Goal: Task Accomplishment & Management: Manage account settings

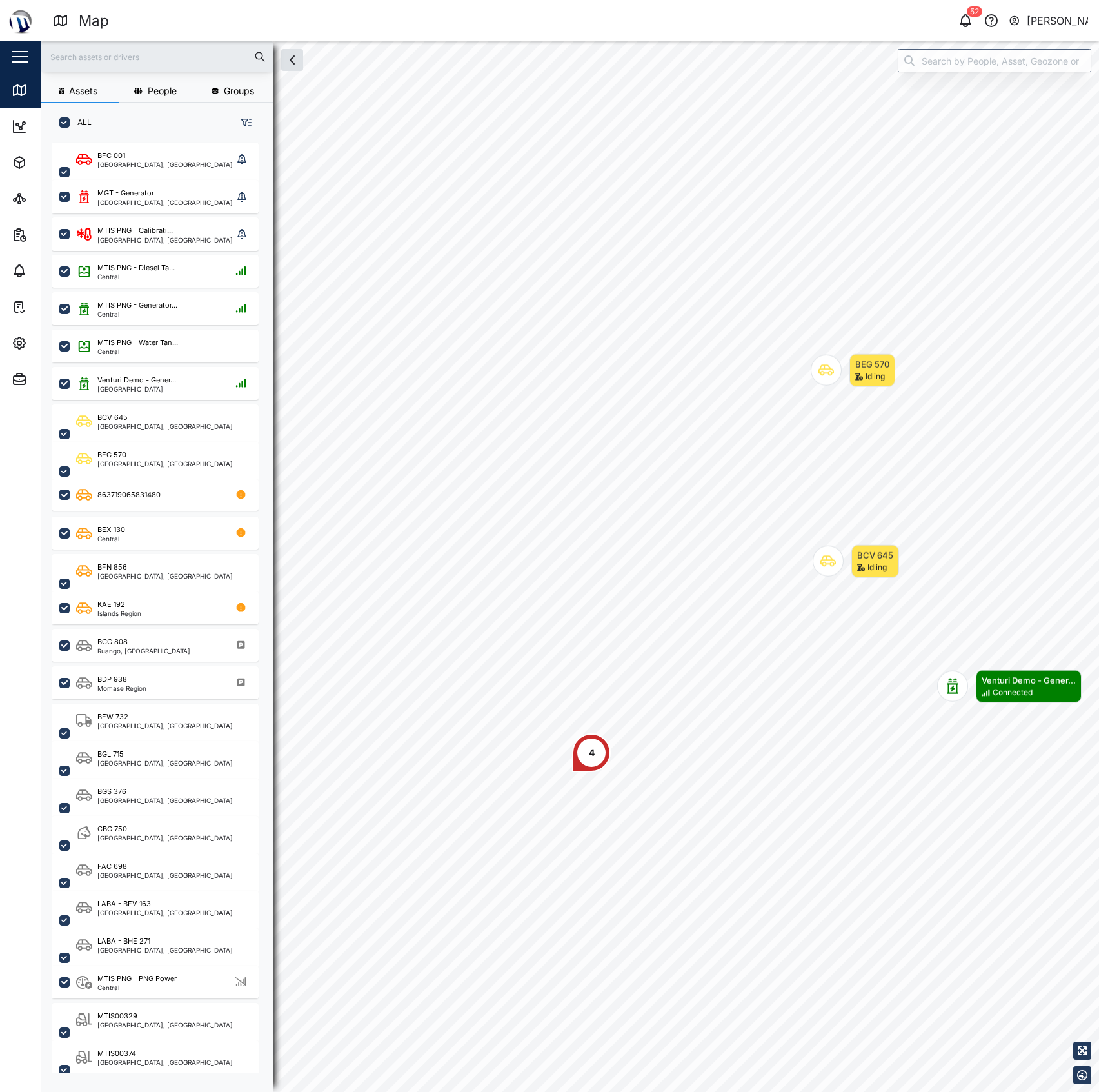
scroll to position [930, 199]
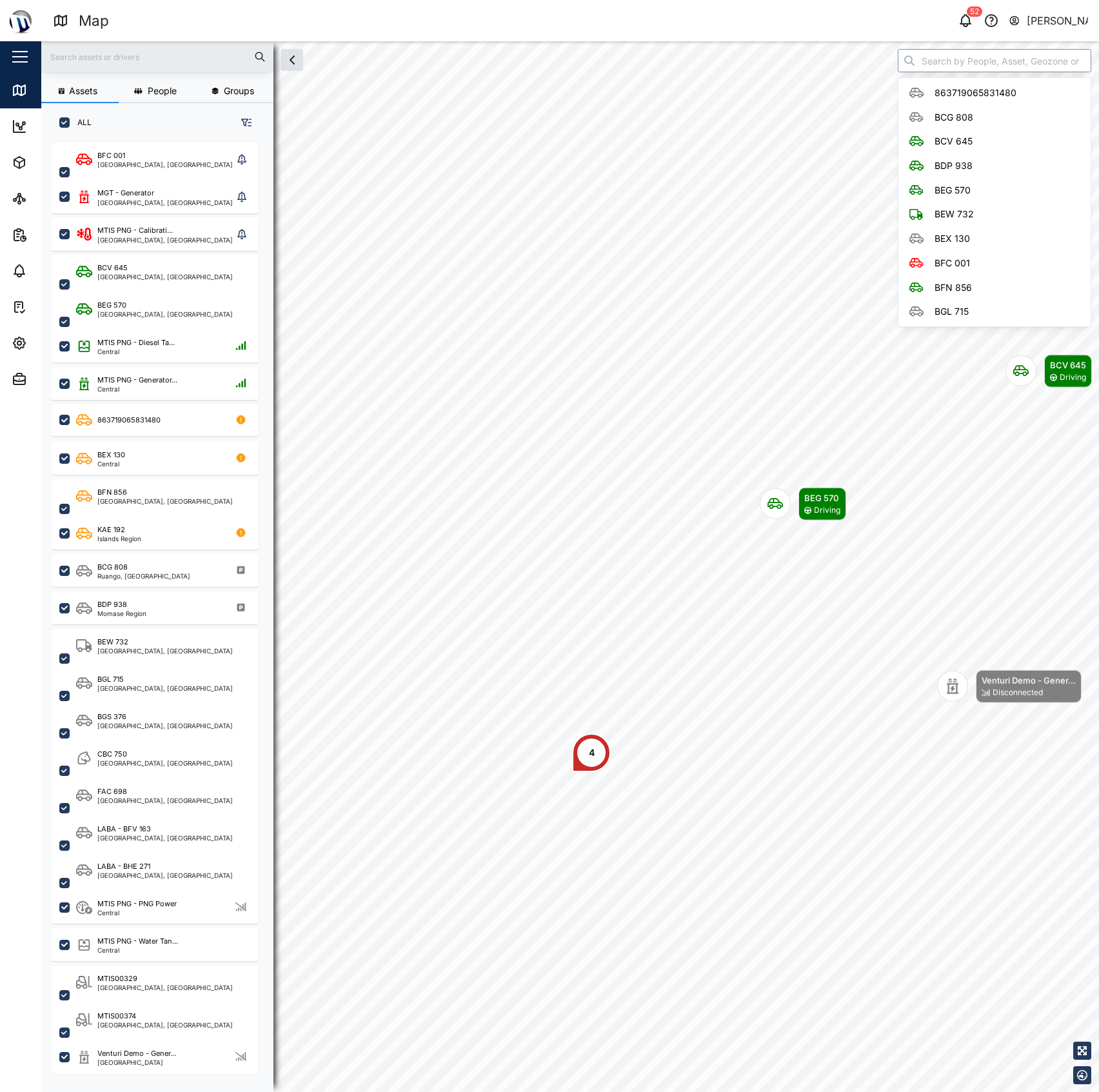
click at [984, 49] on input "search" at bounding box center [994, 60] width 193 height 23
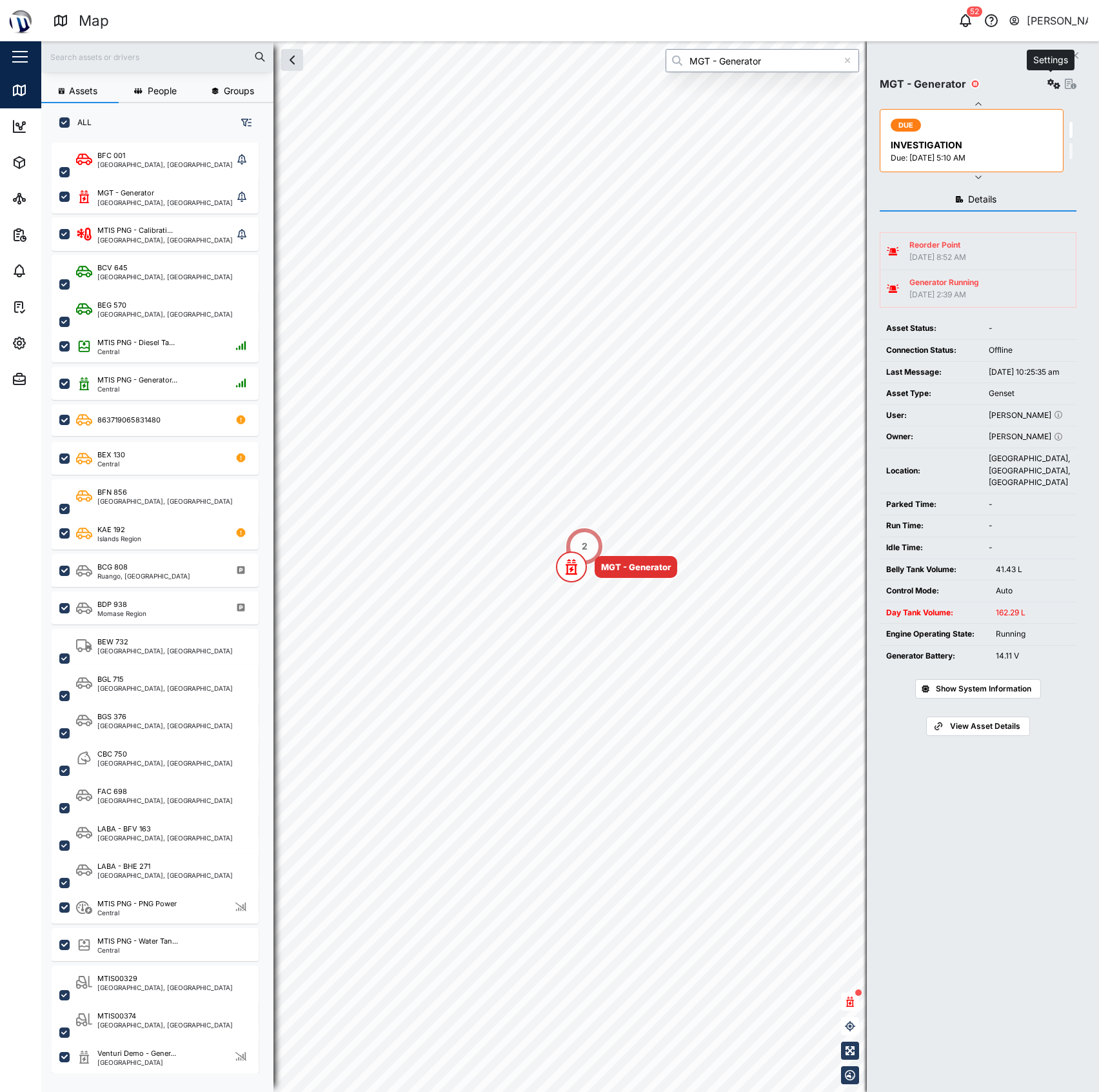
type input "MGT - Generator"
click at [1045, 85] on button "button" at bounding box center [1054, 84] width 18 height 18
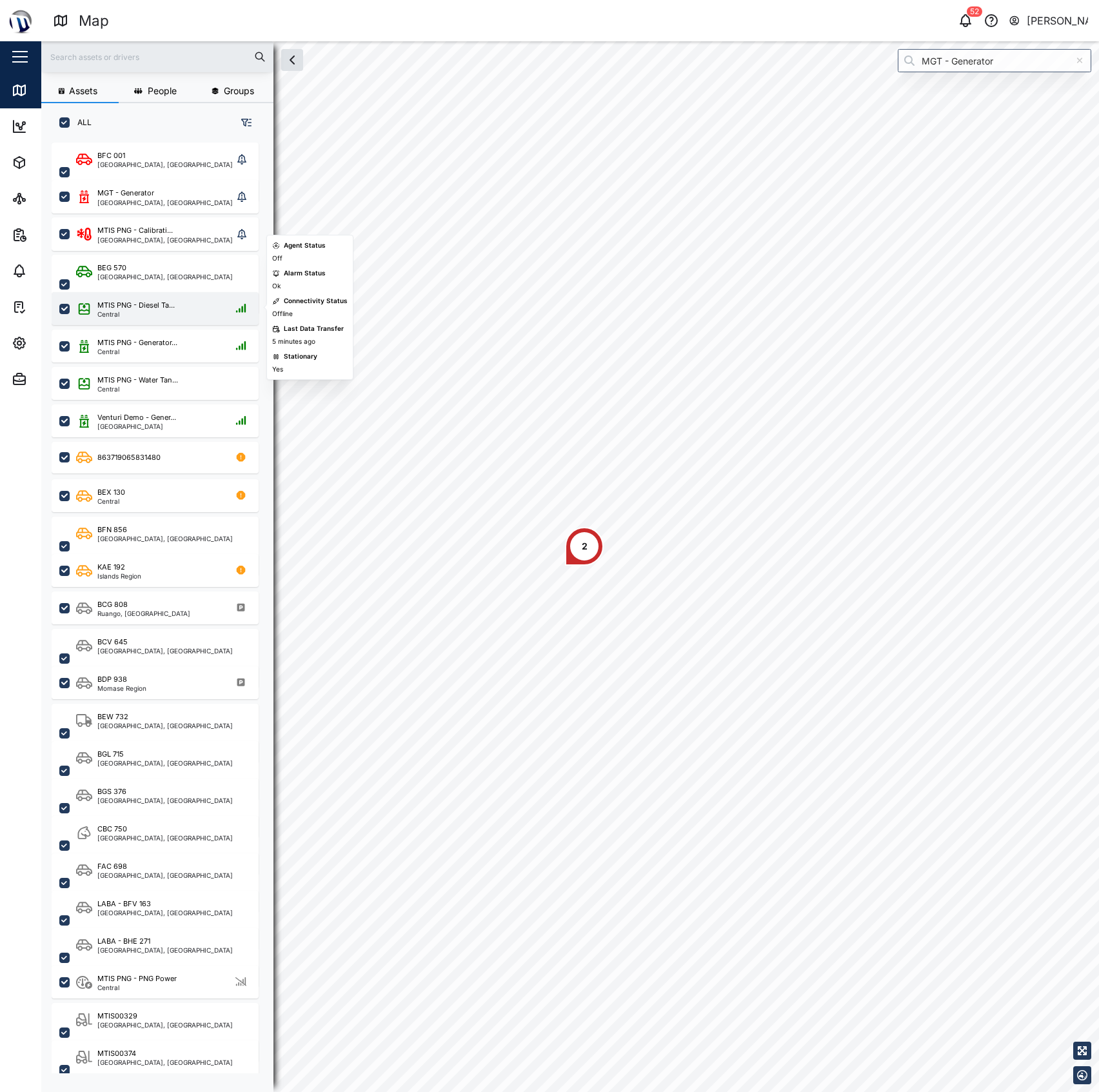
click at [155, 313] on div "Central" at bounding box center [136, 314] width 77 height 7
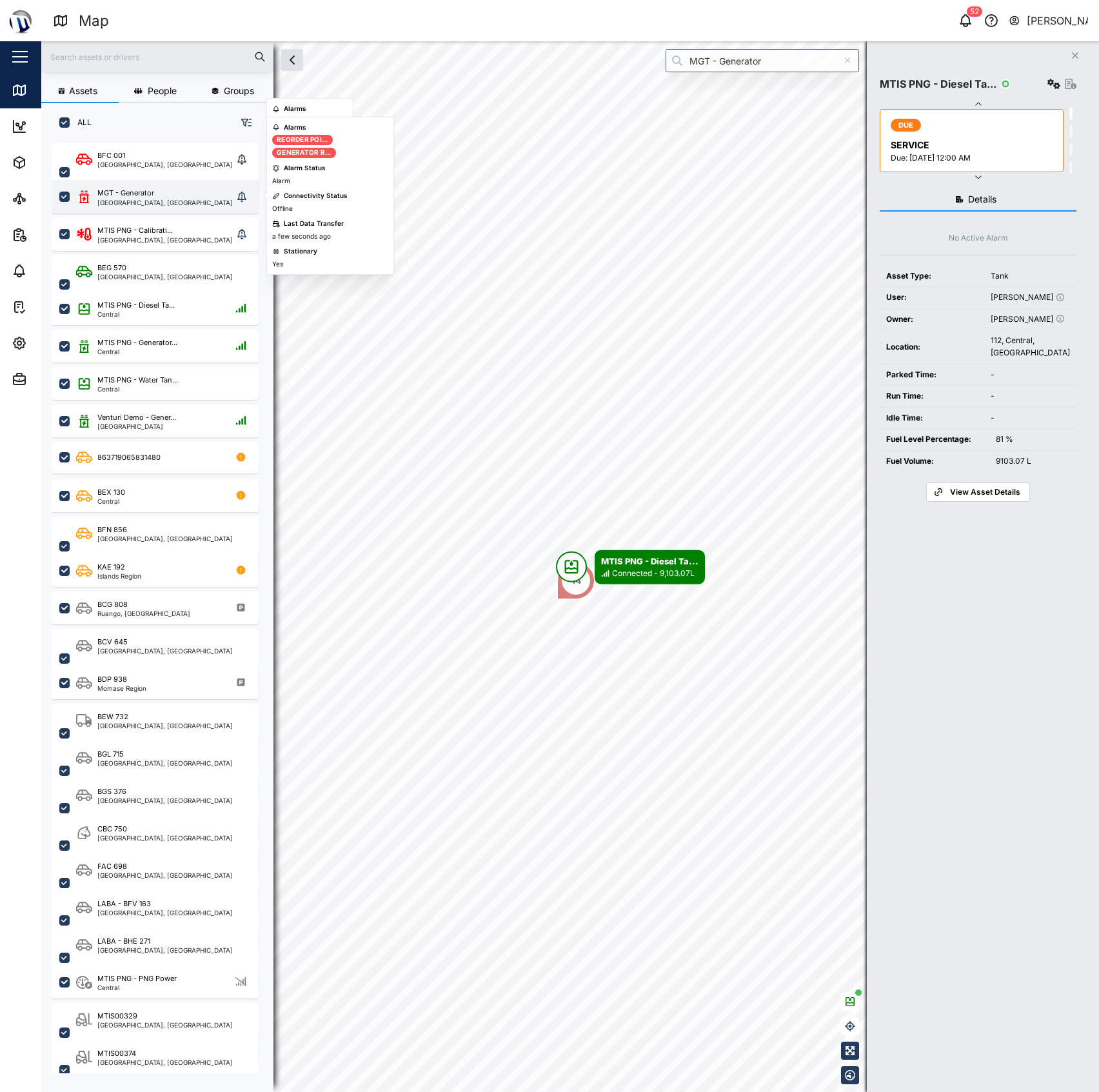
click at [134, 193] on div "MGT - Generator" at bounding box center [126, 193] width 57 height 11
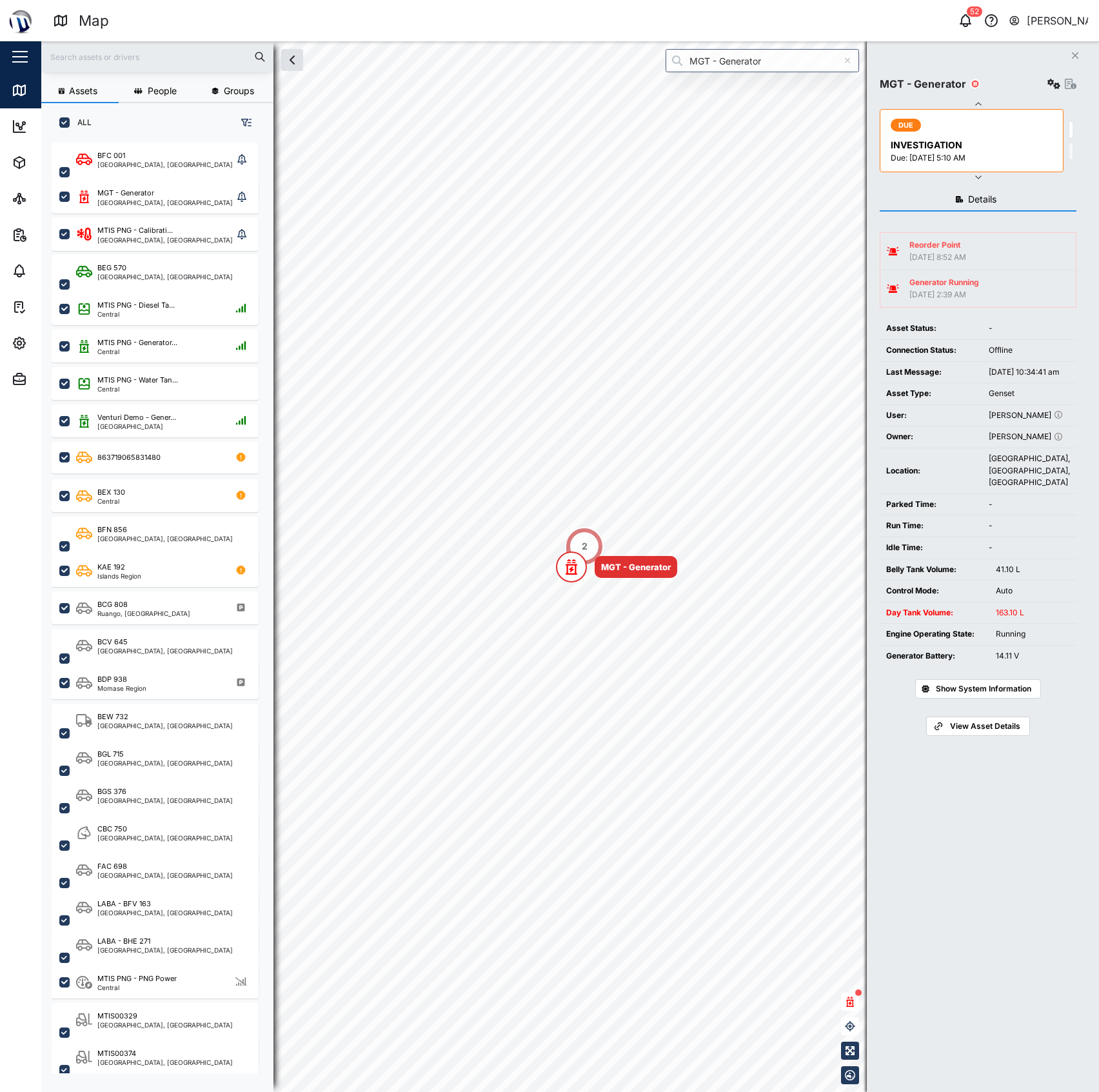
click at [1054, 70] on div "MGT - Generator Settings DUE INVESTIGATION Due: 31 May 2025 5:10 AM DUE INVESTI…" at bounding box center [978, 124] width 197 height 115
click at [1048, 81] on icon "button" at bounding box center [1054, 84] width 13 height 10
click at [9, 378] on button "Admin" at bounding box center [84, 379] width 168 height 36
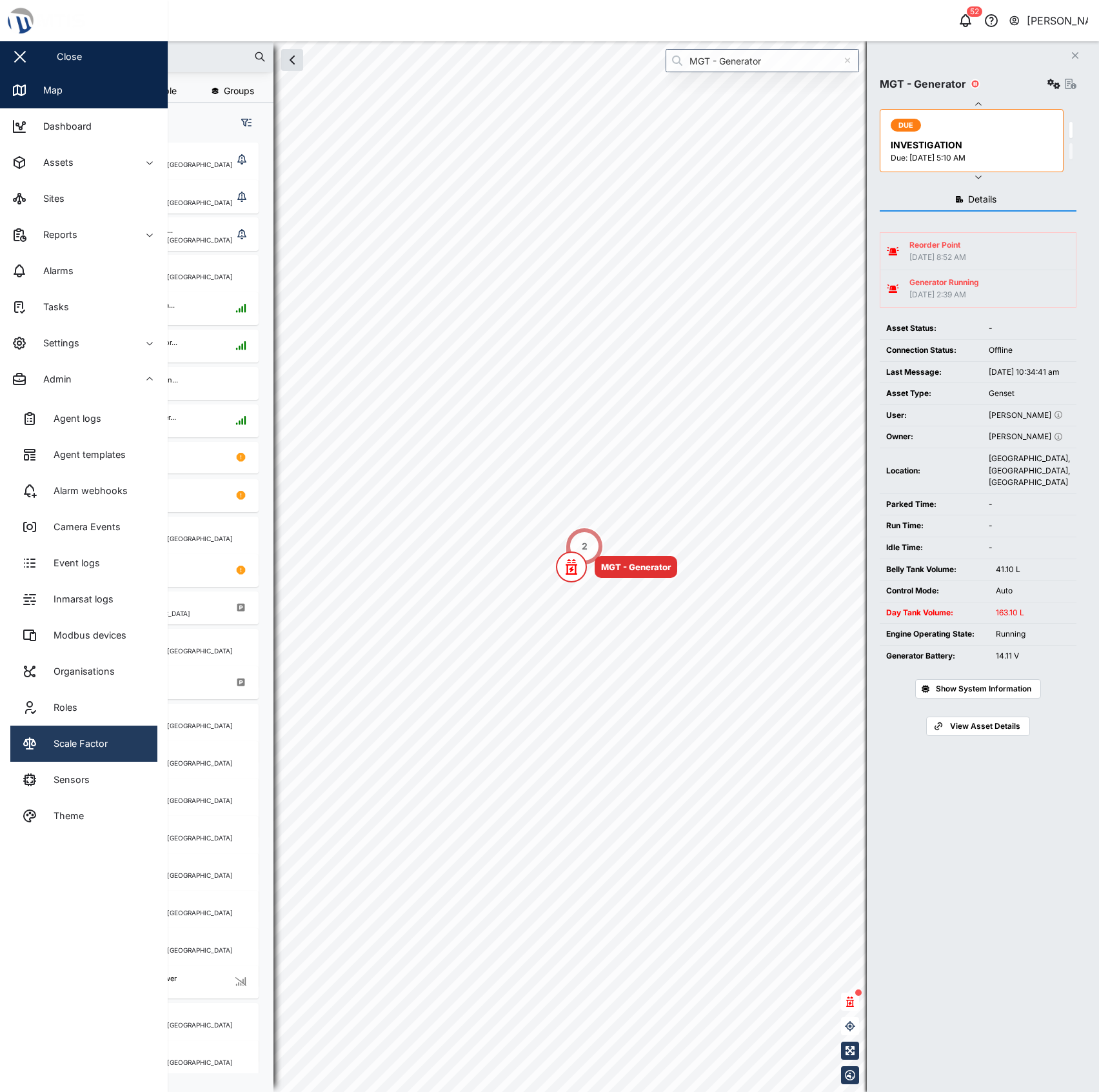
click at [99, 748] on div "Scale Factor" at bounding box center [75, 744] width 64 height 14
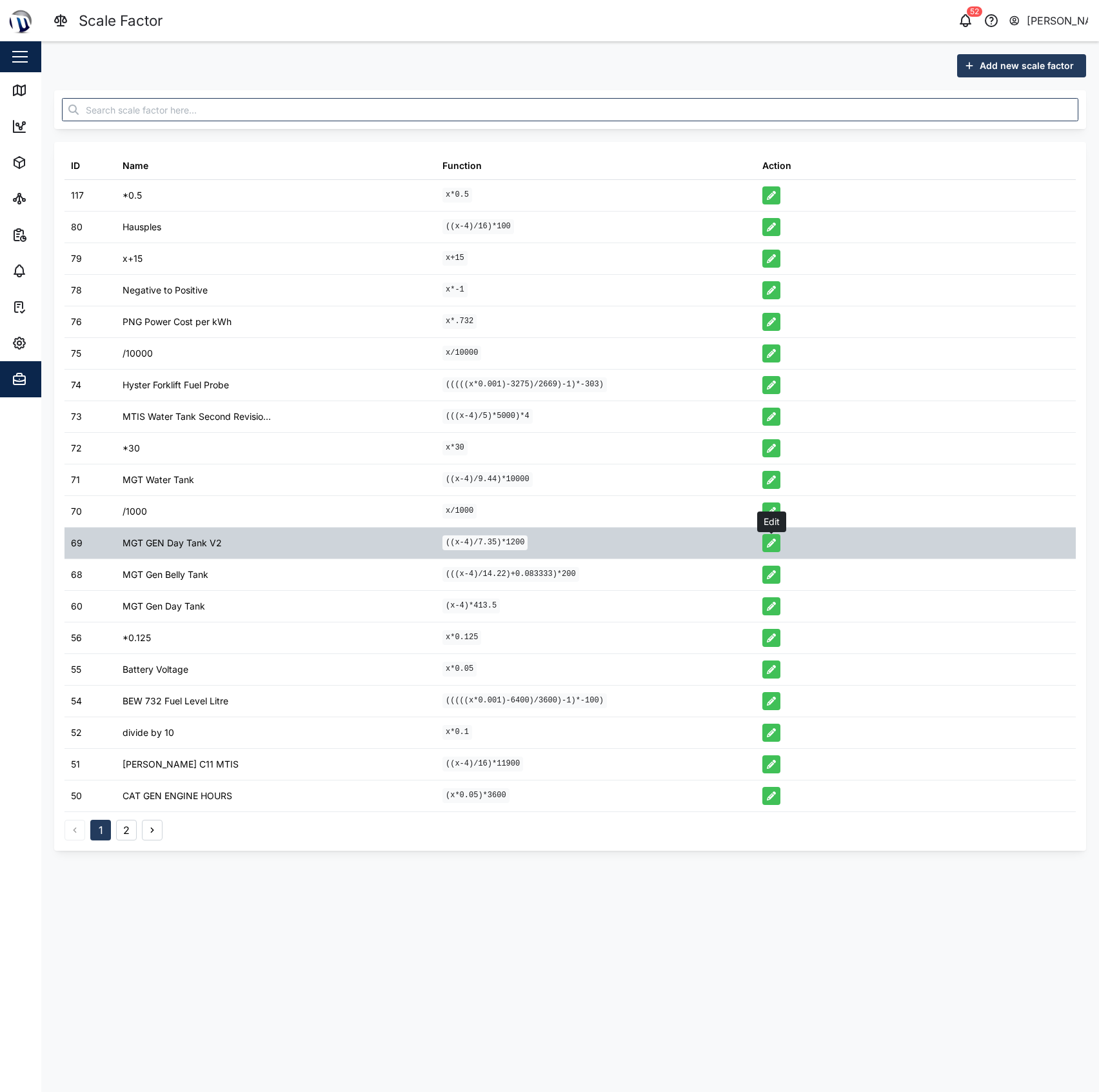
click at [767, 541] on icon "button" at bounding box center [772, 543] width 9 height 9
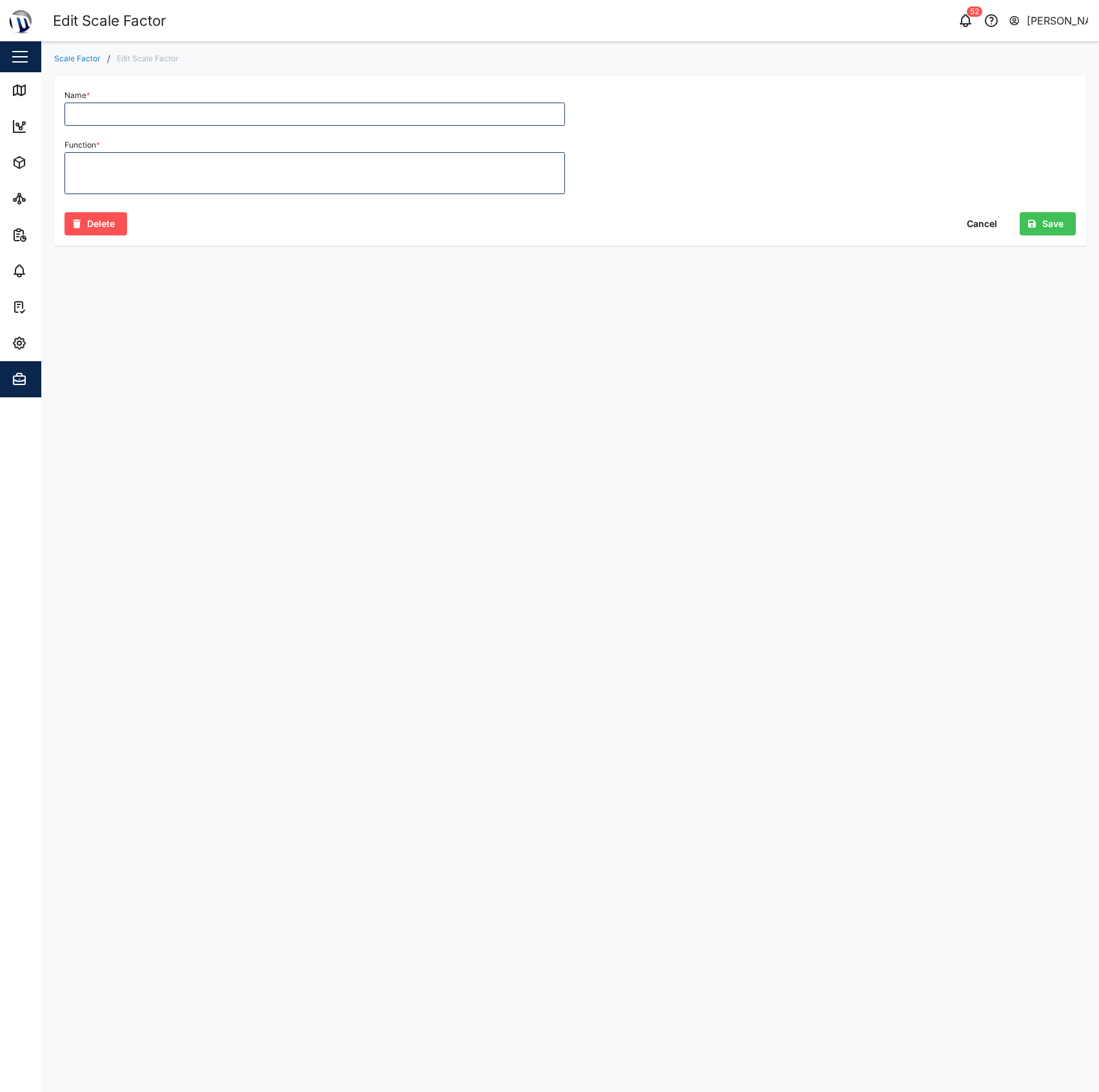
type input "MGT GEN Day Tank V2"
type textarea "((x-4)/7.35)*1200"
click at [290, 159] on textarea "((x-4)/7.35)*1200" at bounding box center [314, 173] width 500 height 42
click at [111, 161] on textarea "((x-4)/7.35)*1200" at bounding box center [314, 173] width 500 height 42
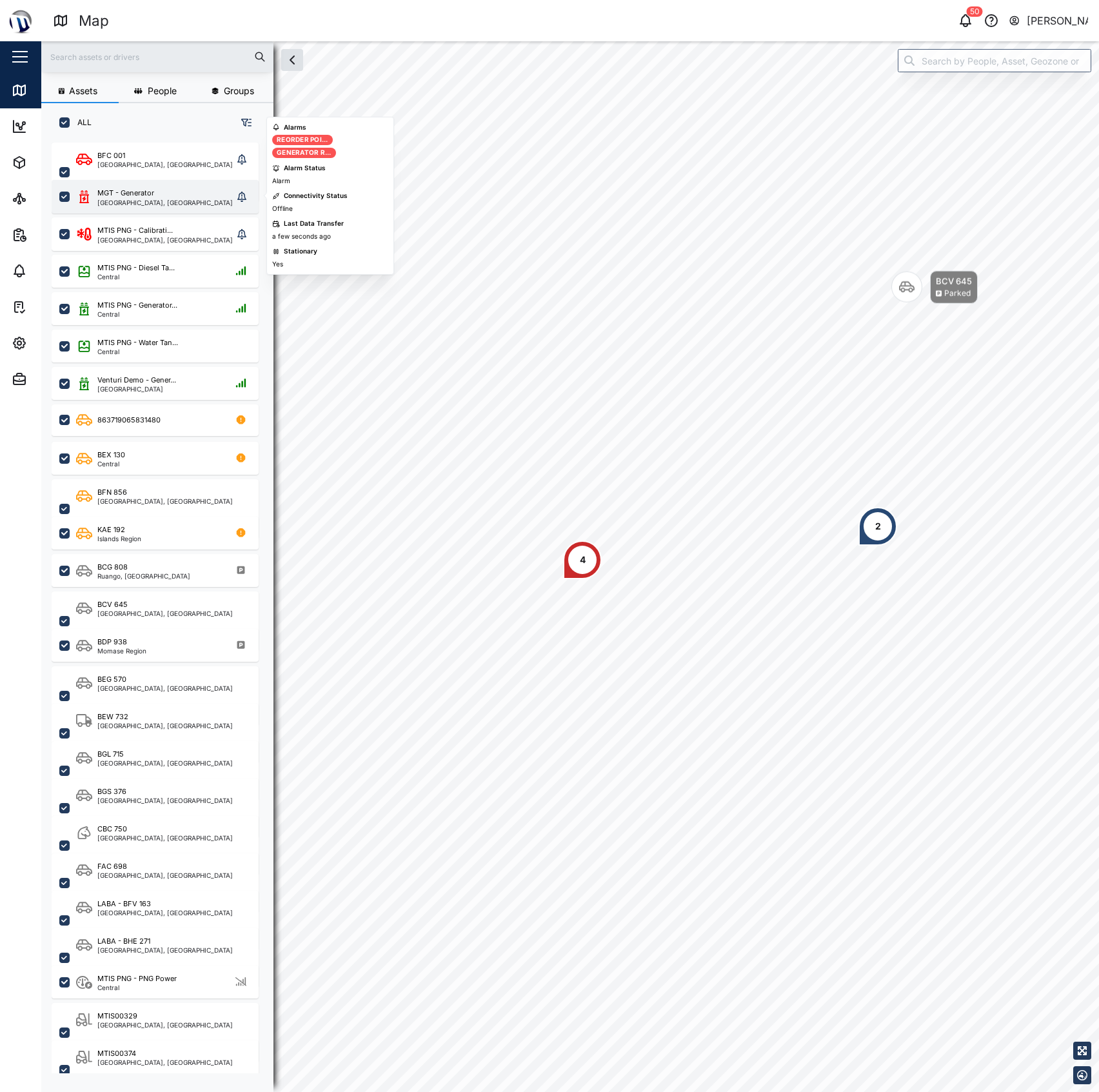
click at [165, 204] on div "[GEOGRAPHIC_DATA], [GEOGRAPHIC_DATA]" at bounding box center [165, 203] width 136 height 7
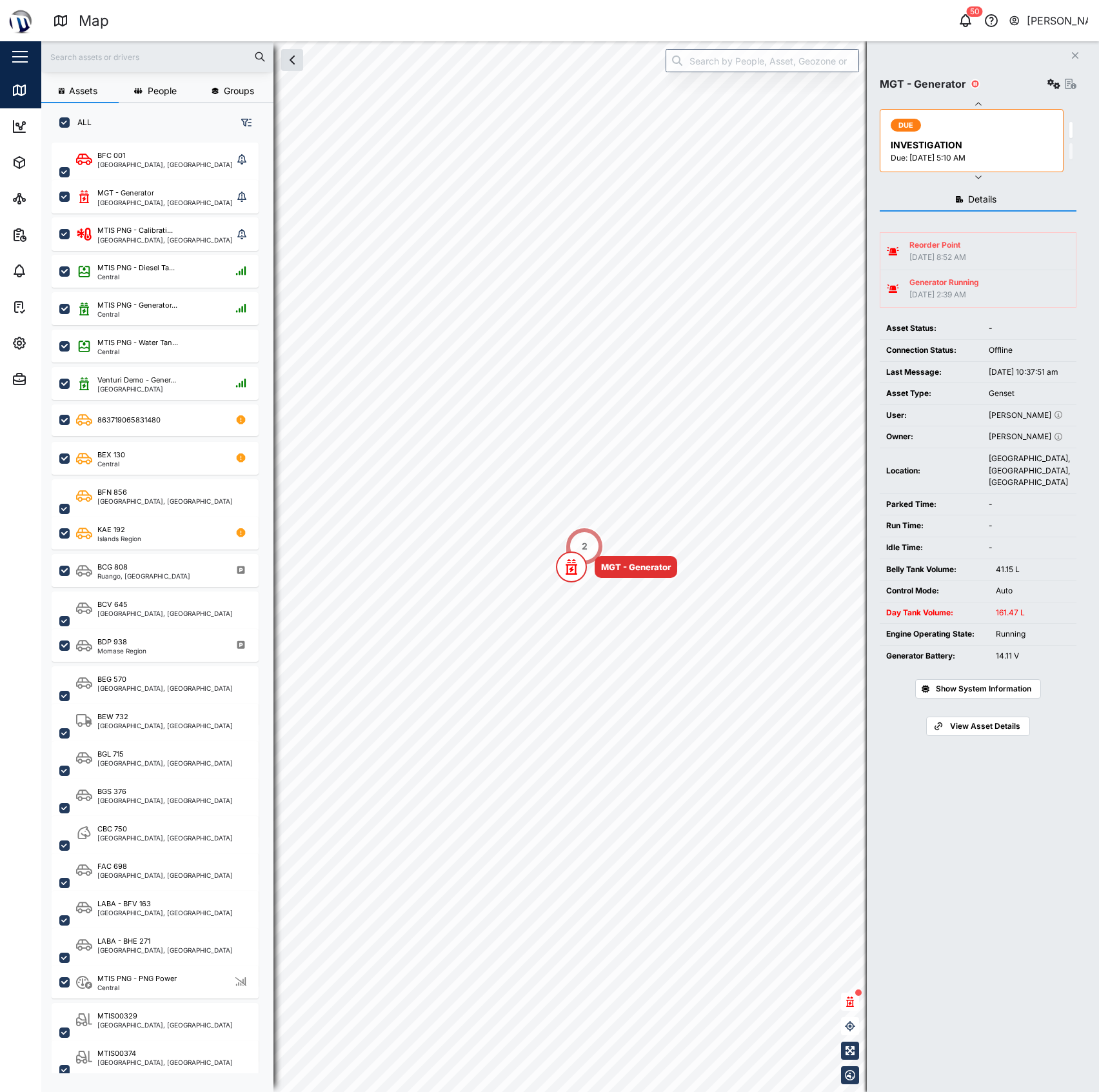
click at [1048, 81] on icon "button" at bounding box center [1054, 84] width 13 height 10
click at [980, 163] on div "Event logs" at bounding box center [1004, 168] width 90 height 14
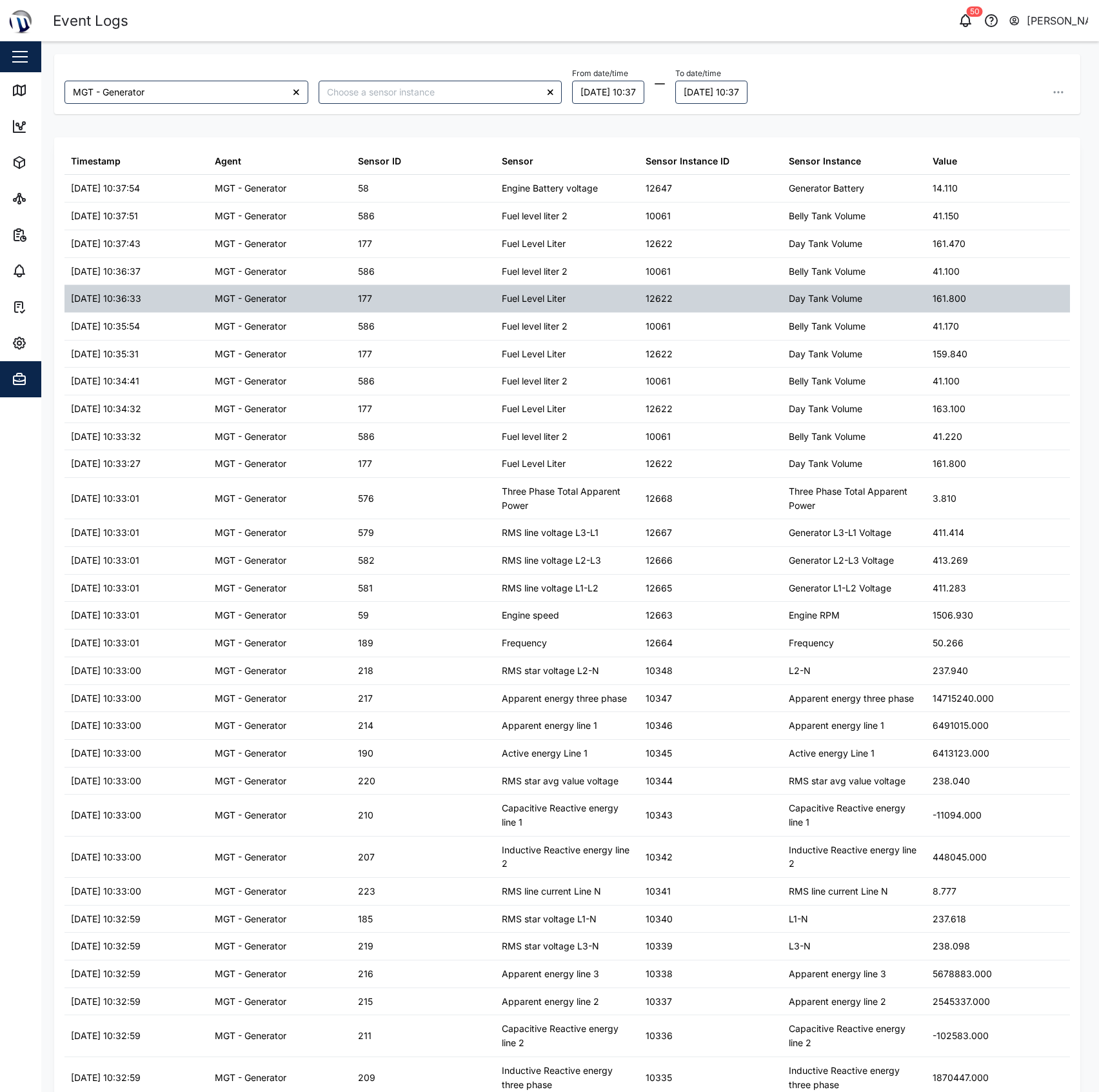
type input "MGT - Generator"
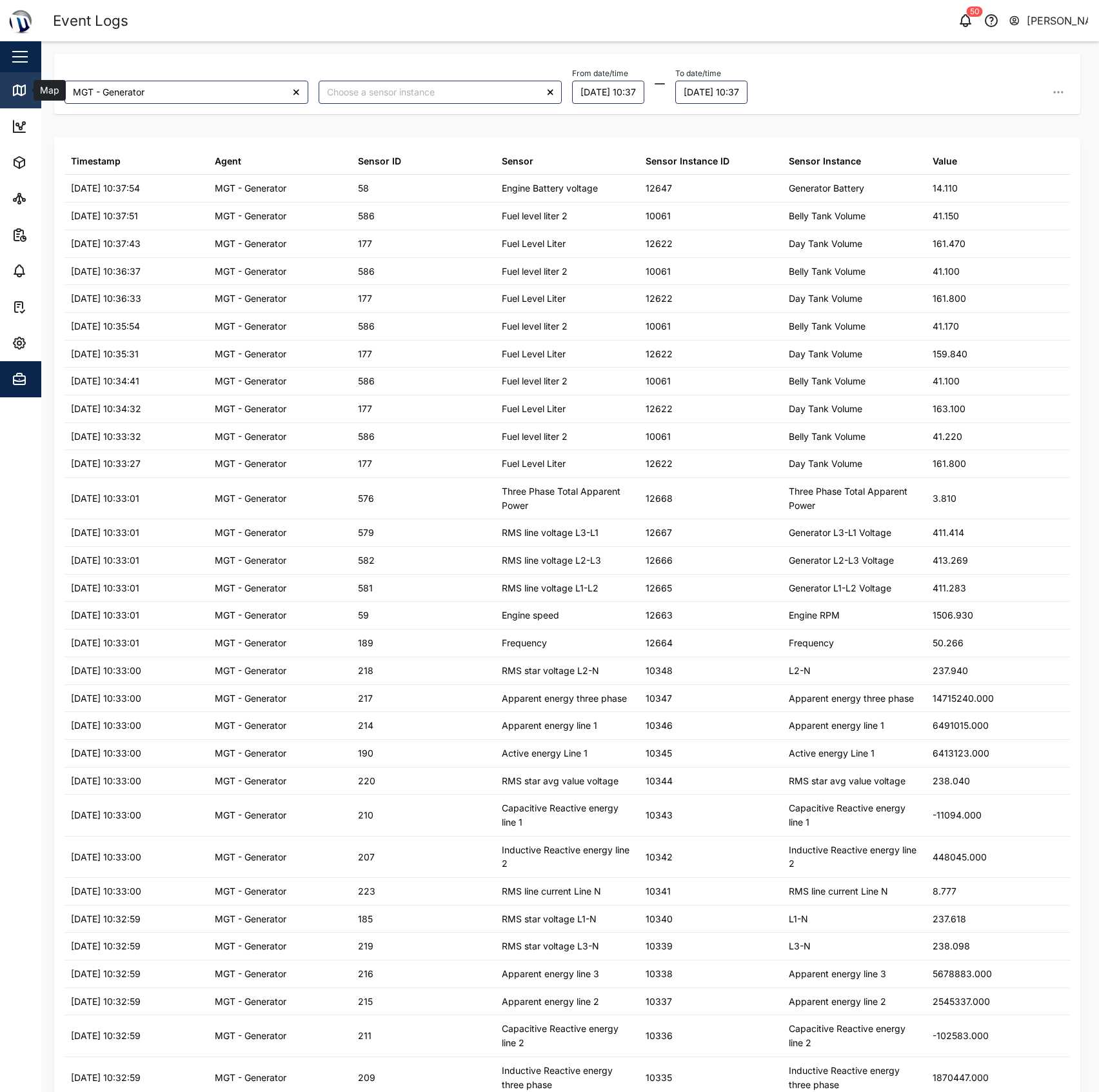
click at [27, 96] on div "Map" at bounding box center [37, 90] width 51 height 16
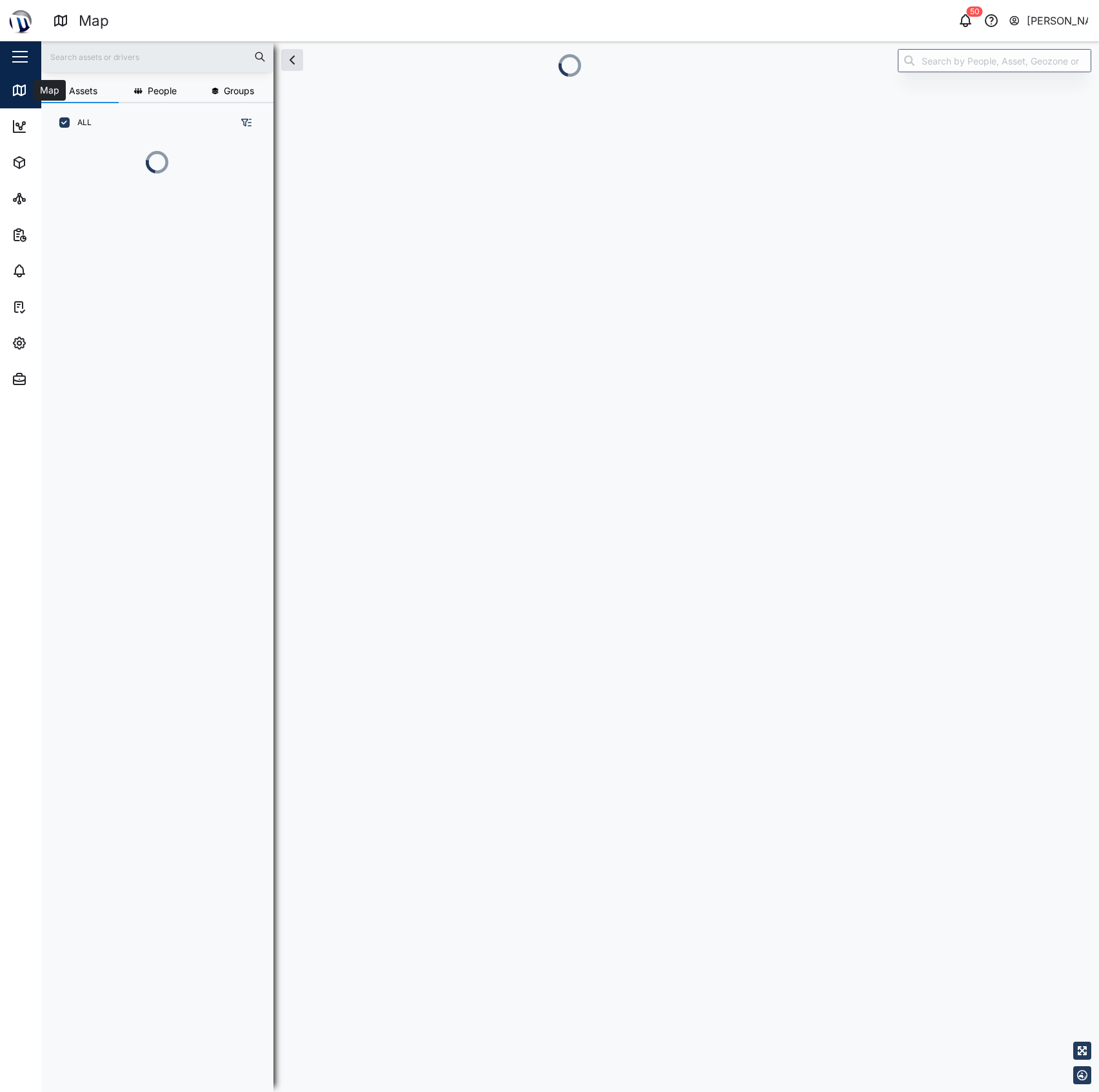
scroll to position [13, 14]
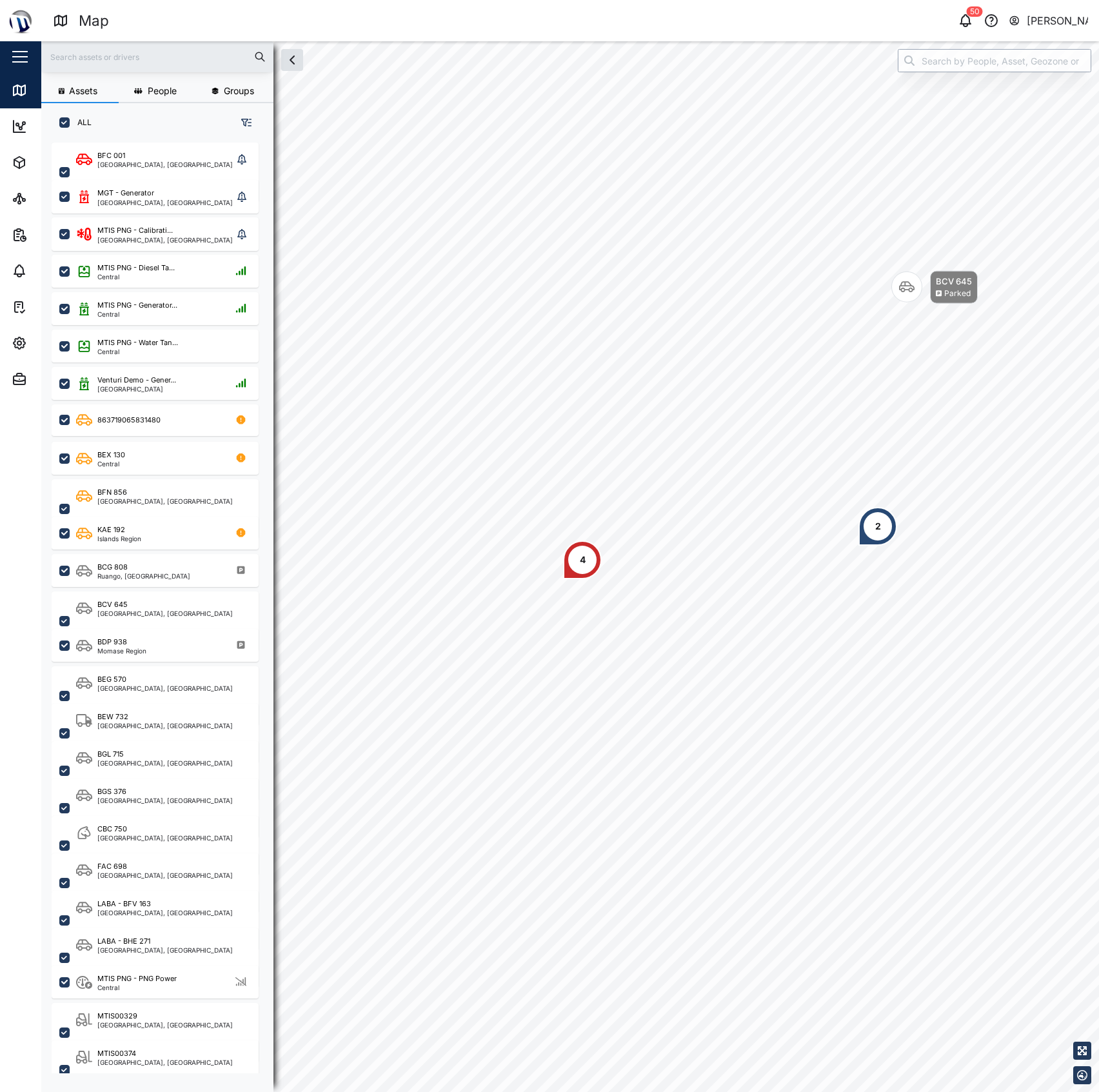
click at [977, 67] on input "search" at bounding box center [994, 60] width 193 height 23
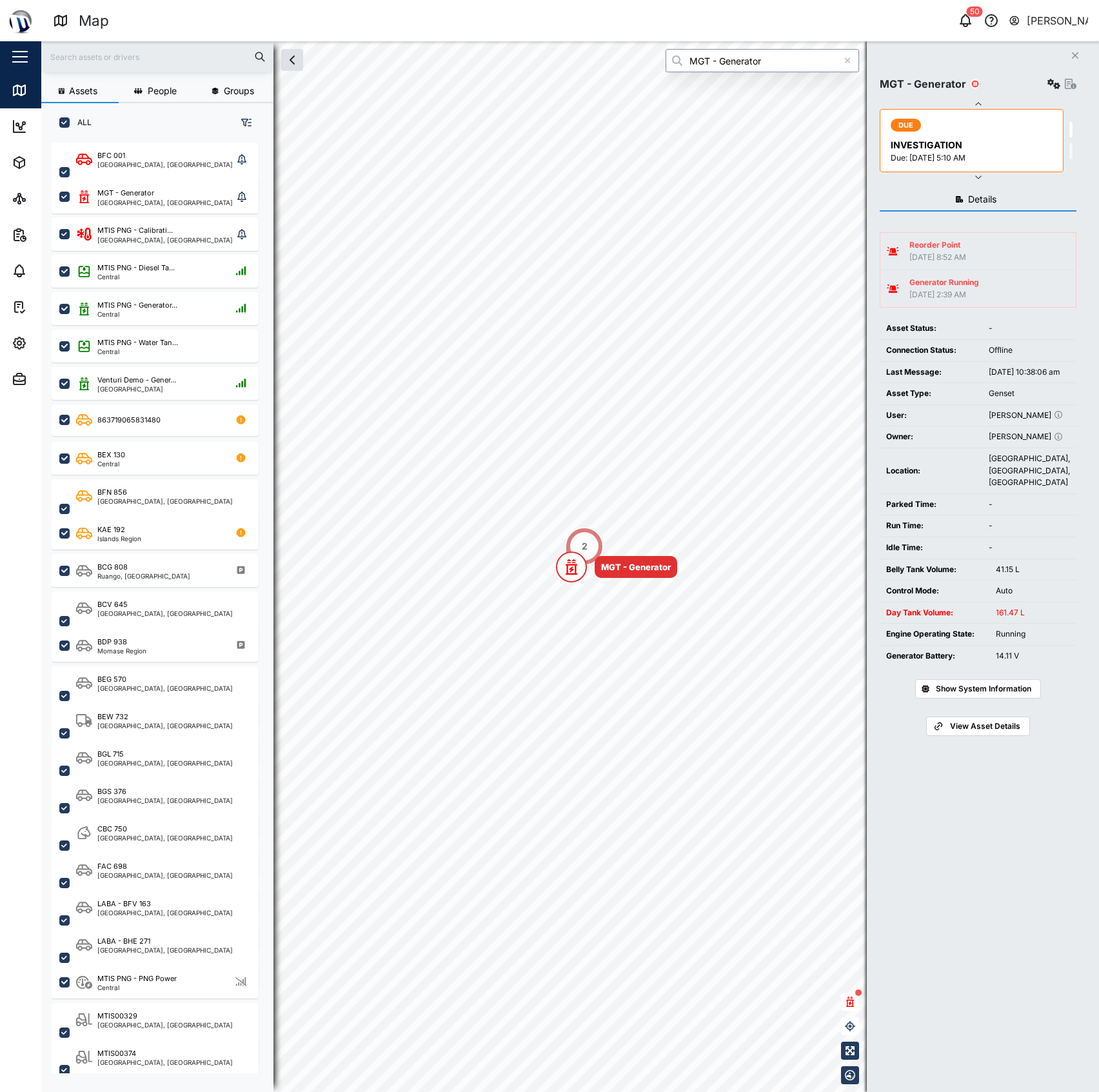
type input "MGT - Generator"
click at [1048, 83] on icon "button" at bounding box center [1054, 84] width 13 height 10
click at [996, 217] on div "Sensors" at bounding box center [1004, 223] width 90 height 14
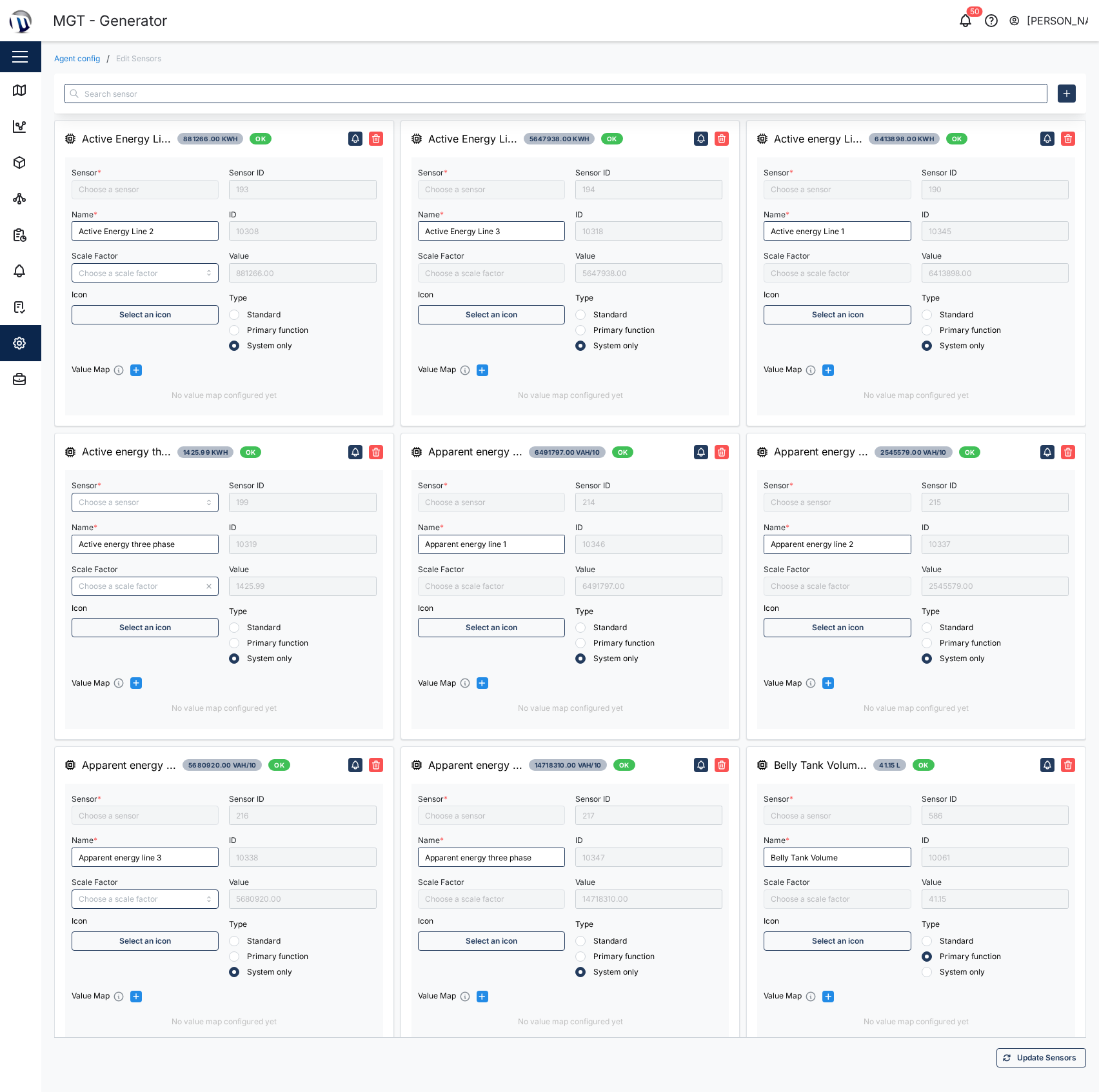
type input "Active energy three phase"
type input "/10000"
type input "Active Energy Line 2"
type input "Capacitive Reactive energy line 1"
type input "Active Energy Line 3"
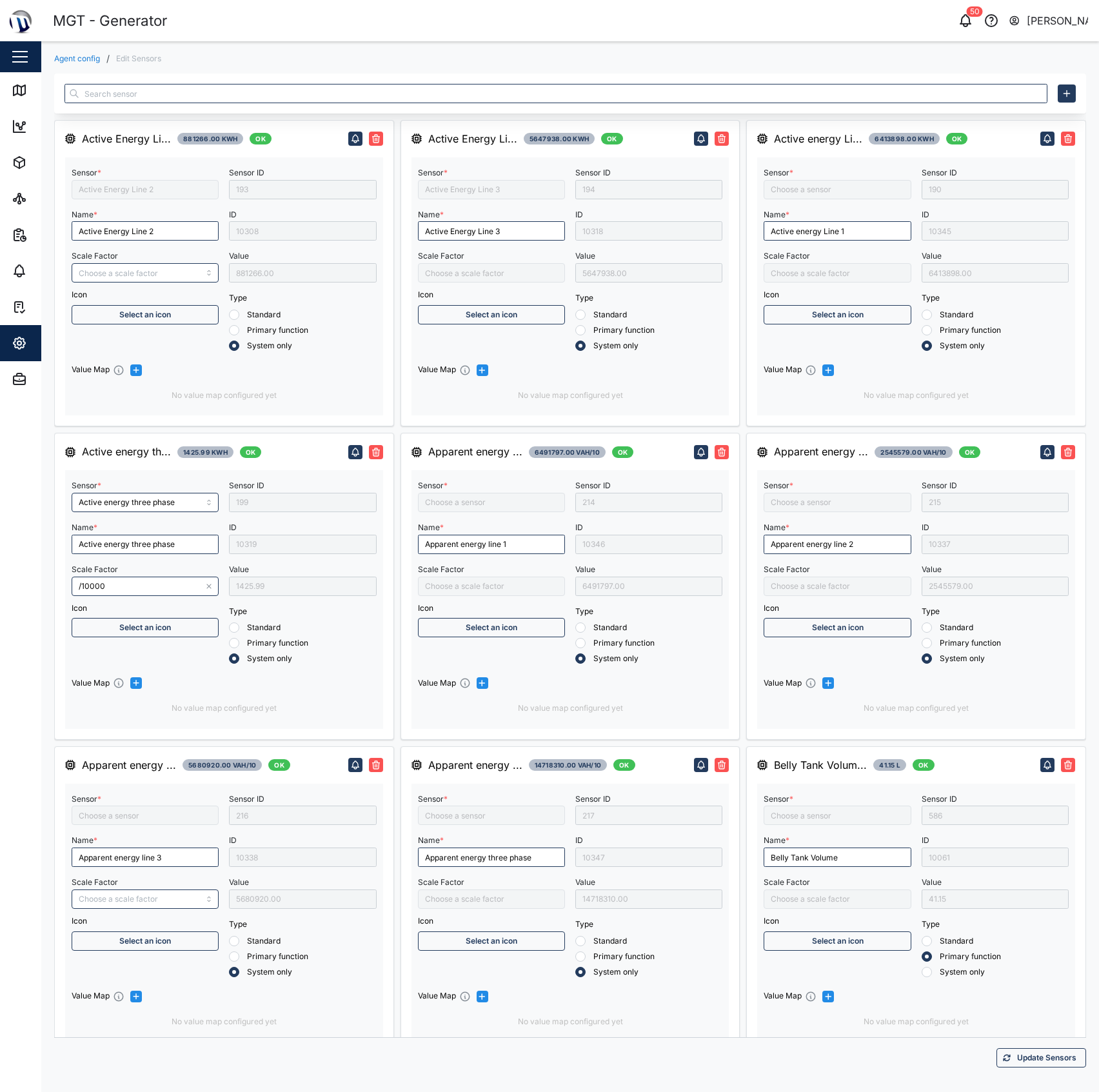
type input "Apparent energy three phase"
type input "Capacitive Reactive energy line 2"
type input "Apparent energy line 3"
type input "MGT Gen Belly Tank"
type input "Fuel Level Liter"
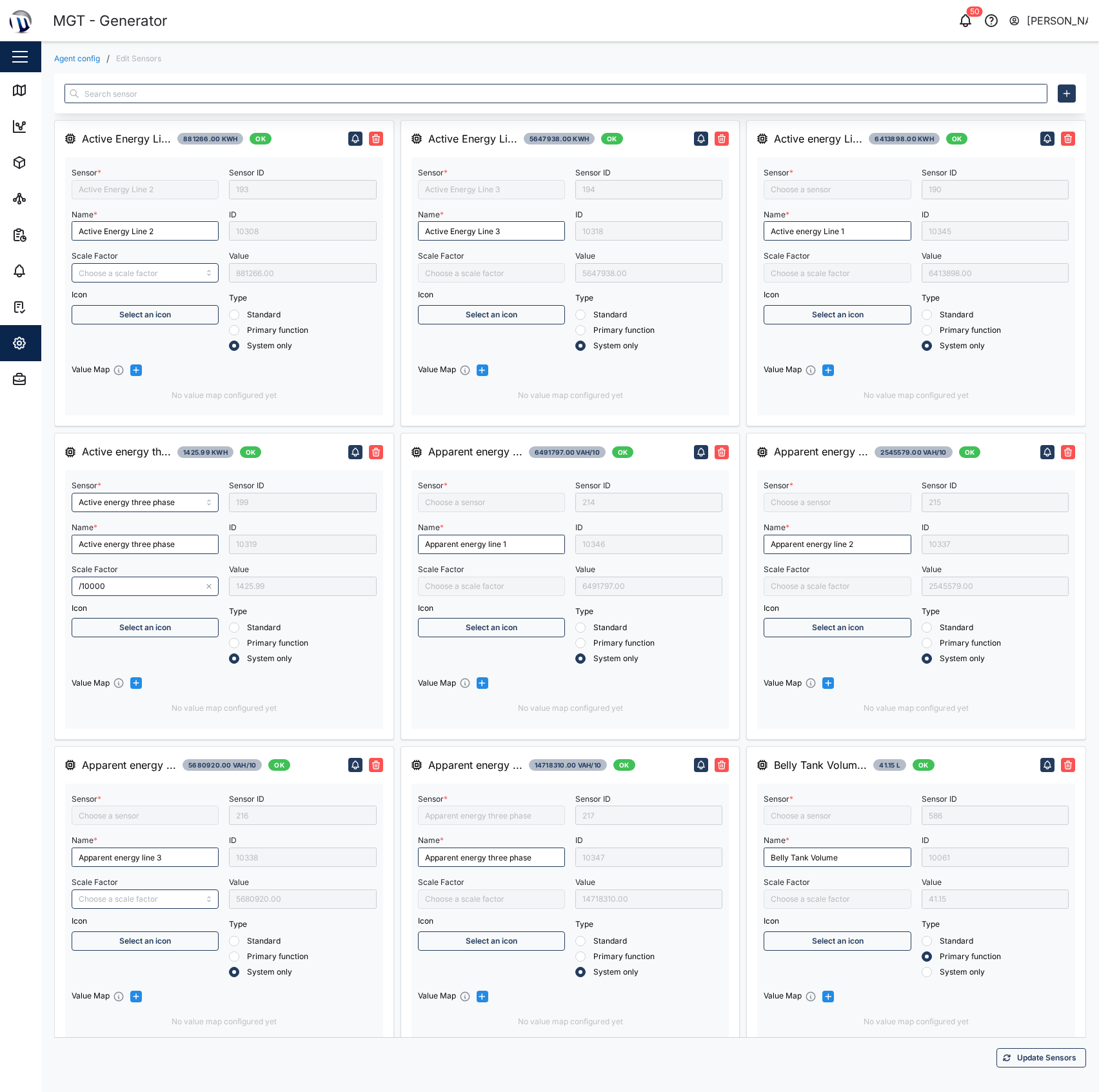
type input "MGT GEN Day Tank V2"
type input "Capacitive Reactive energy line 3"
type input "Apparent energy line 1"
type input "Fuel level liter 2"
type input "Capacitive Reactive energy three phase"
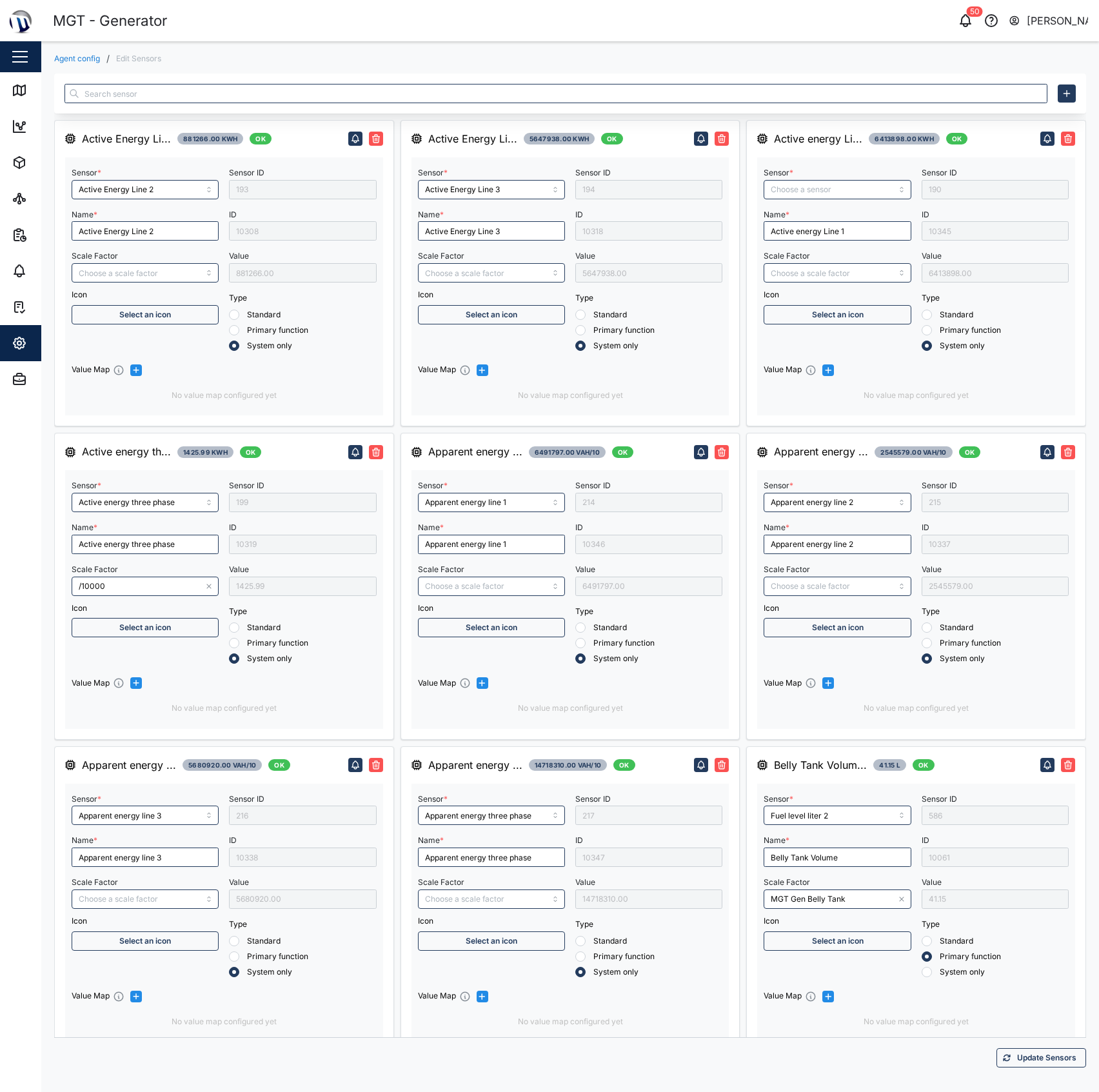
type input "Apparent energy line 2"
type input "Control Mode"
type input "Active energy Line 1"
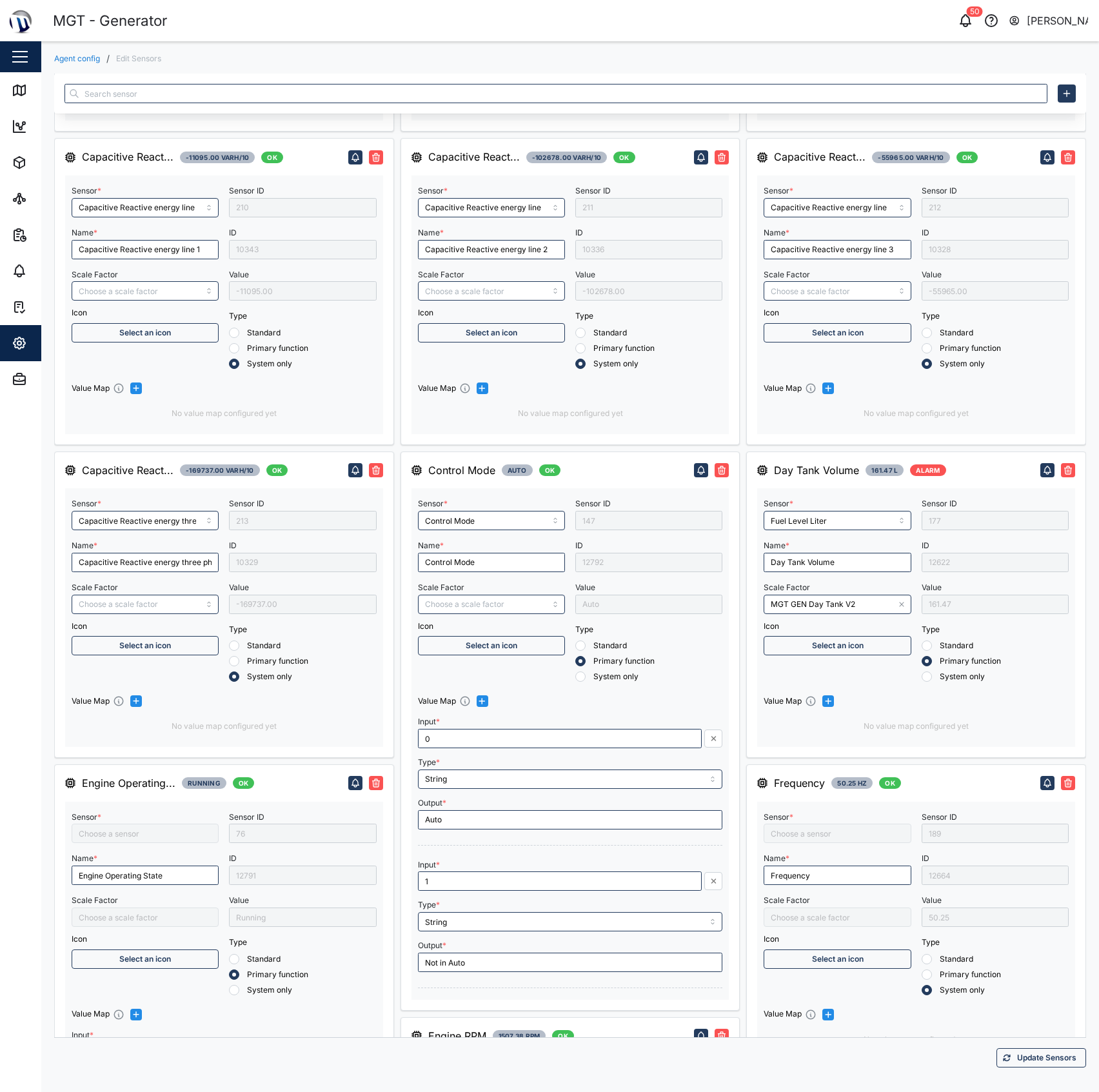
type input "RMS line voltage L3-L1"
type input "Engine Battery voltage"
type input "RMS star voltage L1-N"
type input "Engine speed"
type input "Inductive Reactive energy three phase"
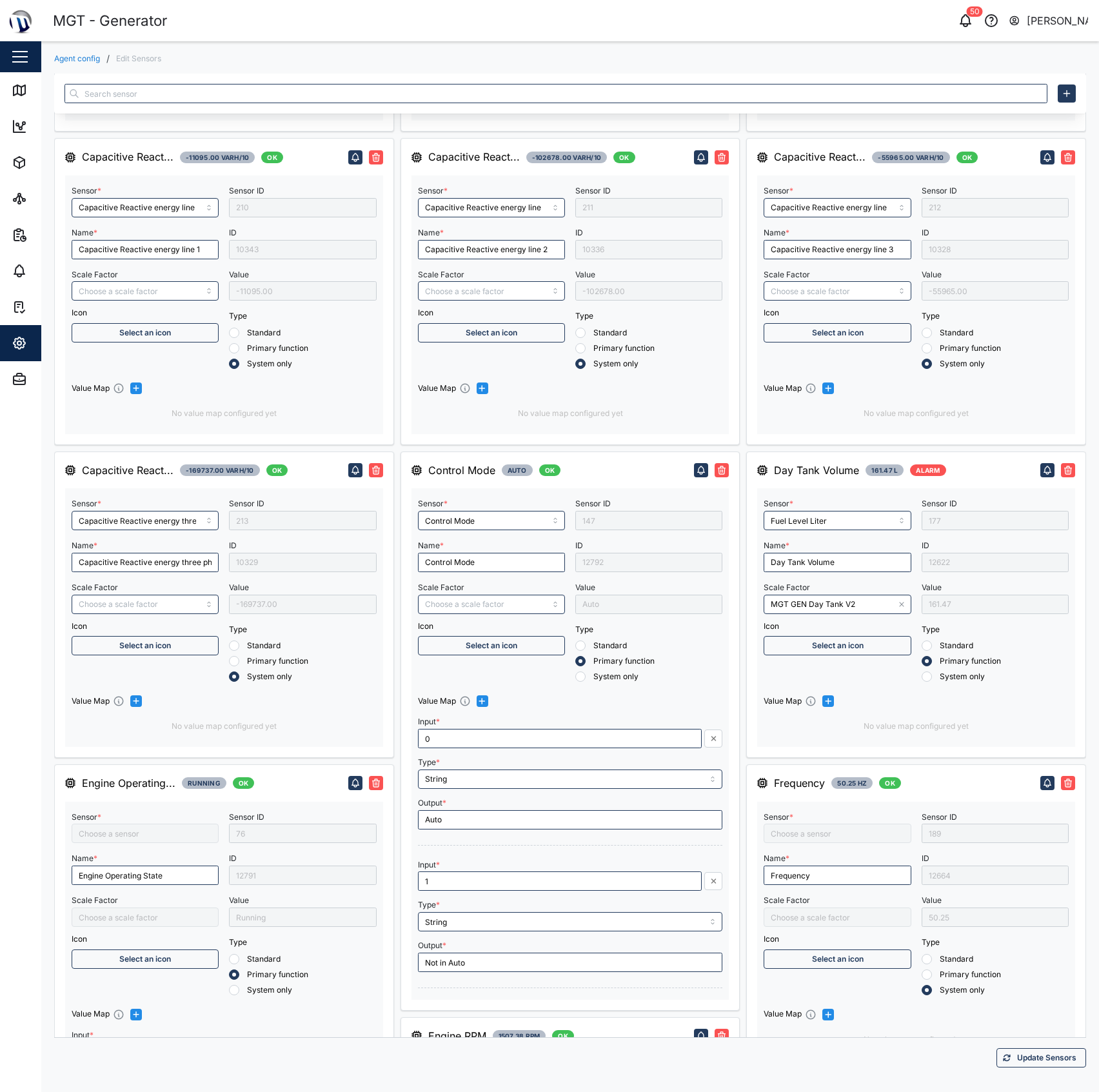
type input "Frequency"
type input "Engine operating state"
type input "Inductive Reactive energy line 3"
type input "RMS line voltage L2-L3"
type input "Inductive Reactive energy line 2"
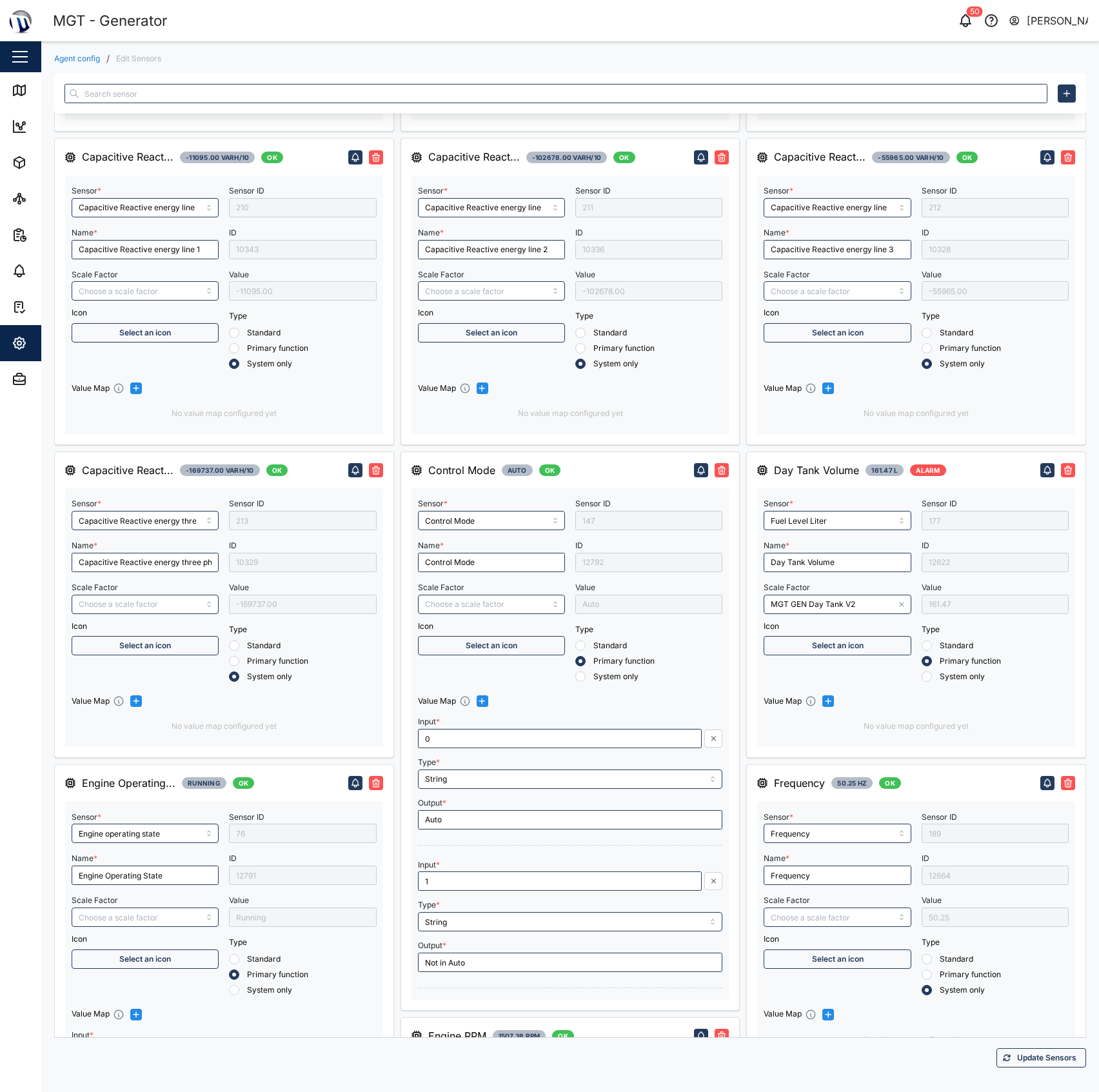
type input "RMS line current Line 1"
type input "/1000"
type input "*30"
type input "RMS line voltage L1-L2"
type input "Inductive Reactive energy line 1"
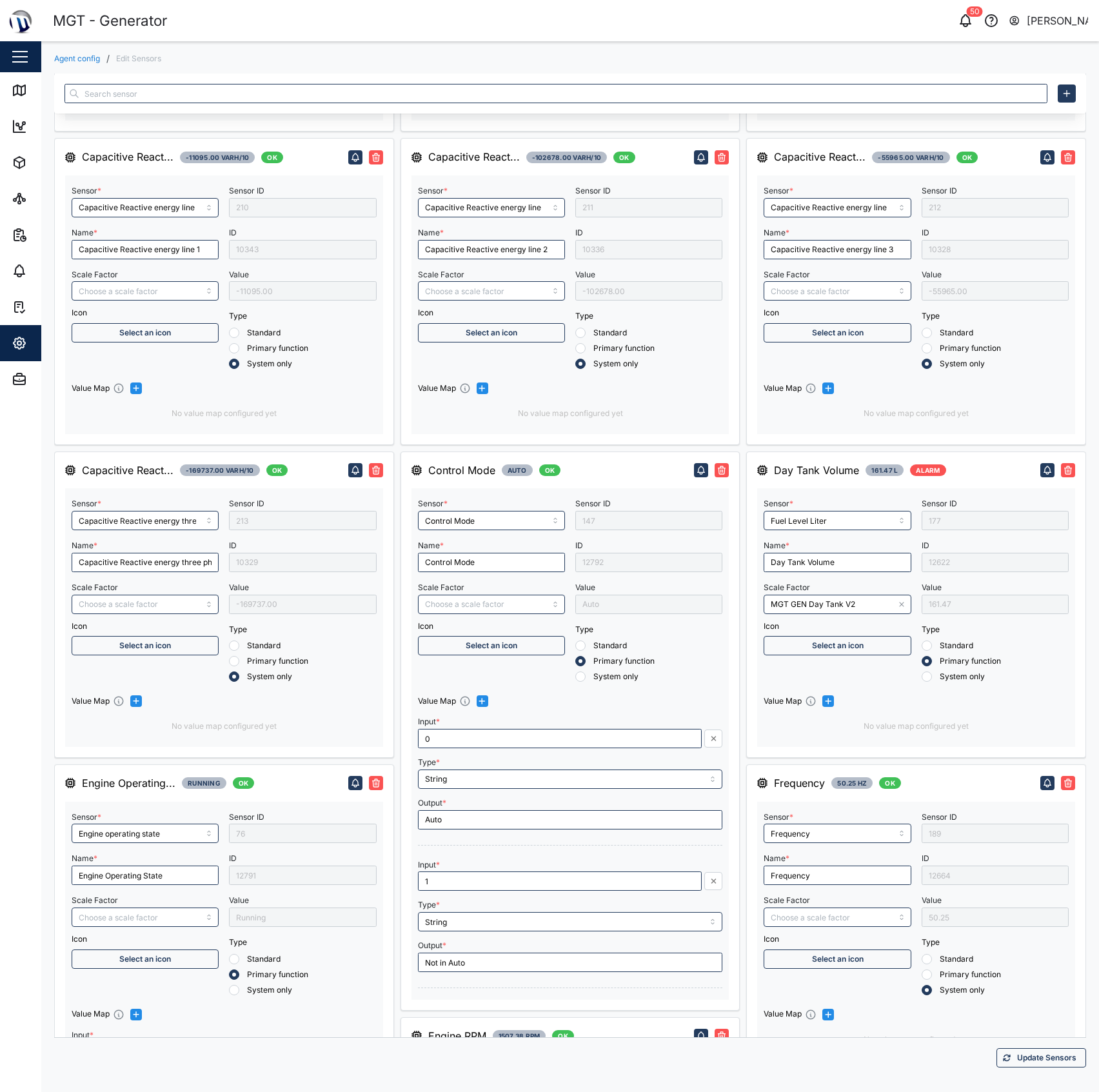
type input "RMS line current Line 2"
type input "RMS star voltage L2-N"
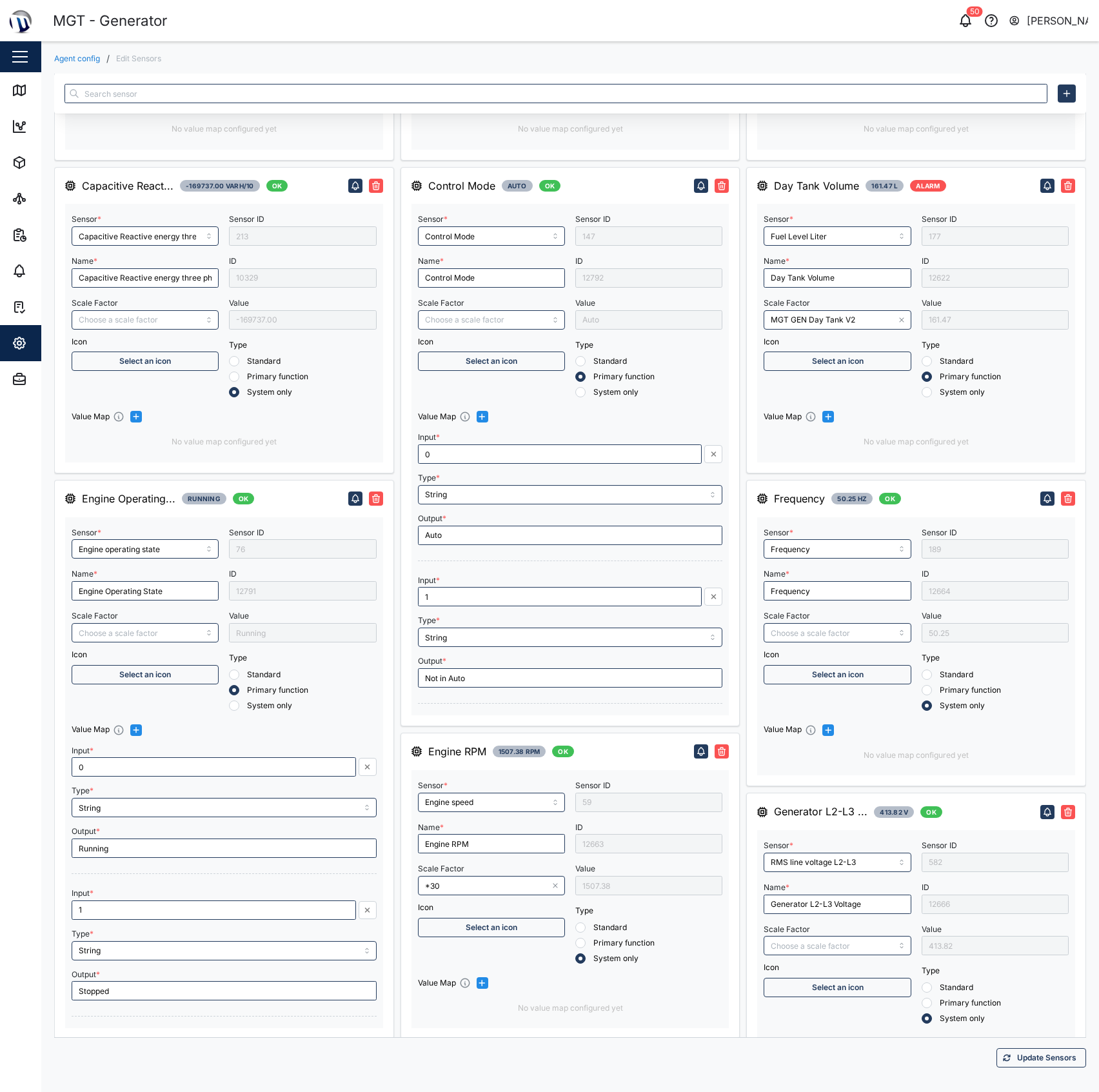
scroll to position [1161, 0]
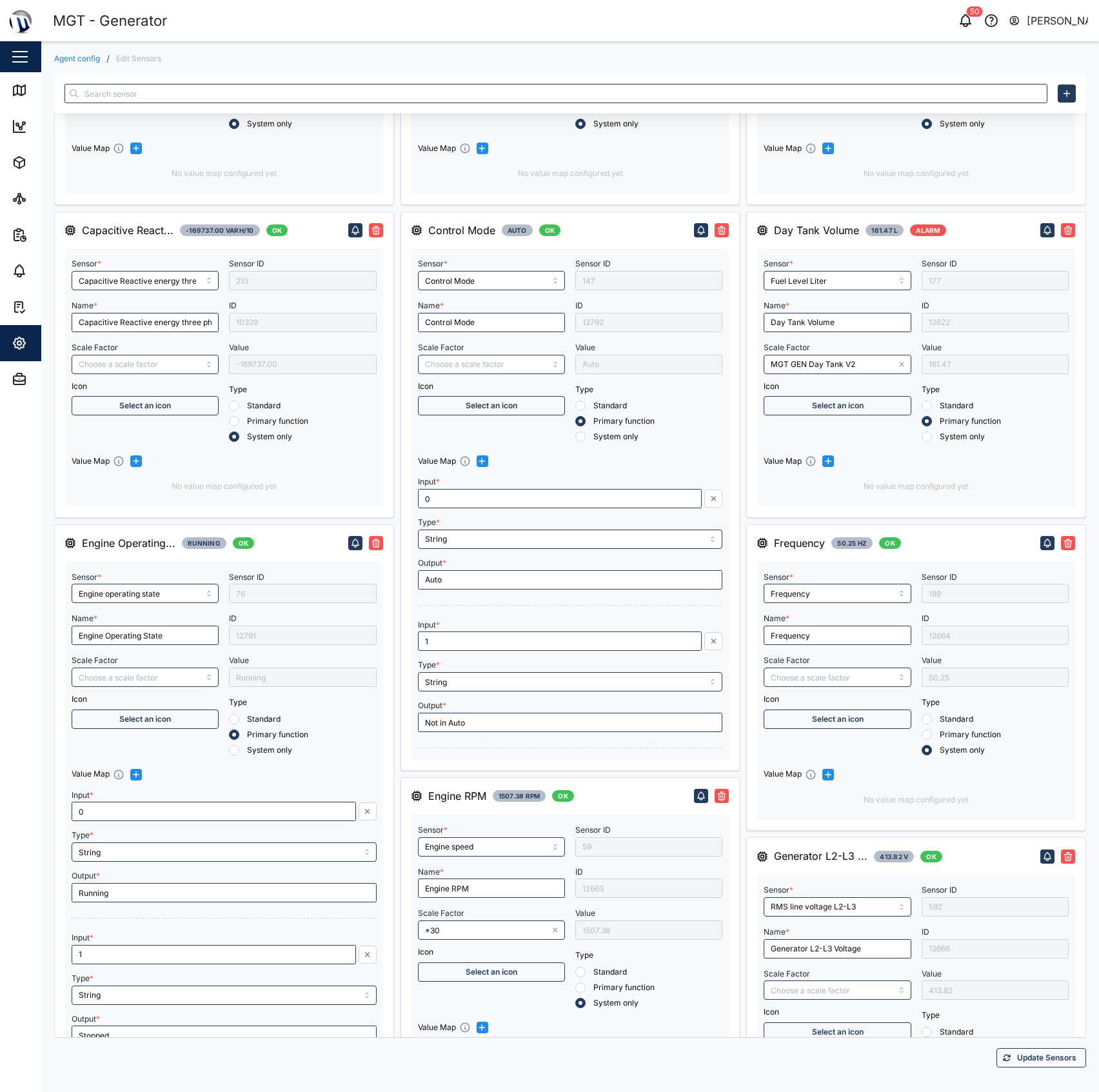
click at [896, 370] on button "button" at bounding box center [902, 364] width 12 height 12
click at [1018, 1069] on div "Update Sensors" at bounding box center [570, 1057] width 1032 height 41
click at [1024, 1061] on span "Update Sensors" at bounding box center [1047, 1058] width 60 height 18
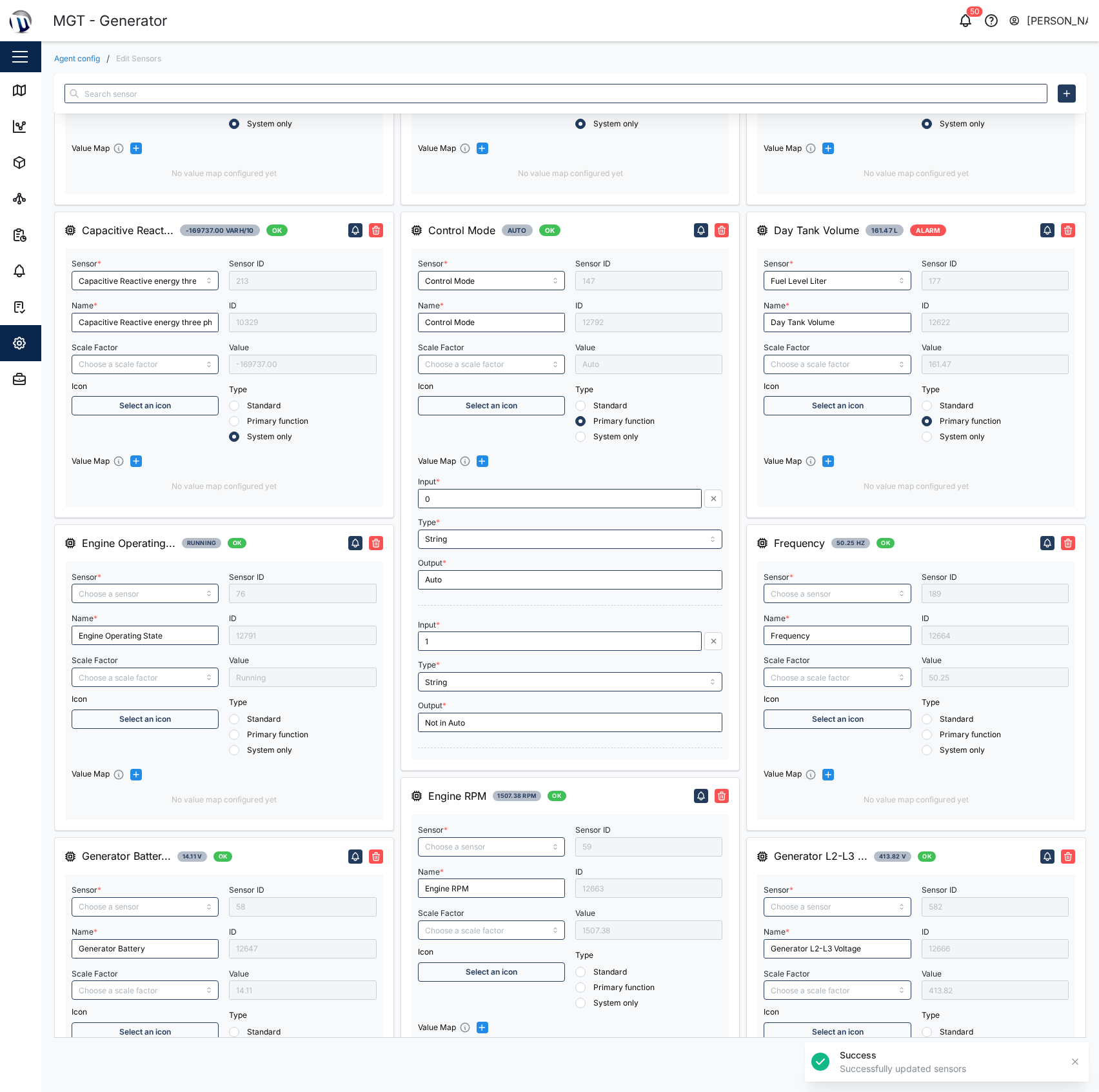
radio input "true"
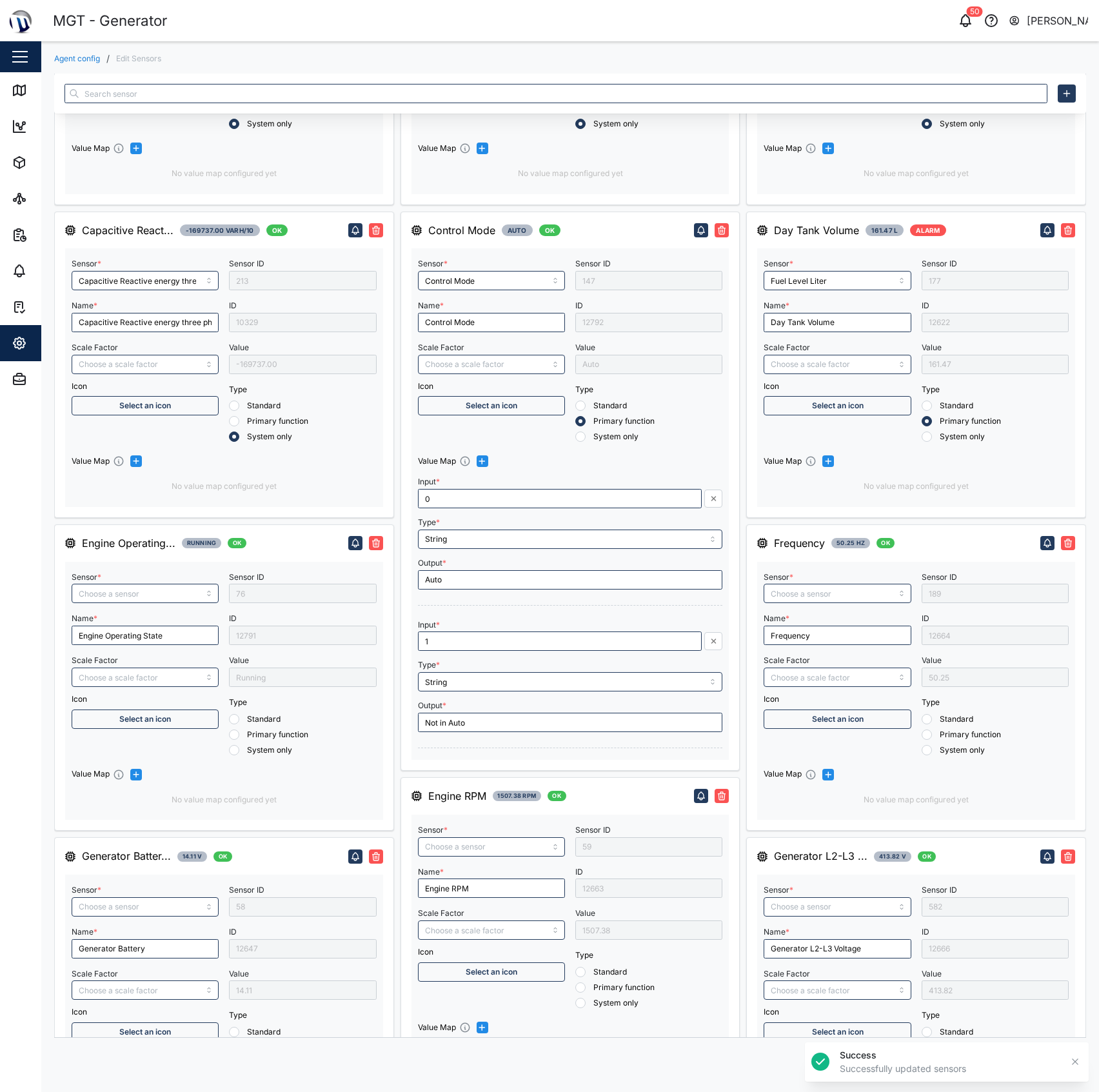
radio input "true"
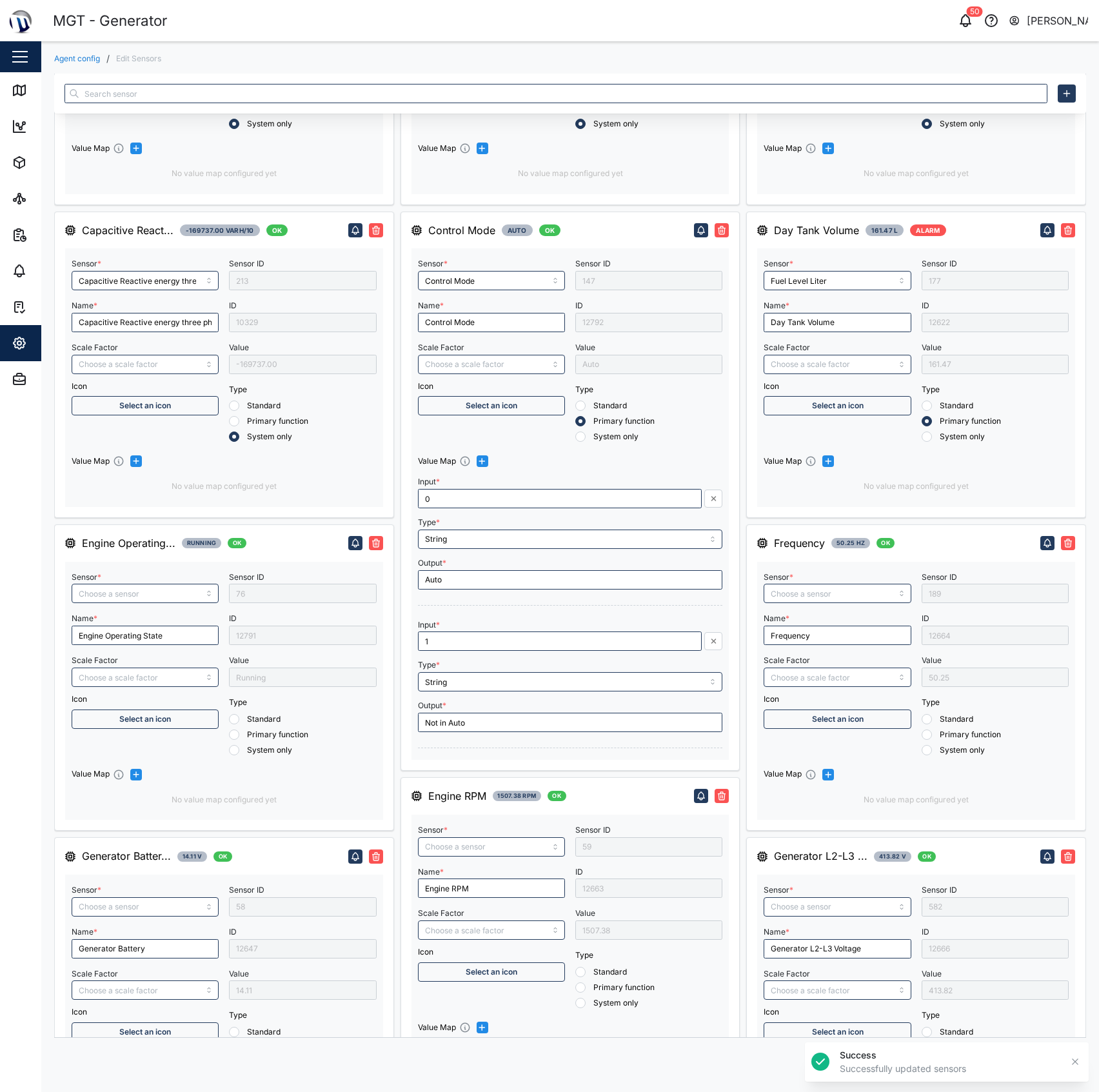
radio input "true"
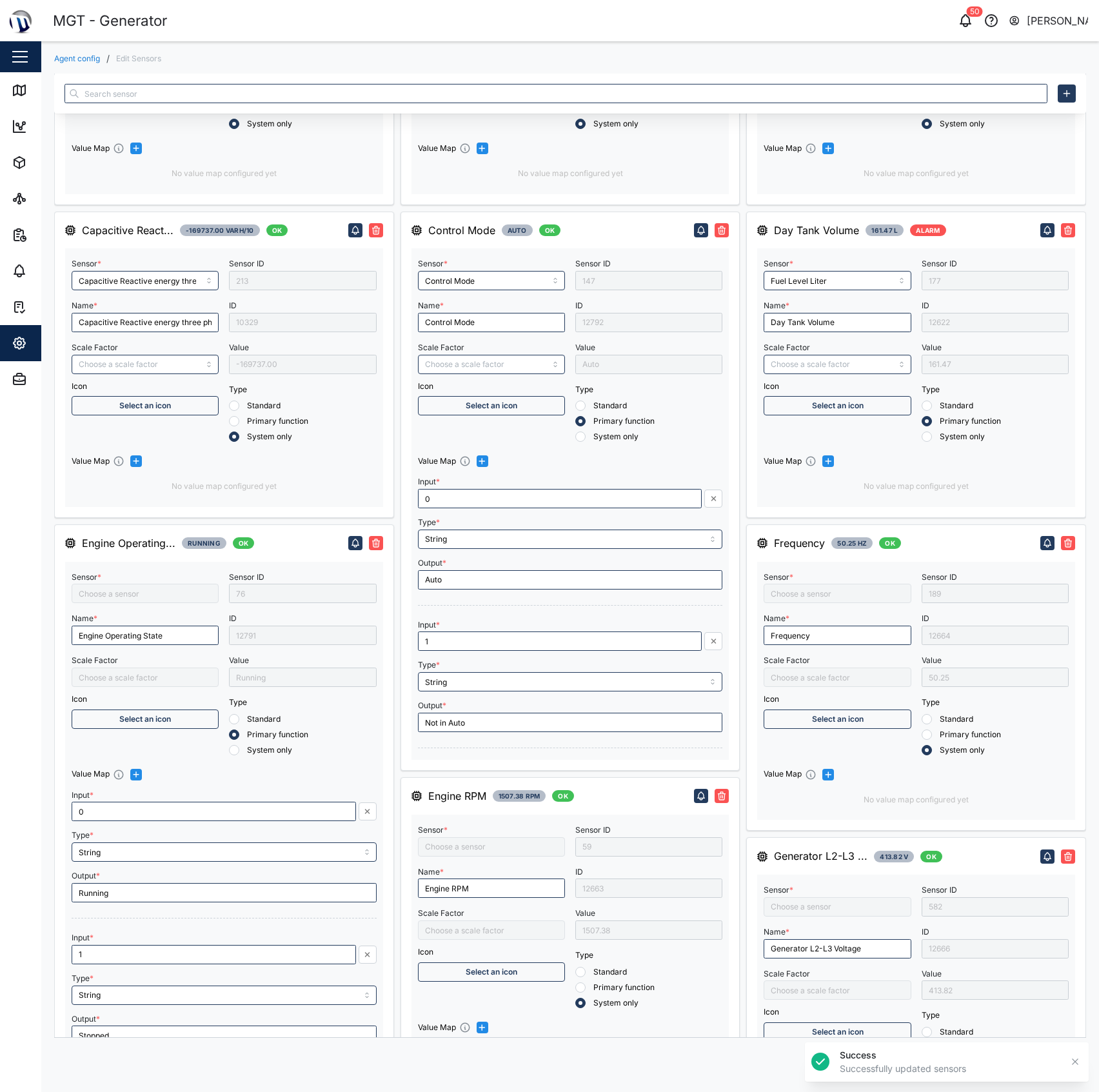
scroll to position [1161, 0]
type input "Inductive Reactive energy three phase"
type input "RMS line voltage L3-L1"
type input "Engine speed"
type input "Inductive Reactive energy line 2"
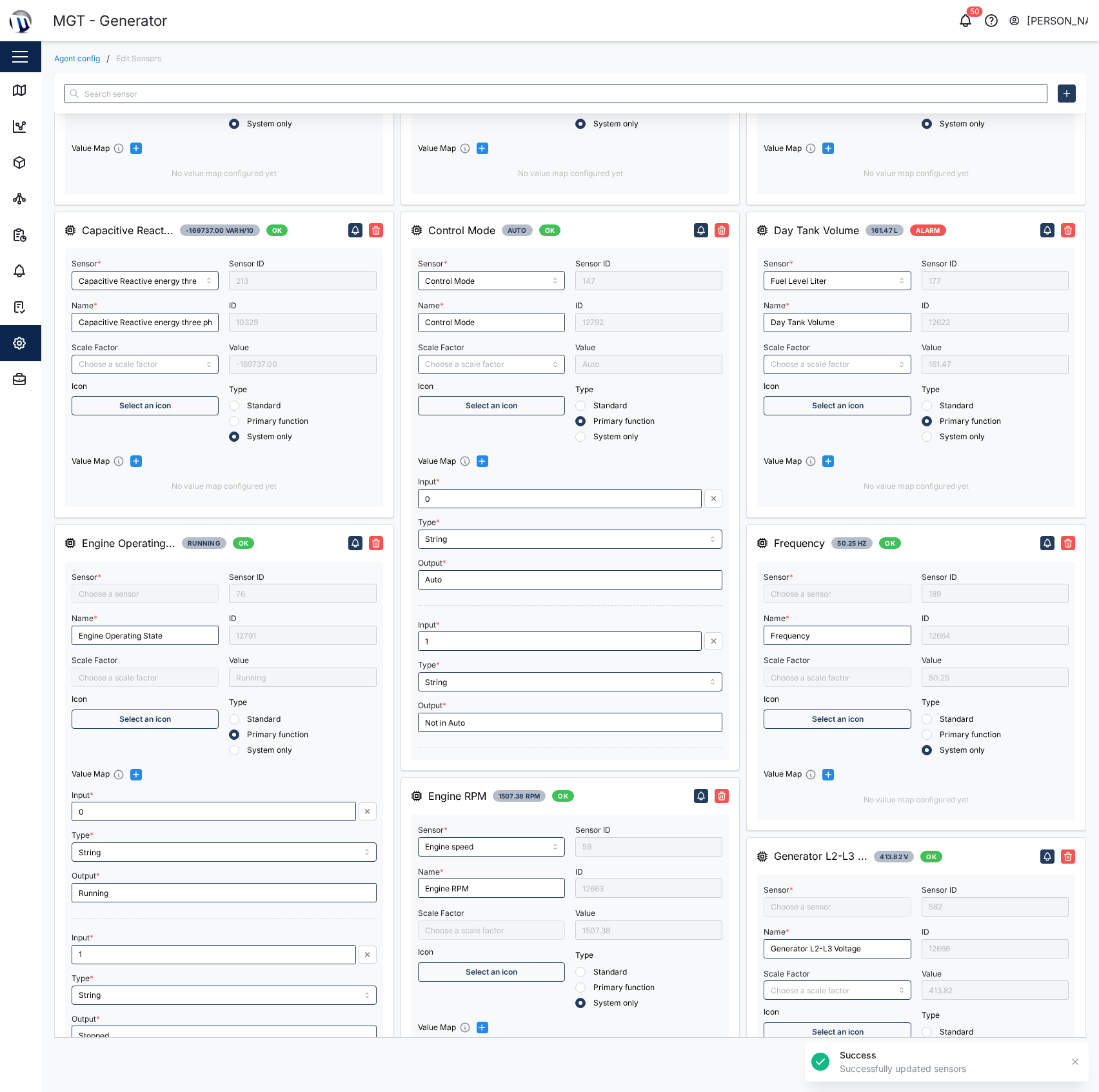
type input "Engine operating state"
type input "Engine Battery voltage"
type input "/1000"
type input "Inductive Reactive energy line 3"
type input "RMS star voltage L1-N"
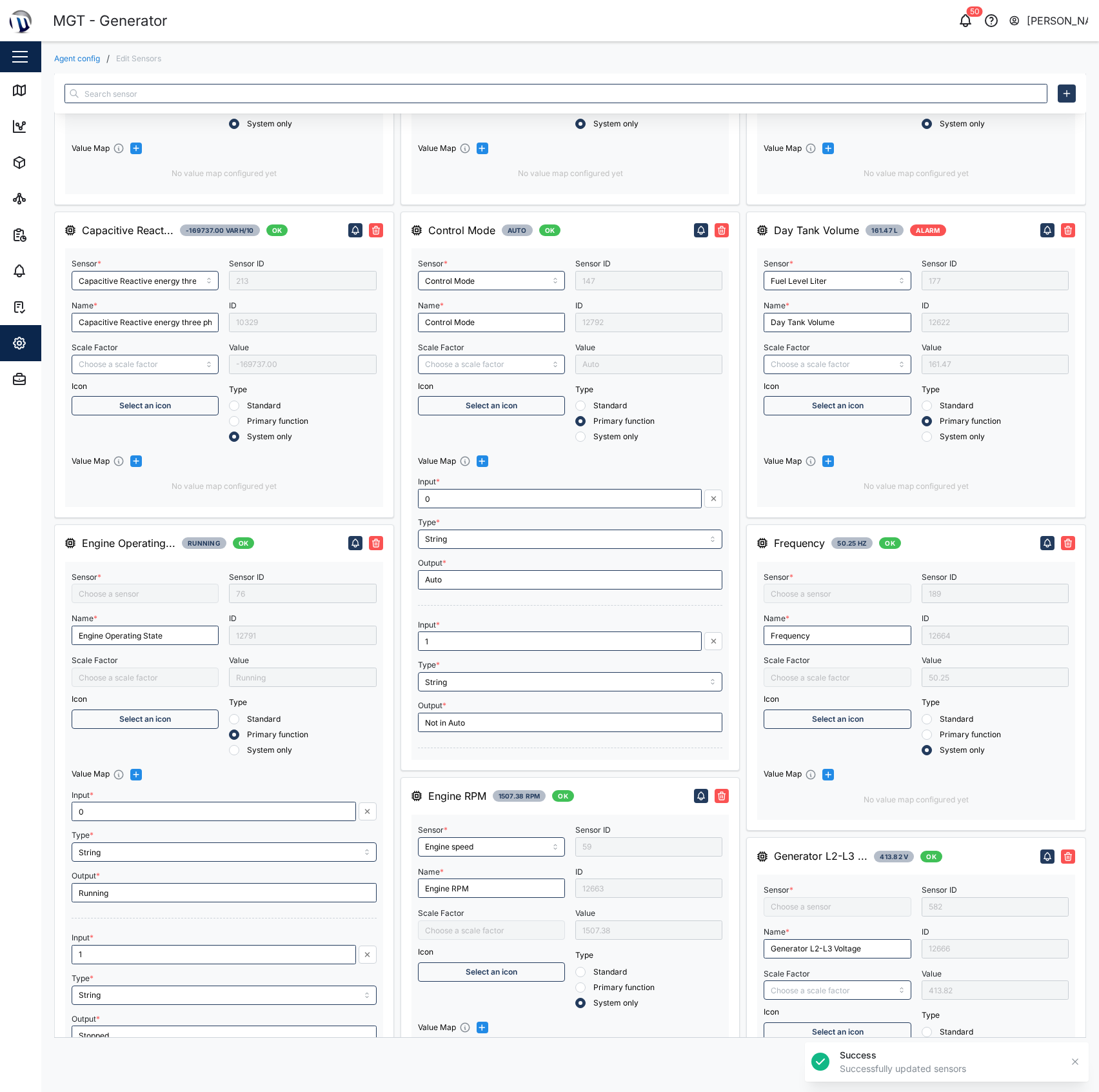
type input "*30"
type input "RMS line voltage L1-L2"
type input "Inductive Reactive energy line 1"
type input "RMS line current Line 2"
type input "Frequency"
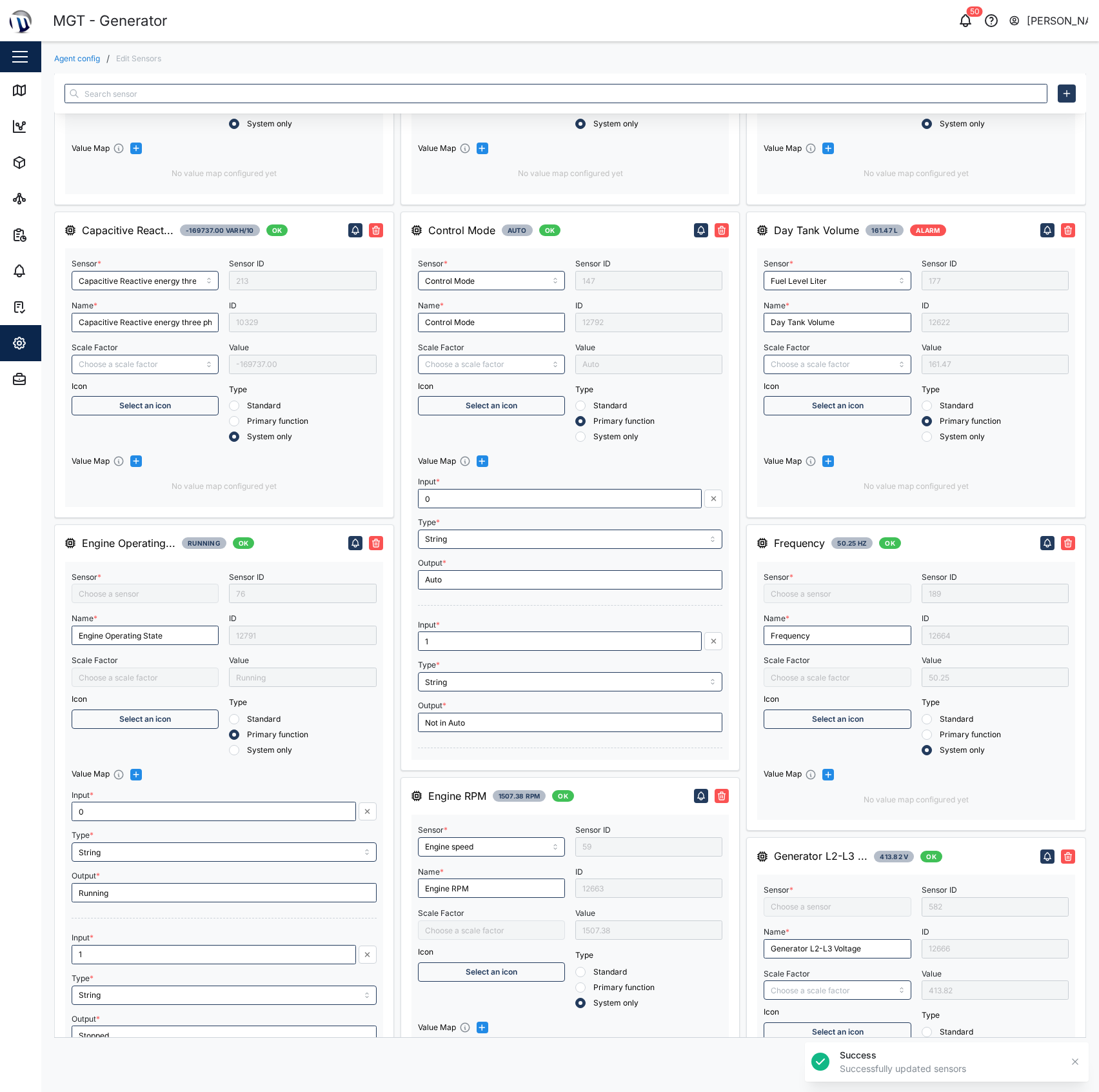
type input "RMS line voltage L2-L3"
type input "RMS line current Line 1"
type input "RMS star voltage L2-N"
click at [9, 86] on link "Map" at bounding box center [84, 90] width 168 height 36
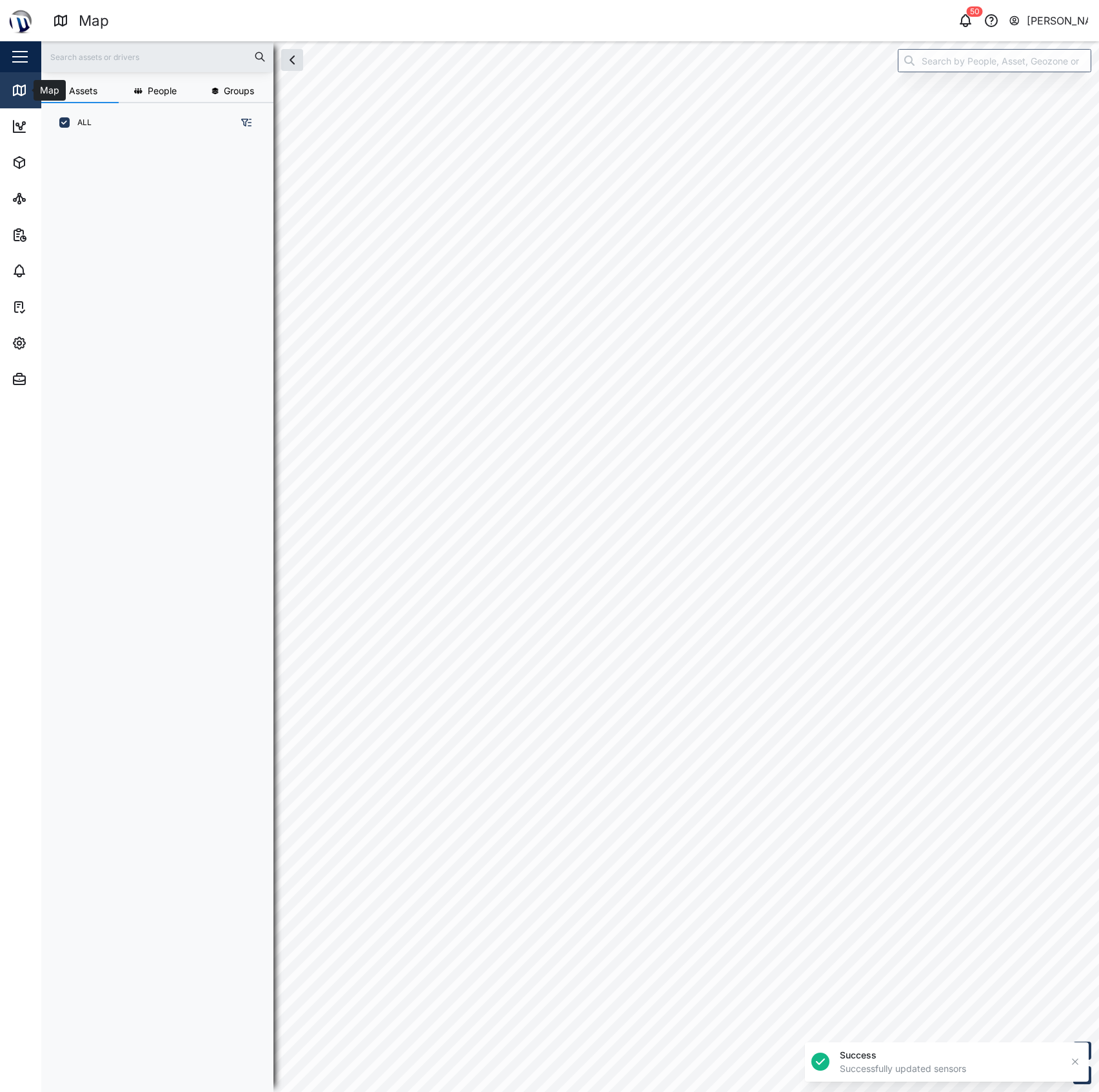
scroll to position [930, 199]
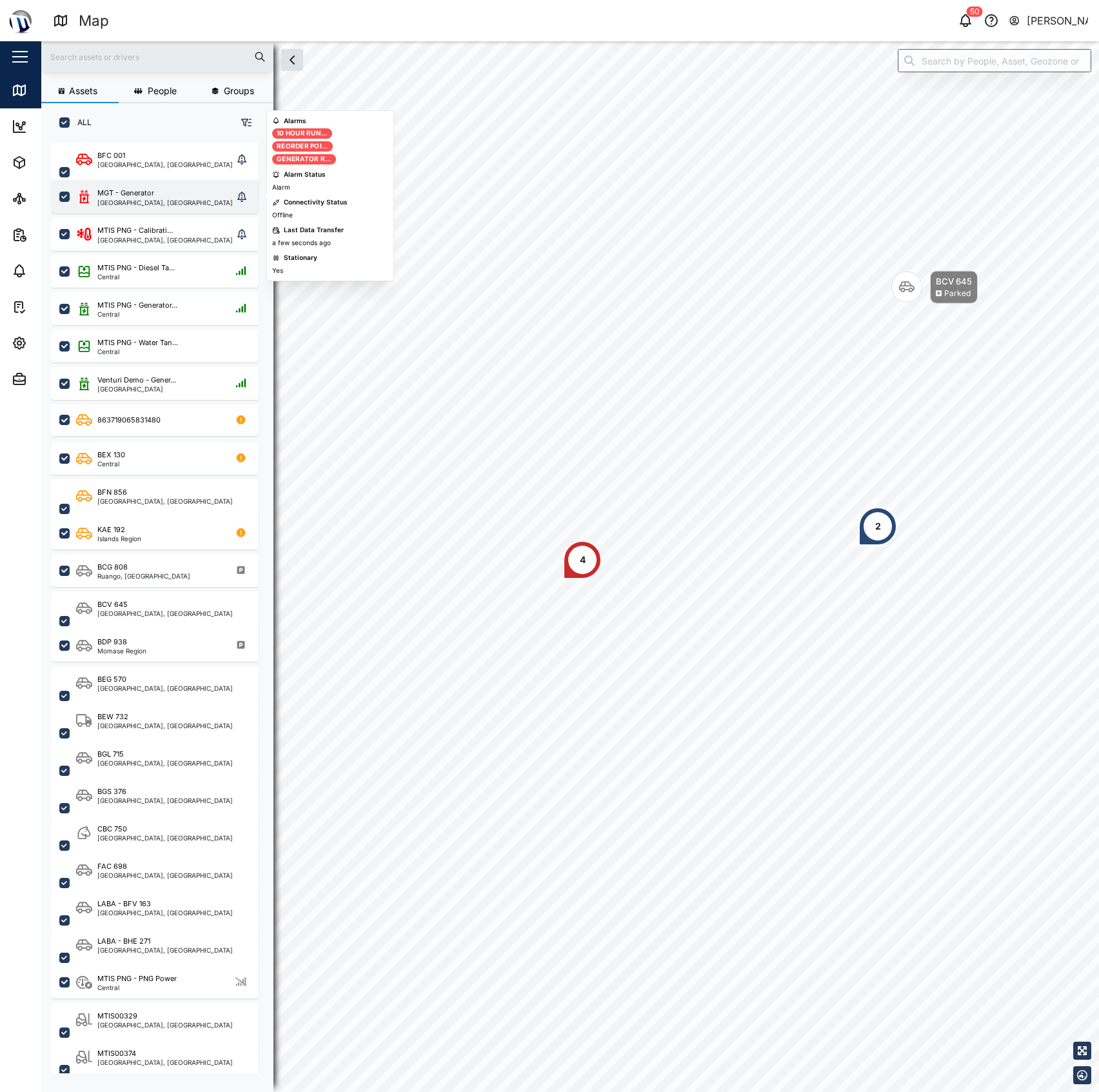
click at [179, 187] on div "MGT - Generator" at bounding box center [165, 193] width 136 height 11
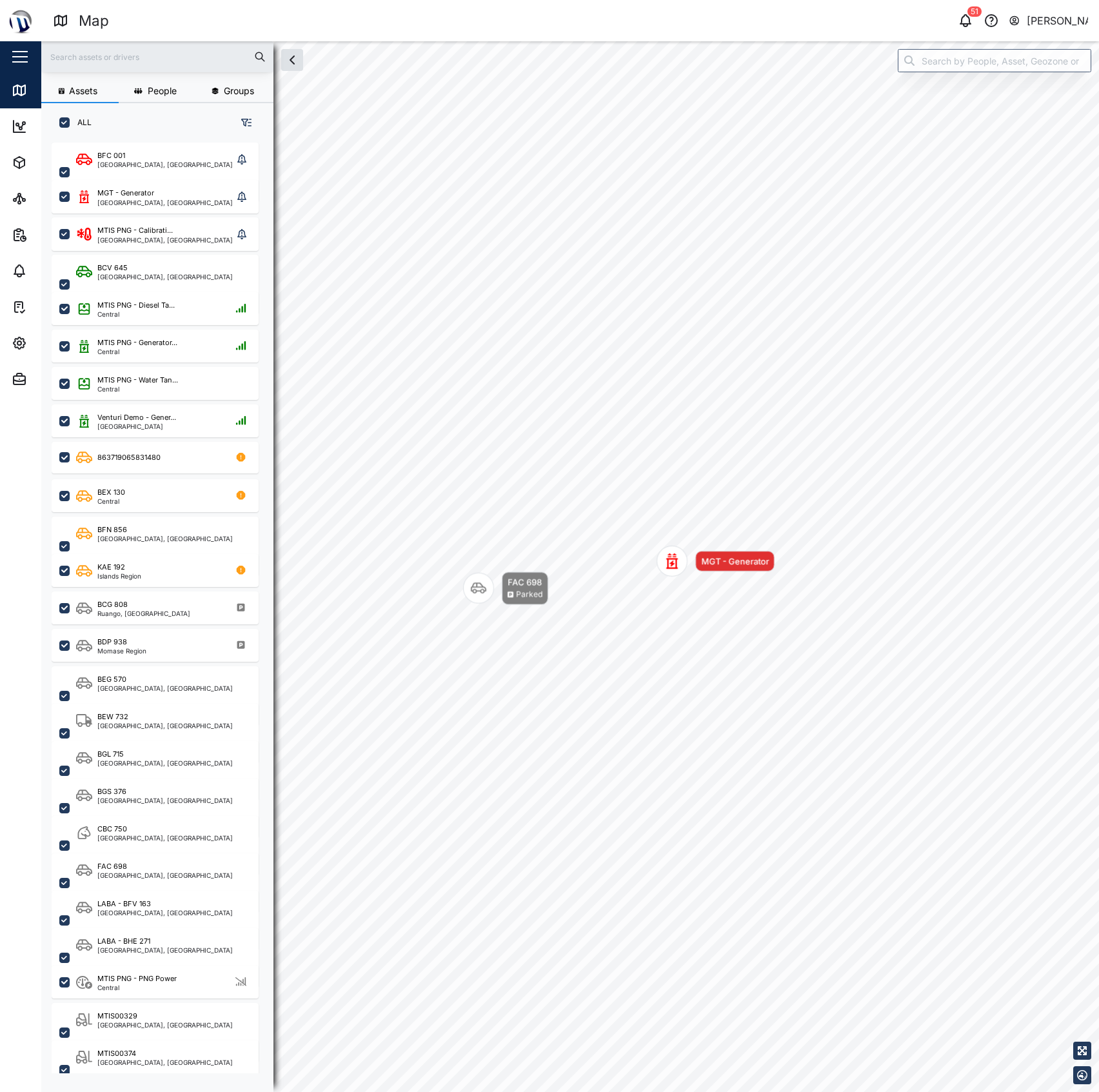
click at [673, 571] on div "Map marker" at bounding box center [672, 560] width 31 height 31
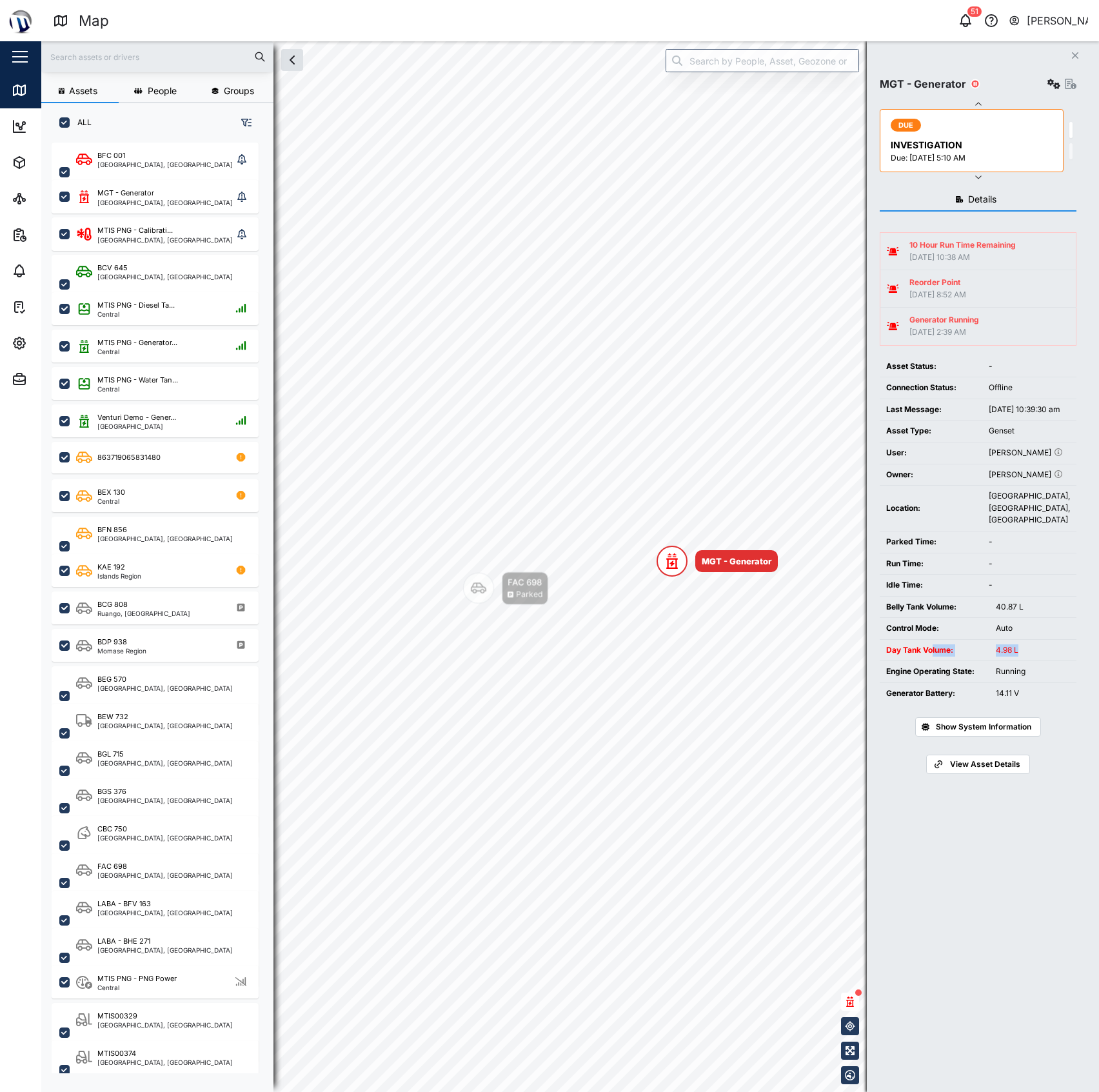
drag, startPoint x: 1022, startPoint y: 673, endPoint x: 932, endPoint y: 674, distance: 90.0
click at [932, 661] on tr "Day Tank Volume: 4.98 L" at bounding box center [978, 650] width 197 height 22
click at [986, 661] on td "Day Tank Volume:" at bounding box center [934, 650] width 110 height 22
click at [997, 657] on div "4.98 L" at bounding box center [1033, 650] width 74 height 12
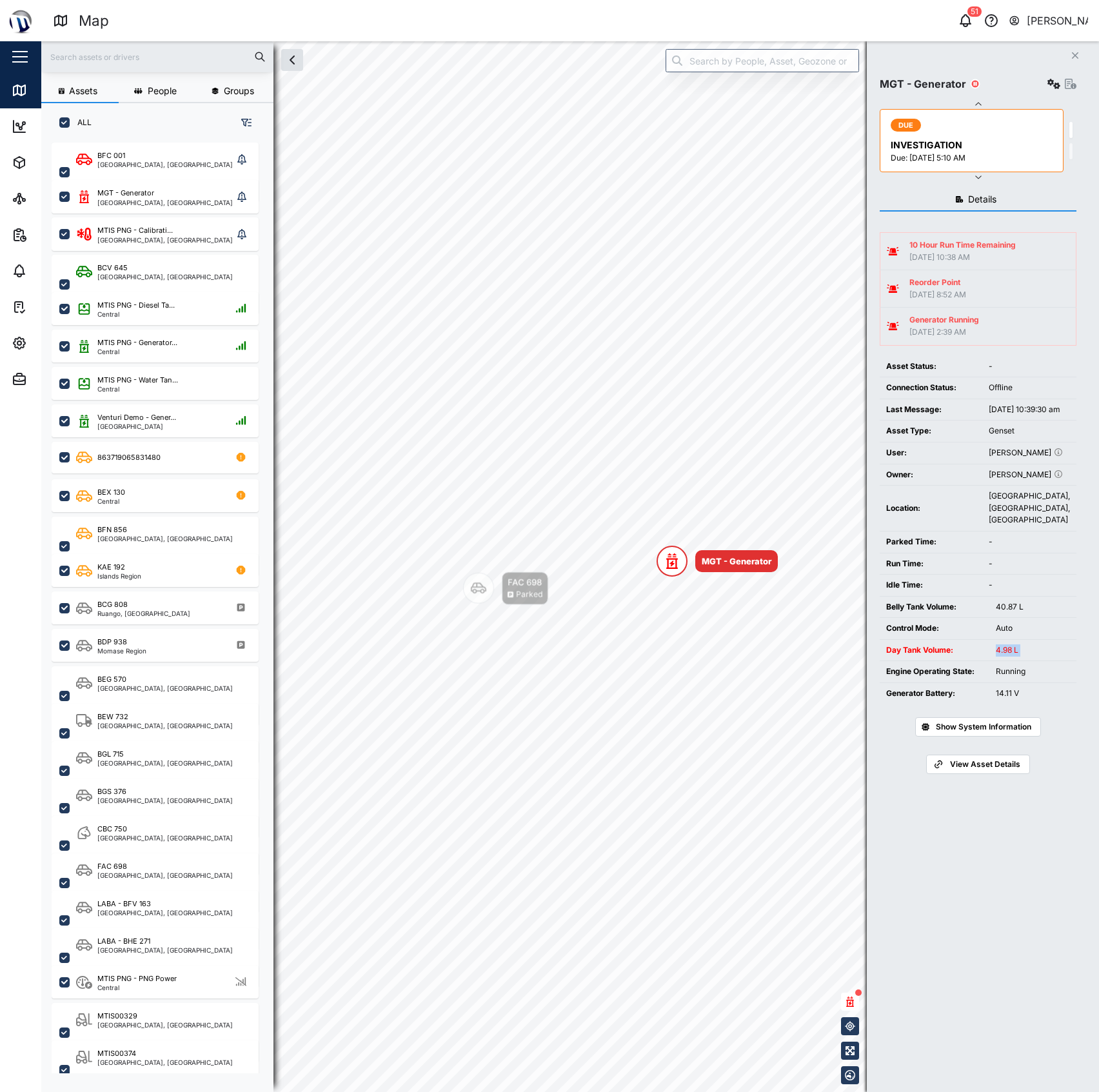
click at [997, 657] on div "4.98 L" at bounding box center [1033, 650] width 74 height 12
click at [1032, 657] on div "4.98 L" at bounding box center [1033, 650] width 74 height 12
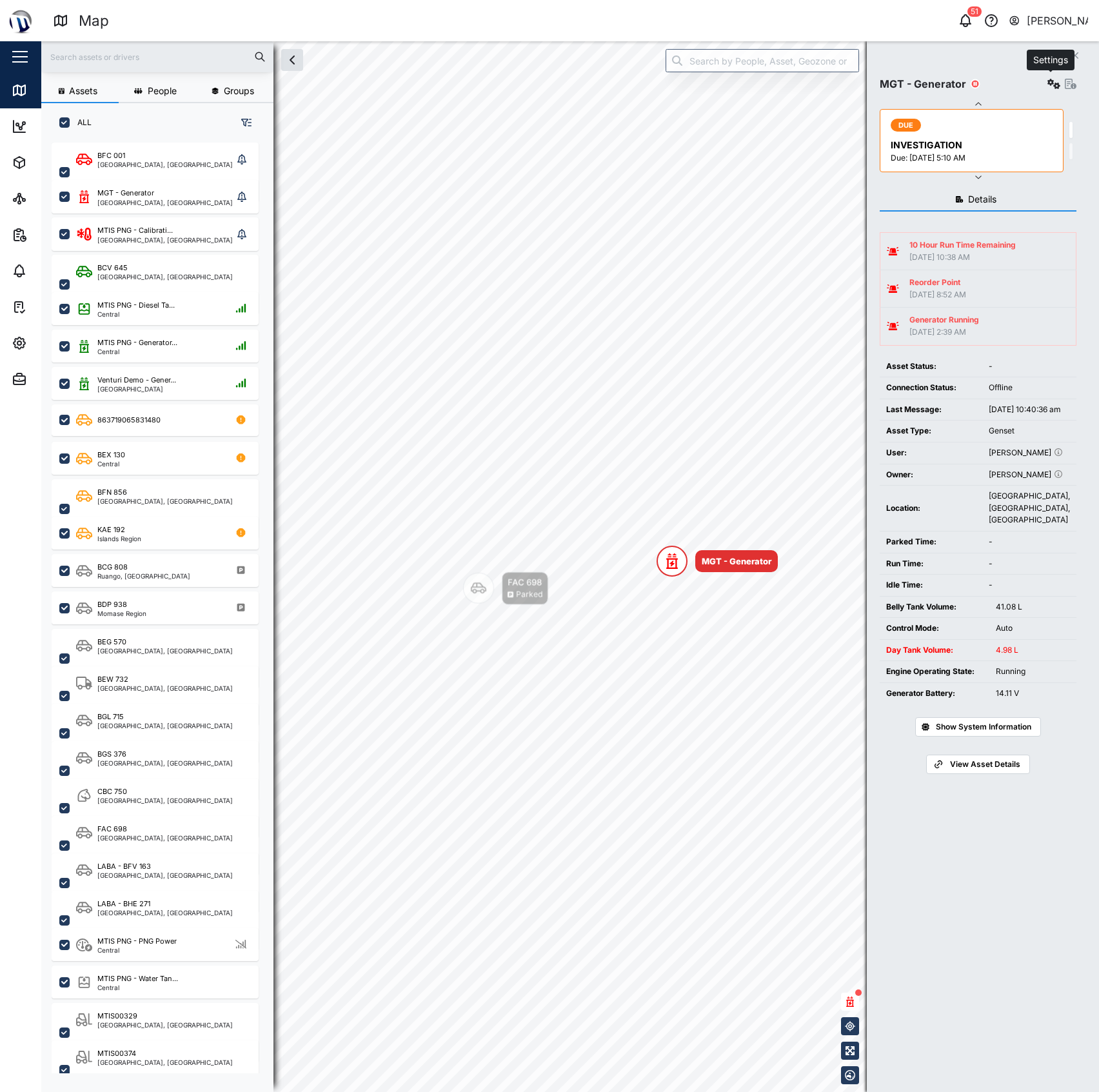
click at [1045, 84] on button "button" at bounding box center [1054, 84] width 18 height 18
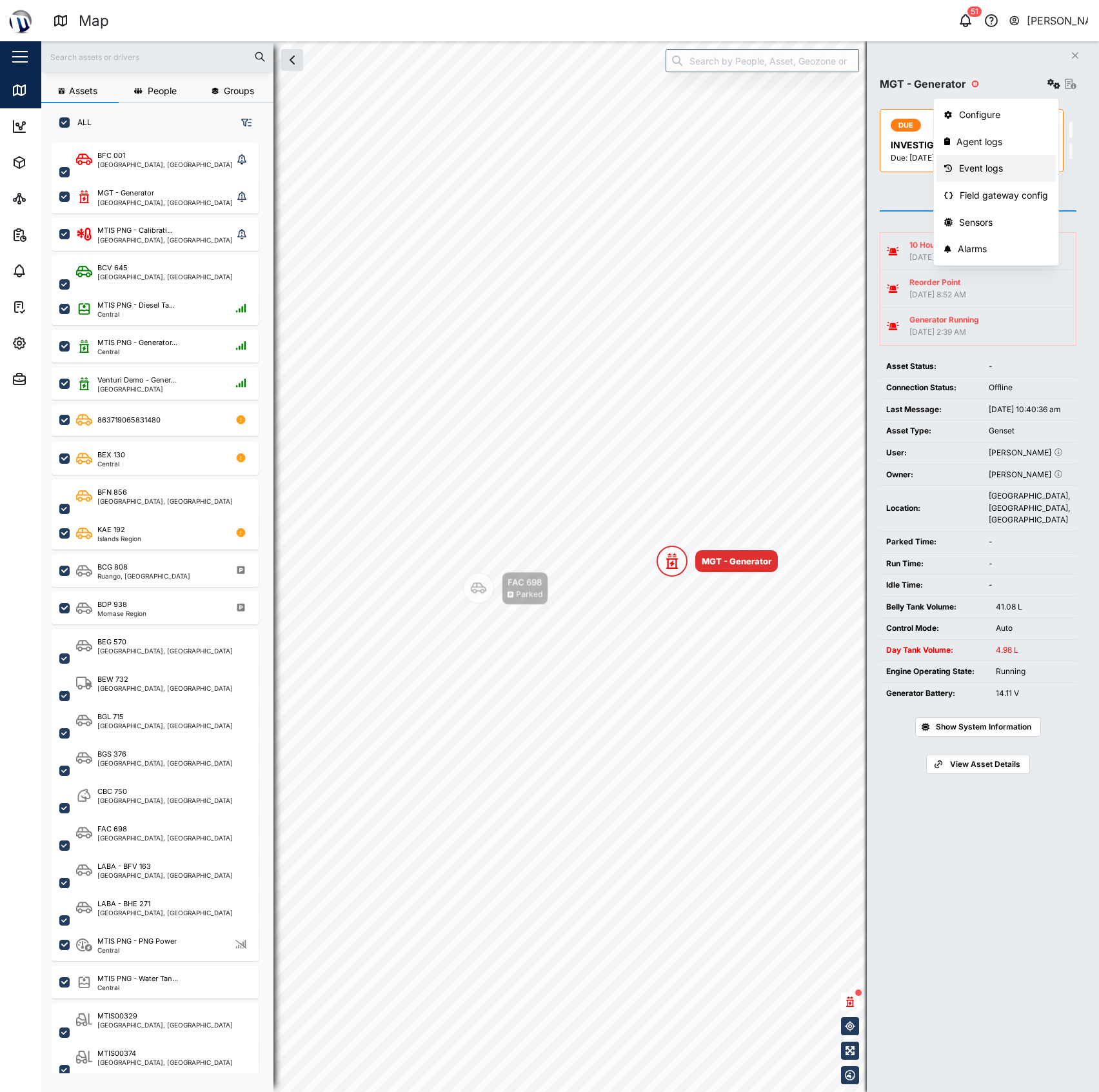
click at [959, 168] on div "Event logs" at bounding box center [1004, 168] width 90 height 14
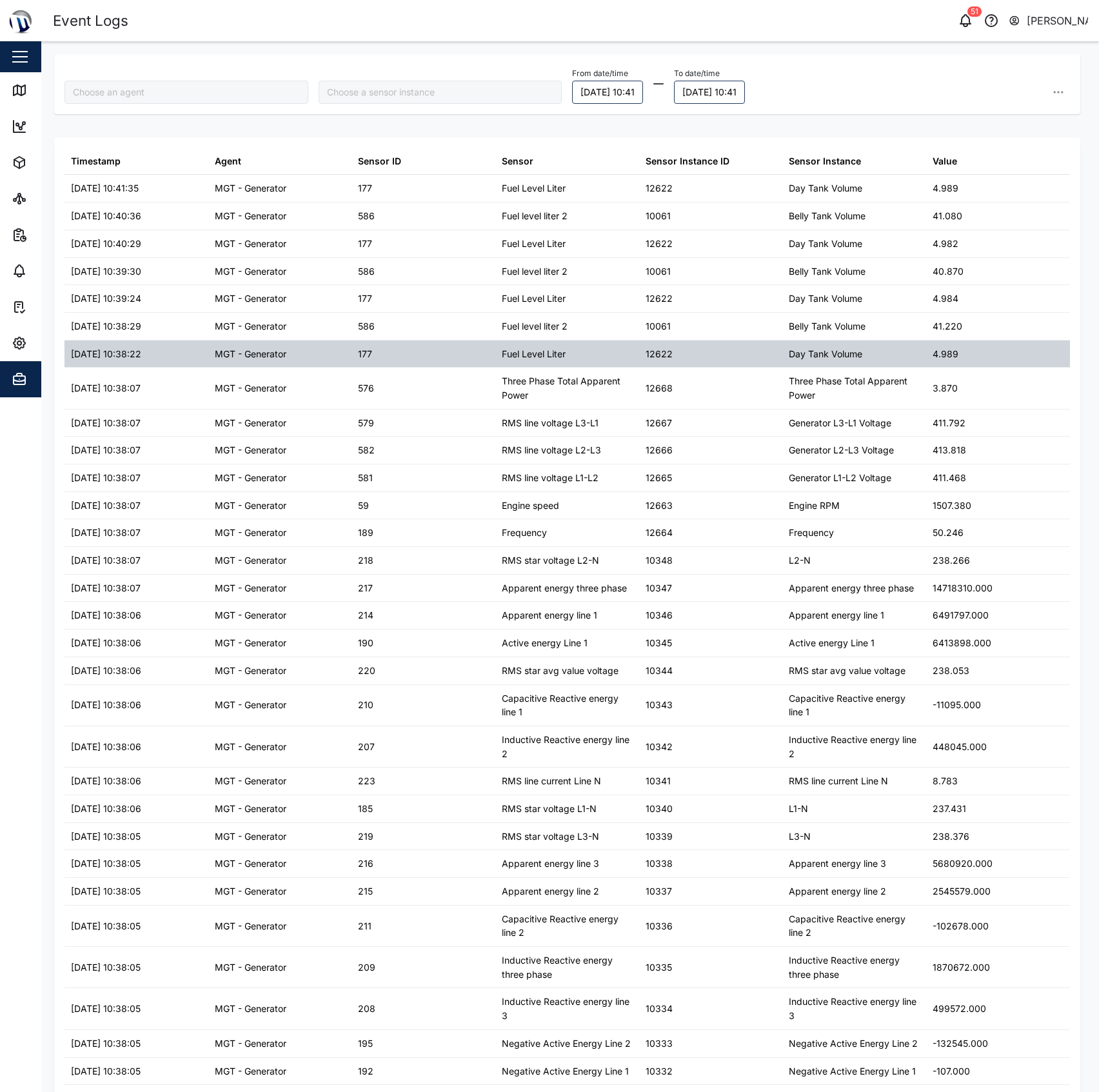
type input "MGT - Generator"
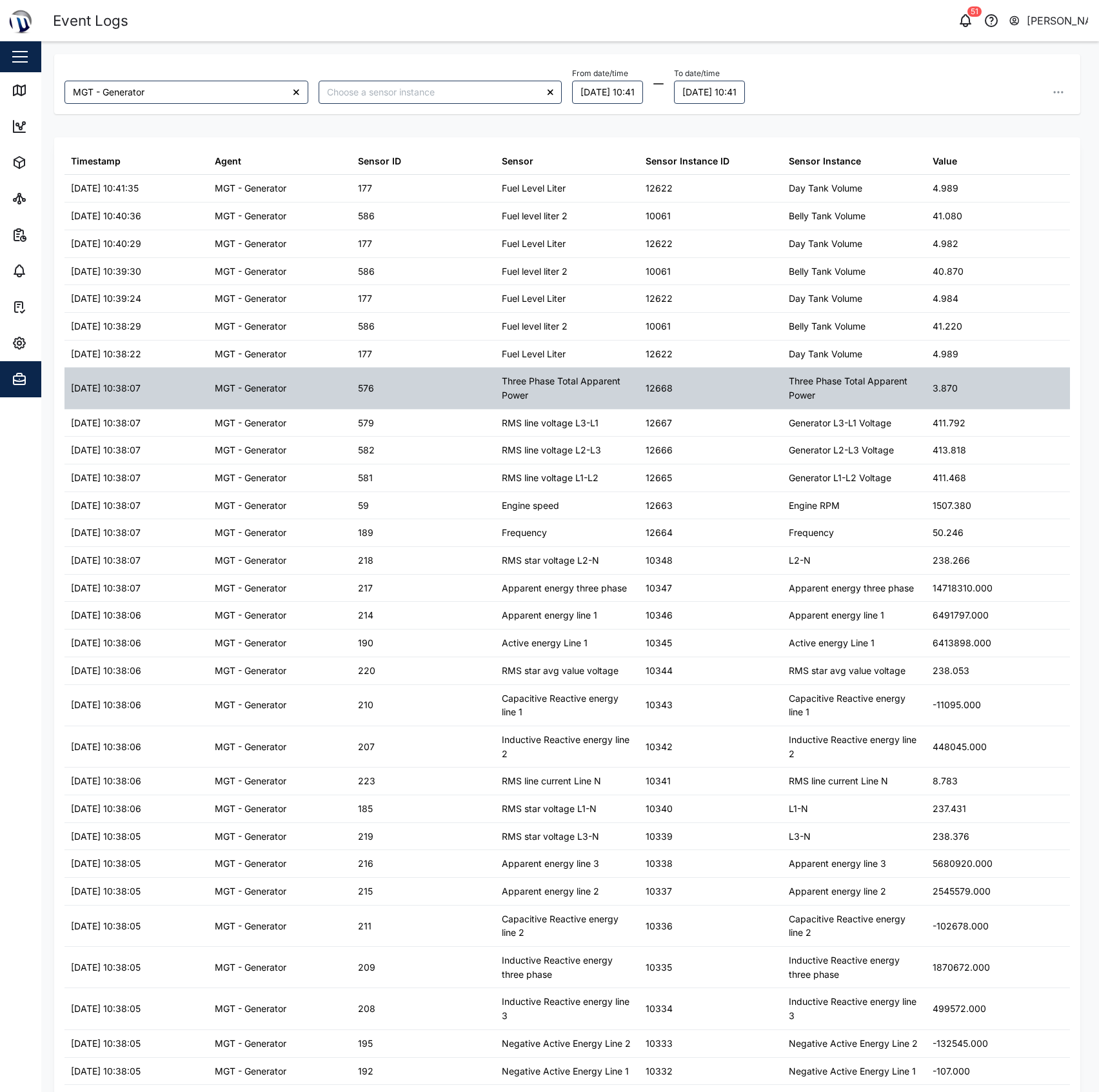
click at [824, 400] on div "Three Phase Total Apparent Power" at bounding box center [854, 388] width 131 height 28
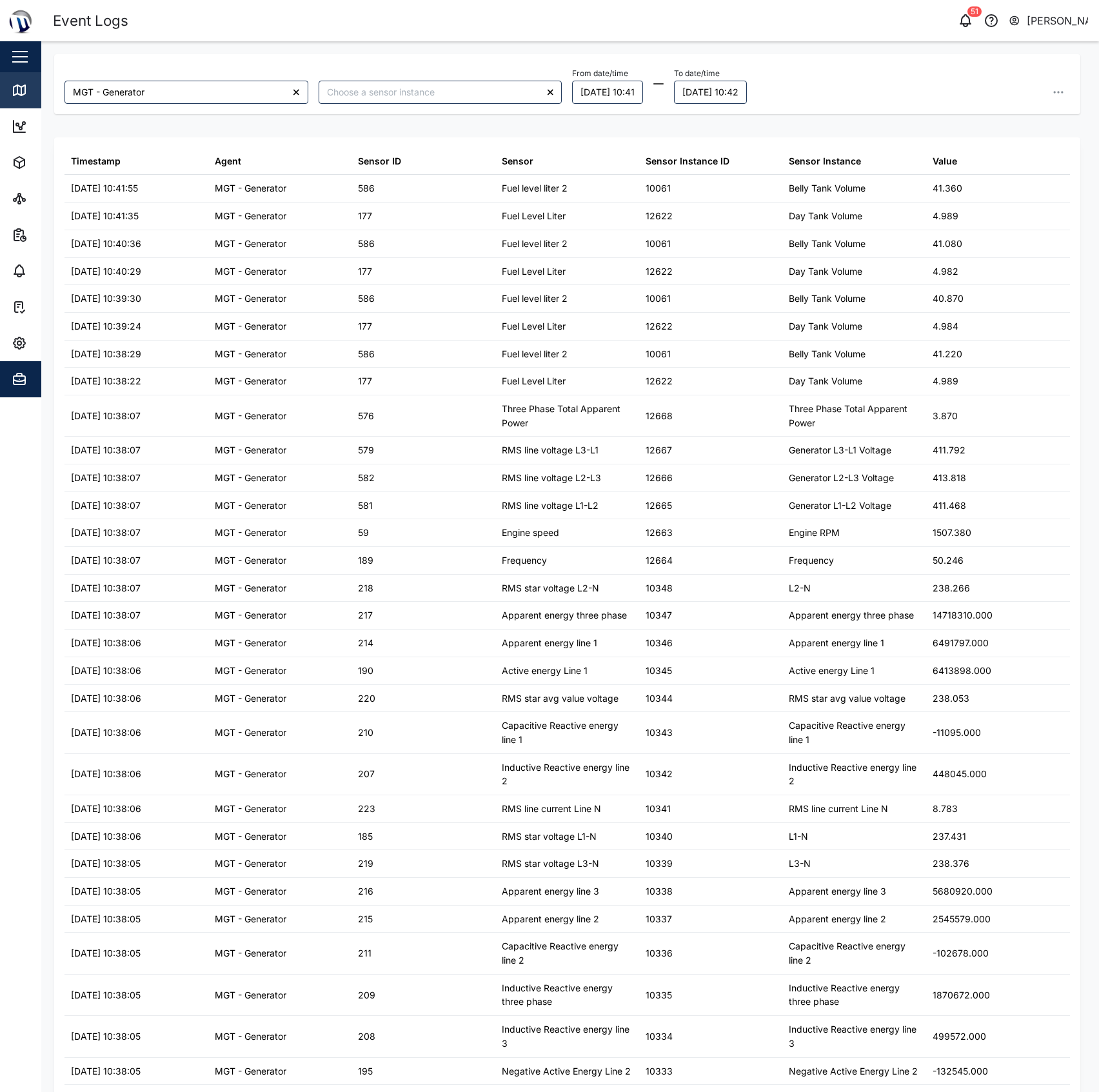
click at [34, 94] on div "Map" at bounding box center [48, 90] width 29 height 14
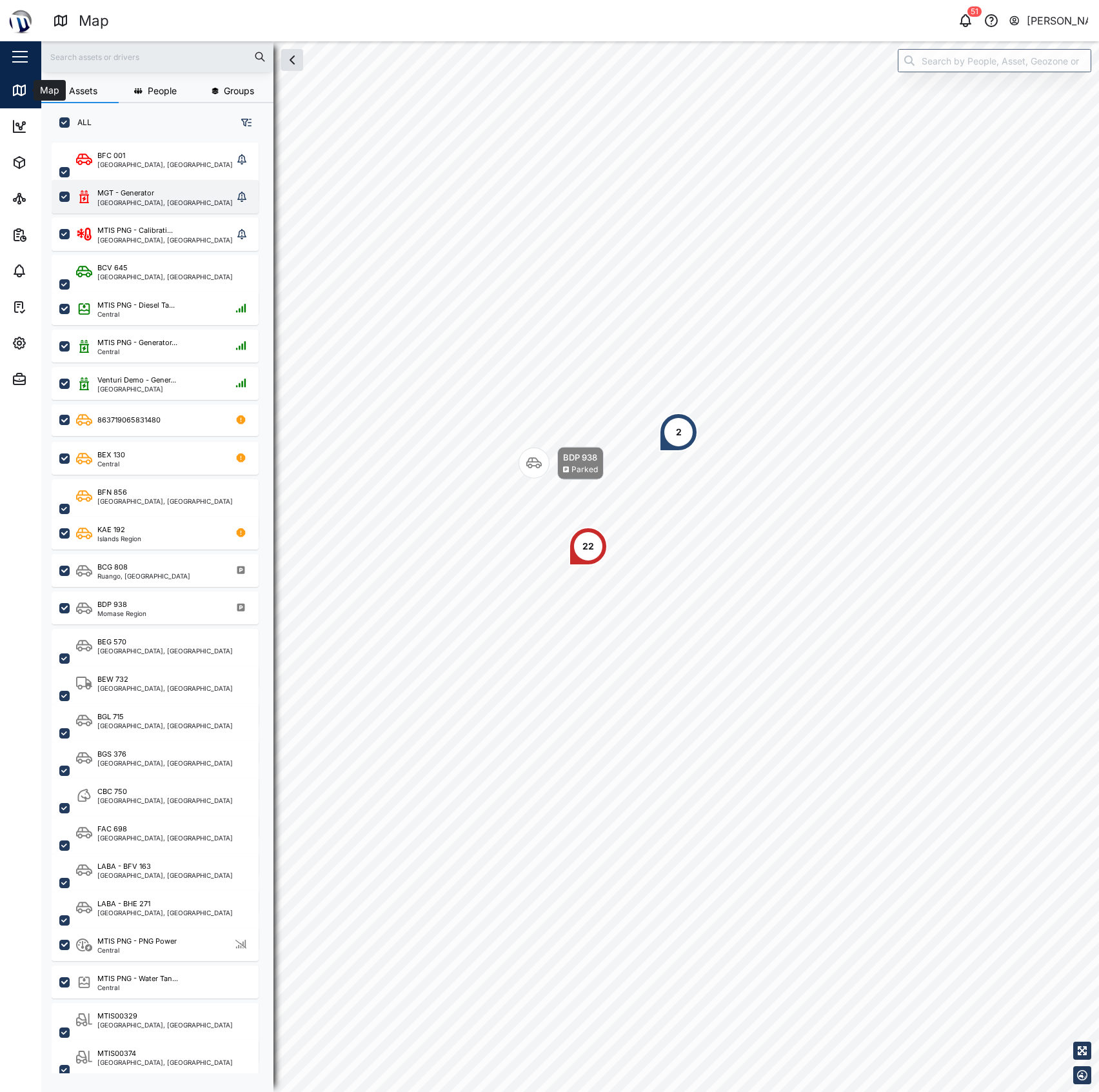
scroll to position [930, 199]
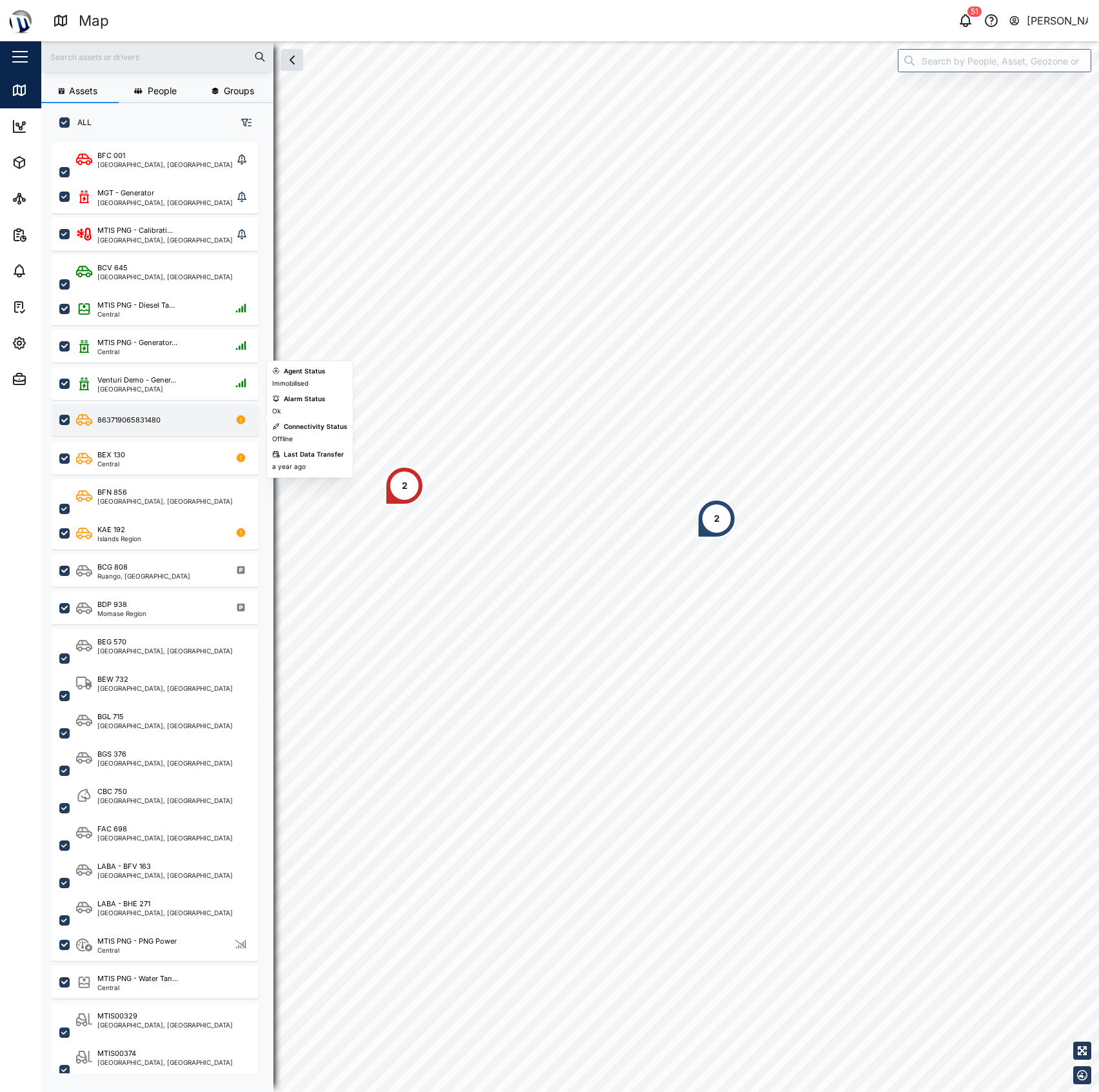
click at [187, 424] on div "863719065831480" at bounding box center [163, 420] width 175 height 16
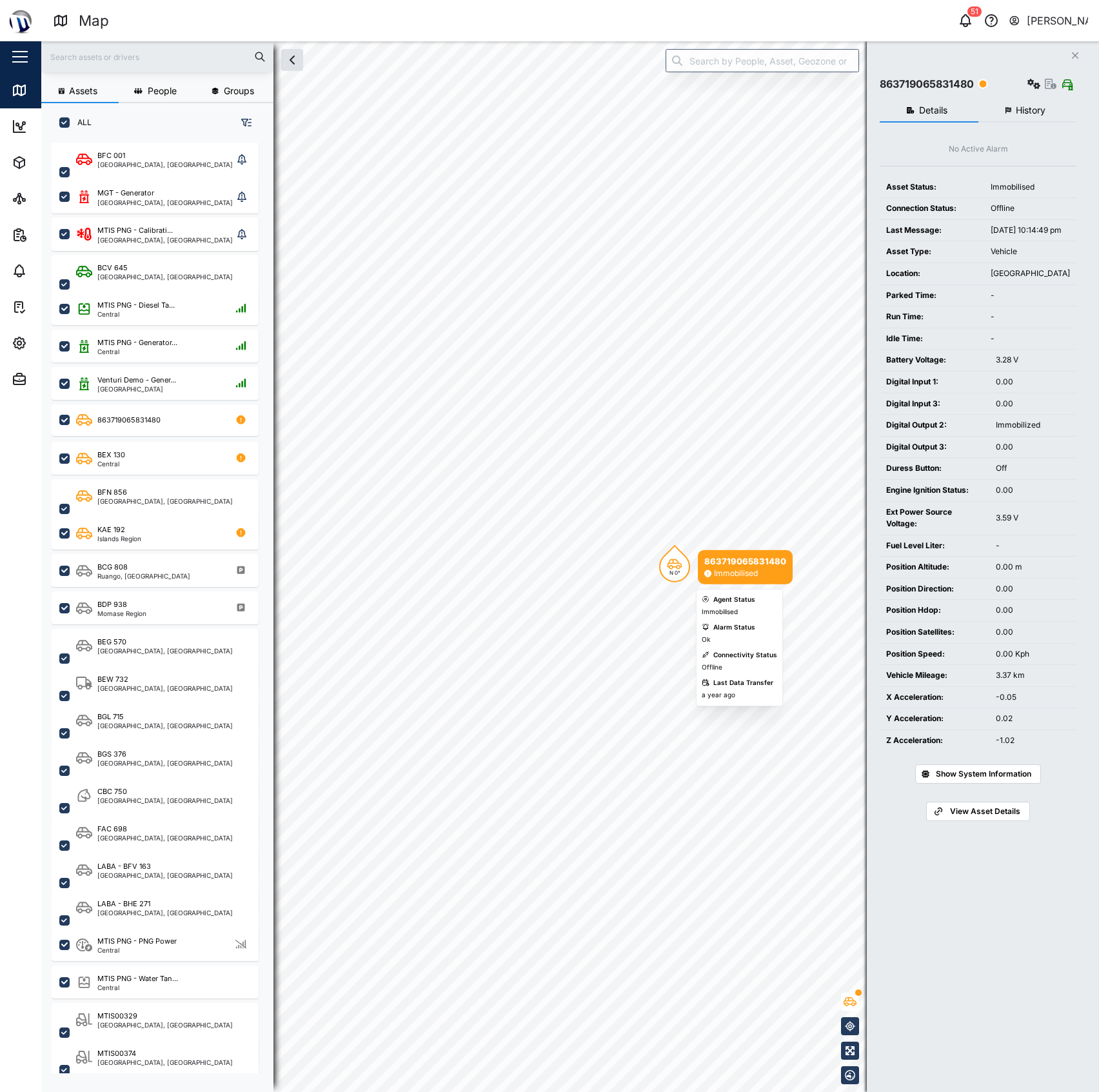
click at [669, 566] on icon "Map marker" at bounding box center [675, 564] width 16 height 12
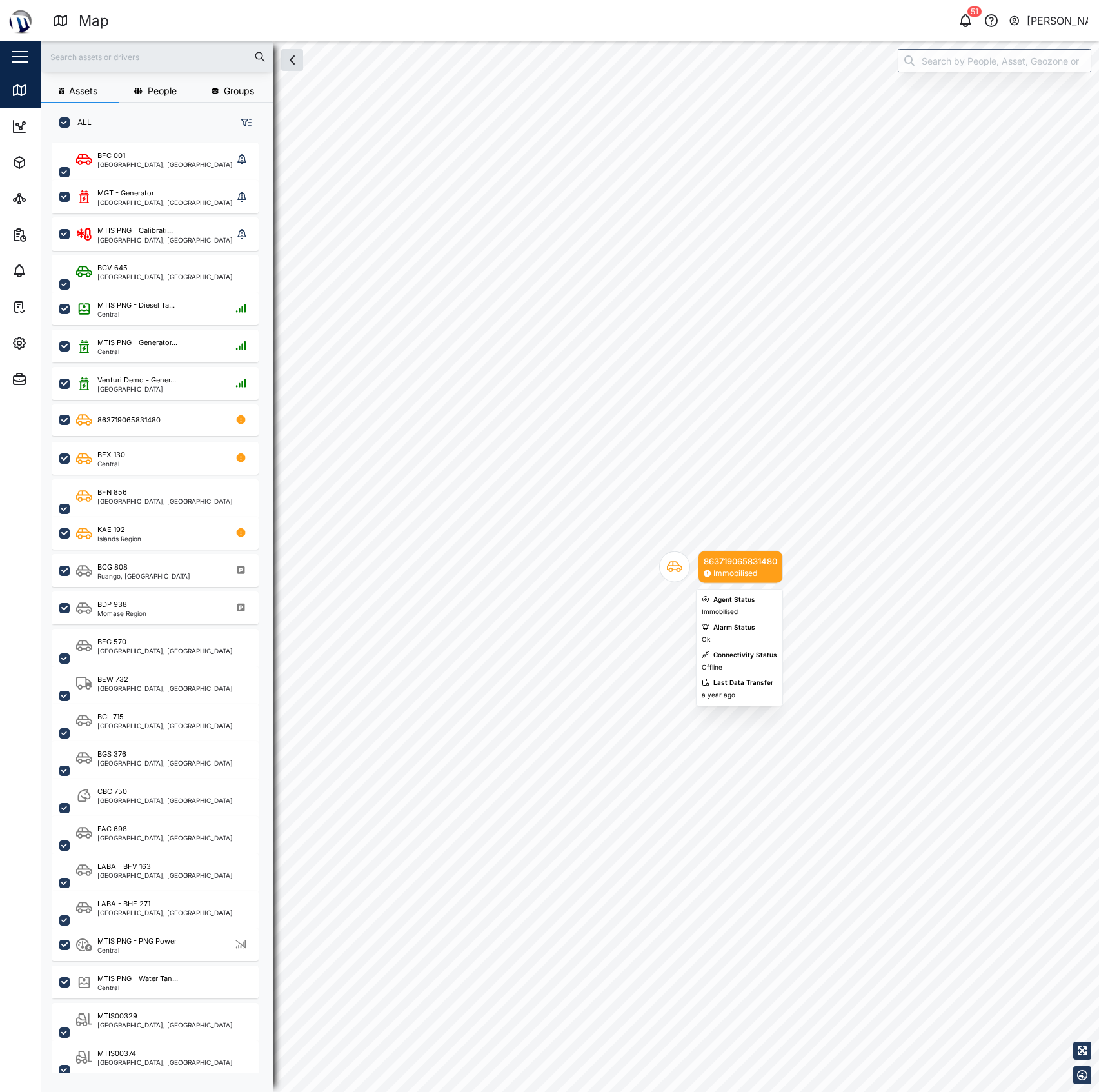
click at [669, 566] on icon "Map marker" at bounding box center [675, 567] width 16 height 11
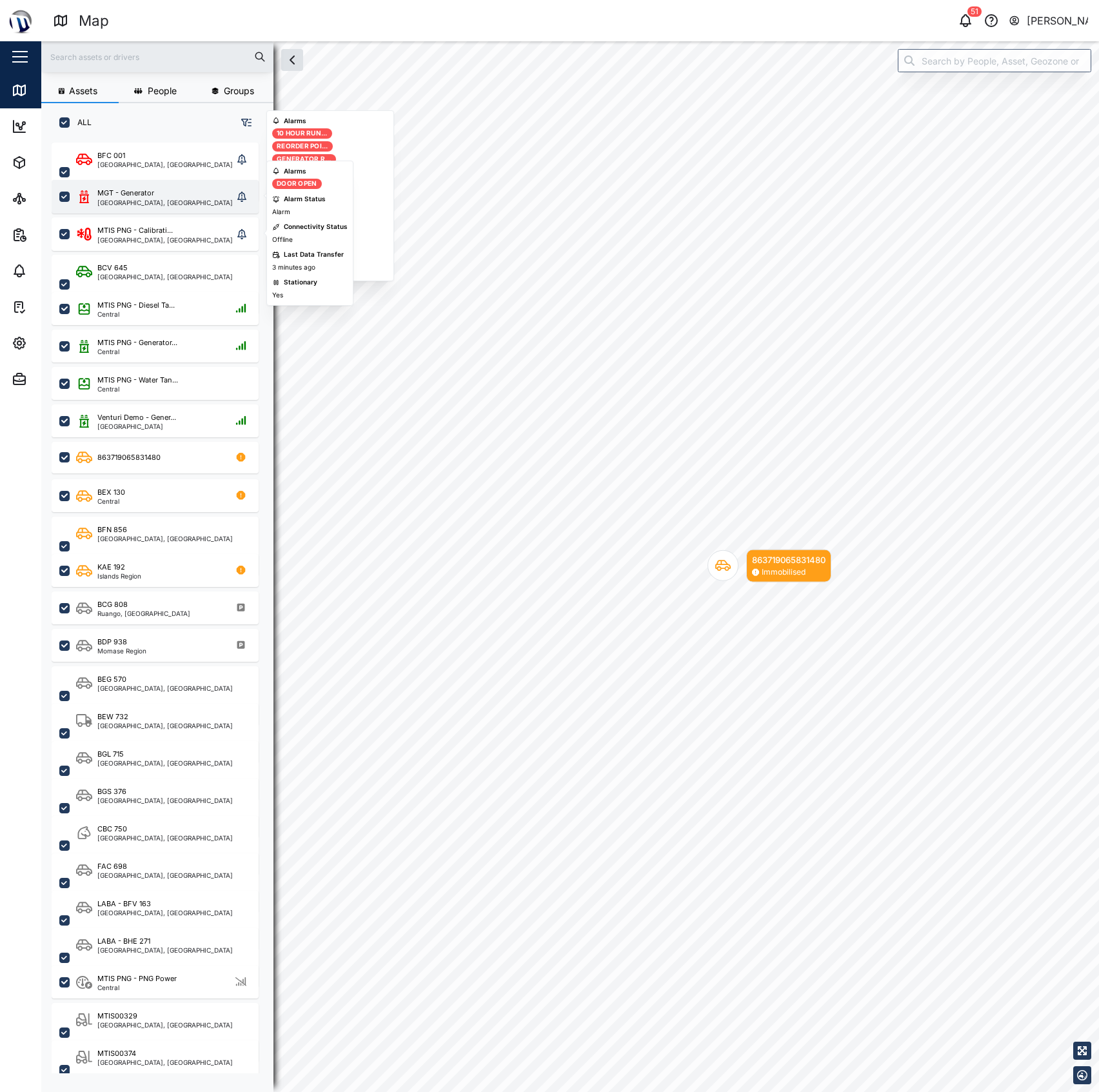
click at [155, 205] on div "[GEOGRAPHIC_DATA], [GEOGRAPHIC_DATA]" at bounding box center [165, 203] width 136 height 7
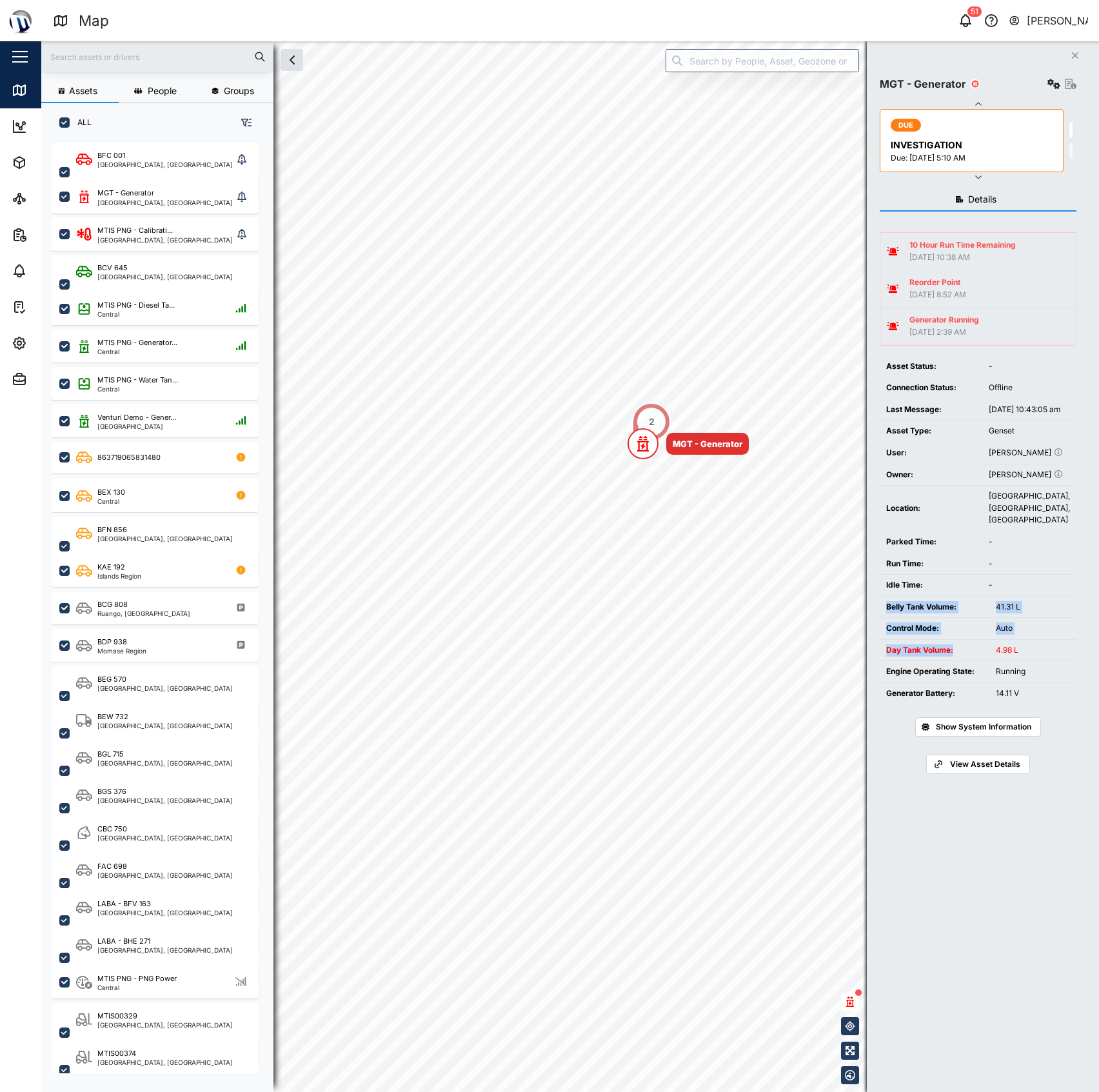
drag, startPoint x: 988, startPoint y: 676, endPoint x: 1082, endPoint y: 677, distance: 94.0
click at [1085, 676] on div "Close MGT - Generator DUE INVESTIGATION Due: 31 May 2025 5:10 AM DUE INVESTIGAT…" at bounding box center [983, 566] width 232 height 1051
click at [1024, 657] on div "4.98 L" at bounding box center [1033, 650] width 74 height 12
drag, startPoint x: 923, startPoint y: 284, endPoint x: 943, endPoint y: 263, distance: 29.0
click at [923, 284] on div "Reorder Point" at bounding box center [938, 283] width 57 height 12
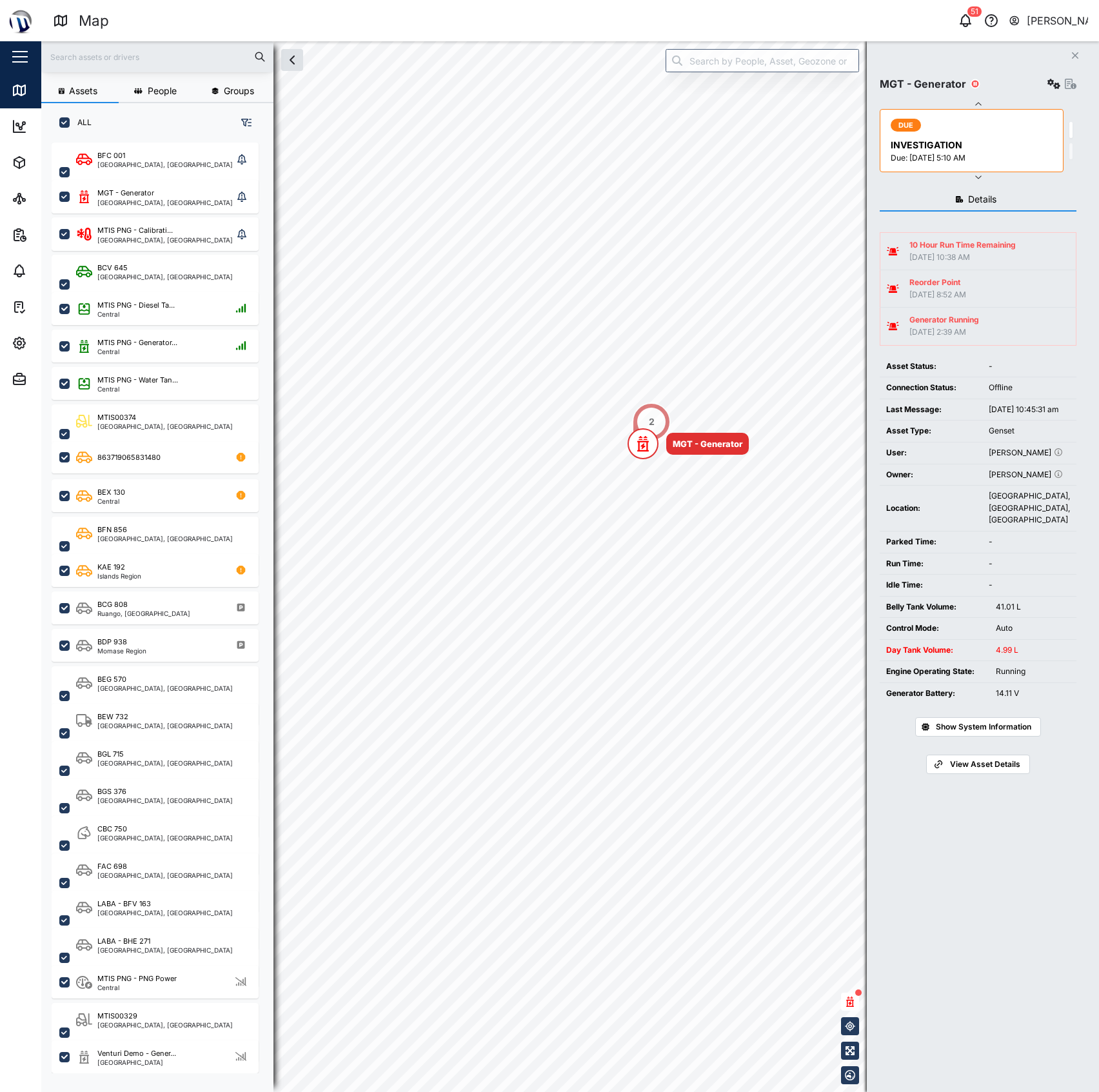
click at [1046, 83] on button "button" at bounding box center [1054, 84] width 18 height 18
click at [1004, 173] on div "Event logs" at bounding box center [1004, 168] width 90 height 14
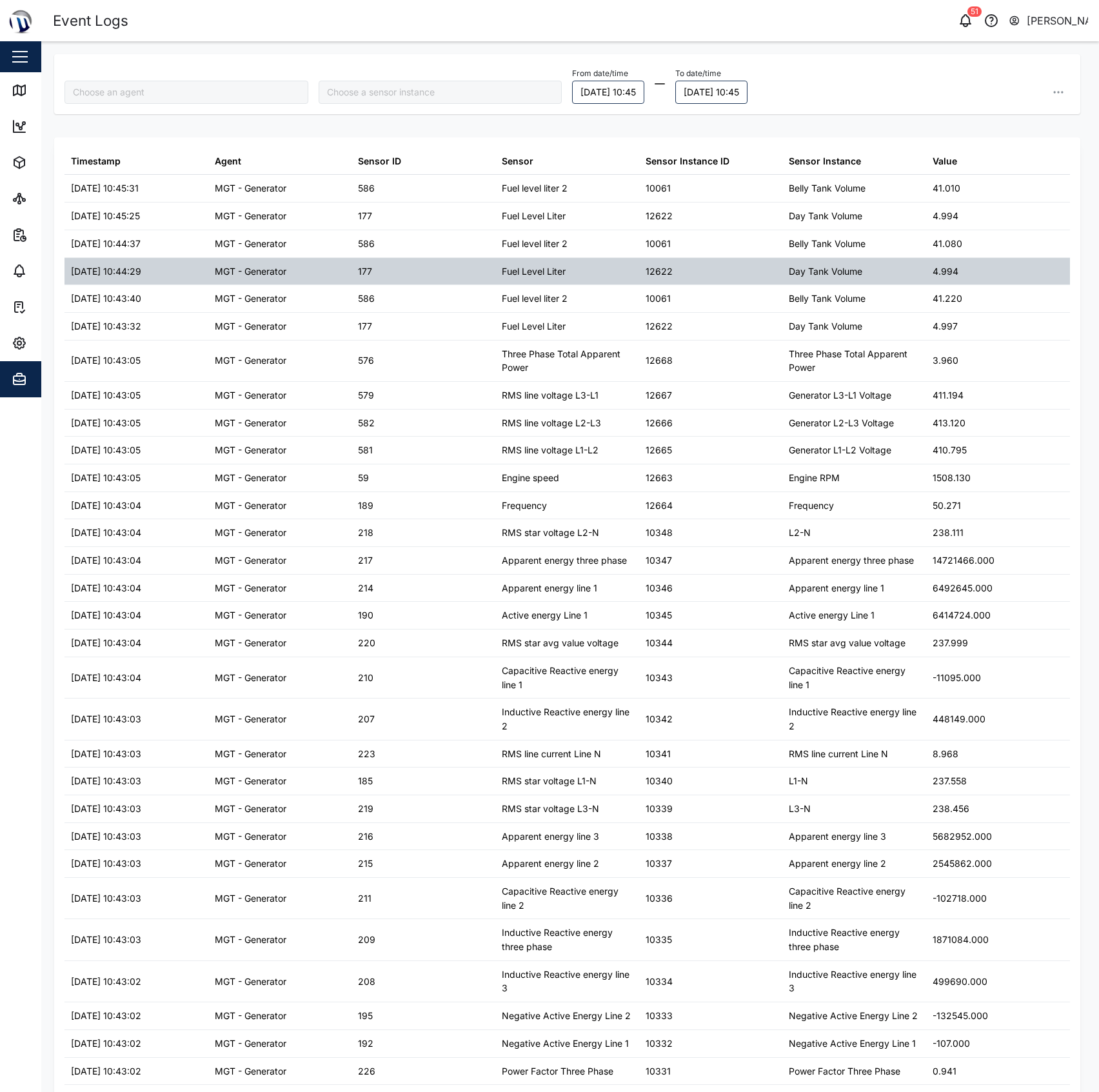
type input "MGT - Generator"
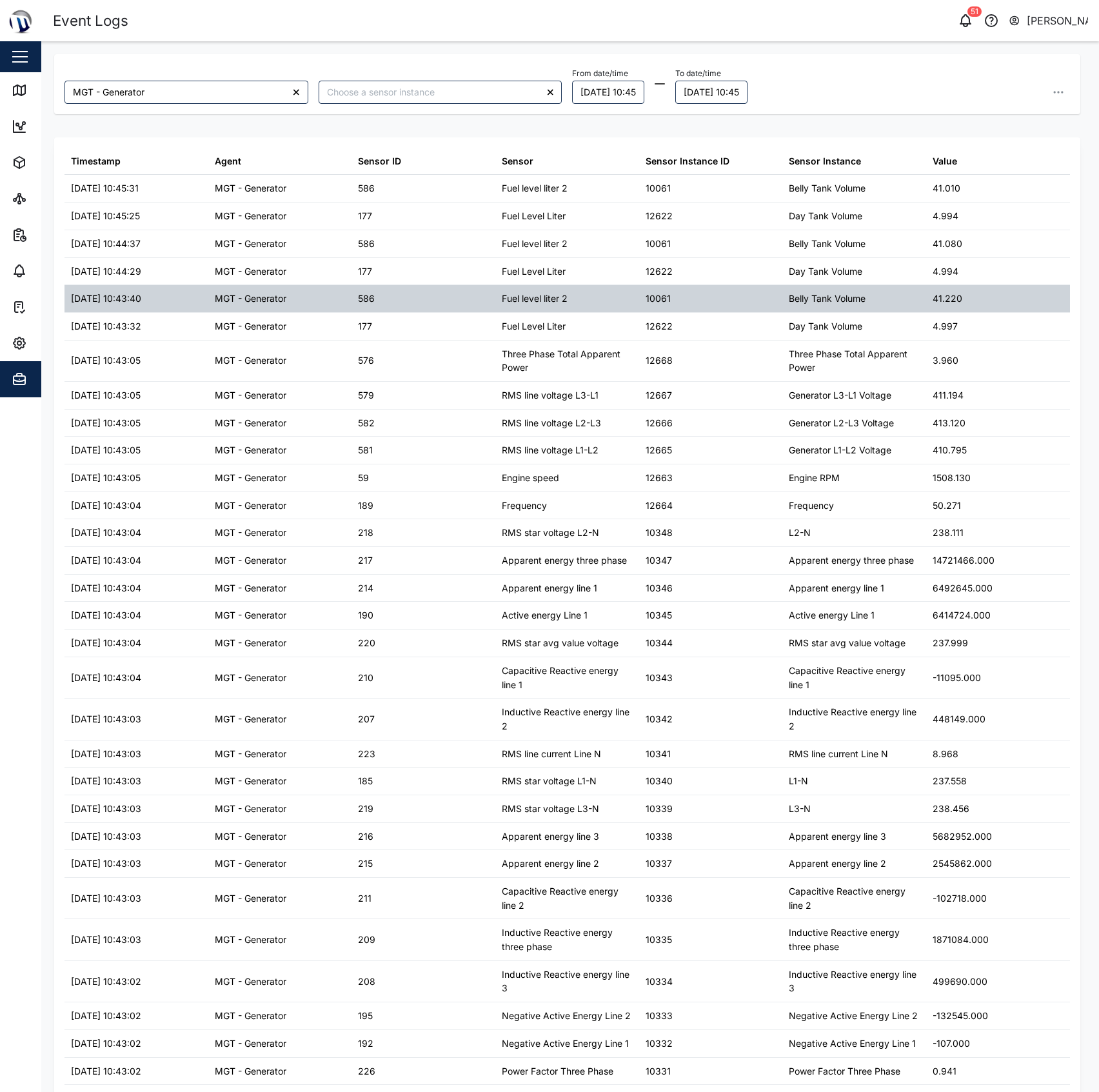
click at [857, 307] on div "Belly Tank Volume" at bounding box center [854, 298] width 144 height 27
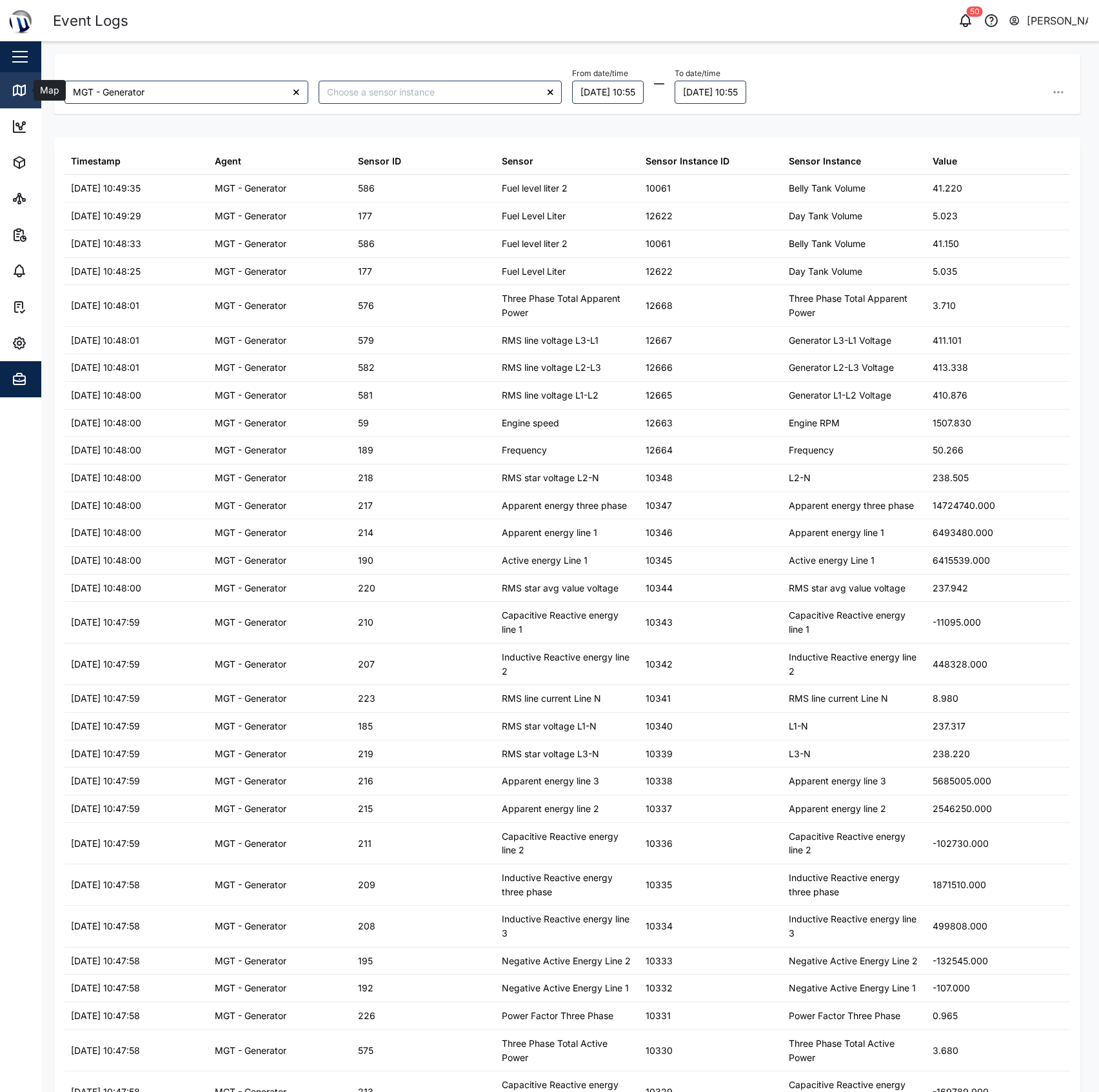
click at [36, 87] on div "Map" at bounding box center [48, 90] width 29 height 14
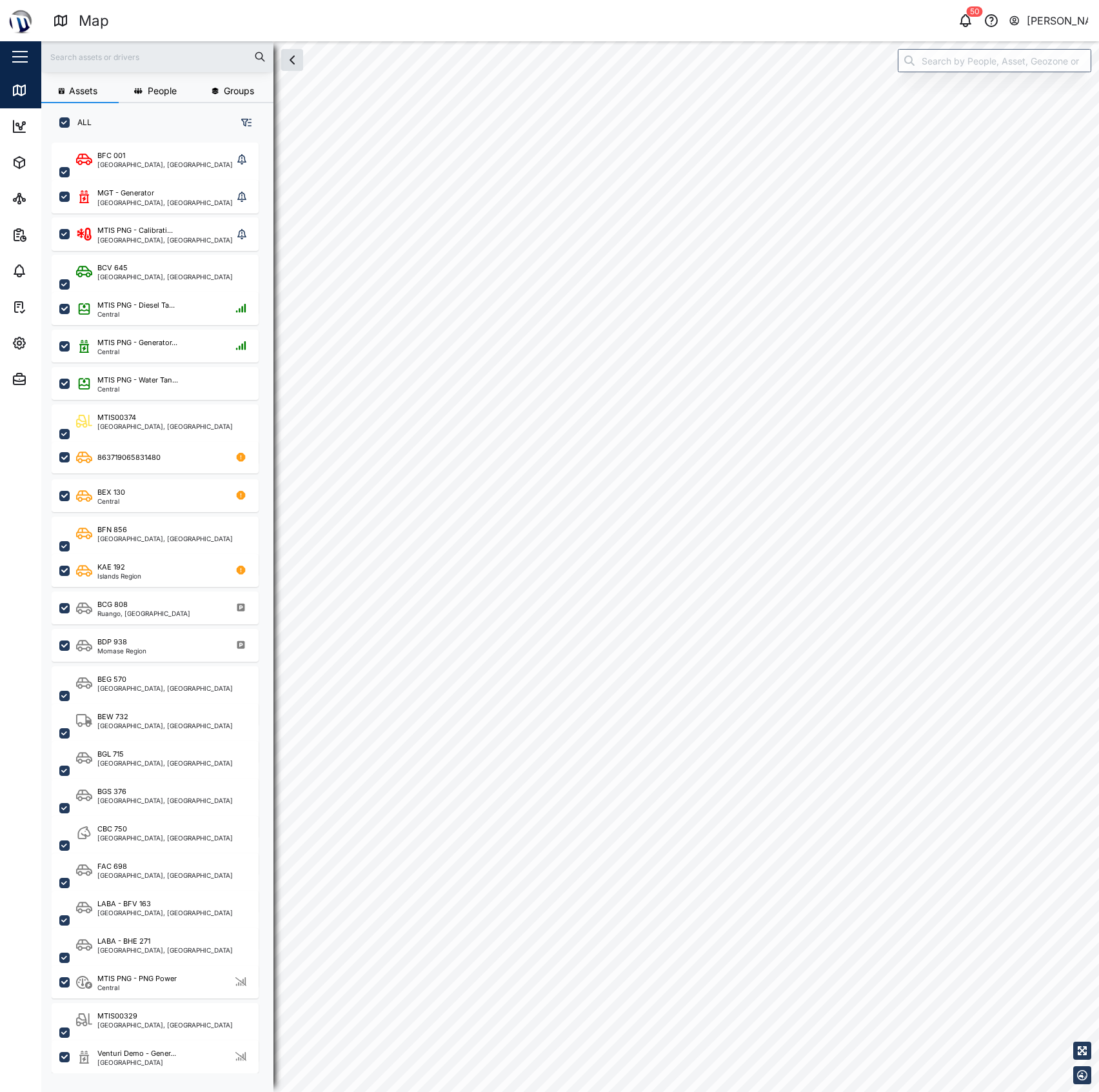
scroll to position [930, 199]
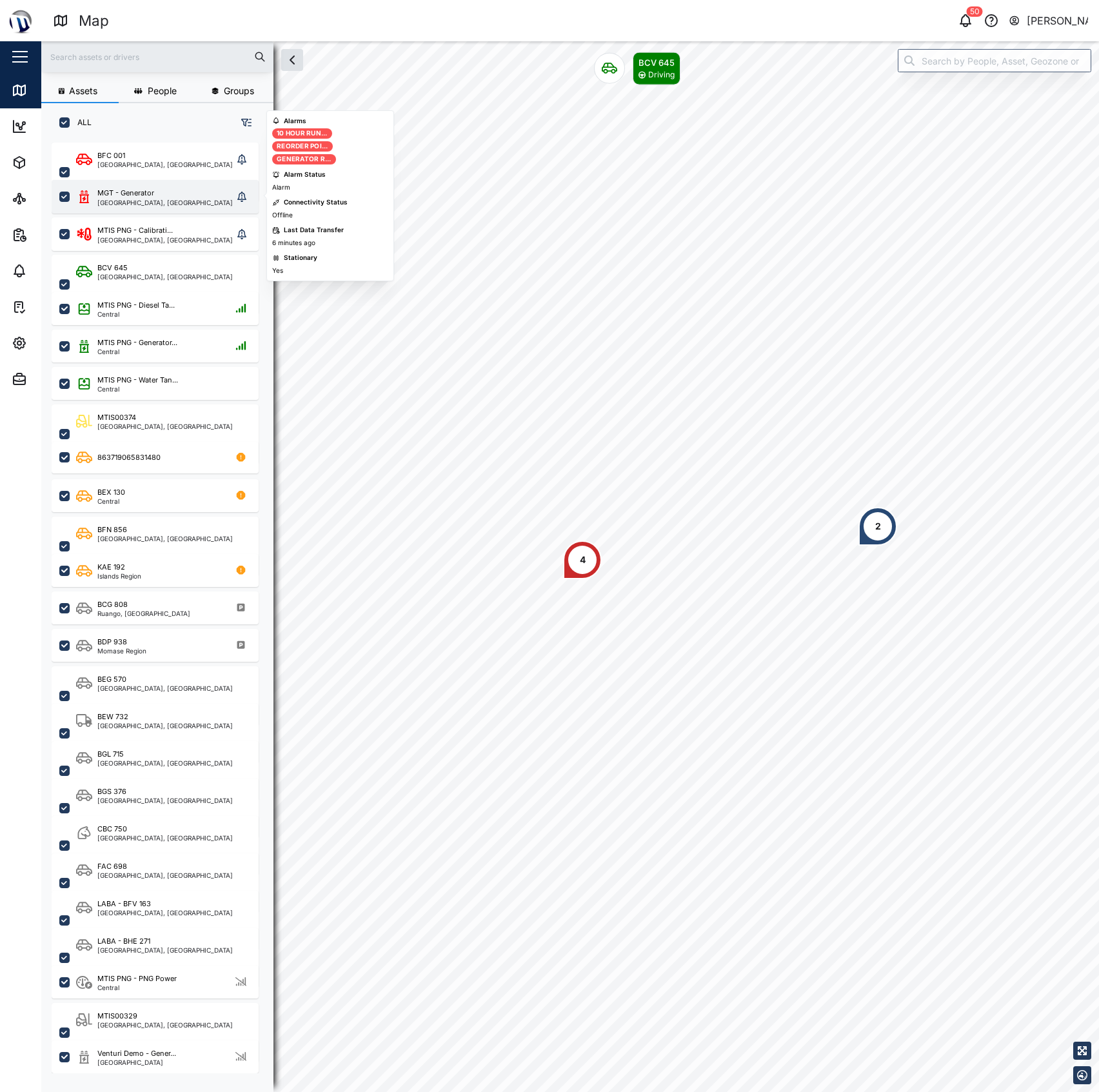
click at [140, 196] on div "MGT - Generator" at bounding box center [126, 193] width 57 height 11
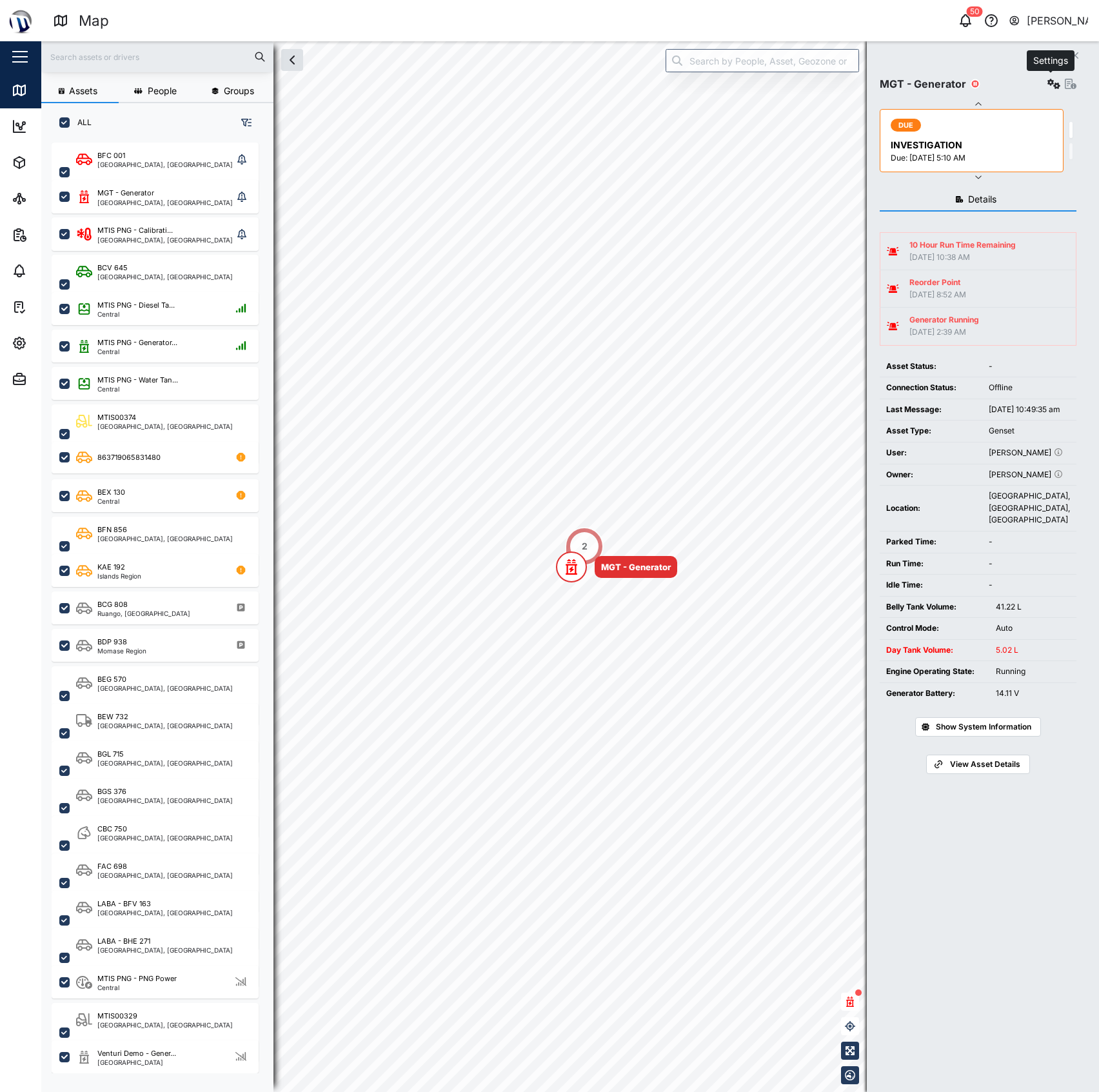
click at [1054, 80] on icon "button" at bounding box center [1054, 84] width 13 height 10
click at [999, 183] on link "Field gateway config" at bounding box center [997, 195] width 119 height 27
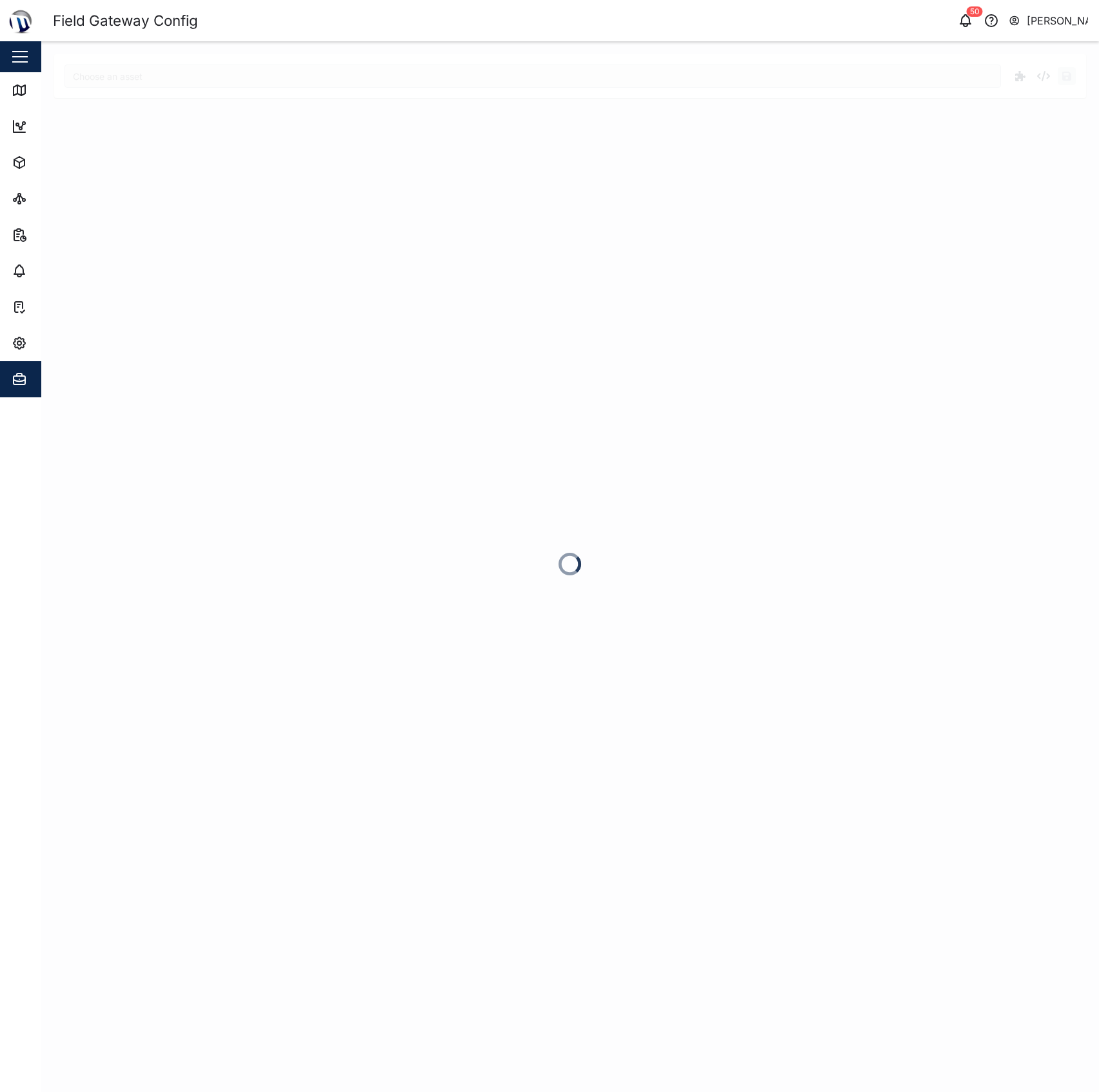
type input "MGT - Generator"
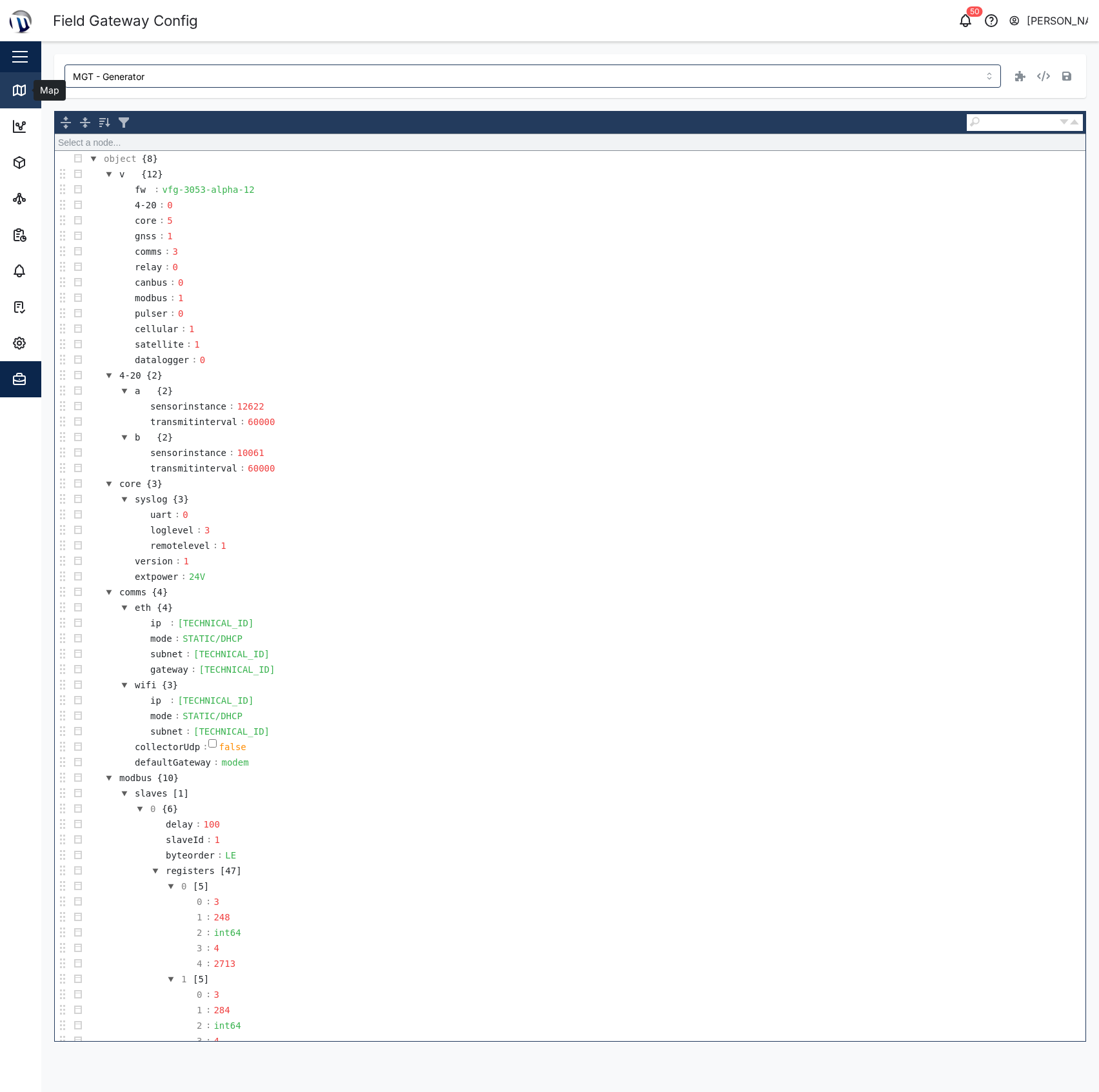
click at [12, 85] on icon at bounding box center [20, 90] width 16 height 16
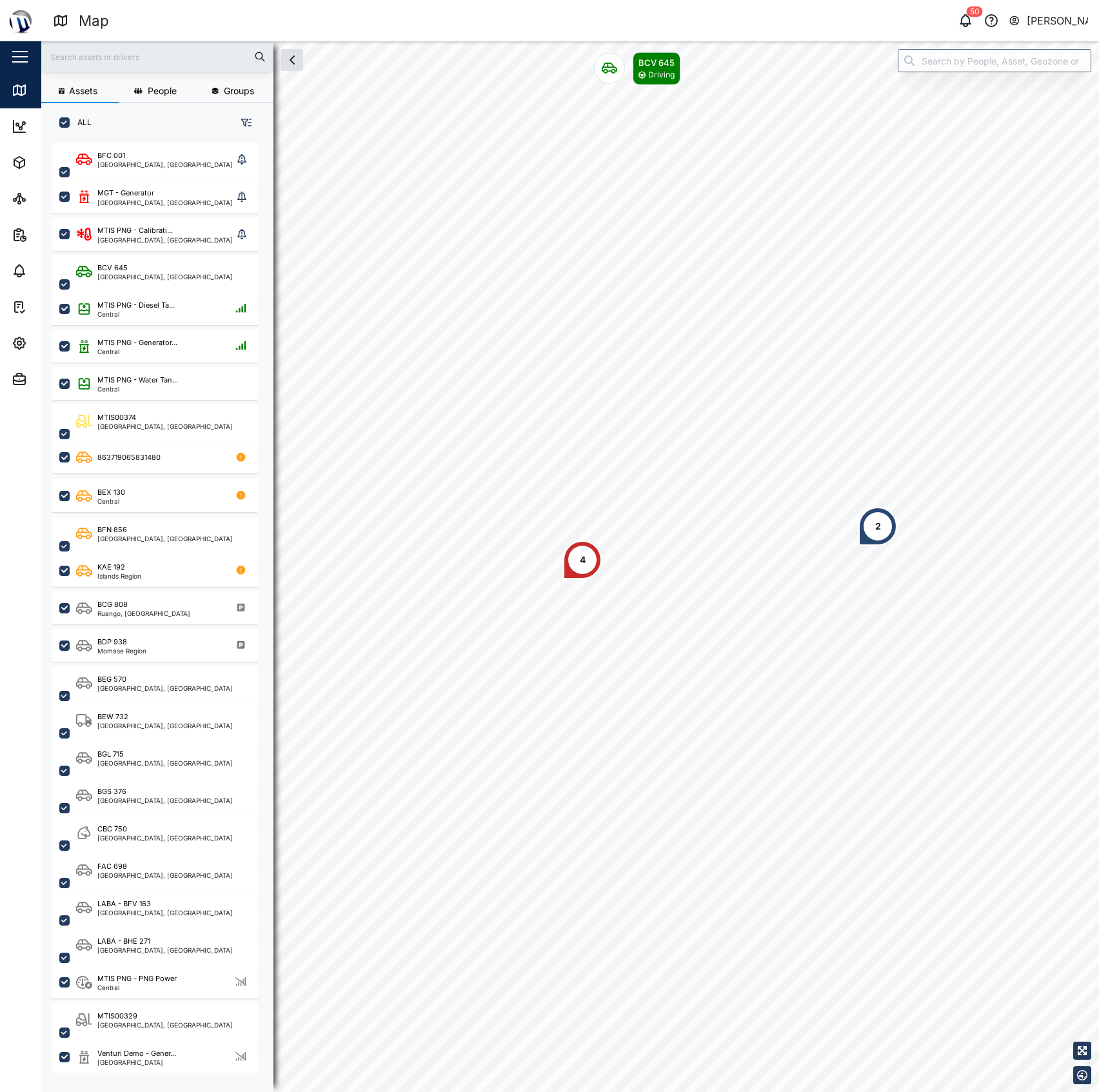
scroll to position [930, 199]
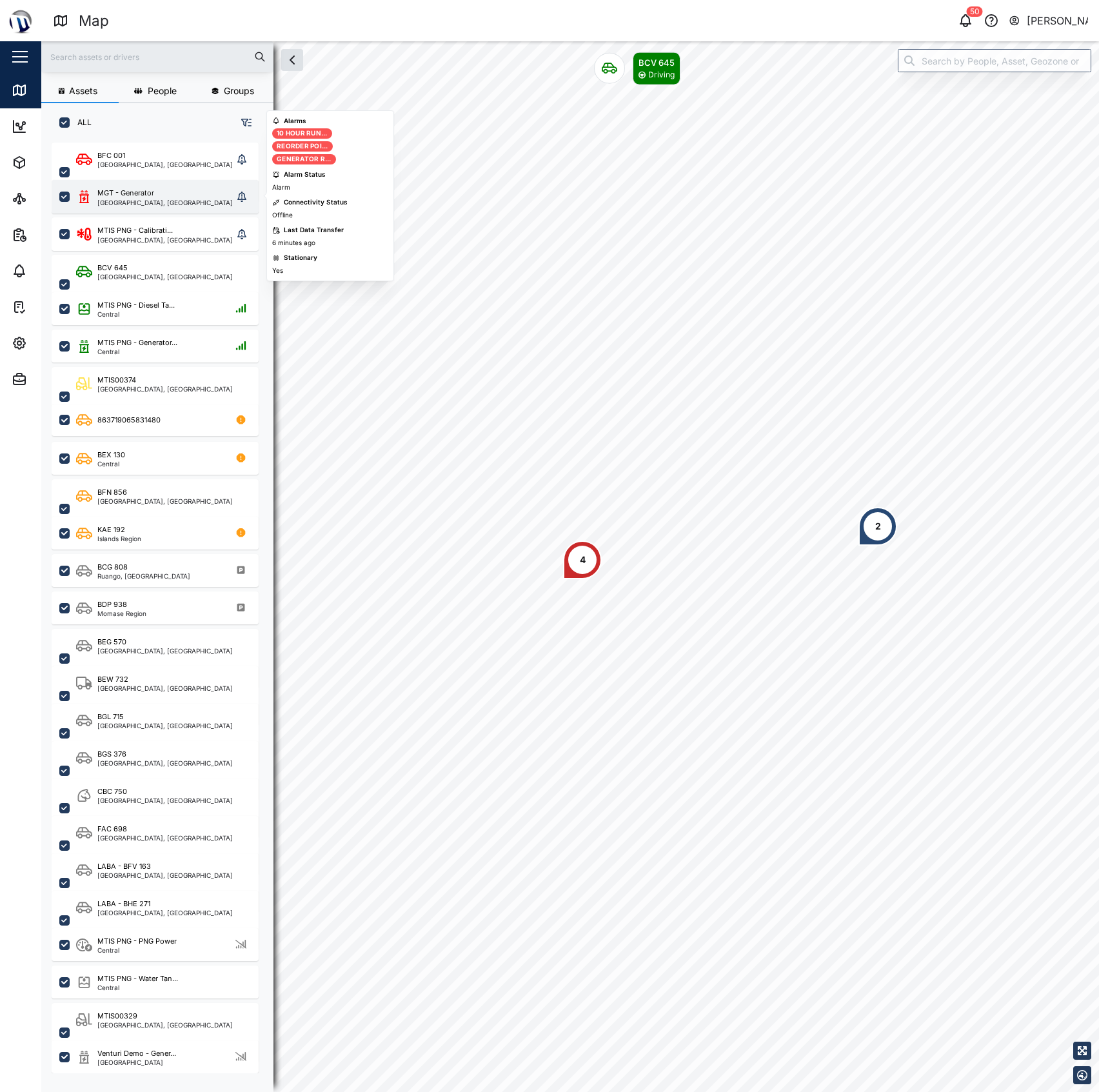
click at [192, 202] on div "MGT - Generator [GEOGRAPHIC_DATA], [GEOGRAPHIC_DATA]" at bounding box center [154, 197] width 157 height 18
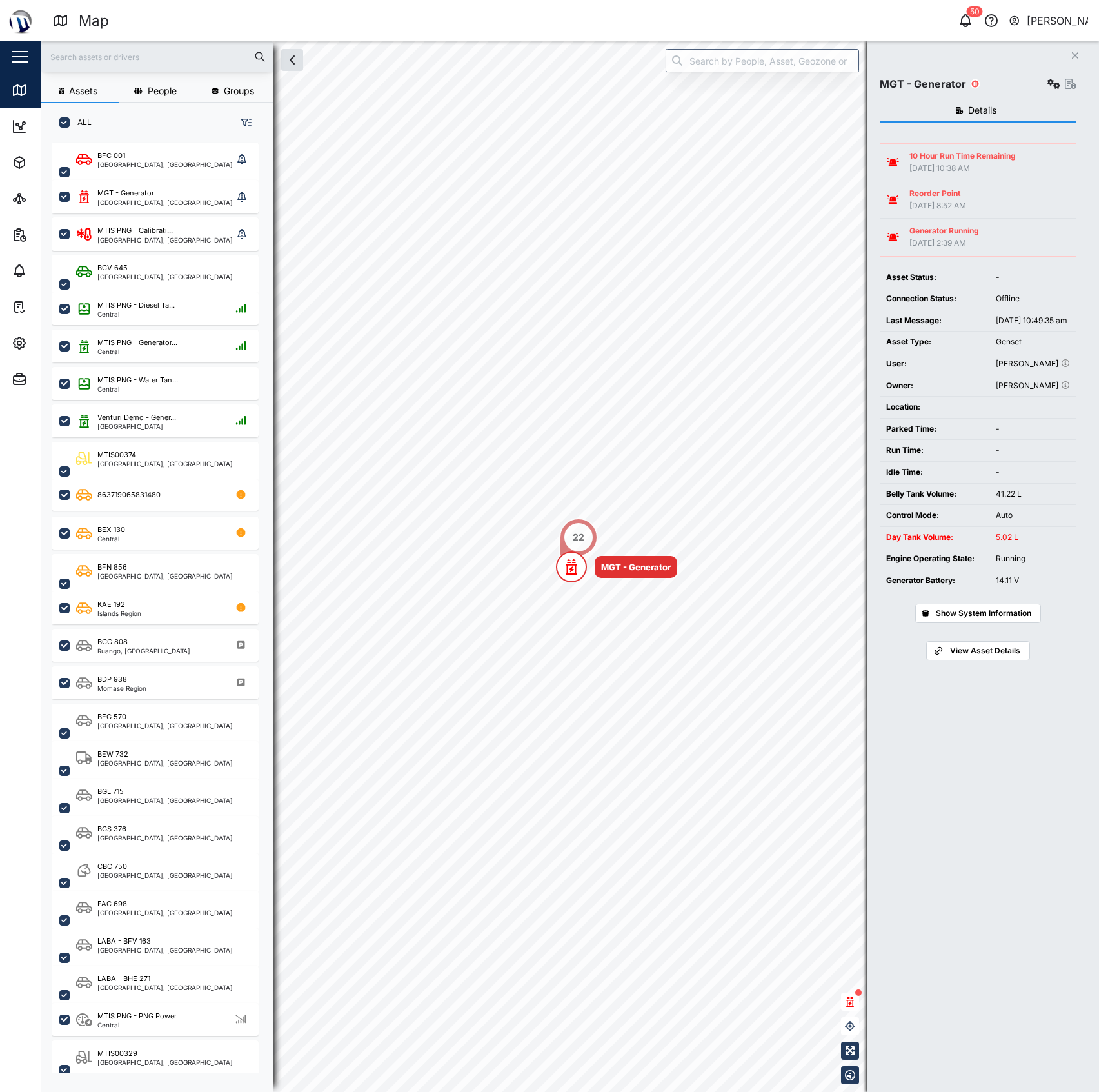
scroll to position [930, 199]
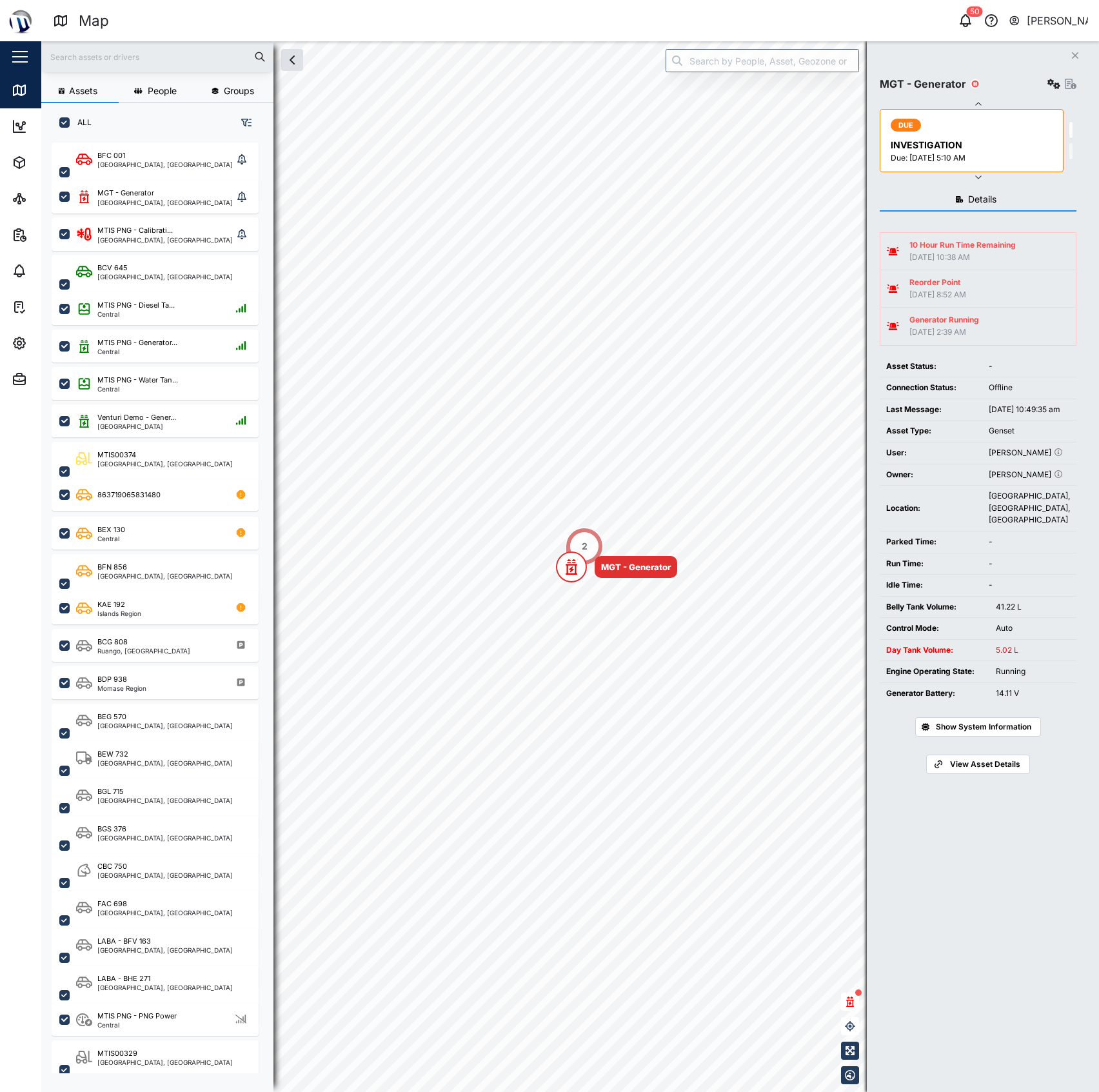
click at [1013, 416] on div "[DATE] 10:49:35 am" at bounding box center [1029, 410] width 81 height 12
click at [1023, 416] on div "Sep 25, 2025, 10:49:35 am" at bounding box center [1029, 410] width 81 height 12
click at [1043, 94] on div "MGT - Generator DUE INVESTIGATION Due: 31 May 2025 5:10 AM DUE INVESTIGATION Du…" at bounding box center [978, 124] width 197 height 115
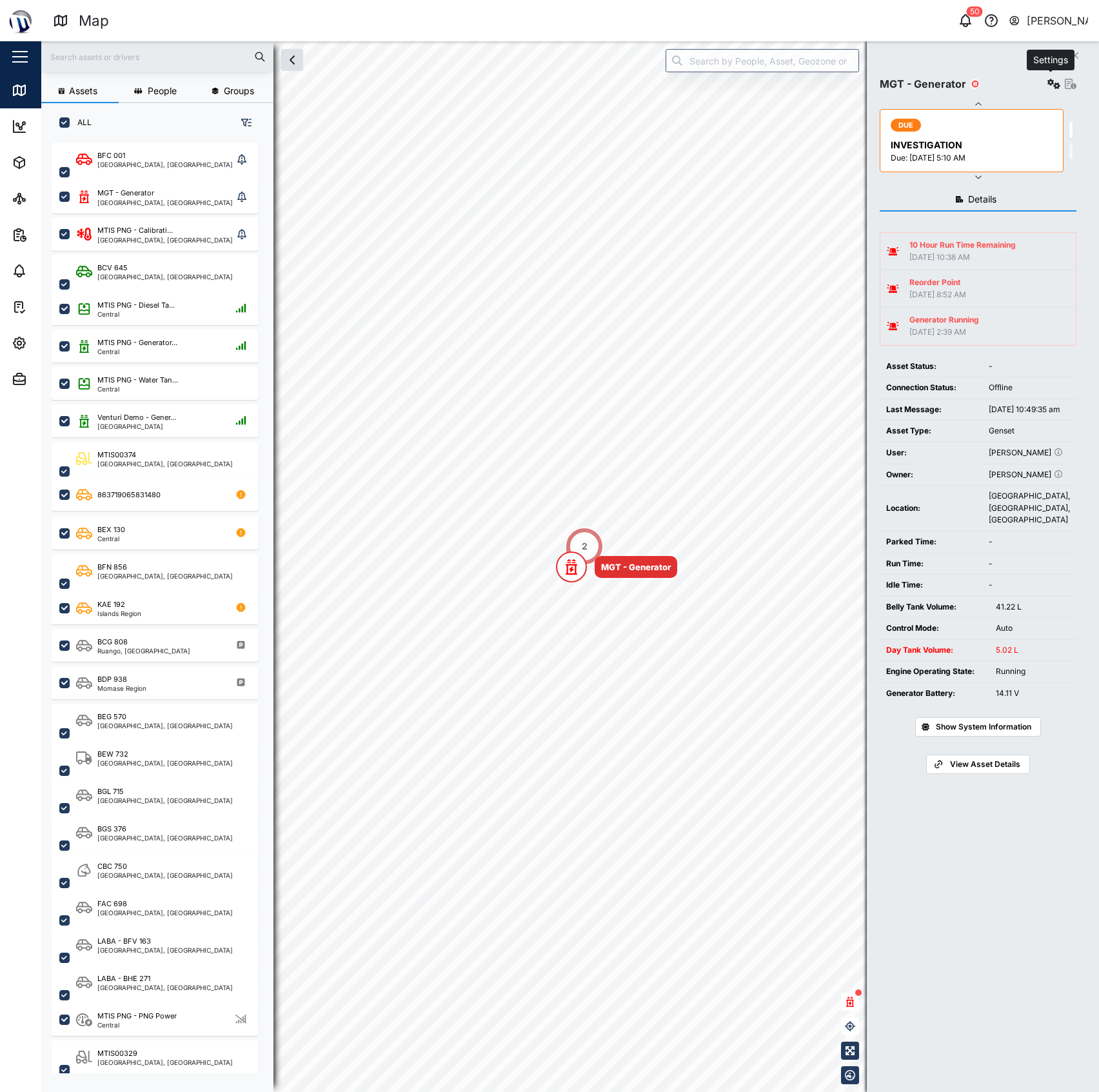
click at [1050, 77] on button "button" at bounding box center [1054, 84] width 18 height 18
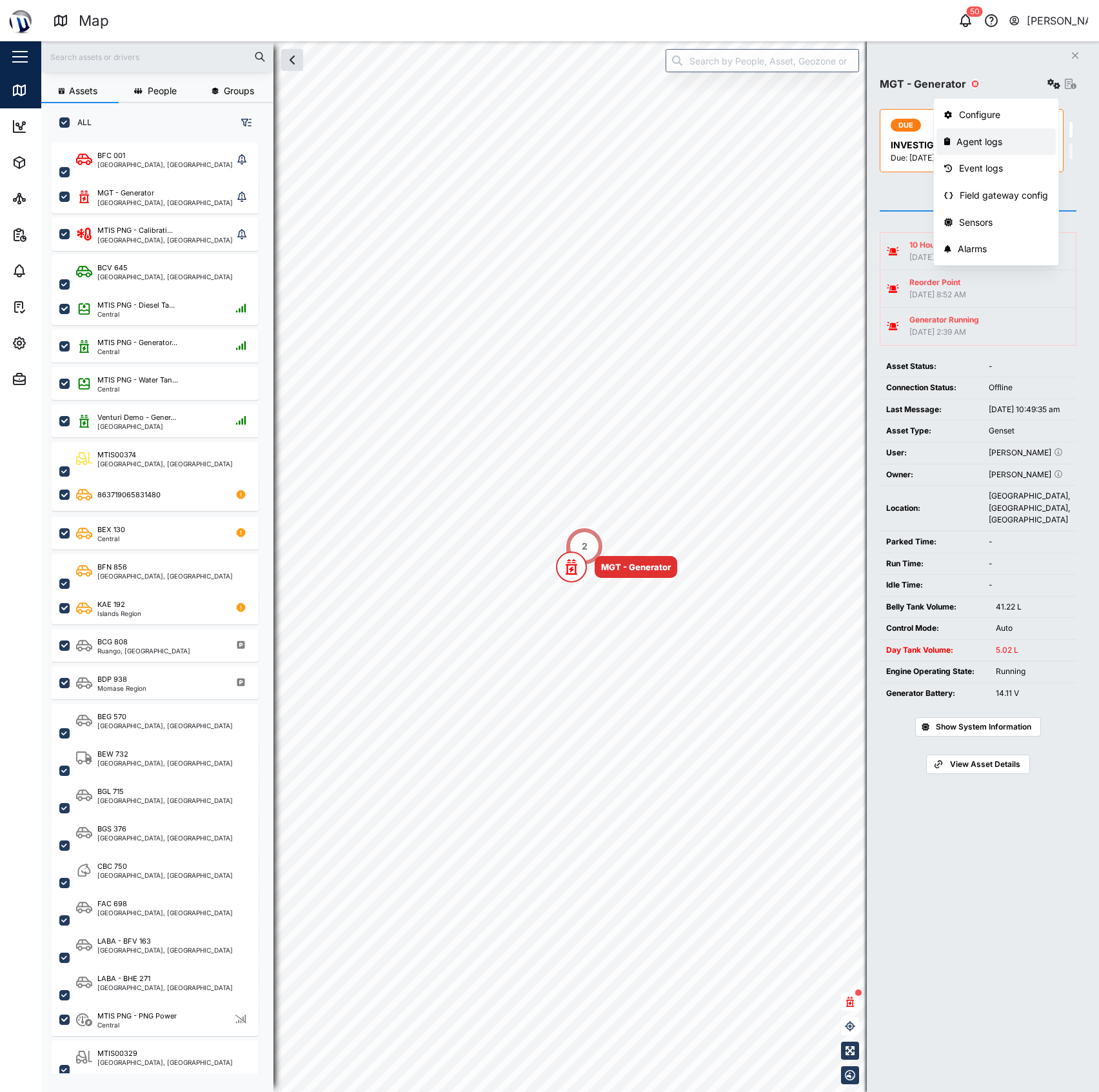
click at [989, 140] on div "Agent logs" at bounding box center [1003, 142] width 92 height 14
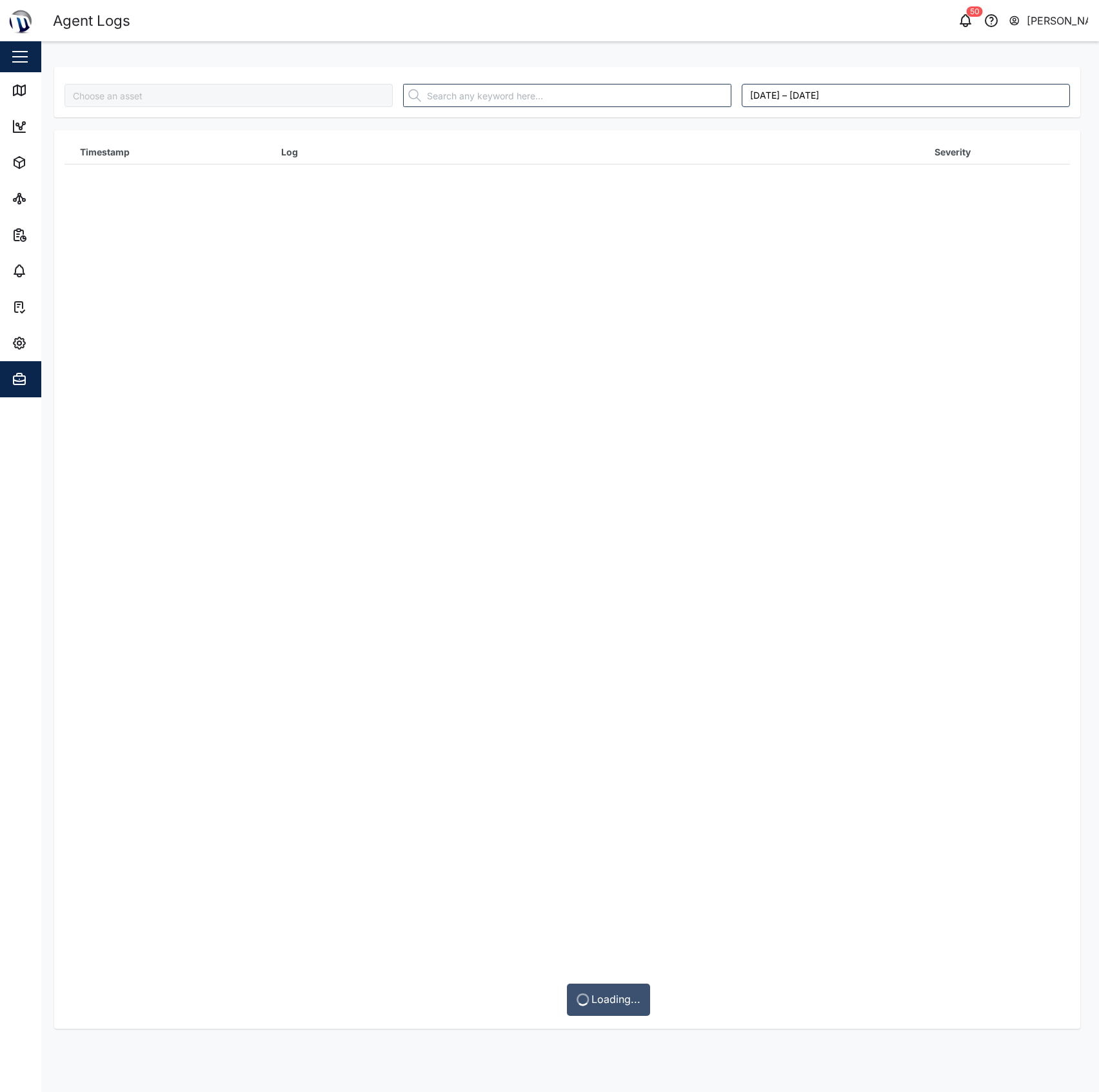
type input "MGT - Generator"
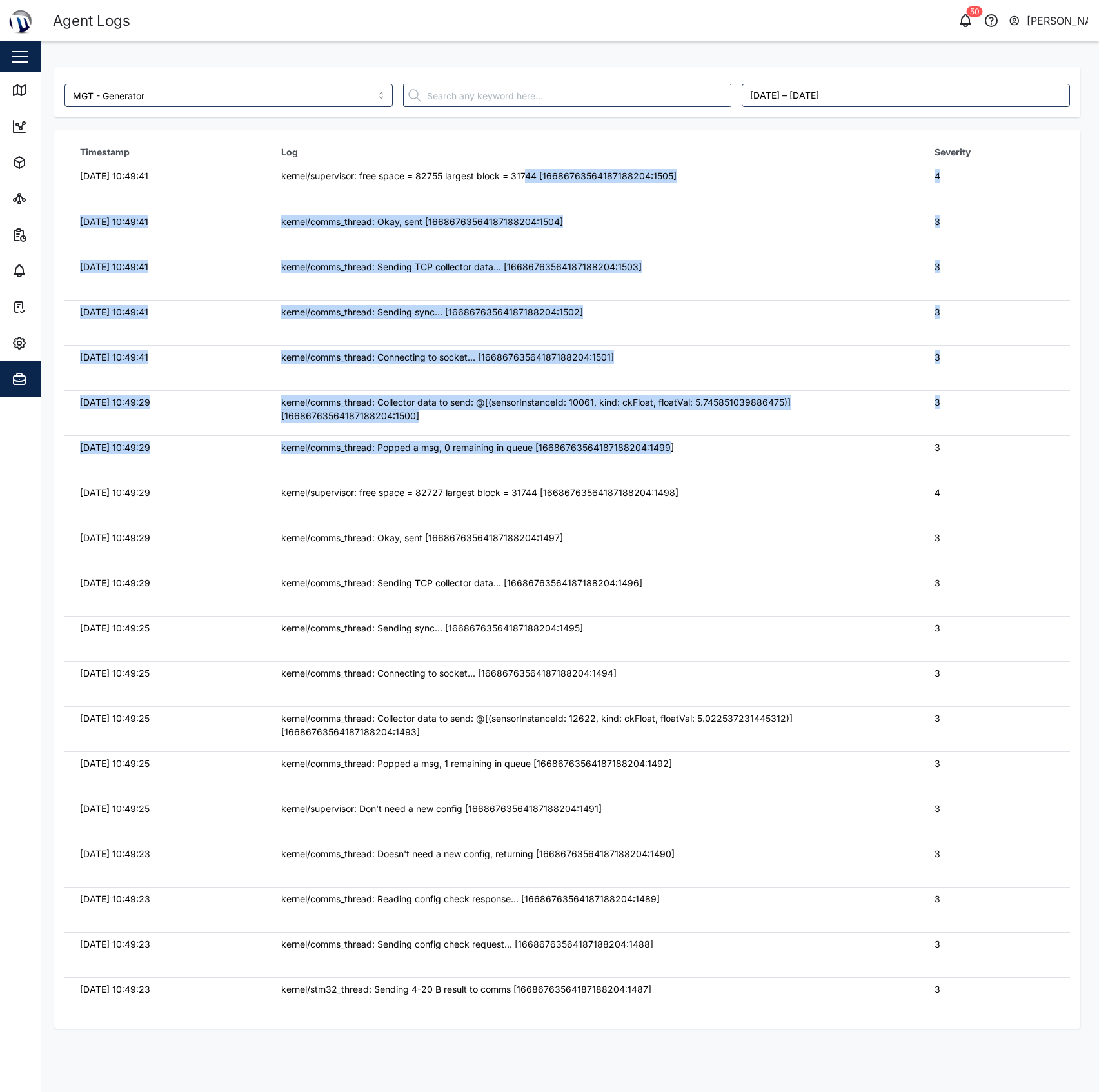
drag, startPoint x: 522, startPoint y: 174, endPoint x: 664, endPoint y: 463, distance: 322.0
click at [664, 165] on tbody "25/09/2025 10:49:41 kernel/supervisor: free space = 82755 largest block = 31744…" at bounding box center [567, 165] width 1006 height 0
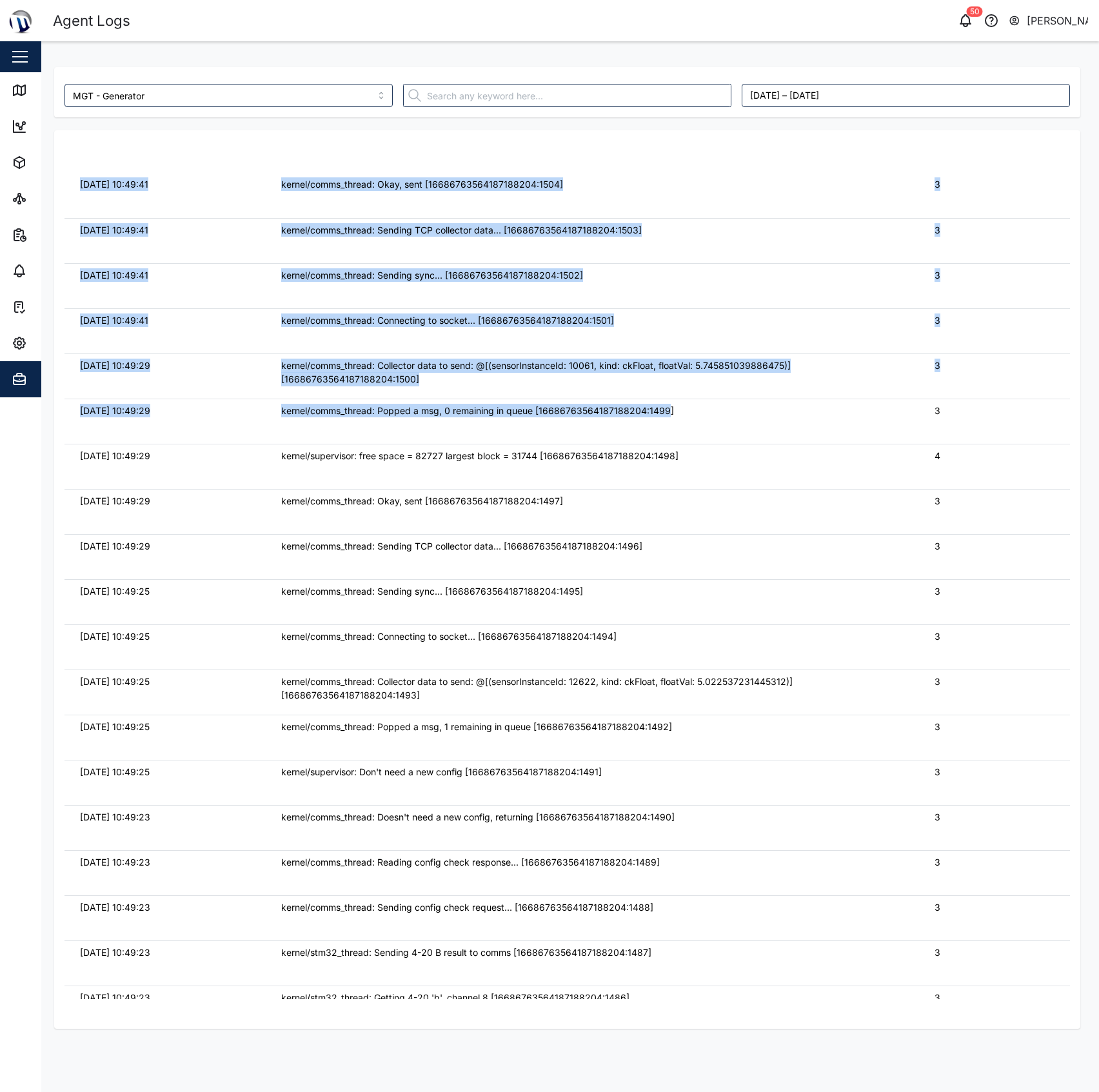
scroll to position [258, 0]
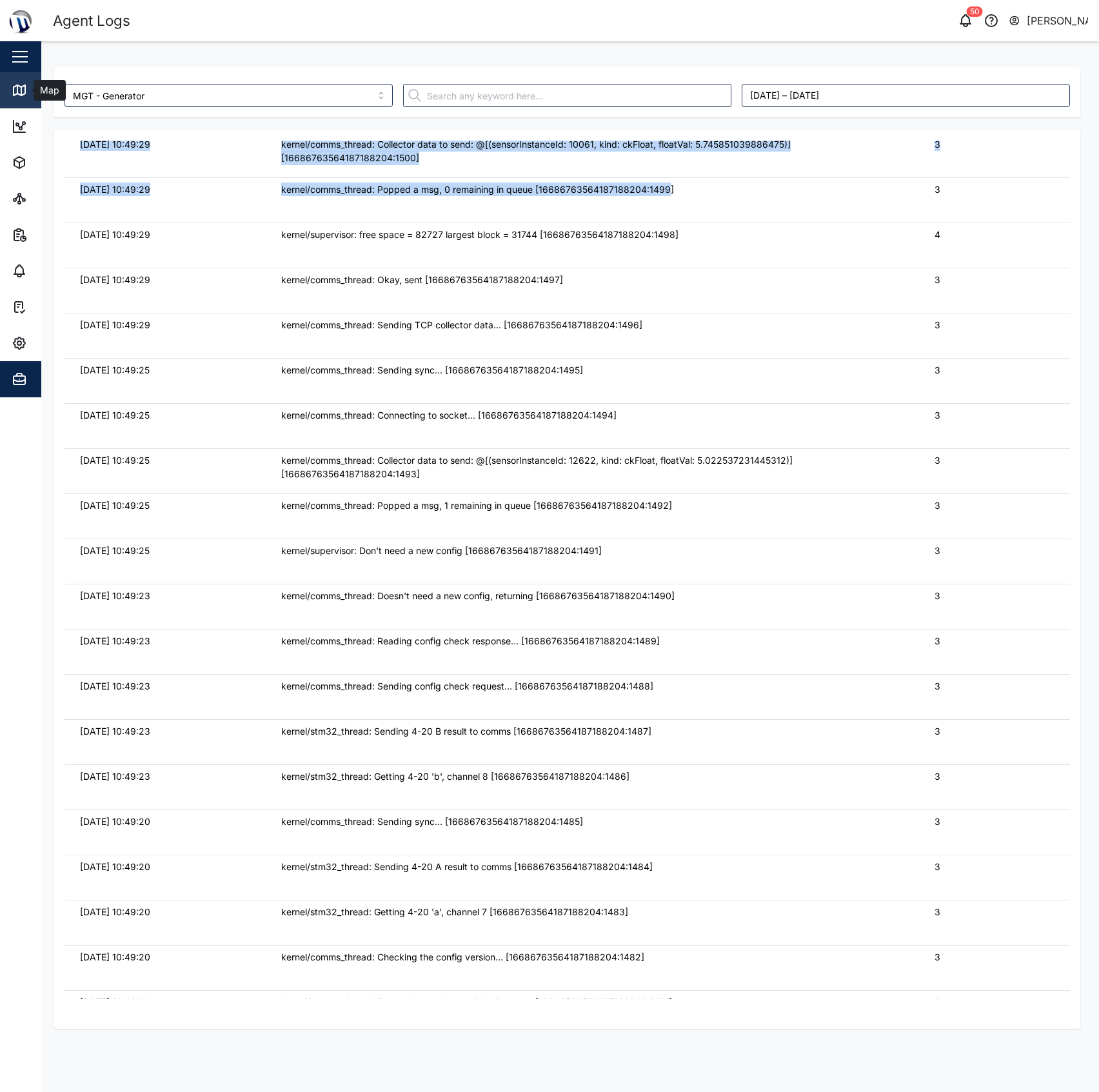
click at [20, 93] on icon at bounding box center [20, 90] width 16 height 16
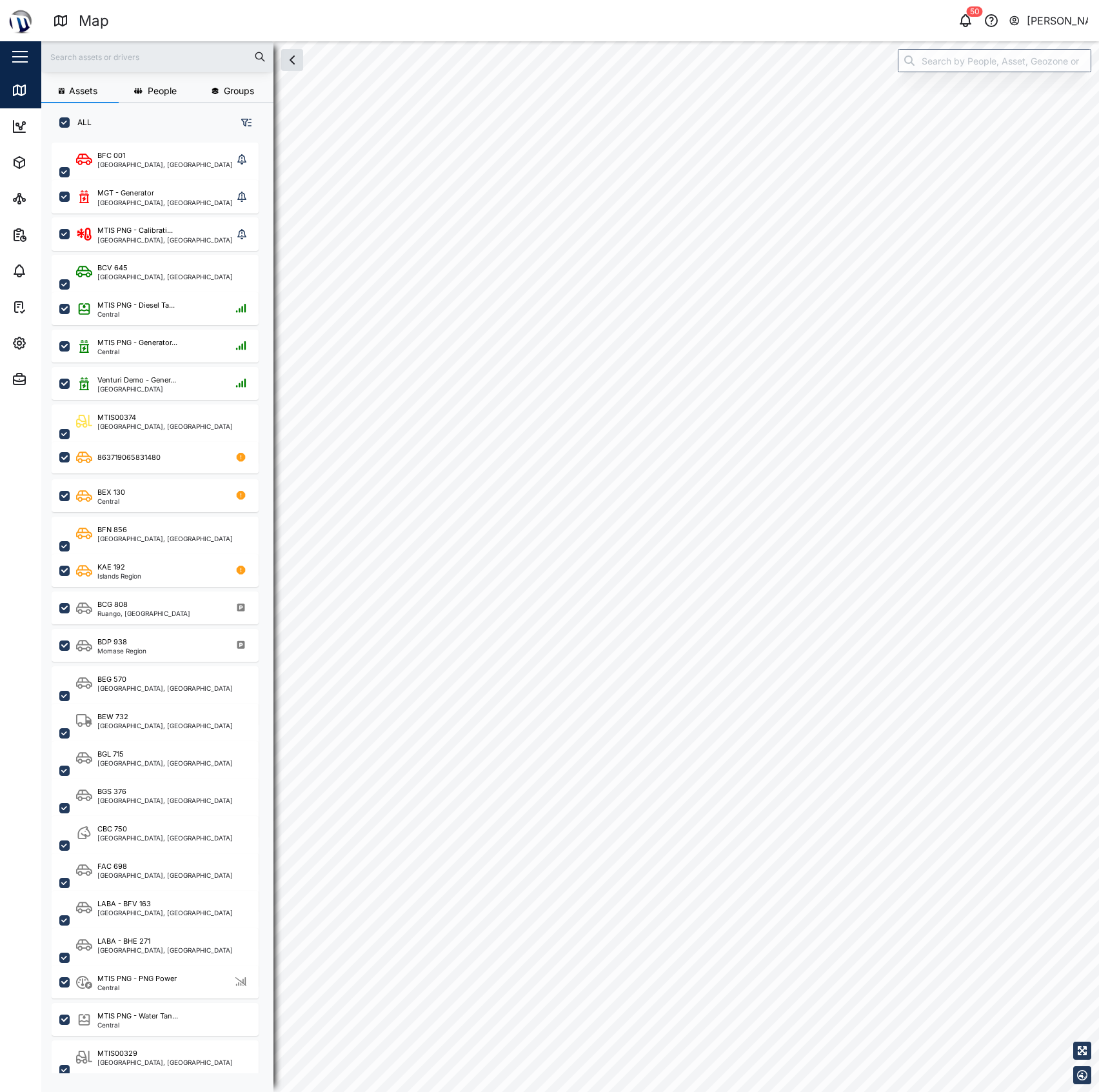
checkbox input "true"
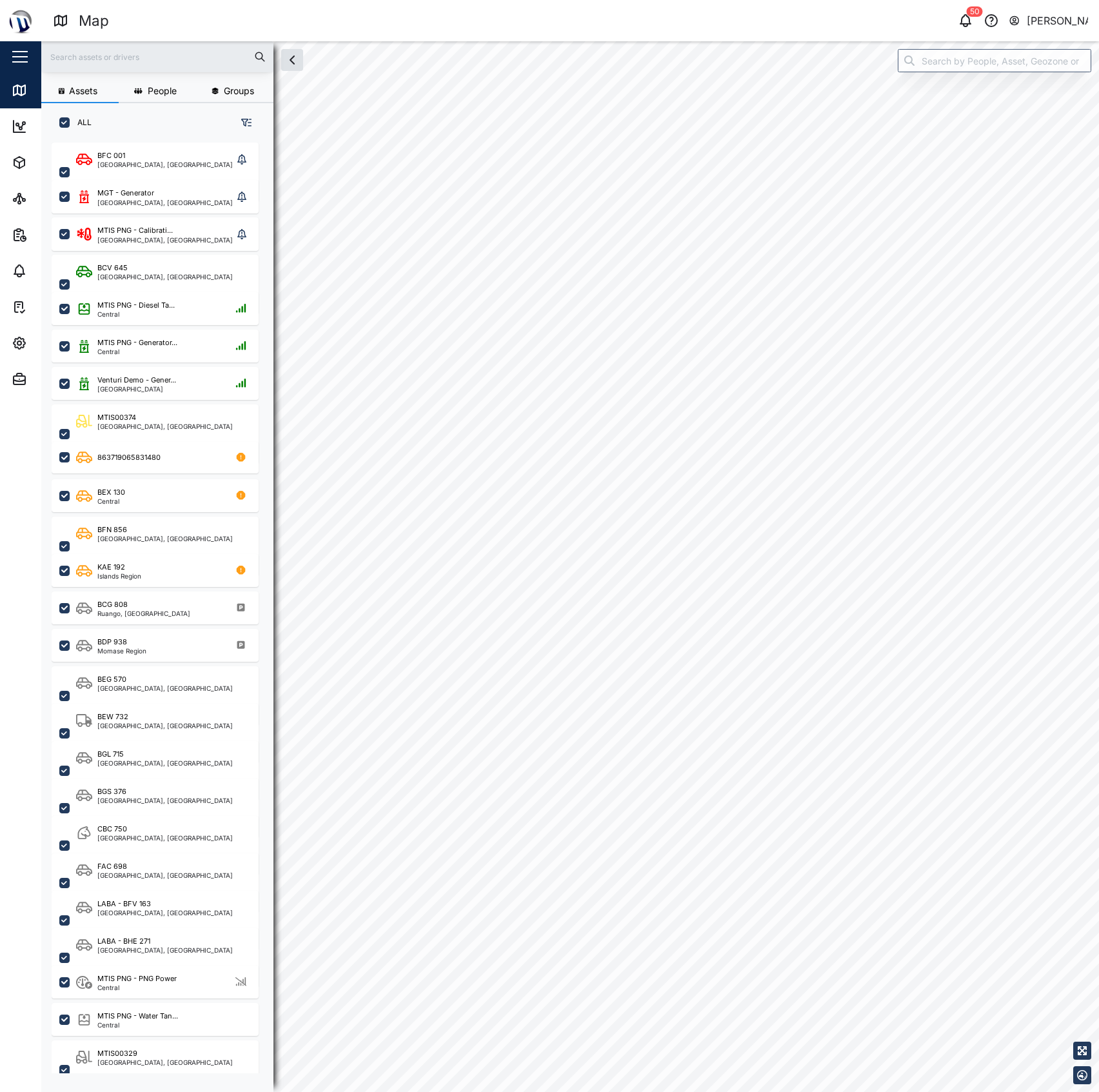
checkbox input "true"
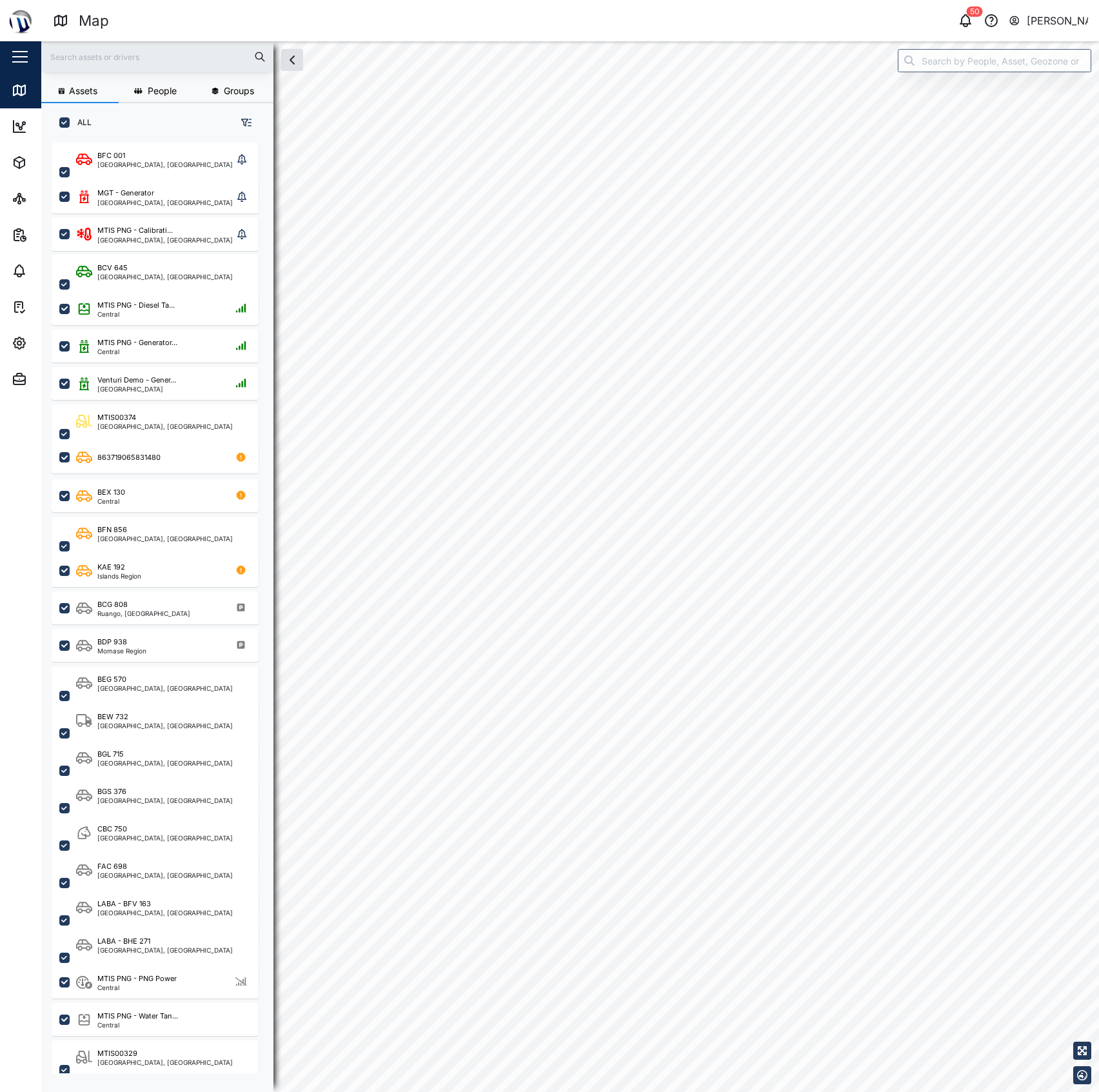
checkbox input "true"
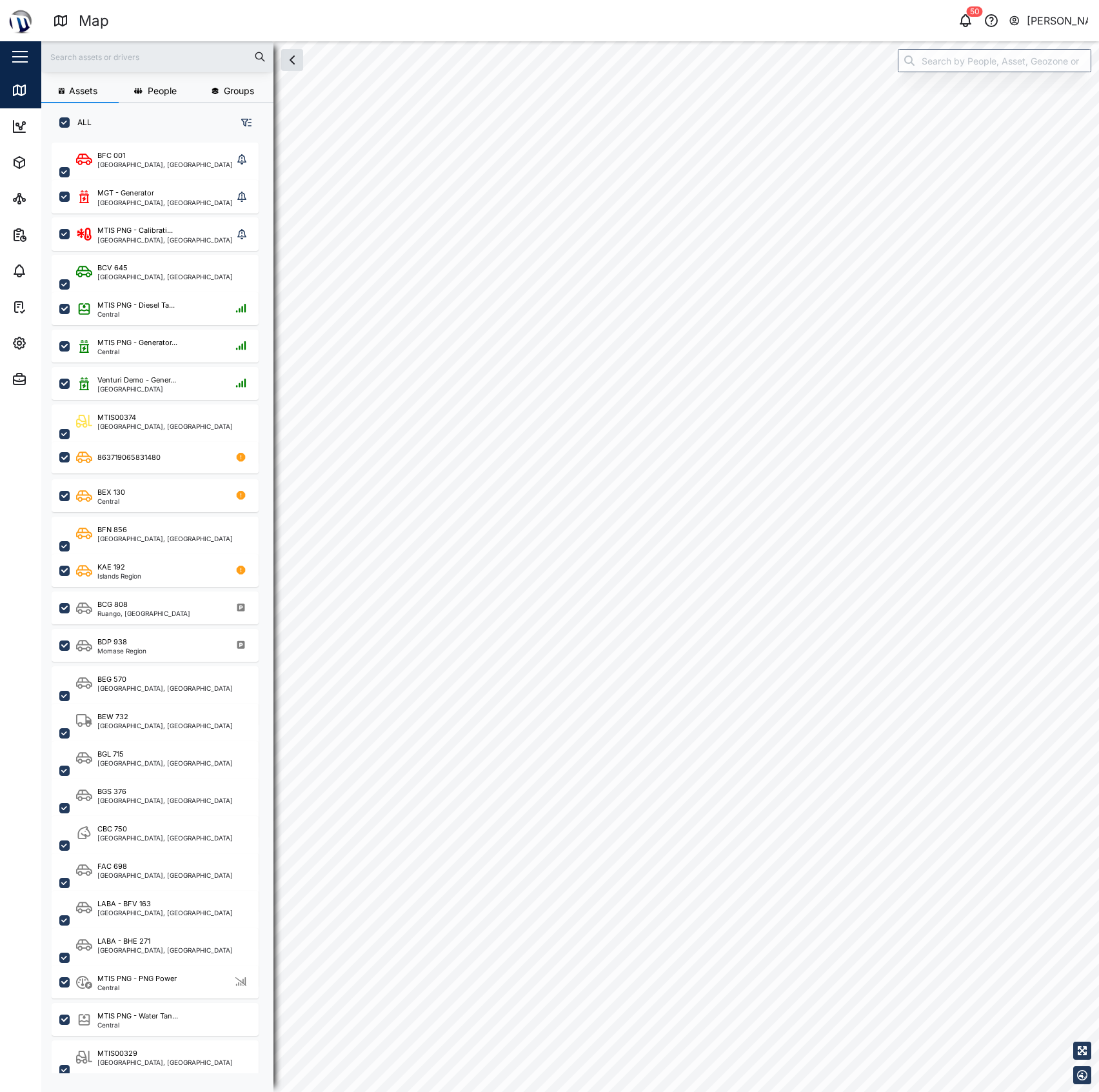
checkbox input "true"
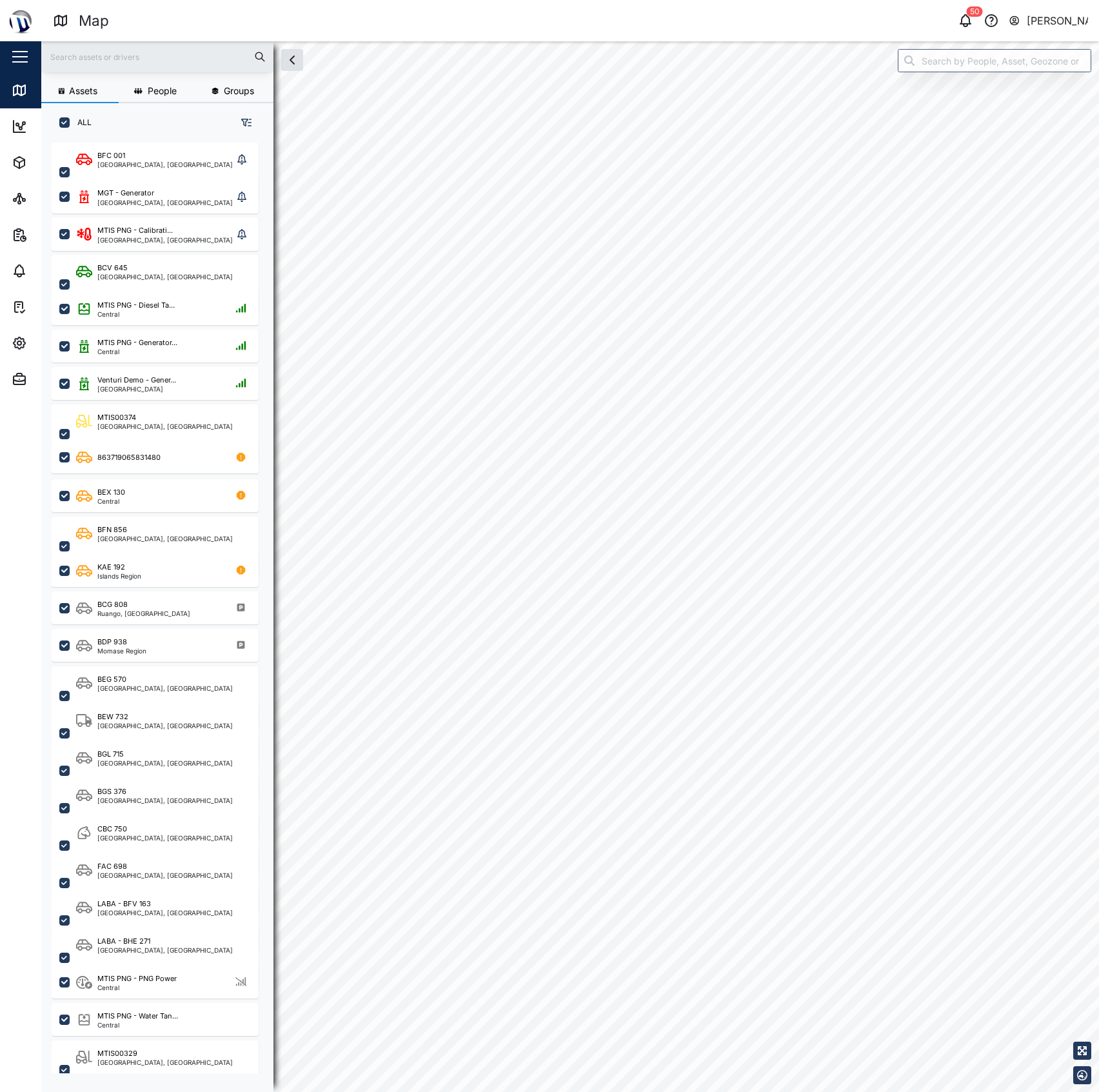
checkbox input "true"
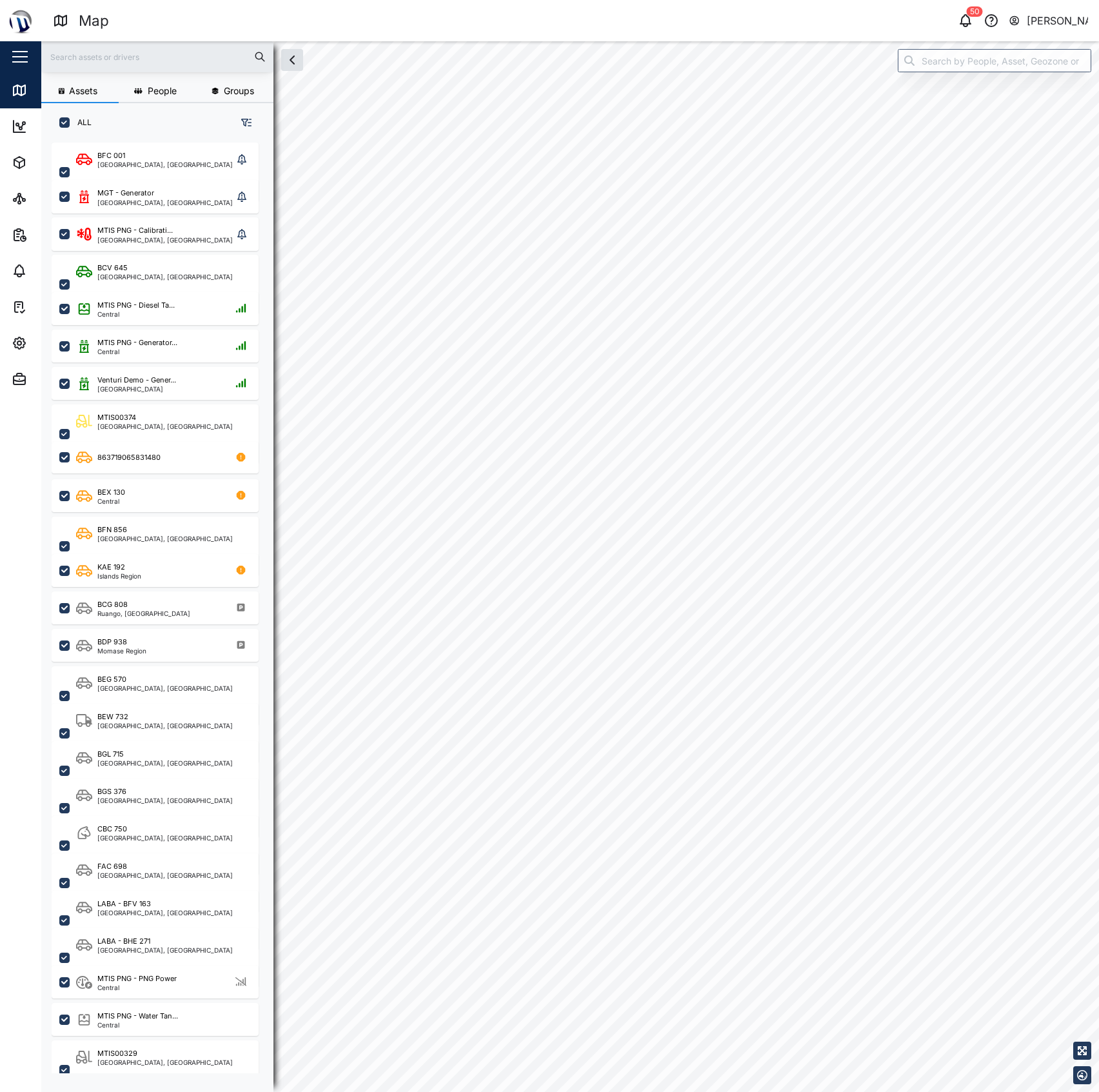
scroll to position [930, 199]
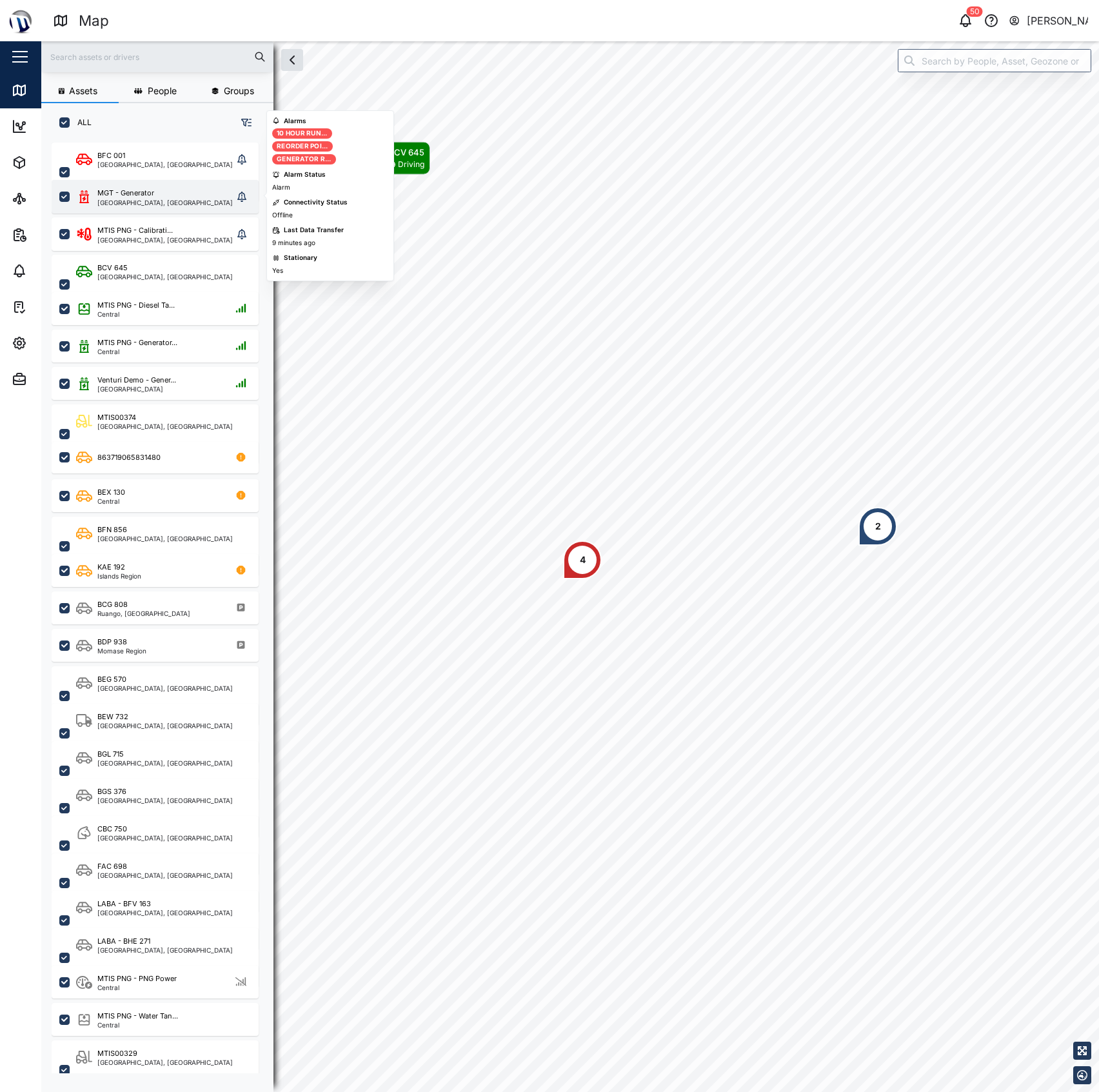
click at [138, 187] on div "MGT - Generator" at bounding box center [126, 193] width 57 height 11
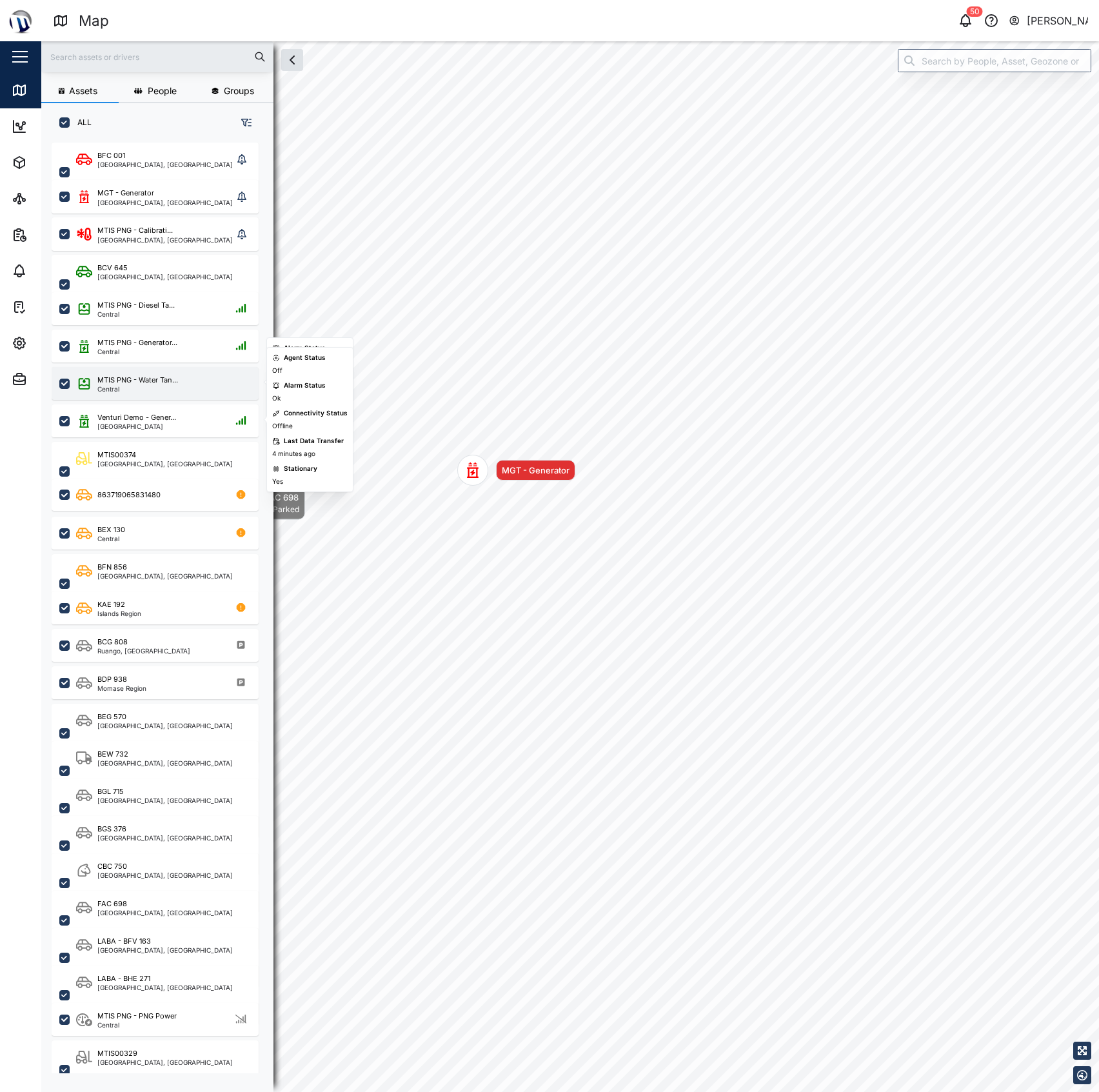
click at [166, 395] on div "MTIS PNG - Water Tan... Central" at bounding box center [155, 383] width 207 height 33
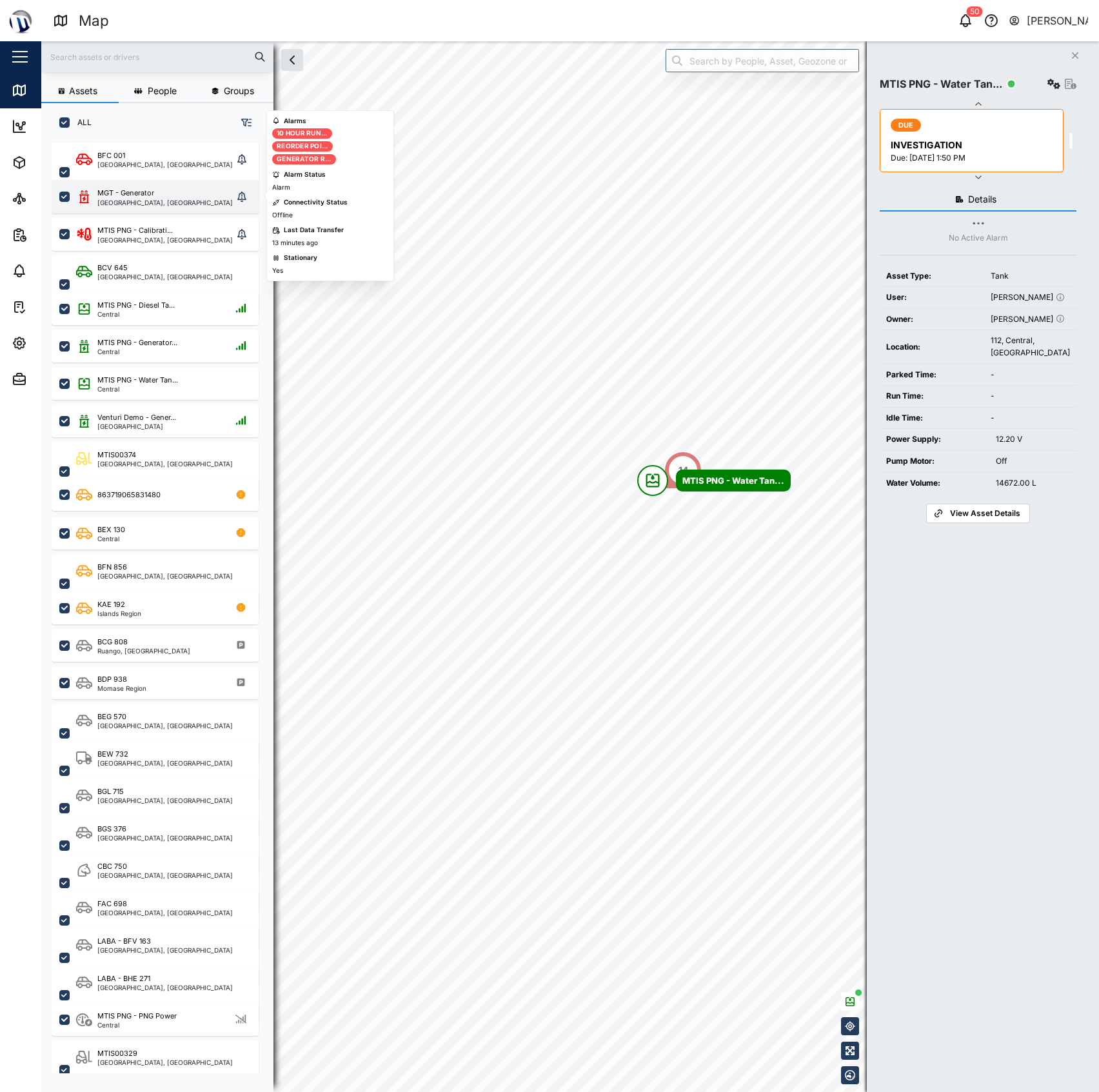
click at [155, 185] on div "MGT - Generator Port Moresby, Southern Region" at bounding box center [155, 196] width 207 height 33
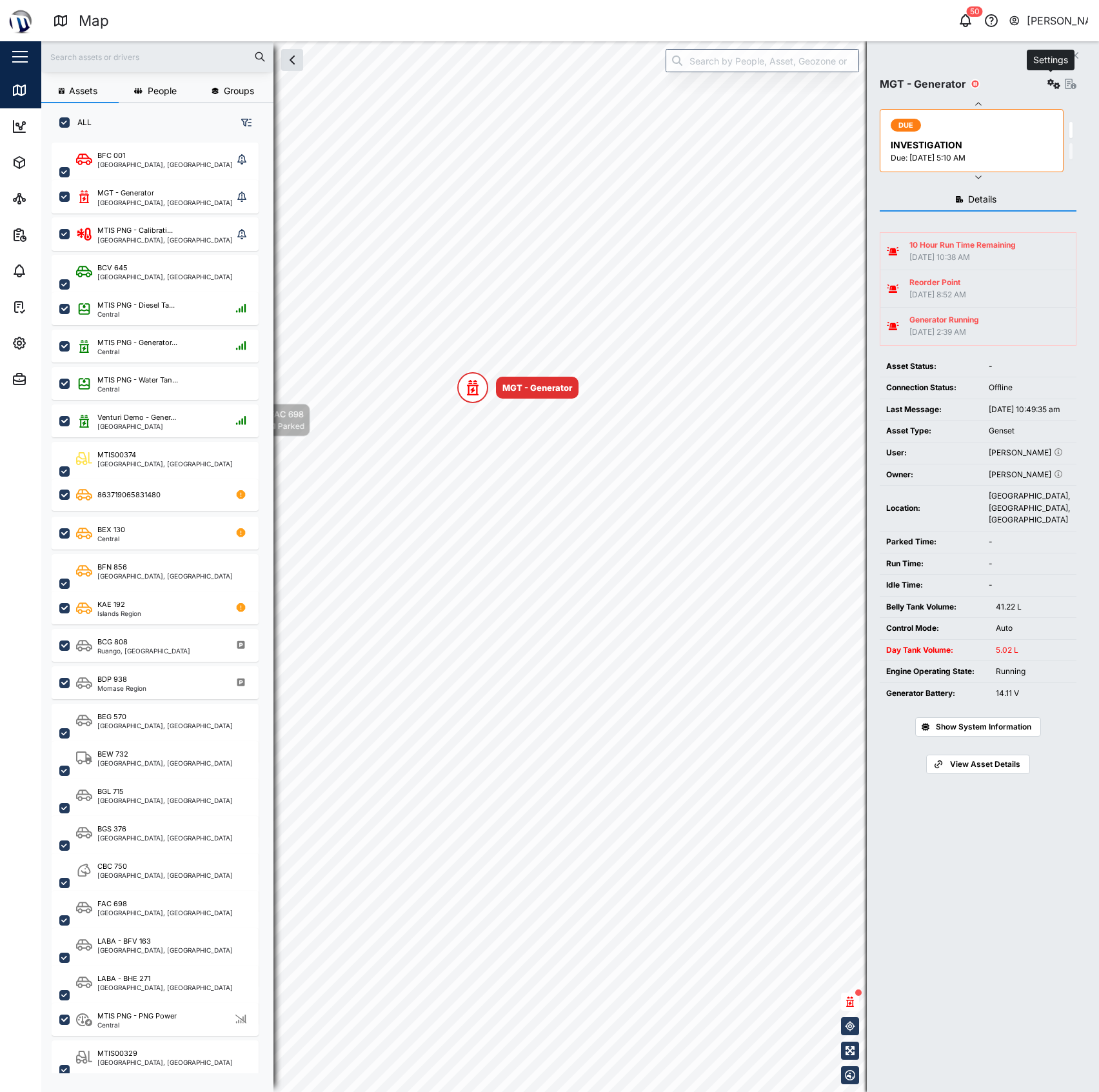
click at [1048, 81] on icon "button" at bounding box center [1054, 84] width 13 height 10
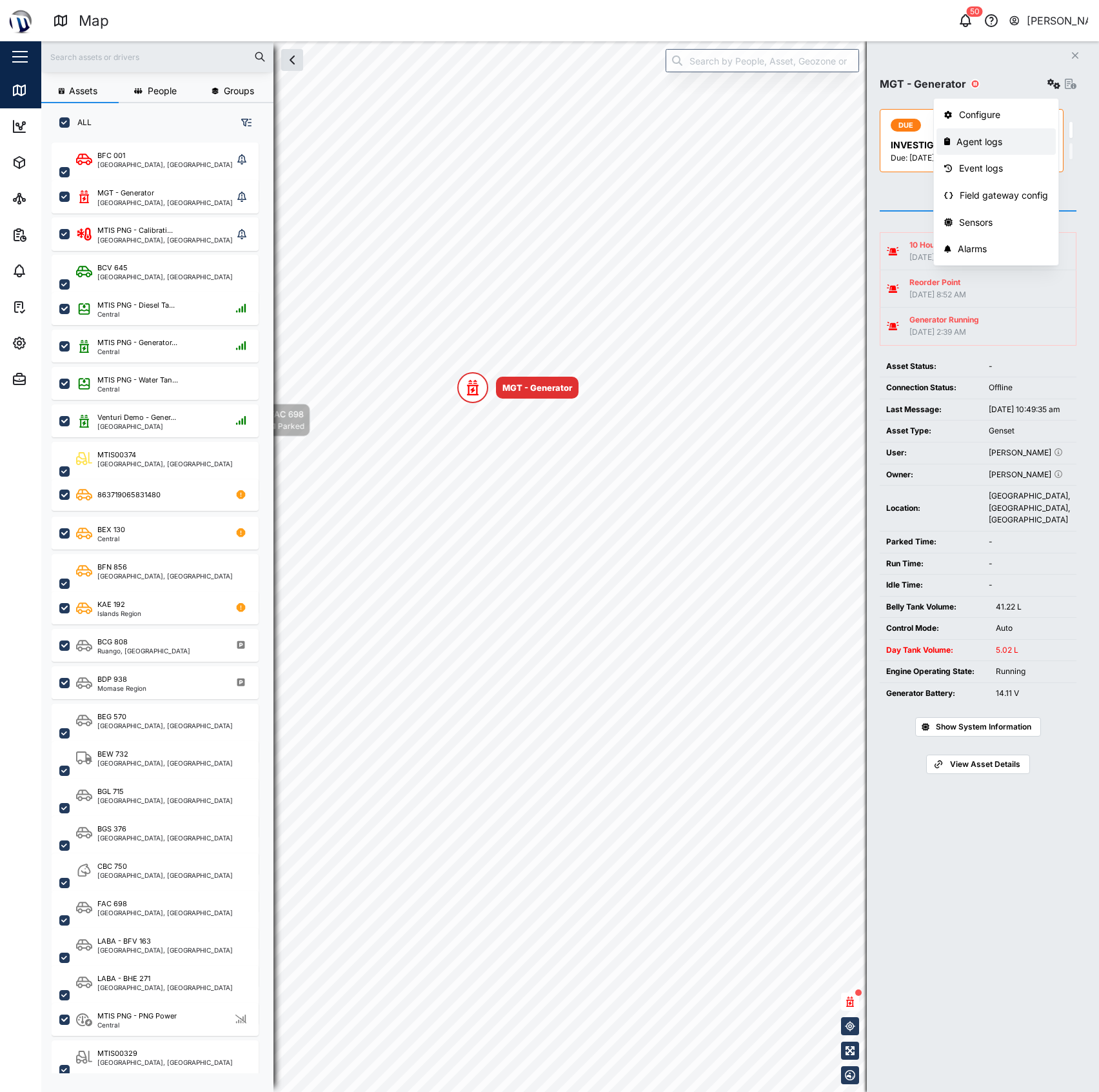
click at [965, 145] on div "Agent logs" at bounding box center [1003, 142] width 92 height 14
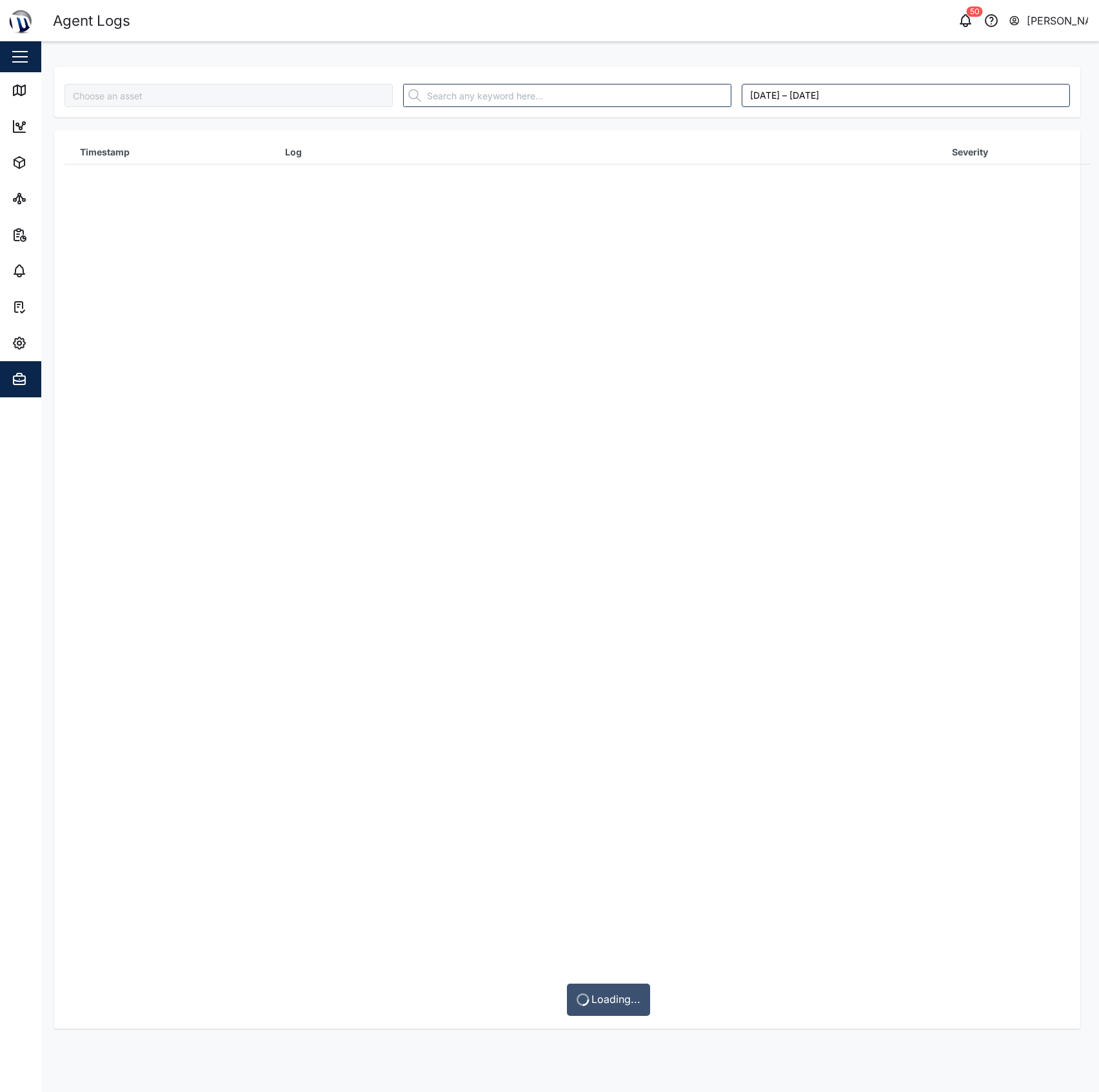
type input "MGT - Generator"
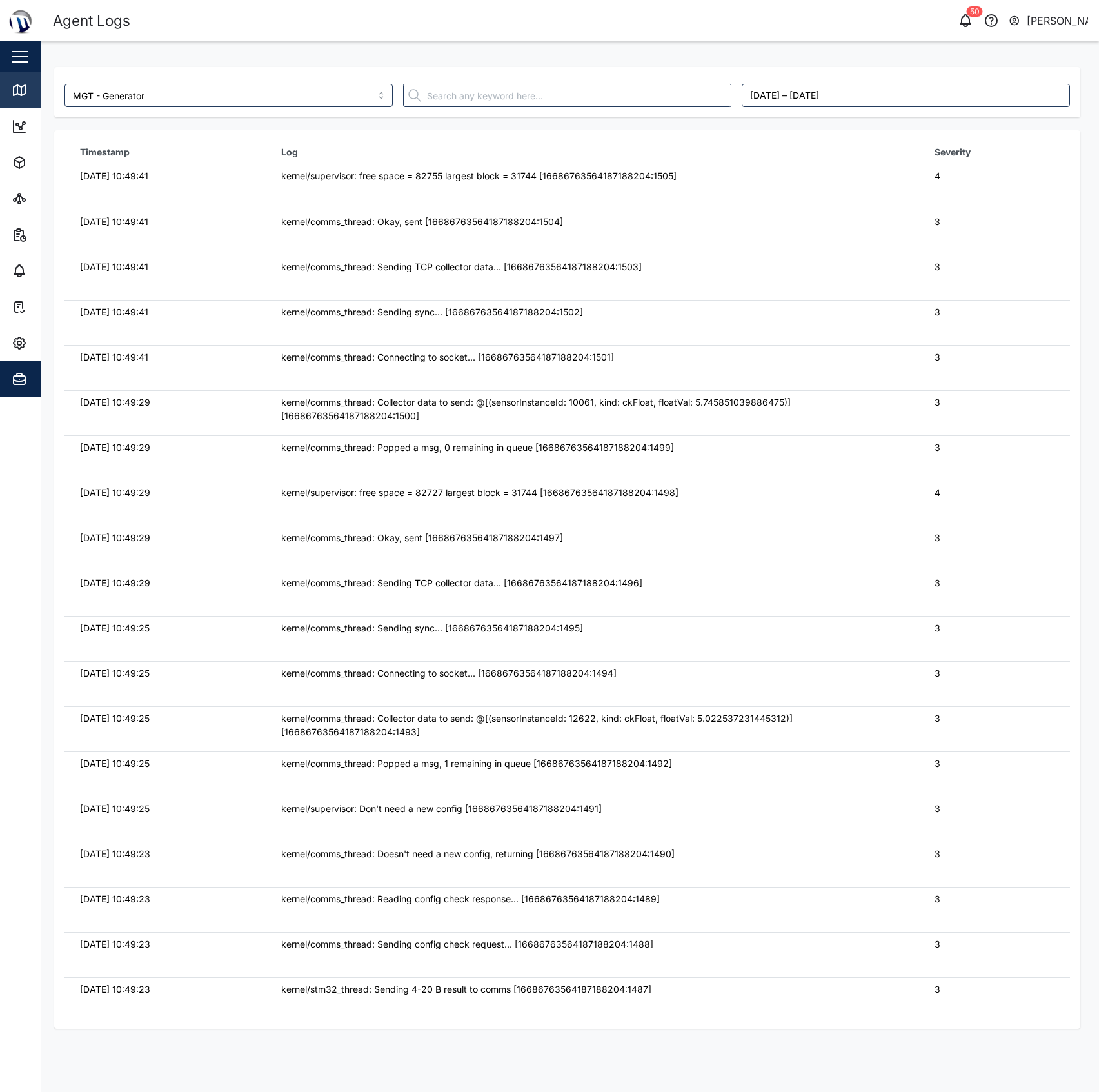
drag, startPoint x: 0, startPoint y: 0, endPoint x: 30, endPoint y: 94, distance: 98.7
click at [30, 94] on div "Map" at bounding box center [37, 90] width 51 height 16
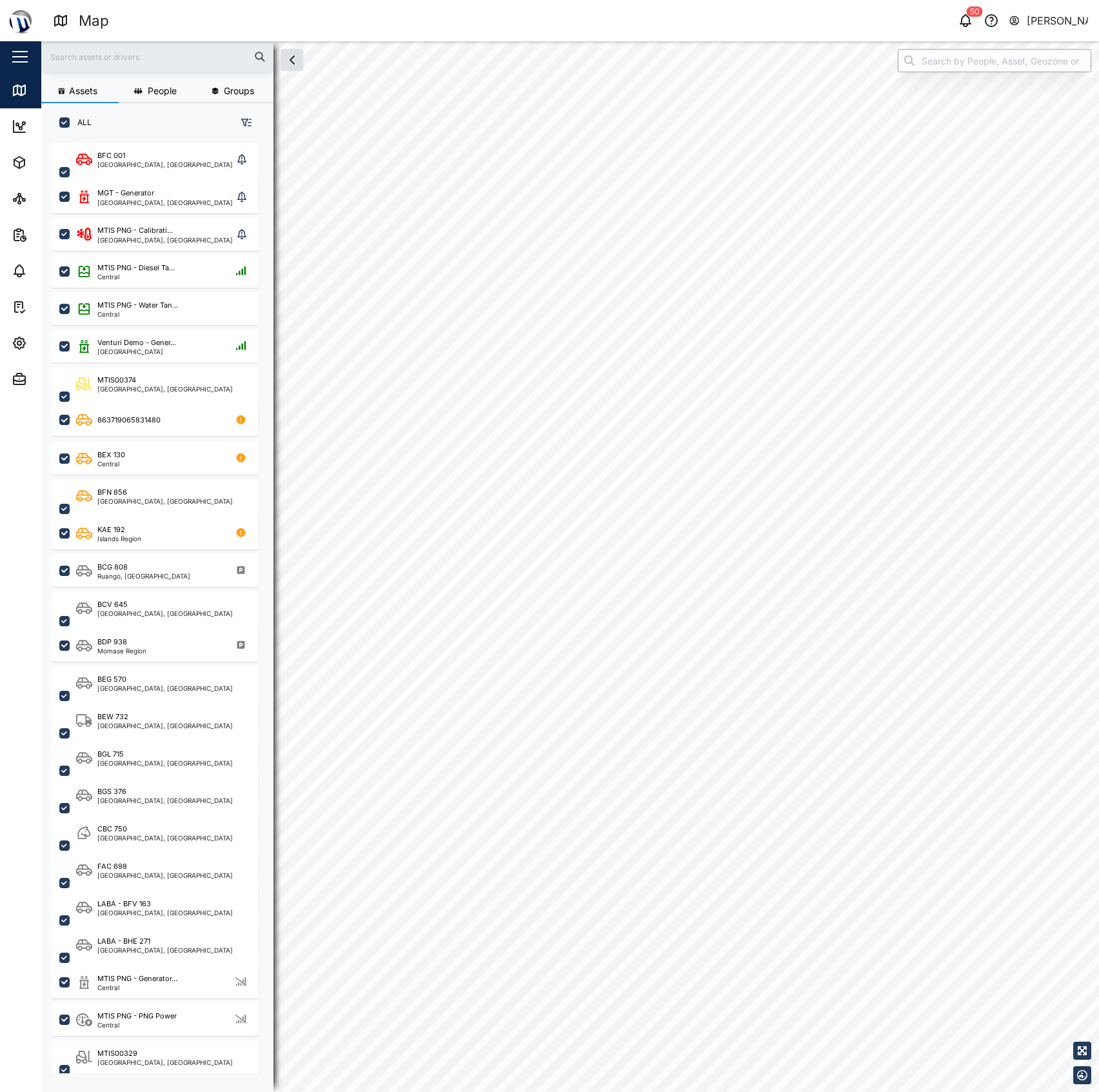
click at [983, 62] on input "search" at bounding box center [994, 60] width 193 height 23
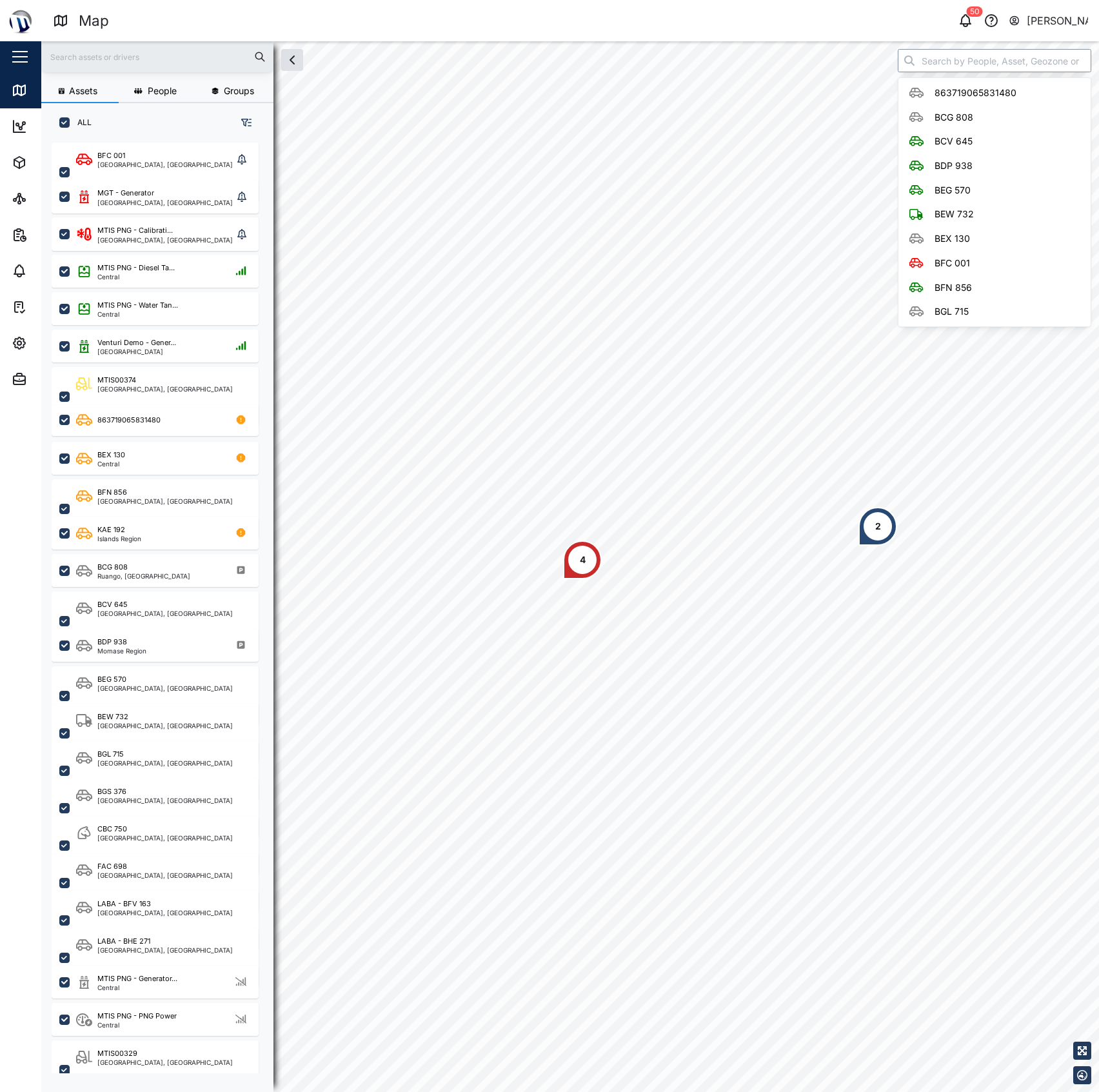
scroll to position [930, 199]
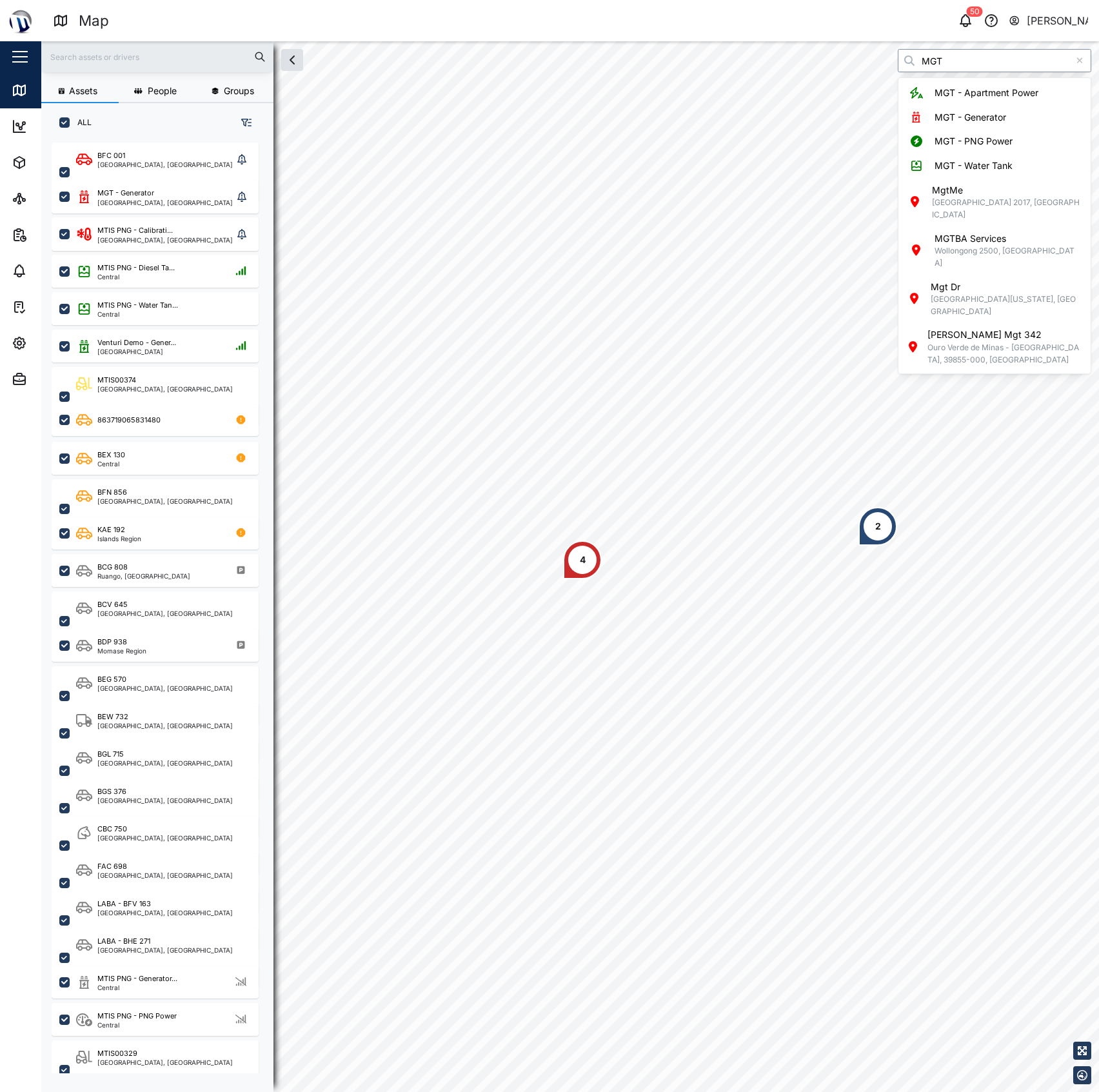
type input "MGT"
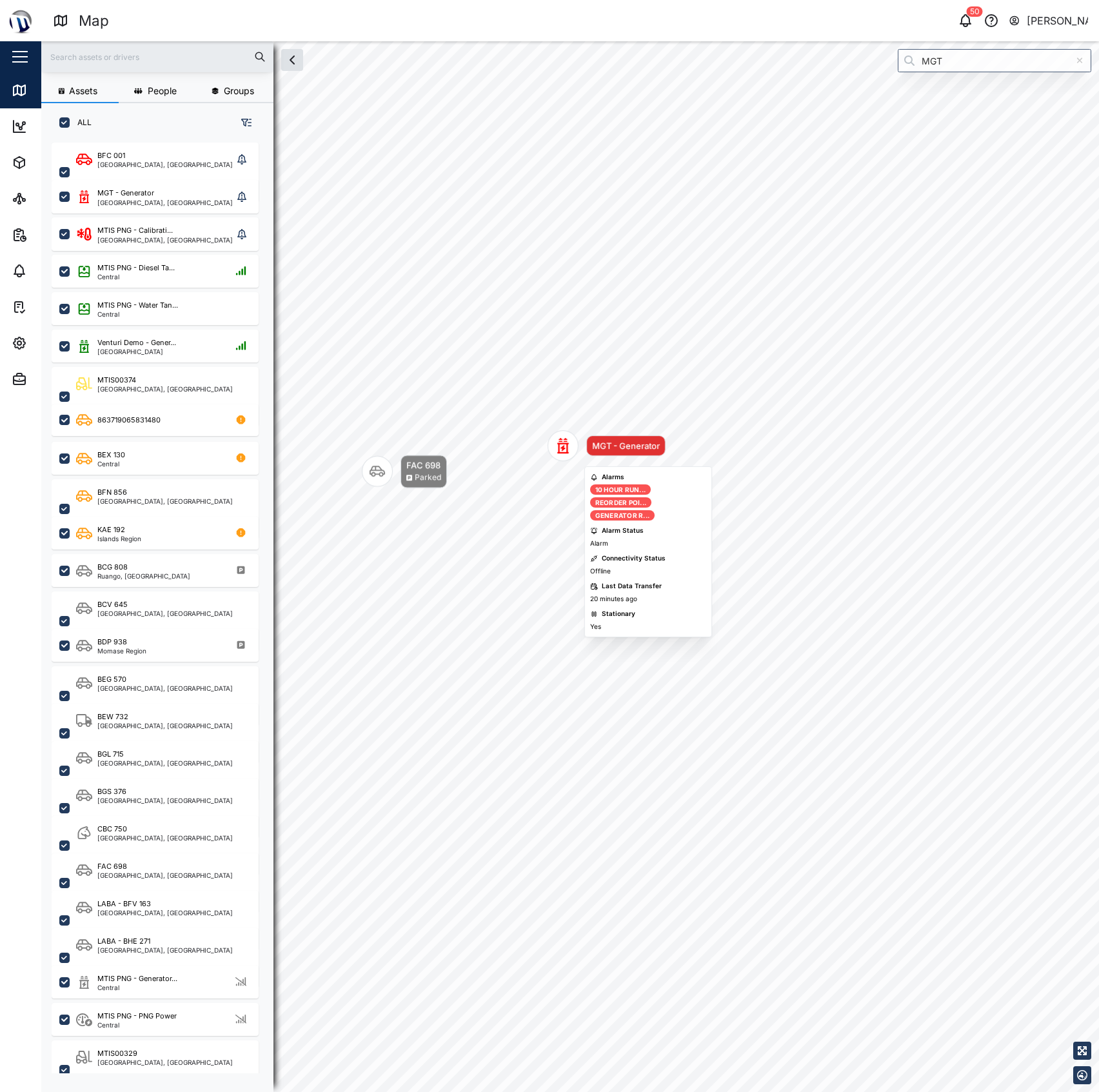
click at [553, 450] on div "Map marker" at bounding box center [563, 445] width 31 height 31
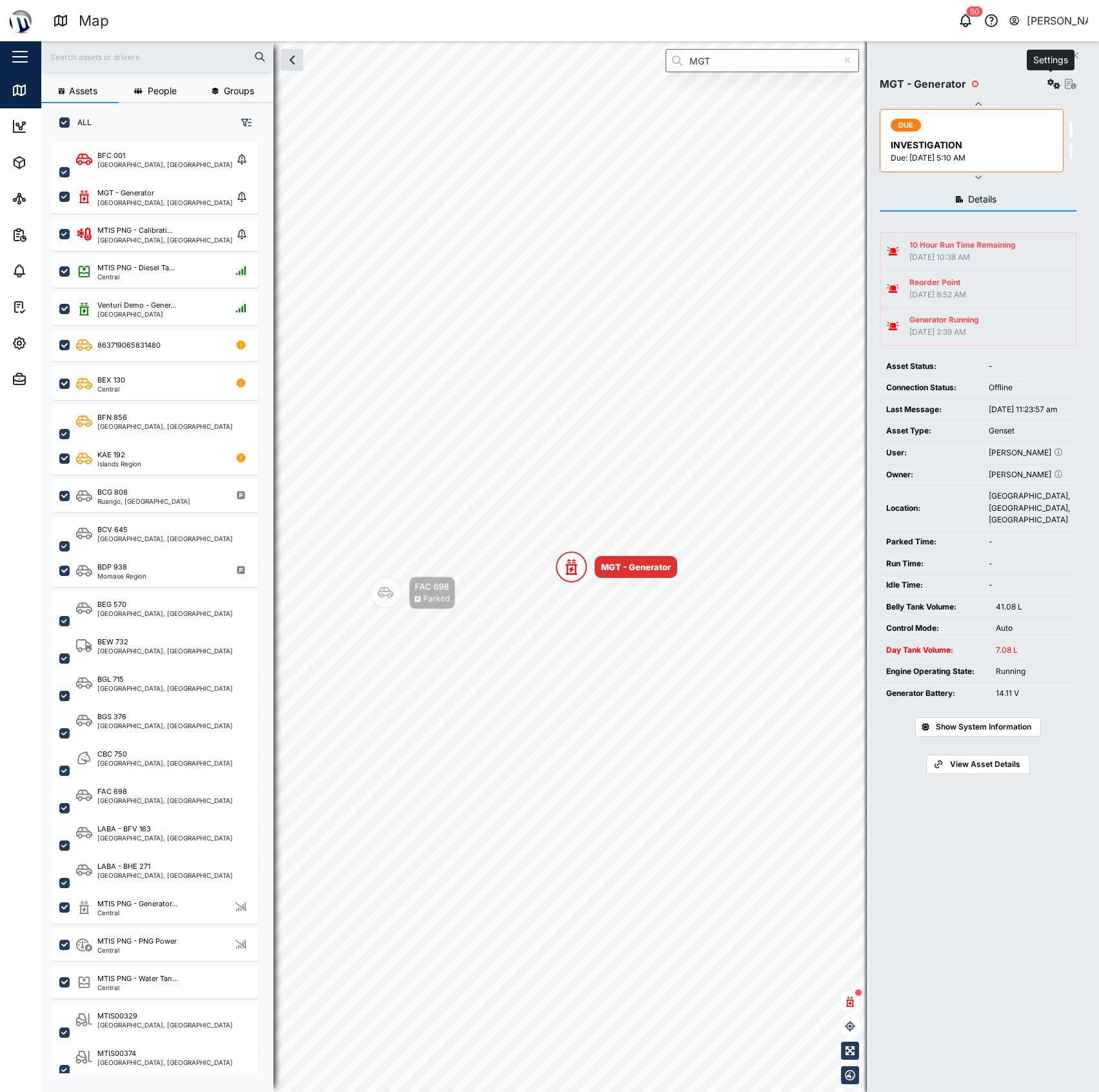
click at [1045, 76] on button "button" at bounding box center [1054, 84] width 18 height 18
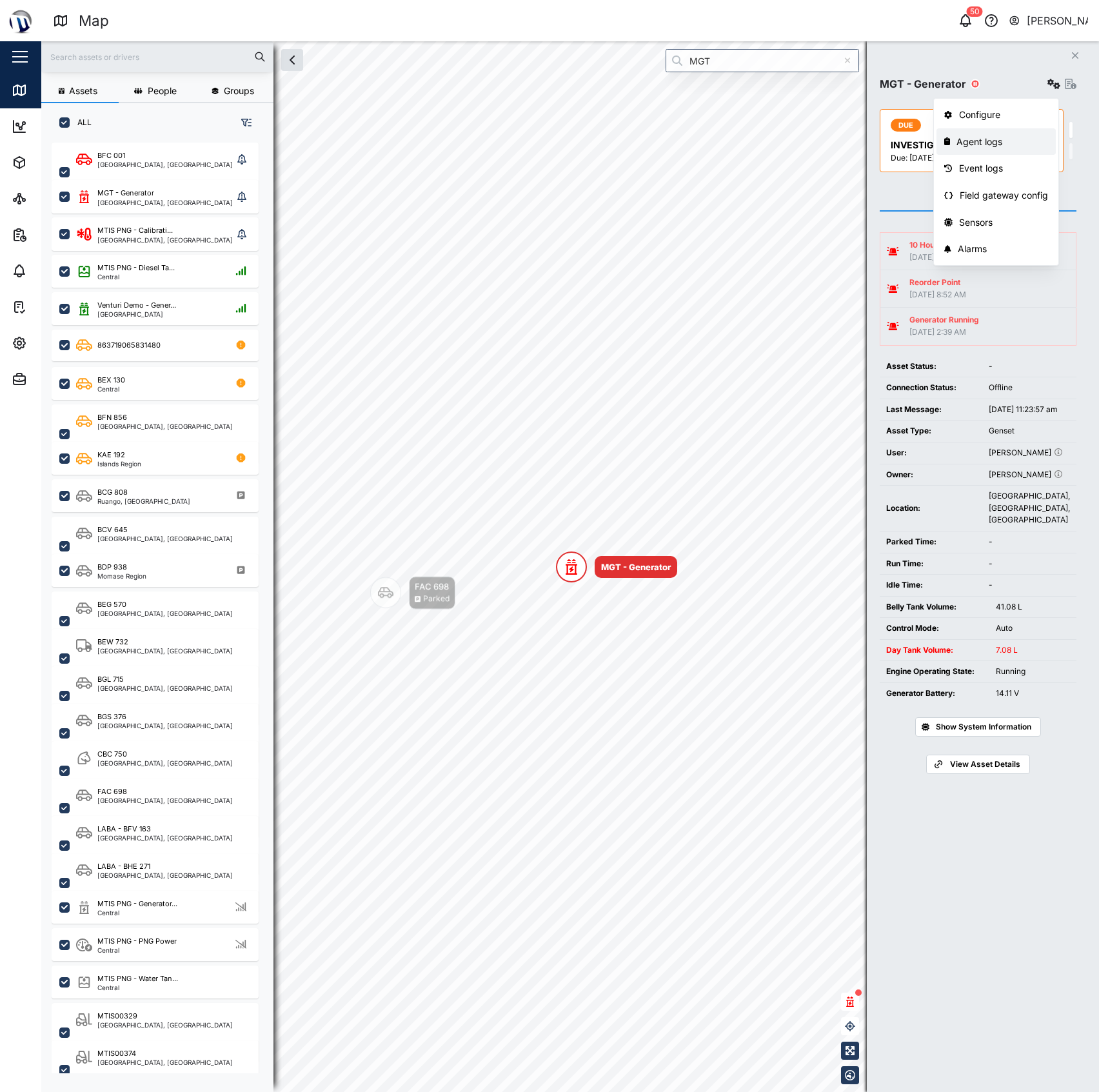
click at [1001, 132] on link "Agent logs" at bounding box center [997, 142] width 119 height 27
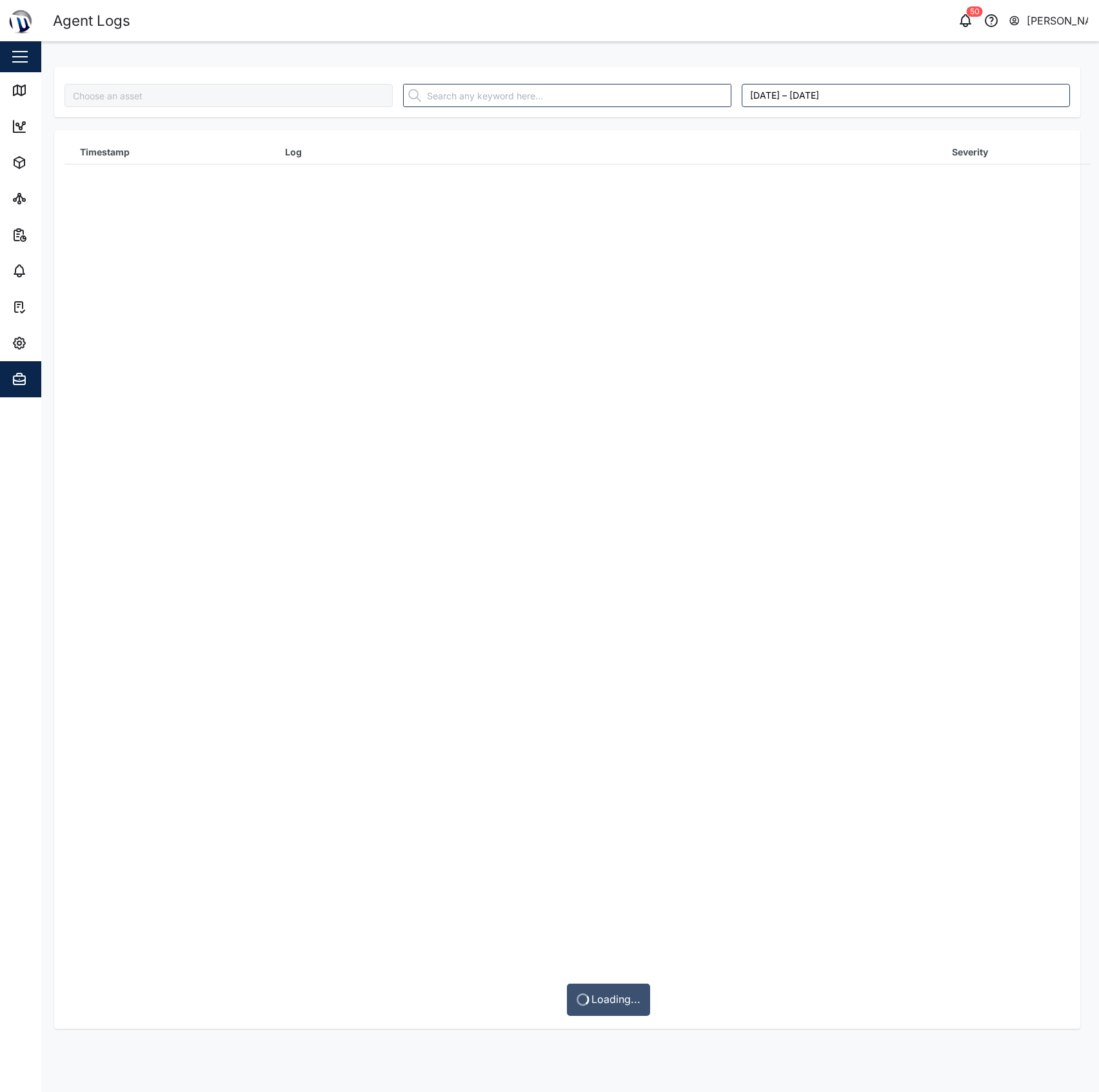
type input "MGT - Generator"
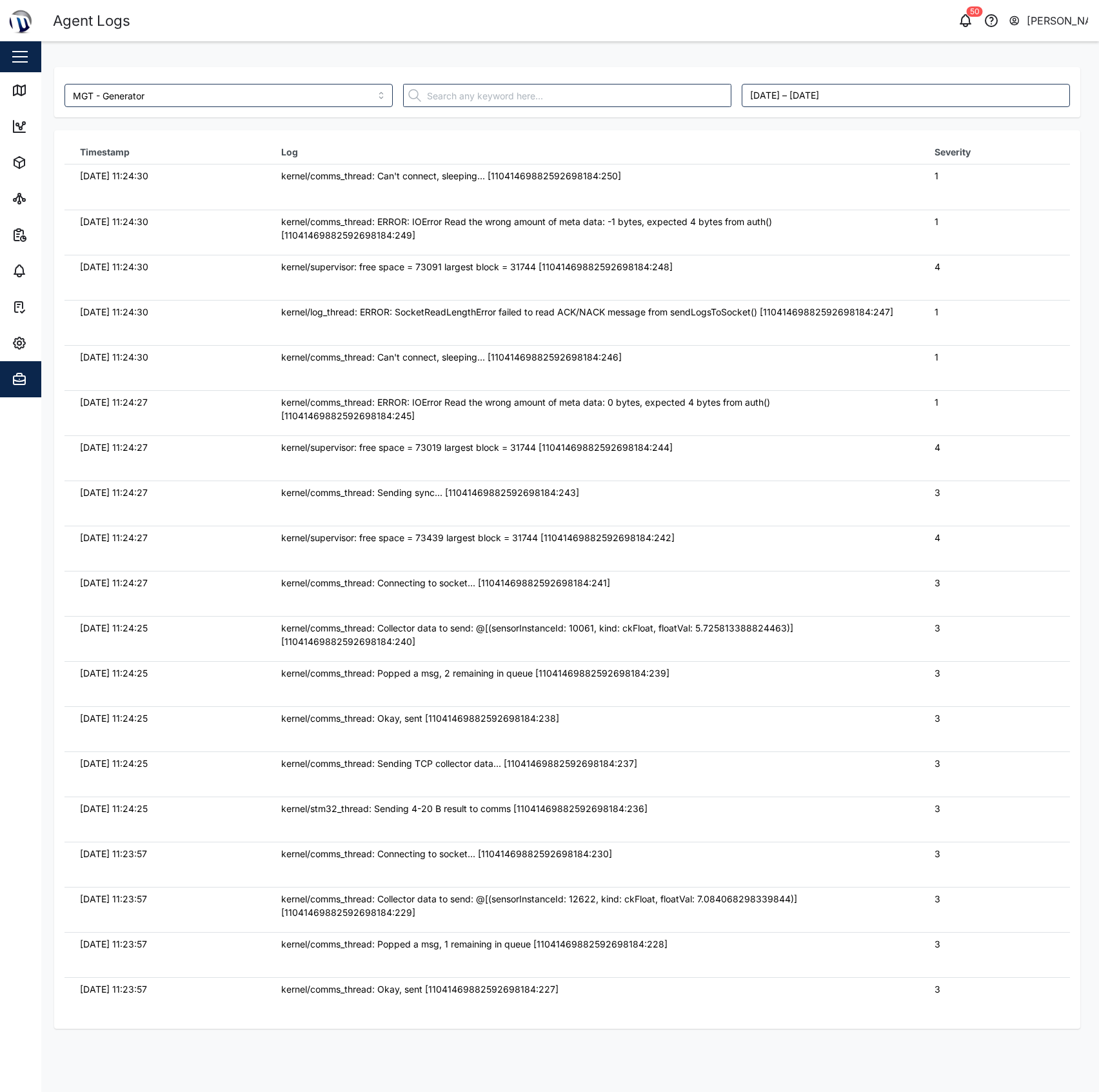
click at [774, 215] on div "kernel/comms_thread: ERROR: IOError Read the wrong amount of meta data: -1 byte…" at bounding box center [592, 229] width 622 height 28
click at [28, 87] on div "Map" at bounding box center [37, 90] width 51 height 16
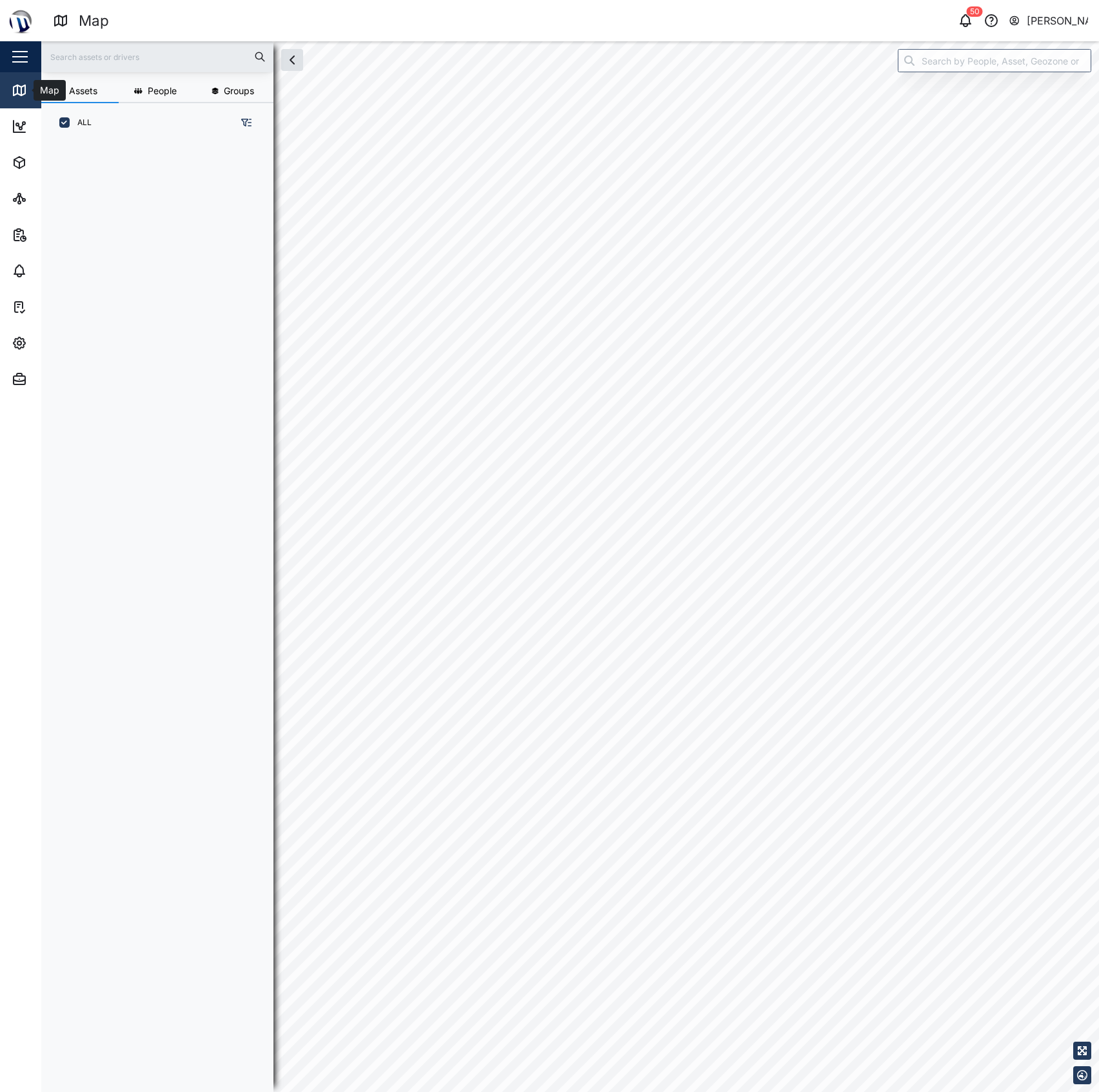
scroll to position [930, 199]
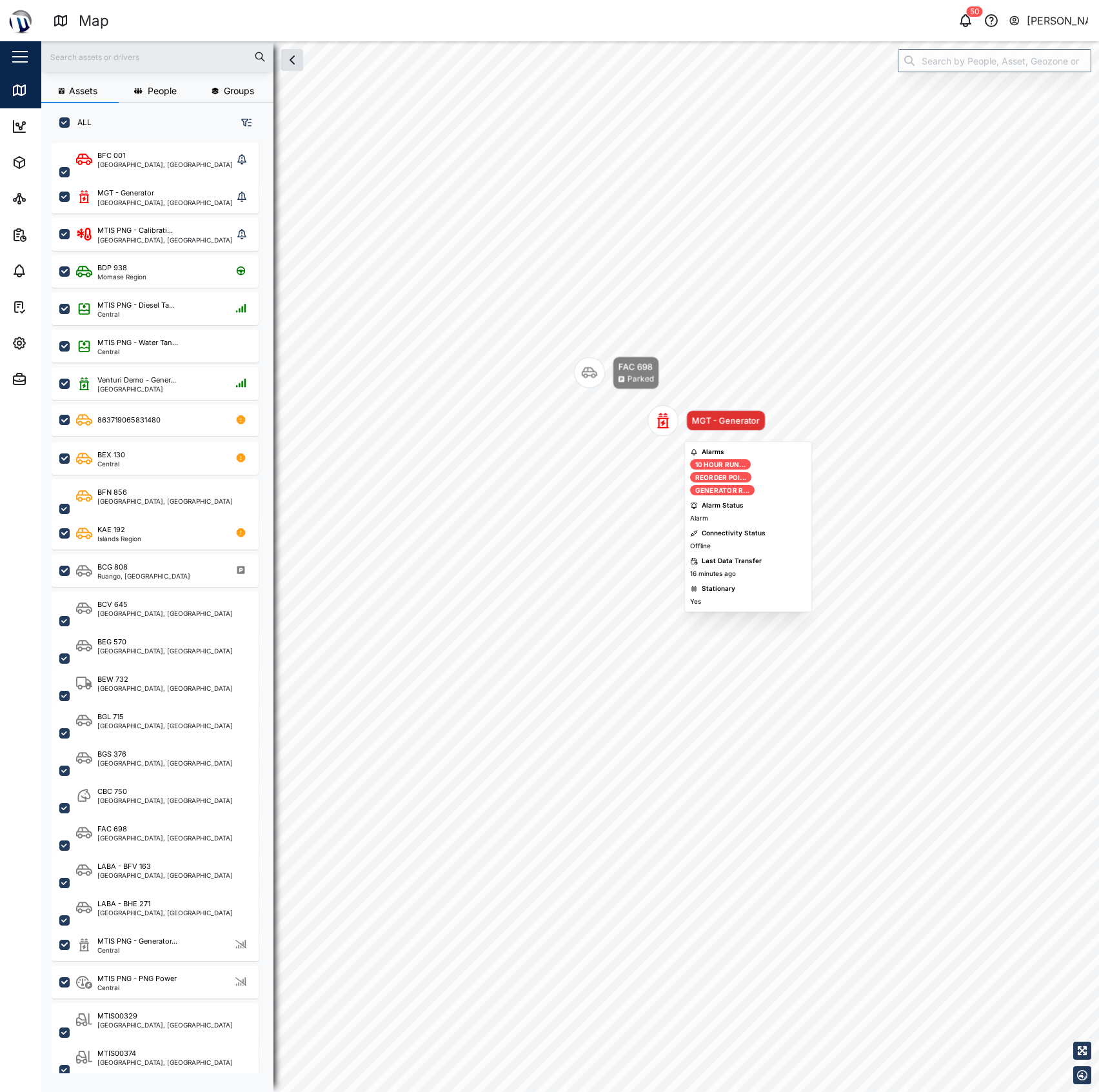
click at [664, 421] on icon "Map marker" at bounding box center [664, 421] width 16 height 16
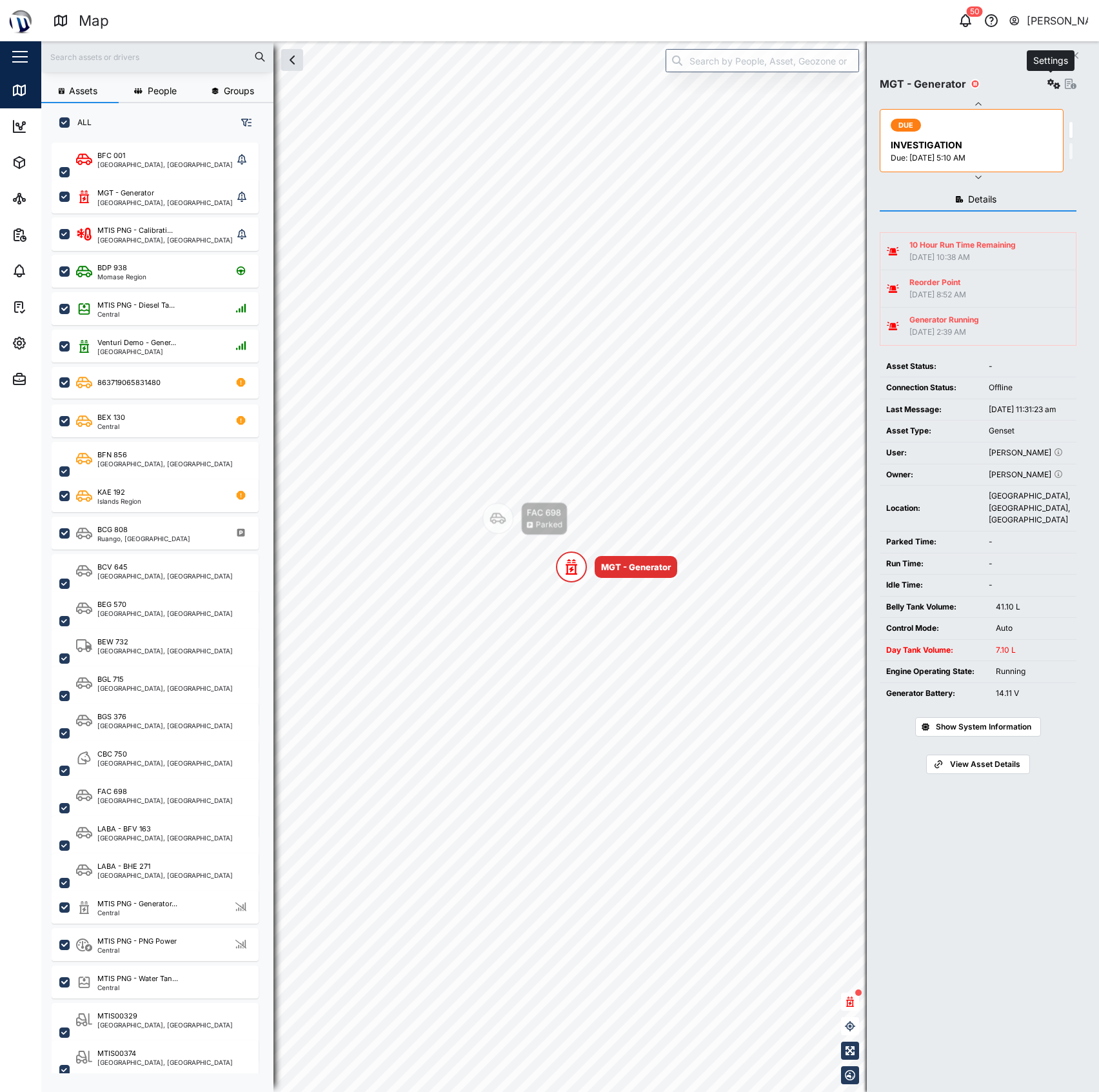
click at [1045, 81] on button "button" at bounding box center [1054, 84] width 18 height 18
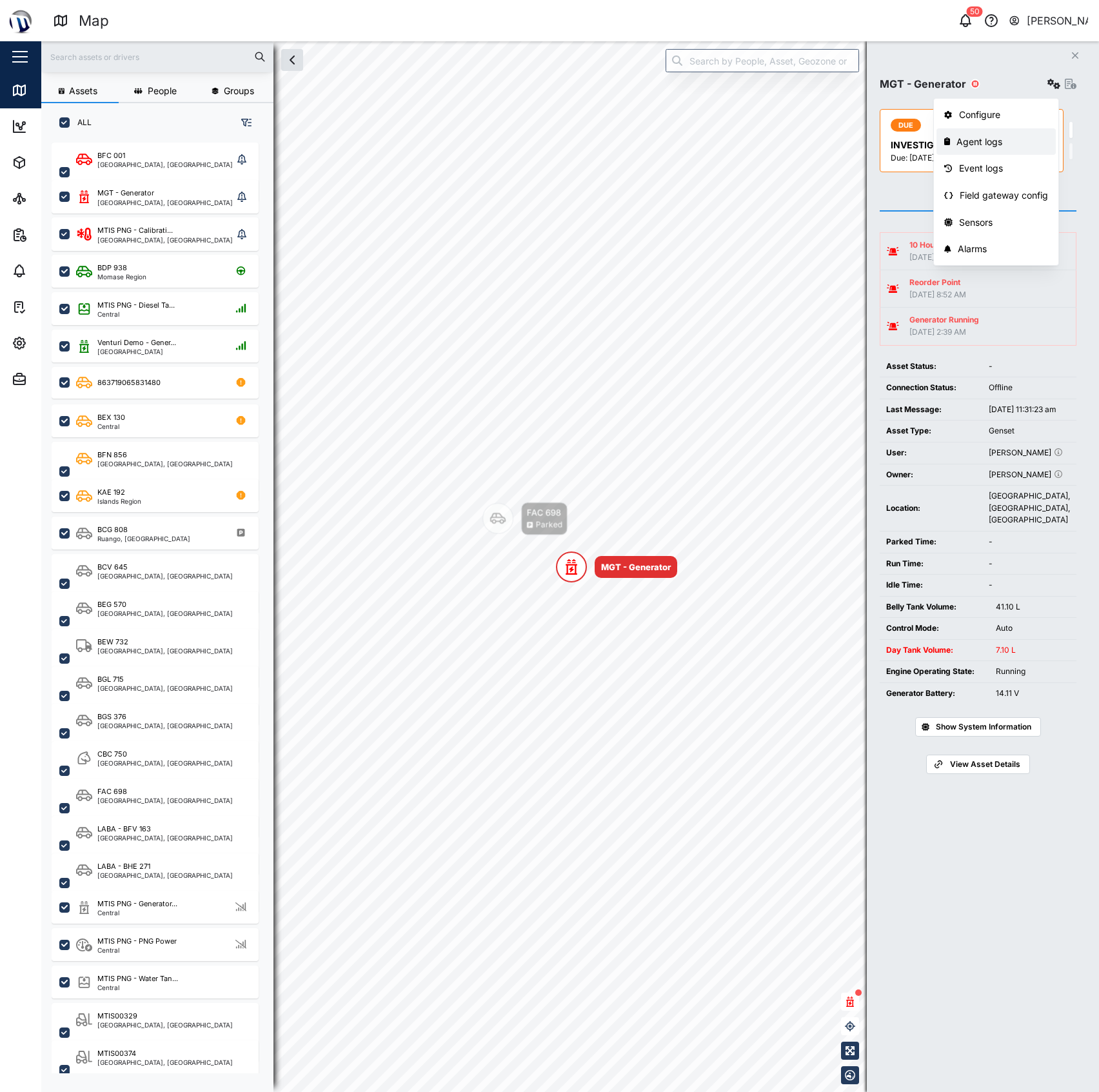
click at [991, 138] on div "Agent logs" at bounding box center [1003, 142] width 92 height 14
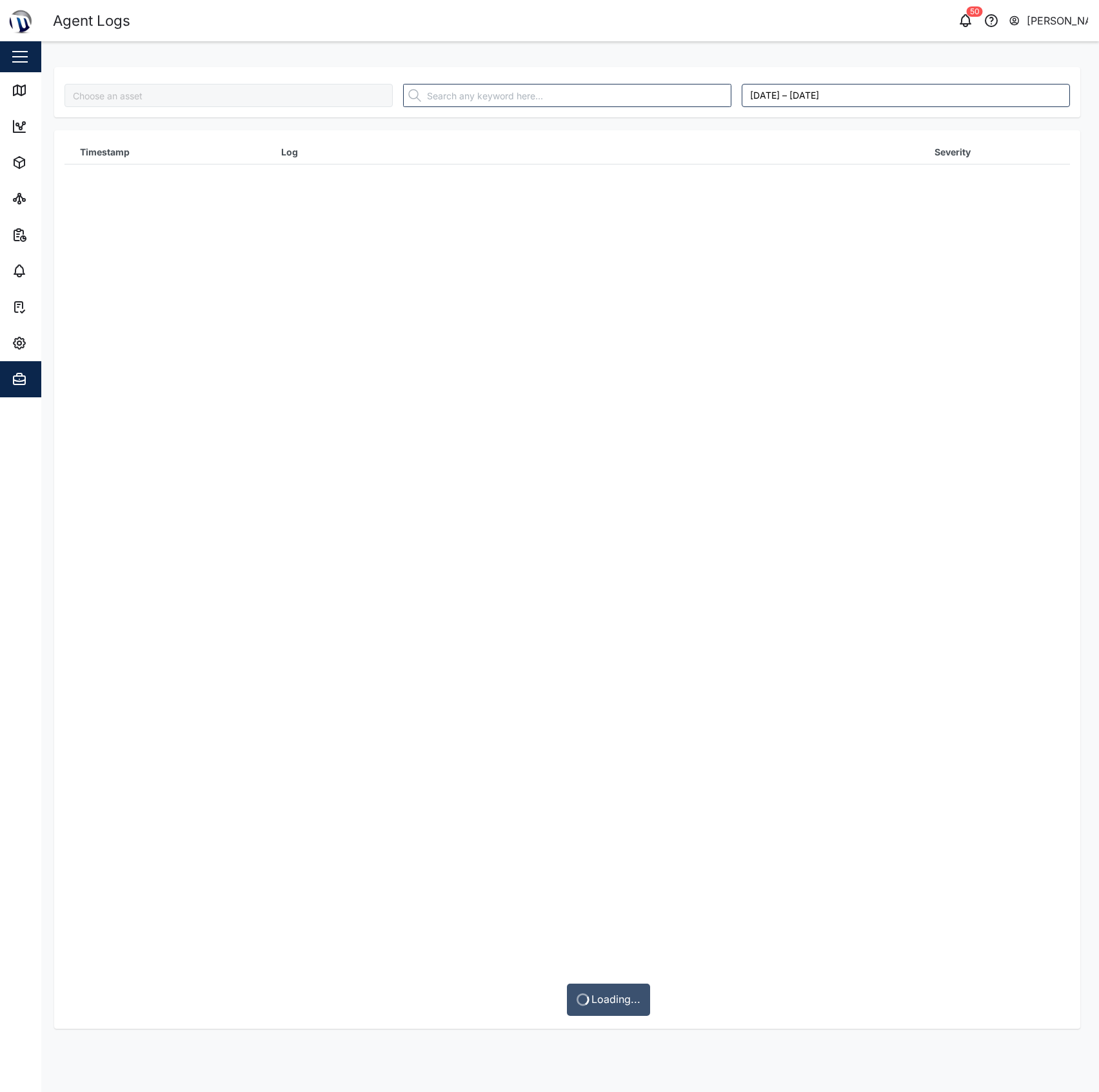
type input "MGT - Generator"
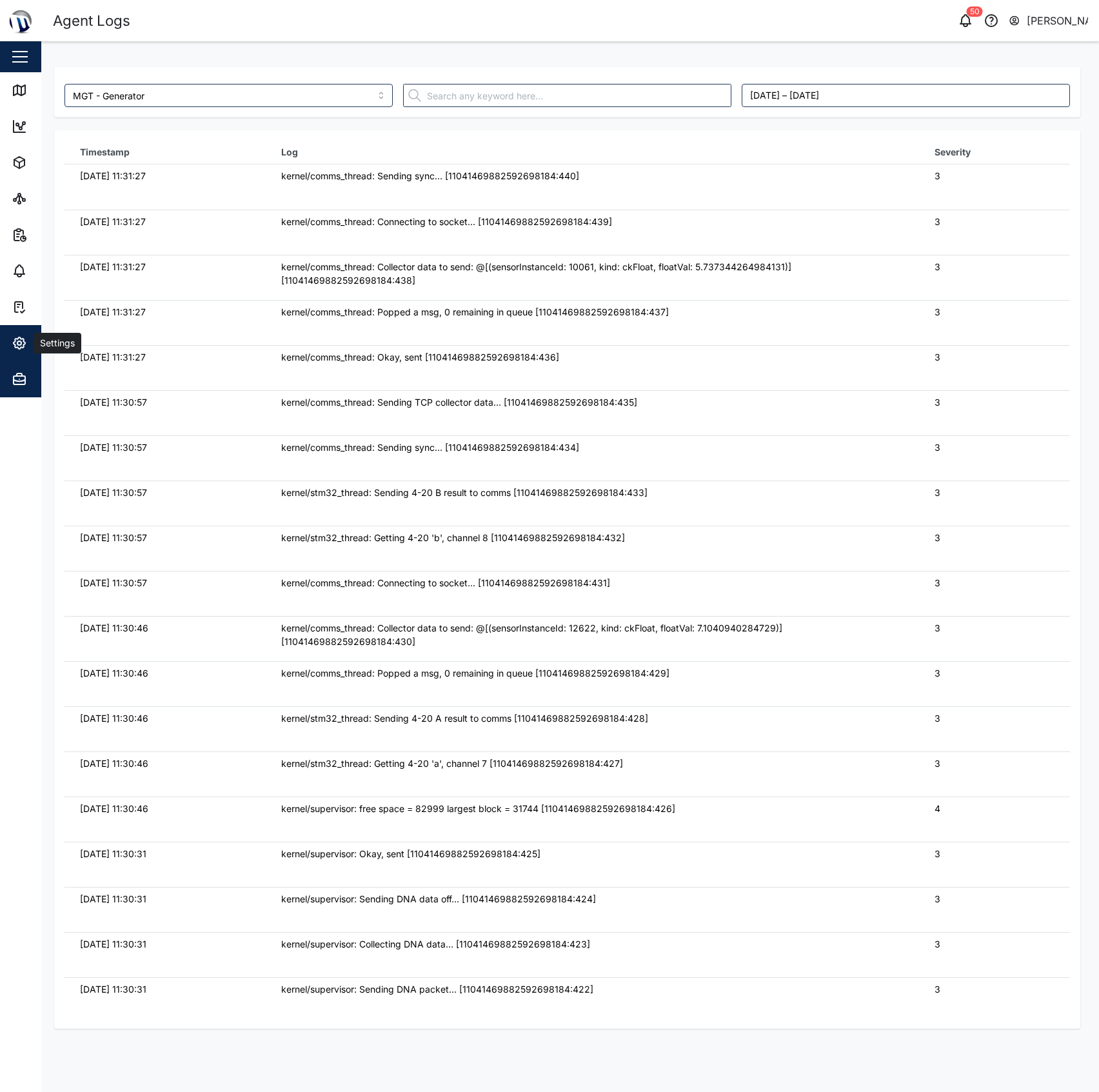
click at [3, 356] on button "Settings" at bounding box center [84, 343] width 168 height 36
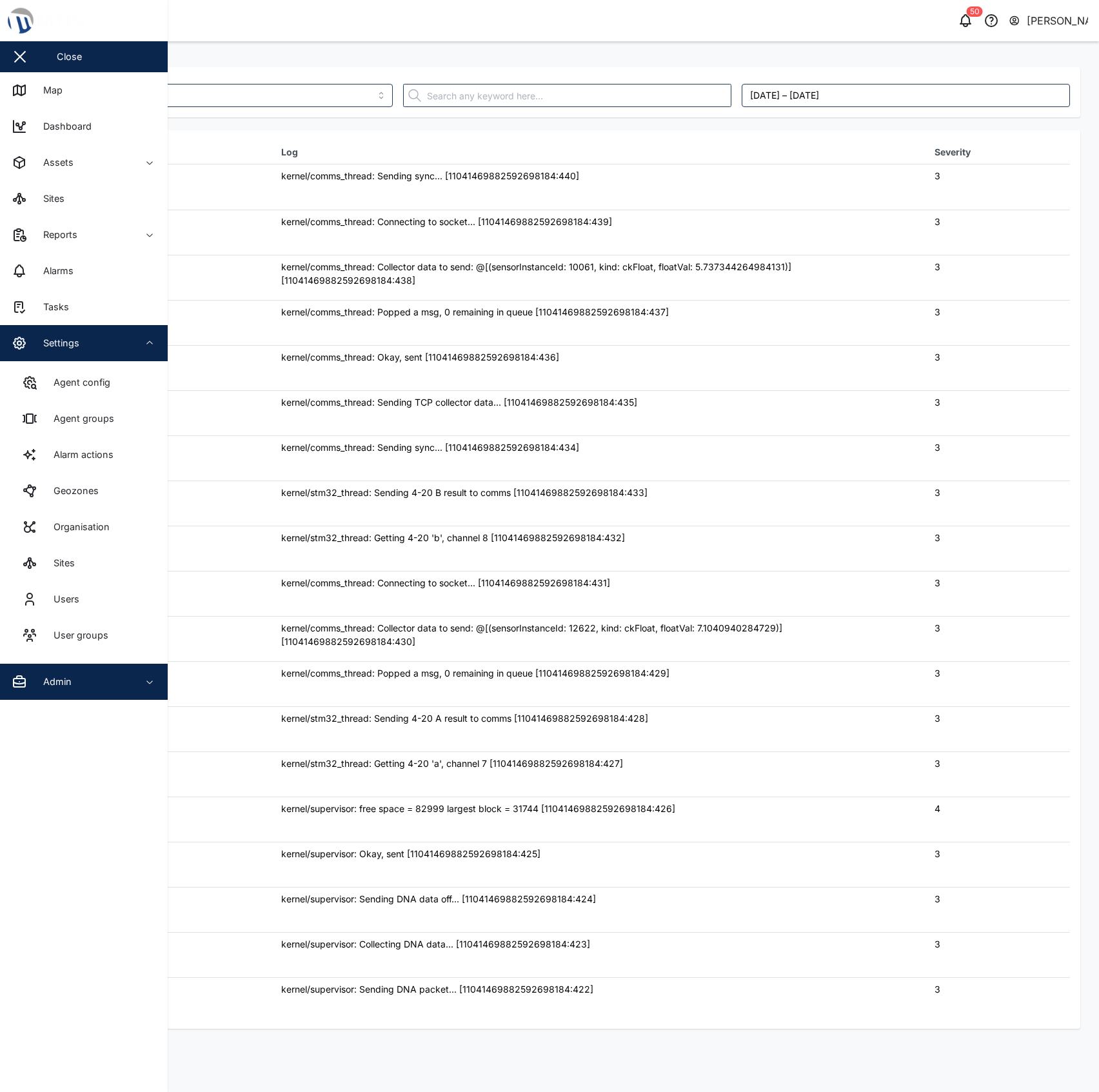
click at [62, 338] on div "Settings" at bounding box center [56, 343] width 46 height 14
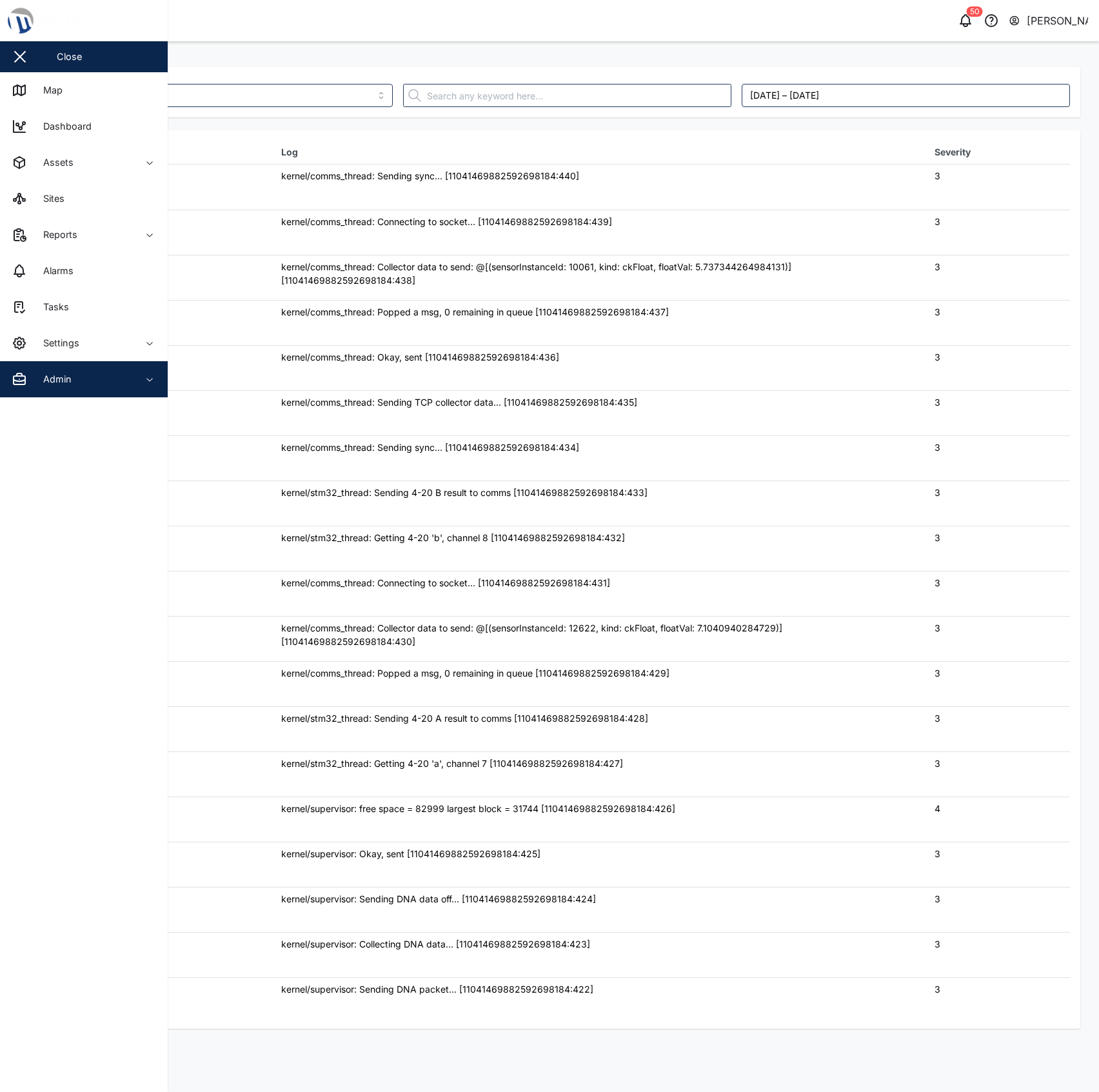
click at [67, 387] on span "Admin" at bounding box center [70, 379] width 117 height 36
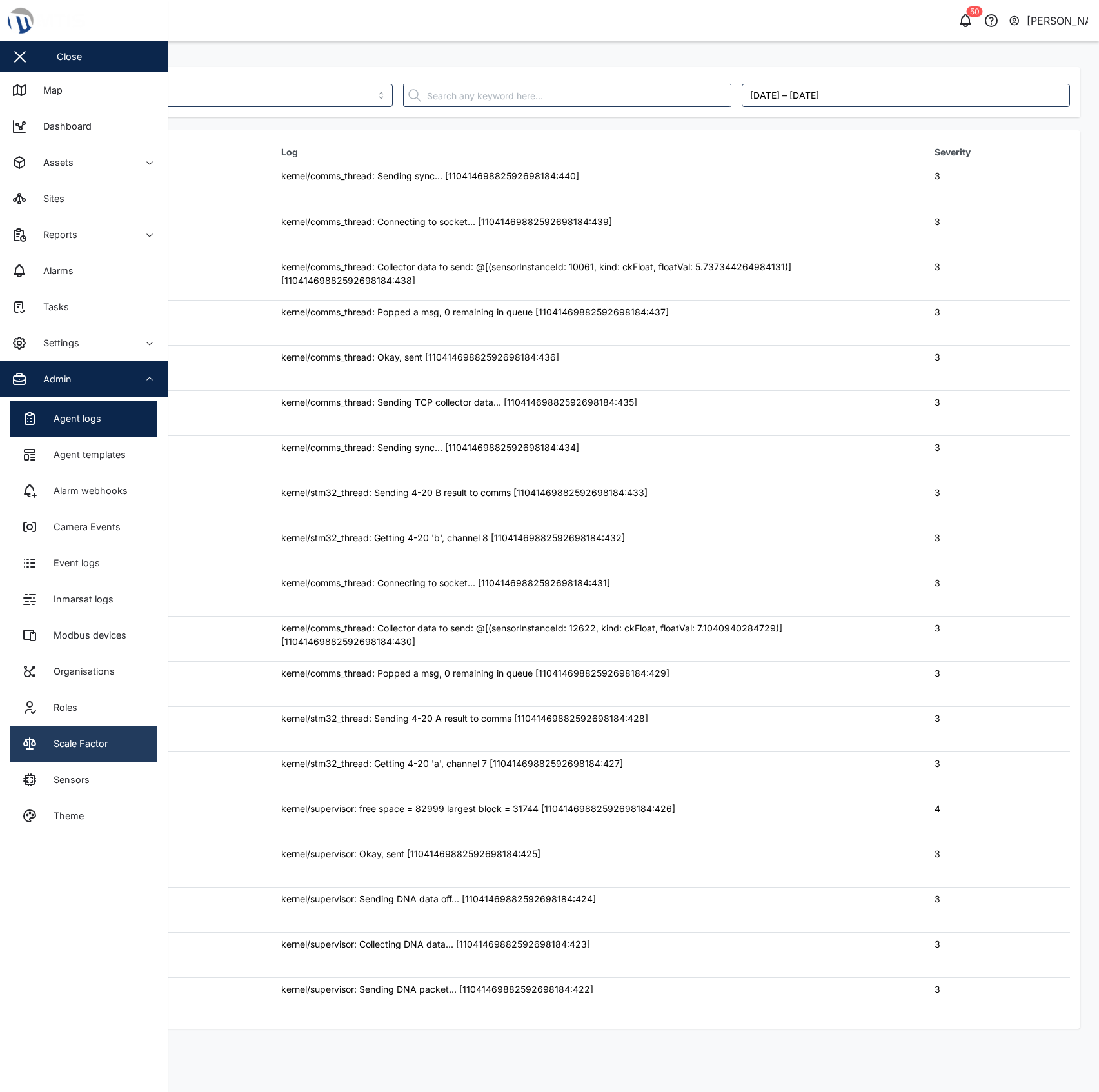
click at [119, 726] on link "Scale Factor" at bounding box center [84, 743] width 147 height 36
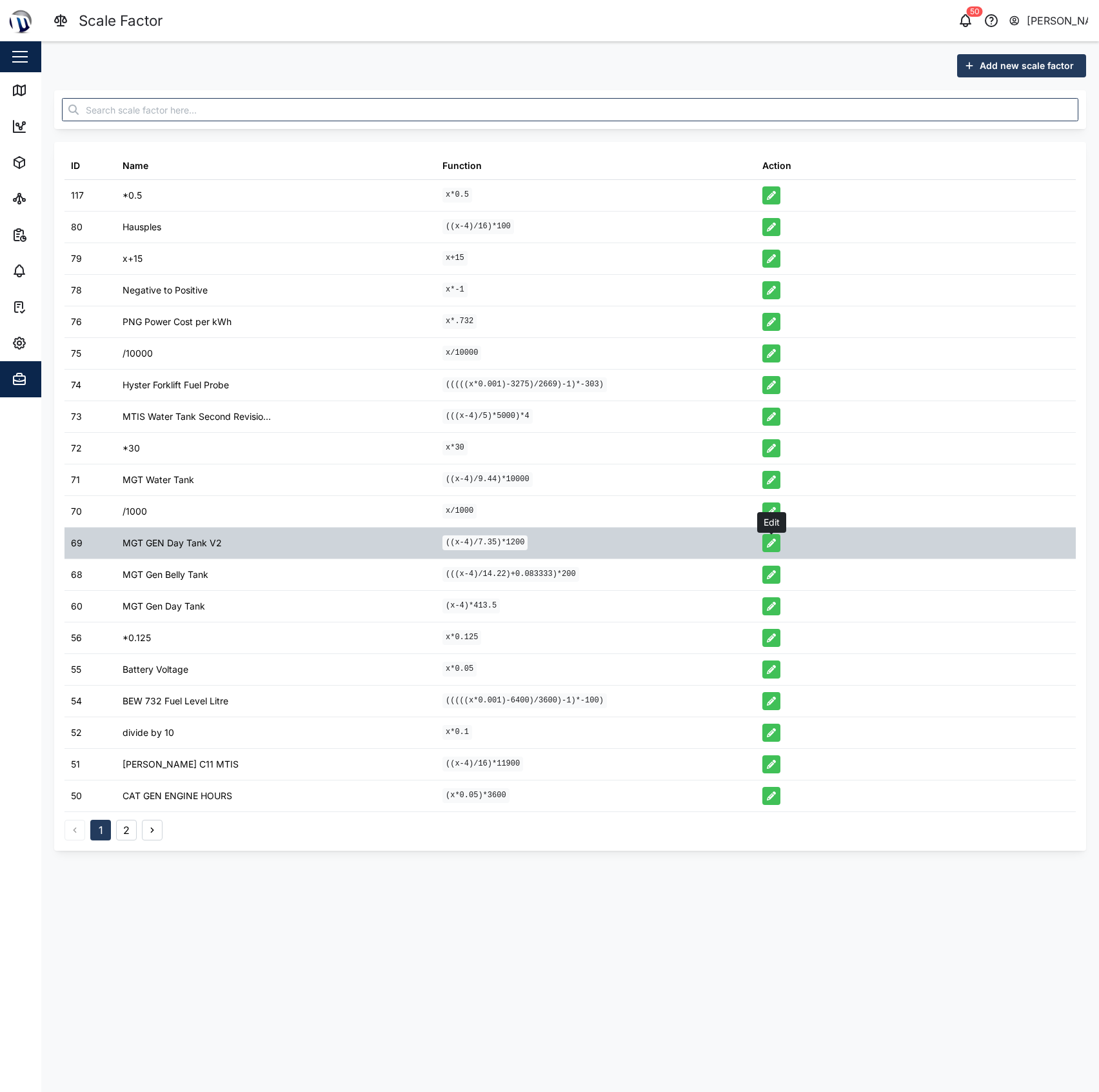
click at [777, 541] on button "button" at bounding box center [772, 543] width 18 height 18
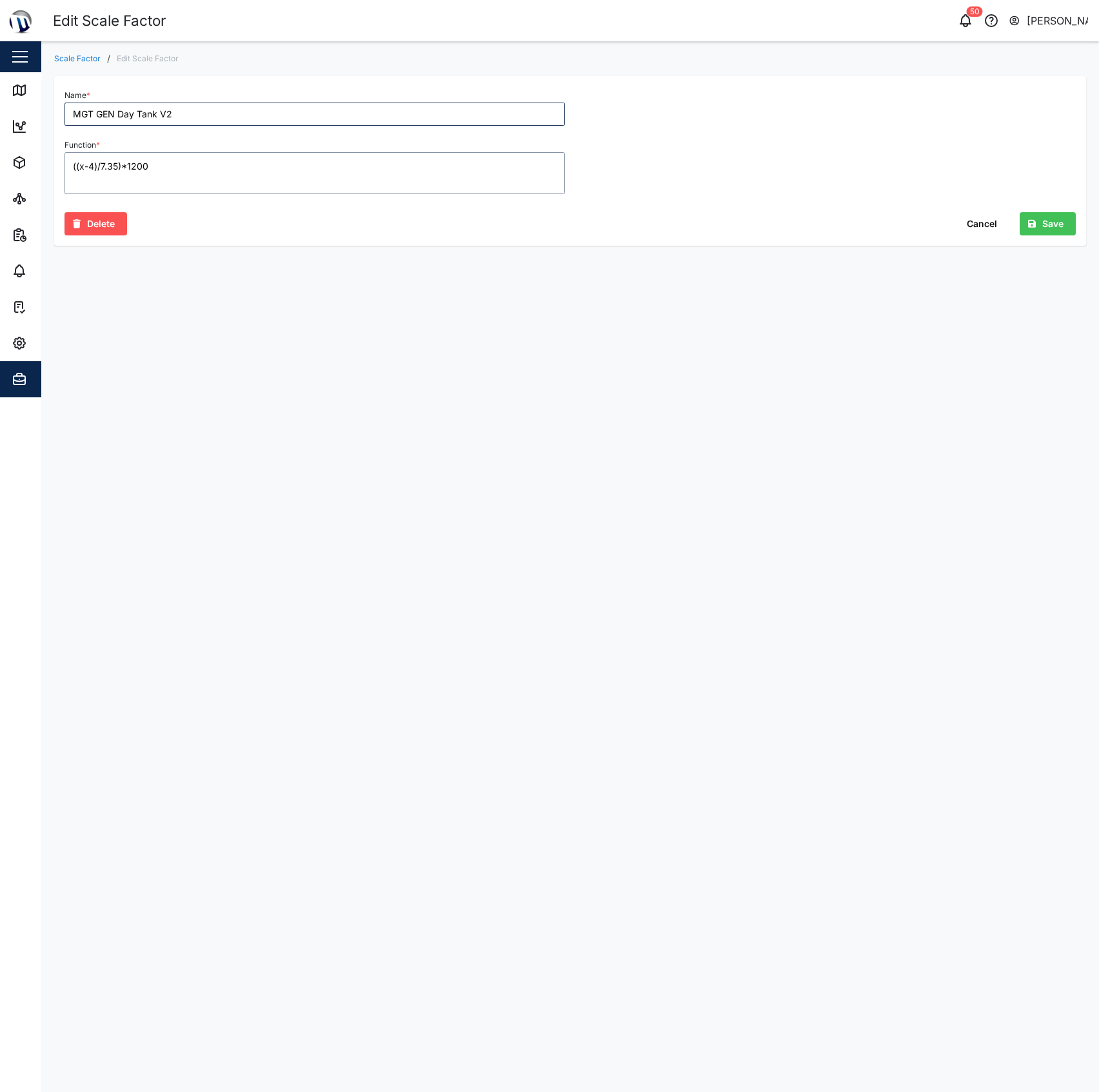
click at [104, 166] on textarea "((x-4)/7.35)*1200" at bounding box center [314, 173] width 500 height 42
click at [94, 166] on textarea "((x-4)/7.35)*1200" at bounding box center [314, 173] width 500 height 42
type textarea "(((x-5)/6.11)*1.172)*1200"
drag, startPoint x: 273, startPoint y: 441, endPoint x: 267, endPoint y: 442, distance: 6.1
click at [269, 442] on main "Scale Factor / Edit Scale Factor Name * MGT GEN Day Tank V2 Function * (((x-5)/…" at bounding box center [570, 566] width 1058 height 1051
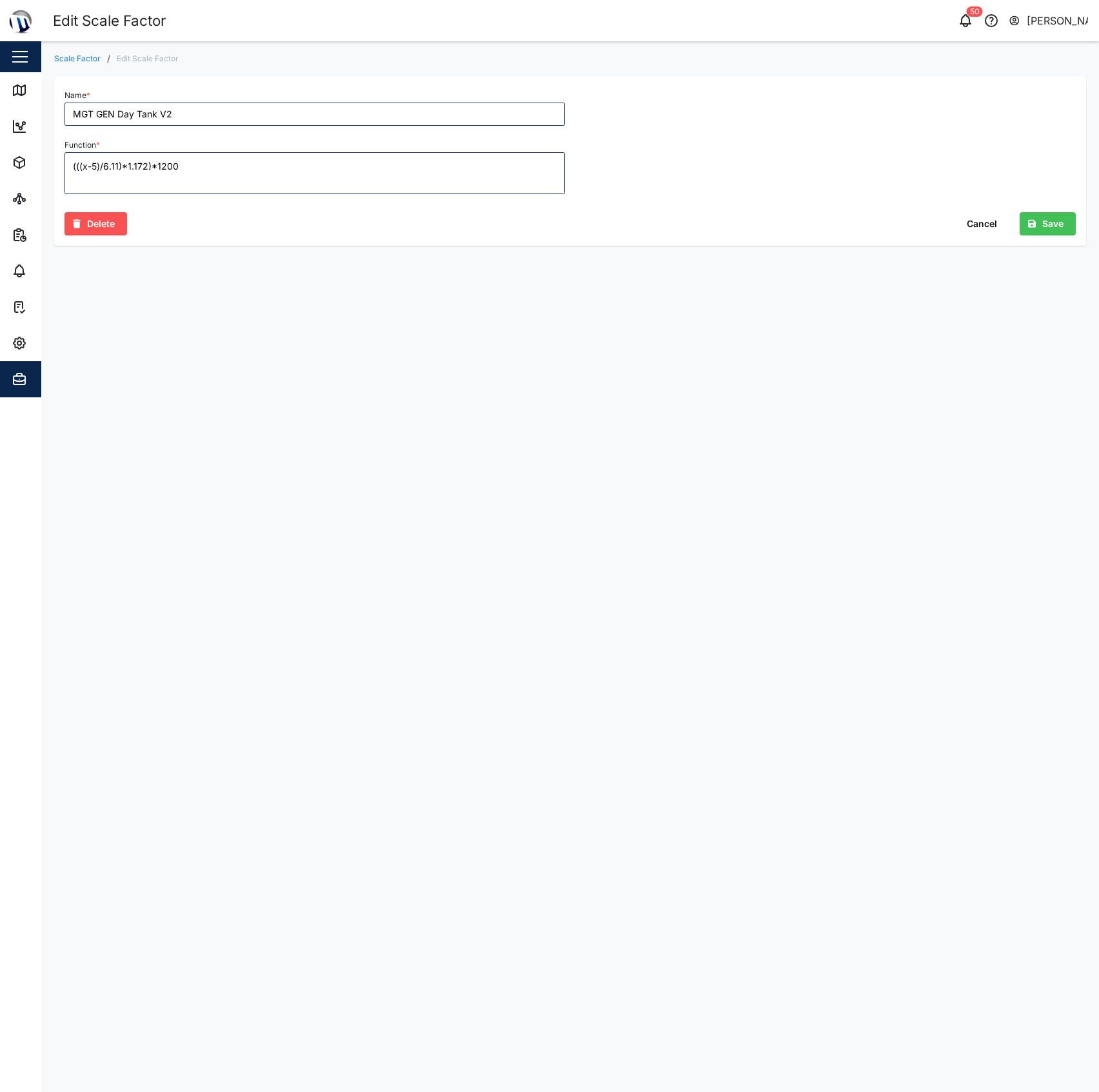
click at [557, 246] on div "Name * MGT GEN Day Tank V2 Function * (((x-5)/6.11)*1.172)*1200 Delete Cancel S…" at bounding box center [570, 161] width 1032 height 170
click at [1036, 229] on div "Save" at bounding box center [1046, 224] width 35 height 22
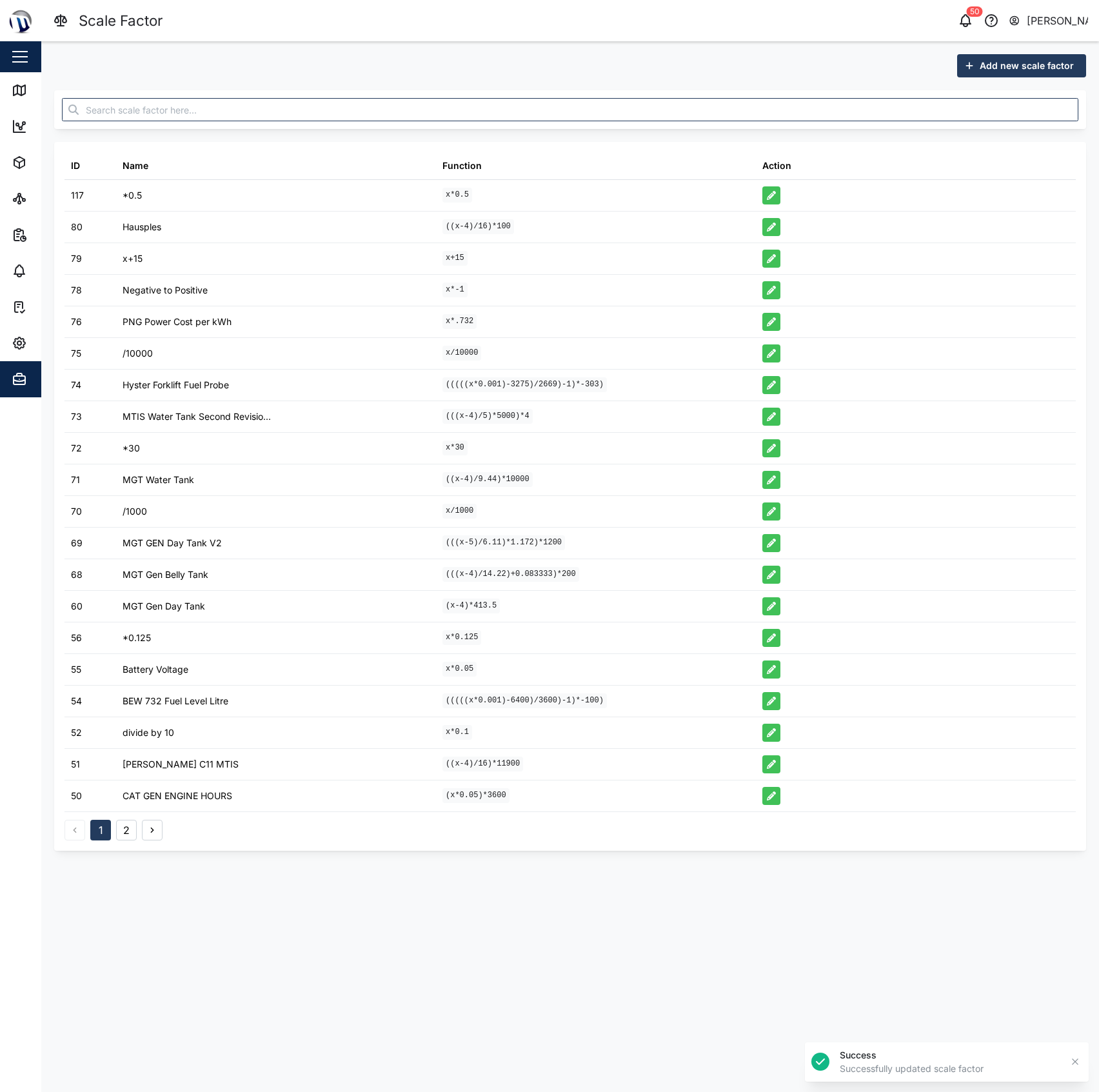
click at [47, 99] on div "Add new scale factor ID Name Function Action 117 *0.5 x*0.5 80 Hausples ((x-4)/…" at bounding box center [570, 452] width 1058 height 822
click at [23, 94] on icon at bounding box center [20, 90] width 16 height 16
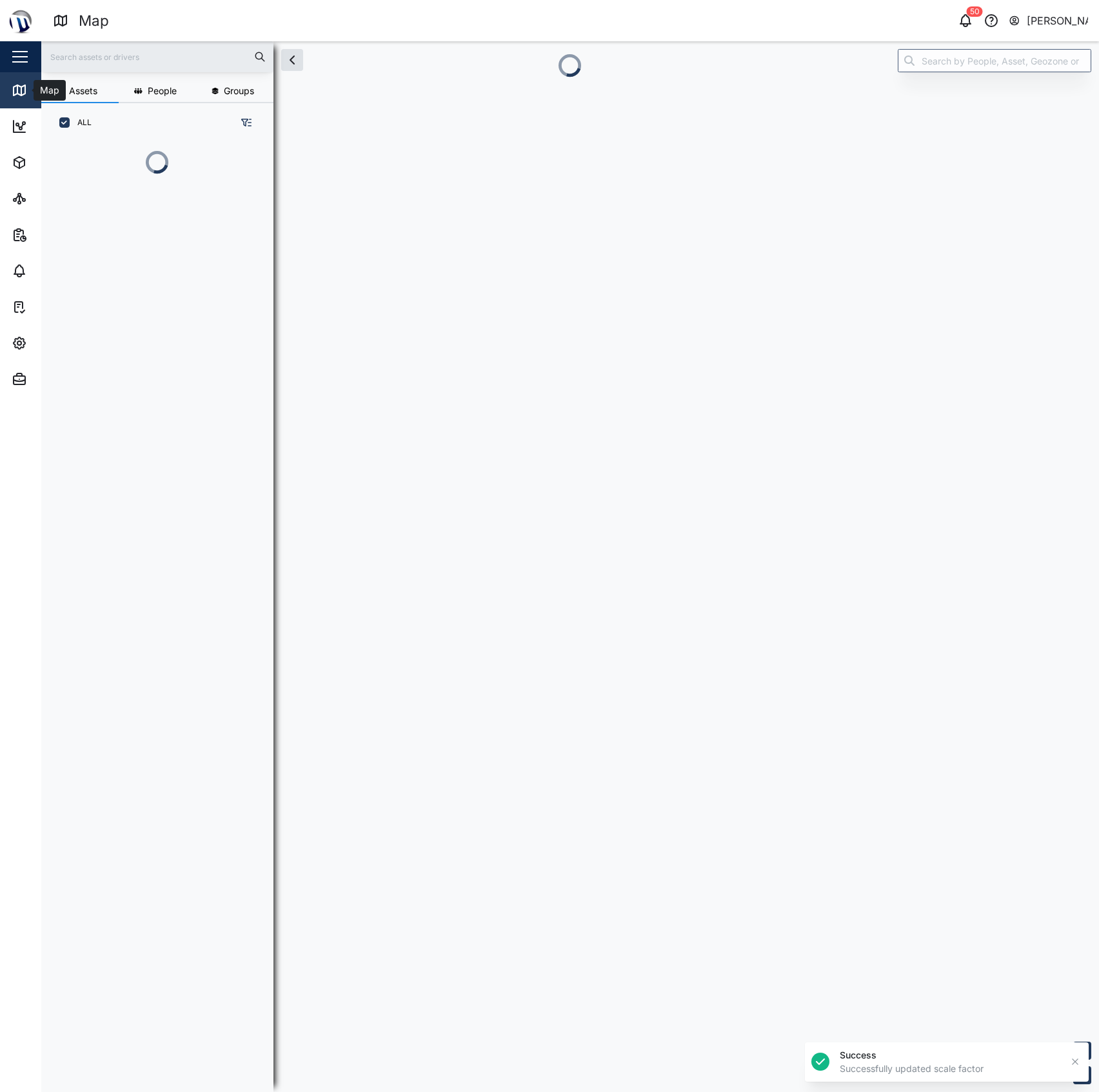
scroll to position [13, 14]
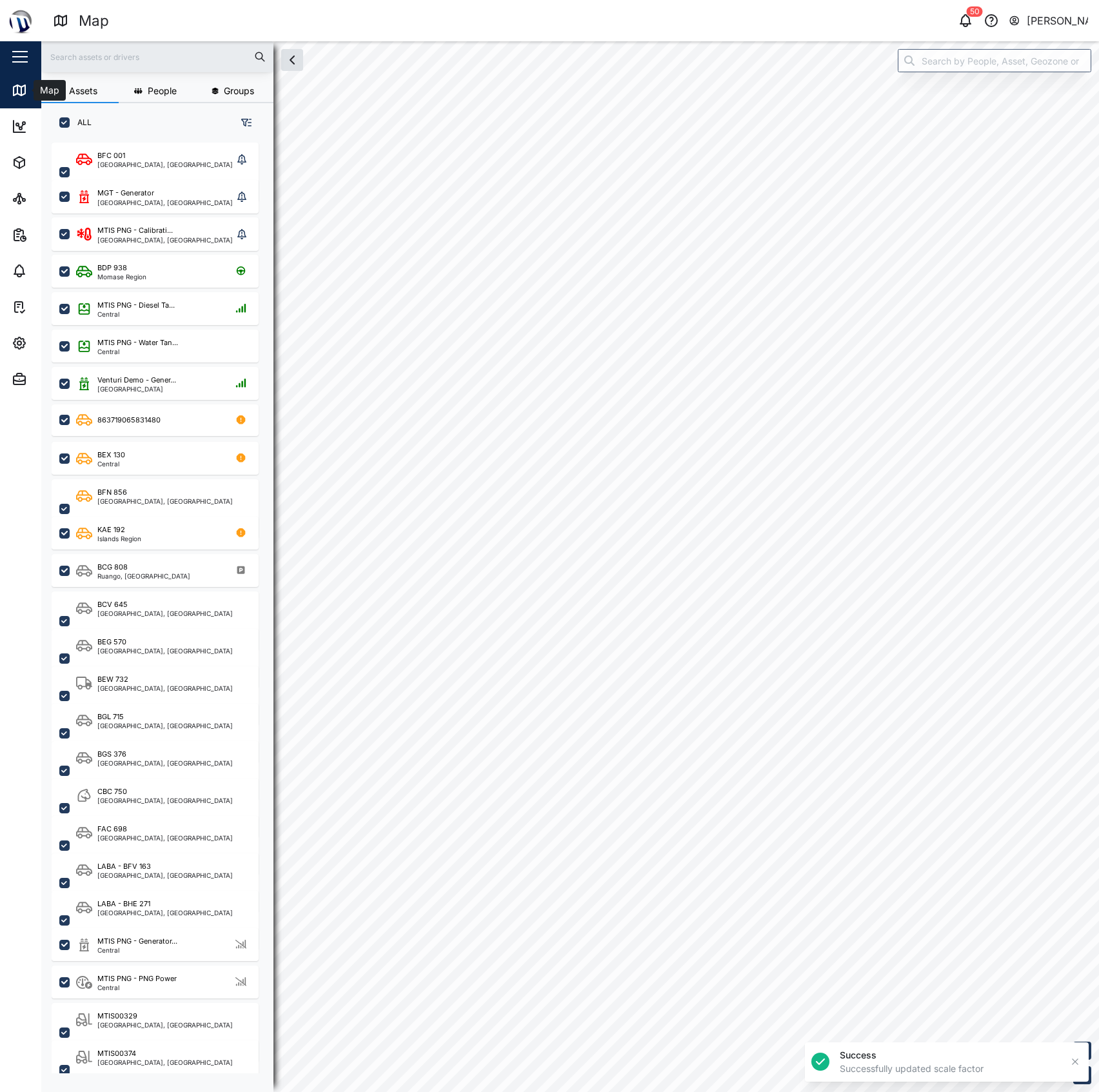
checkbox input "true"
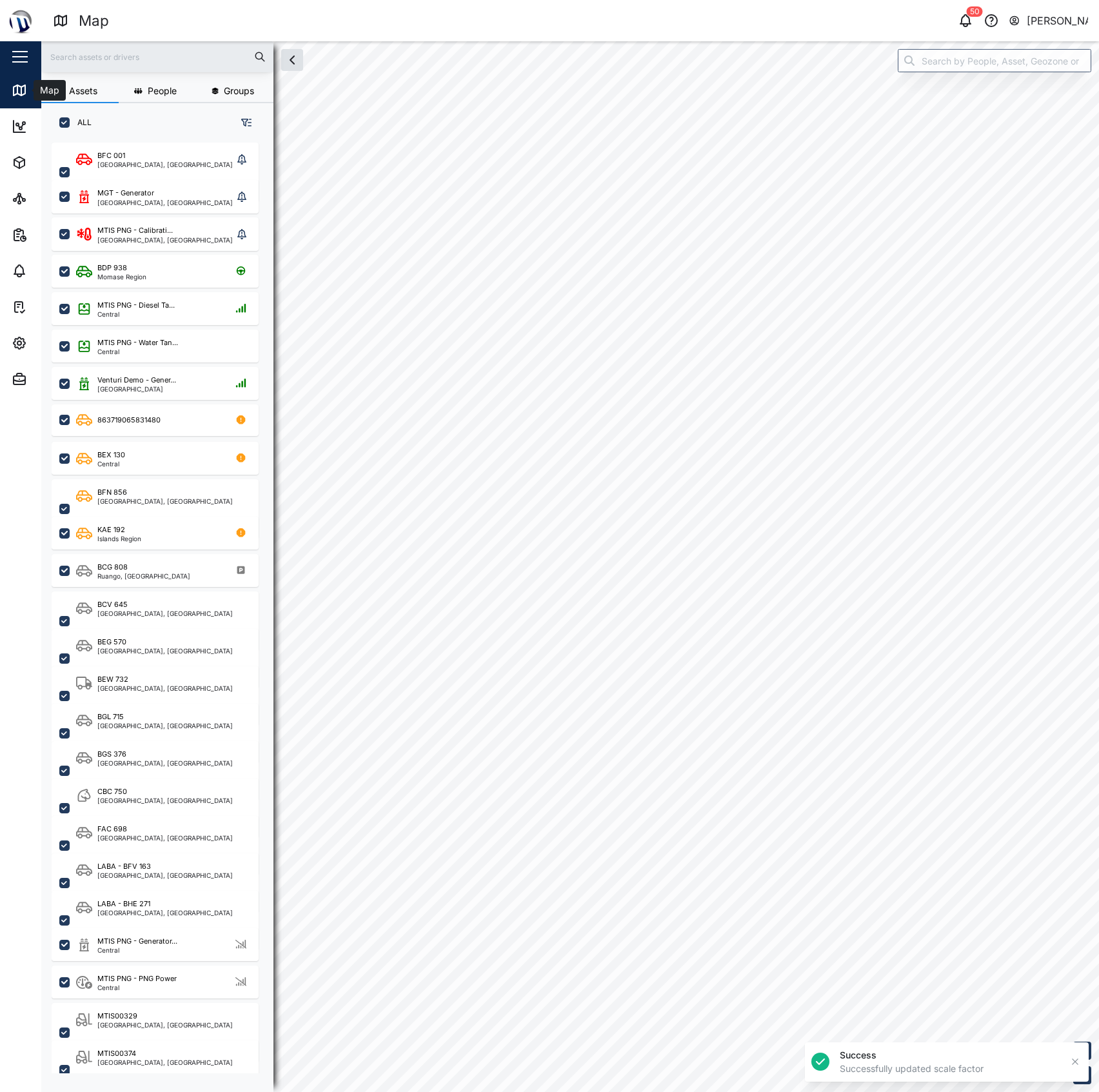
checkbox input "true"
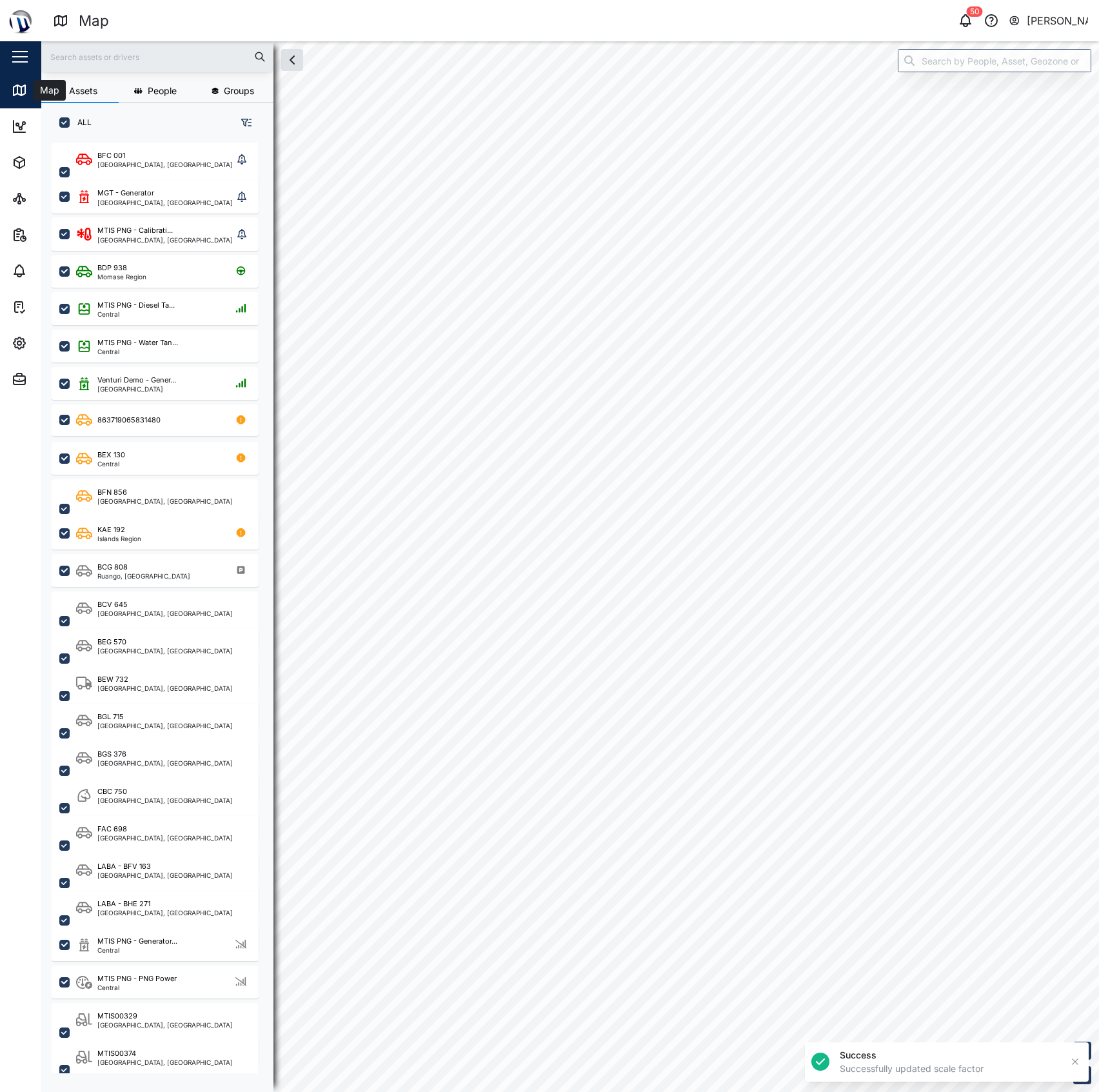
checkbox input "true"
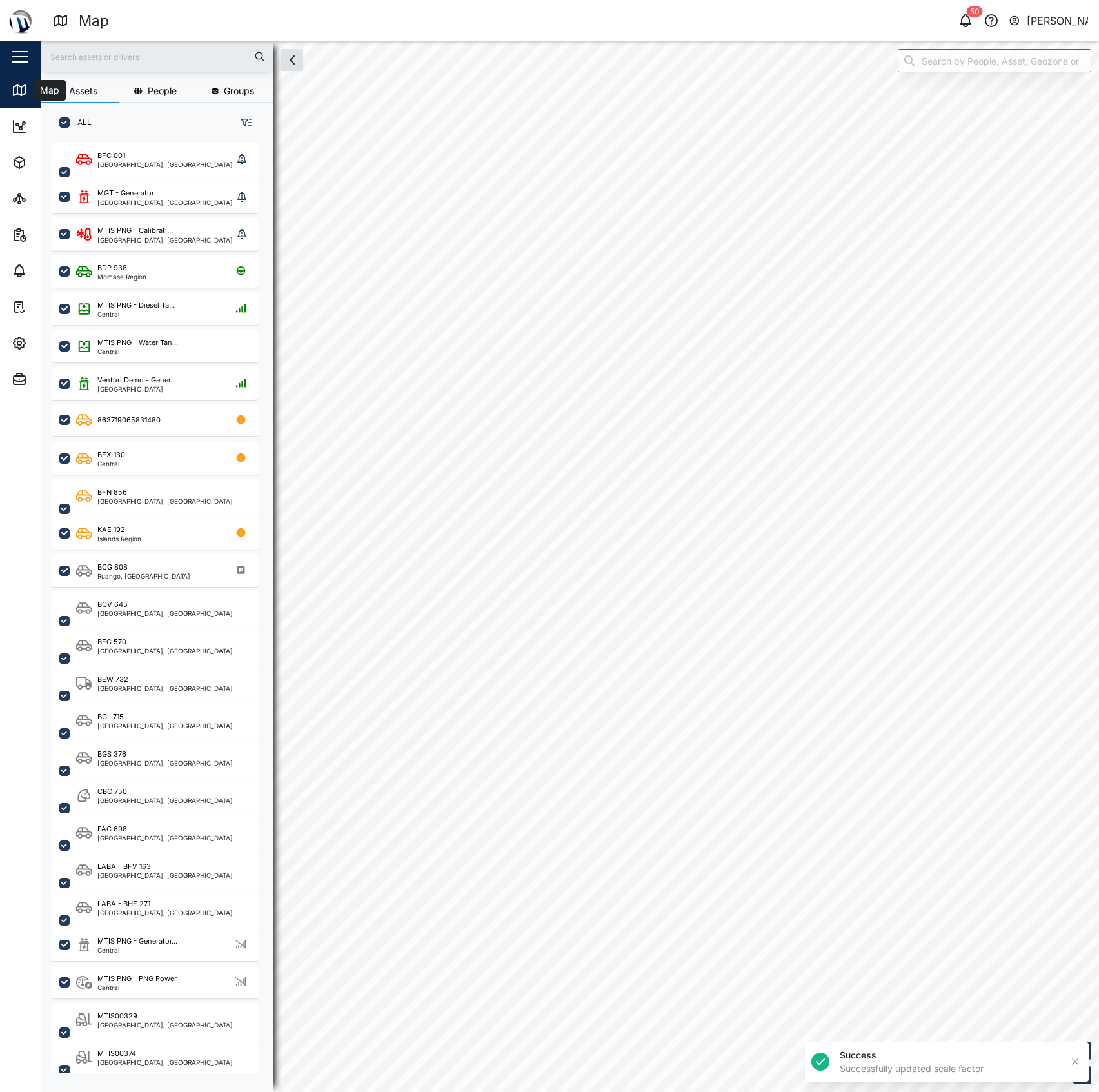
checkbox input "true"
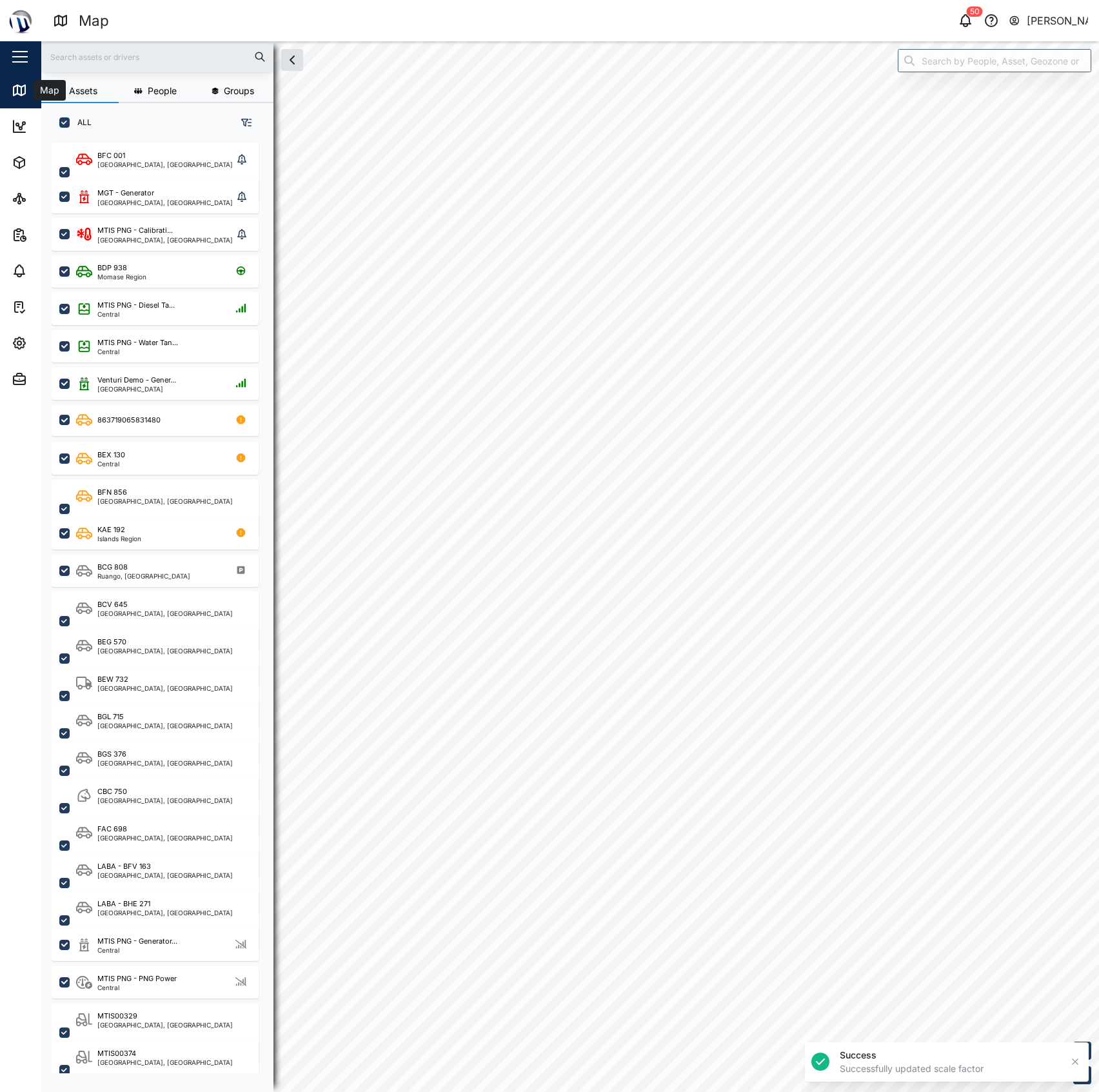
checkbox input "true"
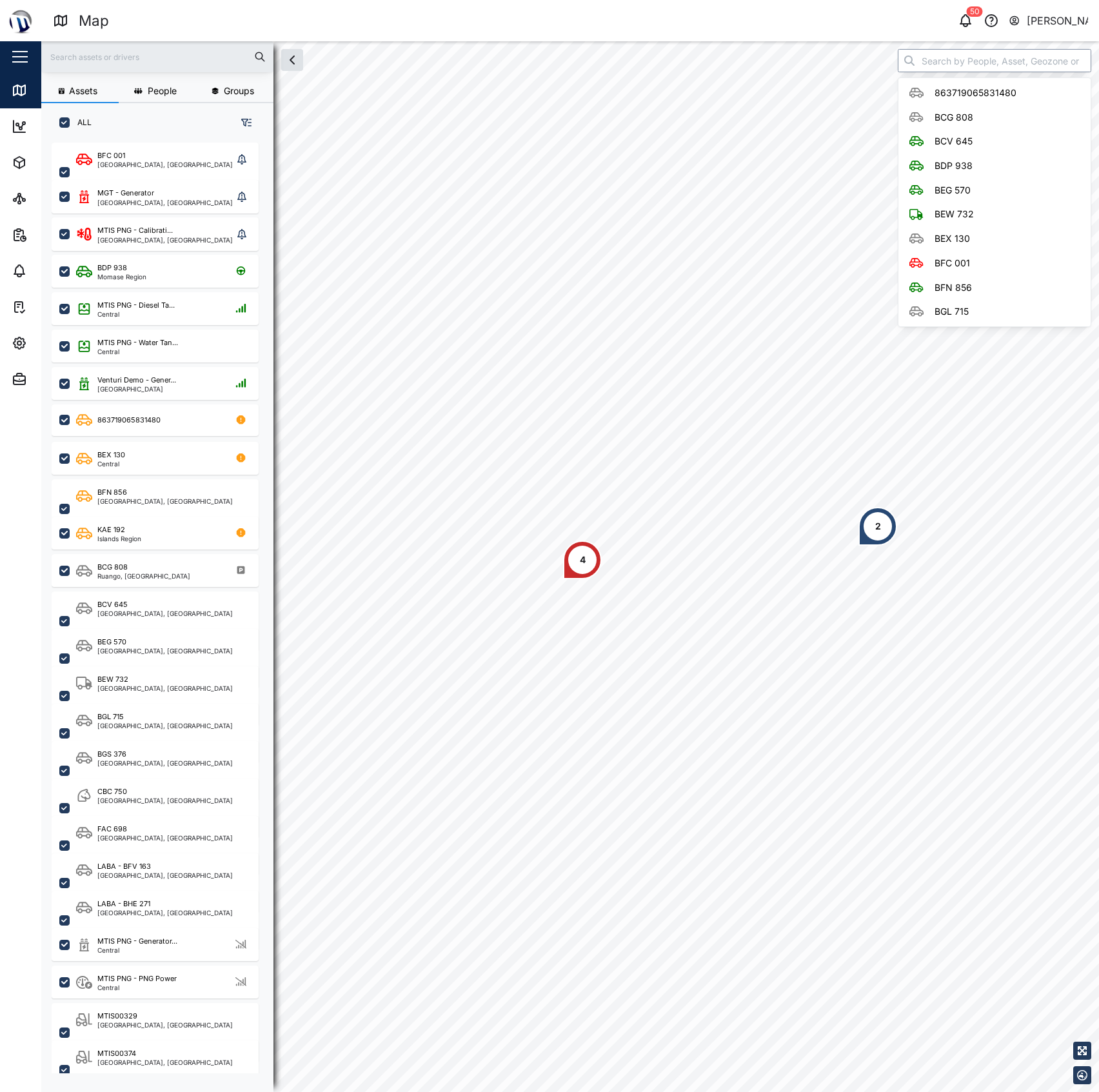
click at [1007, 68] on input "search" at bounding box center [994, 60] width 193 height 23
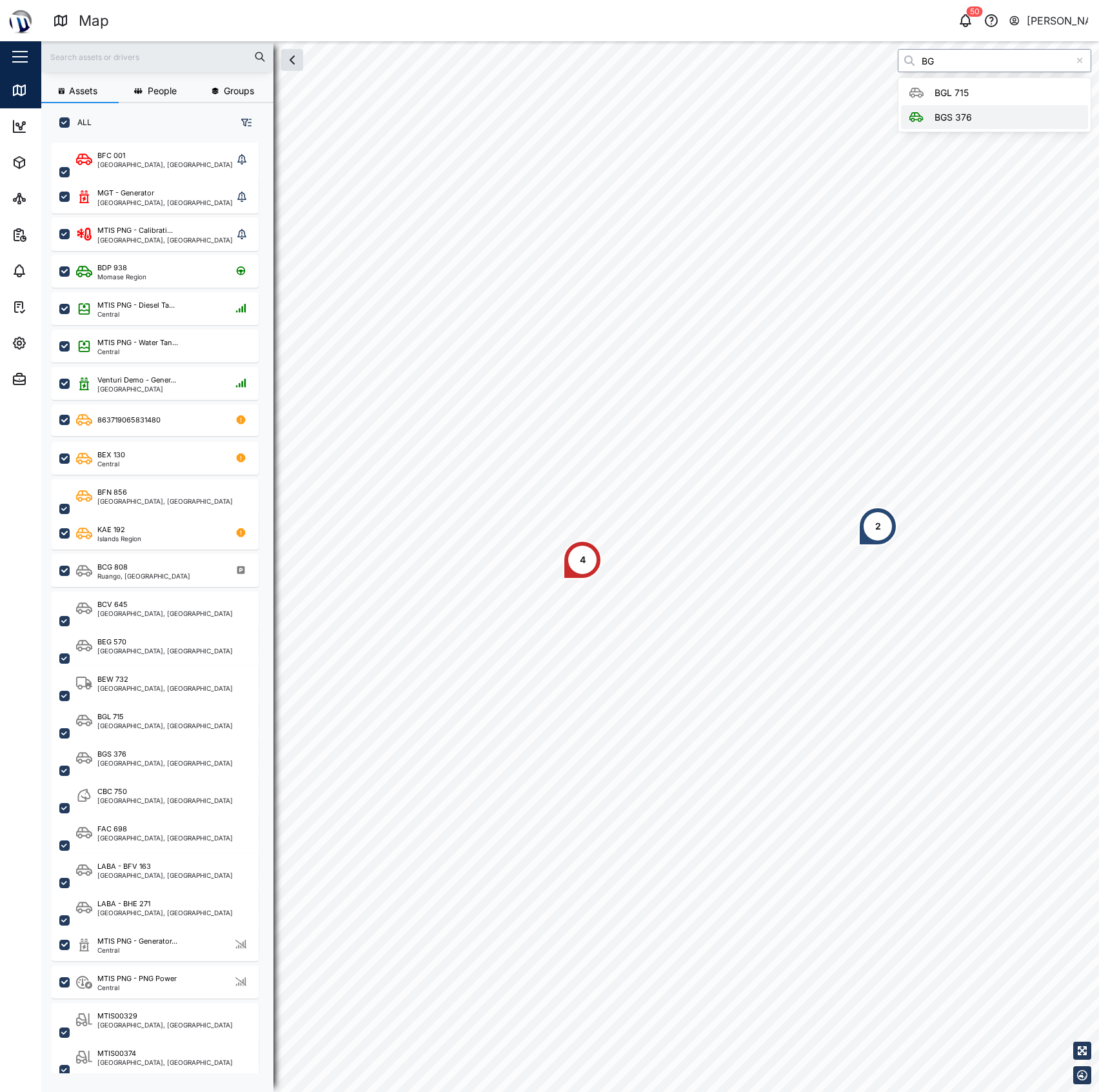
type input "B"
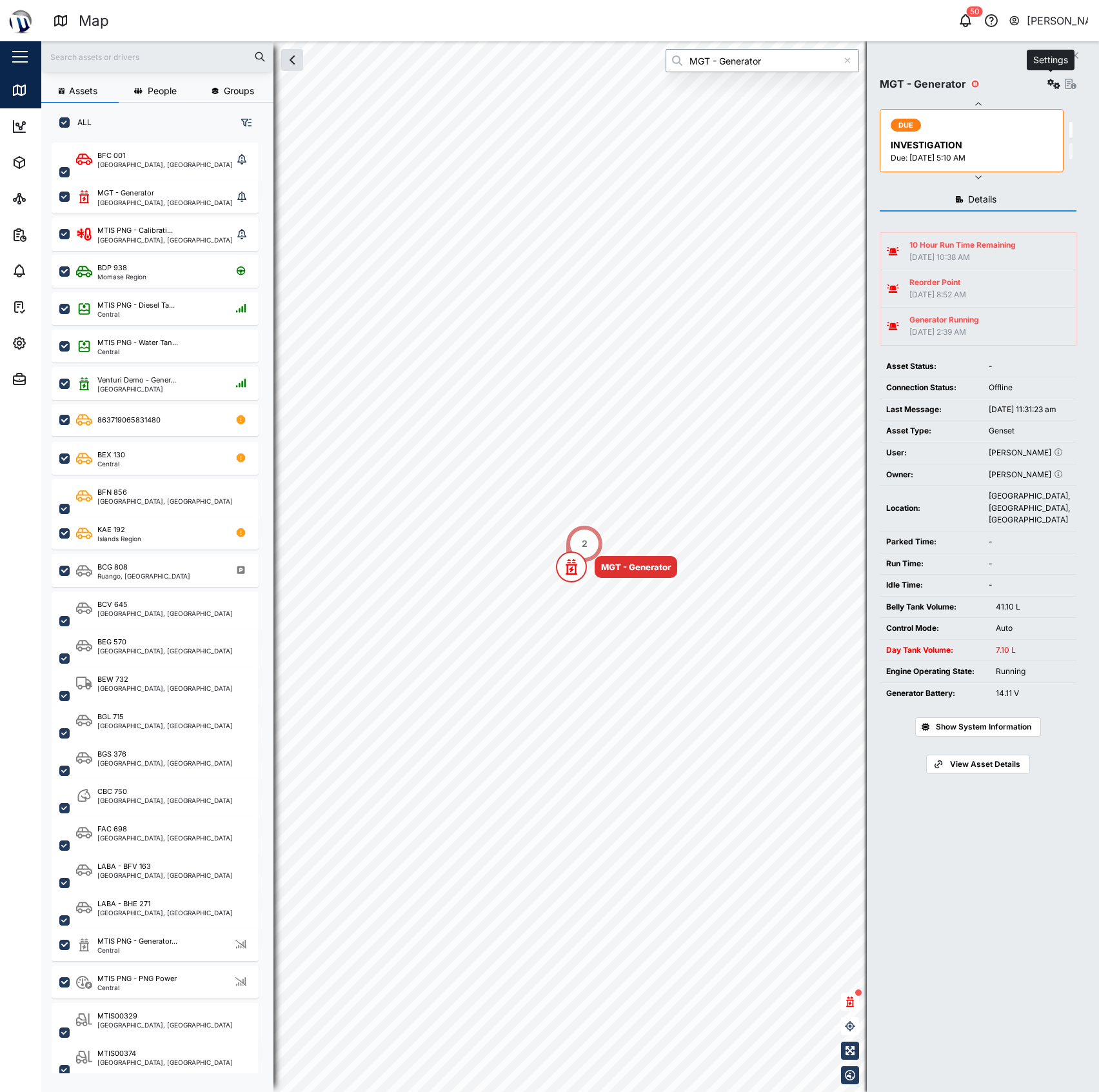
type input "MGT - Generator"
click at [1048, 86] on icon "button" at bounding box center [1054, 84] width 13 height 10
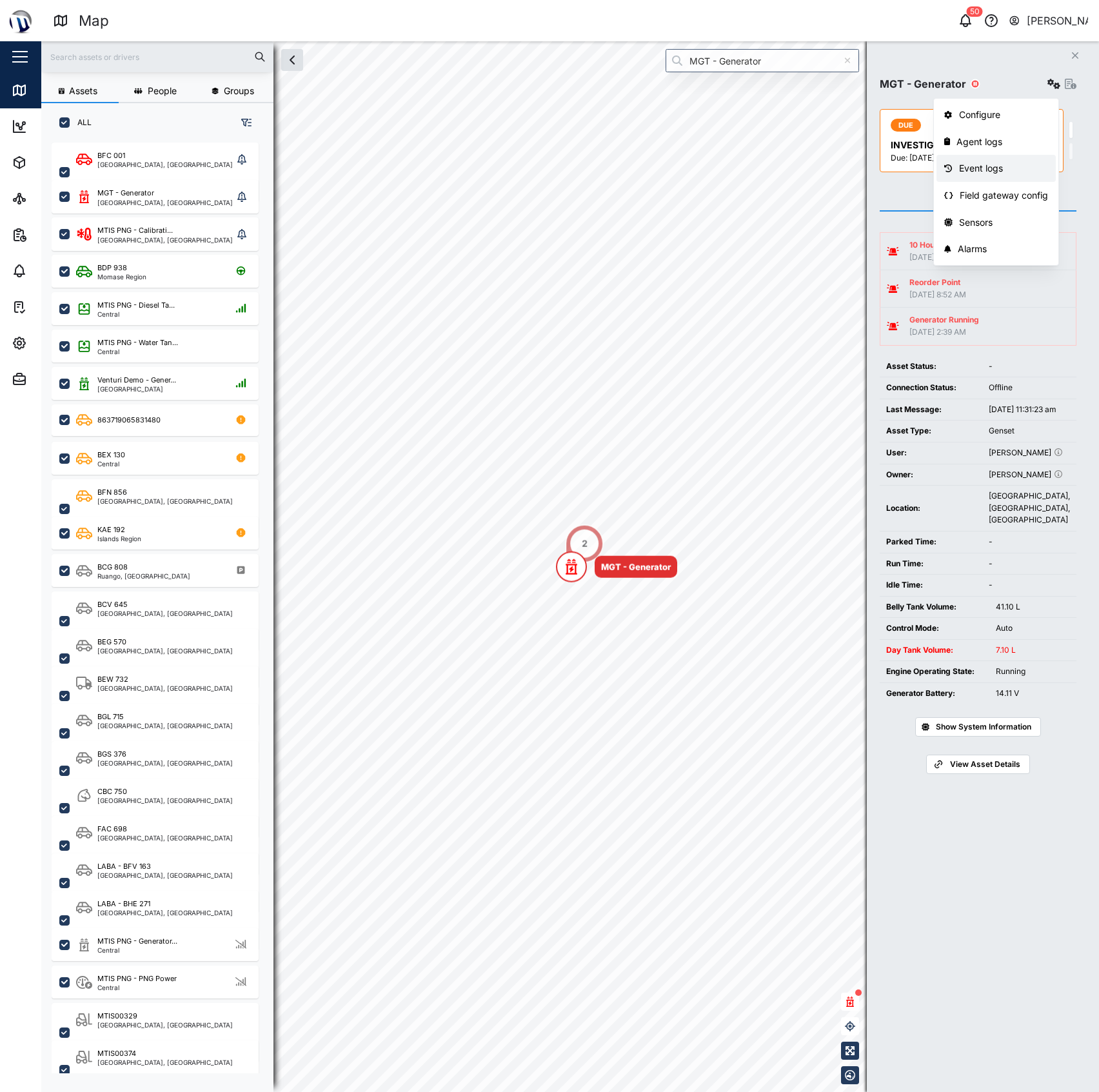
click at [1010, 176] on link "Event logs" at bounding box center [997, 168] width 119 height 27
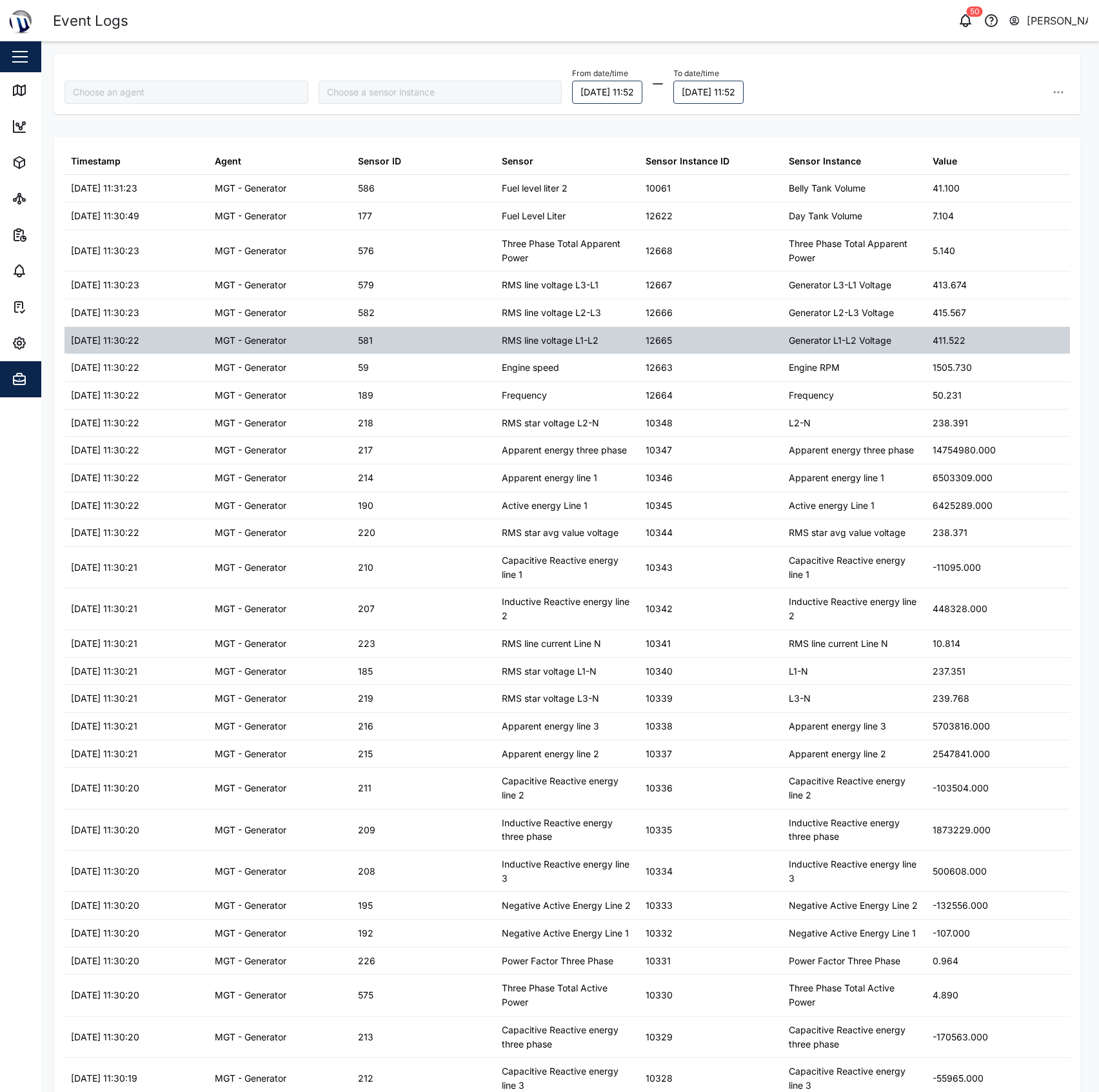
type input "MGT - Generator"
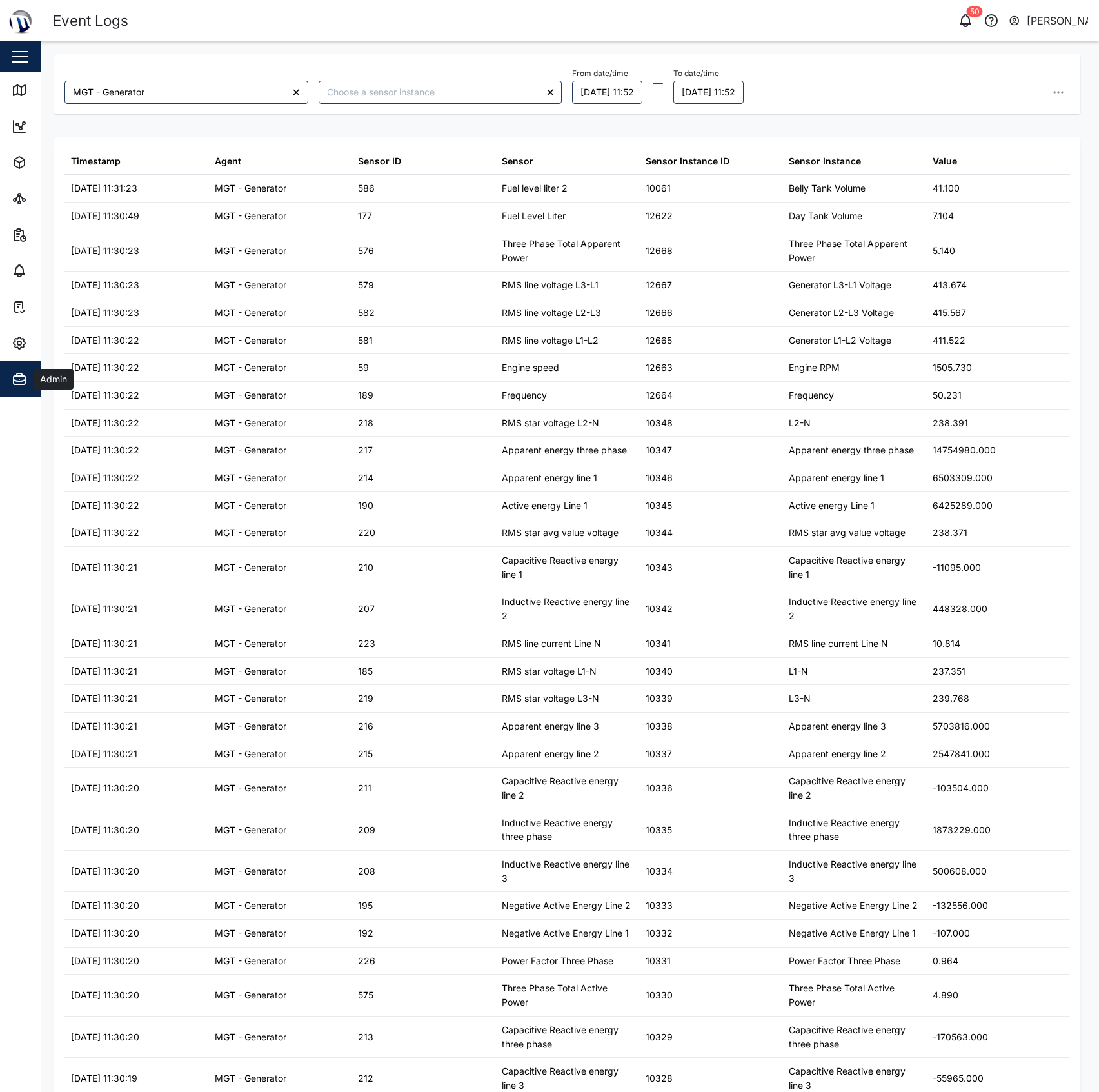
click at [14, 364] on span "Admin" at bounding box center [70, 379] width 117 height 36
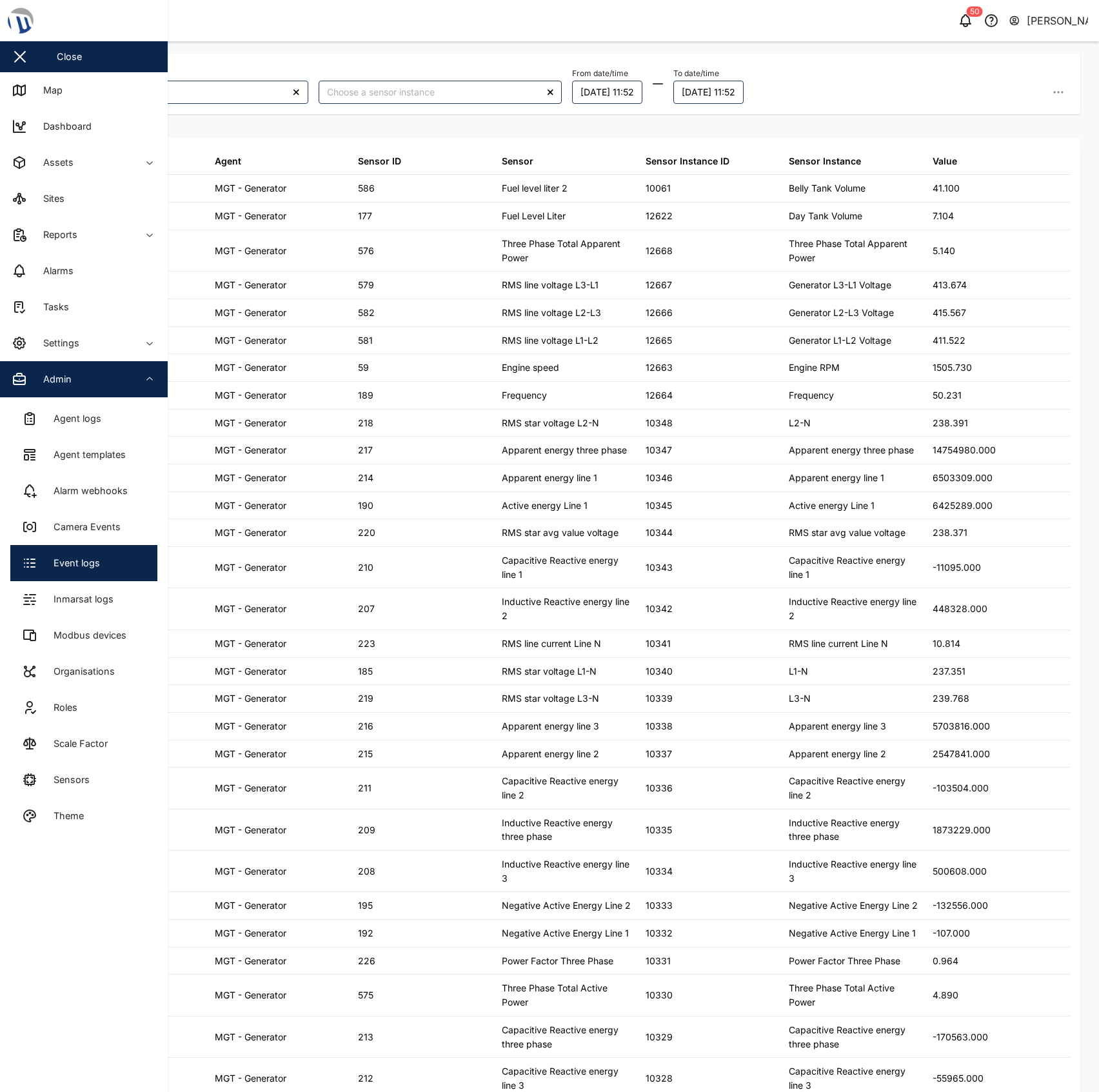
click at [17, 345] on icon "button" at bounding box center [20, 343] width 16 height 16
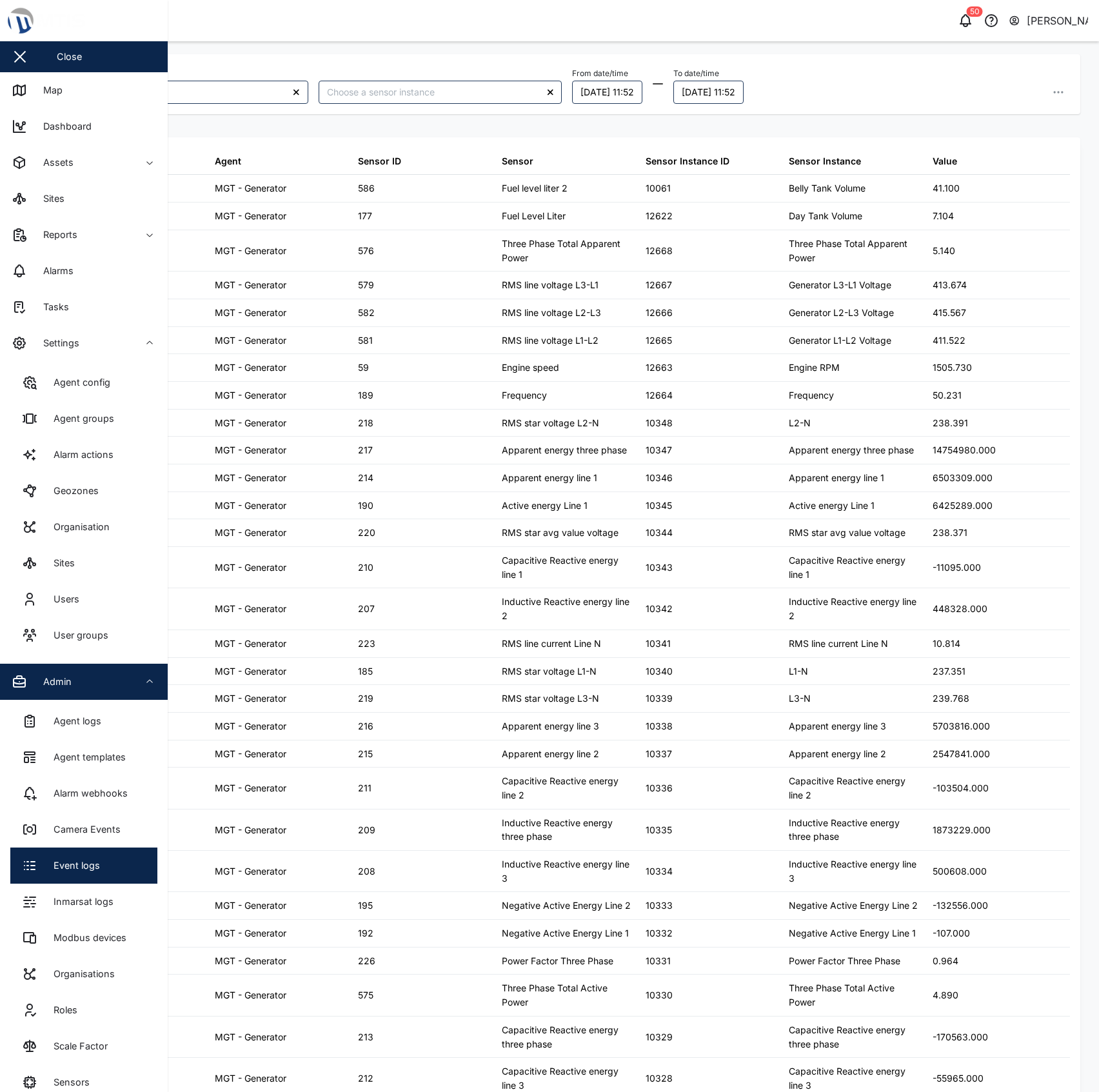
click at [96, 698] on span "Admin" at bounding box center [70, 681] width 117 height 36
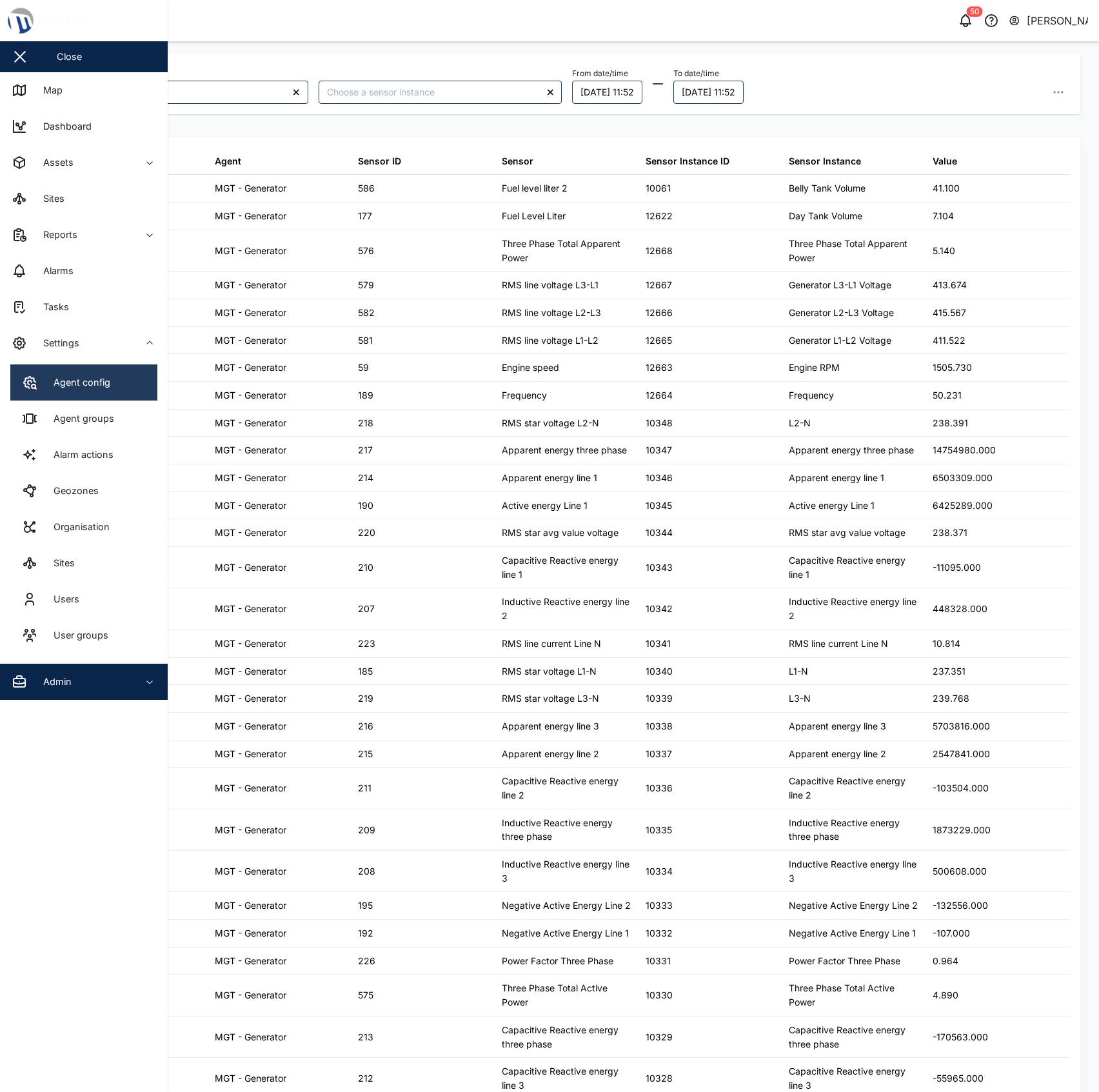
click at [81, 368] on link "Agent config" at bounding box center [84, 382] width 147 height 36
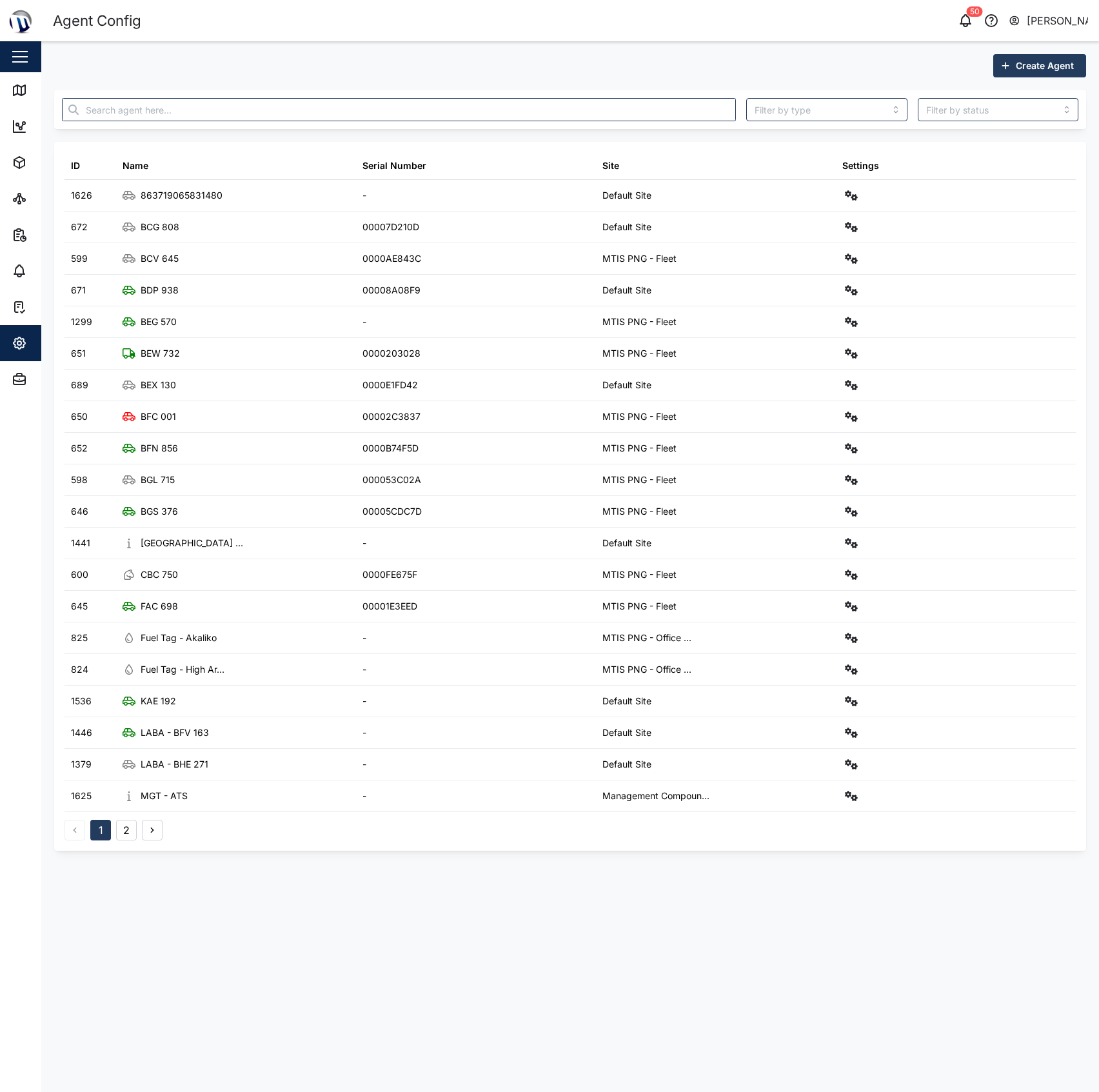
click at [263, 86] on div "Create Agent ID Name Serial Number Site Settings 1626 863719065831480 - Default…" at bounding box center [570, 452] width 1032 height 796
click at [271, 109] on input "text" at bounding box center [399, 109] width 674 height 23
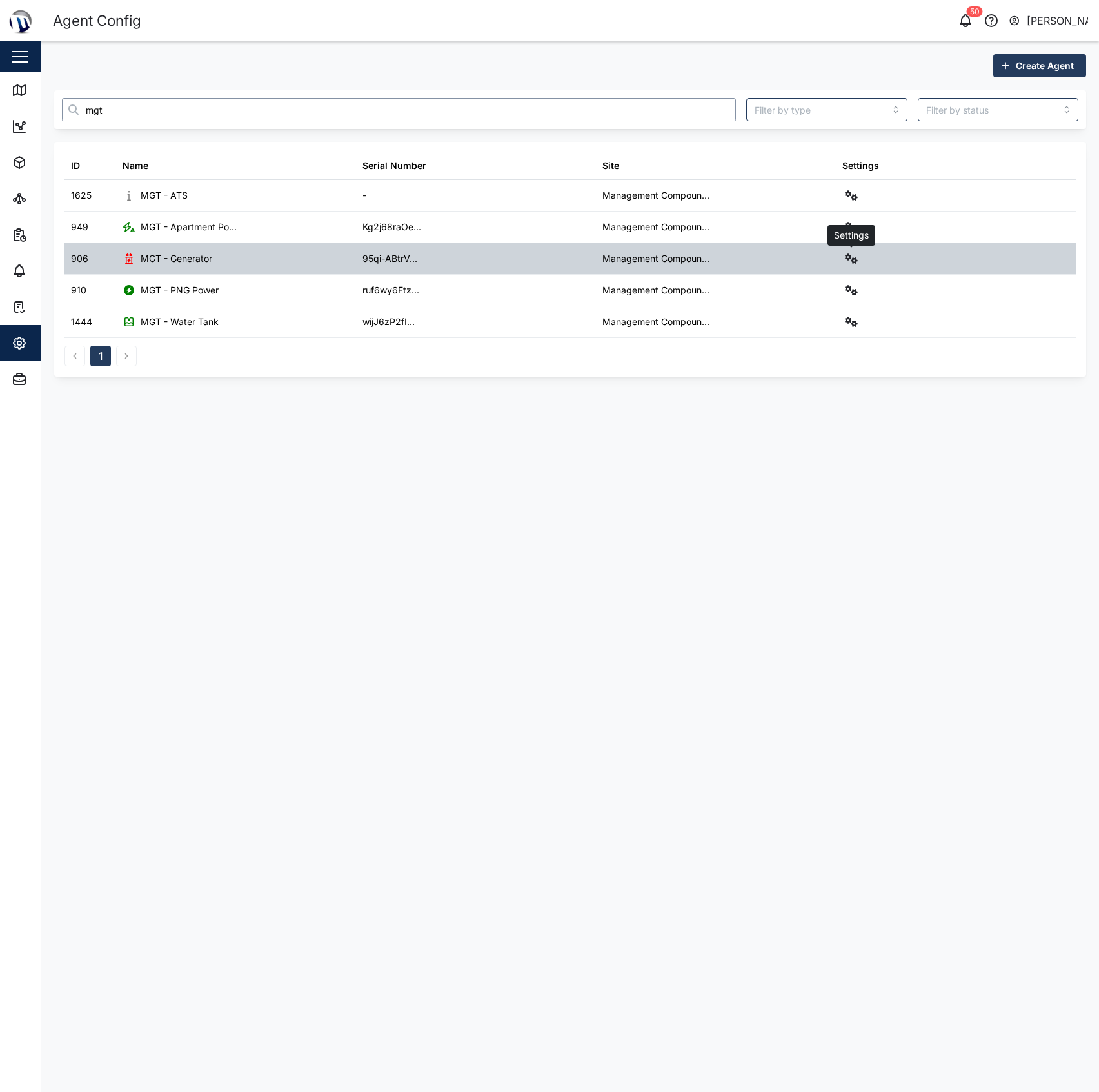
type input "mgt"
click at [848, 256] on icon "button" at bounding box center [852, 259] width 13 height 10
click at [799, 406] on link "Sensors" at bounding box center [797, 397] width 119 height 27
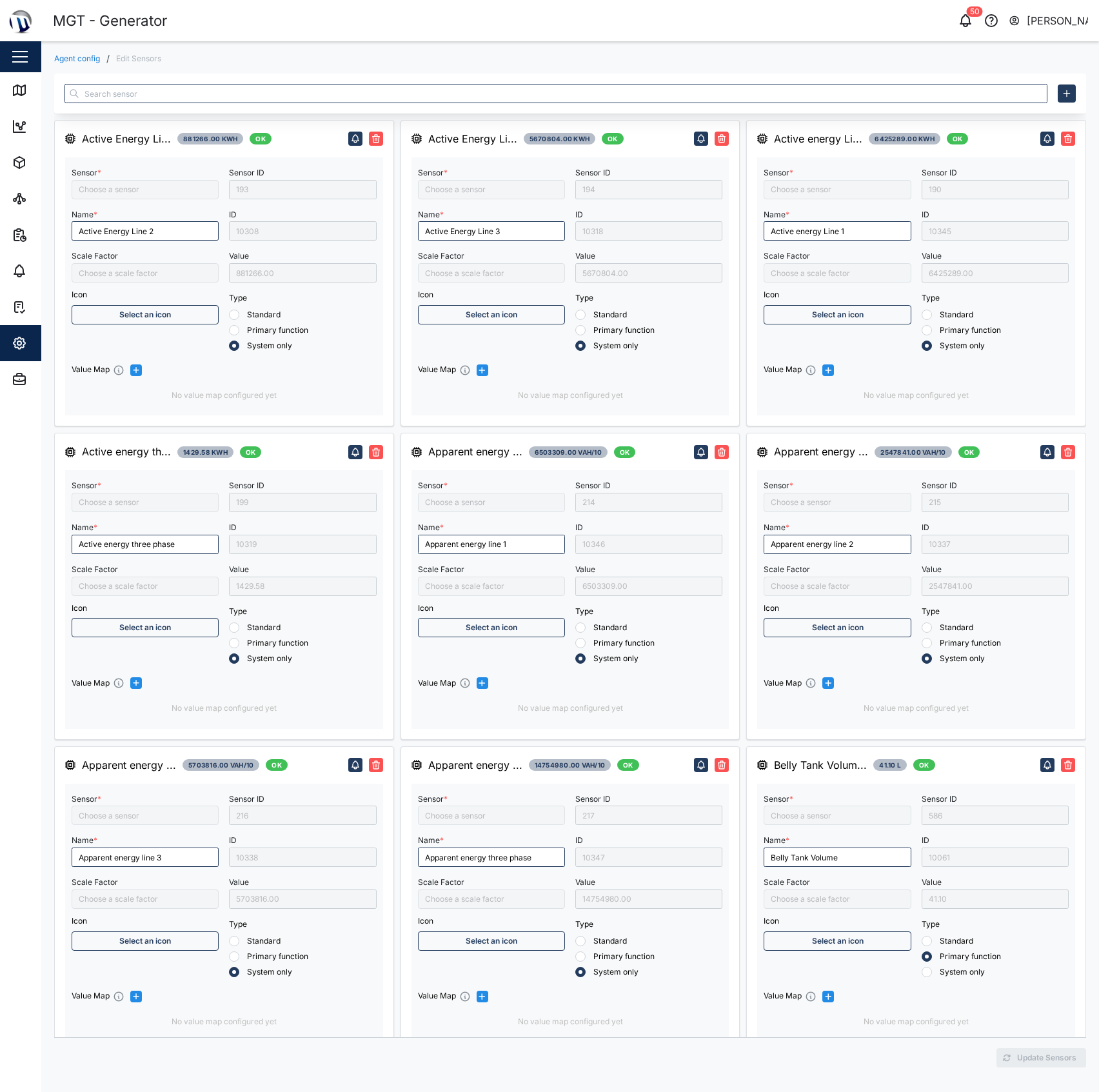
type input "Active Energy Line 2"
type input "Active energy three phase"
type input "/10000"
type input "Apparent energy line 3"
type input "Capacitive Reactive energy three phase"
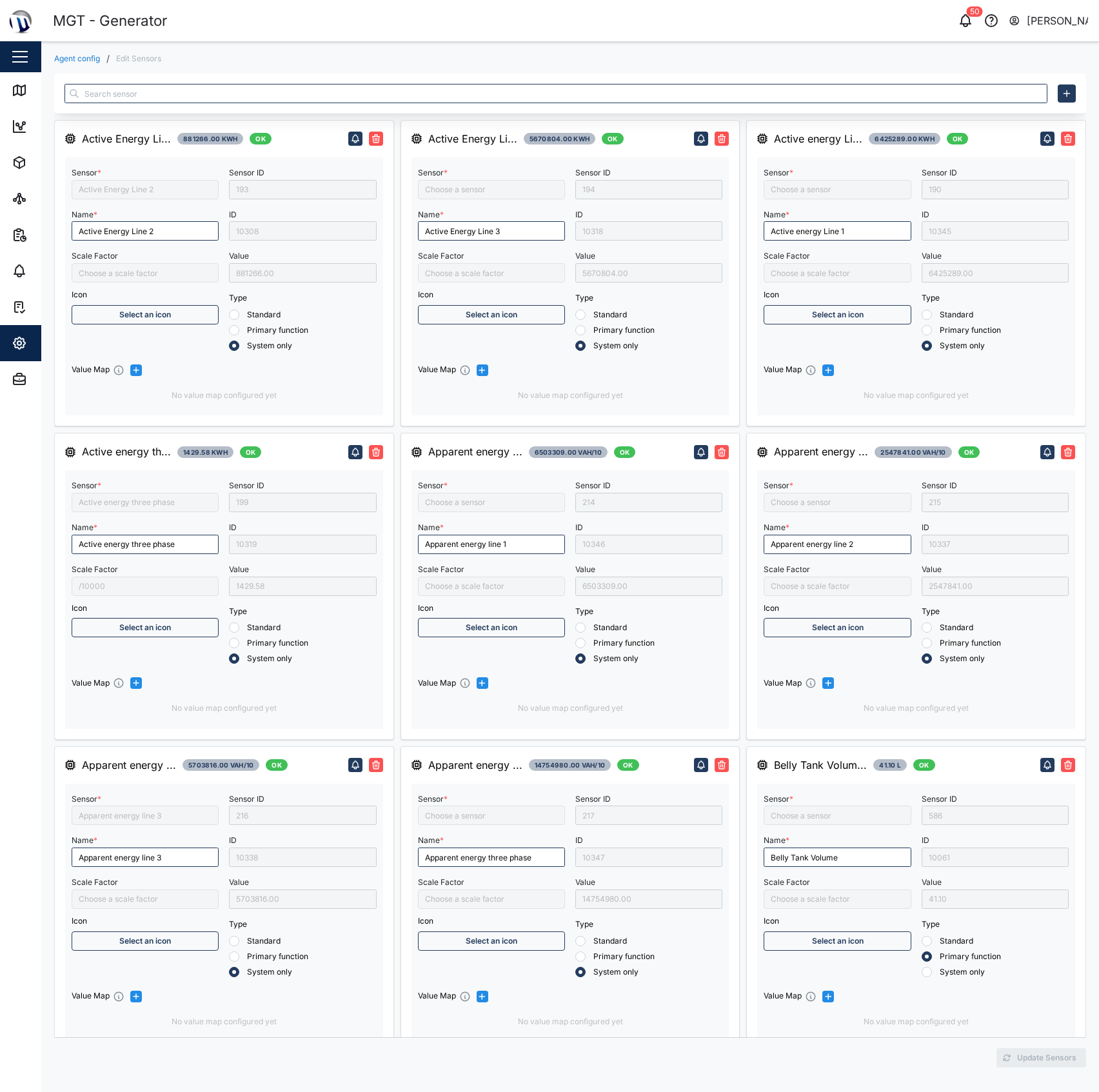
type input "Capacitive Reactive energy line 1"
type input "Active Energy Line 3"
type input "Apparent energy line 1"
type input "Active energy Line 1"
type input "Apparent energy line 2"
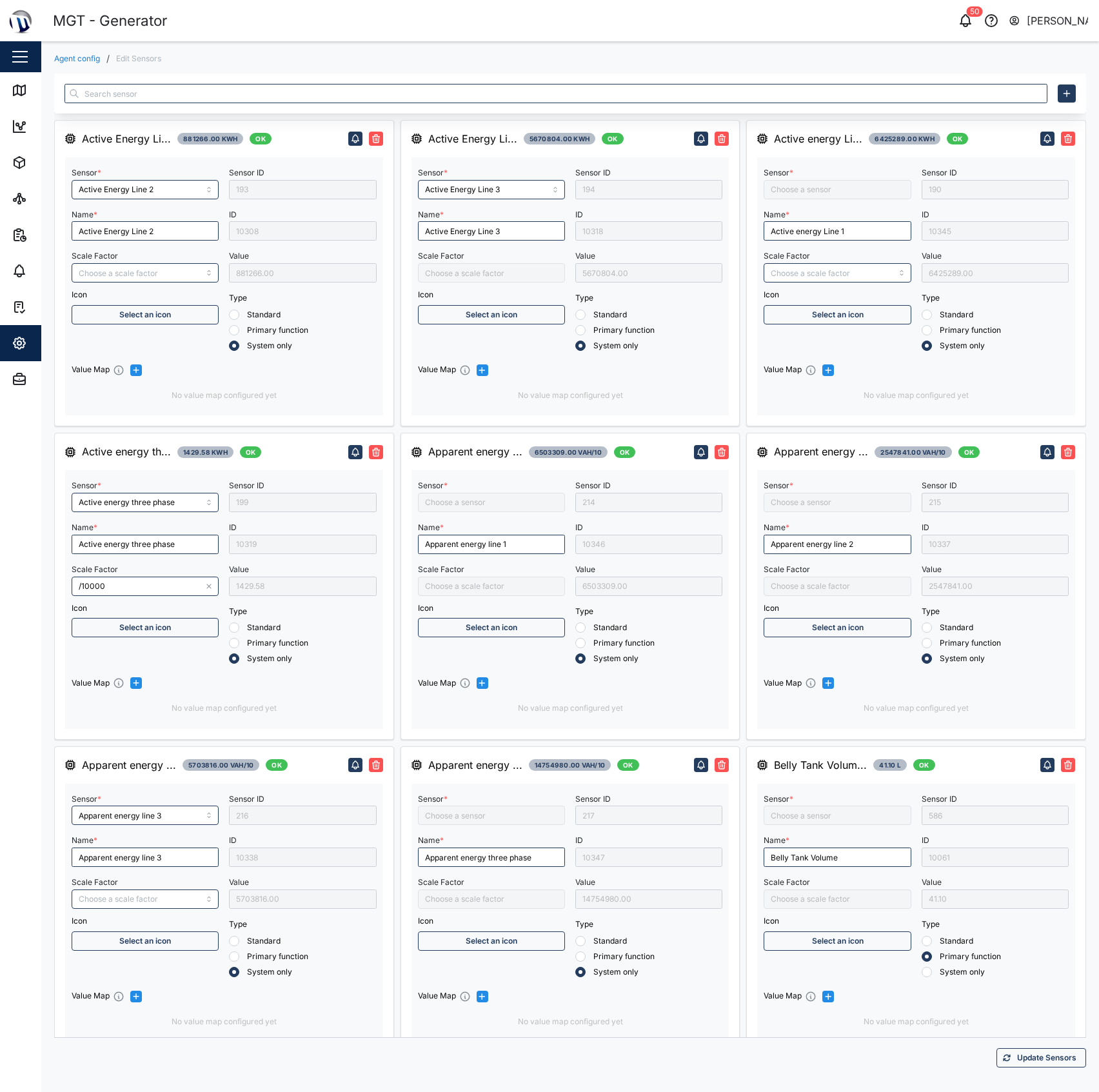
type input "Capacitive Reactive energy line 3"
type input "Capacitive Reactive energy line 2"
type input "Control Mode"
type input "Apparent energy three phase"
type input "Fuel level liter 2"
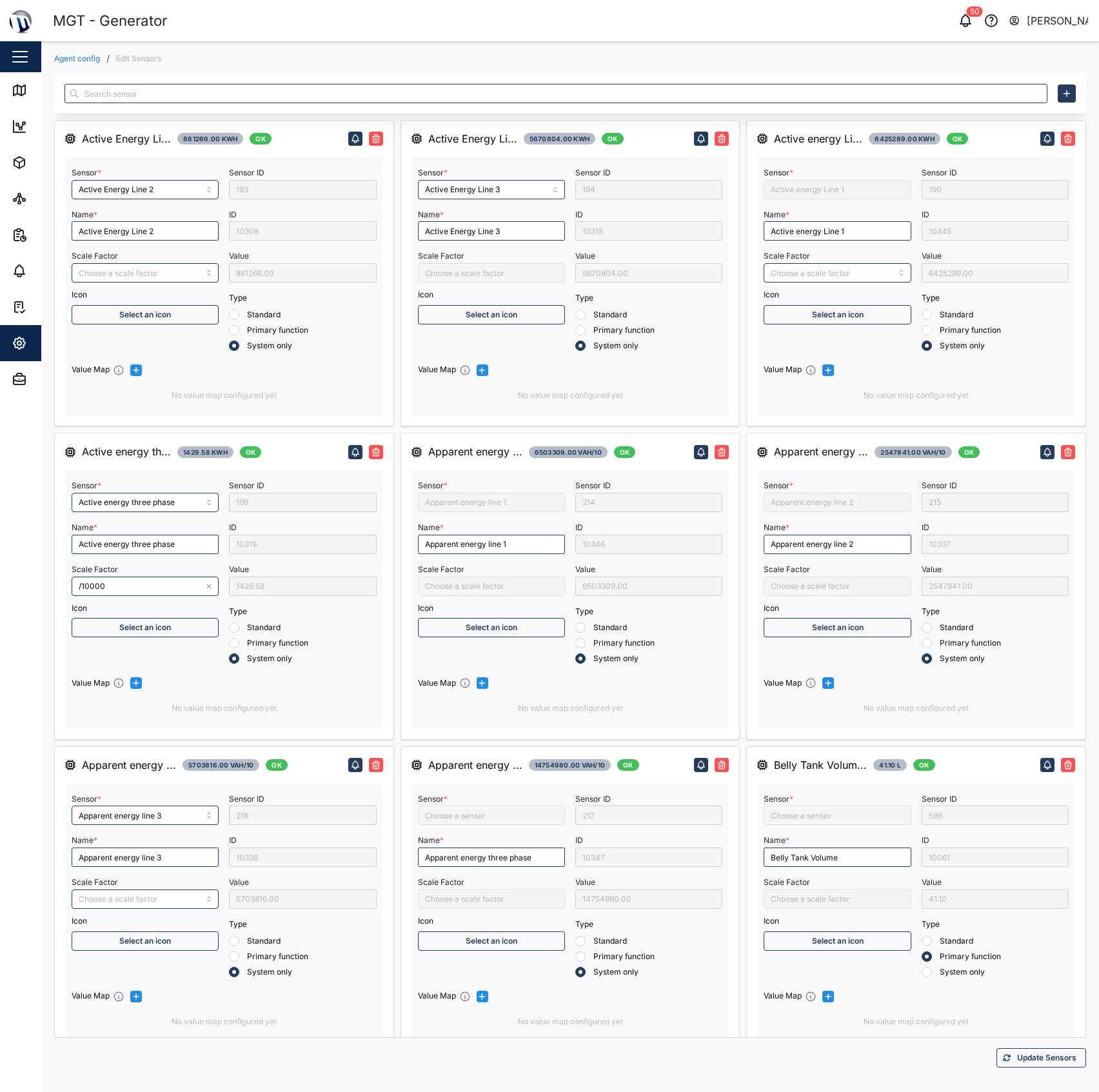
type input "MGT Gen Belly Tank"
type input "Fuel Level Liter"
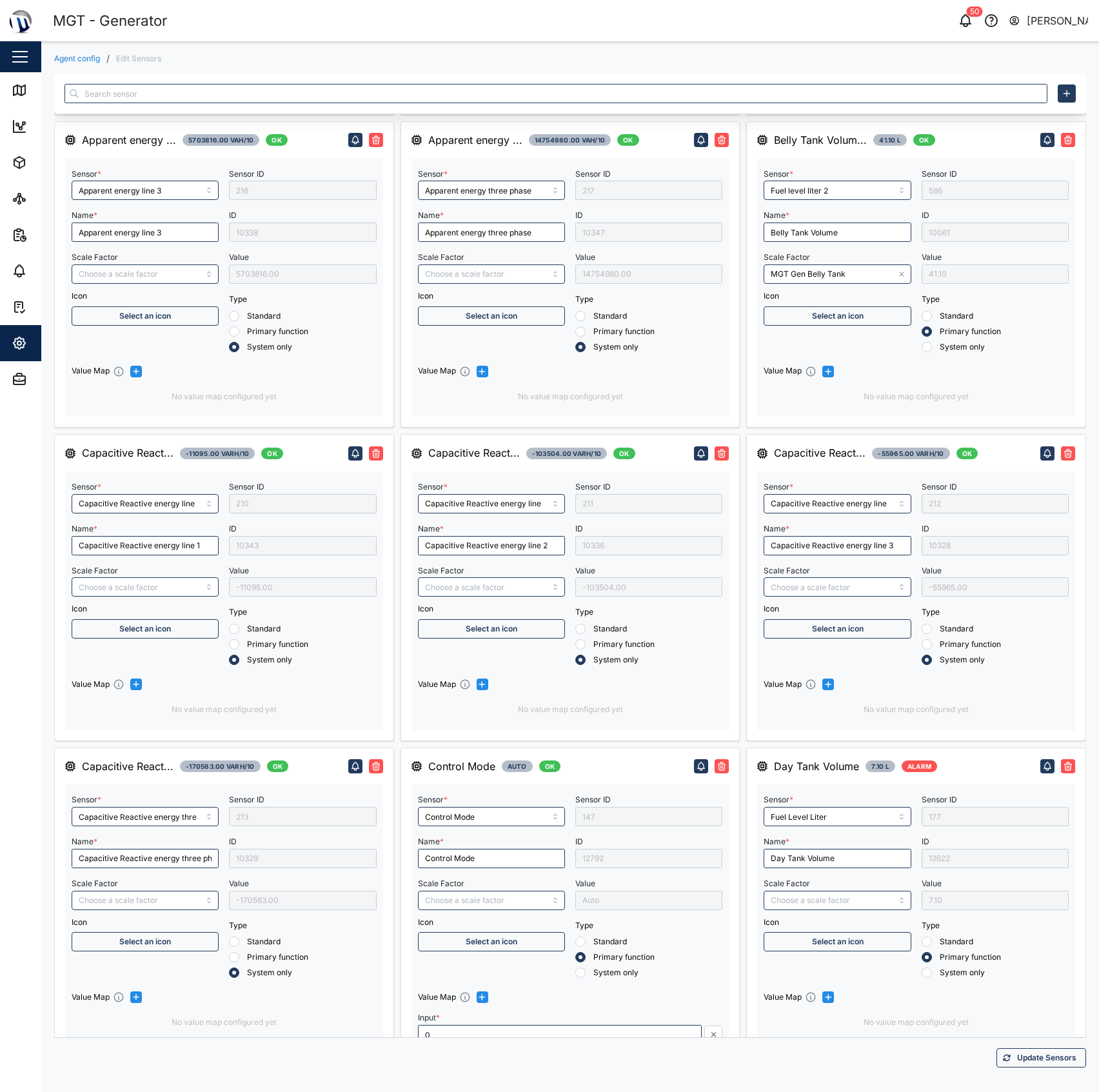
type input "Engine operating state"
type input "Inductive Reactive energy line 3"
type input "Engine speed"
type input "Engine Battery voltage"
type input "/1000"
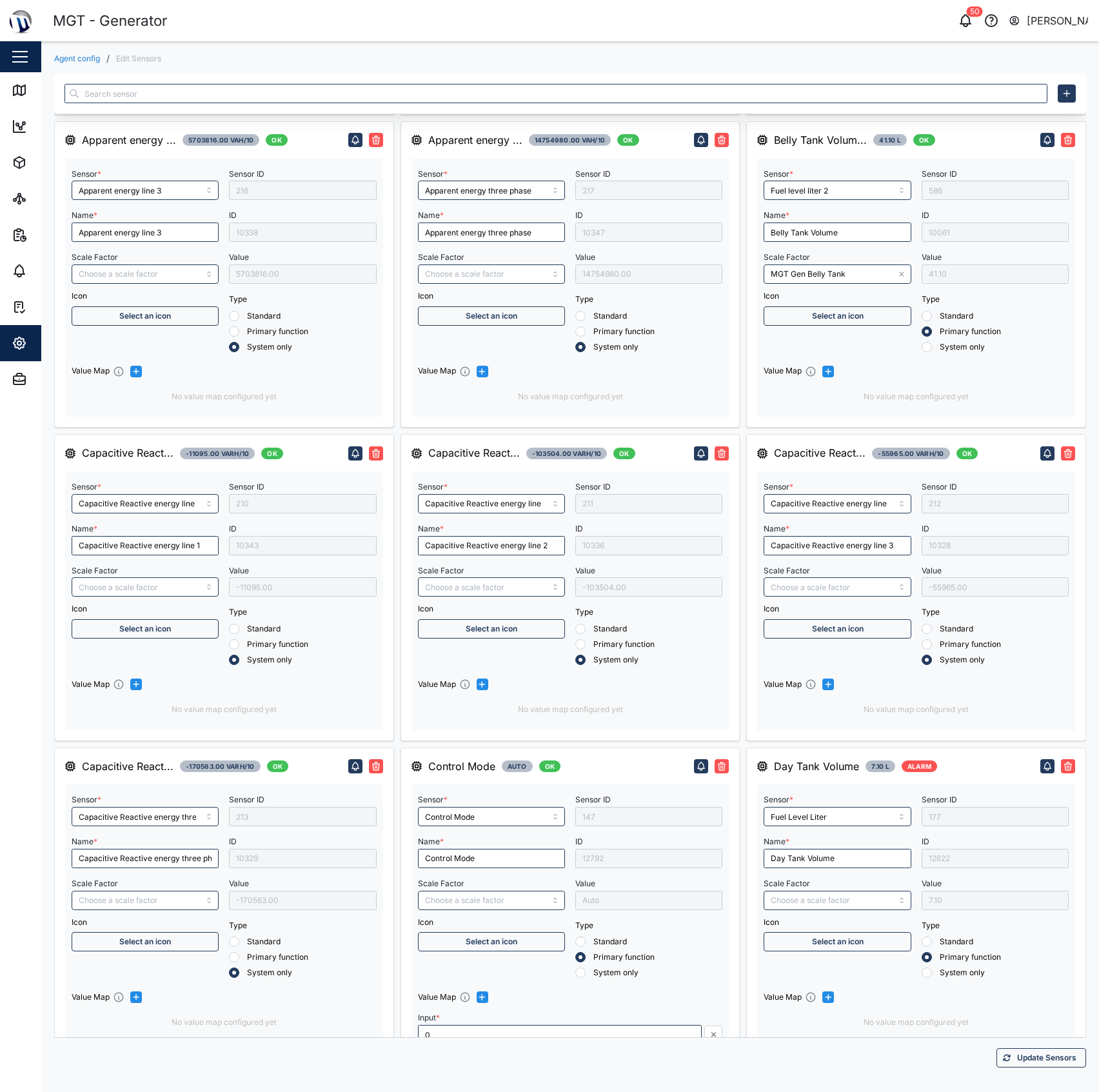
type input "RMS line voltage L3-L1"
type input "RMS star voltage L1-N"
type input "*30"
type input "Inductive Reactive energy line 1"
type input "RMS line current Line 2"
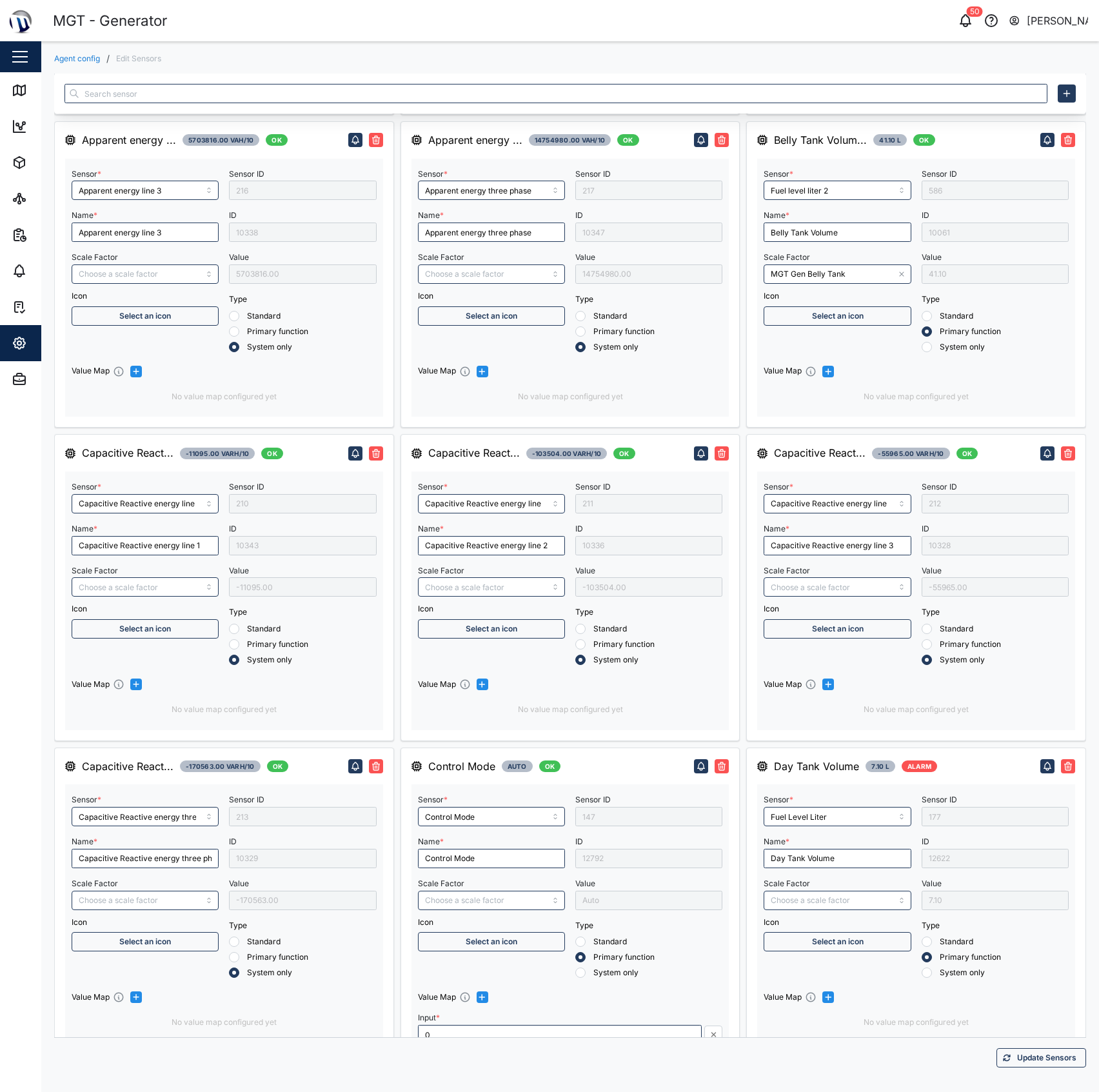
type input "Frequency"
type input "RMS line current Line 1"
type input "RMS star voltage L2-N"
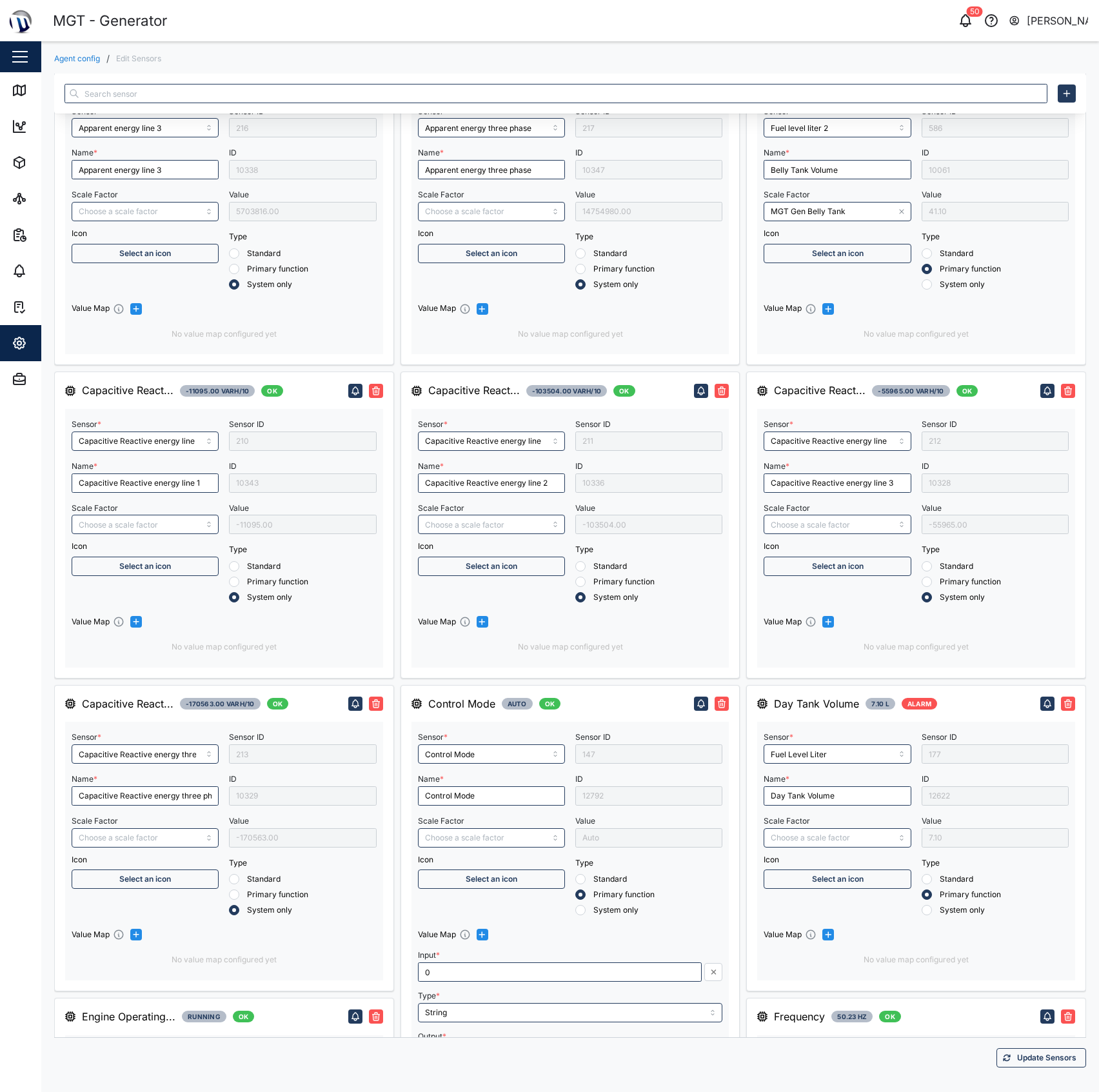
type input "RMS line voltage L1-L2"
type input "Inductive Reactive energy three phase"
type input "RMS line voltage L2-L3"
type input "Inductive Reactive energy line 2"
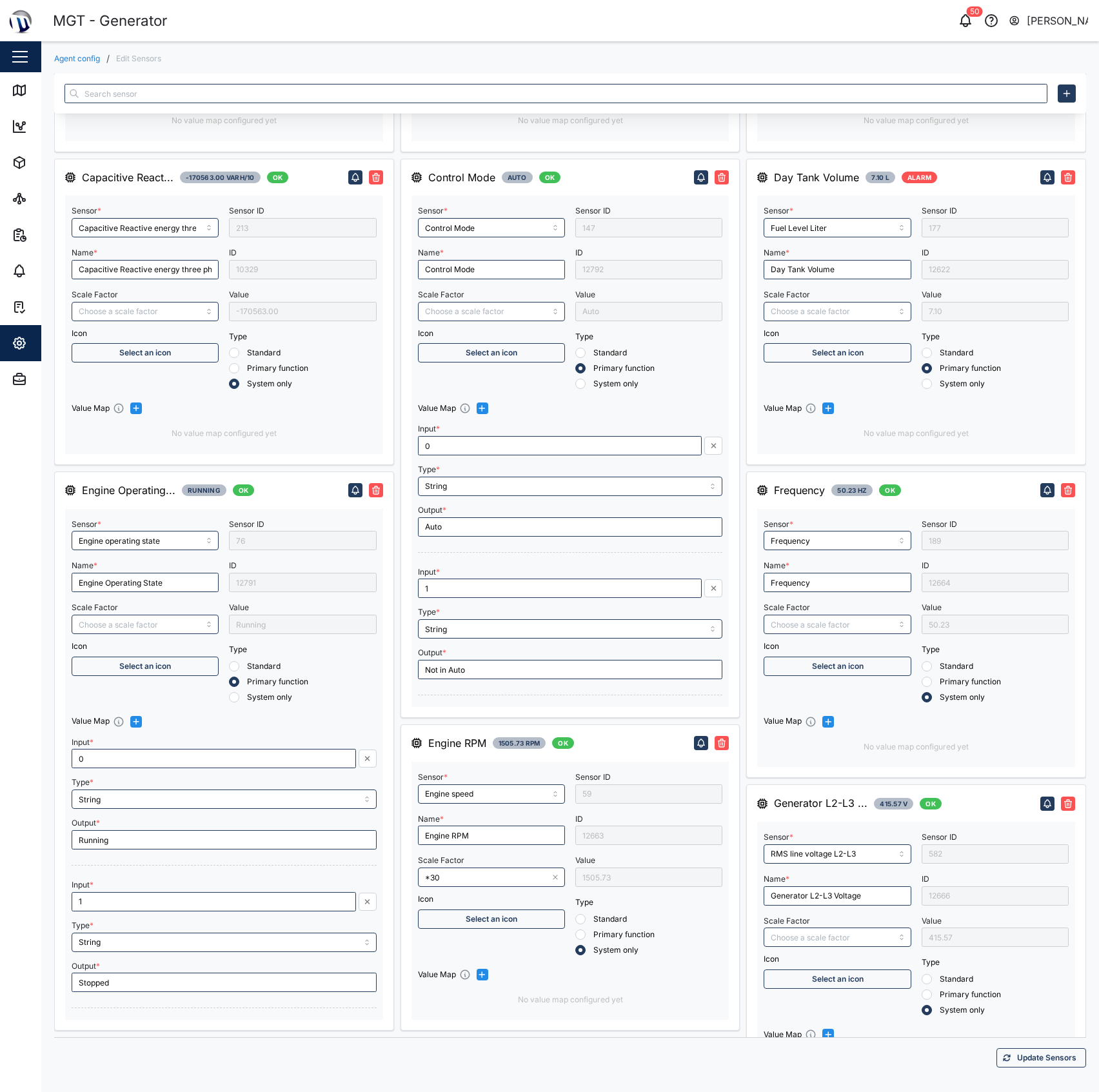
scroll to position [1203, 0]
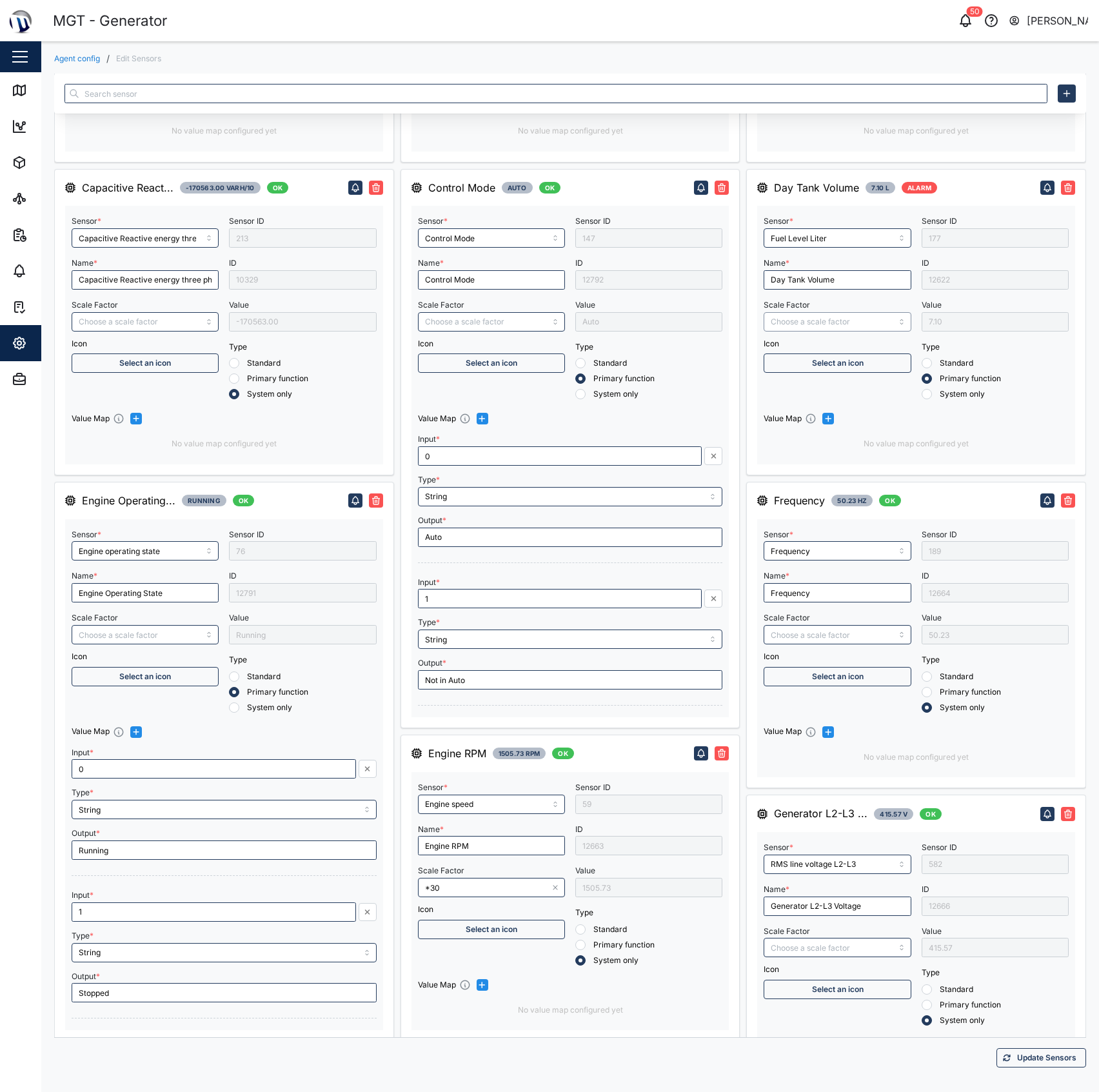
click at [824, 316] on input "Scale Factor" at bounding box center [837, 322] width 147 height 20
type input "MGT GEN Day Tank V2"
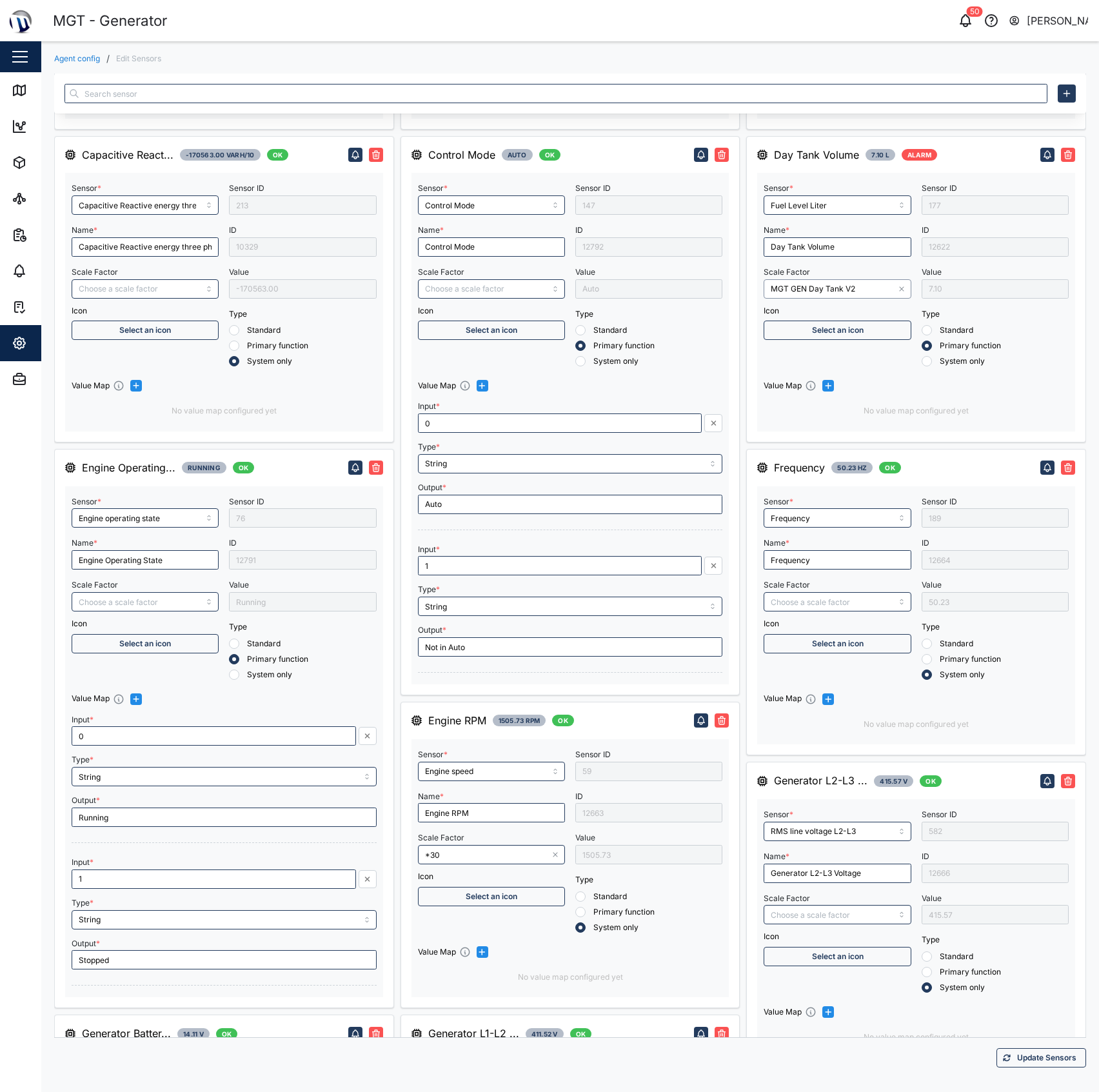
scroll to position [1376, 0]
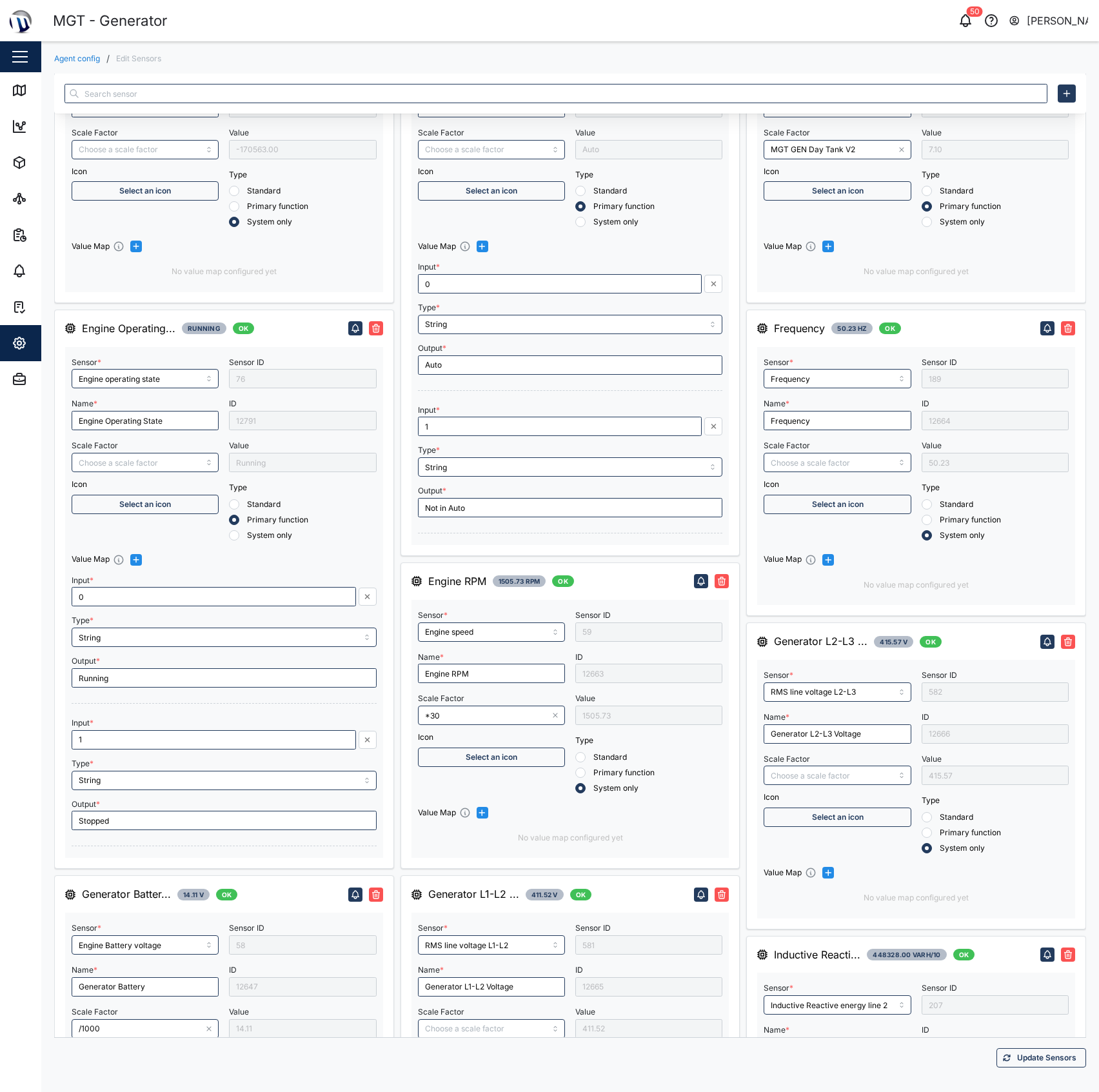
click at [1033, 1048] on button "Update Sensors" at bounding box center [1041, 1058] width 90 height 20
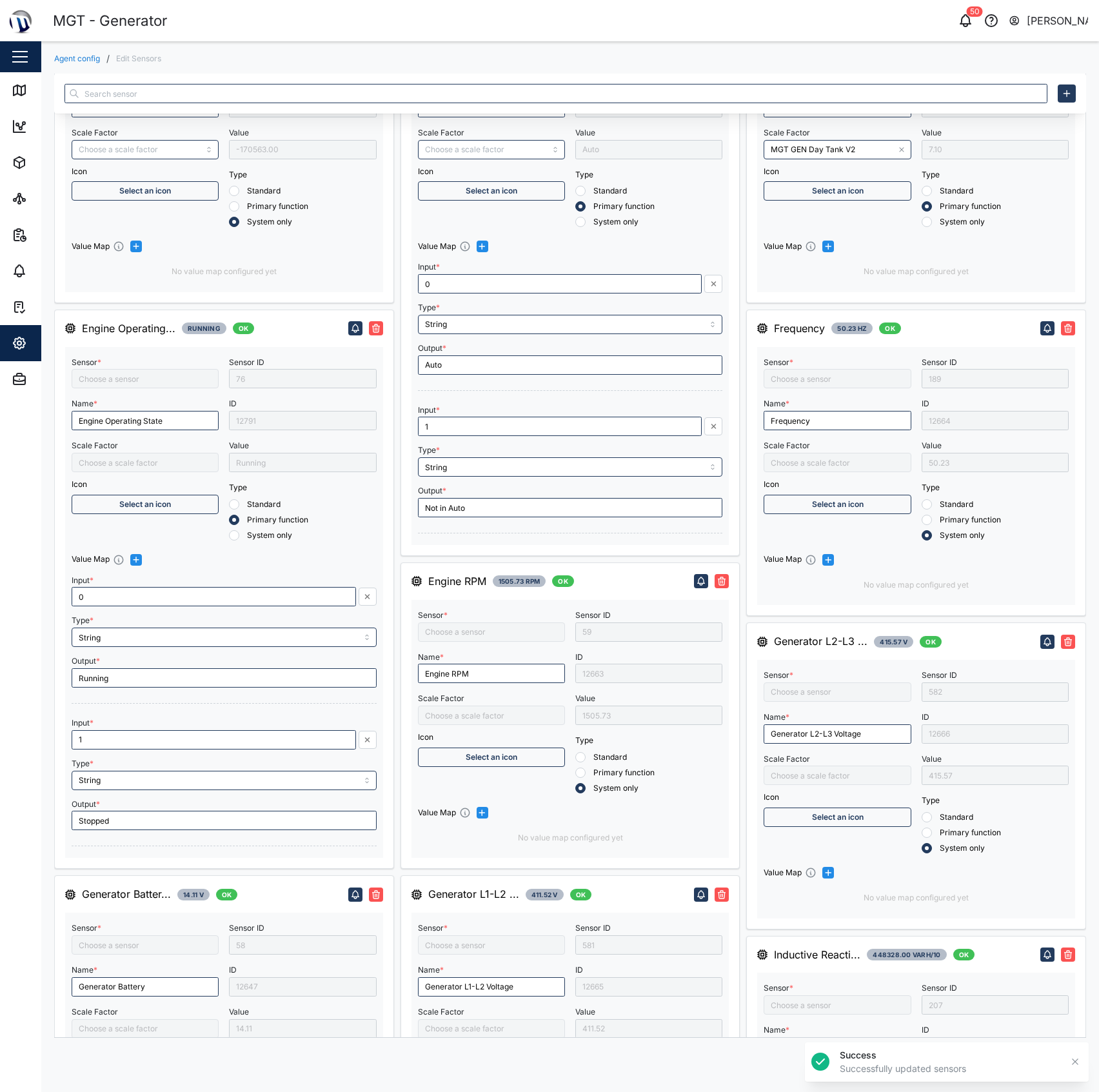
scroll to position [1, 0]
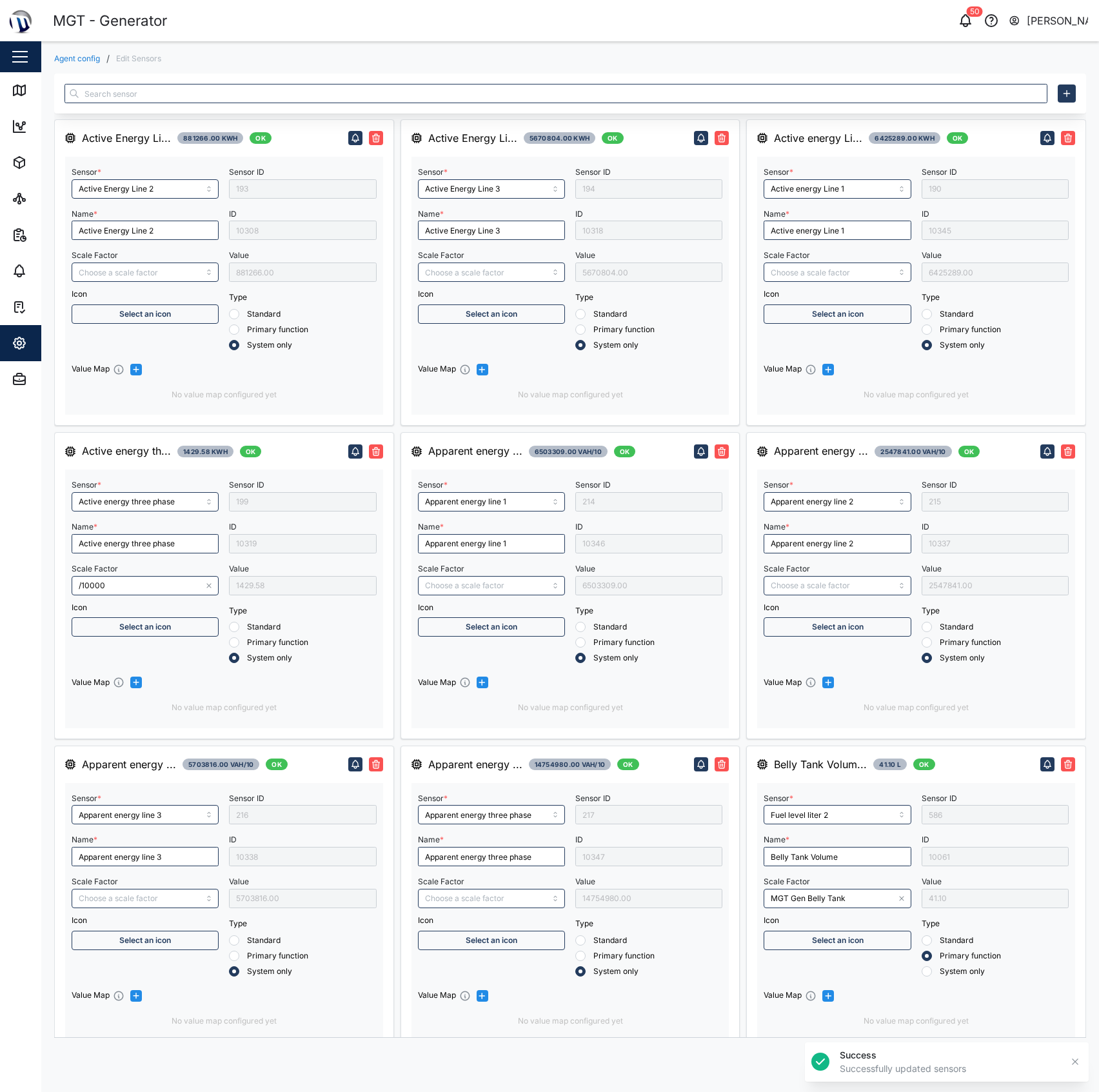
type input "Inductive Reactive energy line 3"
type input "RMS star voltage L1-N"
type input "RMS line voltage L3-L1"
type input "Frequency"
type input "RMS line voltage L2-L3"
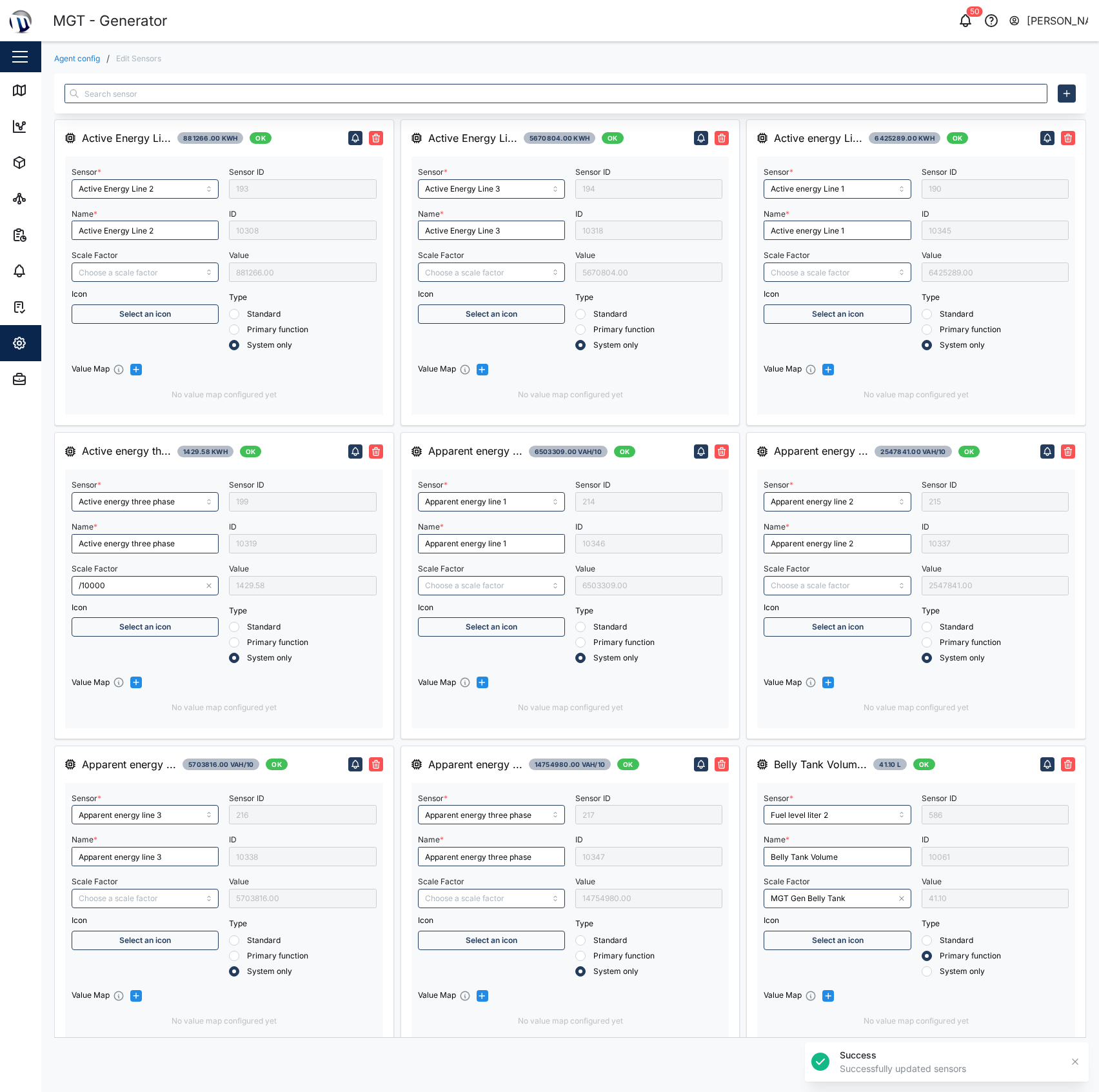
type input "Engine operating state"
type input "Engine Battery voltage"
type input "/1000"
type input "Engine speed"
type input "*30"
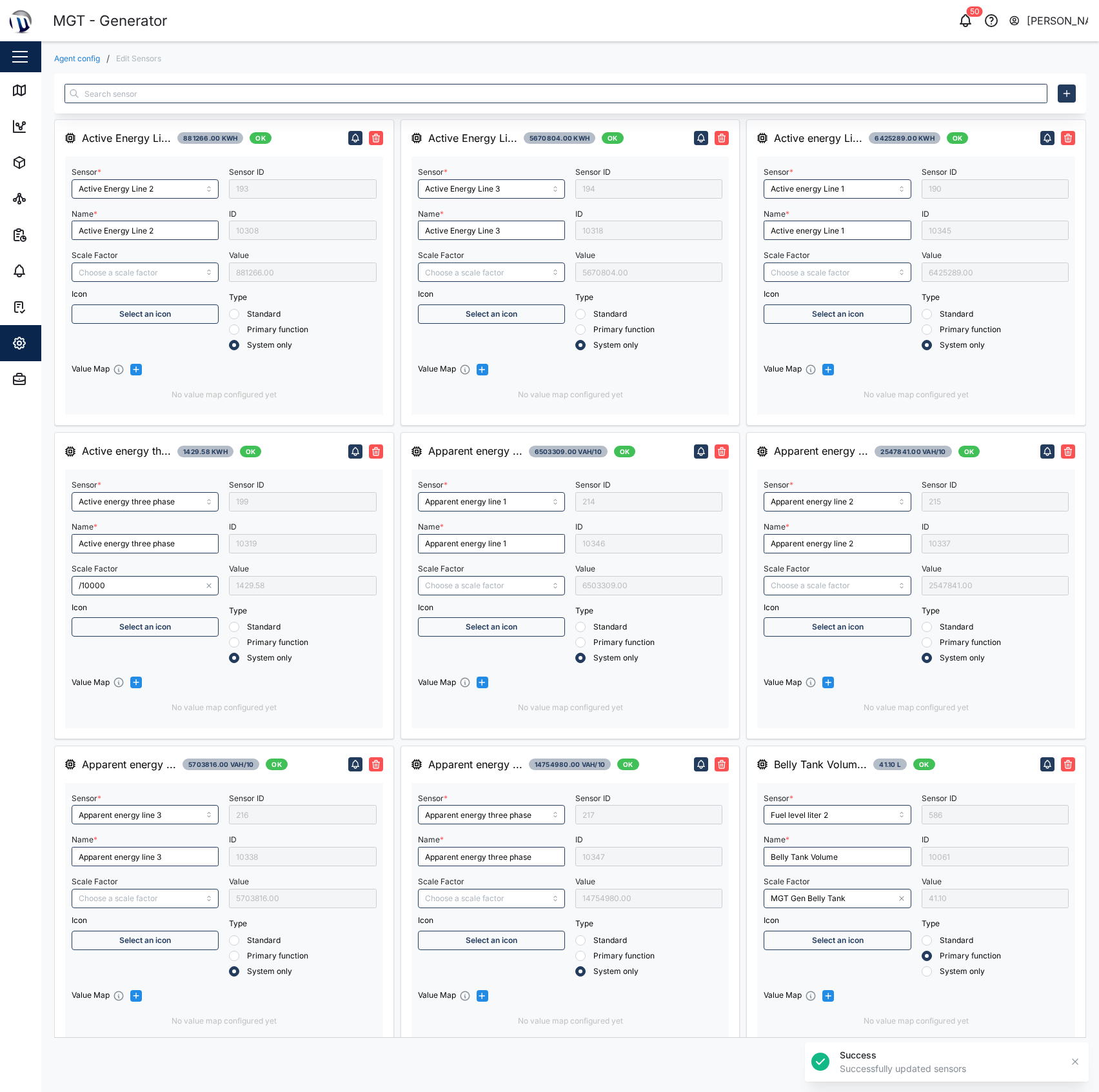
type input "RMS line voltage L1-L2"
type input "Inductive Reactive energy line 1"
type input "Inductive Reactive energy three phase"
type input "RMS line current Line 2"
type input "Inductive Reactive energy line 2"
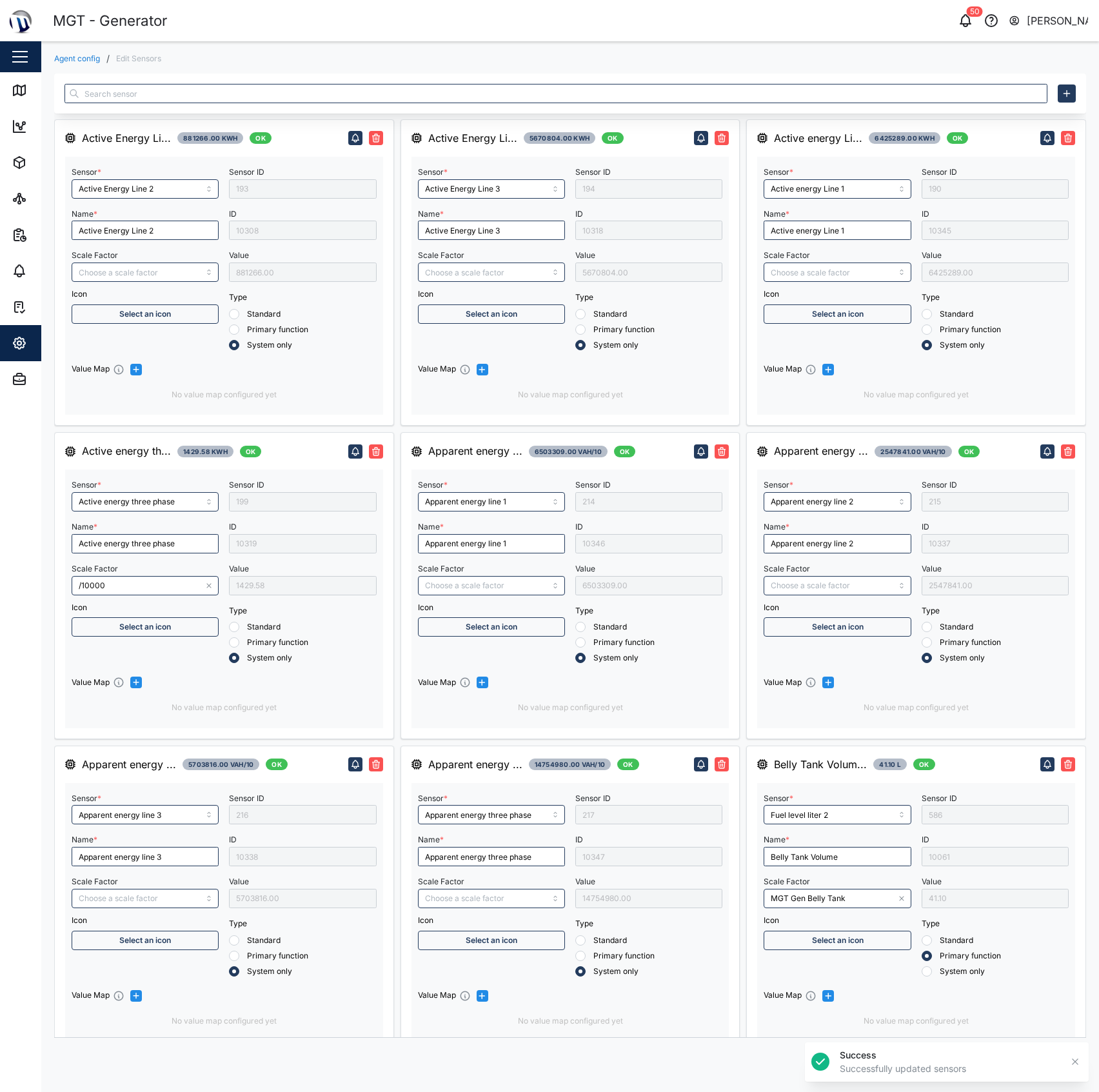
type input "RMS line current Line 1"
type input "RMS star voltage L2-N"
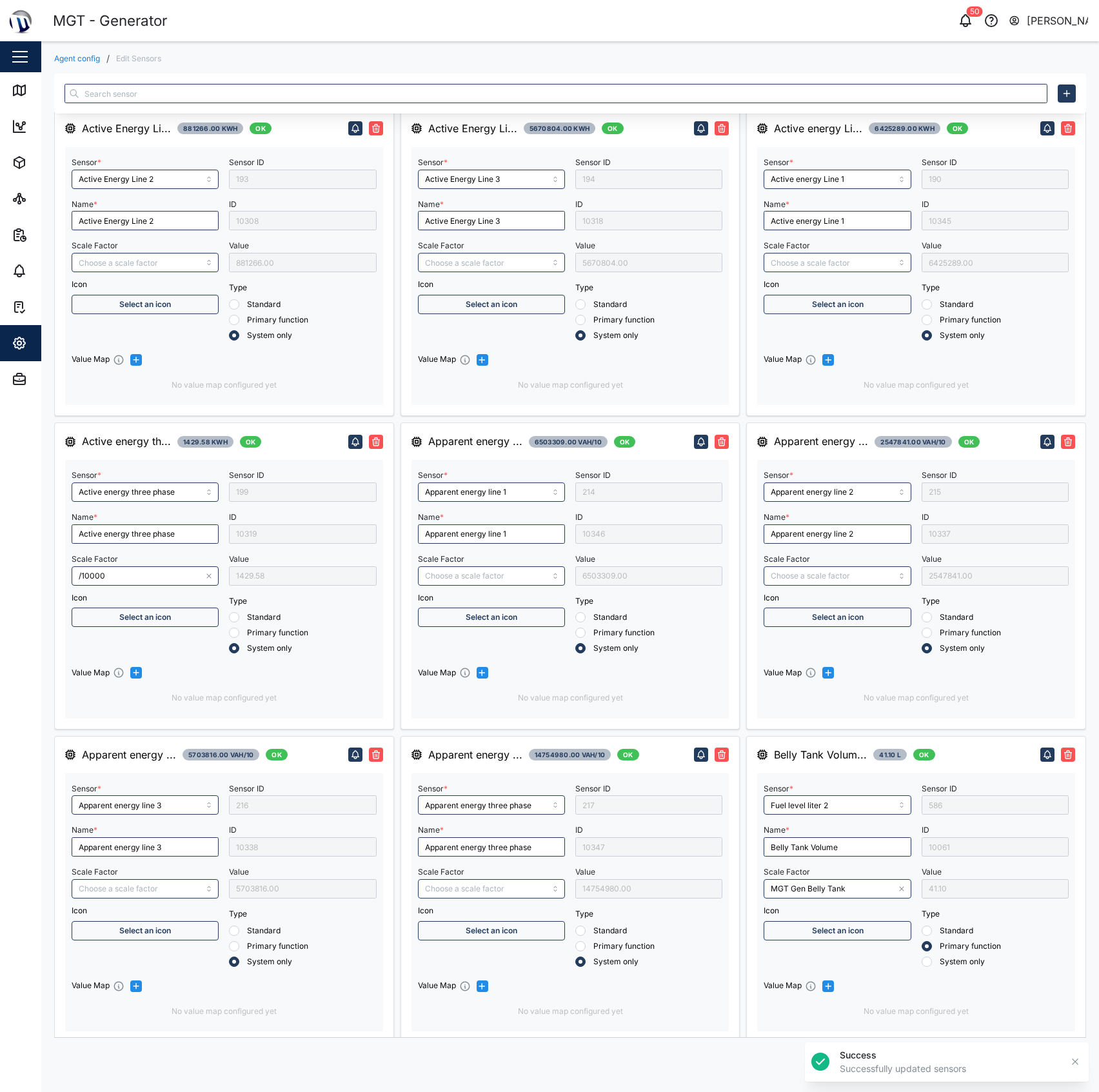
scroll to position [0, 0]
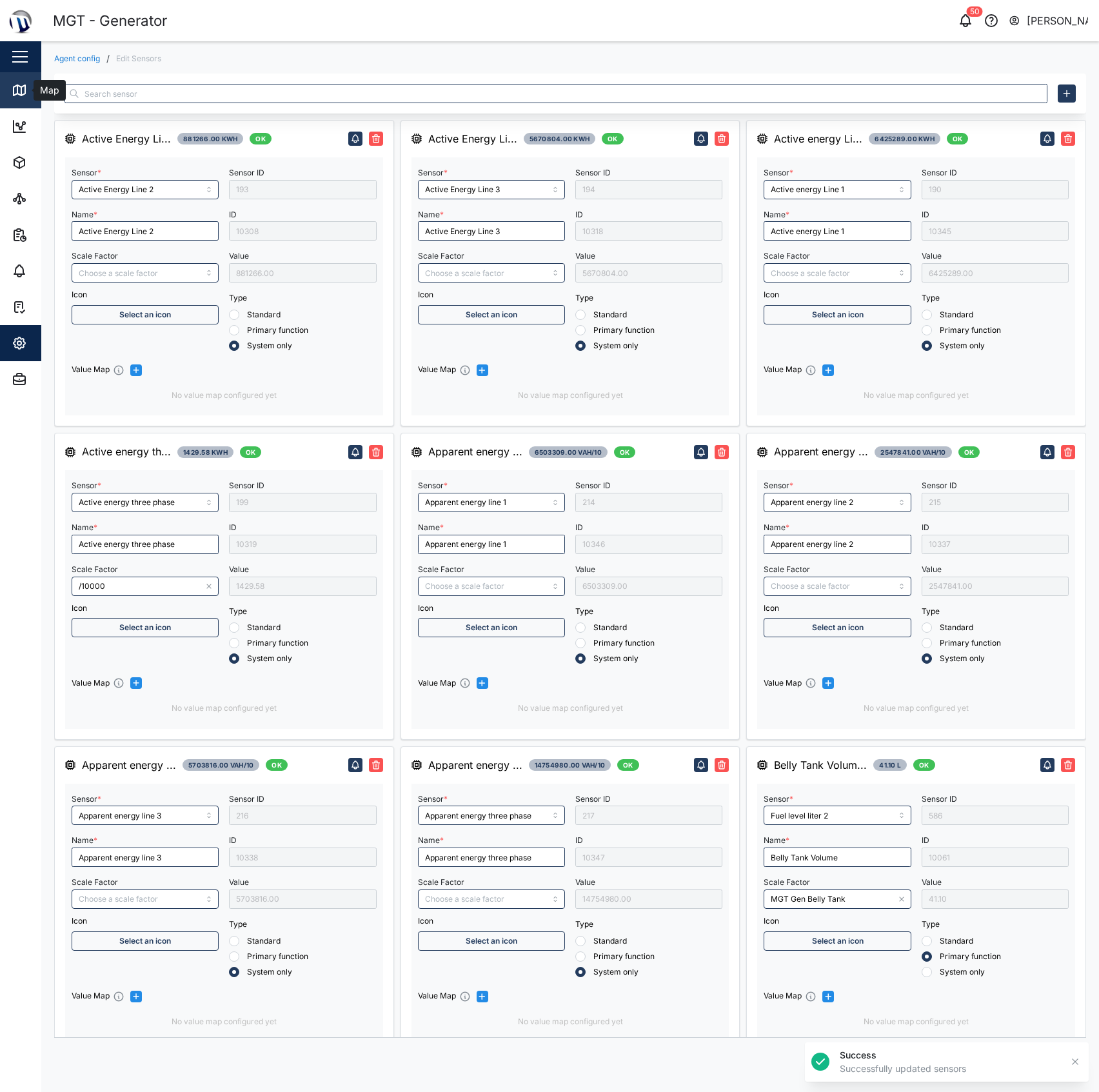
click at [30, 73] on link "Map" at bounding box center [84, 90] width 168 height 36
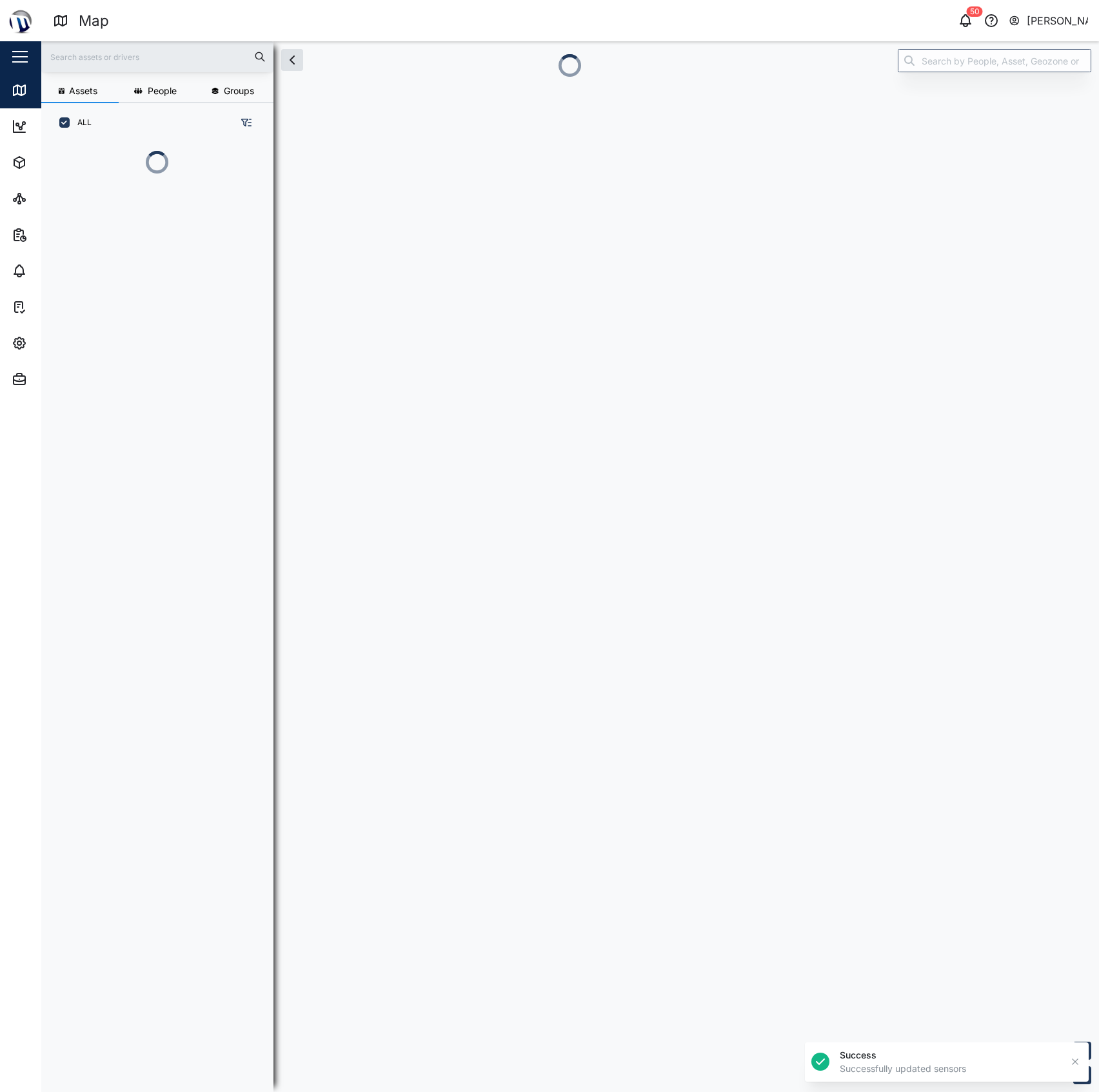
scroll to position [13, 14]
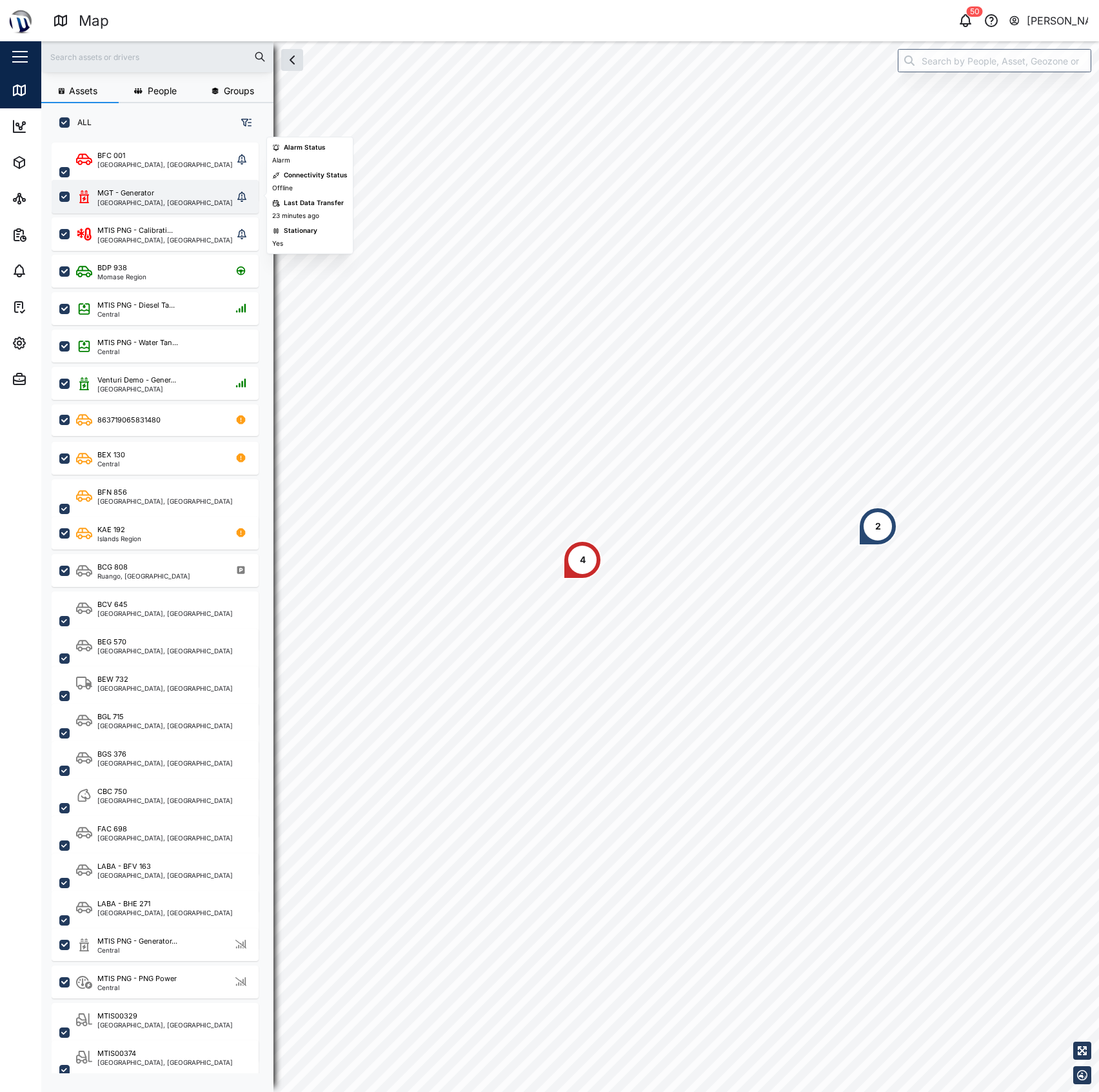
click at [203, 193] on div "MGT - Generator Port Moresby, Southern Region" at bounding box center [154, 197] width 157 height 18
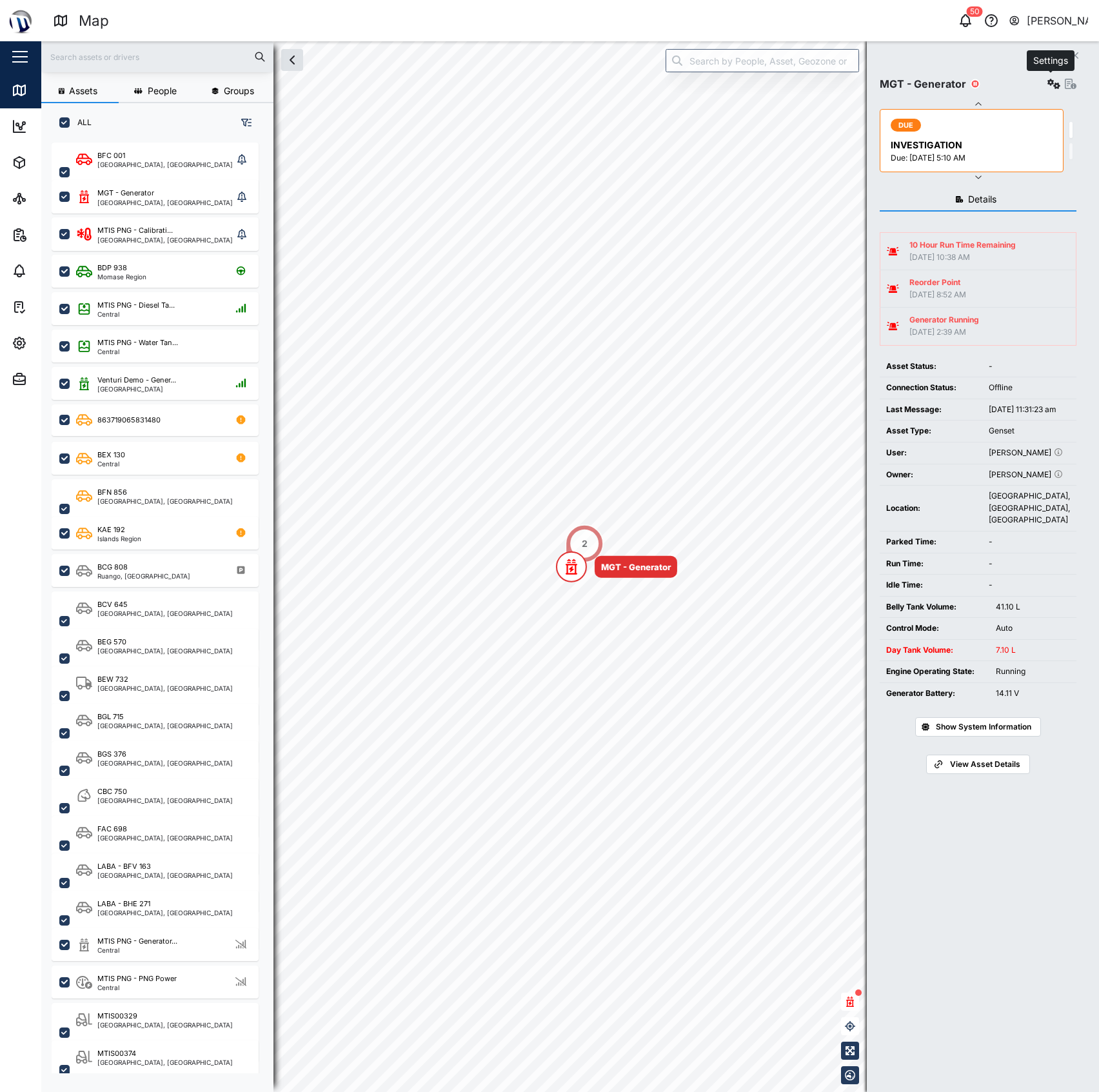
click at [1053, 88] on icon "button" at bounding box center [1054, 84] width 13 height 10
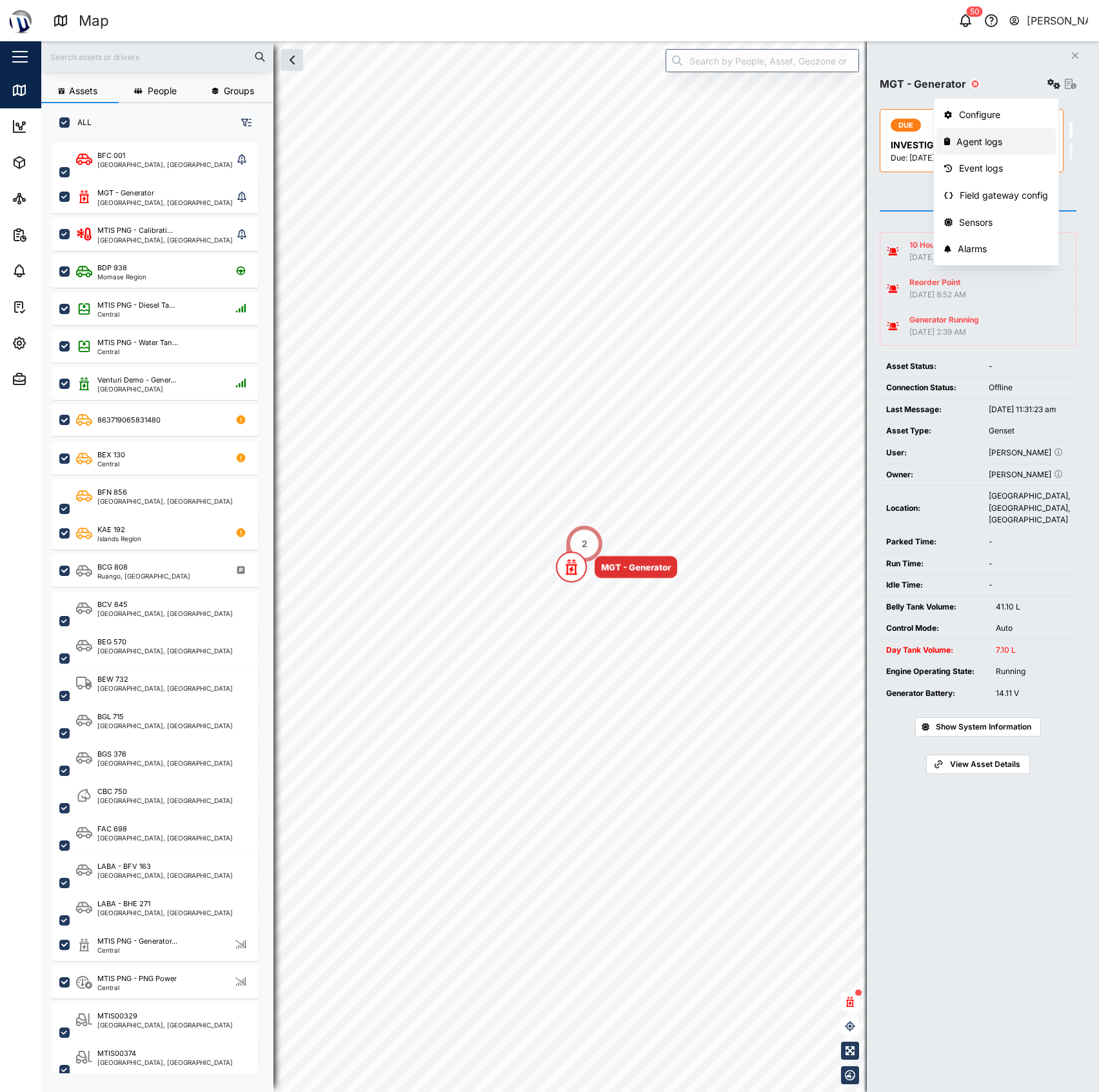
click at [974, 138] on div "Agent logs" at bounding box center [1003, 142] width 92 height 14
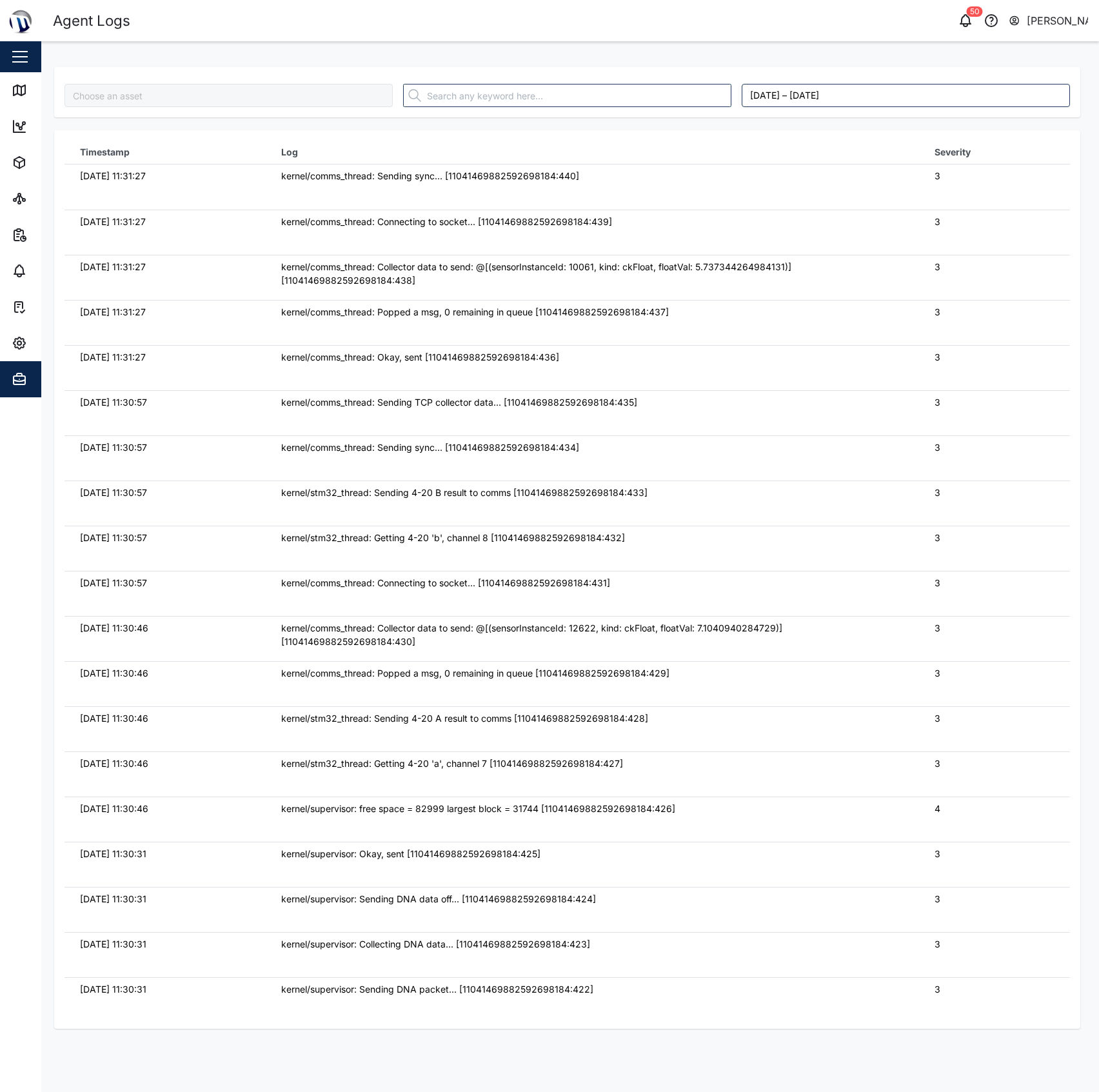
type input "MGT - Generator"
click at [24, 89] on icon at bounding box center [20, 90] width 12 height 10
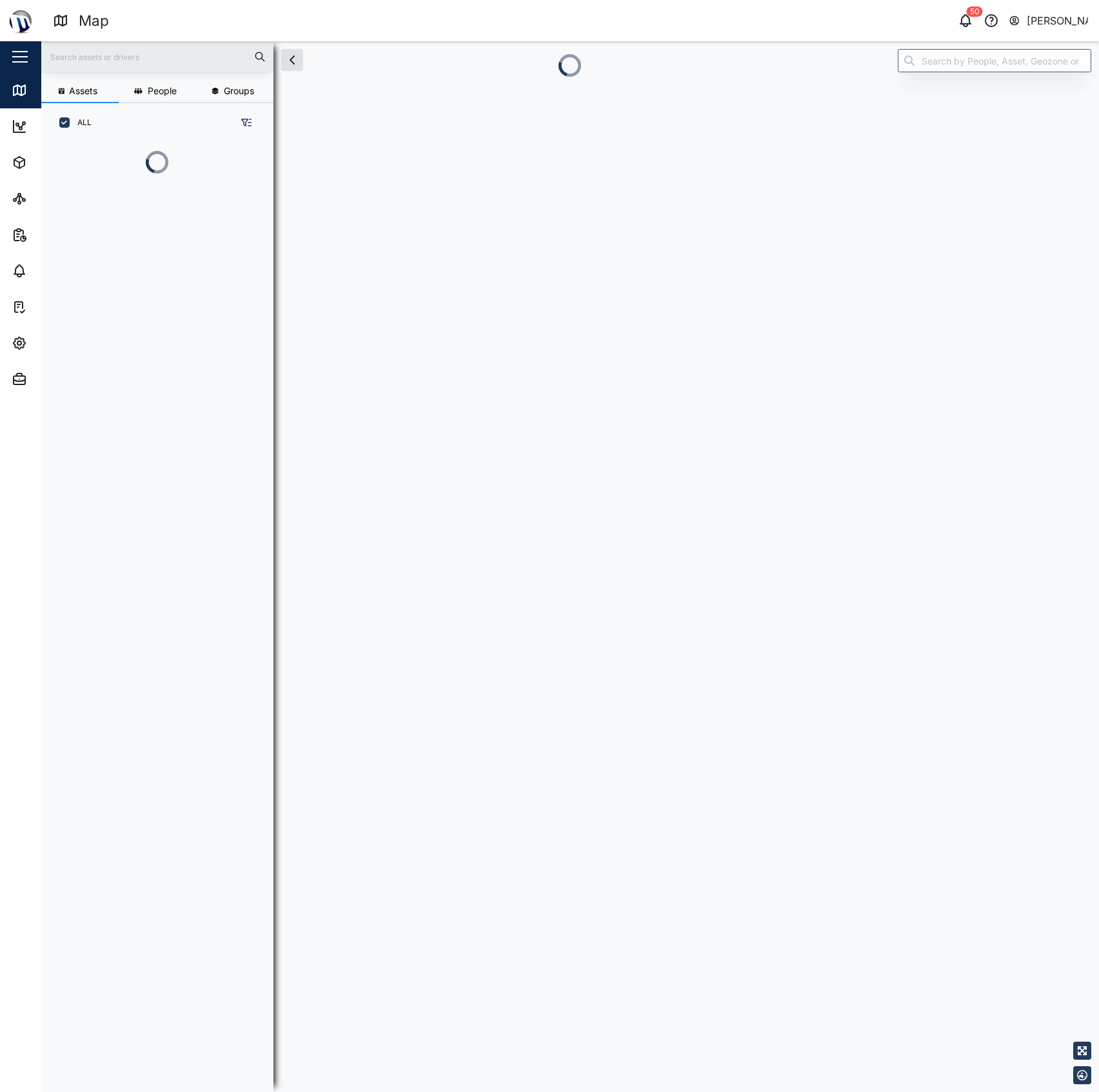
scroll to position [13, 14]
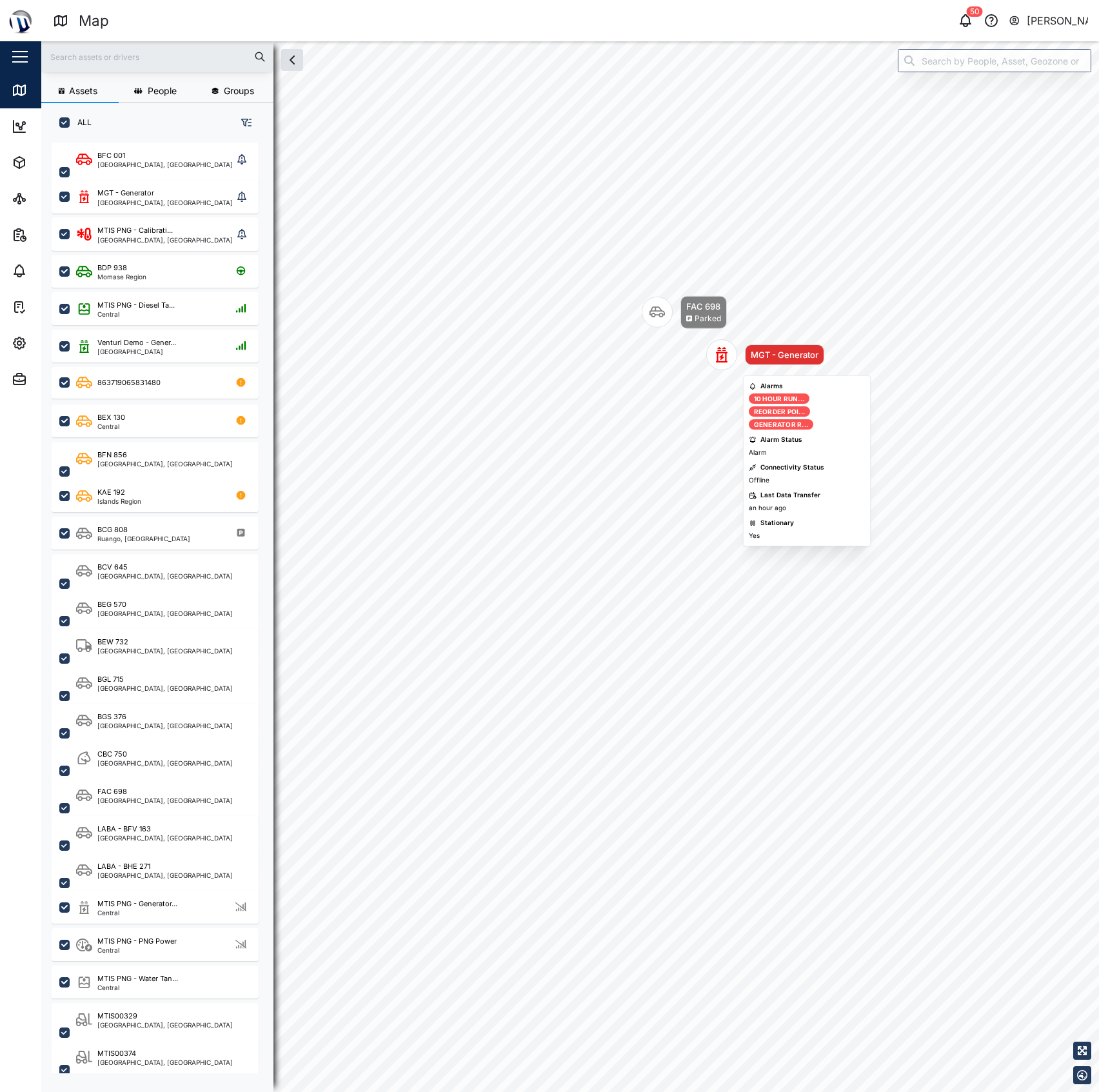
drag, startPoint x: 709, startPoint y: 353, endPoint x: 652, endPoint y: 398, distance: 72.6
click at [706, 370] on div "Map marker" at bounding box center [721, 354] width 31 height 31
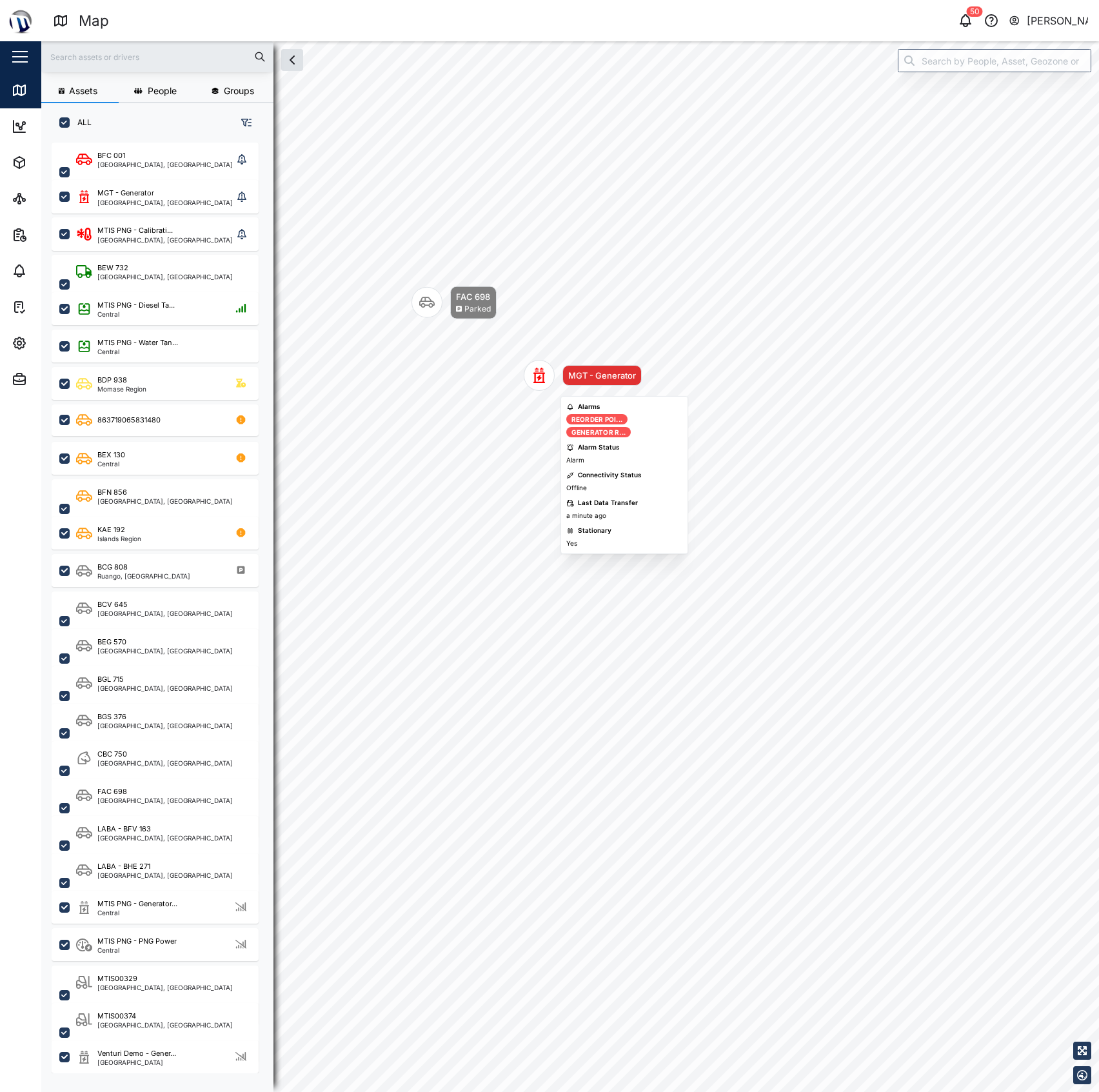
click at [548, 374] on div "Map marker" at bounding box center [539, 375] width 31 height 31
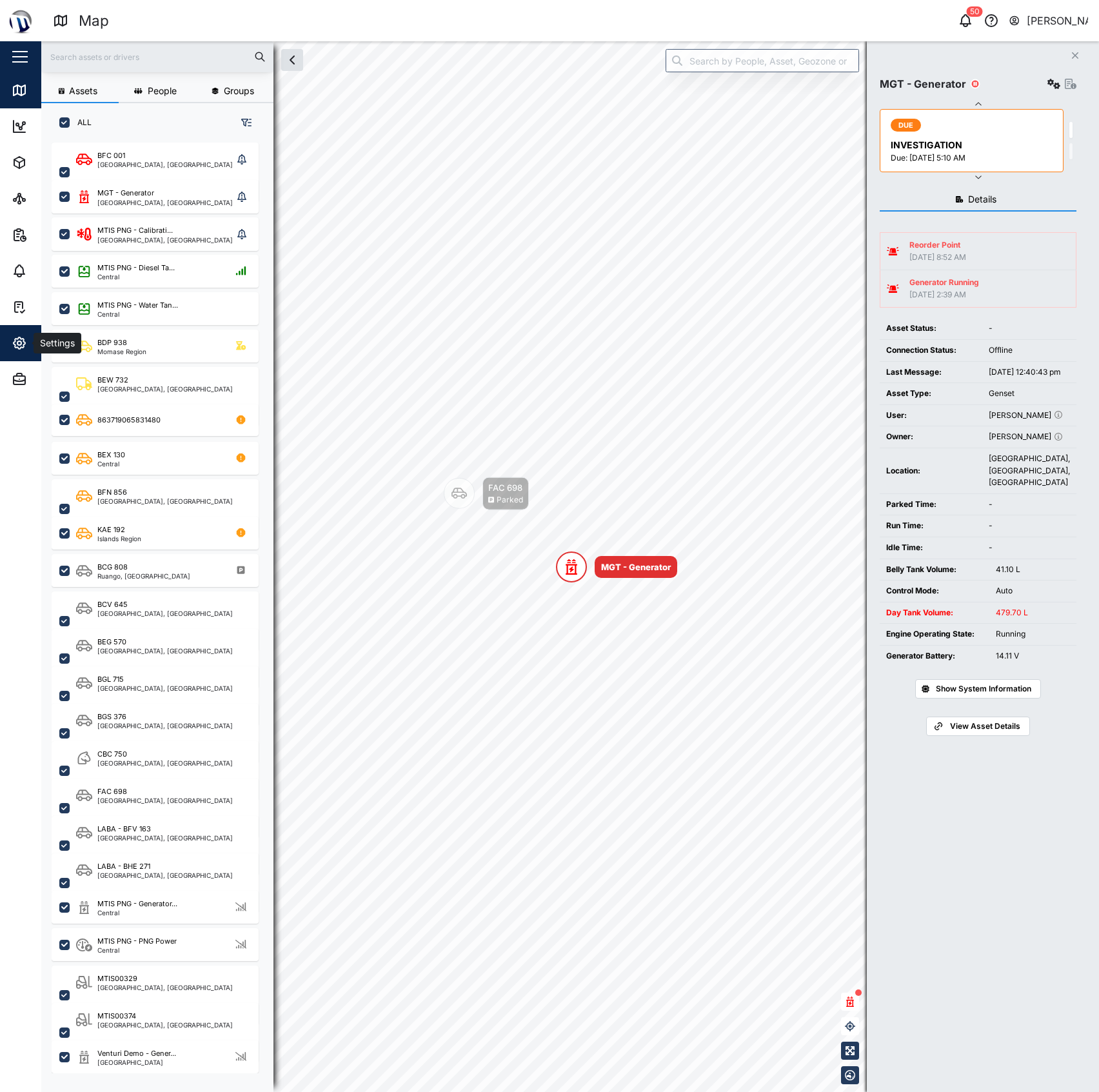
click at [18, 343] on icon "button" at bounding box center [20, 343] width 4 height 4
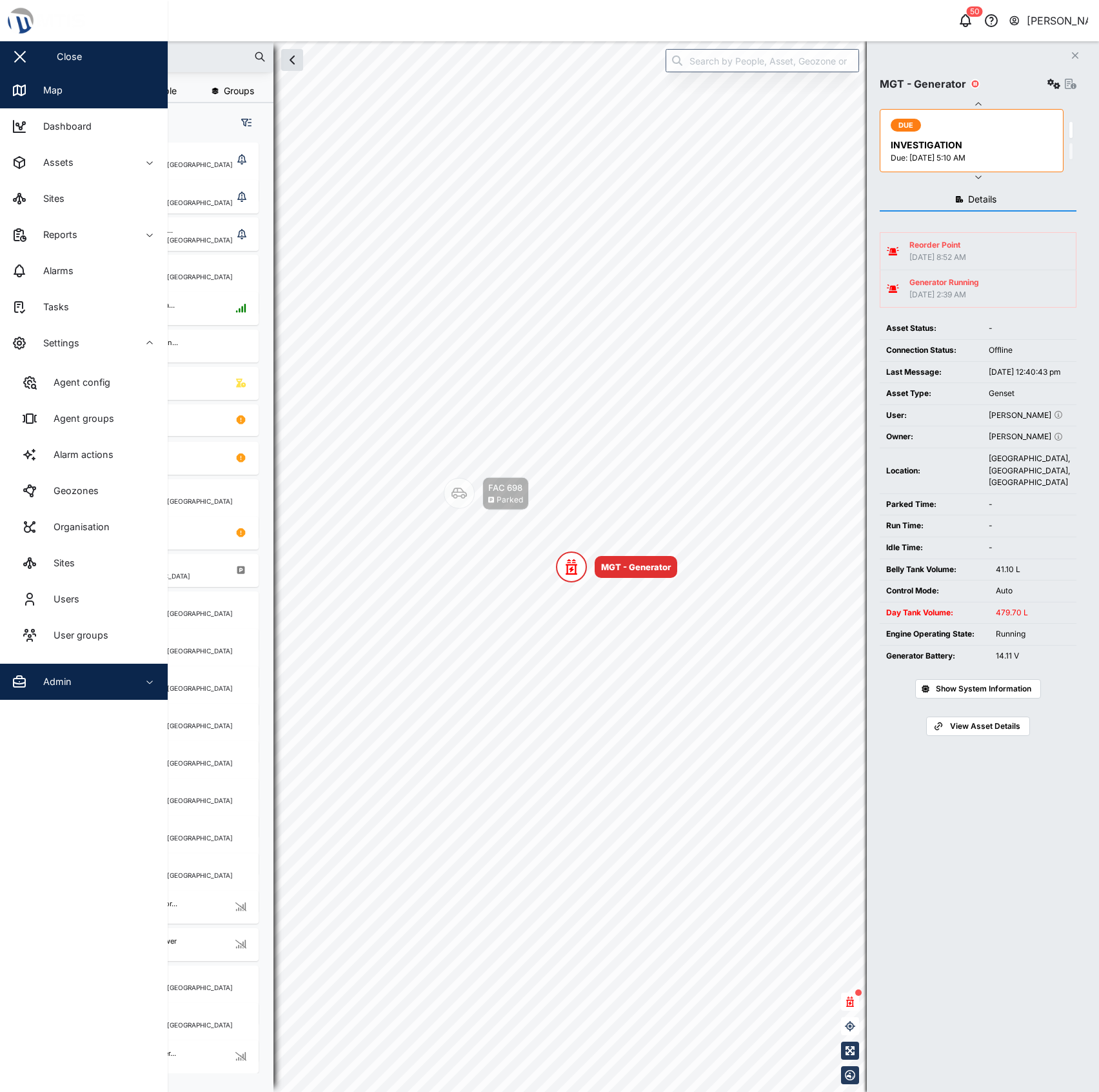
click at [99, 680] on div "Admin" at bounding box center [70, 682] width 117 height 16
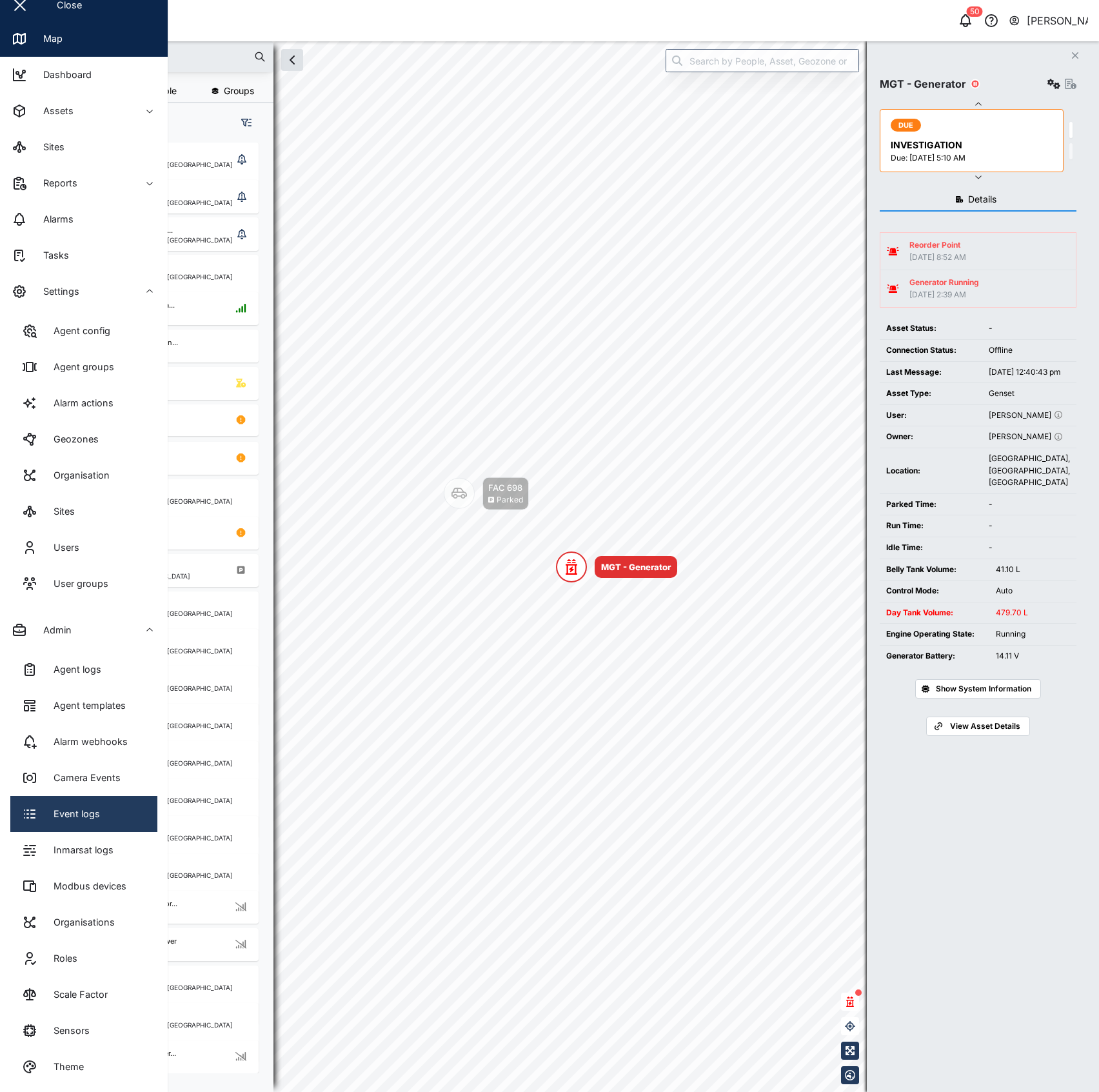
scroll to position [55, 0]
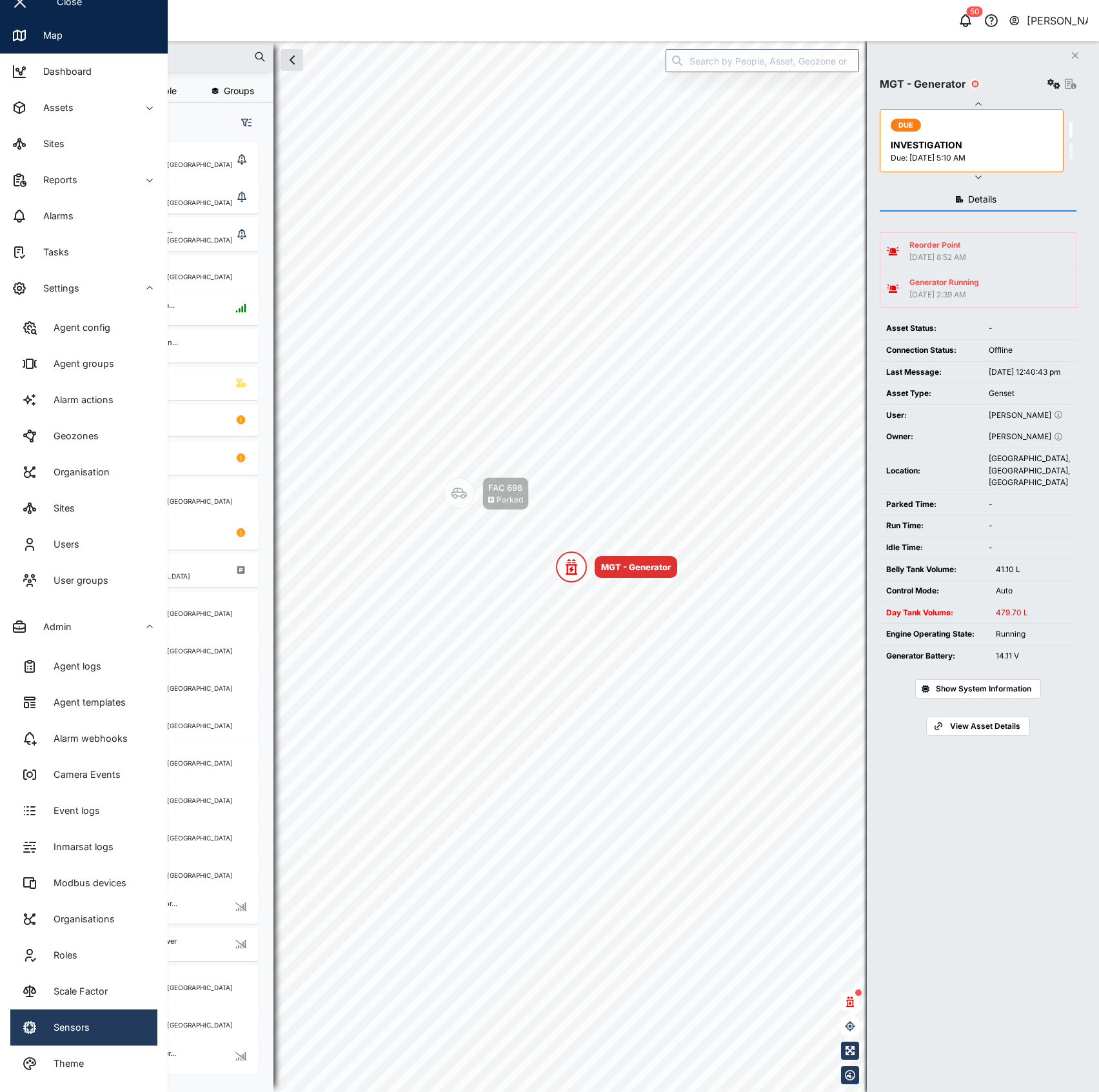
click at [97, 1019] on link "Sensors" at bounding box center [84, 1027] width 147 height 36
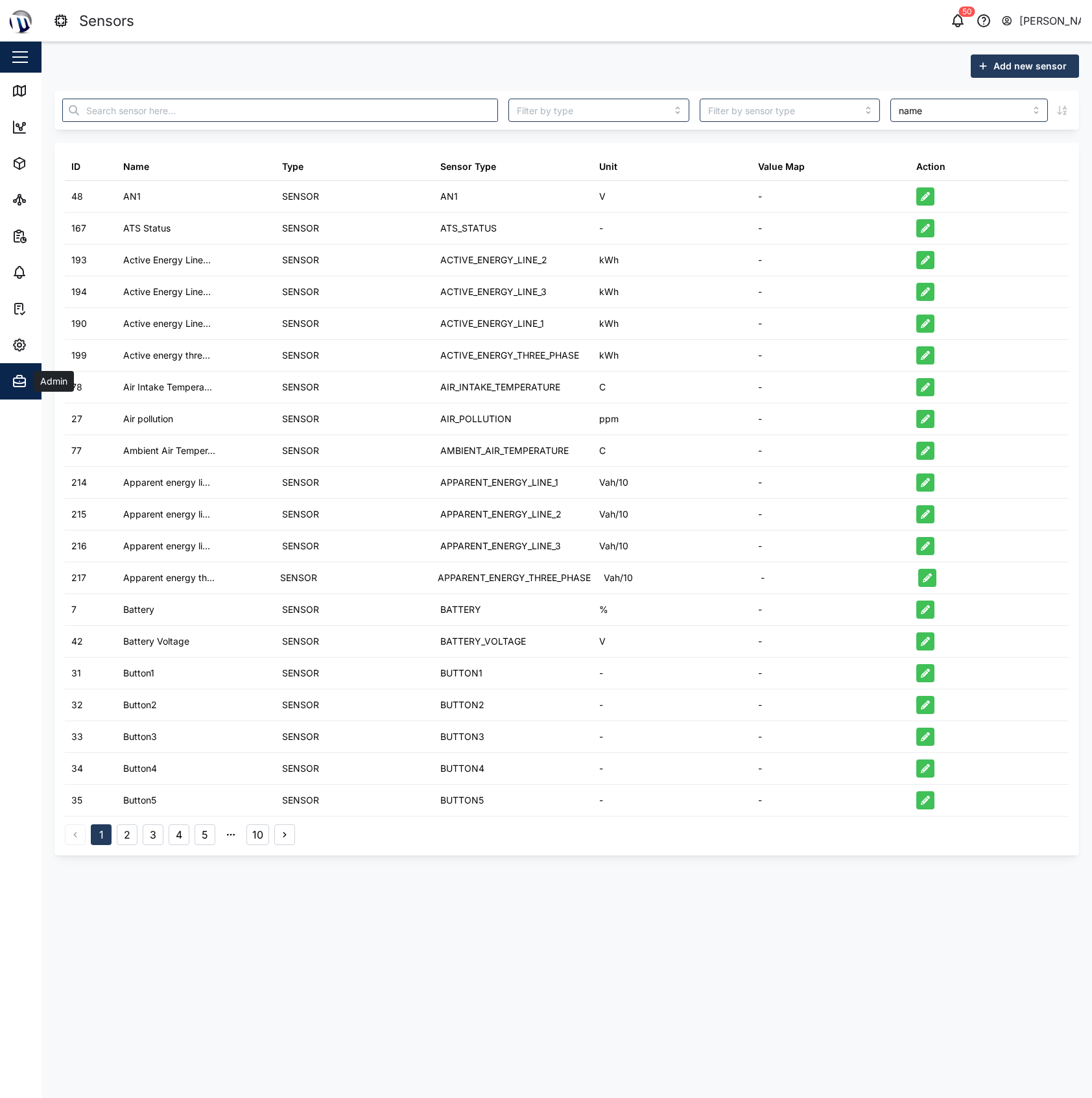
click at [23, 385] on icon "button" at bounding box center [20, 382] width 16 height 16
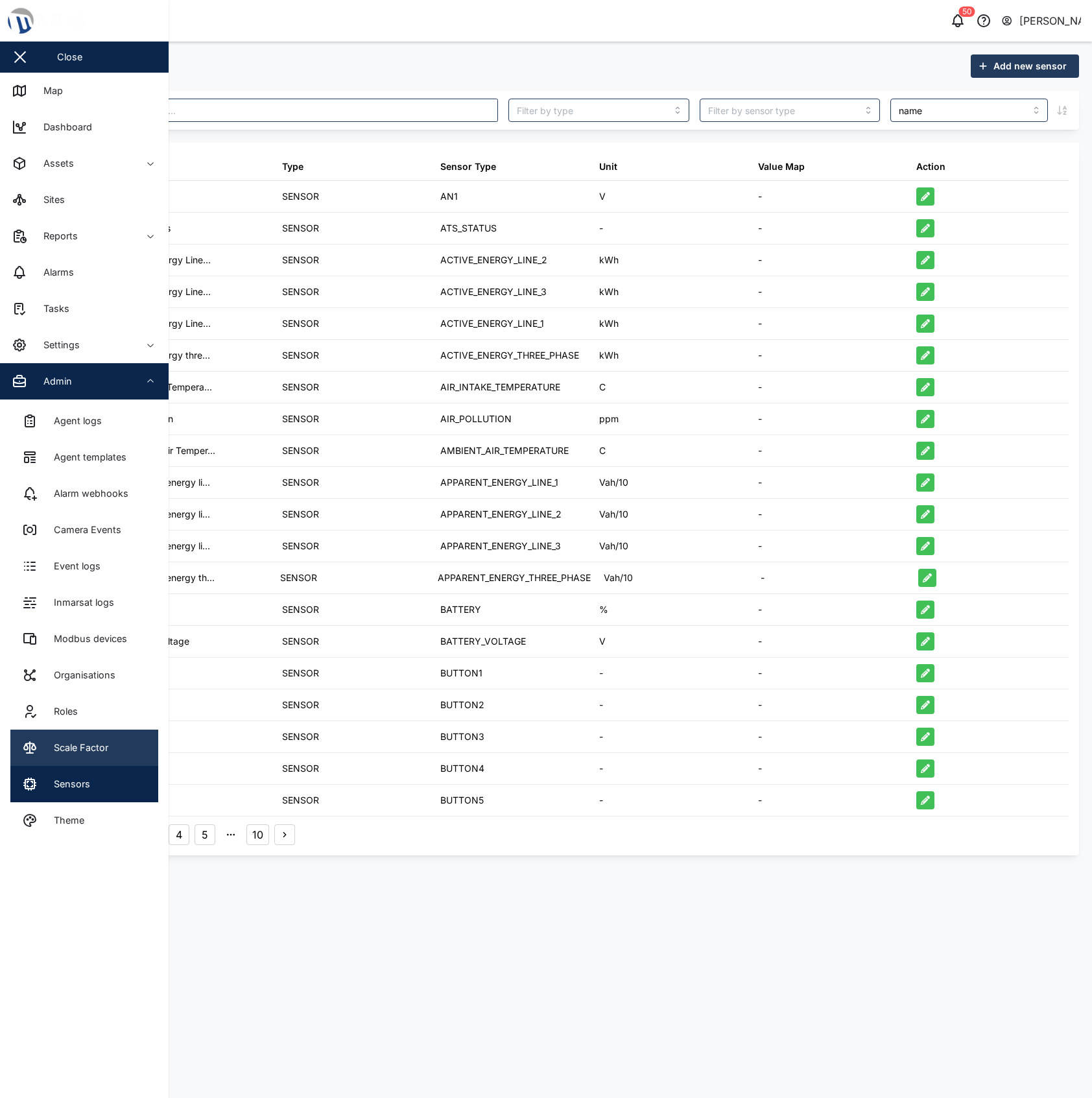
click at [103, 744] on div "Scale Factor" at bounding box center [76, 748] width 64 height 14
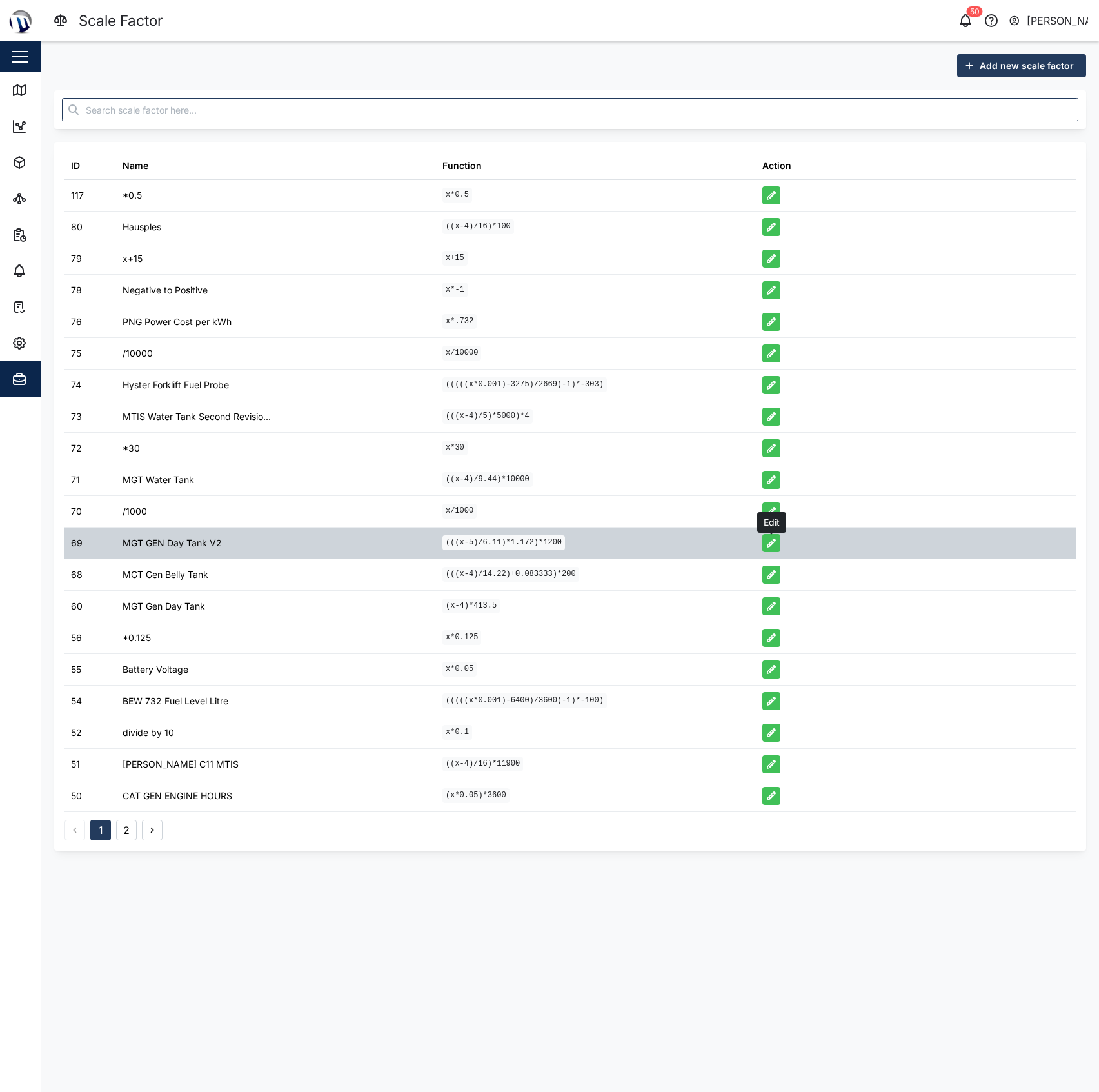
click at [776, 540] on icon "button" at bounding box center [772, 543] width 9 height 9
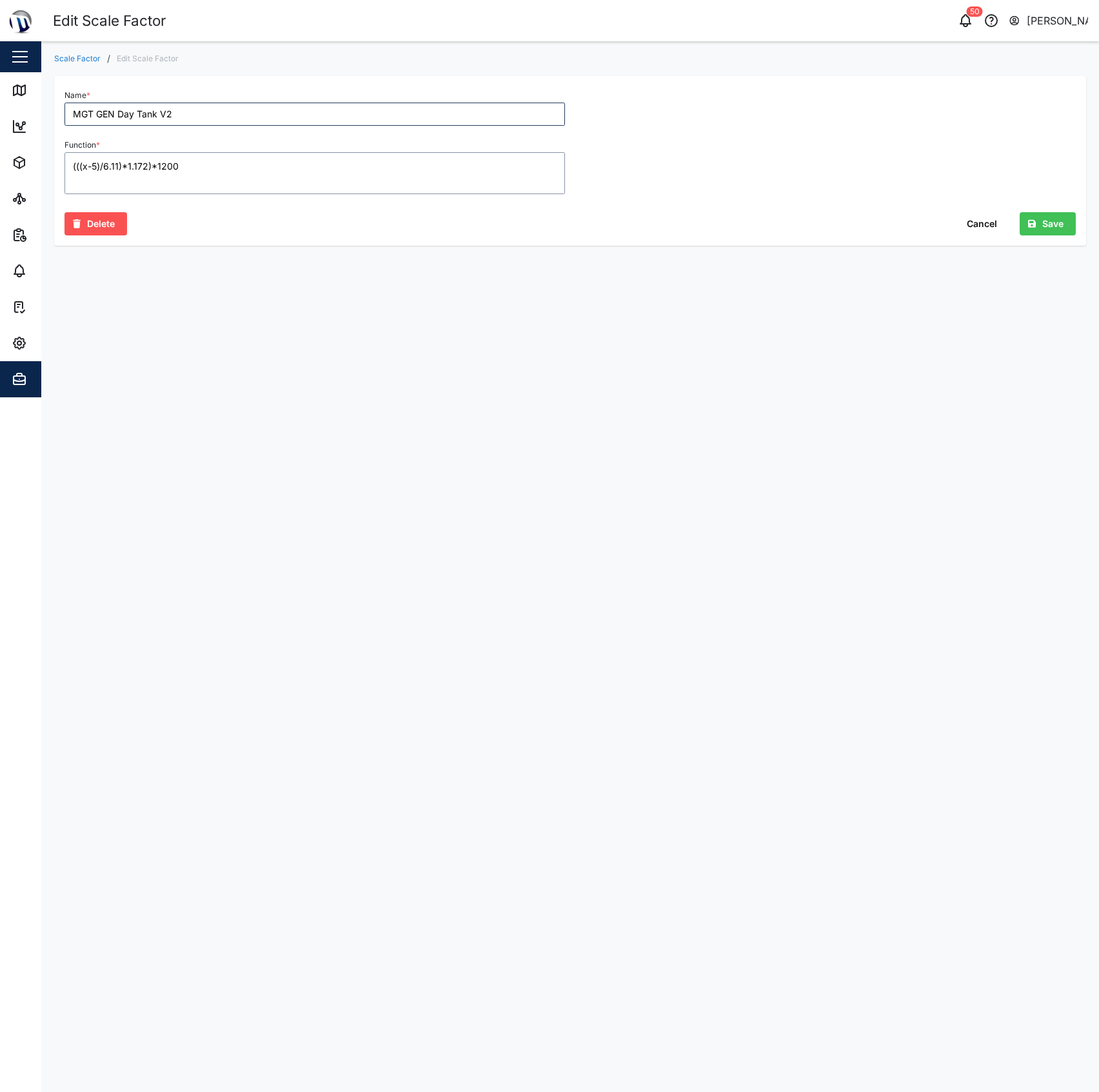
click at [109, 166] on textarea "(((x-5)/6.11)*1.172)*1200" at bounding box center [314, 173] width 500 height 42
type textarea "(((x-5)/3.93)*1.172)*1200"
click at [597, 343] on main "Scale Factor / Edit Scale Factor Name * MGT GEN Day Tank V2 Function * (((x-5)/…" at bounding box center [570, 566] width 1058 height 1051
click at [1047, 224] on span "Save" at bounding box center [1053, 224] width 21 height 22
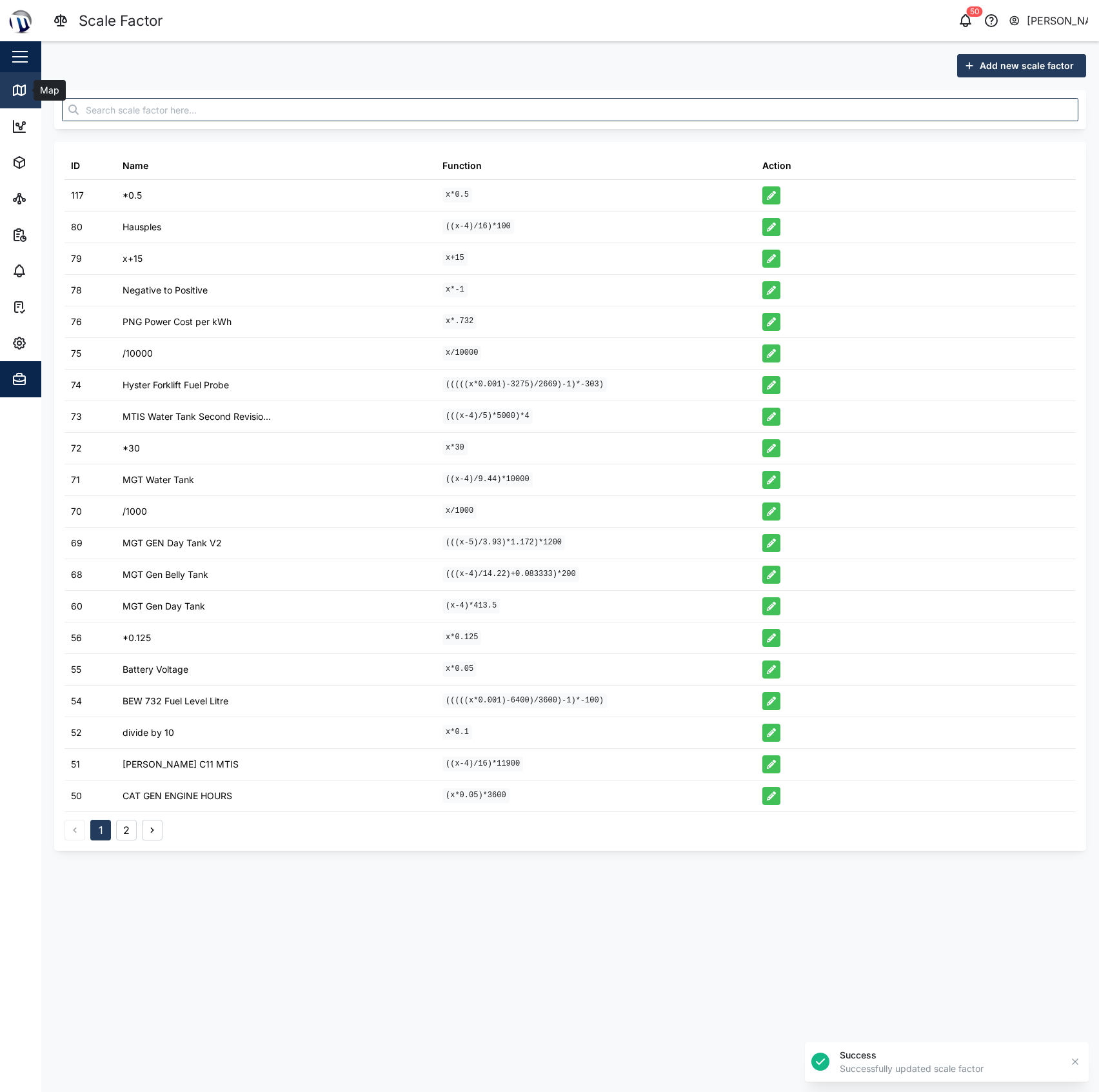
click at [24, 100] on link "Map" at bounding box center [84, 90] width 168 height 36
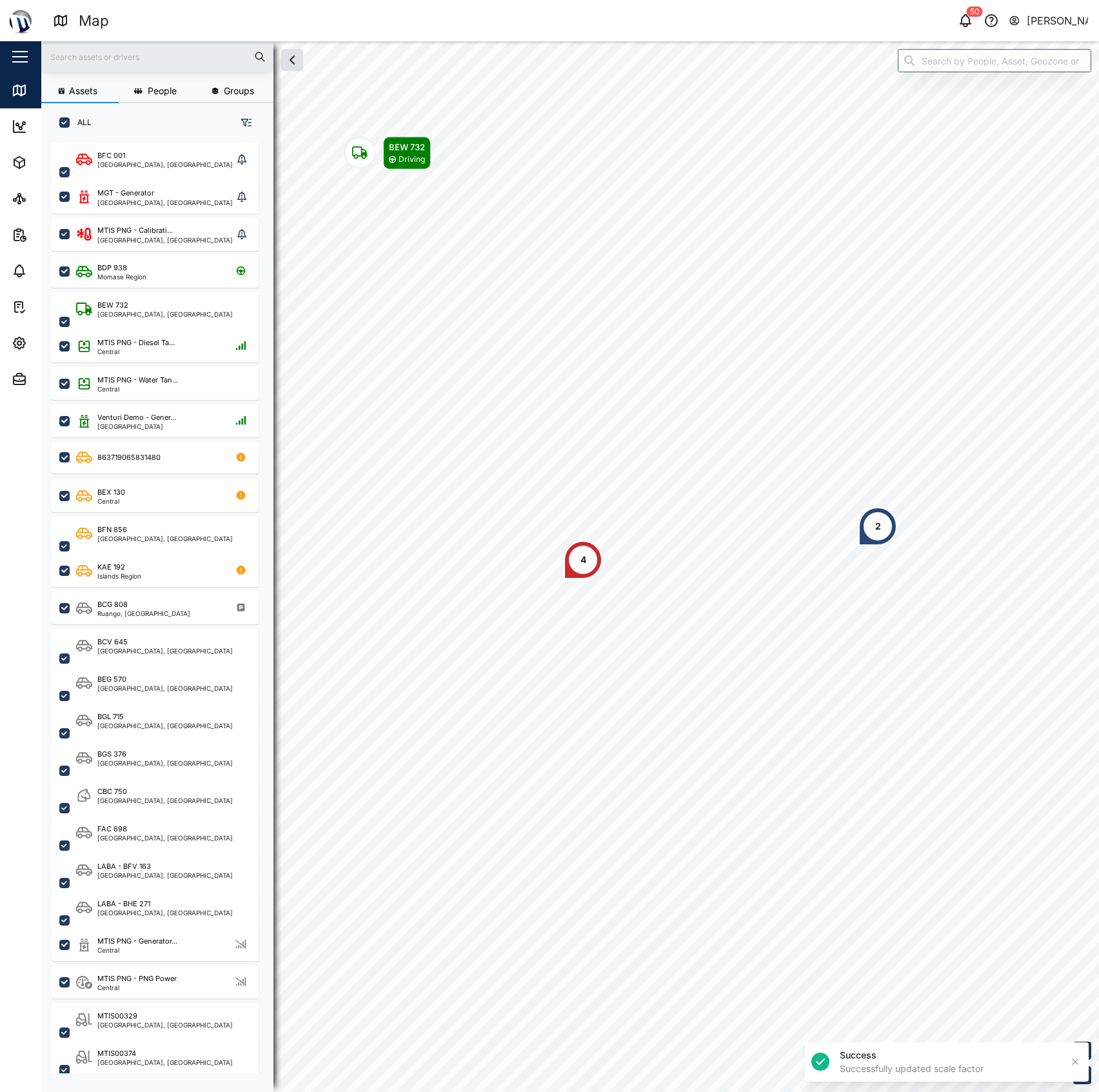
scroll to position [930, 199]
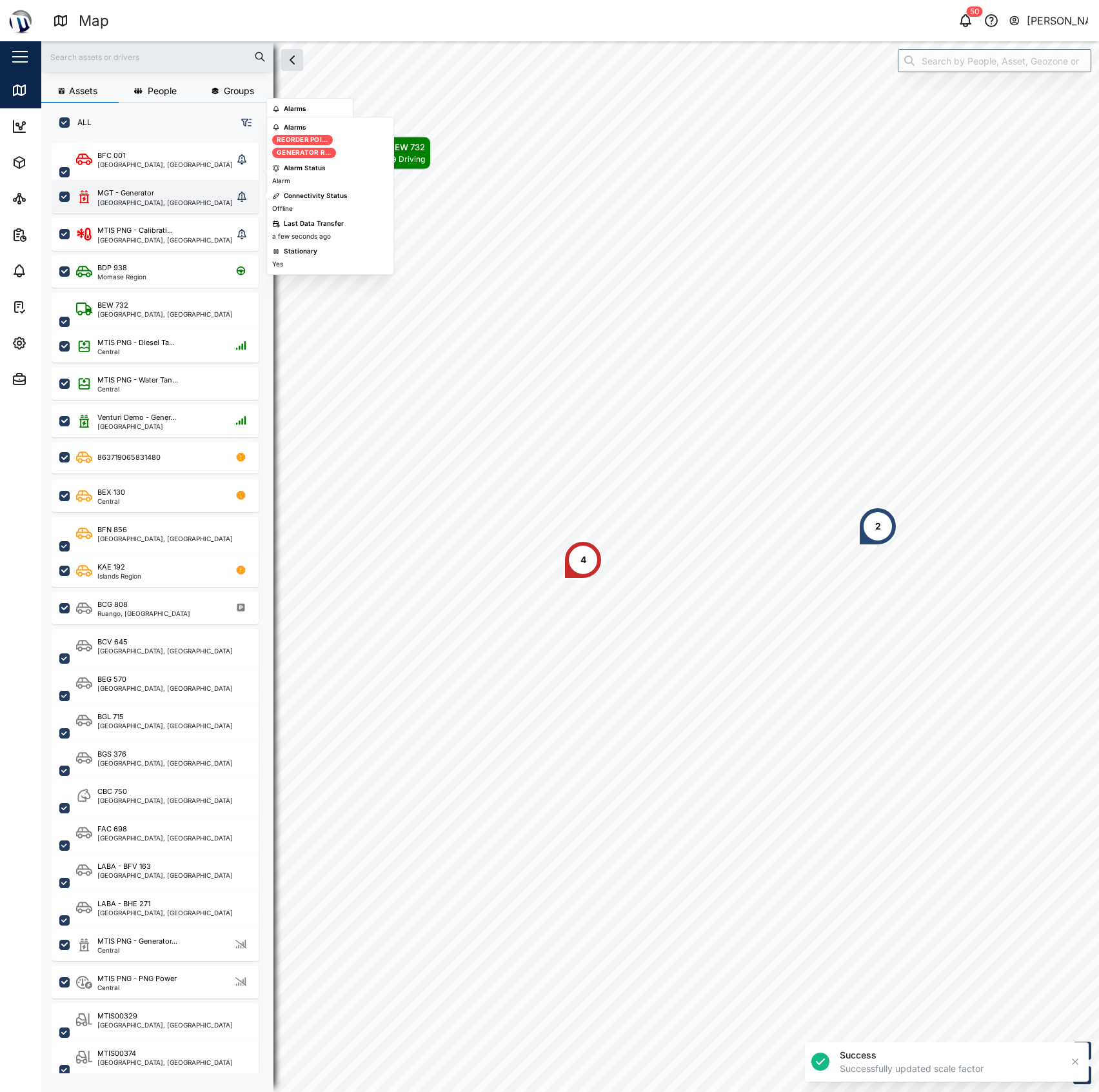
click at [148, 197] on div "MGT - Generator" at bounding box center [126, 193] width 57 height 11
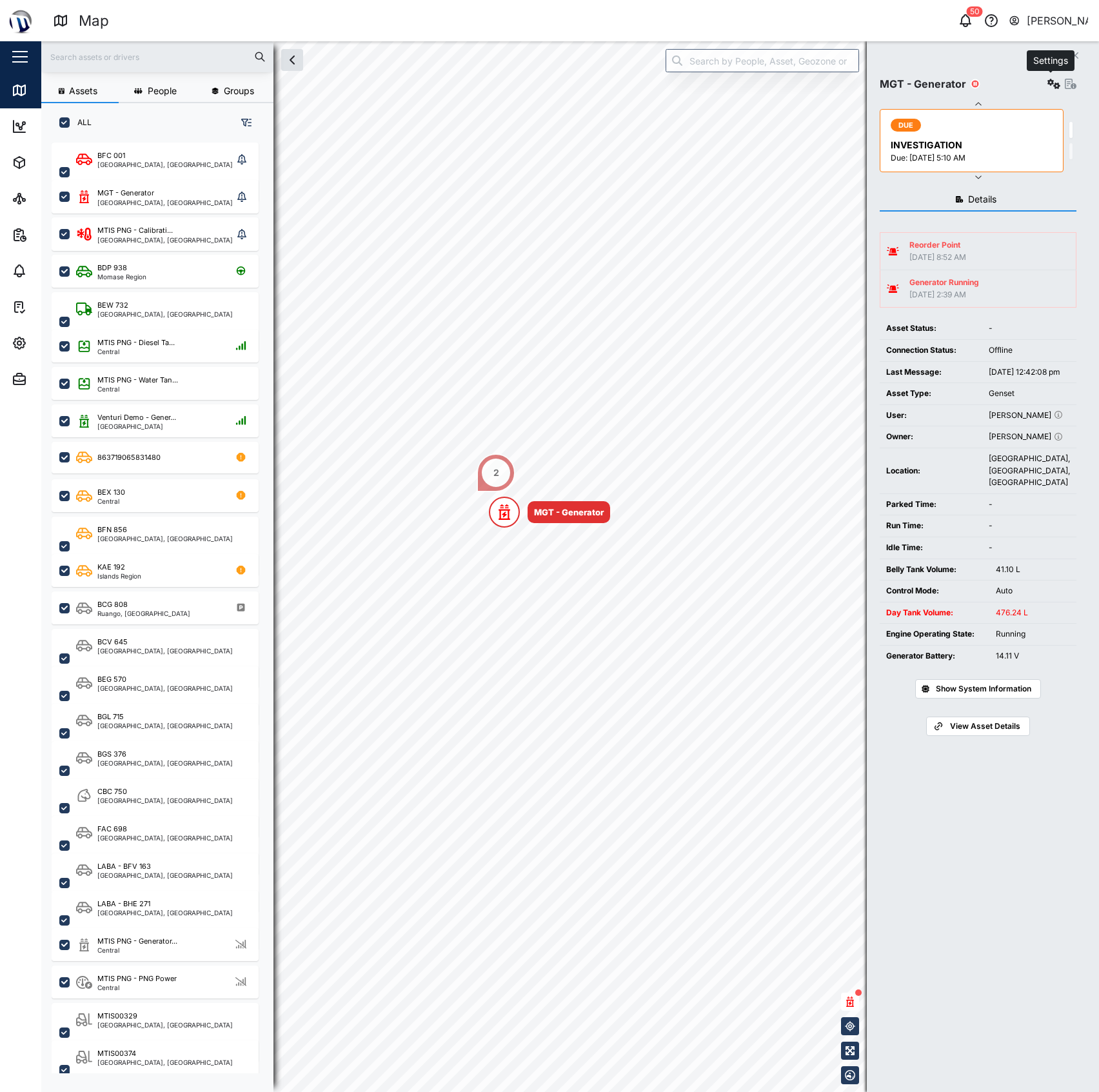
click at [1048, 85] on icon "button" at bounding box center [1054, 84] width 13 height 10
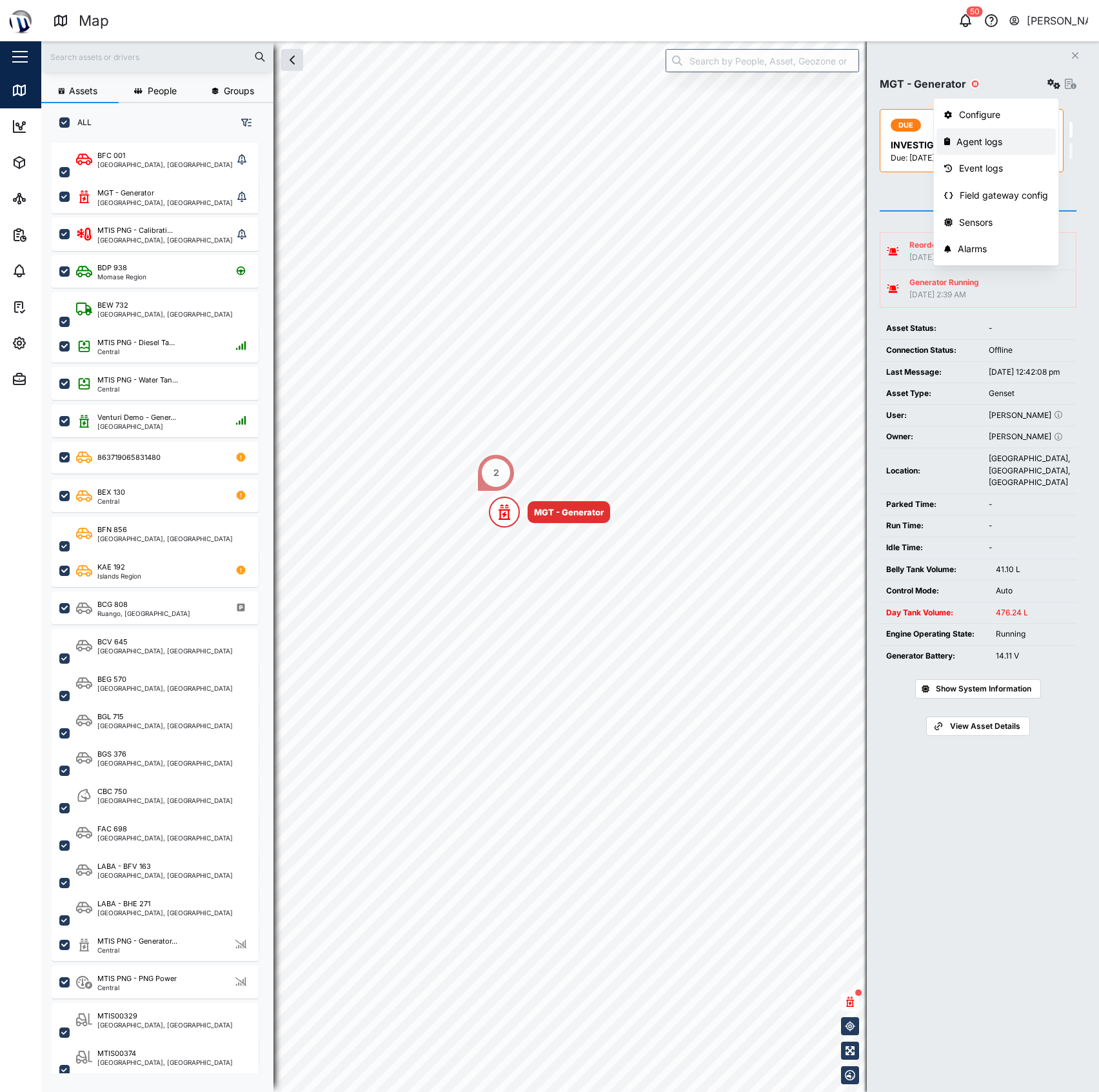
click at [1005, 140] on div "Agent logs" at bounding box center [1003, 142] width 92 height 14
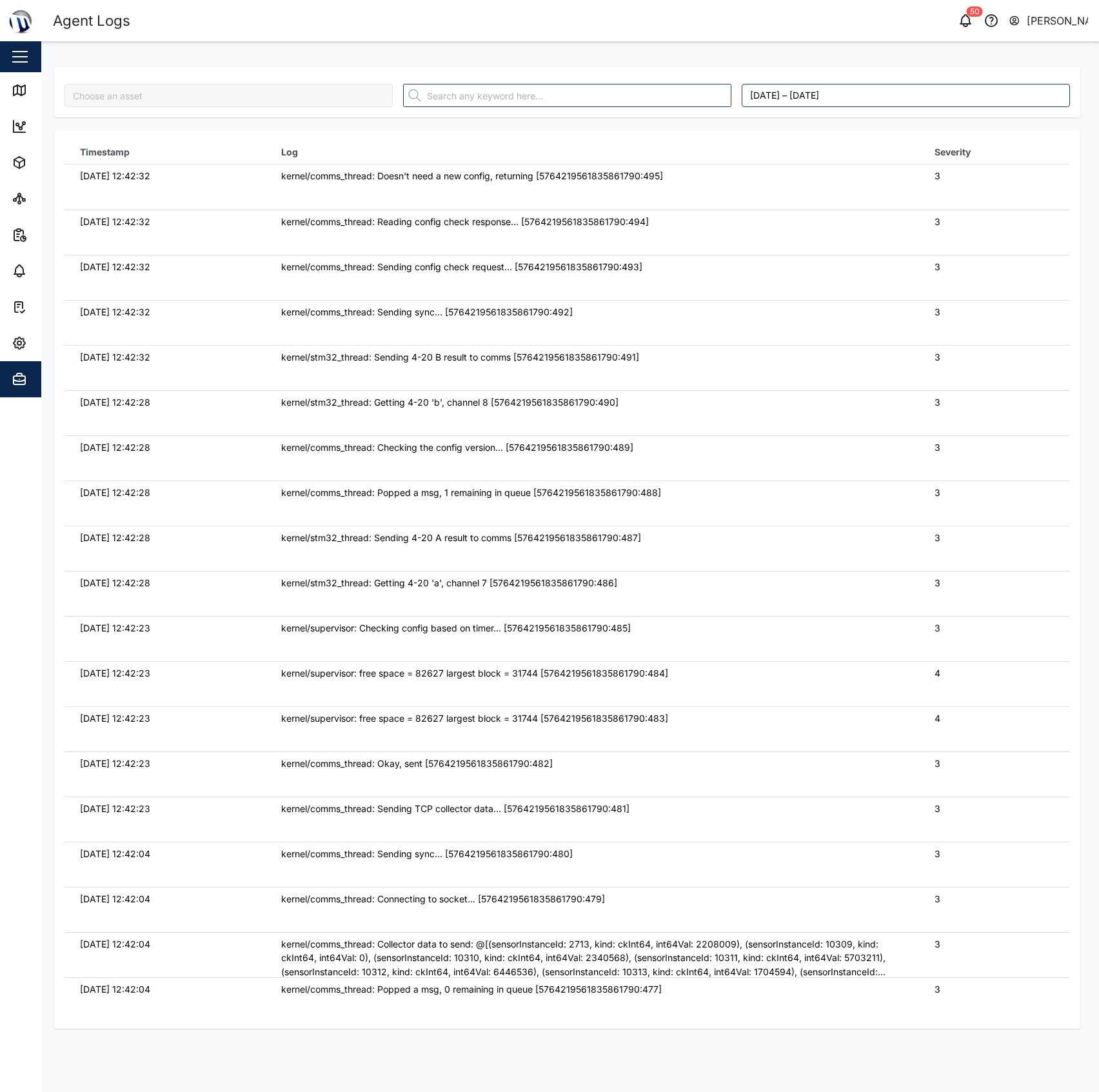
type input "MGT - Generator"
drag, startPoint x: 468, startPoint y: 205, endPoint x: 555, endPoint y: 227, distance: 89.7
click at [542, 165] on tbody "25/09/2025 12:42:32 kernel/comms_thread: Doesn't need a new config, returning […" at bounding box center [567, 165] width 1006 height 0
click at [556, 228] on div "kernel/comms_thread: Reading config check response... [5764219561835861790:494]" at bounding box center [592, 222] width 622 height 14
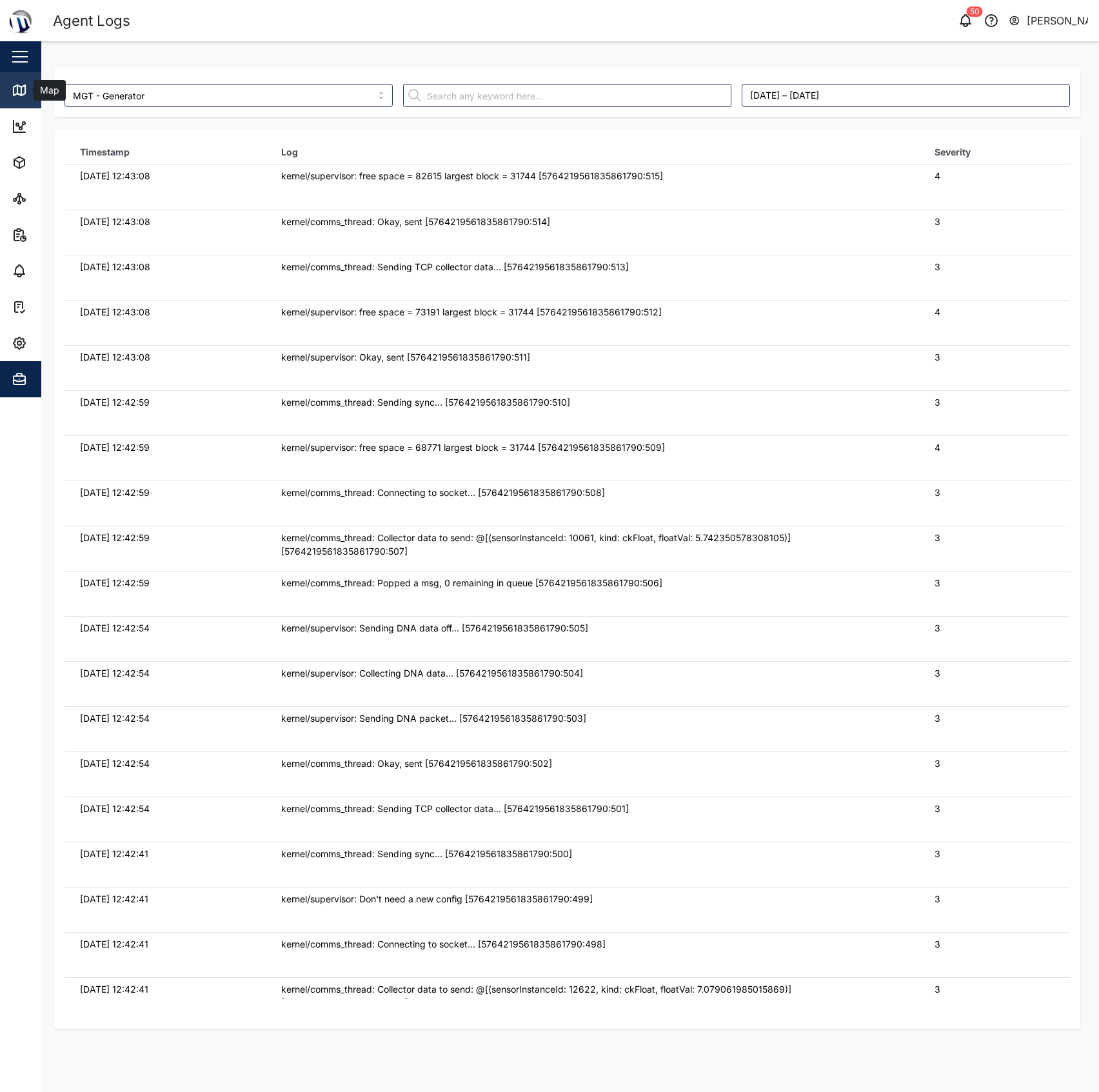
click at [18, 88] on icon at bounding box center [18, 89] width 0 height 9
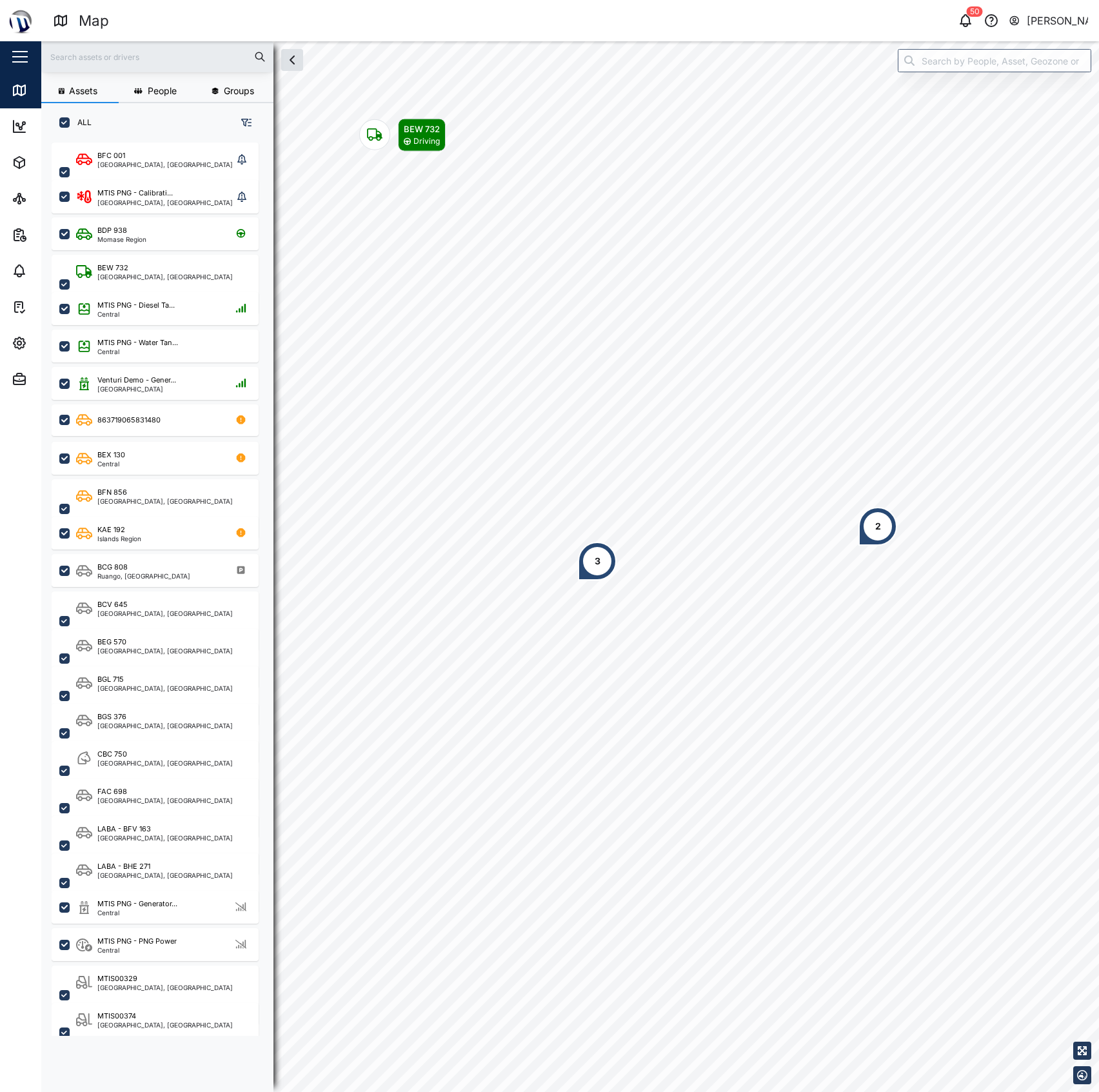
scroll to position [930, 199]
click at [1027, 58] on input "search" at bounding box center [994, 60] width 193 height 23
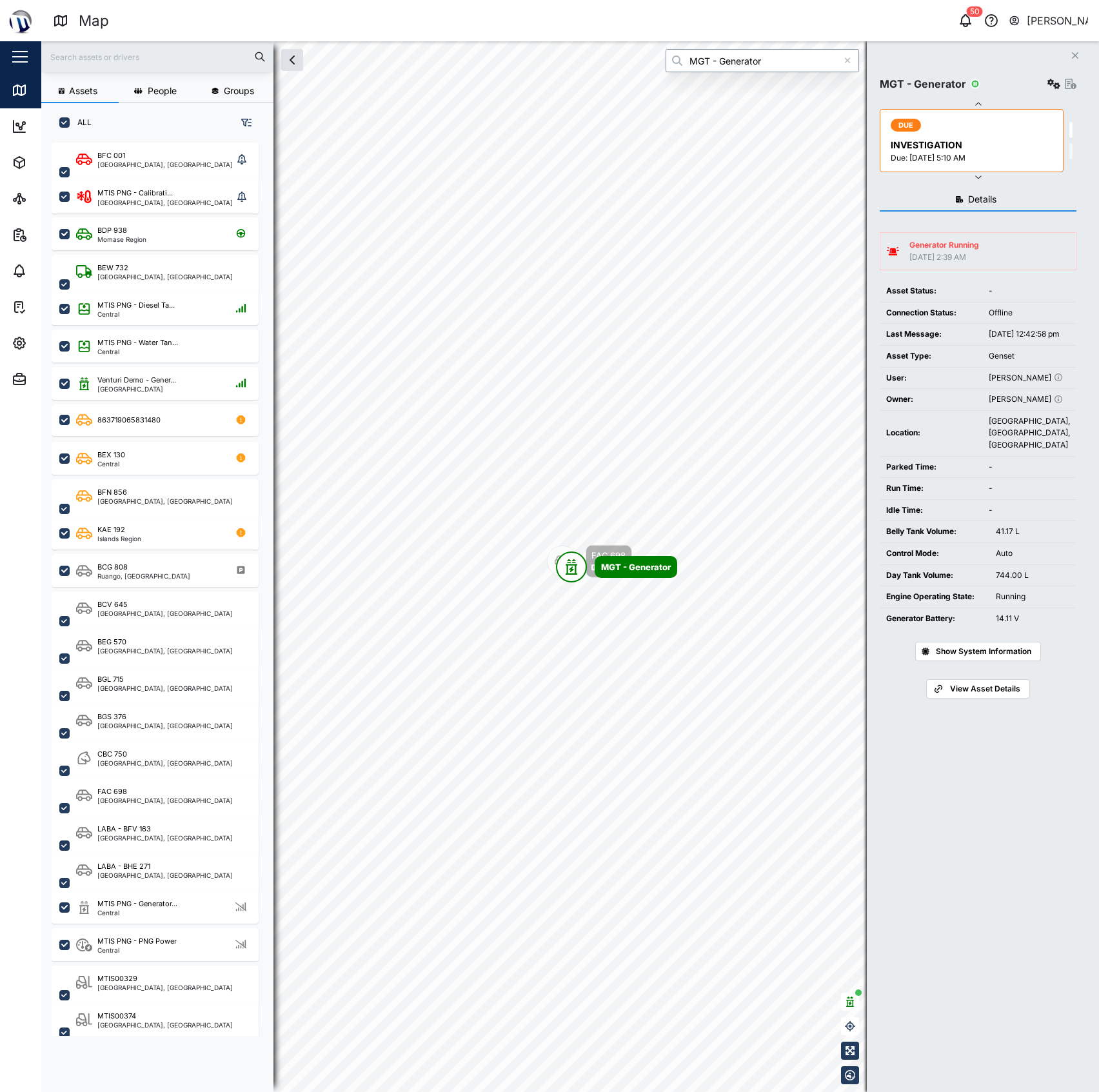
type input "MGT - Generator"
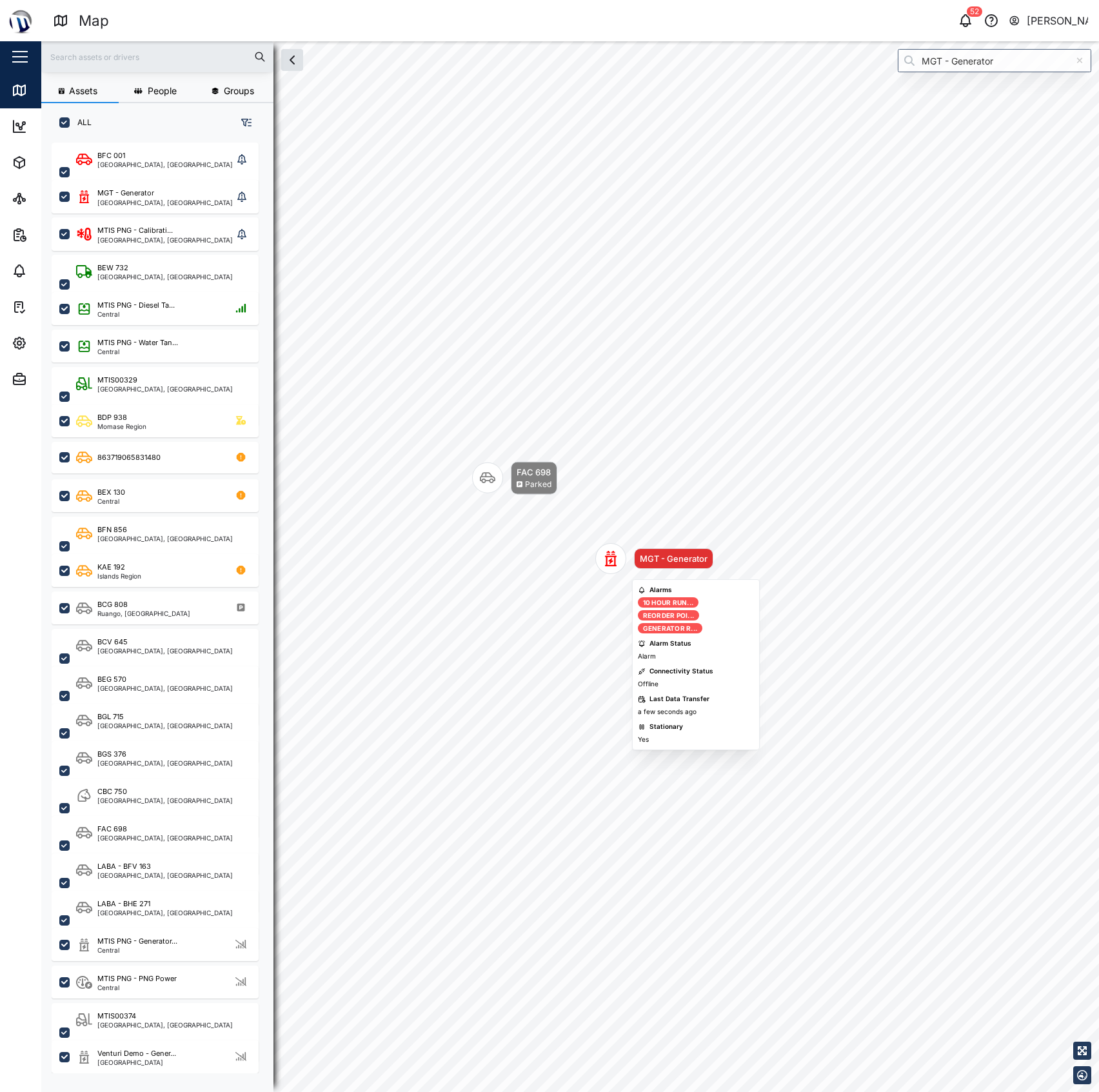
click at [679, 555] on div "MGT - Generator" at bounding box center [673, 558] width 68 height 13
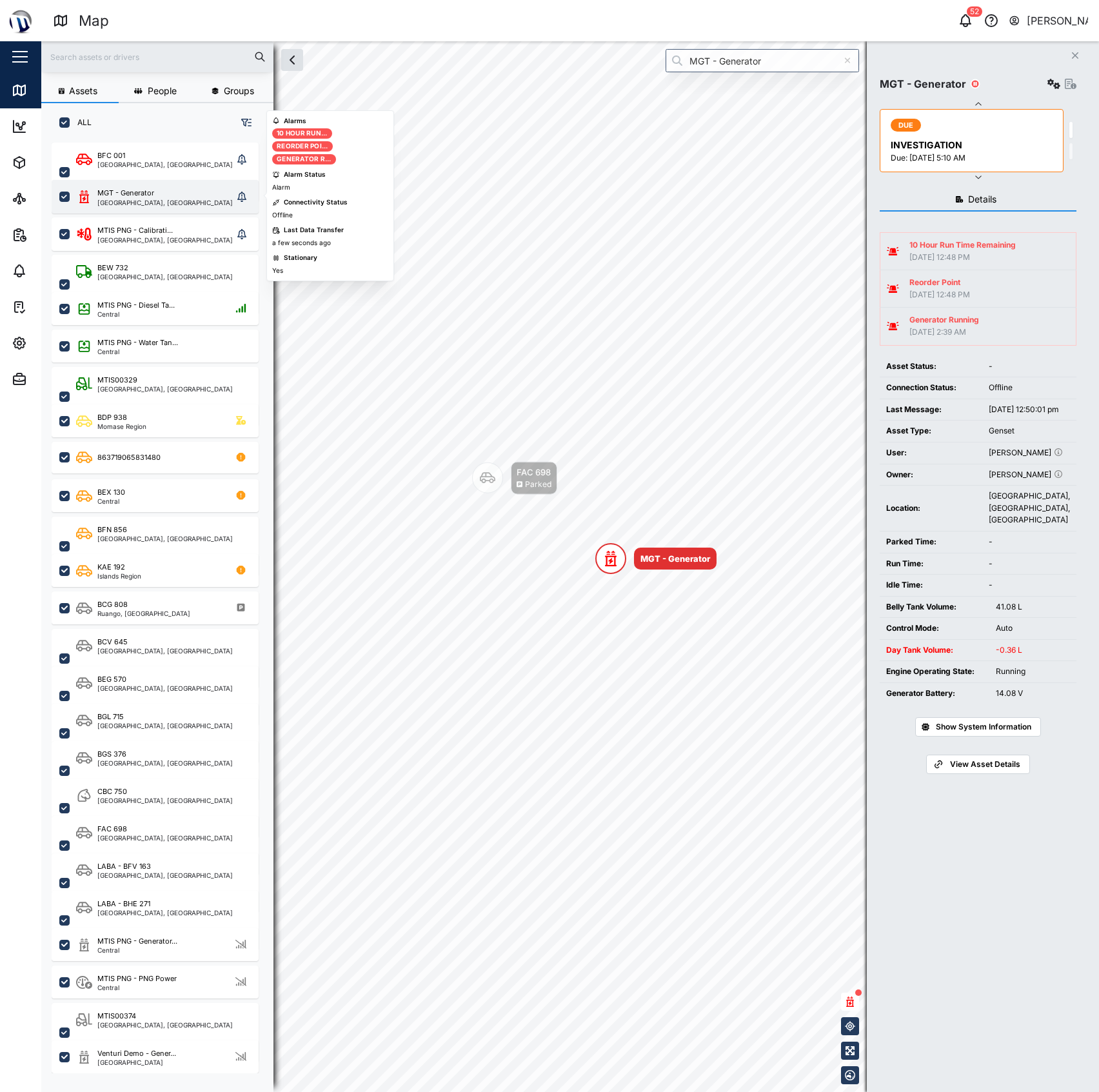
click at [254, 199] on div "MGT - Generator Port Moresby, Southern Region" at bounding box center [155, 196] width 207 height 33
click at [248, 199] on button "grid" at bounding box center [242, 197] width 18 height 18
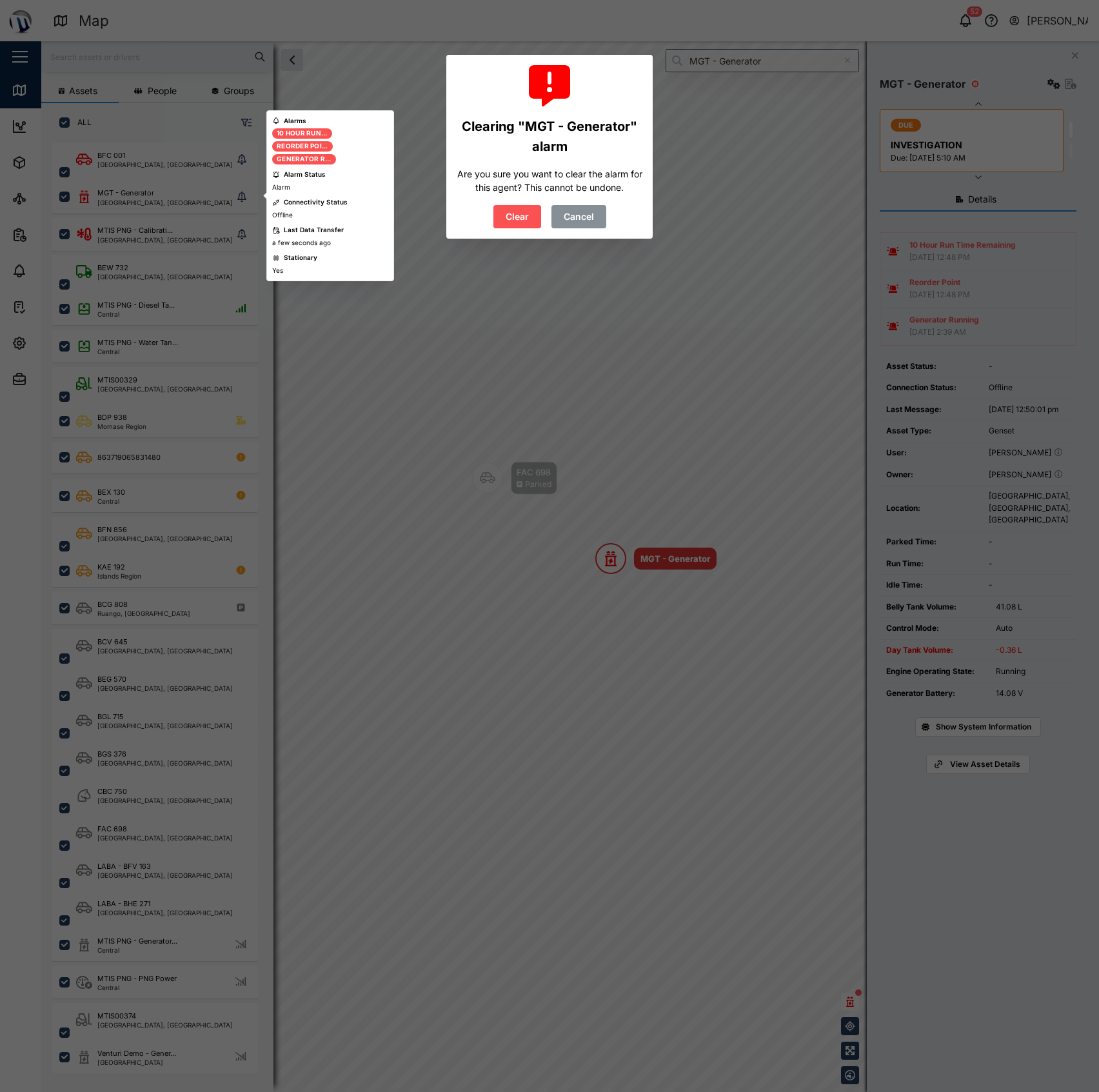
click at [519, 213] on span "Clear" at bounding box center [517, 216] width 23 height 22
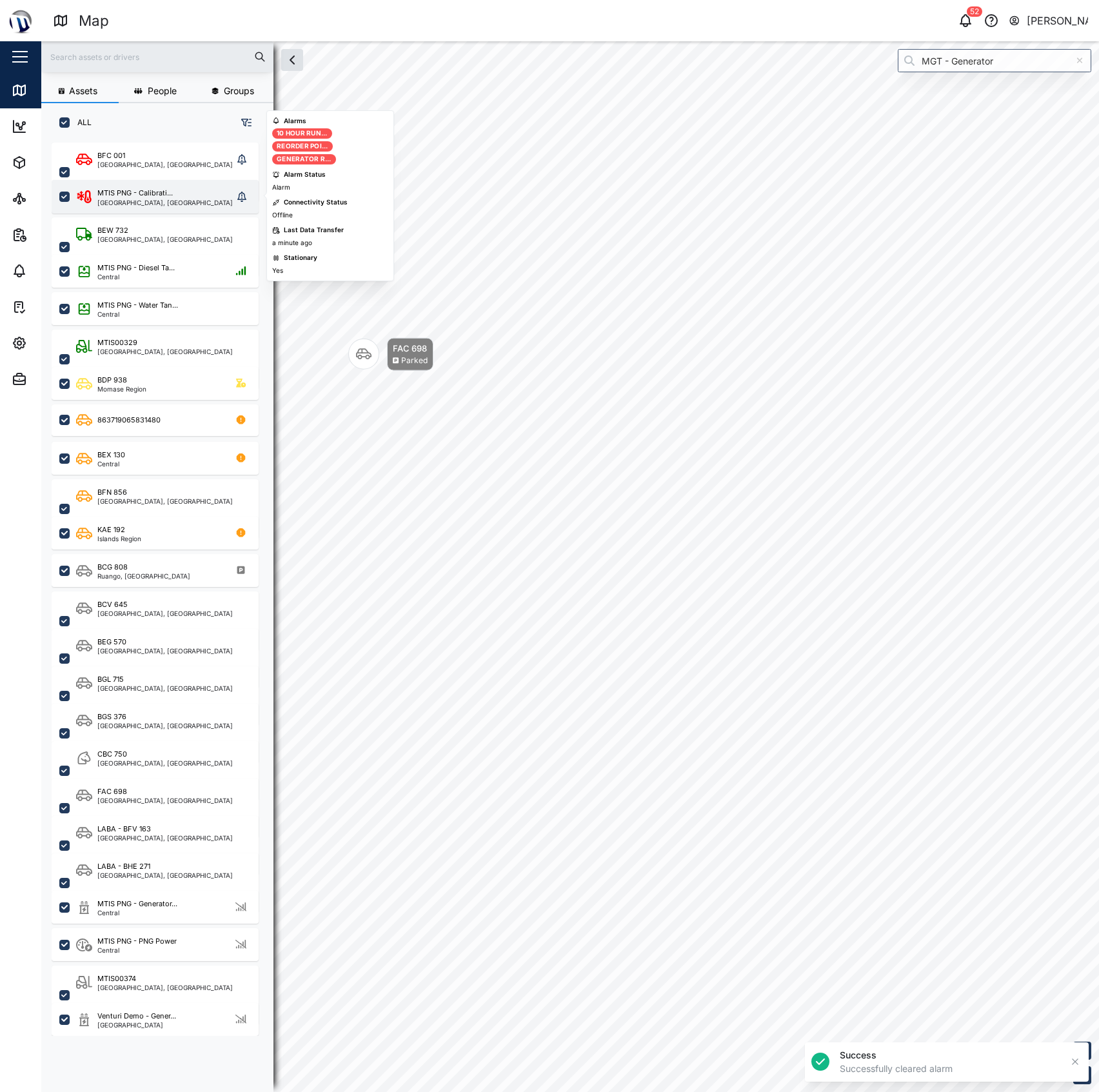
click at [169, 195] on div "MTIS PNG - Calibrati..." at bounding box center [135, 193] width 75 height 11
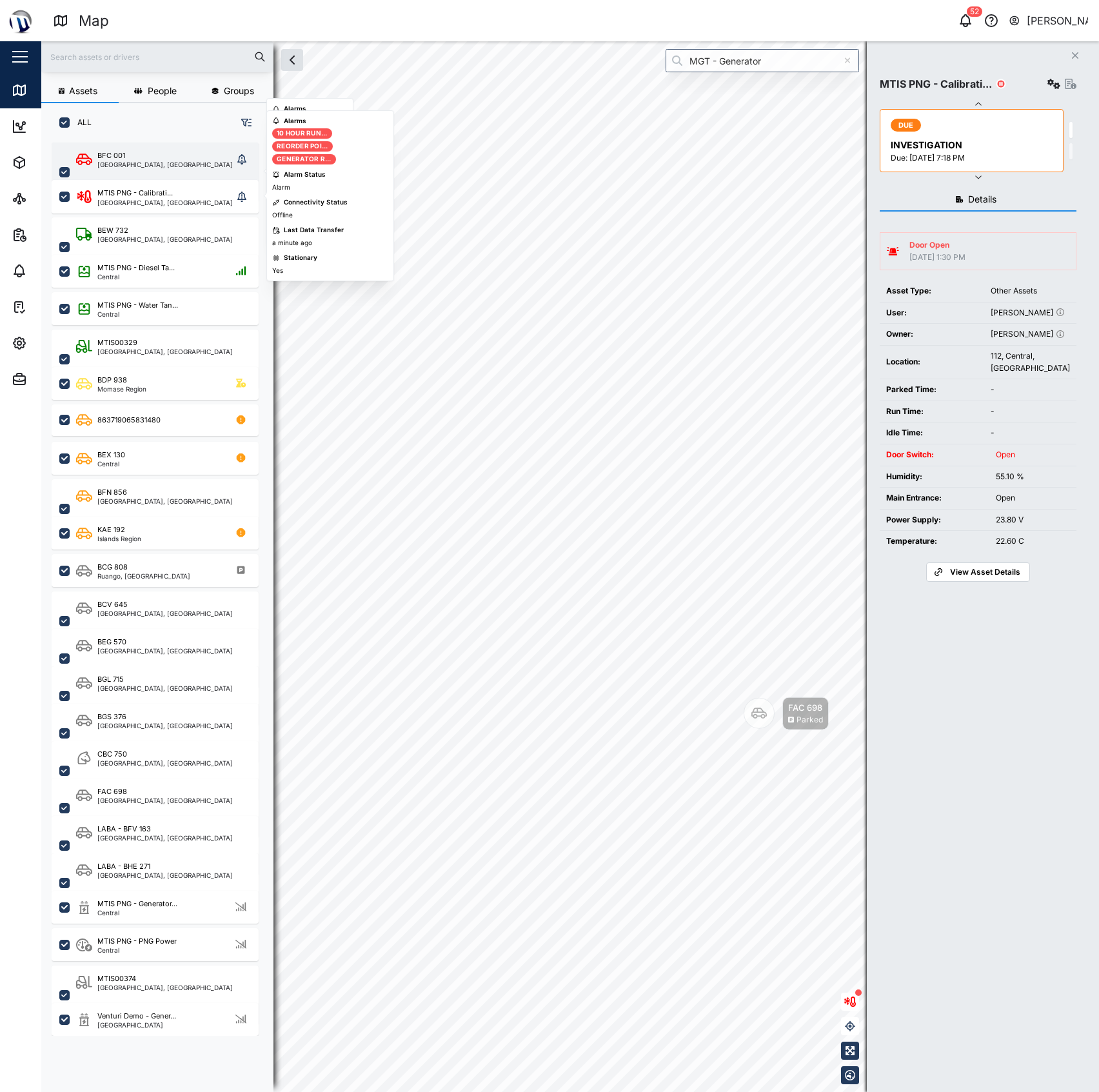
click at [173, 152] on div "BFC 001" at bounding box center [165, 155] width 136 height 11
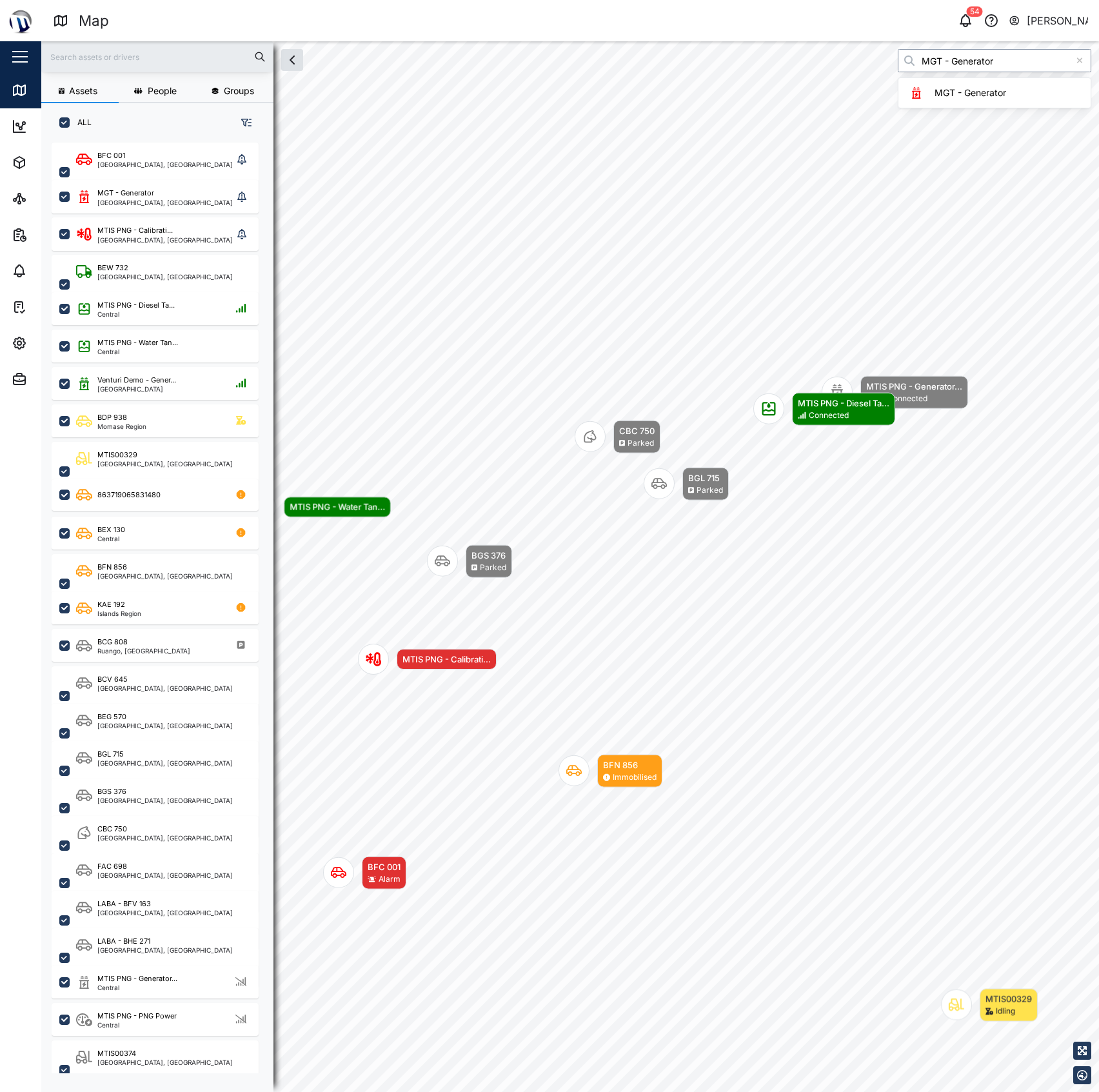
click at [981, 66] on input "MGT - Generator" at bounding box center [994, 60] width 193 height 23
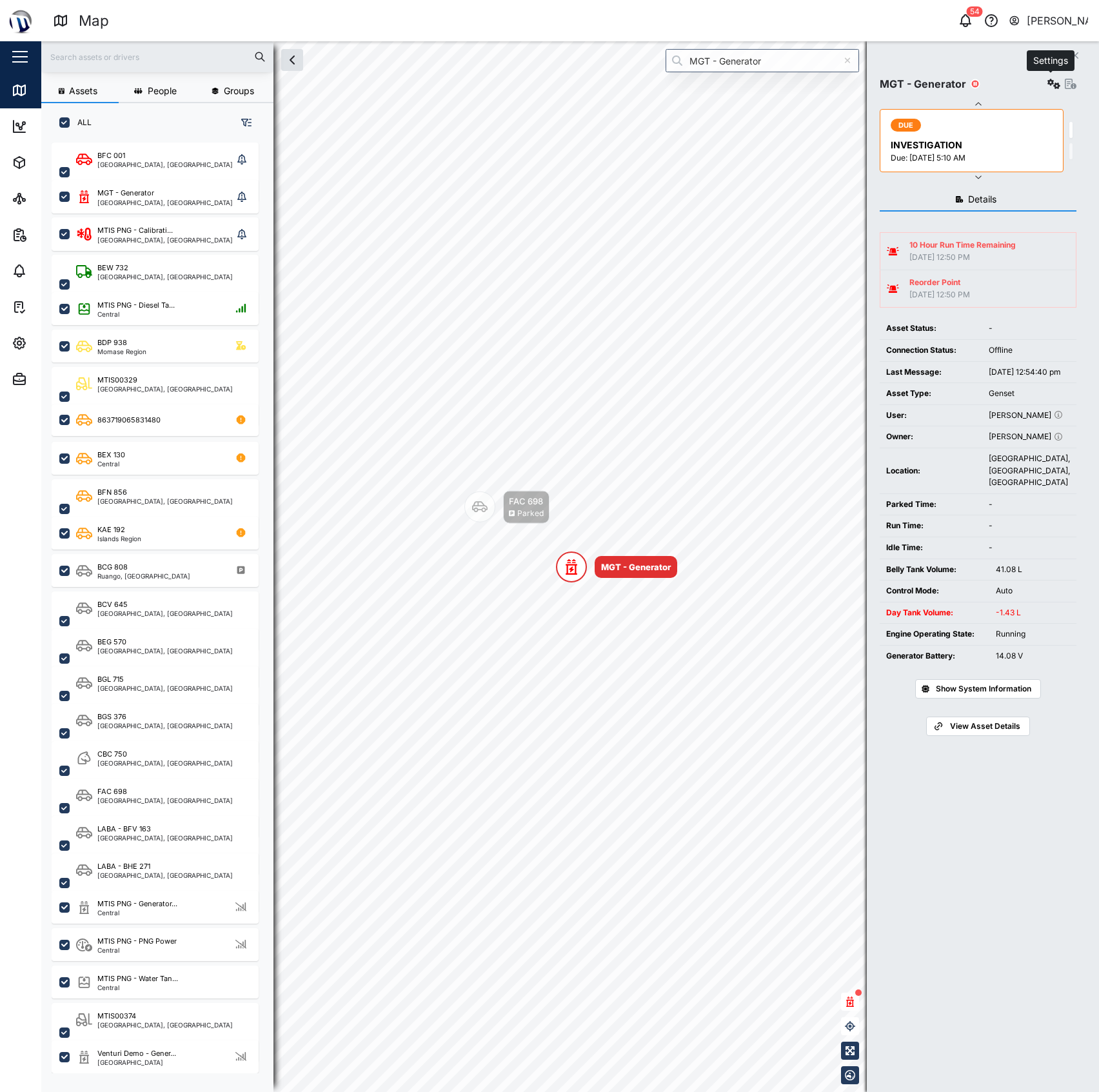
click at [1048, 81] on icon "button" at bounding box center [1054, 84] width 13 height 10
click at [989, 214] on link "Sensors" at bounding box center [997, 222] width 119 height 27
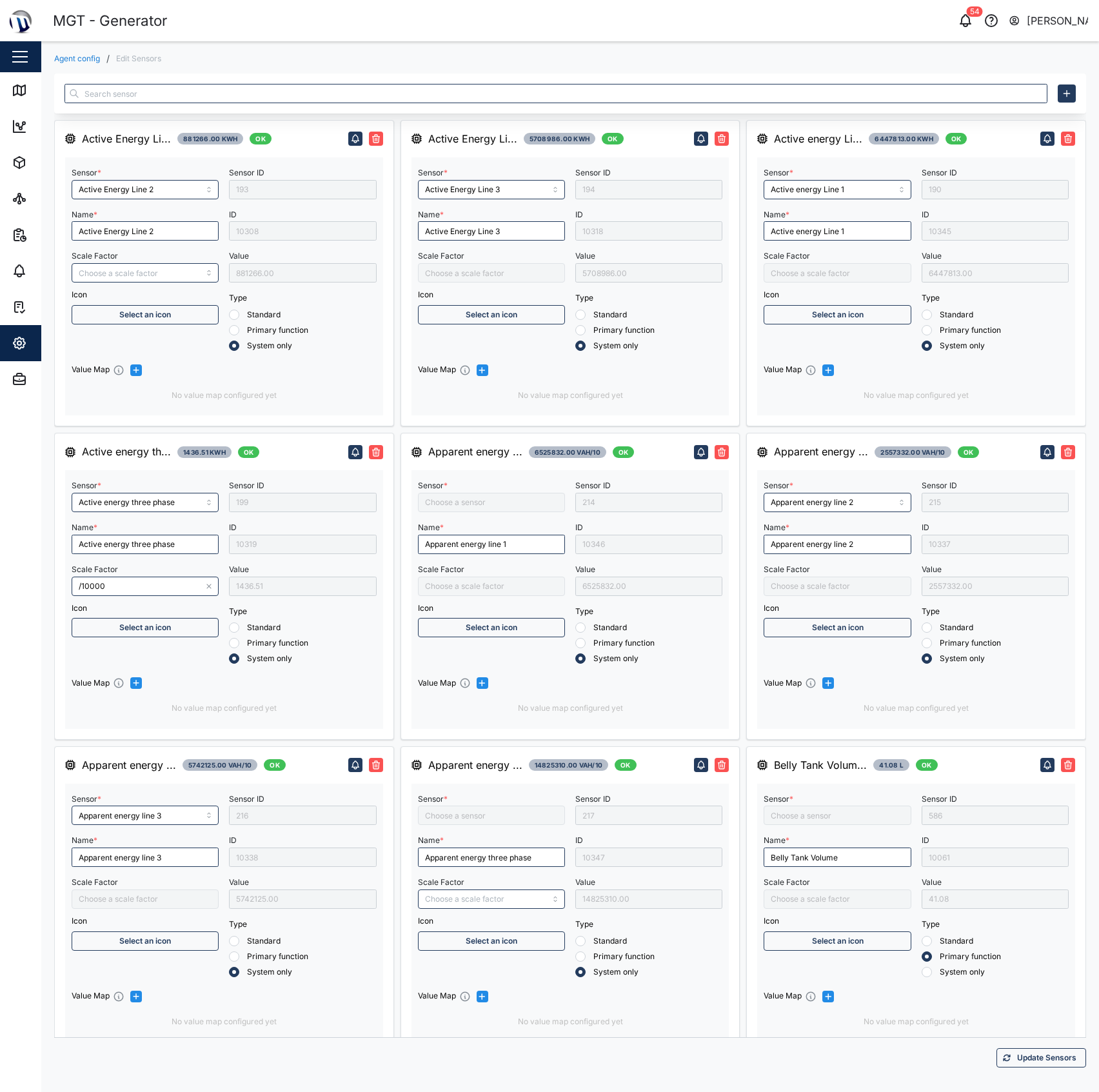
type input "Active Energy Line 2"
type input "Active energy three phase"
type input "/10000"
type input "Apparent energy line 3"
type input "Active Energy Line 3"
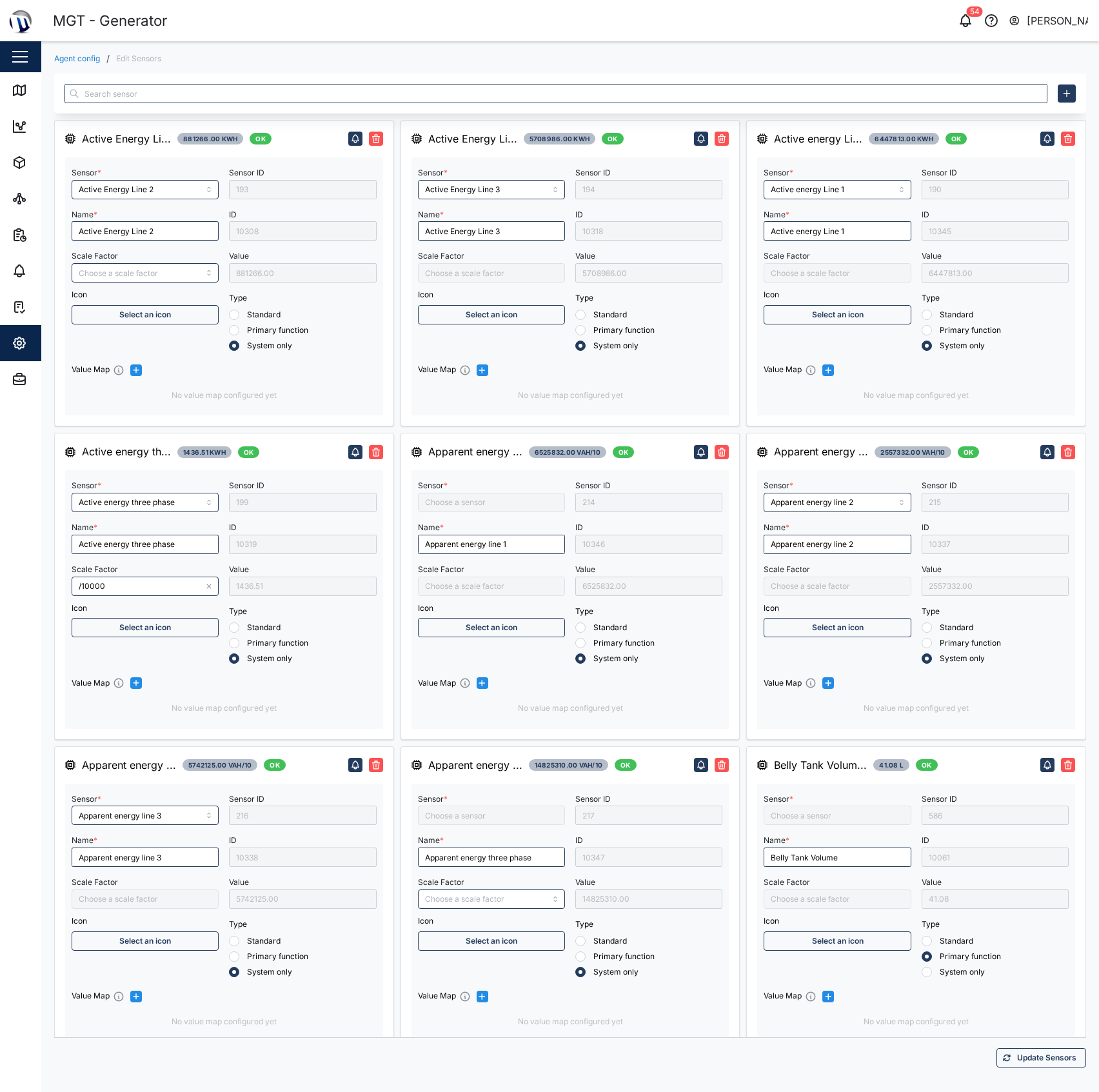
type input "Active energy Line 1"
type input "Apparent energy line 2"
type input "Control Mode"
type input "Capacitive Reactive energy line 2"
type input "Apparent energy line 1"
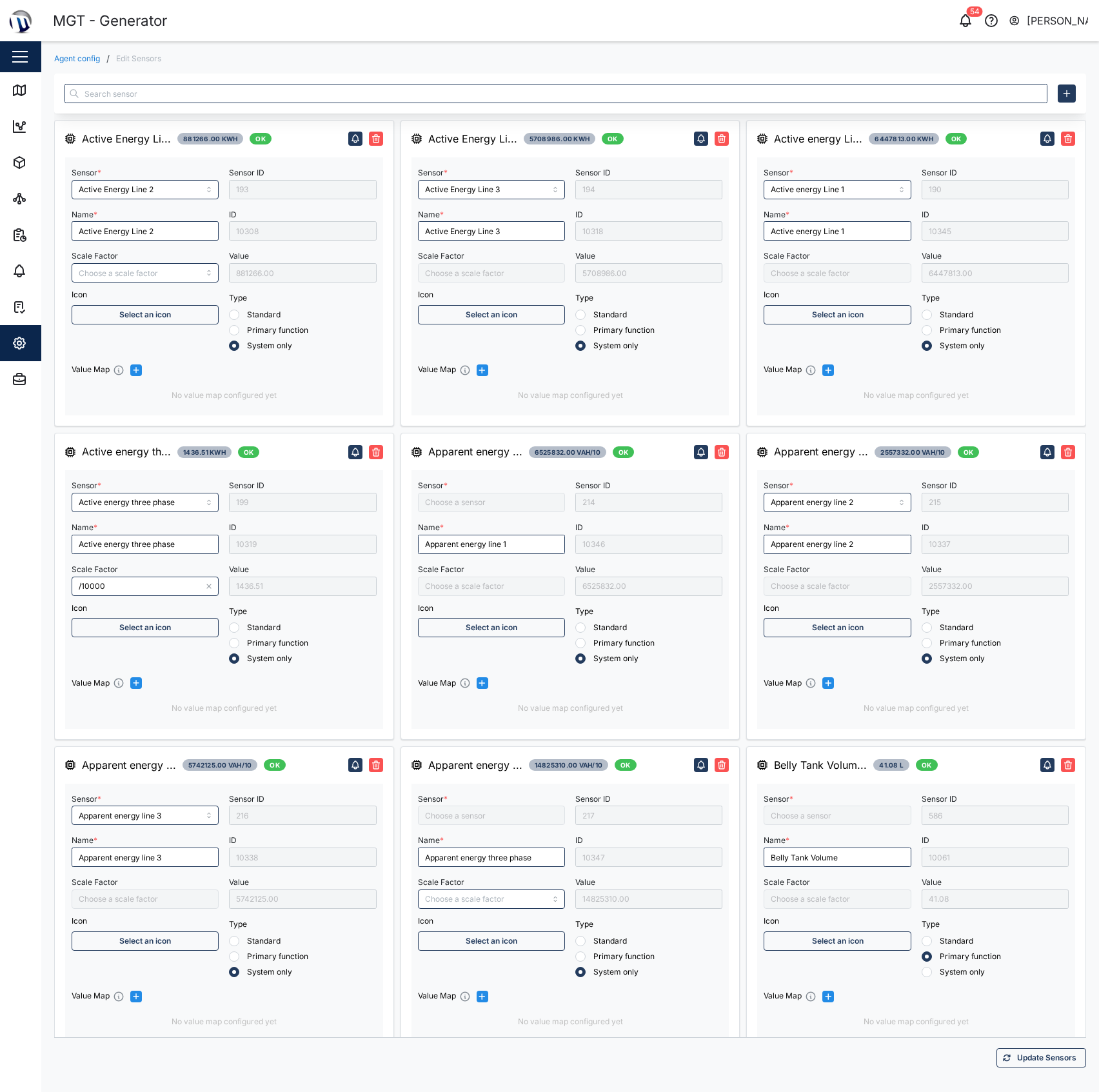
type input "Apparent energy three phase"
type input "MGT GEN Day Tank V2"
type input "Capacitive Reactive energy line 1"
type input "Capacitive Reactive energy line 3"
type input "Capacitive Reactive energy three phase"
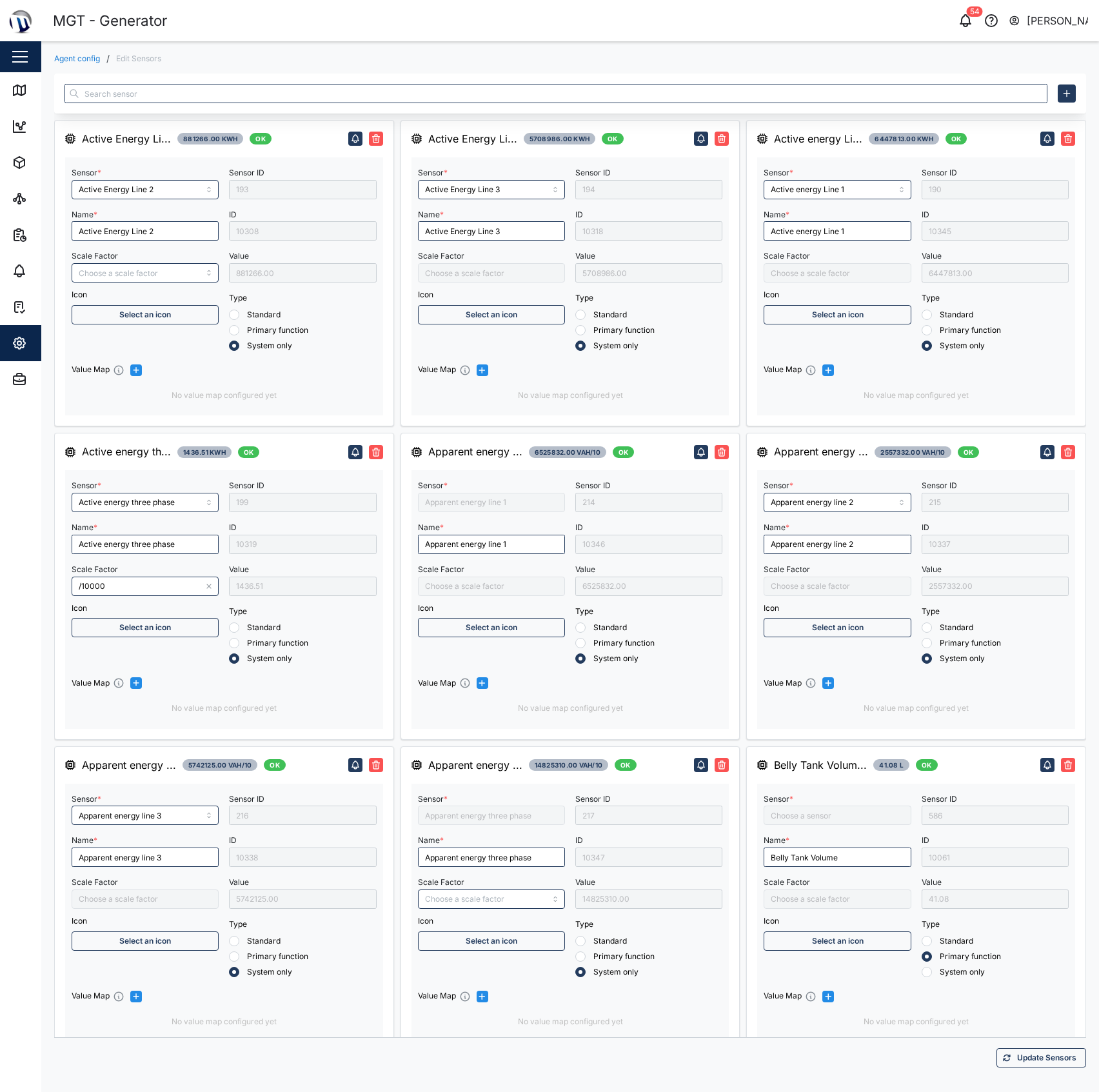
type input "MGT Gen Belly Tank"
type input "Fuel level liter 2"
type input "Fuel Level Liter"
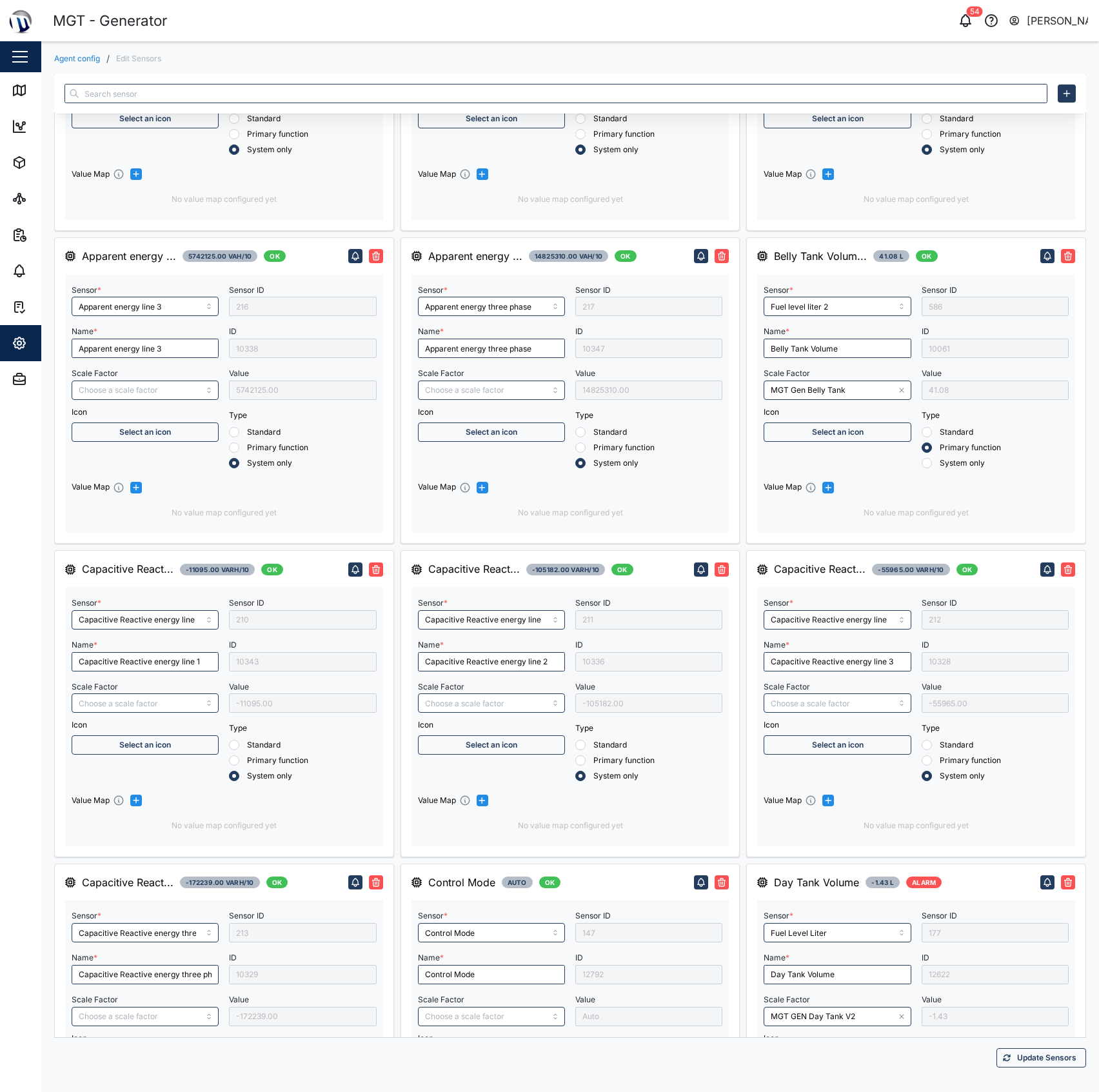
scroll to position [903, 0]
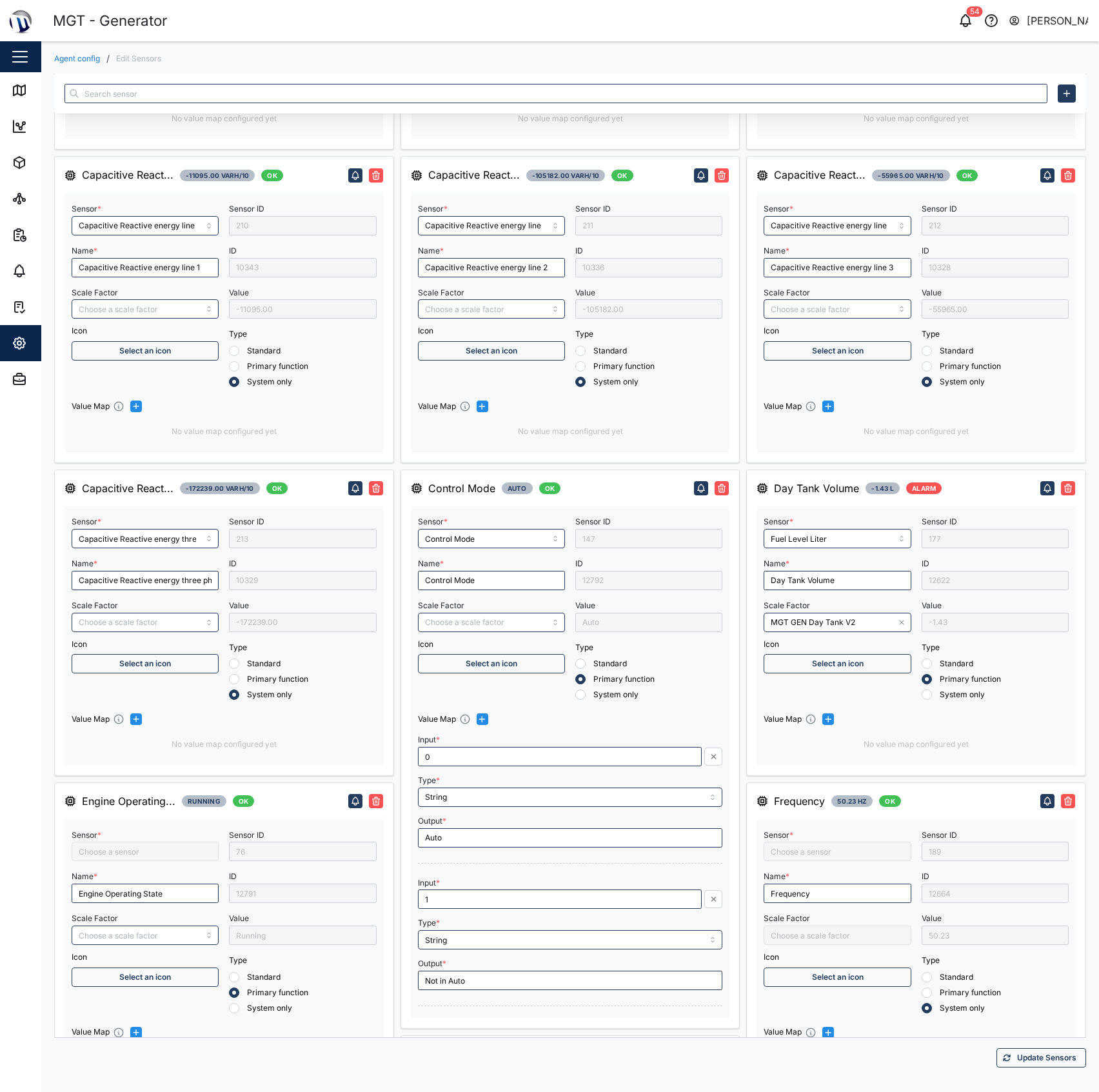
type input "Engine Battery voltage"
type input "/1000"
type input "RMS line voltage L3-L1"
type input "Inductive Reactive energy line 2"
type input "*30"
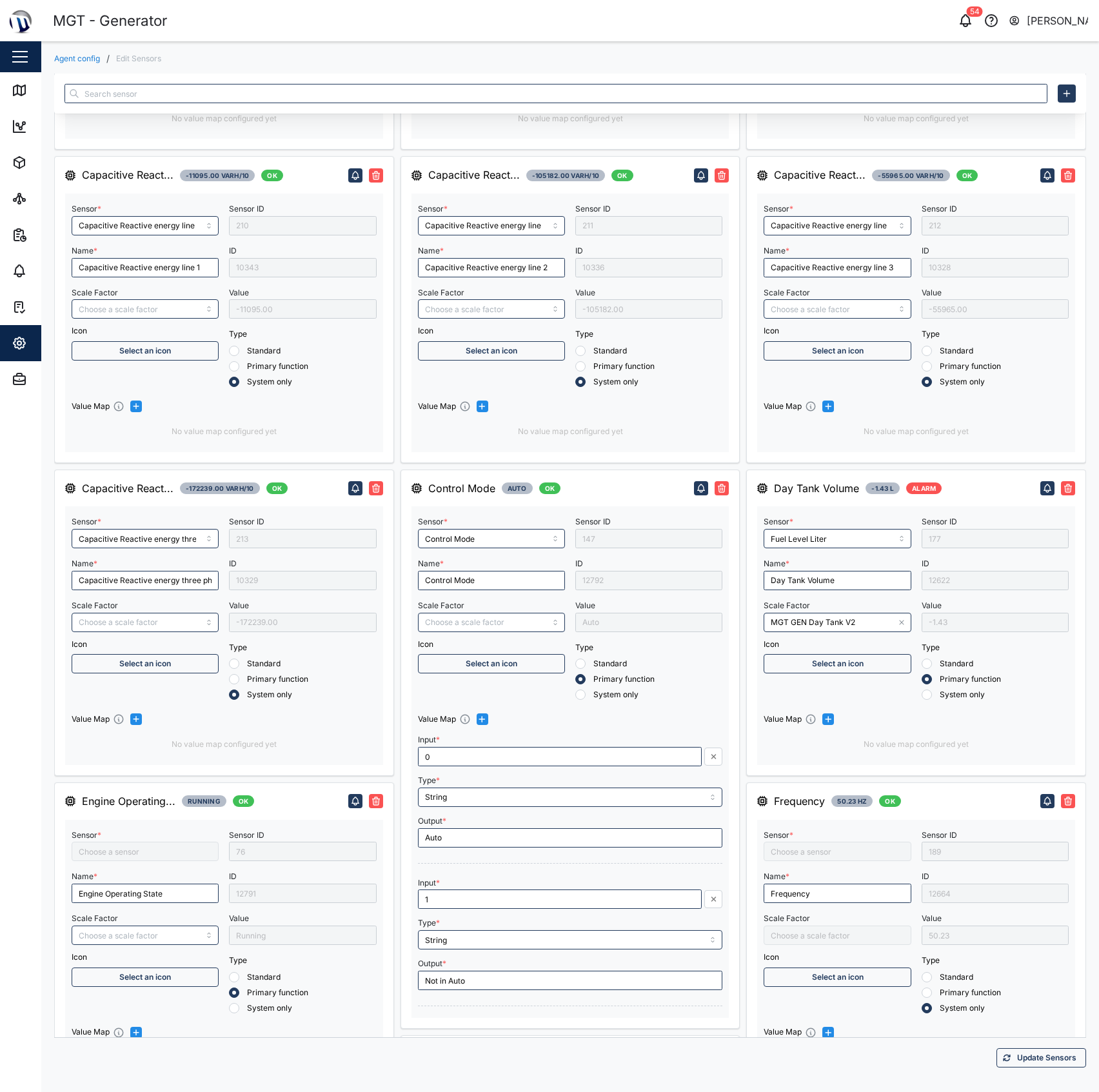
type input "Inductive Reactive energy three phase"
type input "Engine operating state"
type input "Inductive Reactive energy line 3"
type input "RMS star voltage L1-N"
type input "Engine speed"
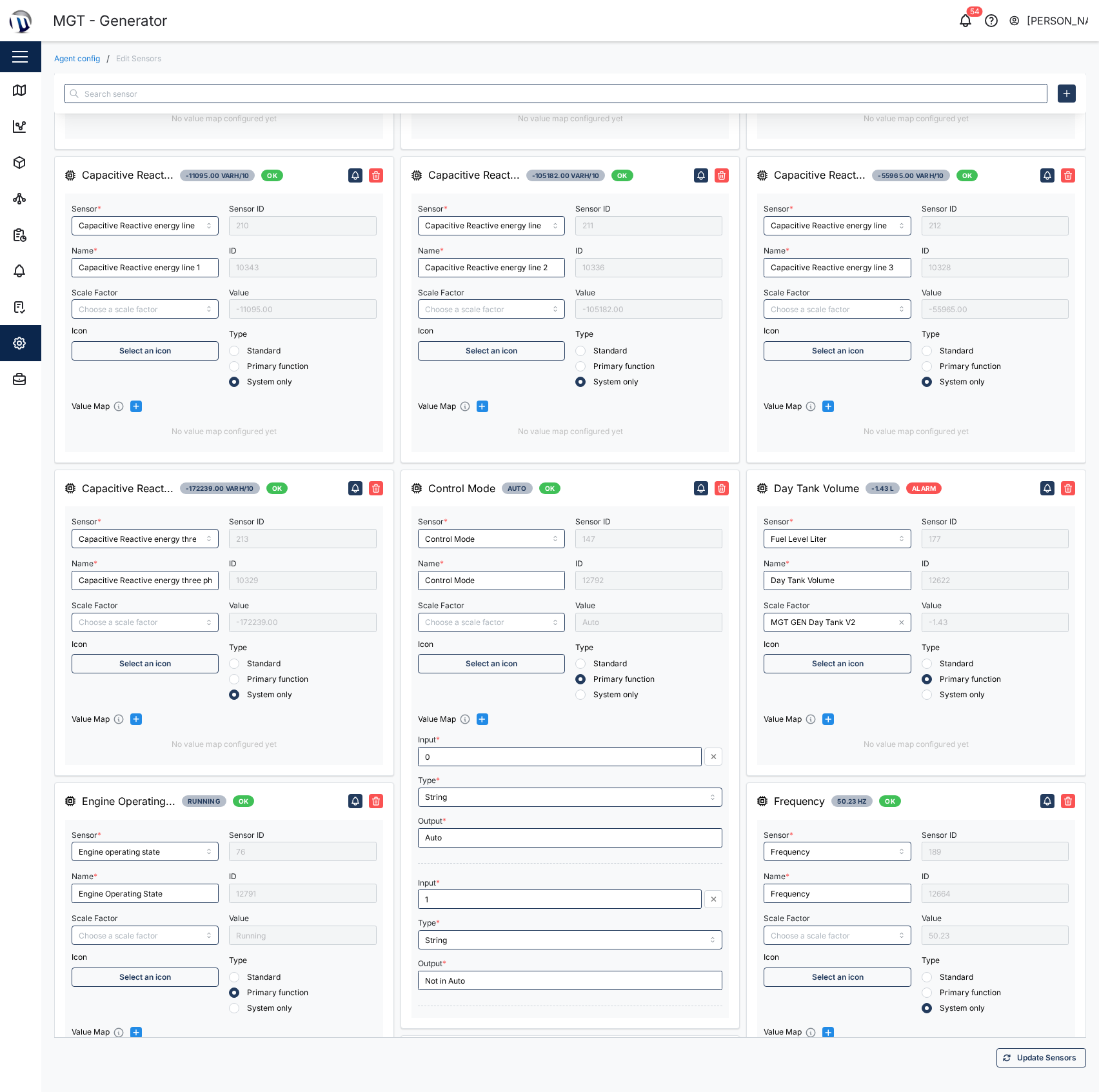
type input "RMS line voltage L1-L2"
type input "Inductive Reactive energy line 1"
type input "RMS line current Line 2"
type input "Frequency"
type input "RMS line voltage L2-L3"
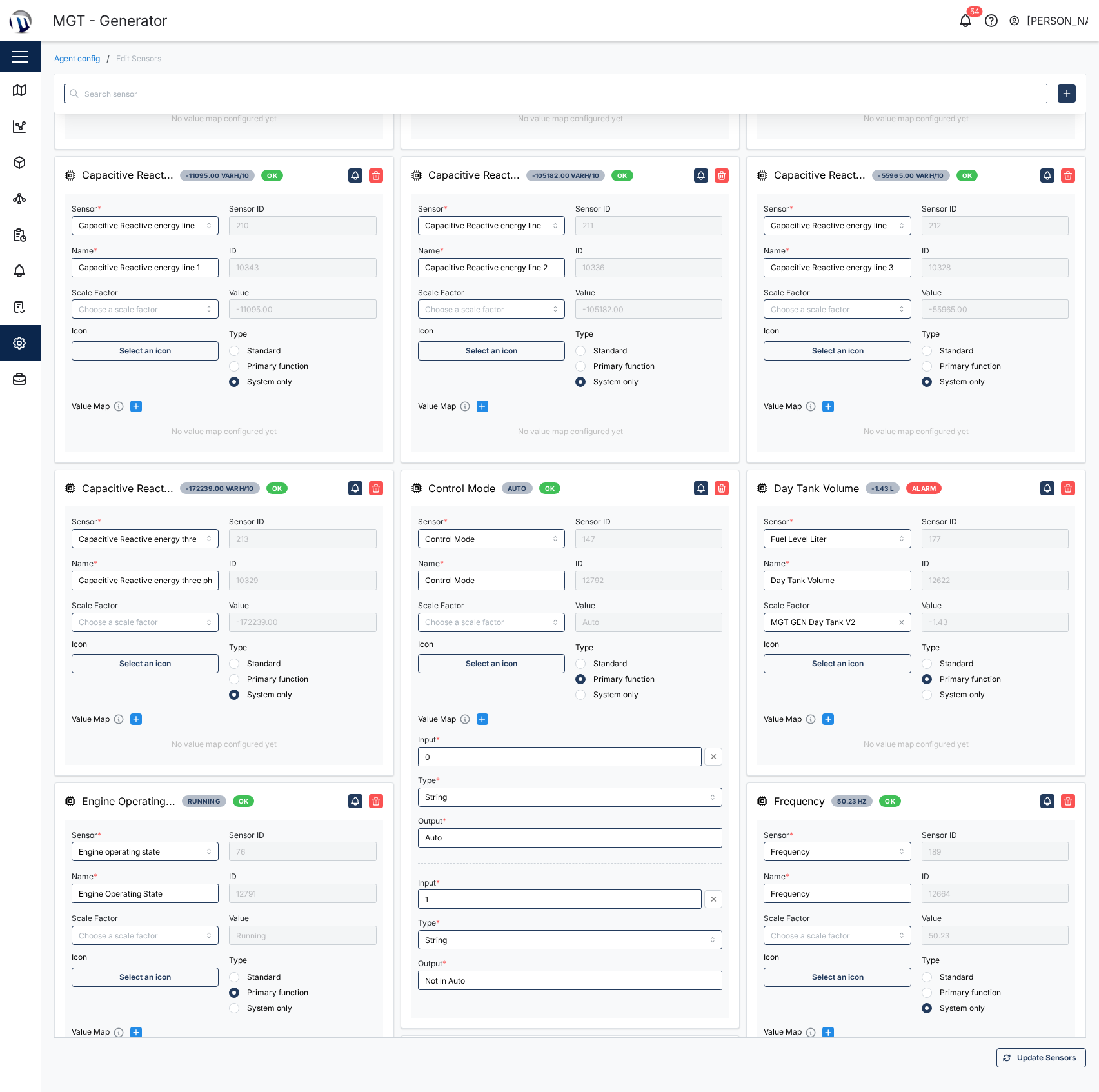
type input "RMS line current Line 1"
type input "RMS star voltage L2-N"
click at [898, 625] on icon "button" at bounding box center [902, 622] width 8 height 8
click at [1071, 715] on div "Day Tank Volume -1.43 L ALARM Sensor * Fuel Level Liter Name * Day Tank Volume …" at bounding box center [916, 622] width 340 height 306
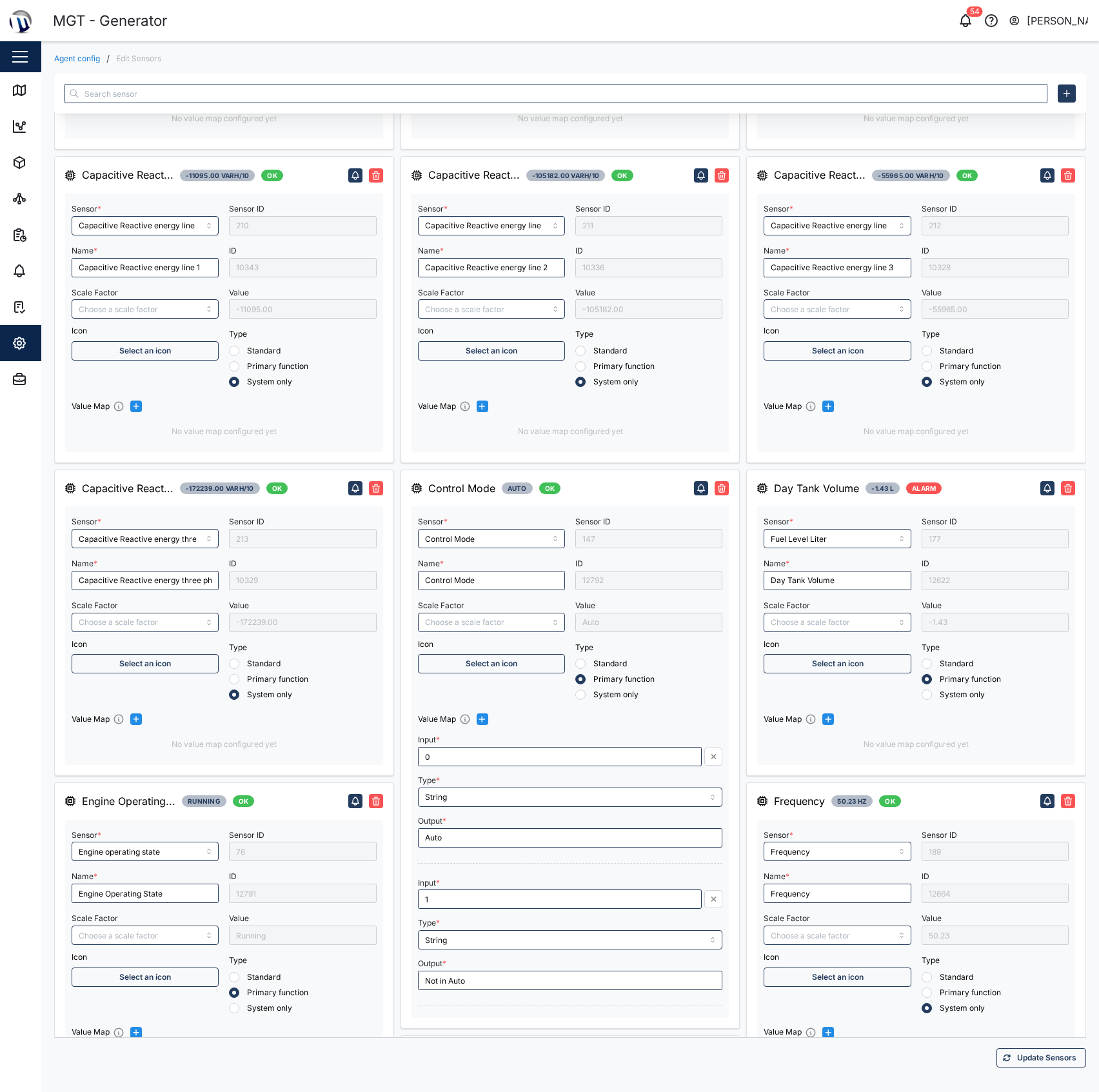
click at [1049, 1057] on span "Update Sensors" at bounding box center [1047, 1058] width 60 height 18
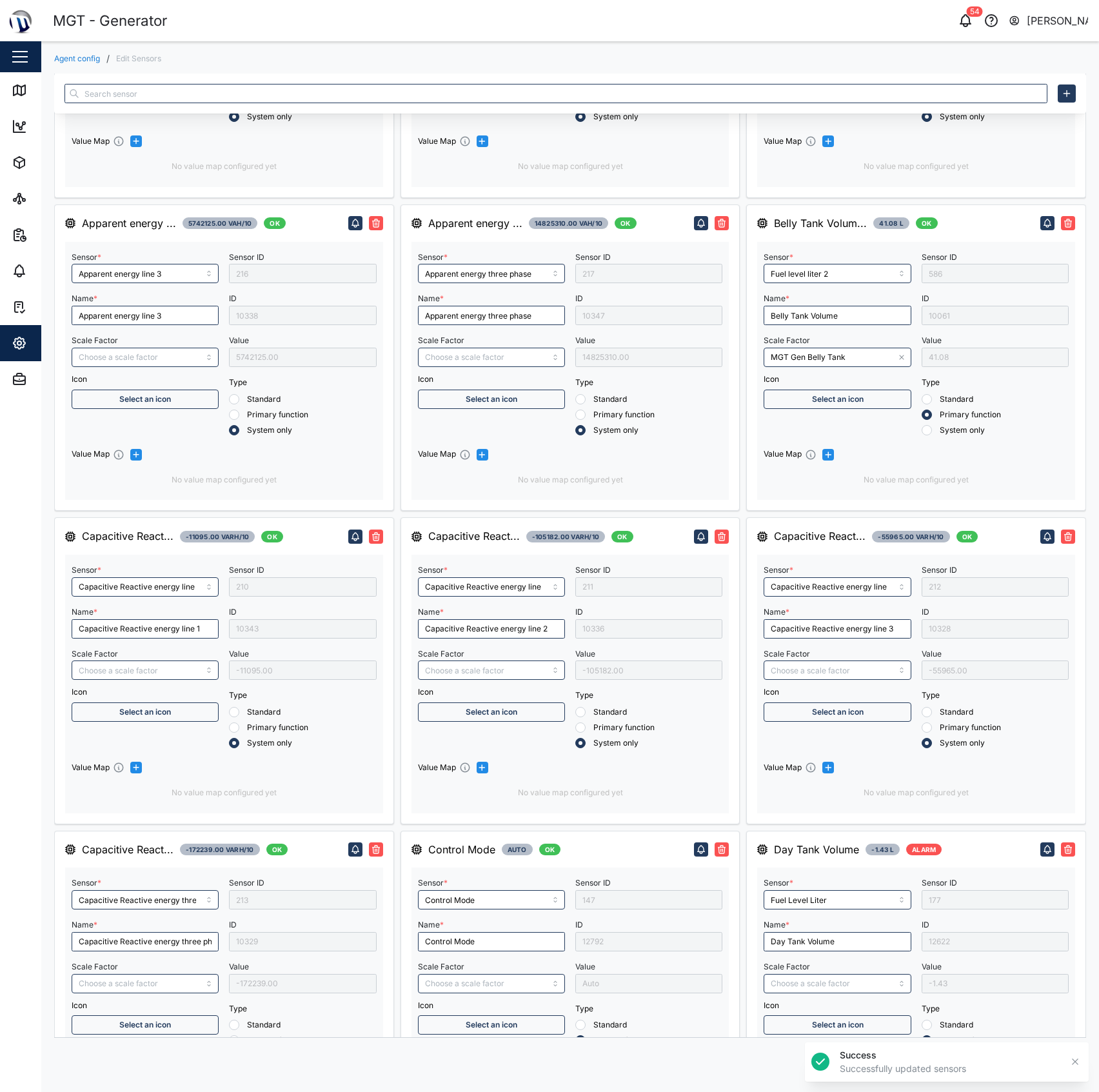
scroll to position [0, 0]
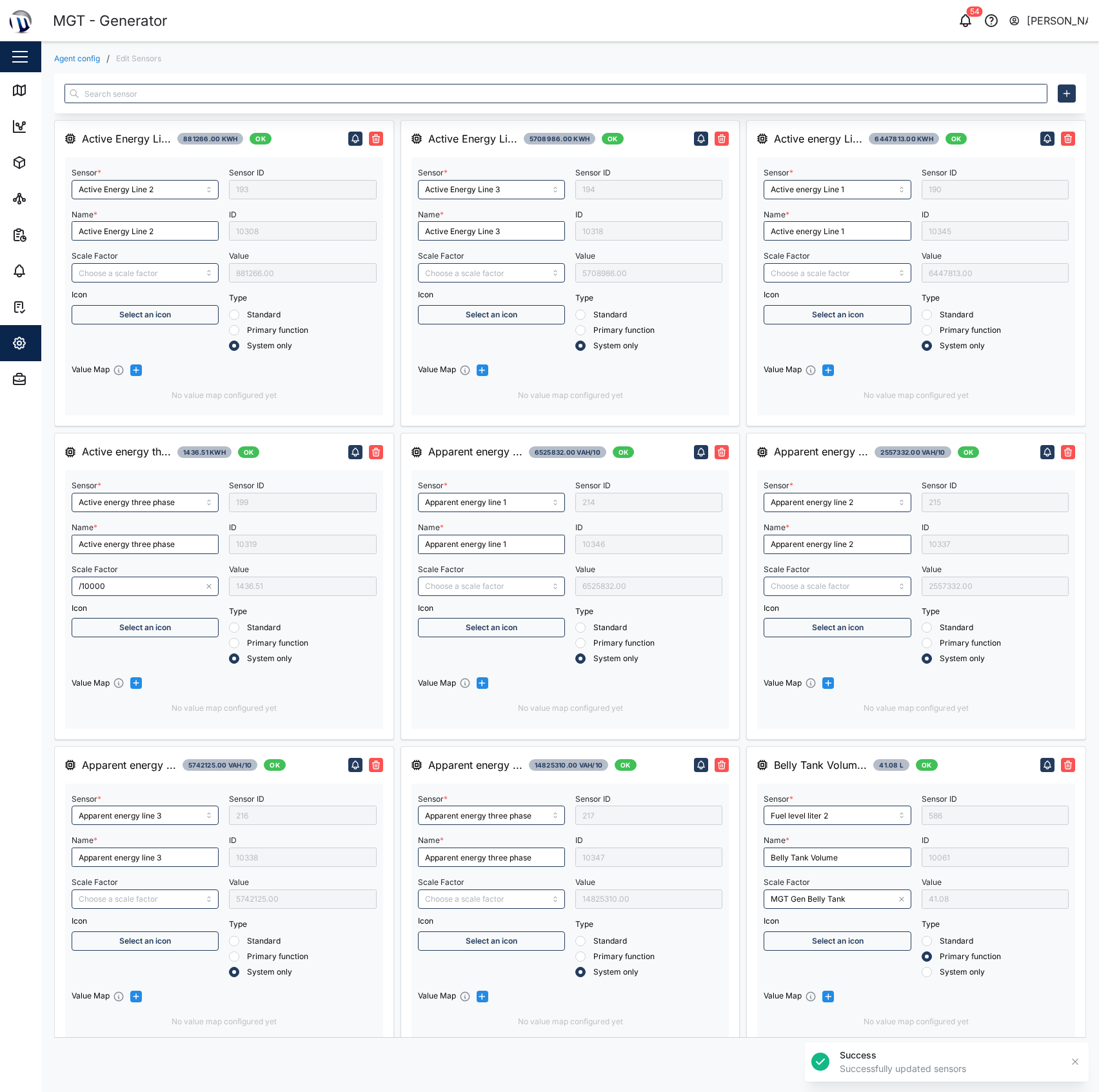
type input "Engine operating state"
type input "/1000"
type input "RMS star voltage L1-N"
type input "Engine Battery voltage"
type input "RMS line voltage L3-L1"
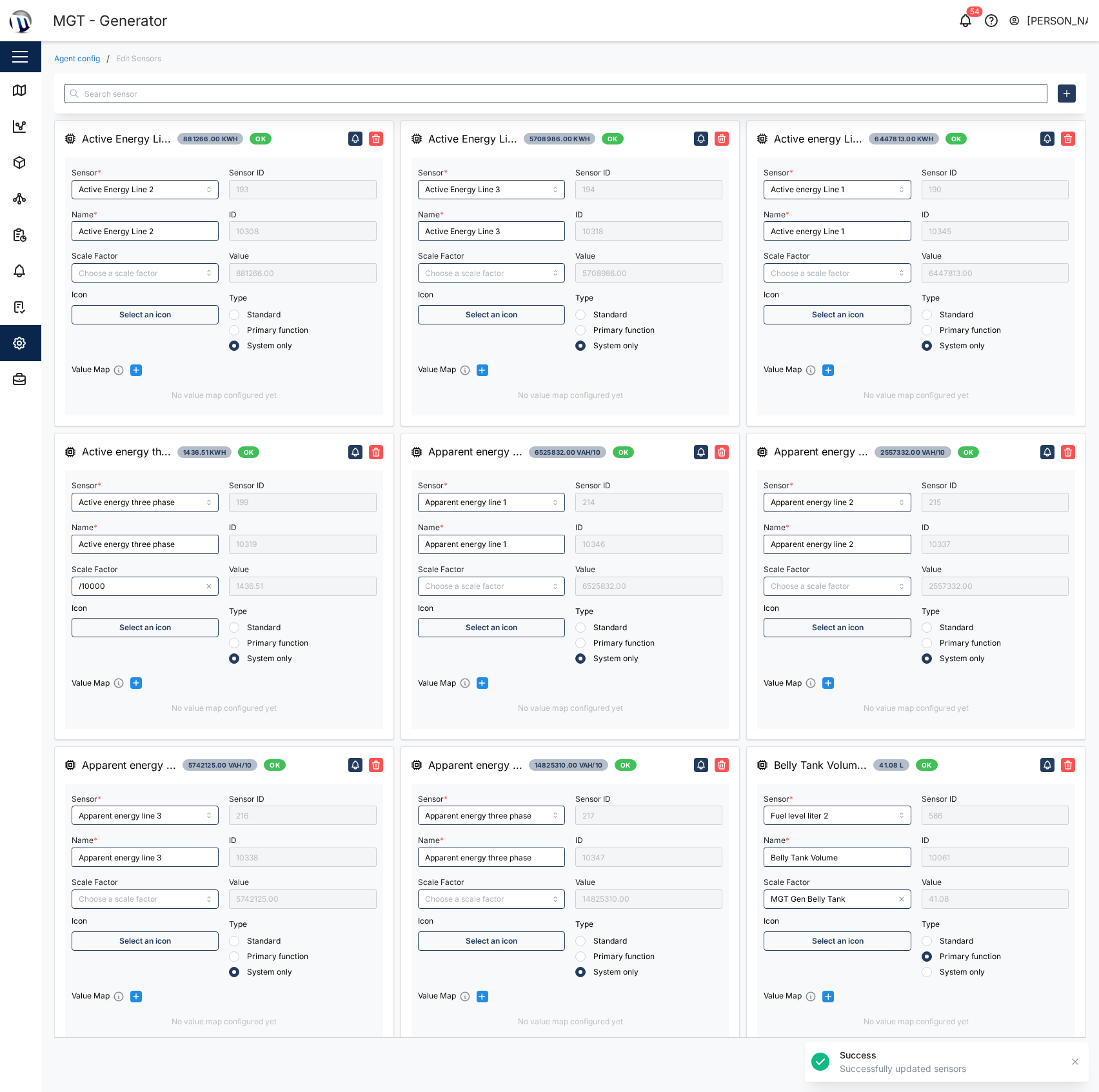
type input "Inductive Reactive energy line 3"
type input "Inductive Reactive energy line 1"
type input "RMS line current Line 2"
type input "Engine speed"
type input "*30"
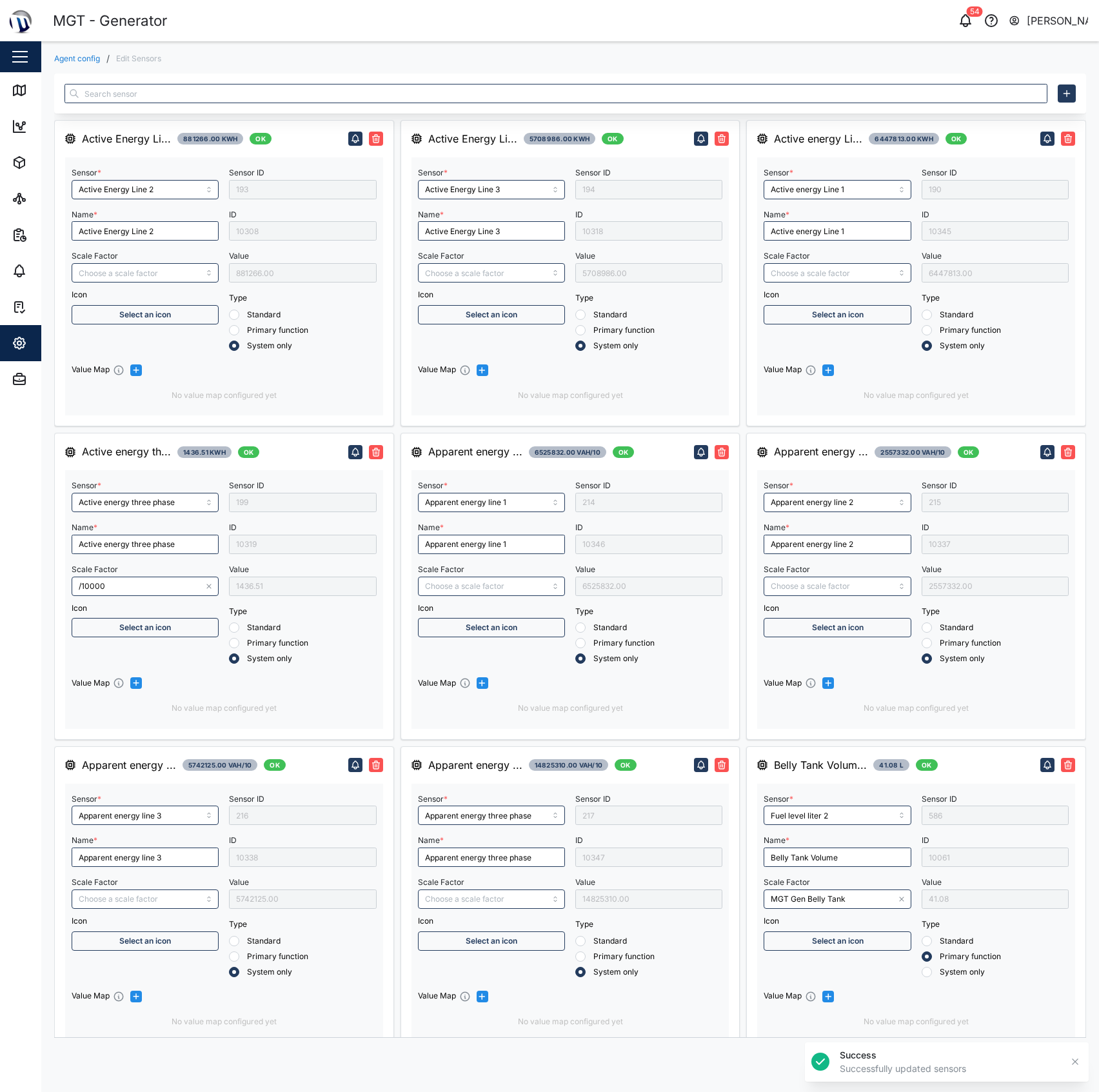
type input "RMS line voltage L1-L2"
type input "Inductive Reactive energy three phase"
type input "Frequency"
type input "RMS line voltage L2-L3"
type input "Inductive Reactive energy line 2"
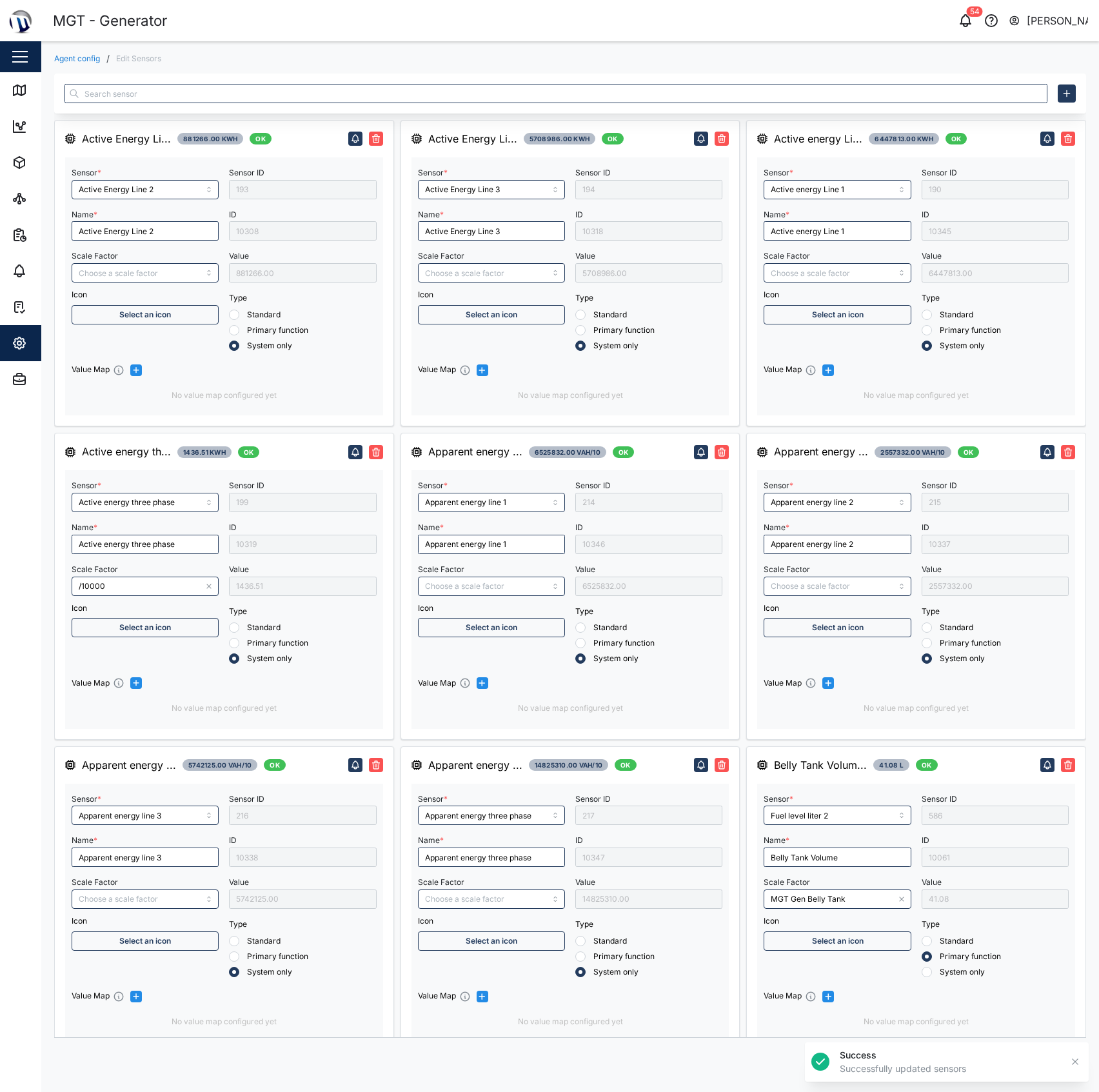
type input "RMS line current Line 1"
type input "RMS star voltage L2-N"
click at [17, 75] on link "Map" at bounding box center [84, 90] width 168 height 36
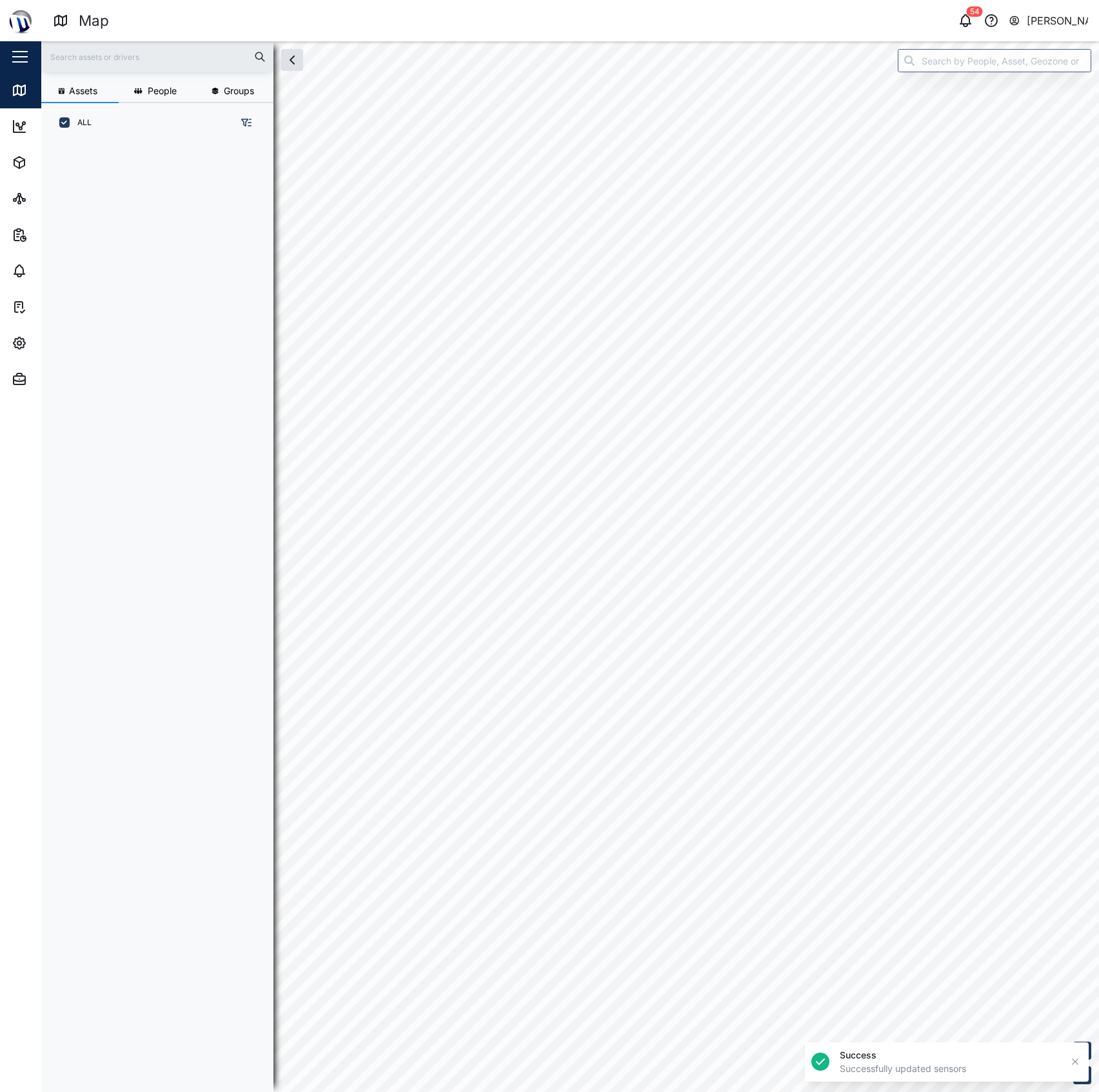
scroll to position [930, 199]
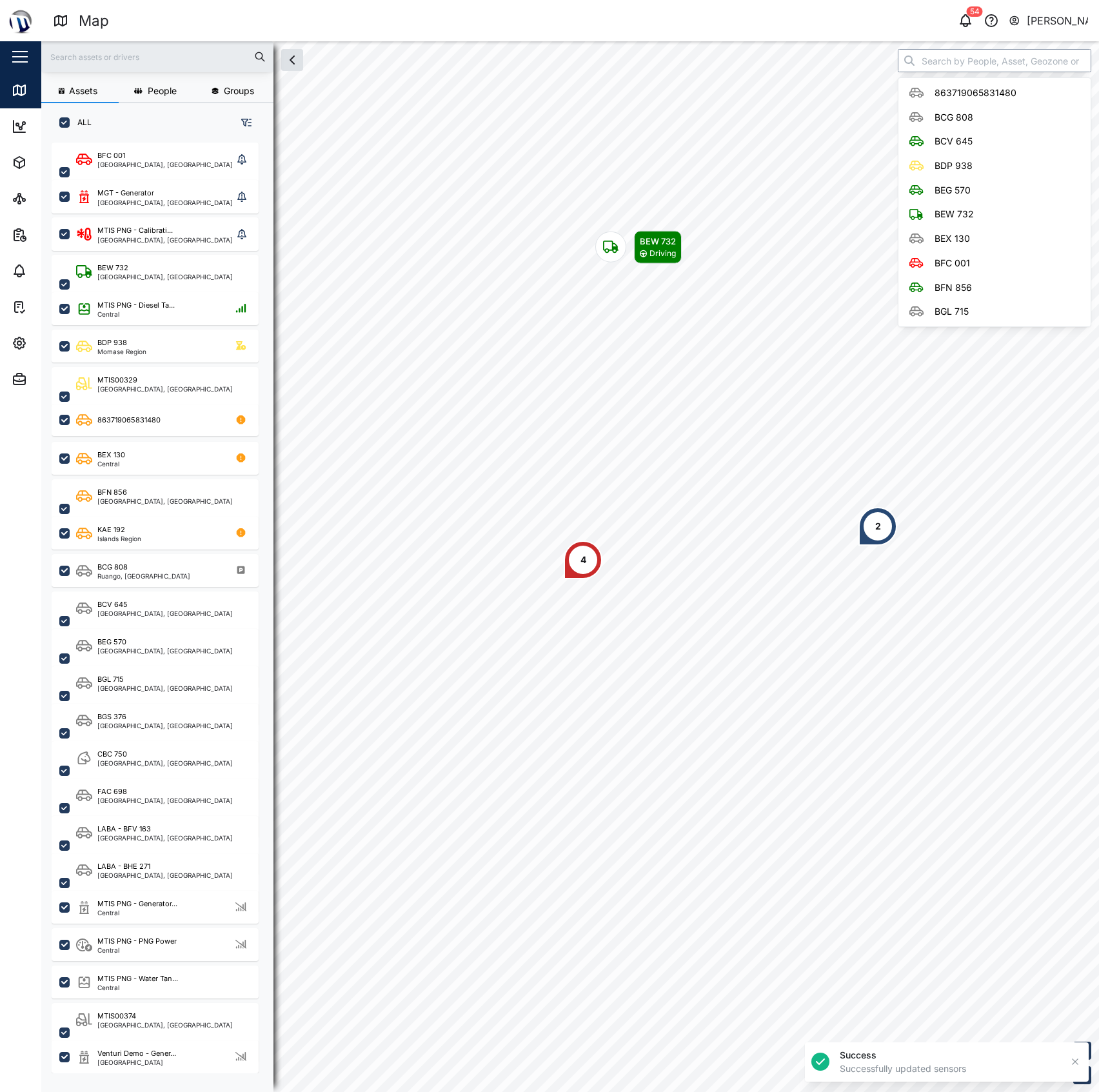
click at [938, 57] on input "search" at bounding box center [994, 60] width 193 height 23
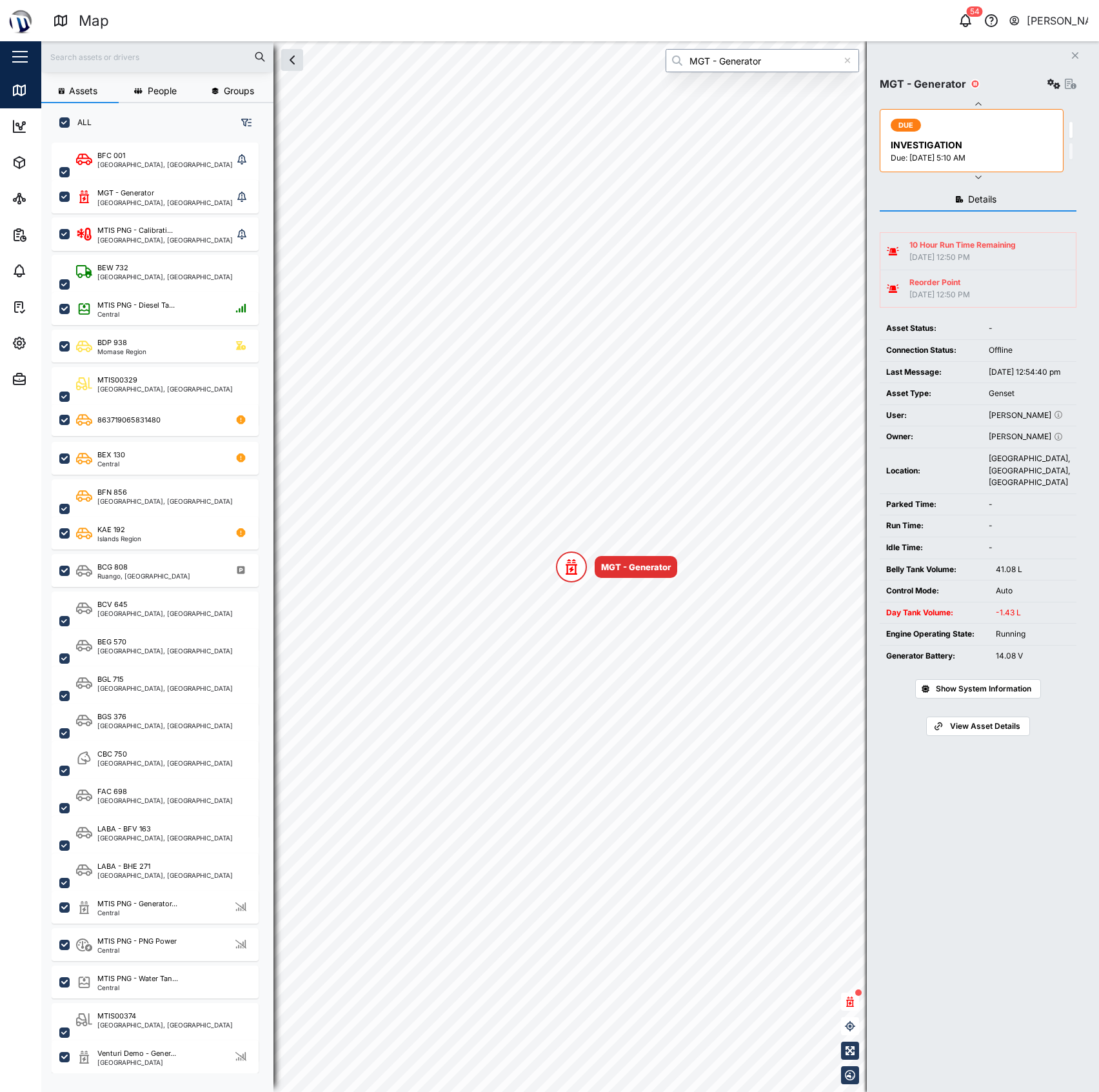
type input "MGT - Generator"
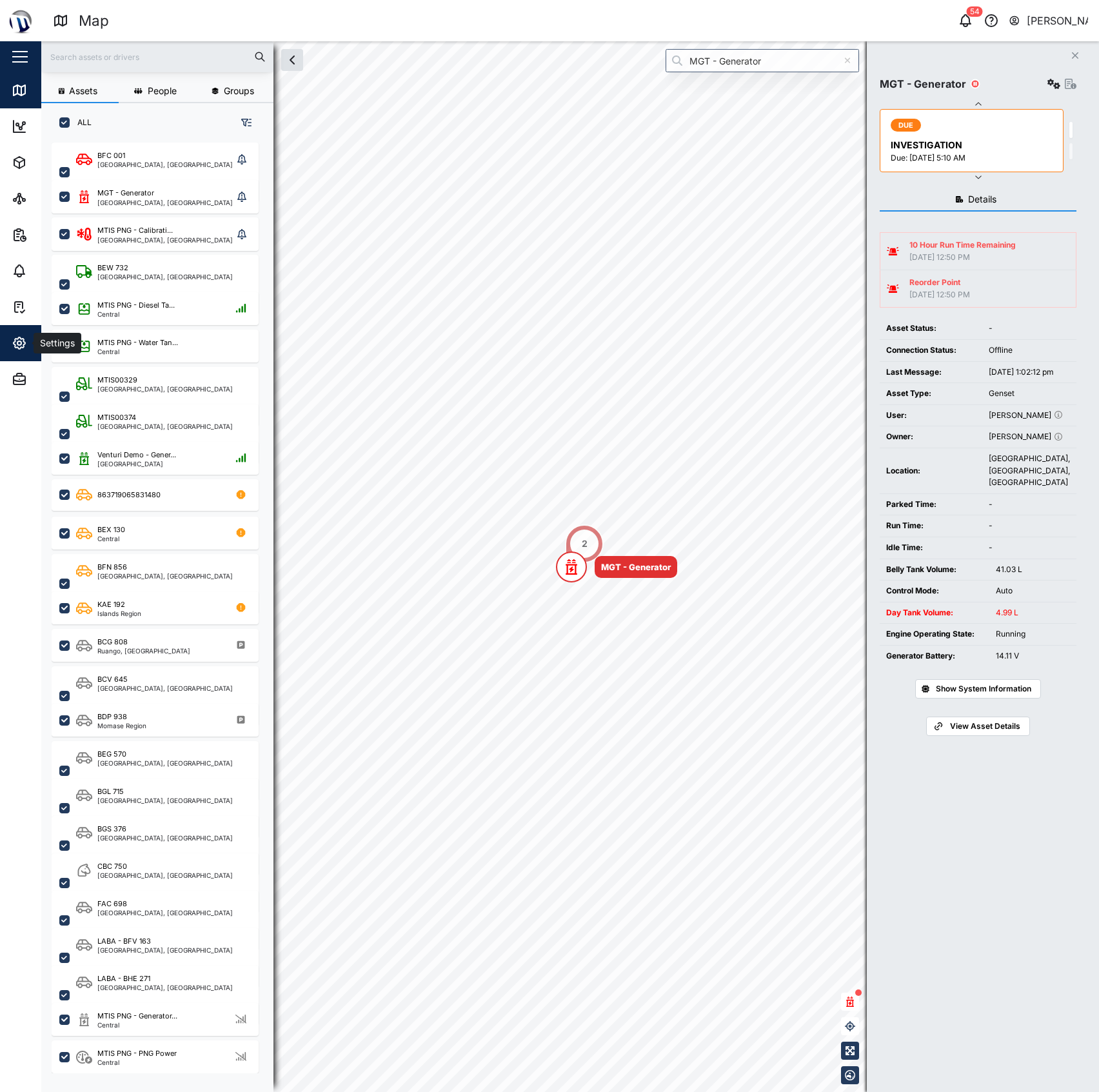
click at [19, 344] on icon "button" at bounding box center [20, 343] width 4 height 4
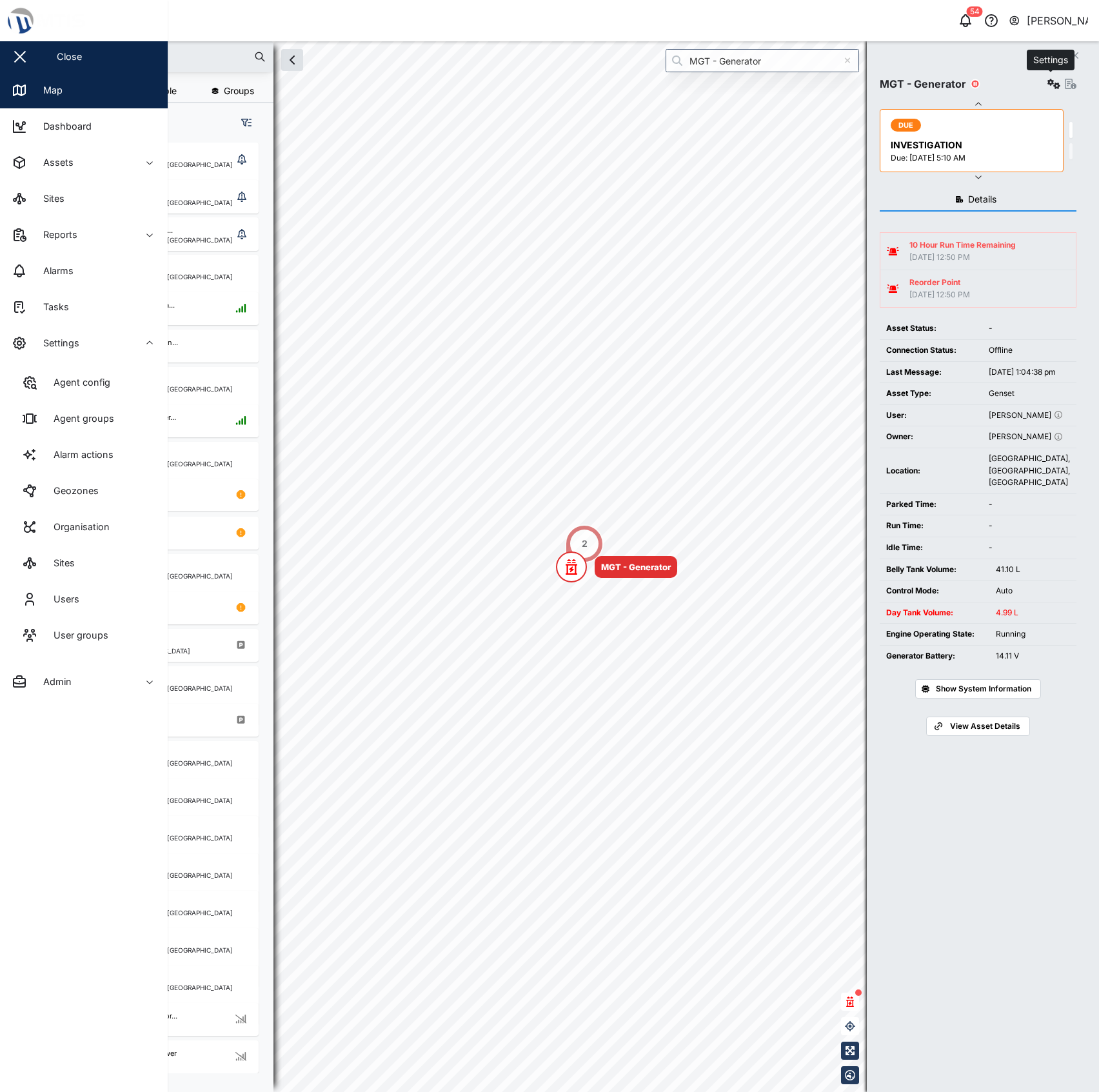
click at [1053, 88] on icon "button" at bounding box center [1054, 84] width 13 height 10
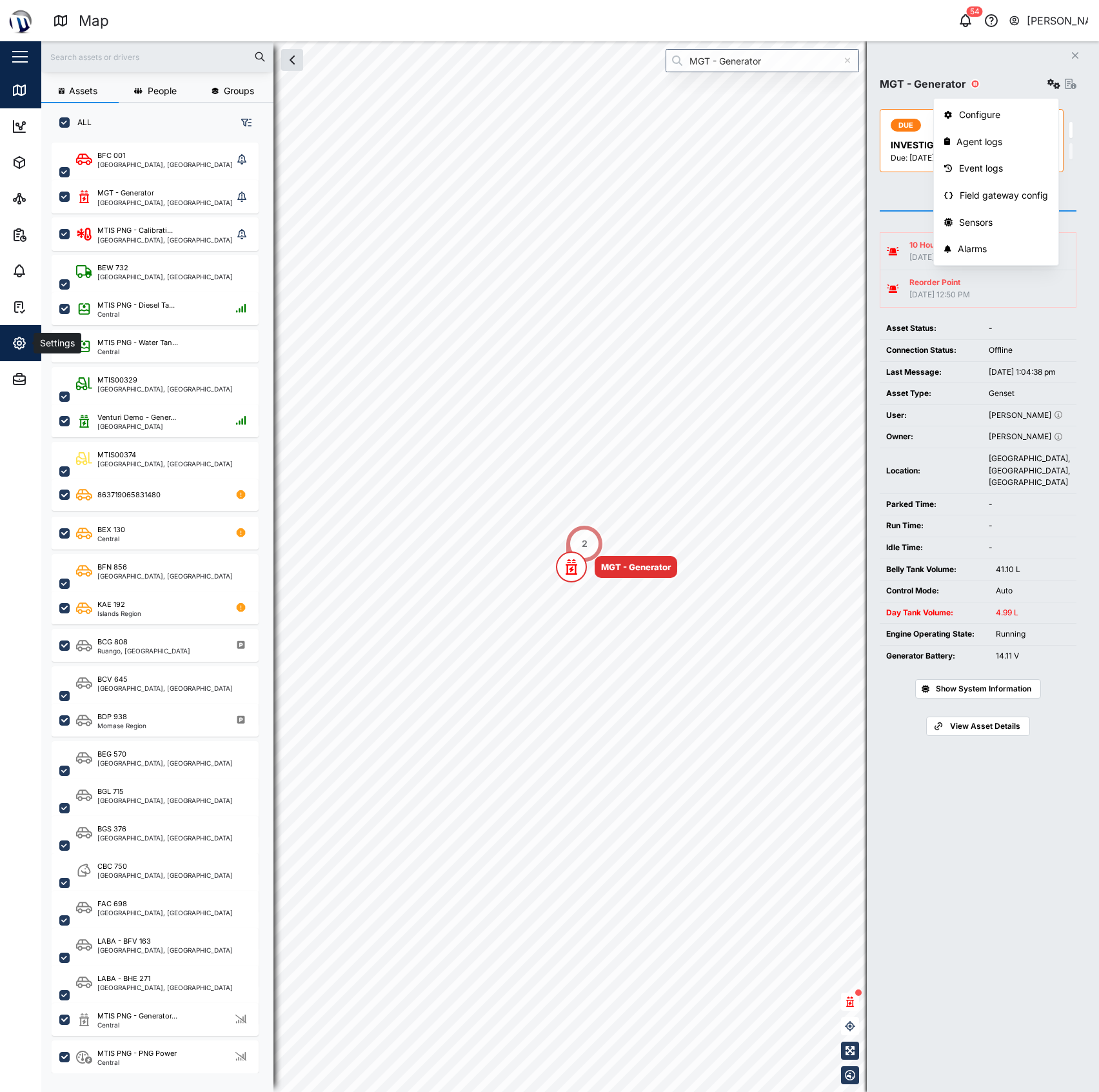
click at [16, 338] on icon "button" at bounding box center [20, 343] width 16 height 16
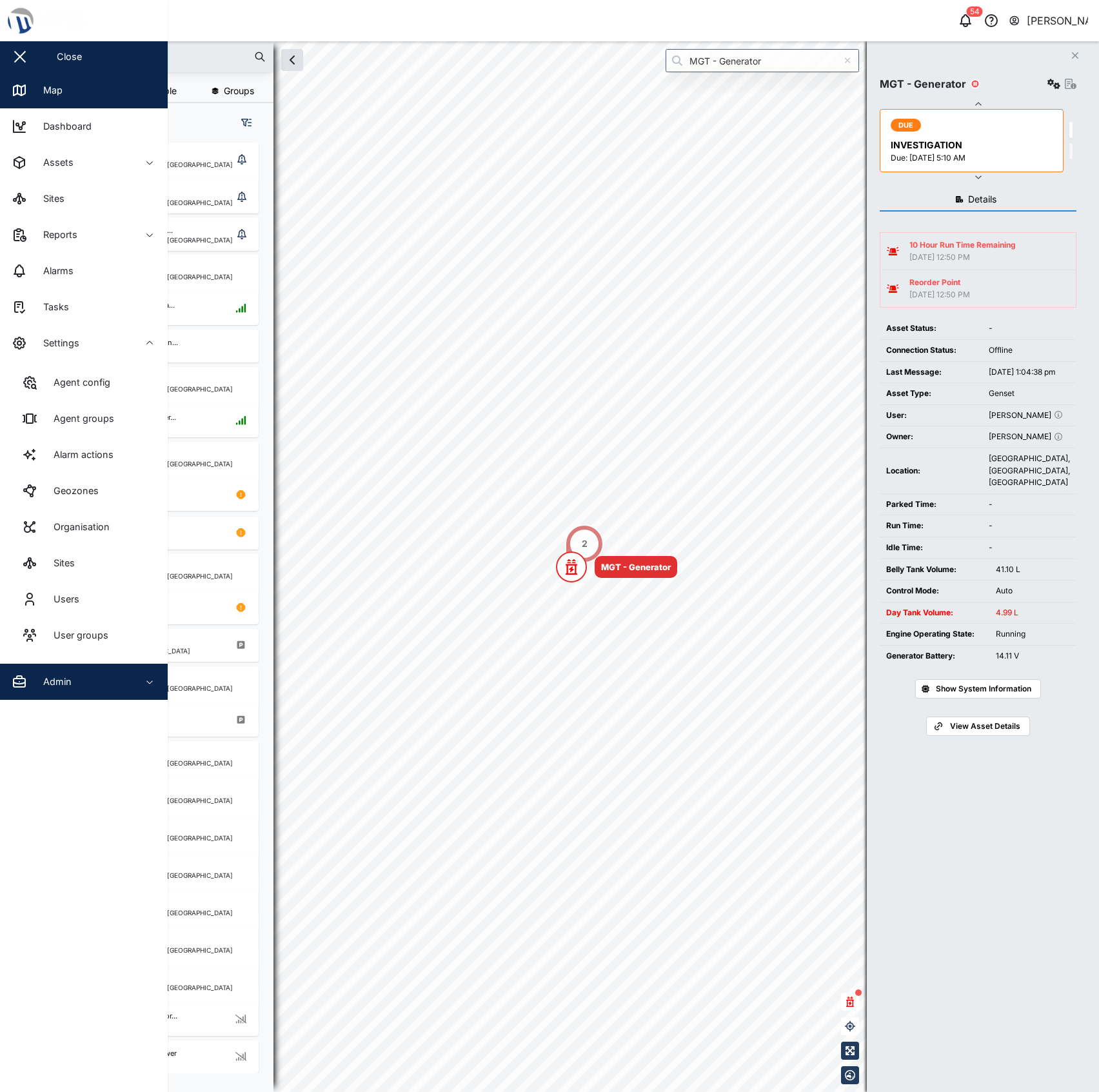
click at [97, 684] on div "Admin" at bounding box center [70, 682] width 117 height 16
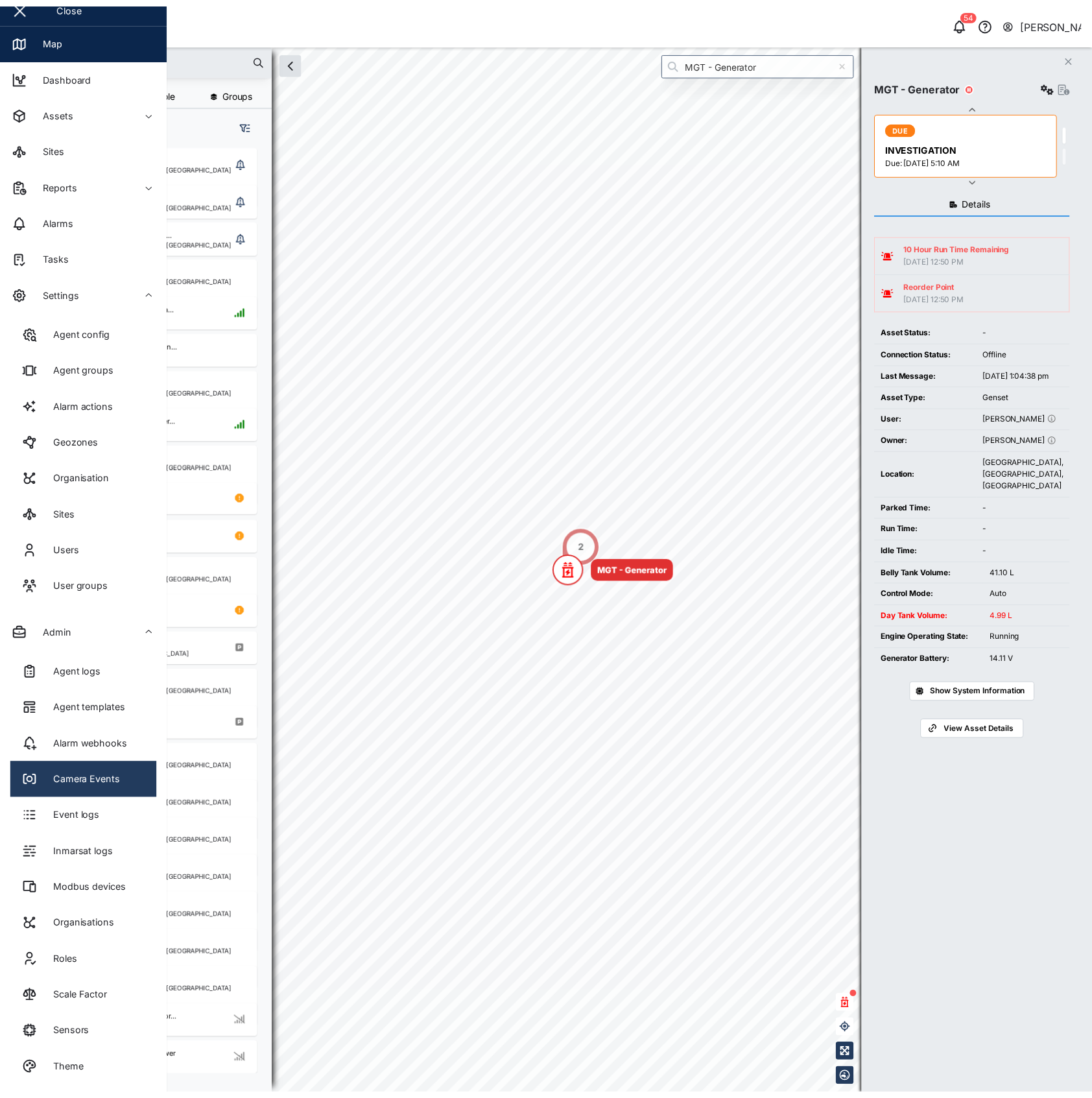
scroll to position [55, 0]
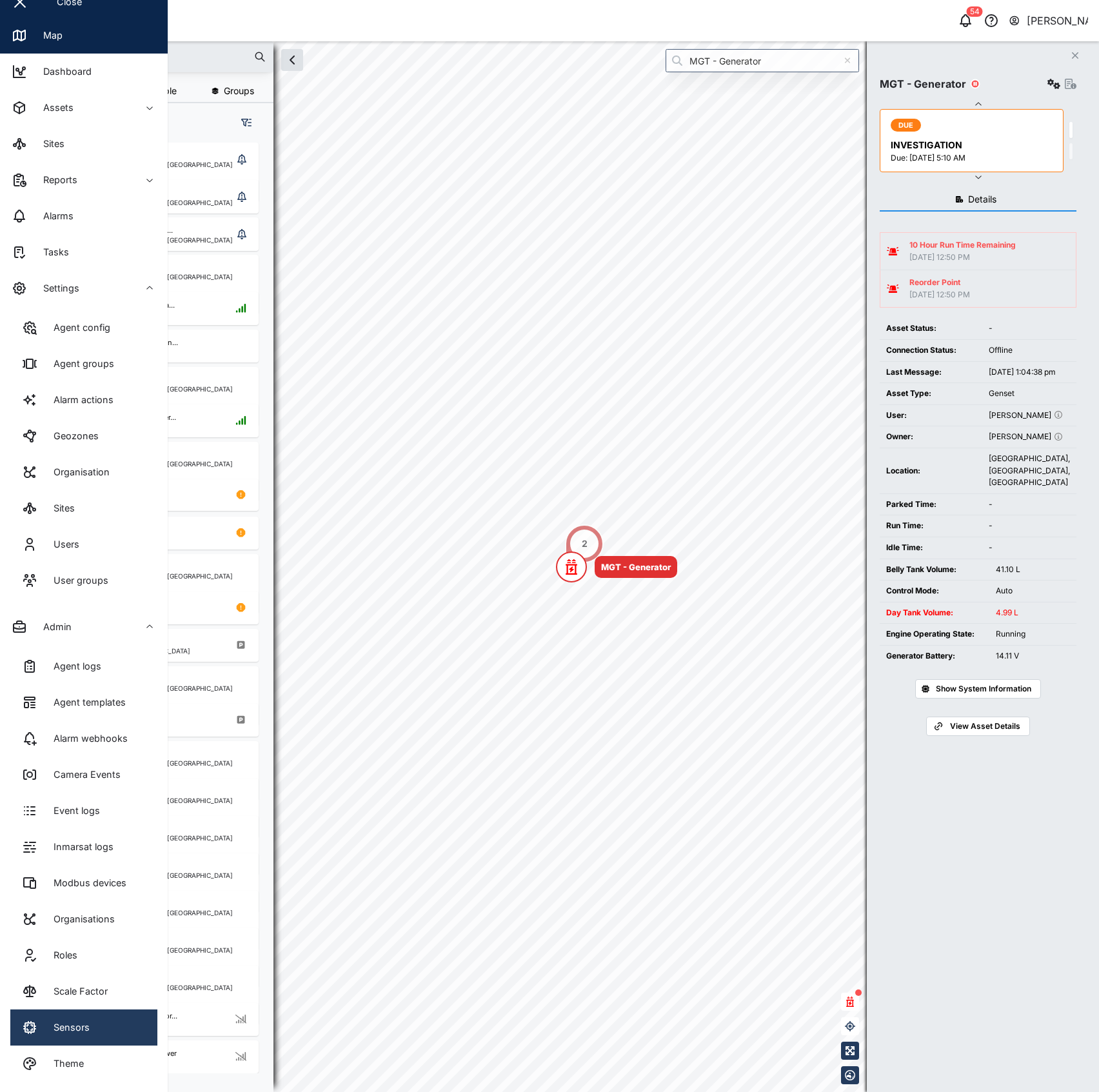
click at [110, 1024] on link "Sensors" at bounding box center [84, 1027] width 147 height 36
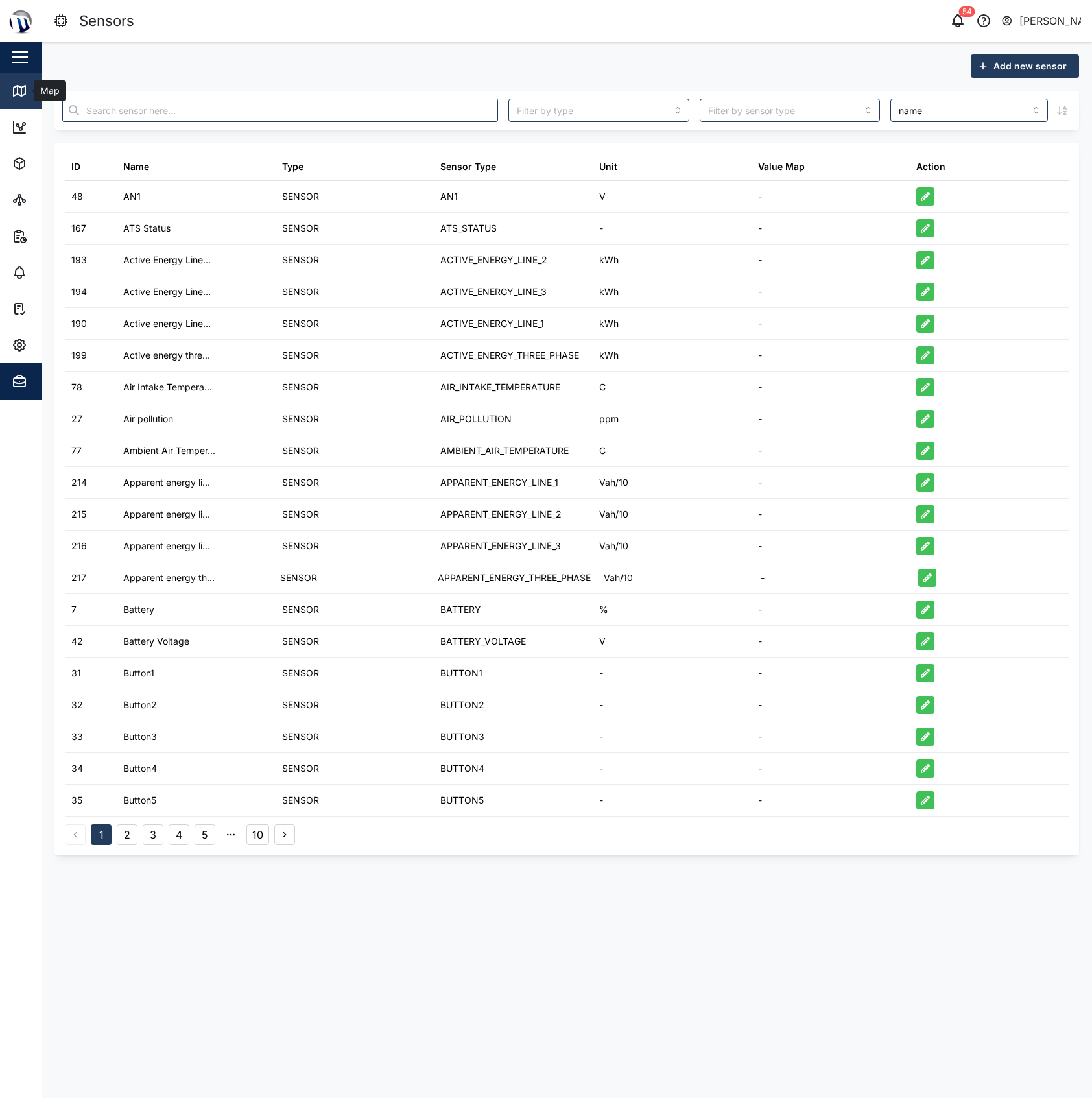
click at [34, 84] on div "Map" at bounding box center [48, 91] width 29 height 14
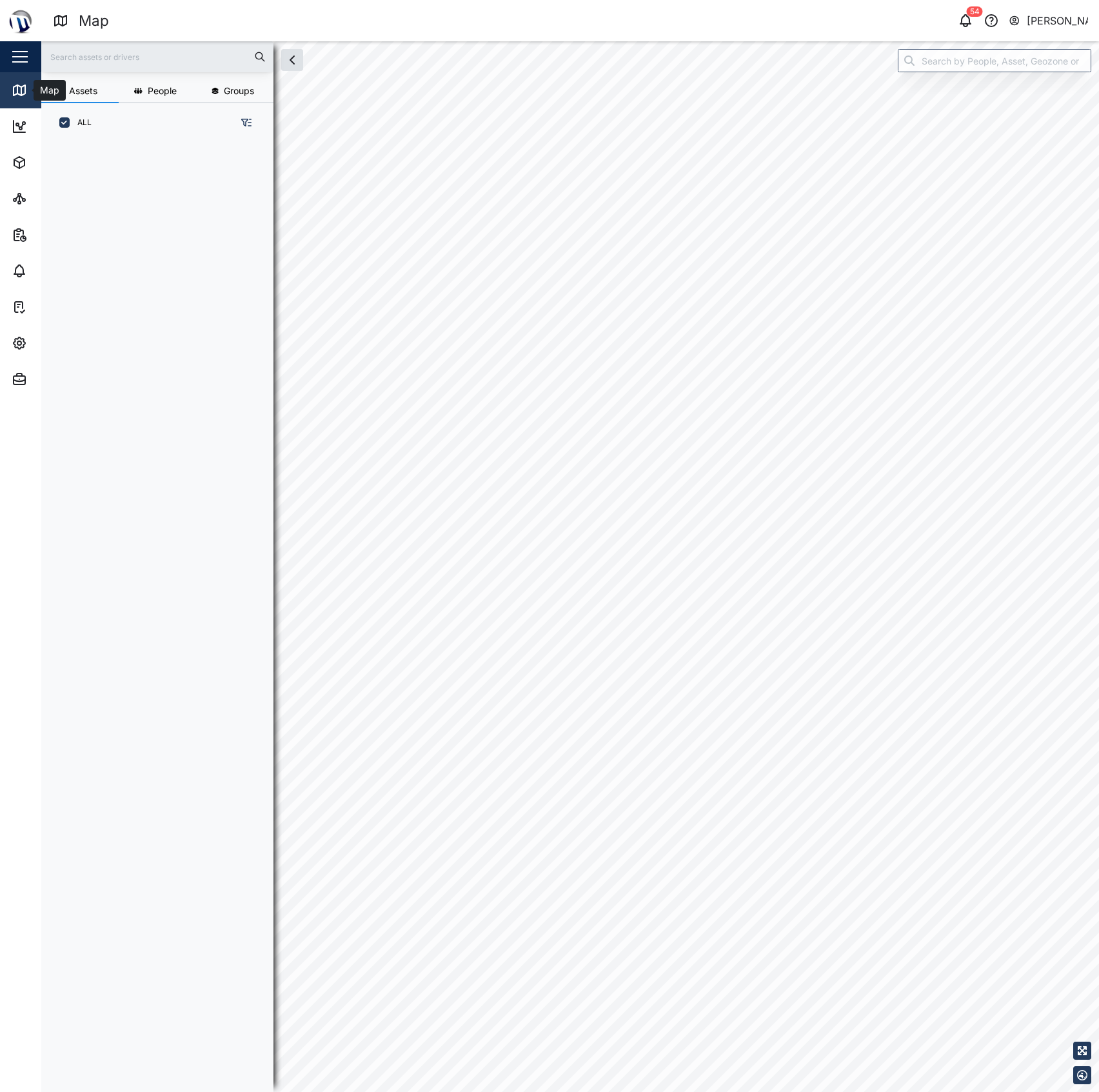
scroll to position [930, 199]
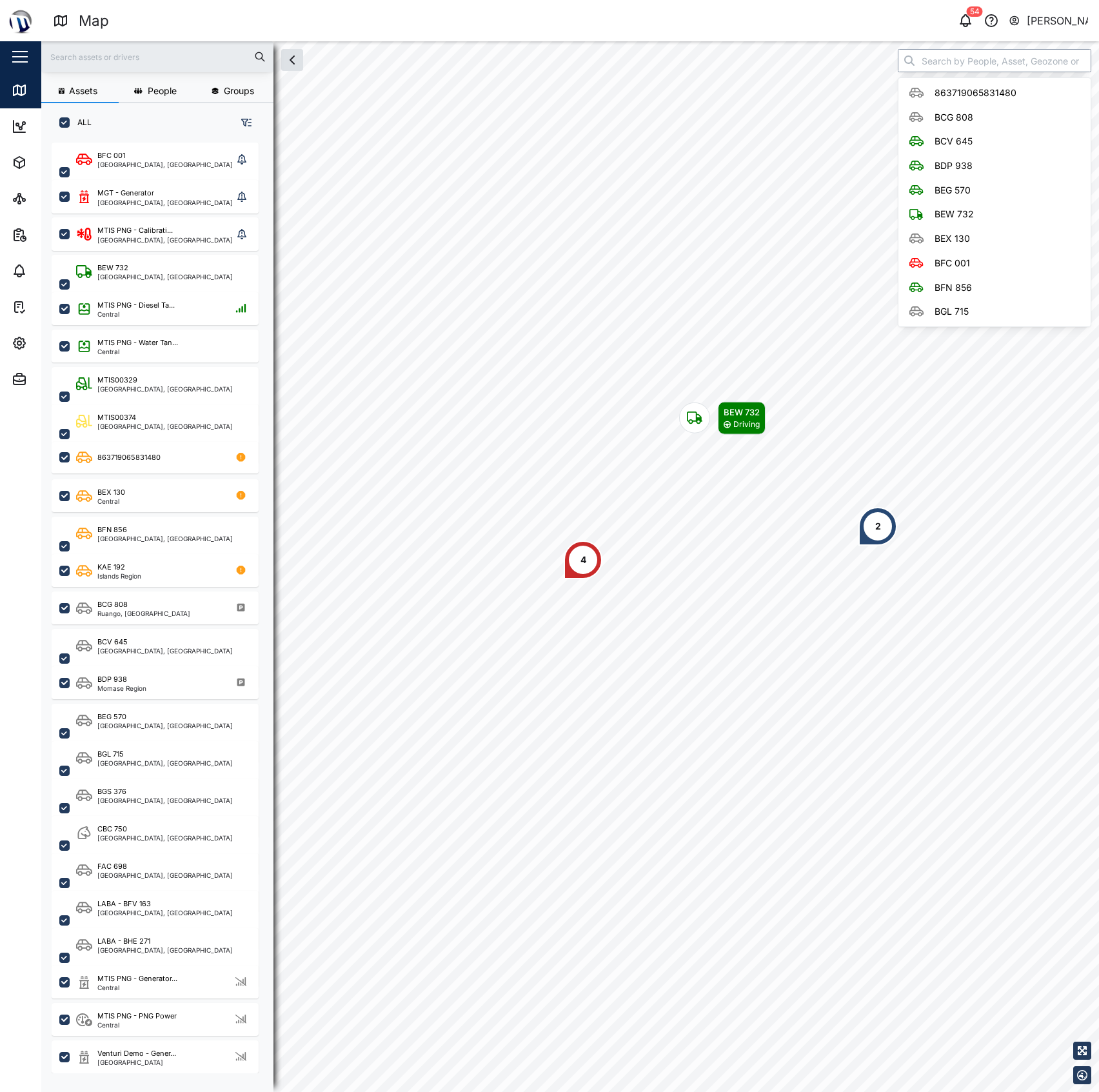
click at [993, 60] on input "search" at bounding box center [994, 60] width 193 height 23
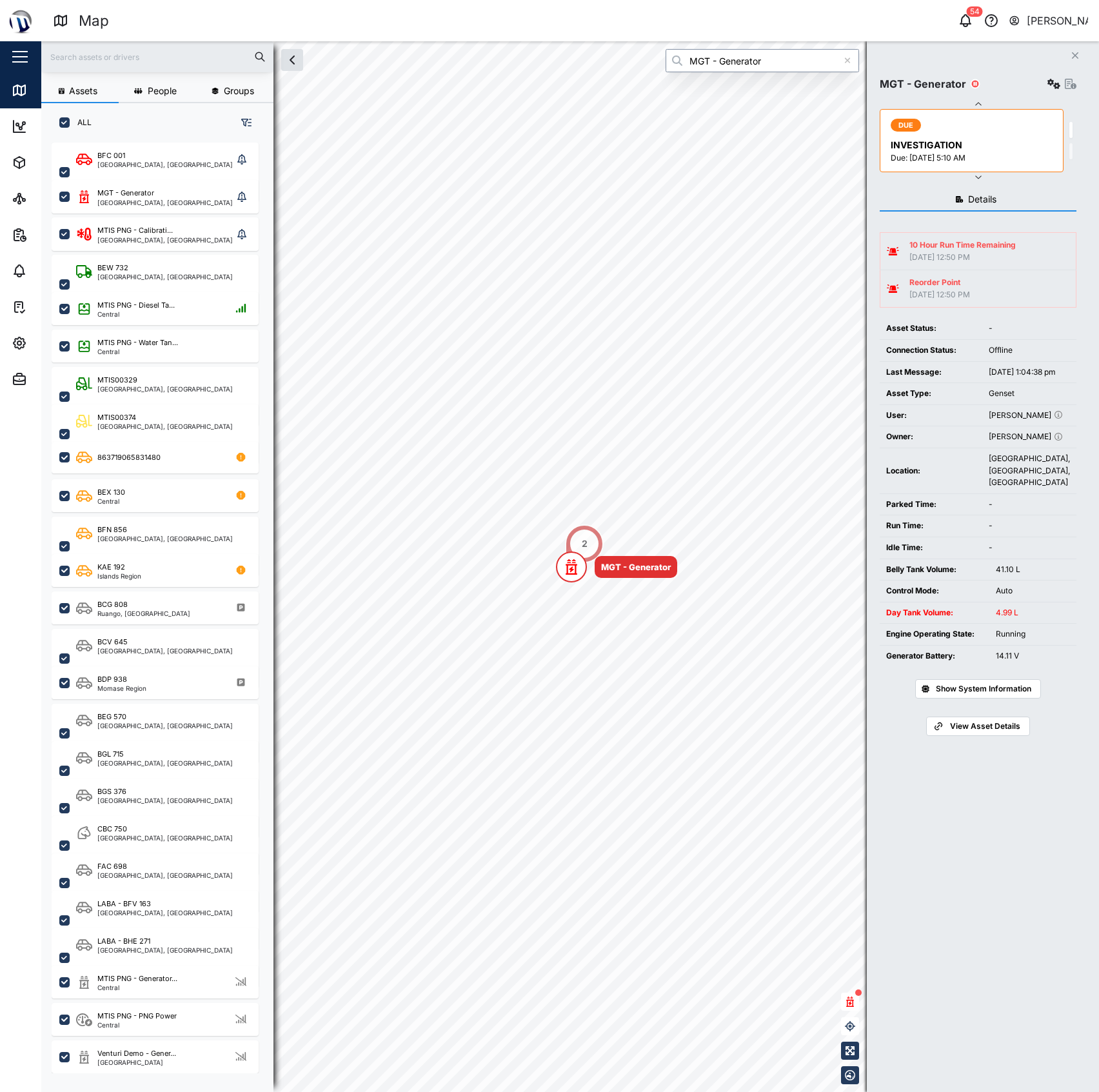
type input "MGT - Generator"
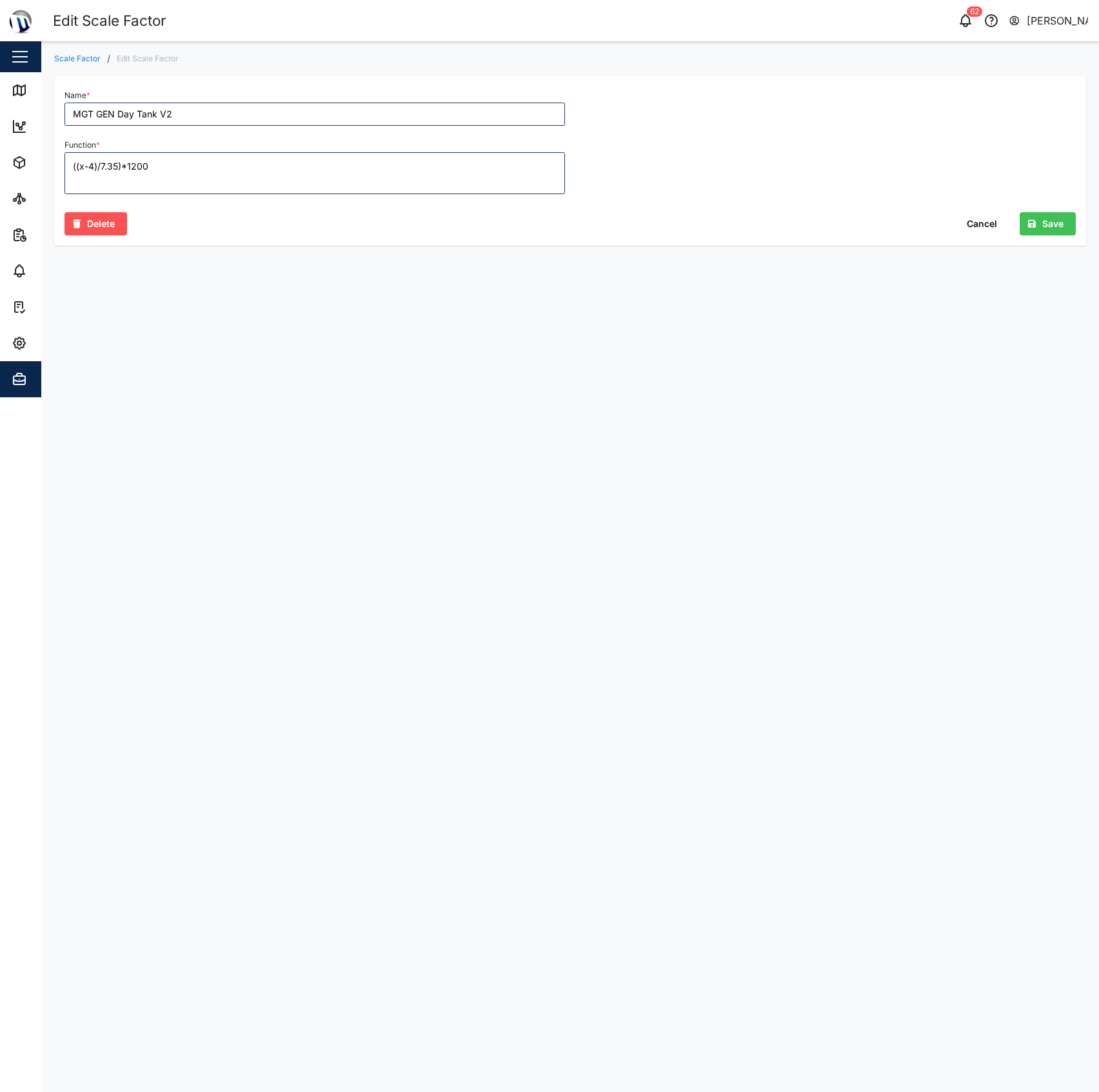
click at [919, 311] on main "Scale Factor / Edit Scale Factor Name * MGT GEN Day Tank V2 Function * ((x-4)/7…" at bounding box center [570, 566] width 1058 height 1051
click at [561, 185] on textarea "((x-4)/7.35)*1200" at bounding box center [314, 173] width 500 height 42
click at [644, 173] on div at bounding box center [826, 140] width 511 height 118
click at [986, 220] on span "Cancel" at bounding box center [982, 224] width 30 height 22
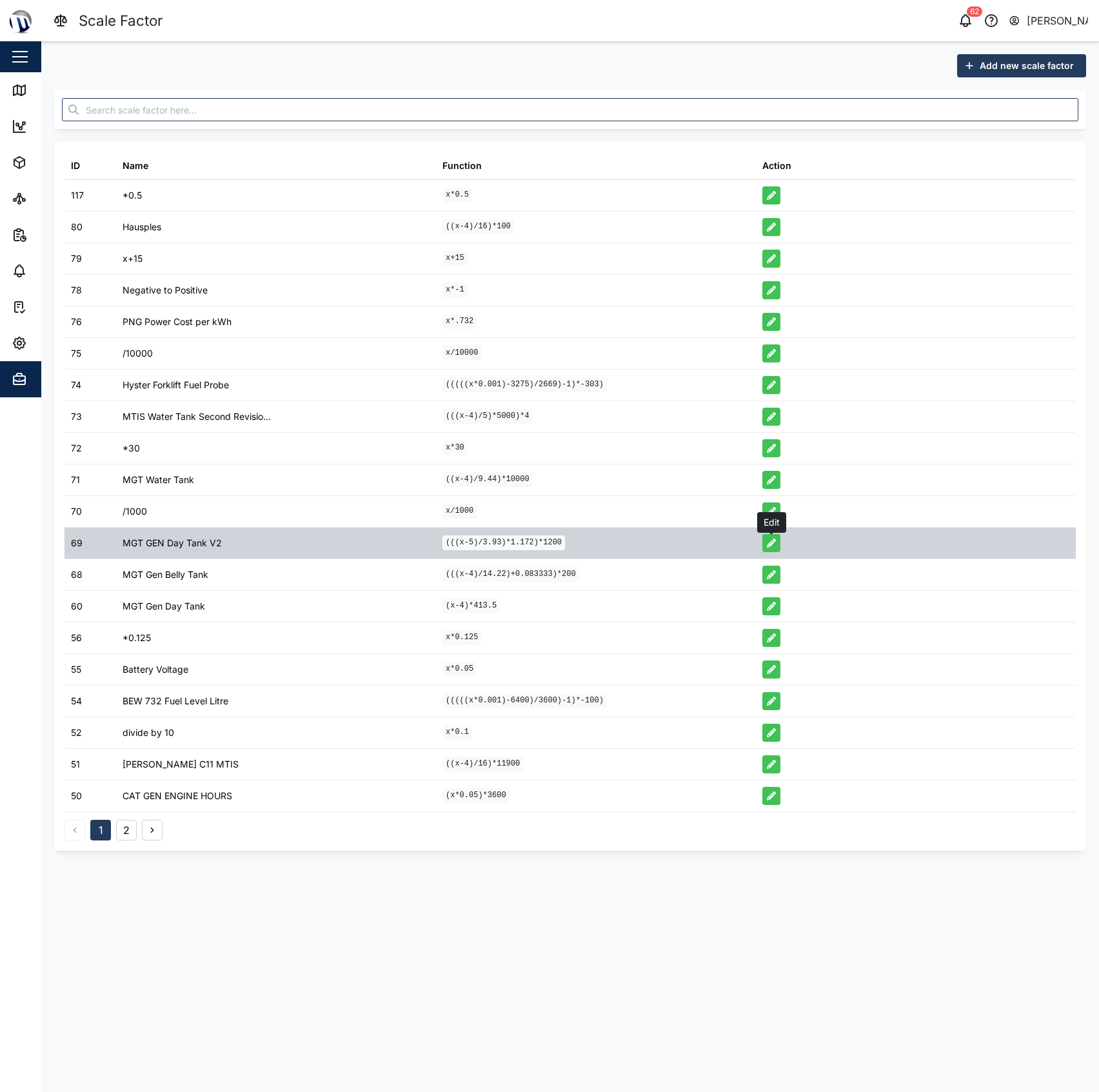
click at [772, 539] on button "button" at bounding box center [772, 543] width 18 height 18
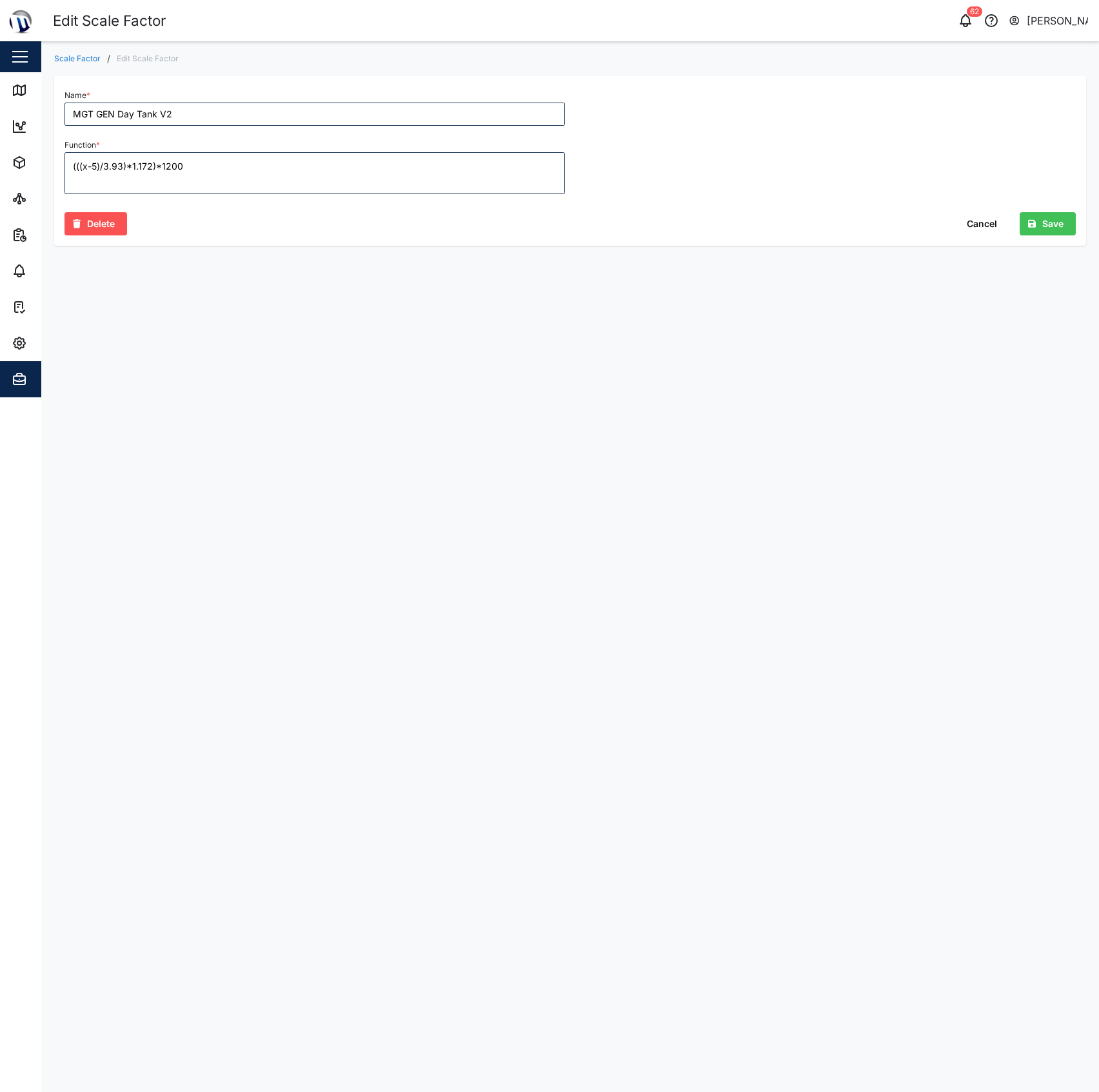
click at [786, 400] on main "Scale Factor / Edit Scale Factor Name * MGT GEN Day Tank V2 Function * (((x-5)/…" at bounding box center [570, 566] width 1058 height 1051
drag, startPoint x: 967, startPoint y: 212, endPoint x: 637, endPoint y: 217, distance: 330.0
click at [624, 225] on div "Delete Cancel Save" at bounding box center [570, 220] width 1012 height 31
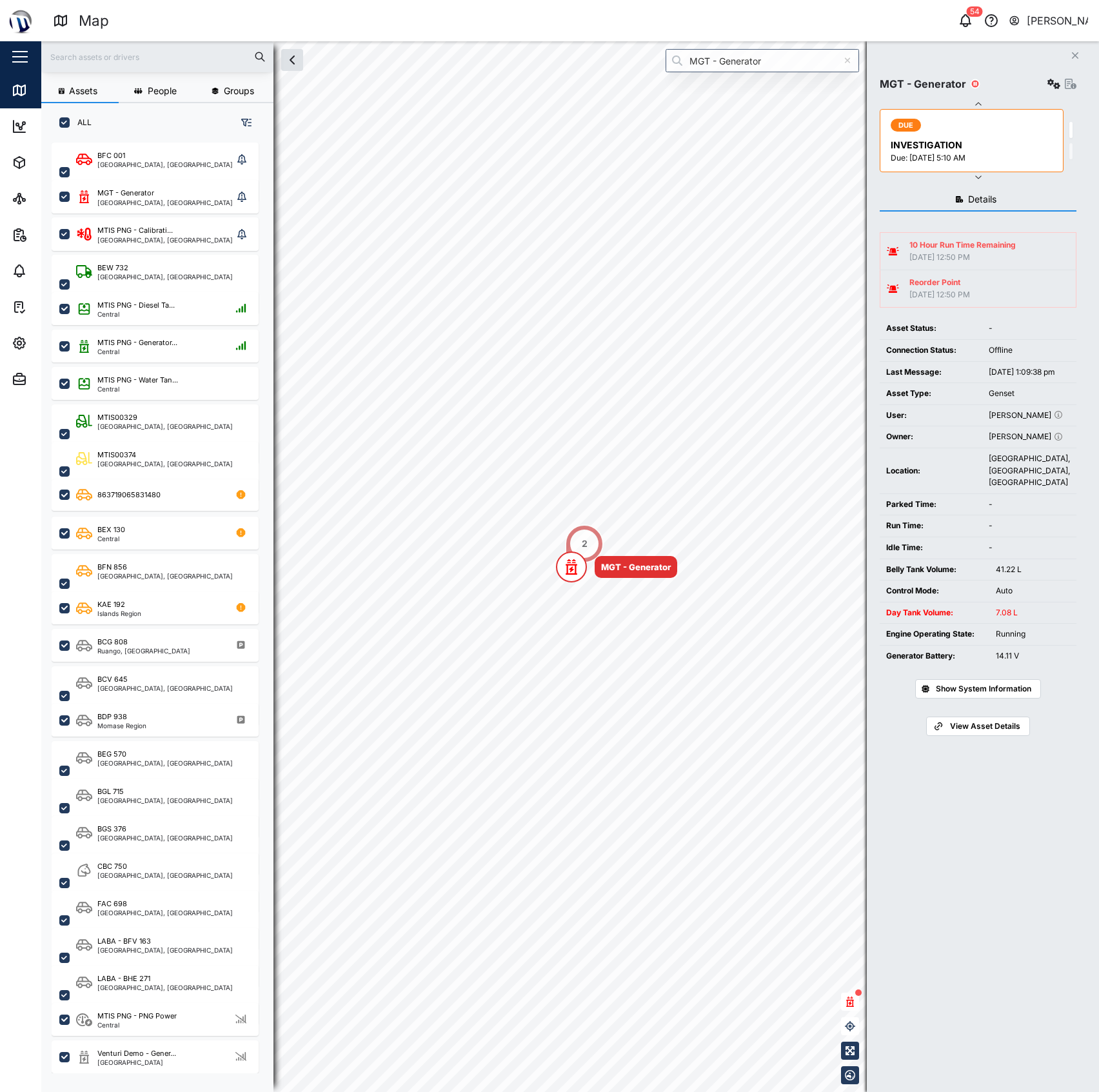
scroll to position [930, 199]
click at [734, 52] on input "MGT - Generator" at bounding box center [762, 60] width 193 height 23
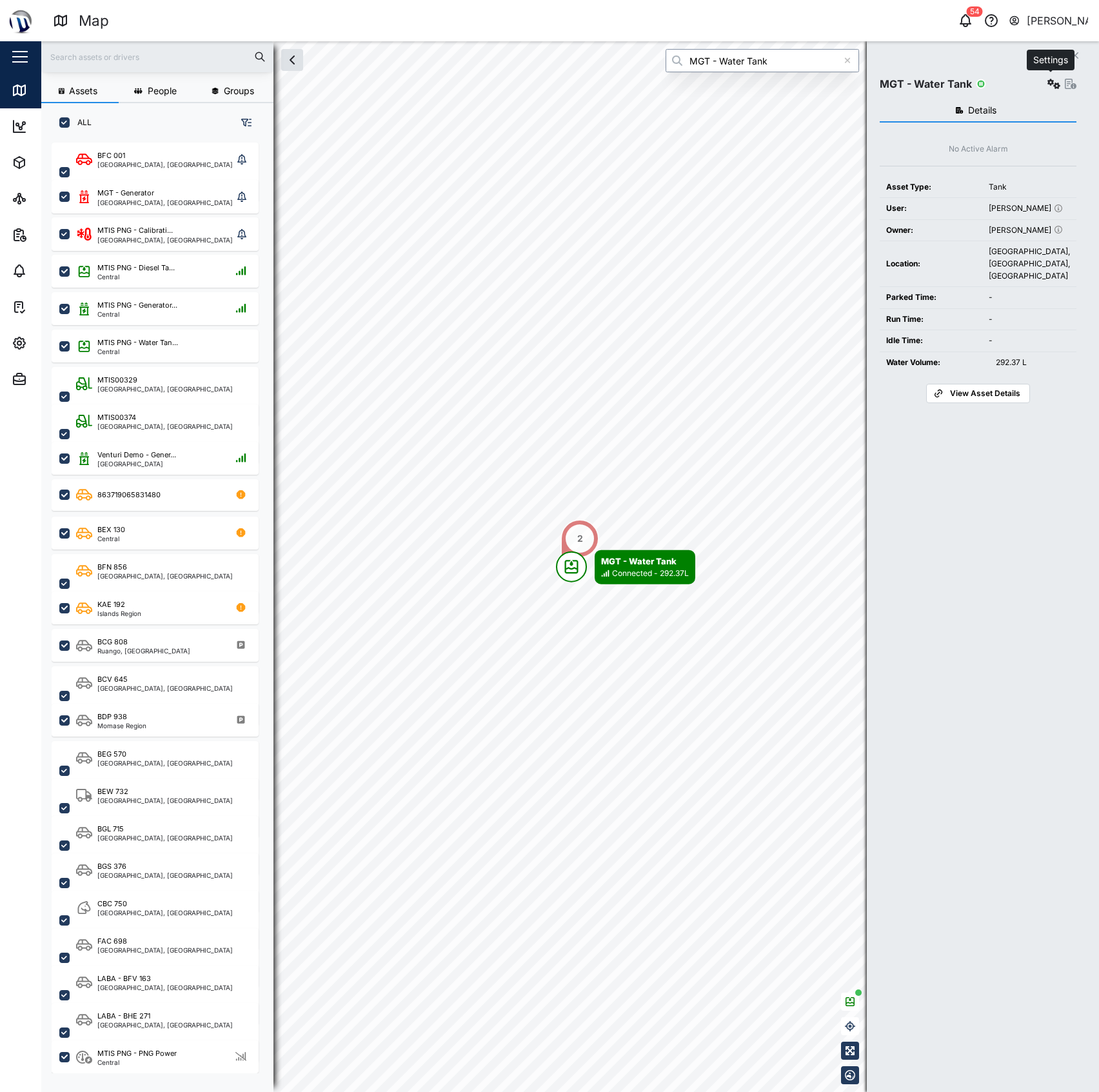
type input "MGT - Water Tank"
click at [1052, 88] on icon "button" at bounding box center [1054, 84] width 13 height 10
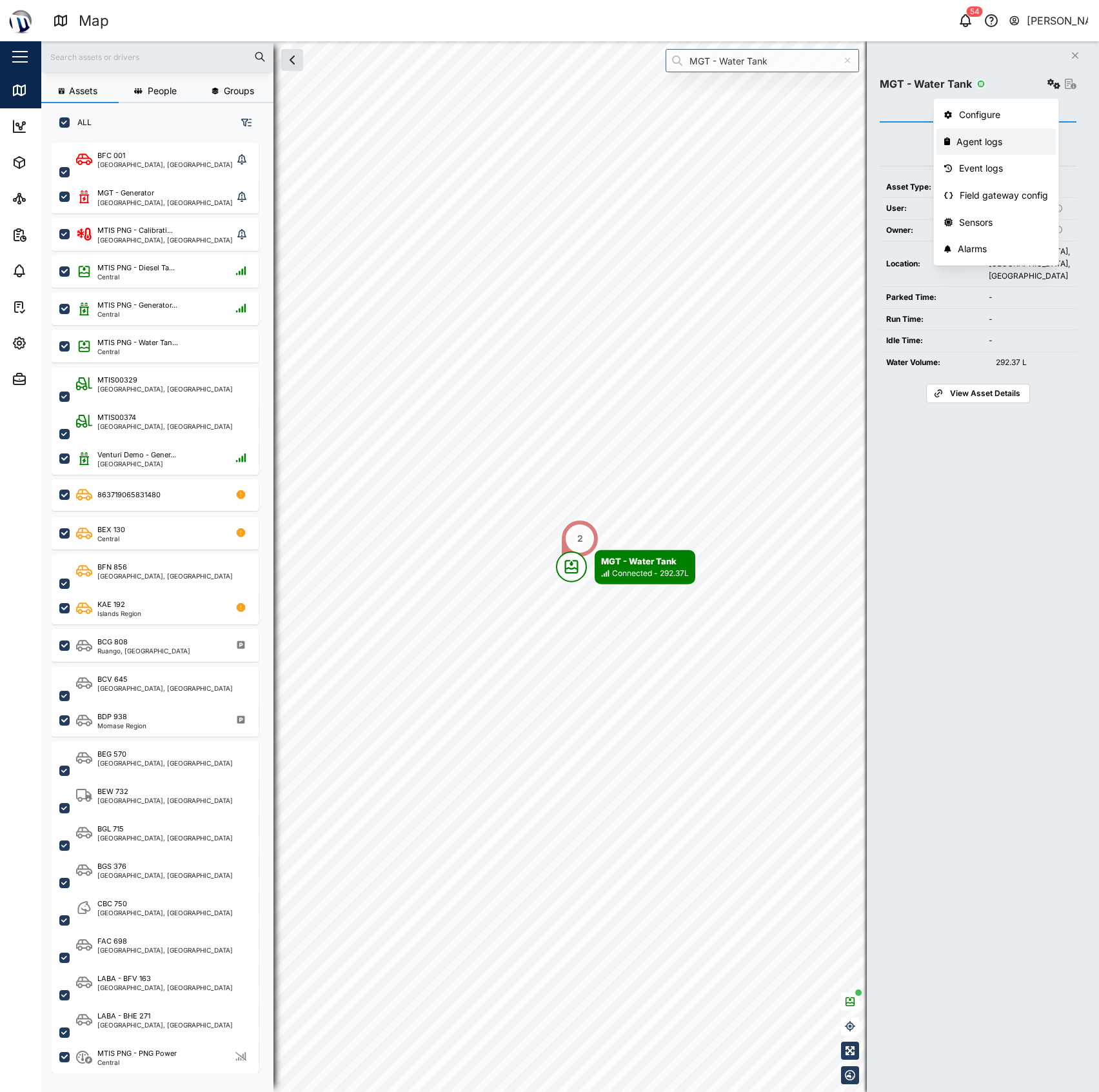
click at [1027, 145] on div "Agent logs" at bounding box center [1003, 142] width 92 height 14
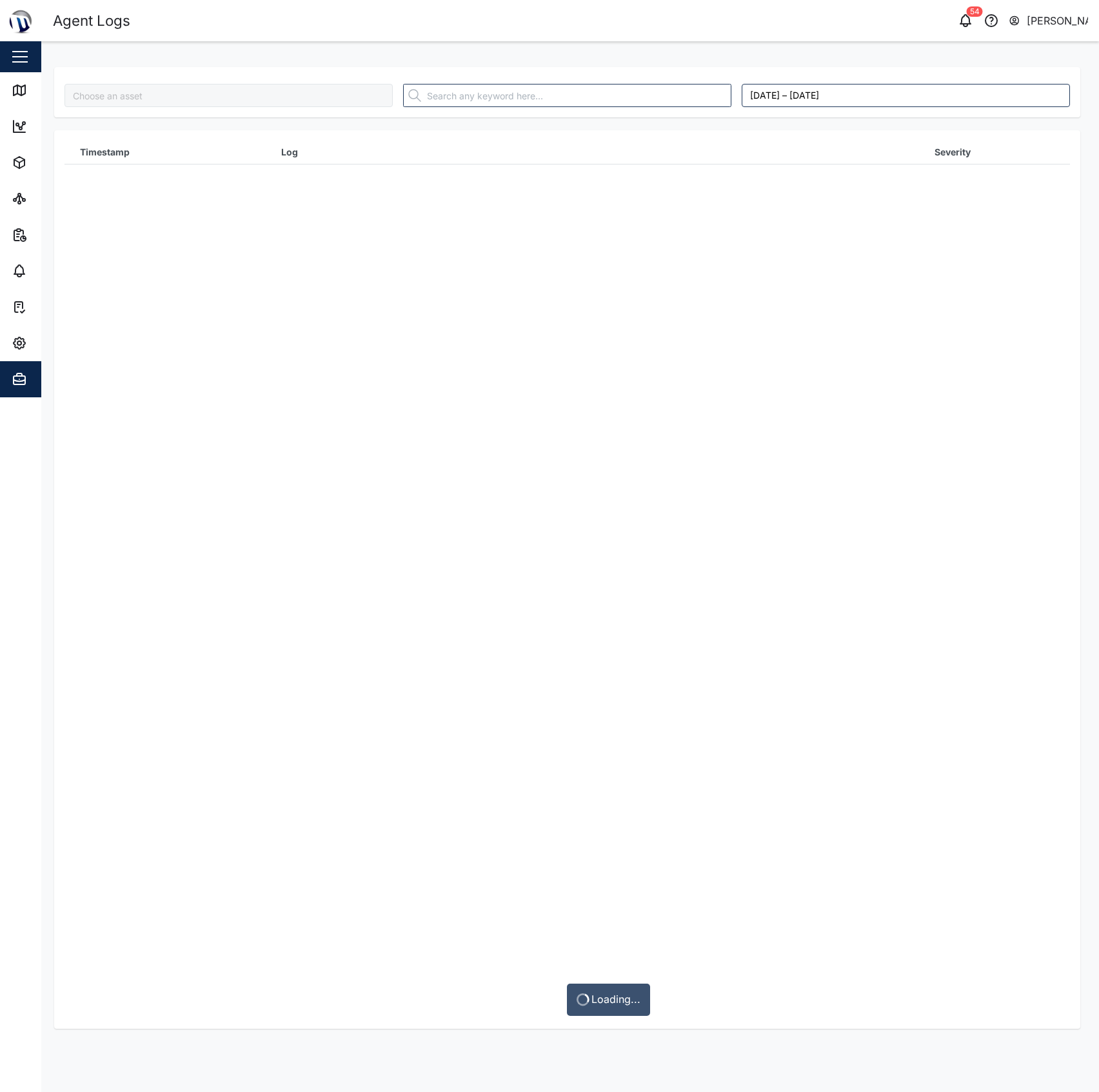
type input "MGT - Water Tank"
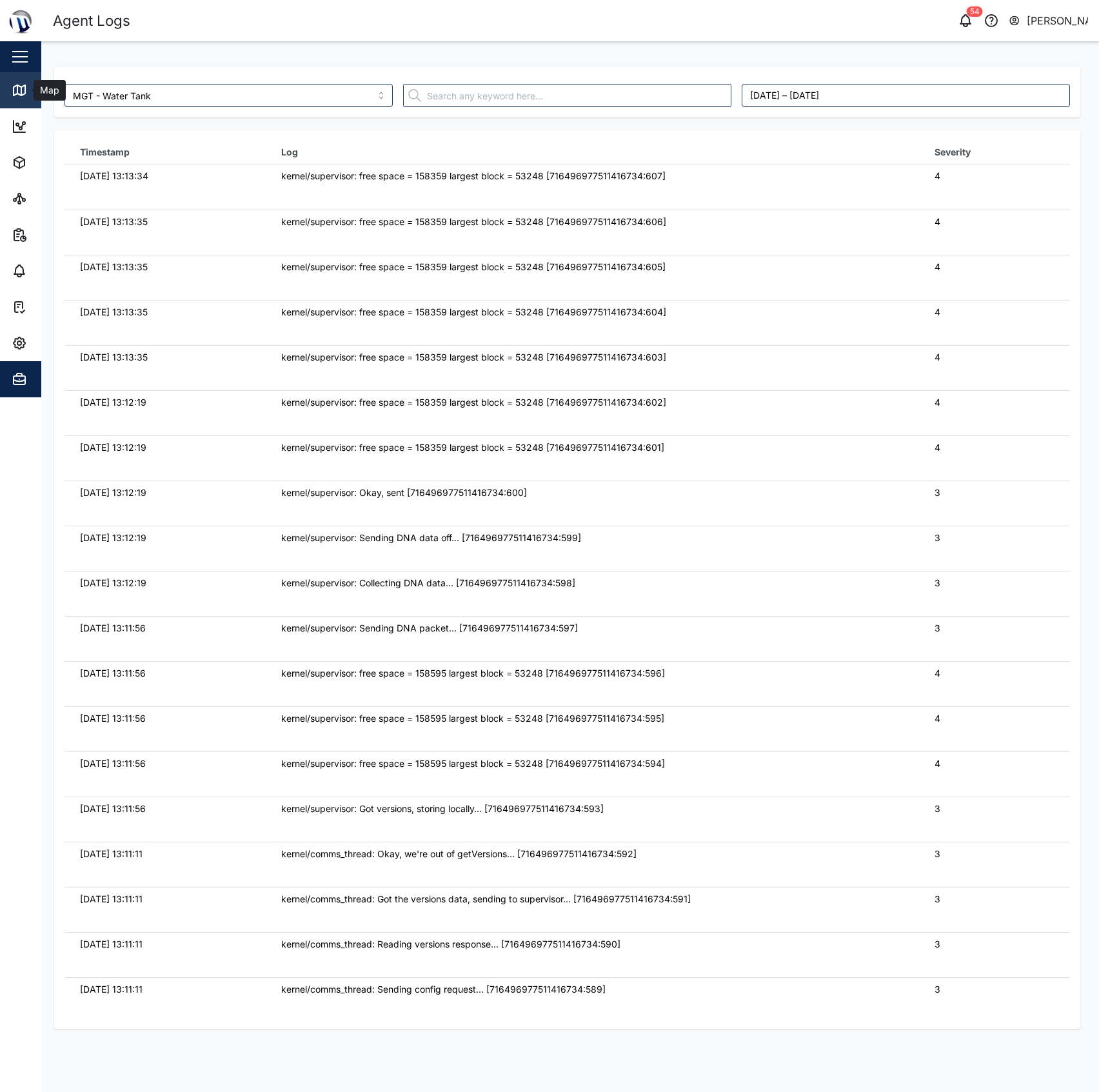
click at [3, 84] on link "Map" at bounding box center [84, 90] width 168 height 36
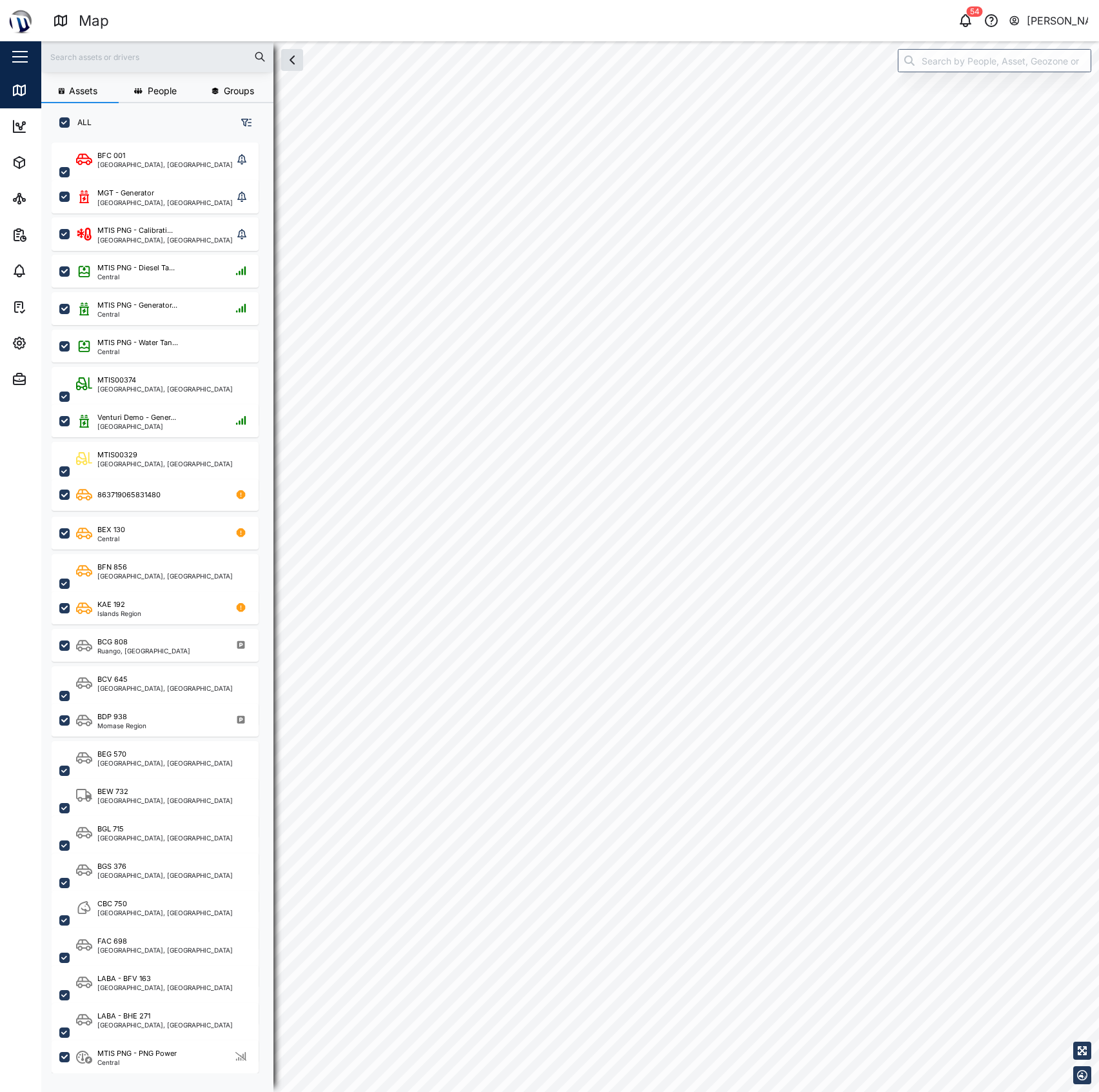
scroll to position [930, 199]
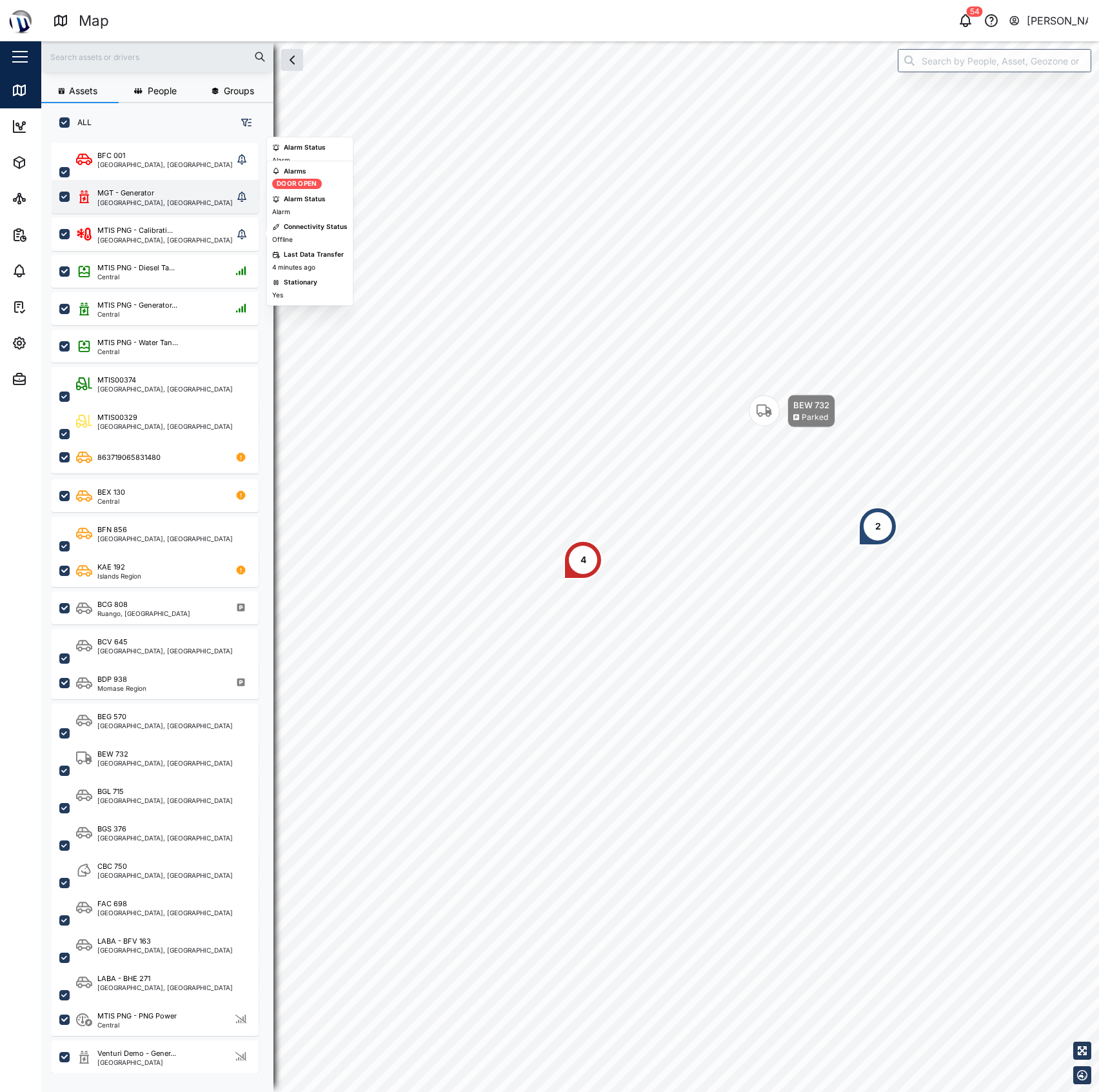
click at [199, 197] on div "MGT - Generator [GEOGRAPHIC_DATA], [GEOGRAPHIC_DATA]" at bounding box center [154, 197] width 157 height 18
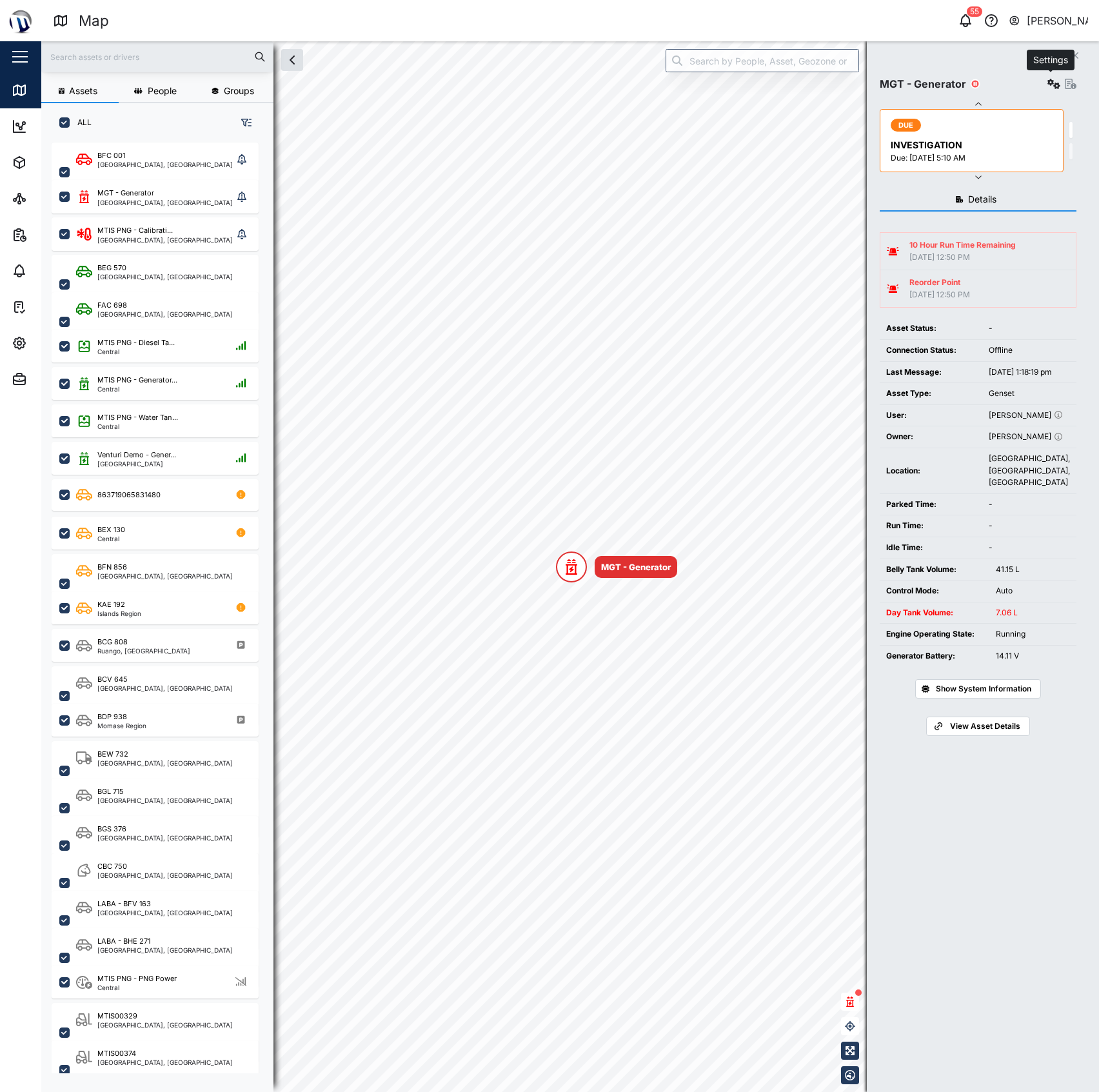
click at [1051, 81] on icon "button" at bounding box center [1054, 84] width 13 height 10
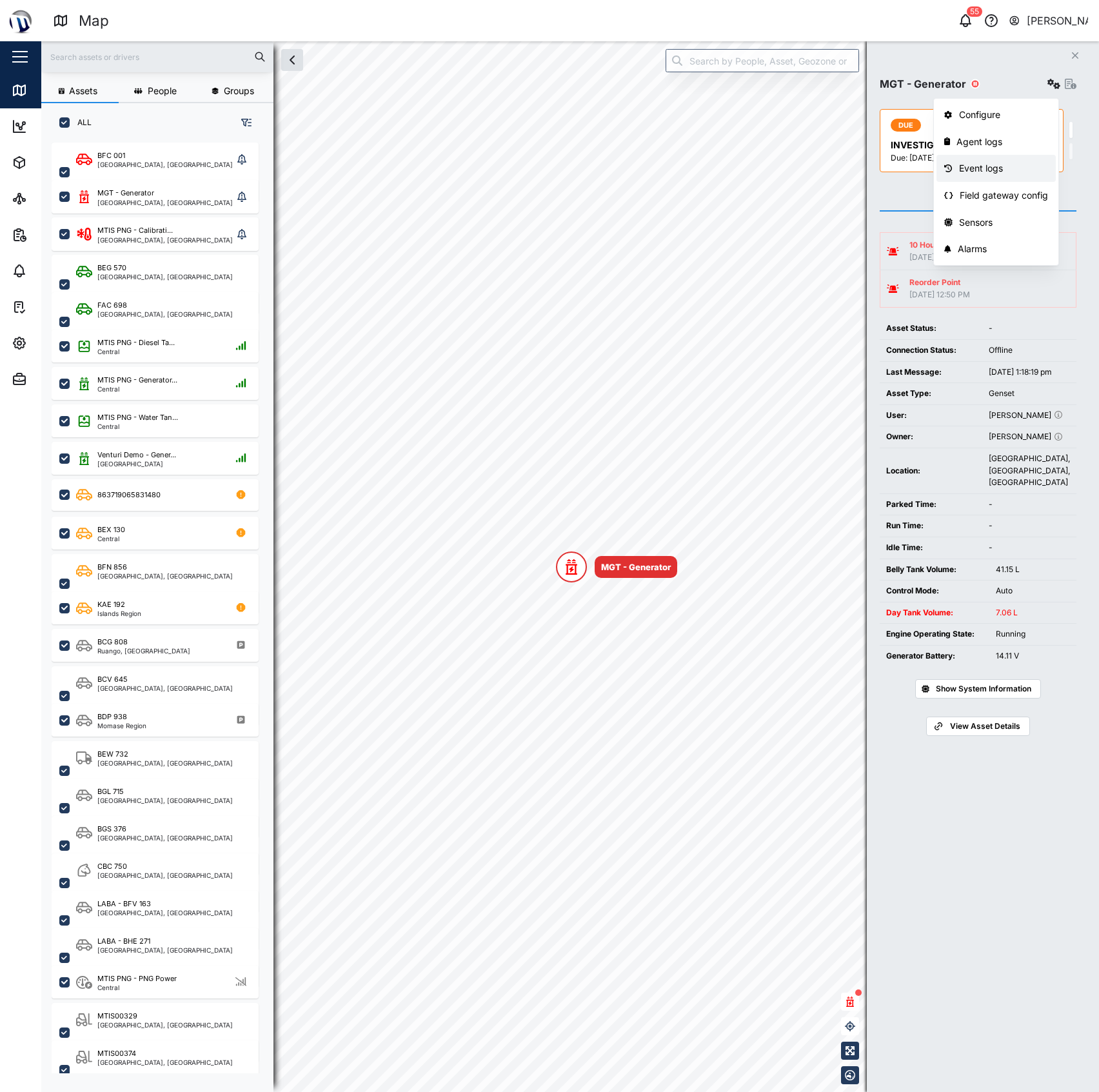
click at [1025, 166] on div "Event logs" at bounding box center [1004, 168] width 90 height 14
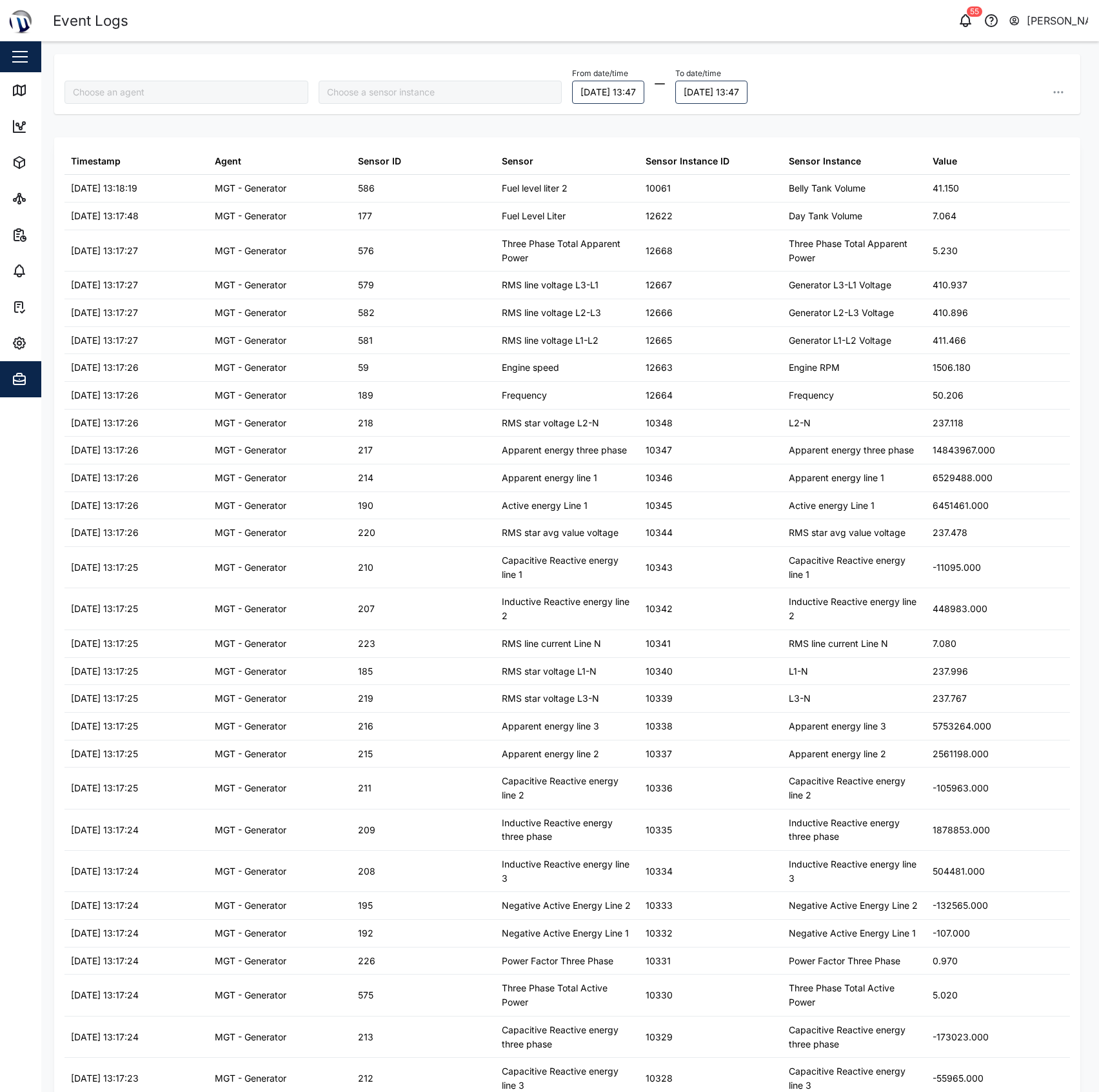
type input "MGT - Generator"
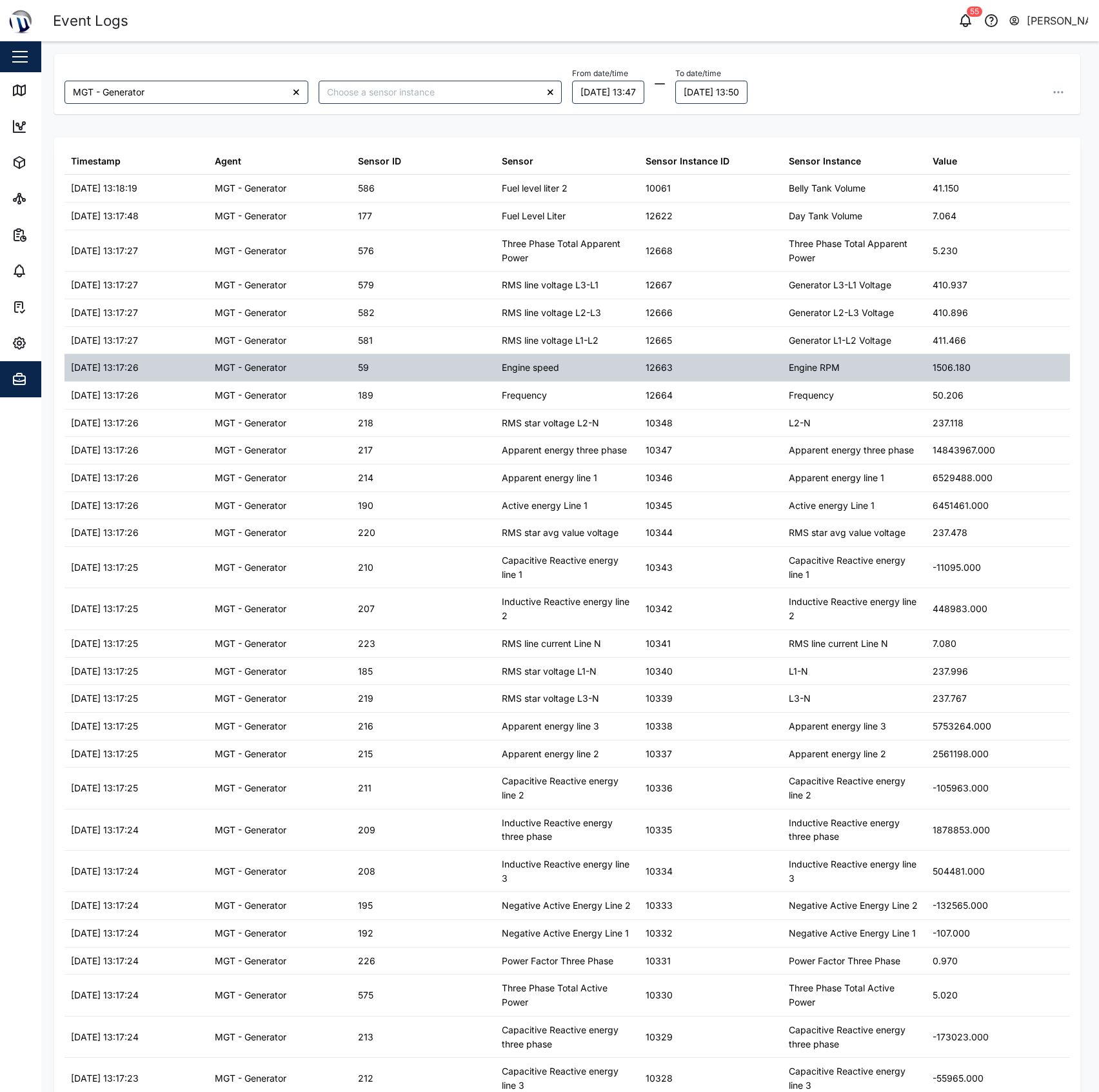
click at [933, 369] on div "1506.180" at bounding box center [952, 368] width 38 height 14
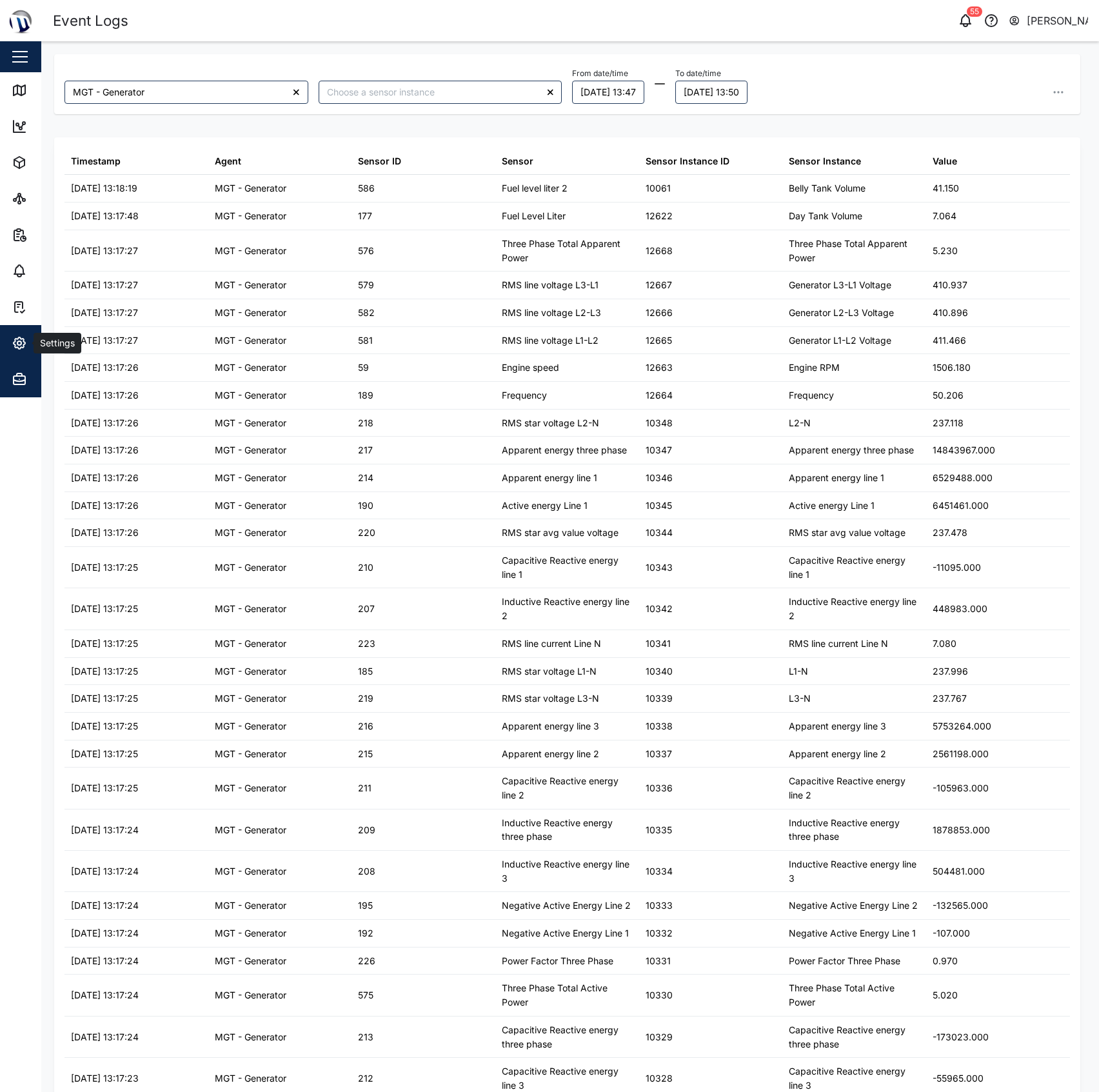
click at [12, 351] on span "Settings" at bounding box center [70, 343] width 117 height 36
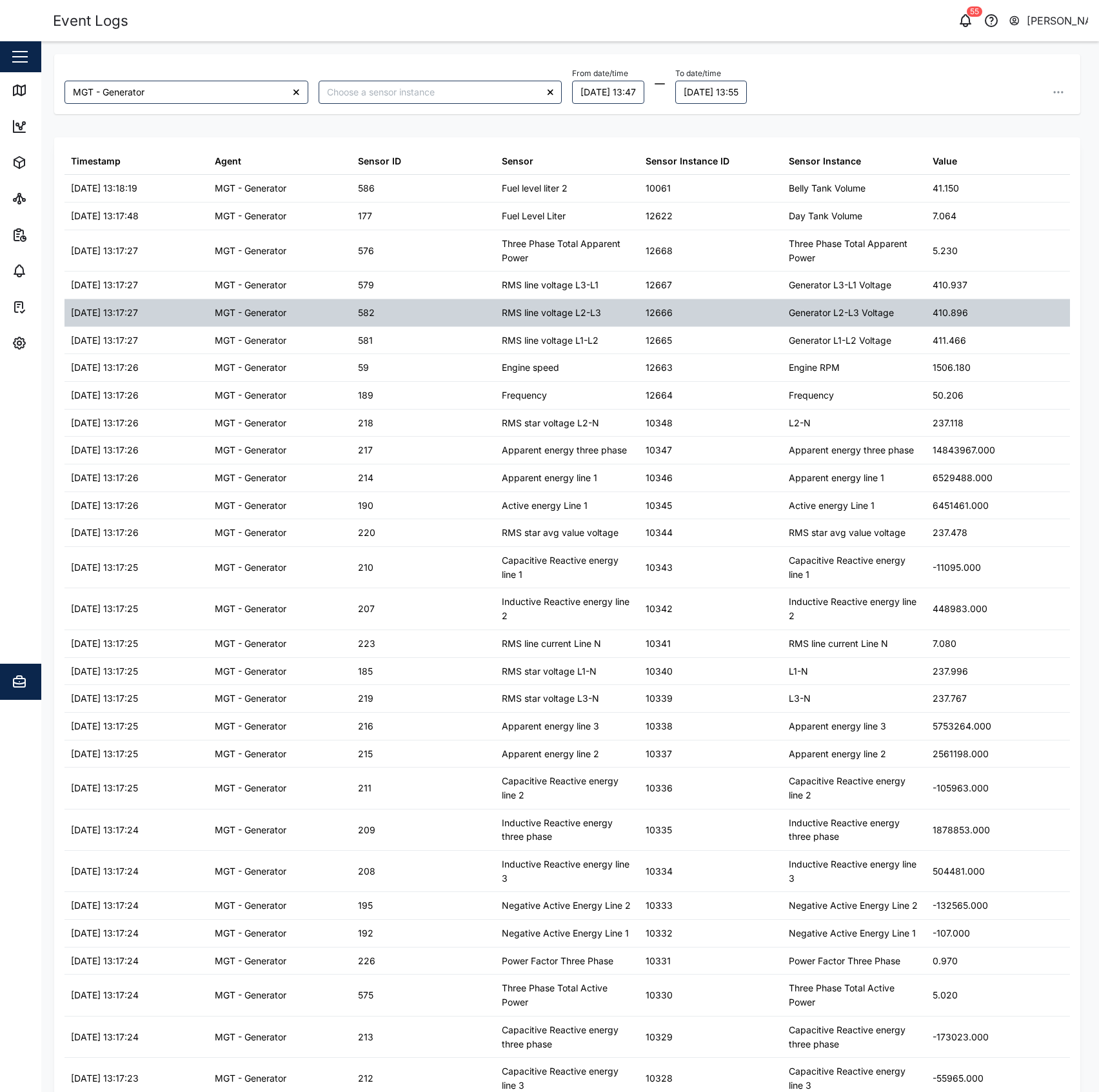
drag, startPoint x: 287, startPoint y: 315, endPoint x: 125, endPoint y: 323, distance: 162.2
click at [274, 313] on div "MGT - Generator" at bounding box center [250, 313] width 71 height 14
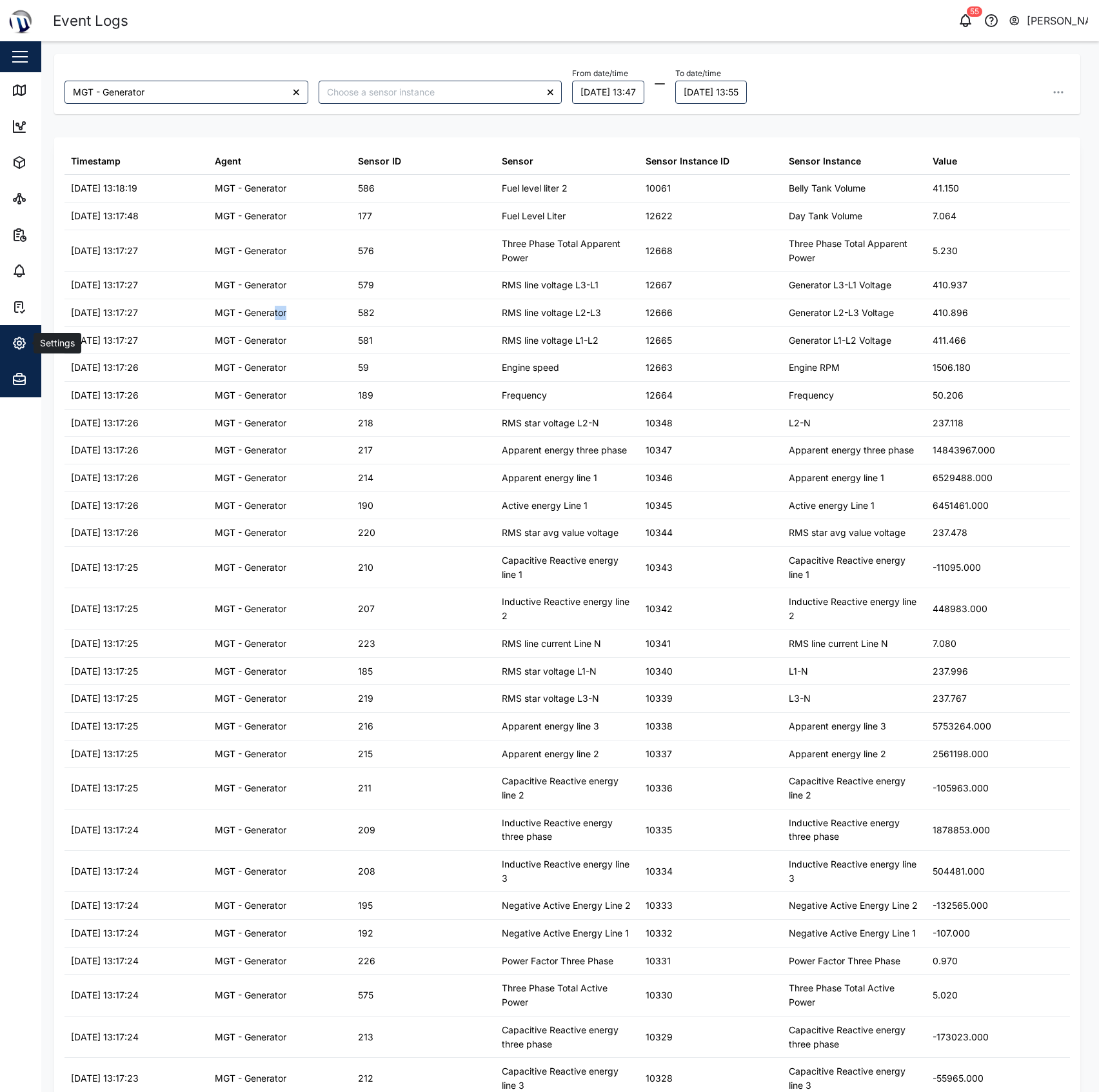
click at [14, 346] on icon "button" at bounding box center [20, 343] width 16 height 16
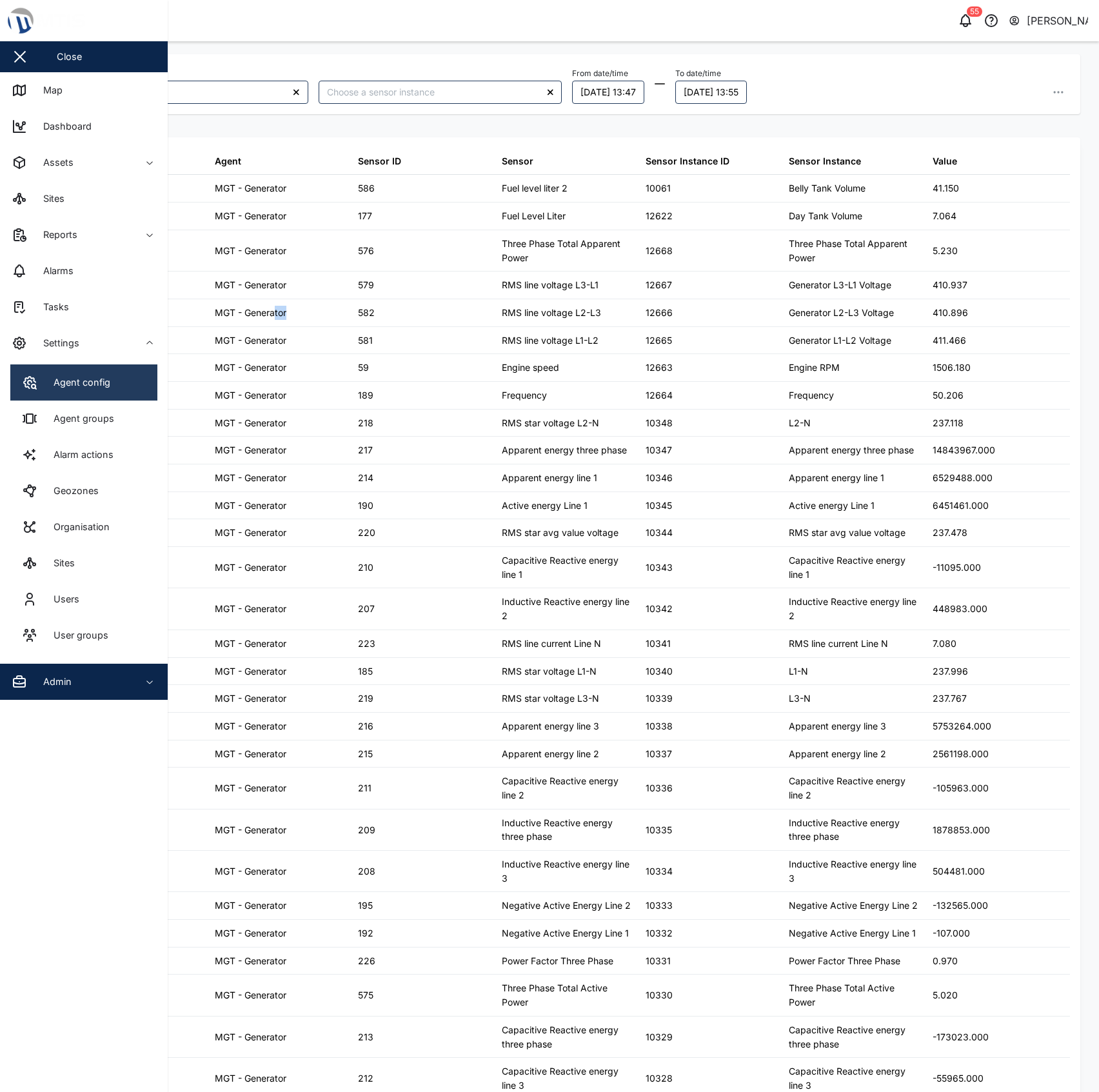
click at [68, 392] on link "Agent config" at bounding box center [84, 382] width 147 height 36
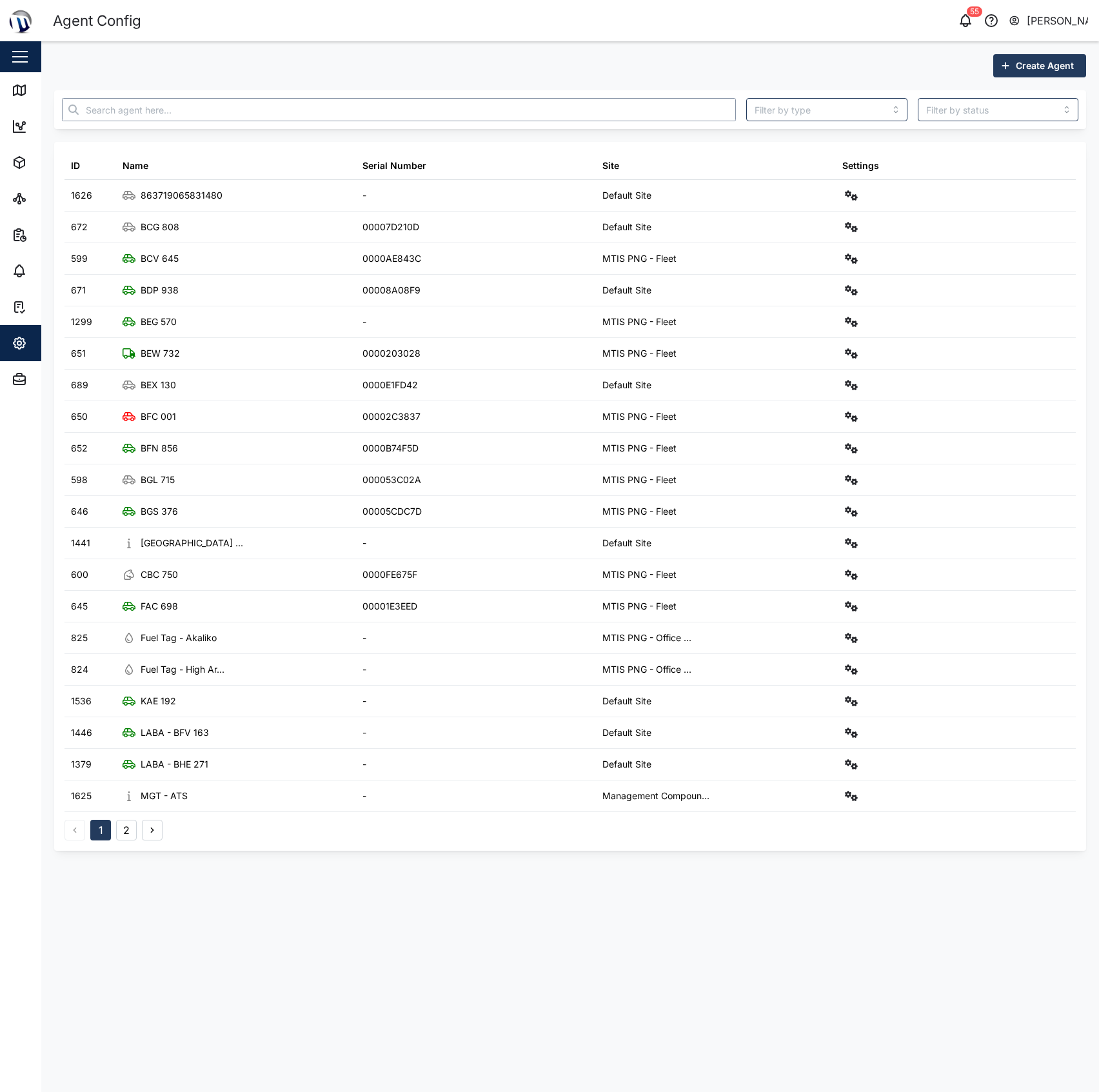
click at [561, 111] on input "text" at bounding box center [399, 109] width 674 height 23
click at [588, 117] on input "text" at bounding box center [399, 109] width 674 height 23
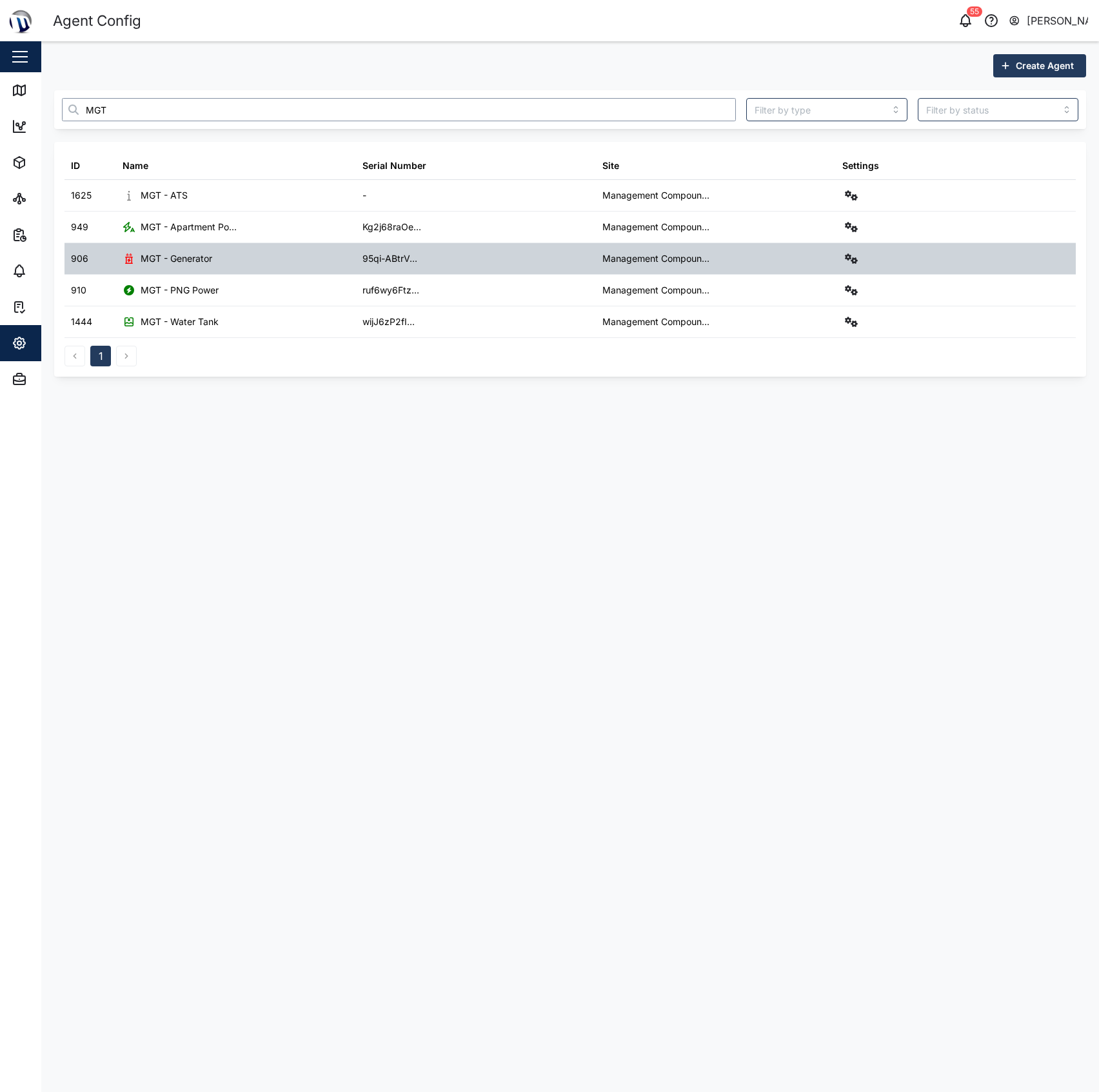
type input "MGT"
click at [845, 259] on icon "button" at bounding box center [852, 259] width 13 height 10
click at [801, 400] on div "Sensors" at bounding box center [805, 397] width 90 height 14
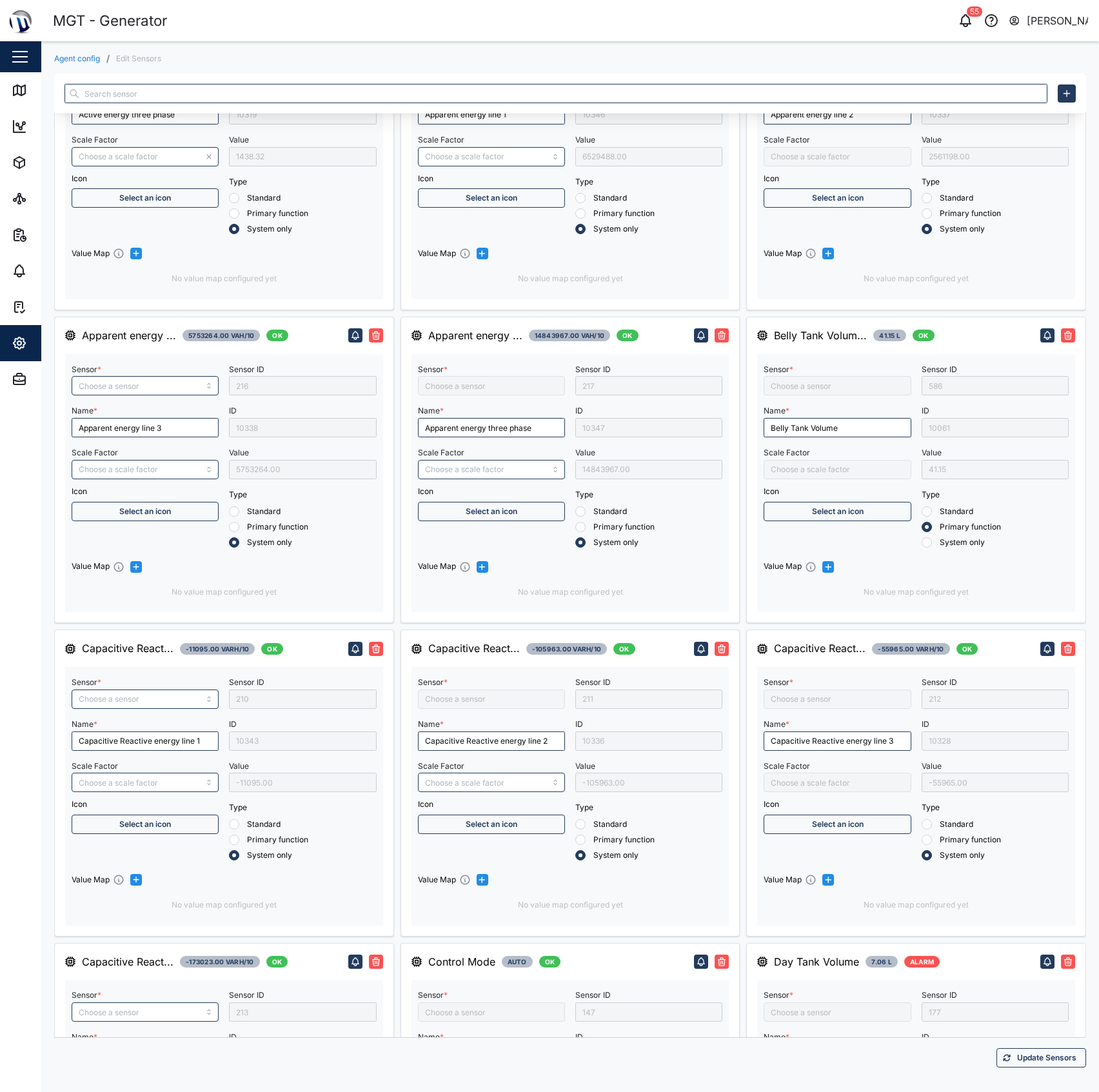
type input "Active energy three phase"
type input "/10000"
type input "Apparent energy line 3"
type input "Capacitive Reactive energy line 1"
type input "Capacitive Reactive energy three phase"
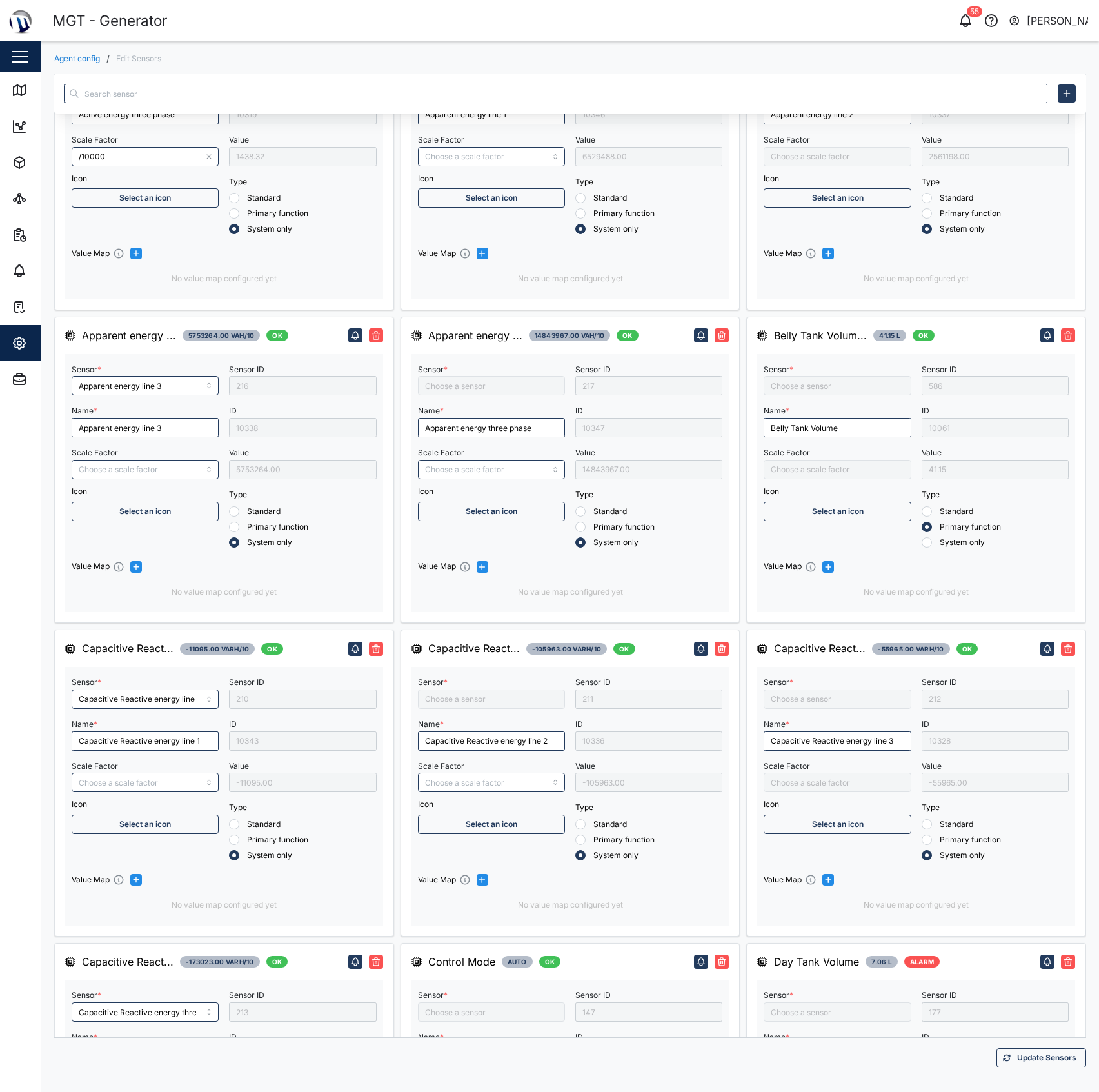
type input "Apparent energy line 1"
type input "Apparent energy three phase"
type input "Capacitive Reactive energy line 3"
type input "Control Mode"
type input "MGT Gen Belly Tank"
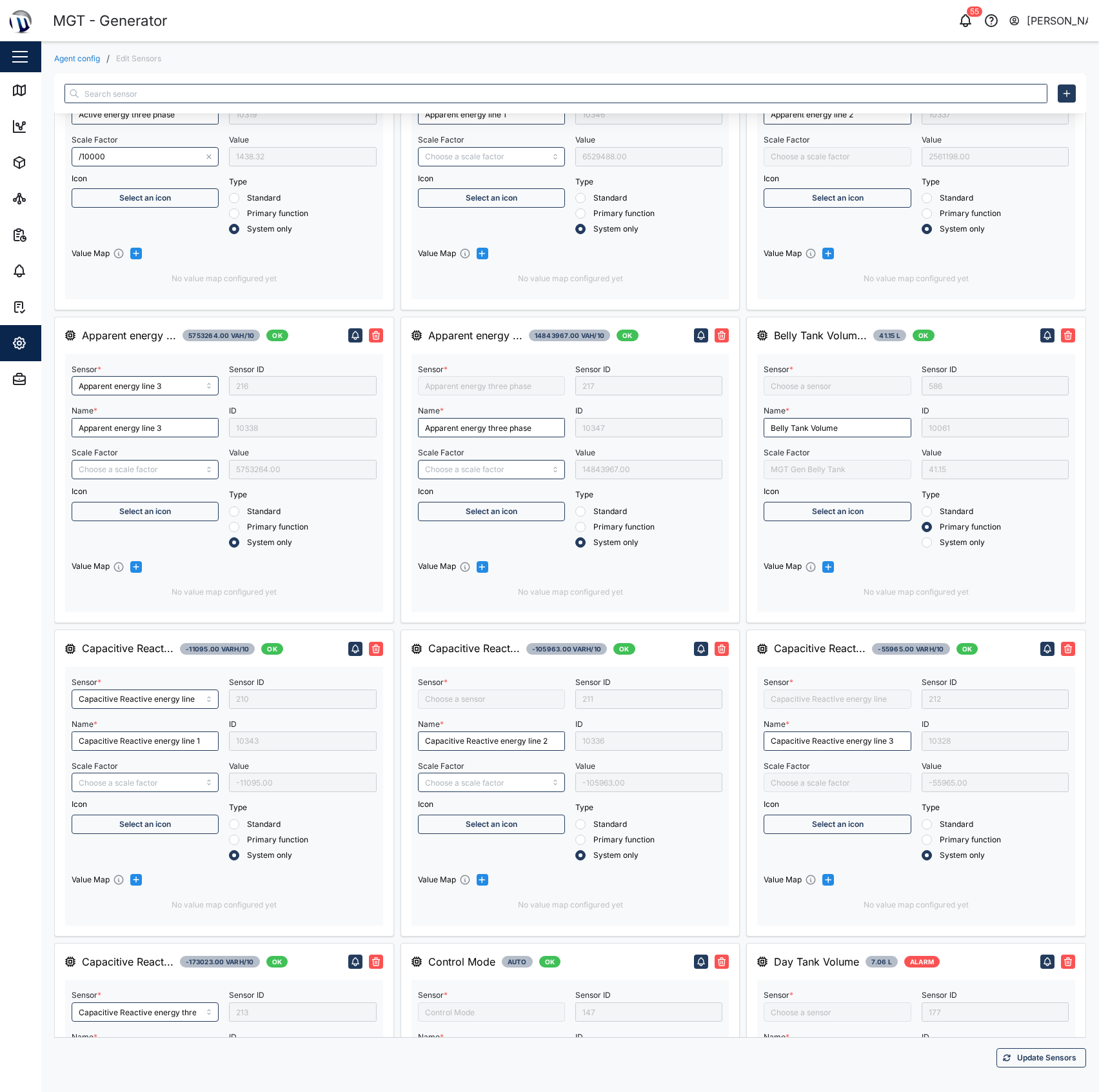
type input "Active Energy Line 2"
type input "Active Energy Line 3"
type input "Capacitive Reactive energy line 2"
type input "Active energy Line 1"
type input "Apparent energy line 2"
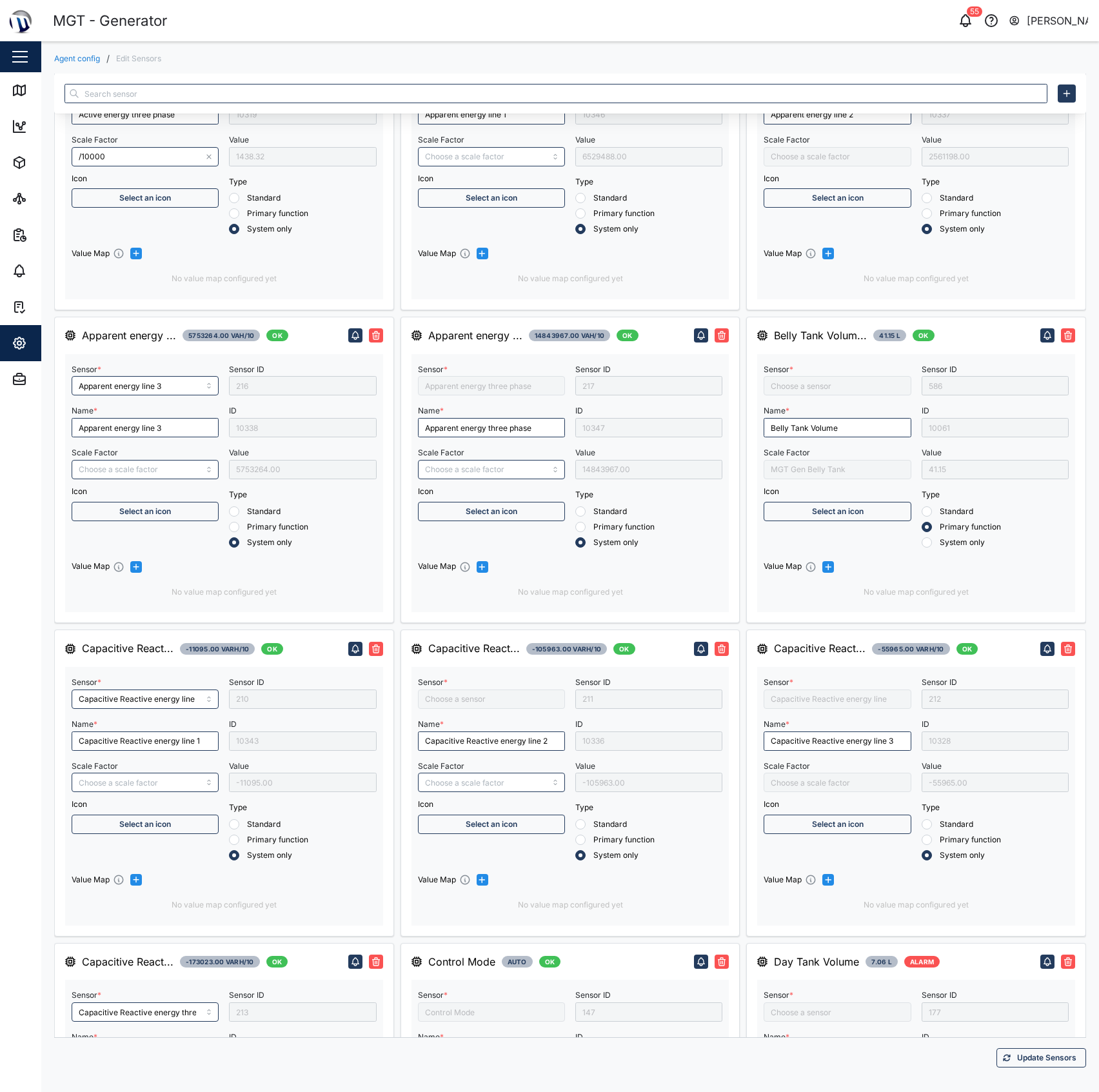
type input "Fuel level liter 2"
type input "Fuel Level Liter"
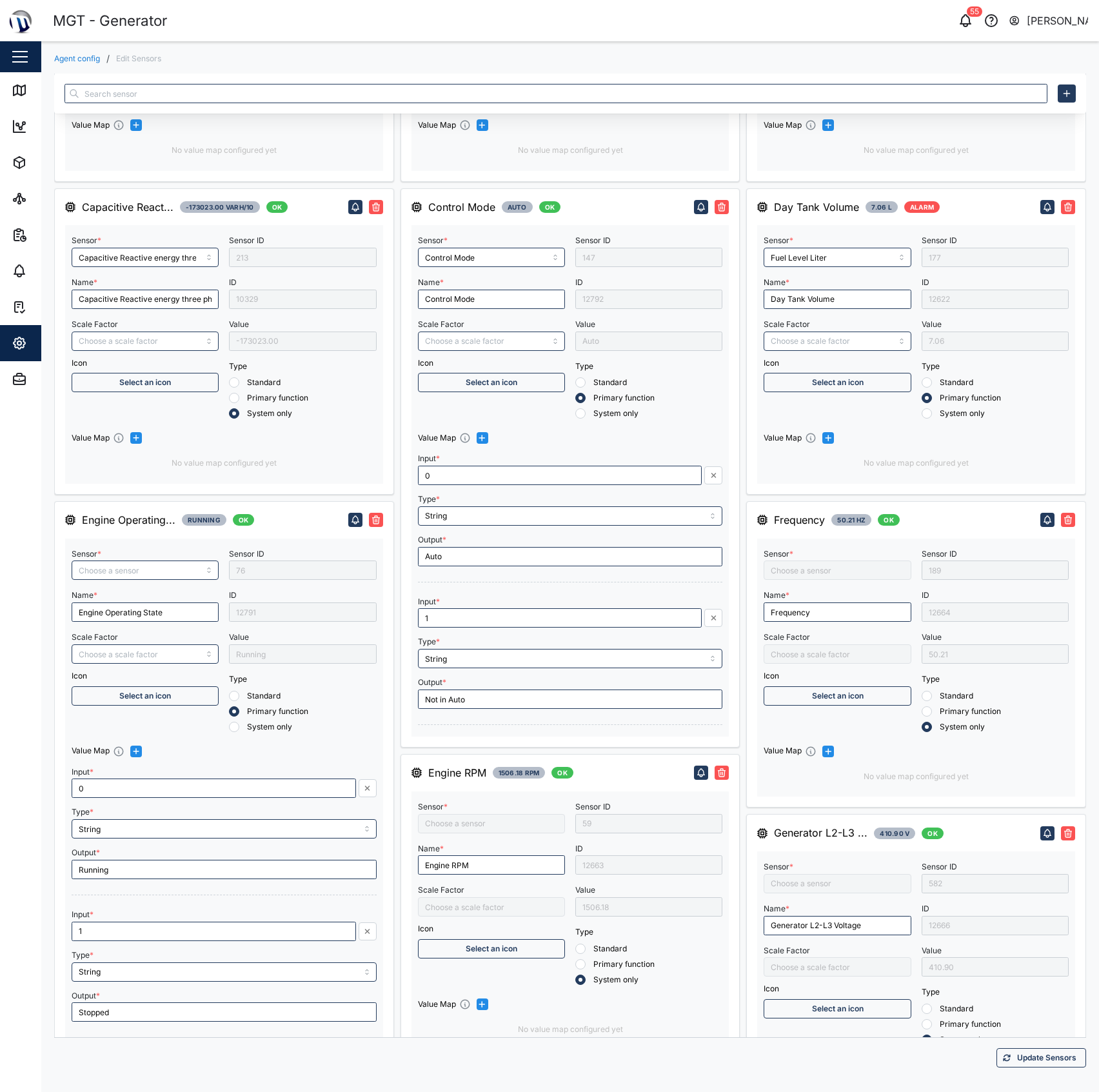
type input "Engine operating state"
type input "Engine Battery voltage"
type input "/1000"
type input "RMS line voltage L3-L1"
type input "Inductive Reactive energy line 3"
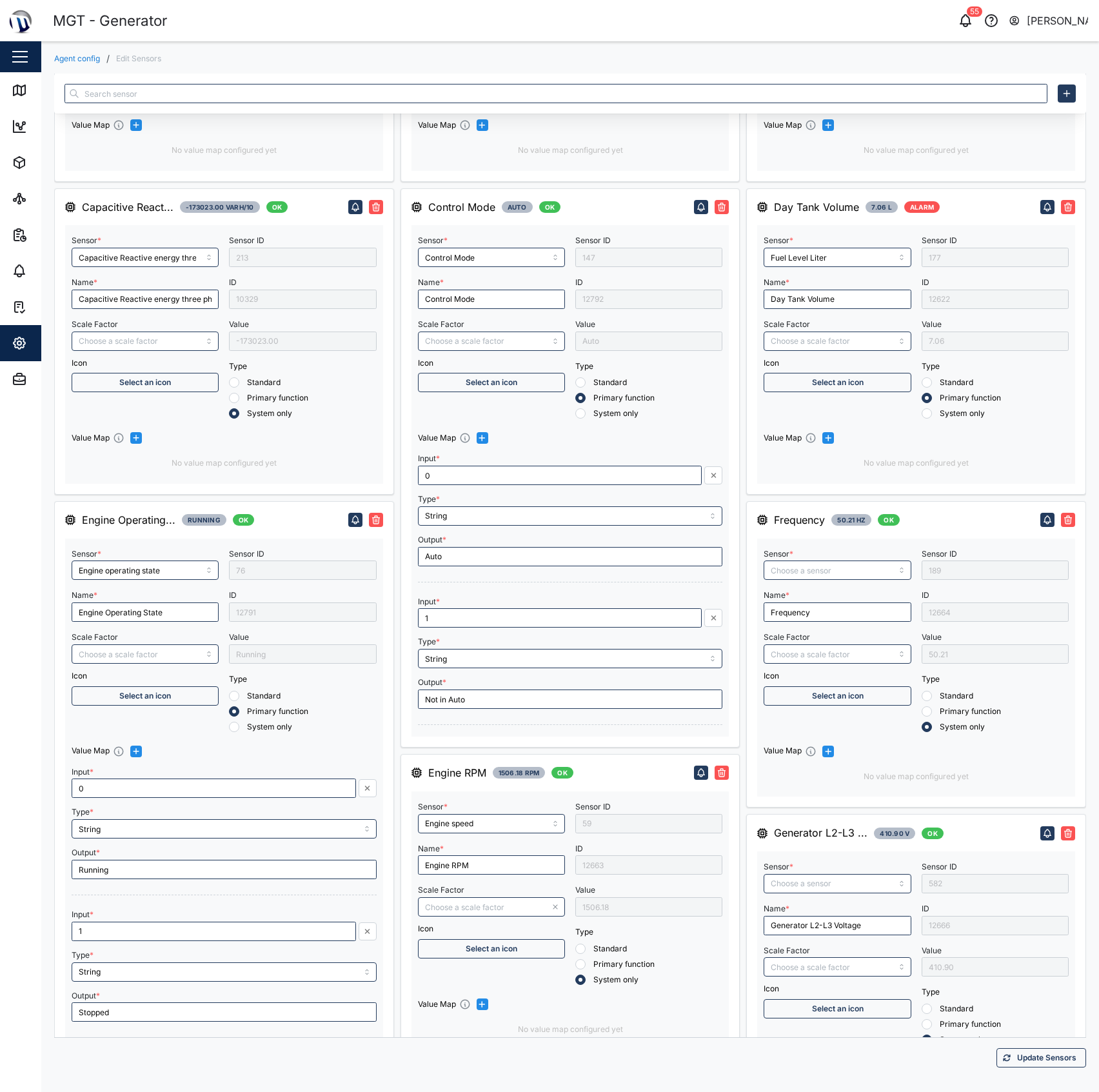
type input "RMS star voltage L1-N"
type input "Engine speed"
type input "Inductive Reactive energy line 1"
type input "RMS line current Line 1"
type input "*30"
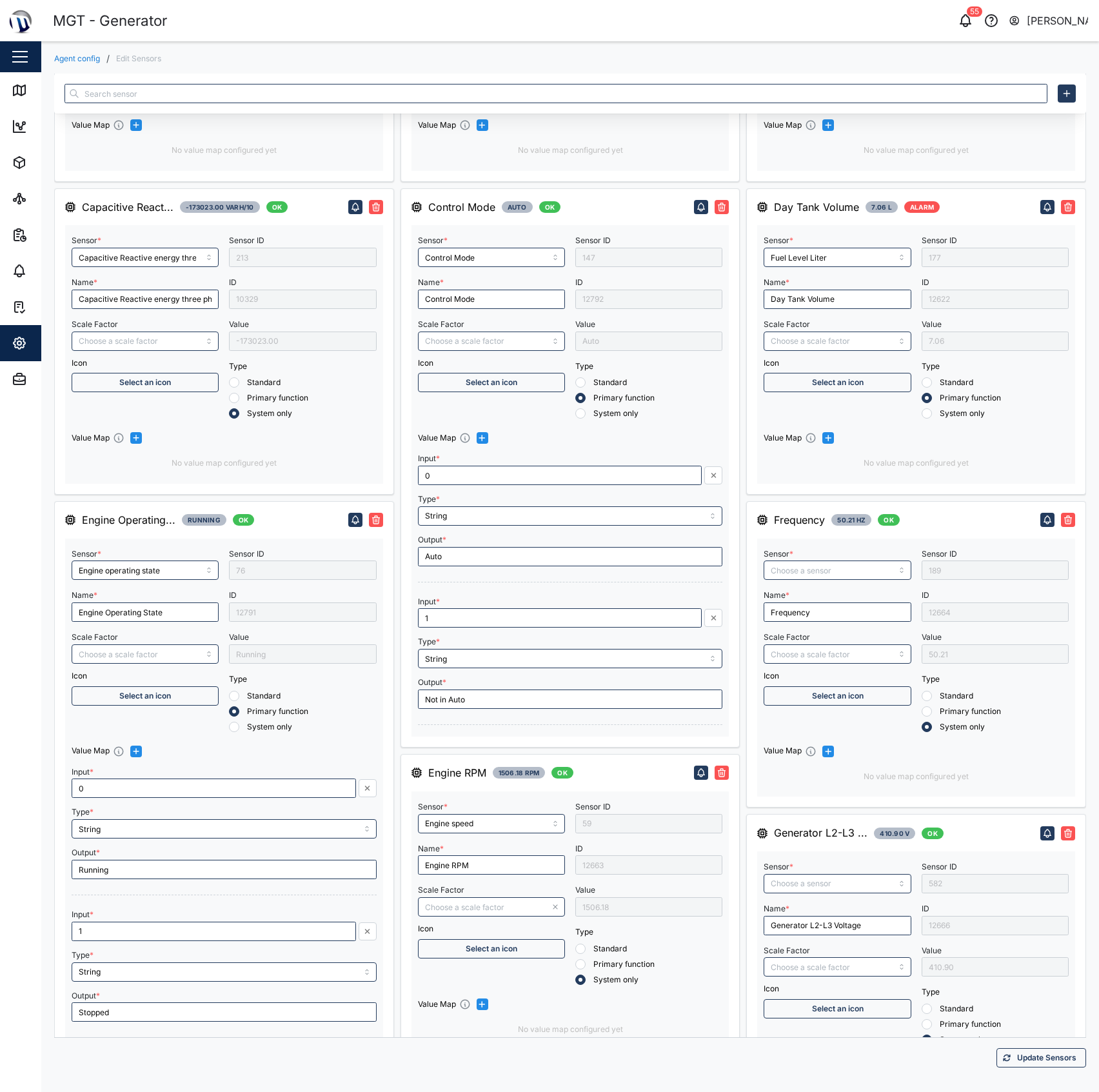
type input "RMS line voltage L1-L2"
type input "Inductive Reactive energy three phase"
type input "RMS line current Line 2"
type input "Frequency"
type input "RMS line voltage L2-L3"
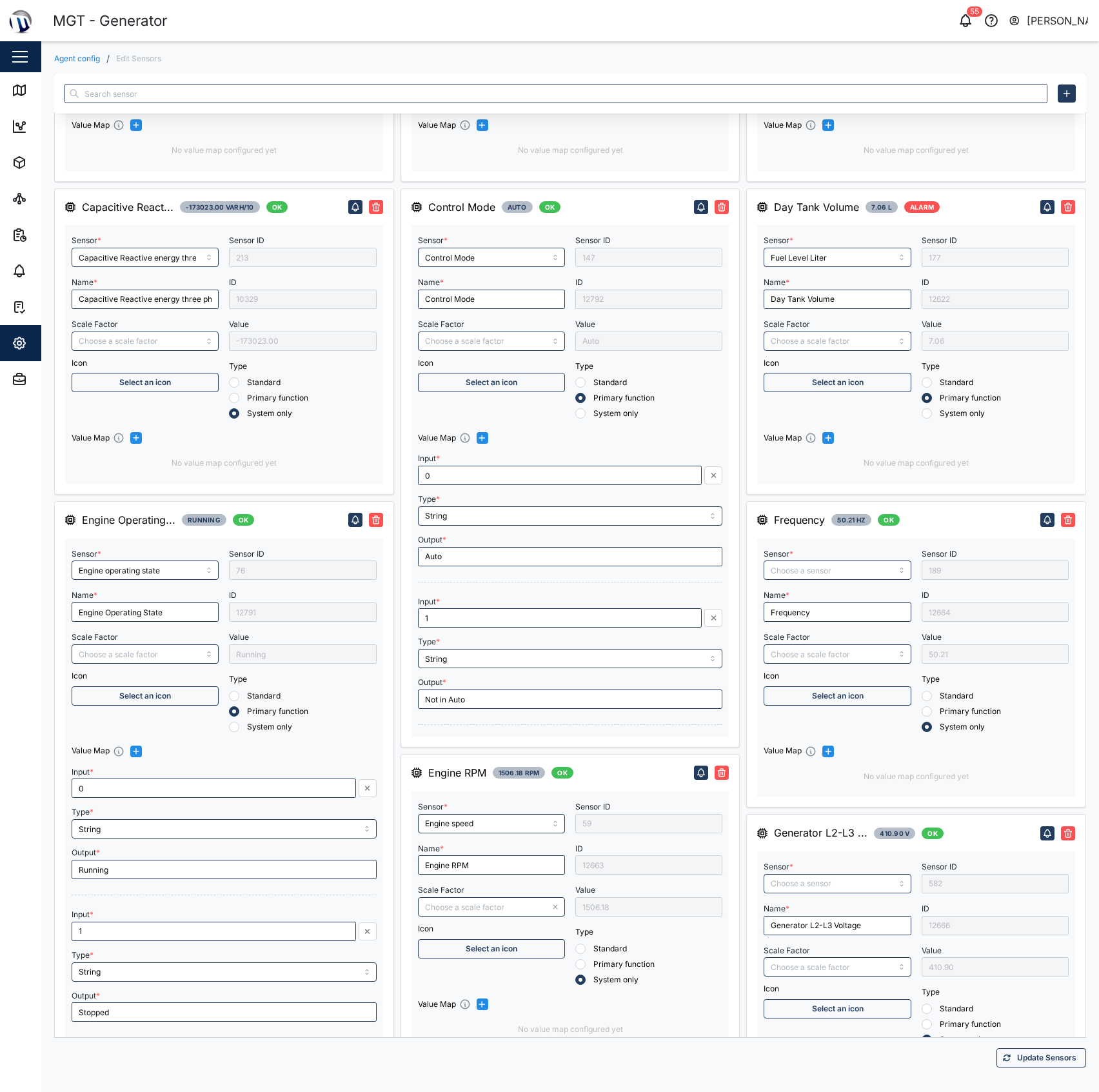
type input "Inductive Reactive energy line 2"
type input "RMS star voltage L2-N"
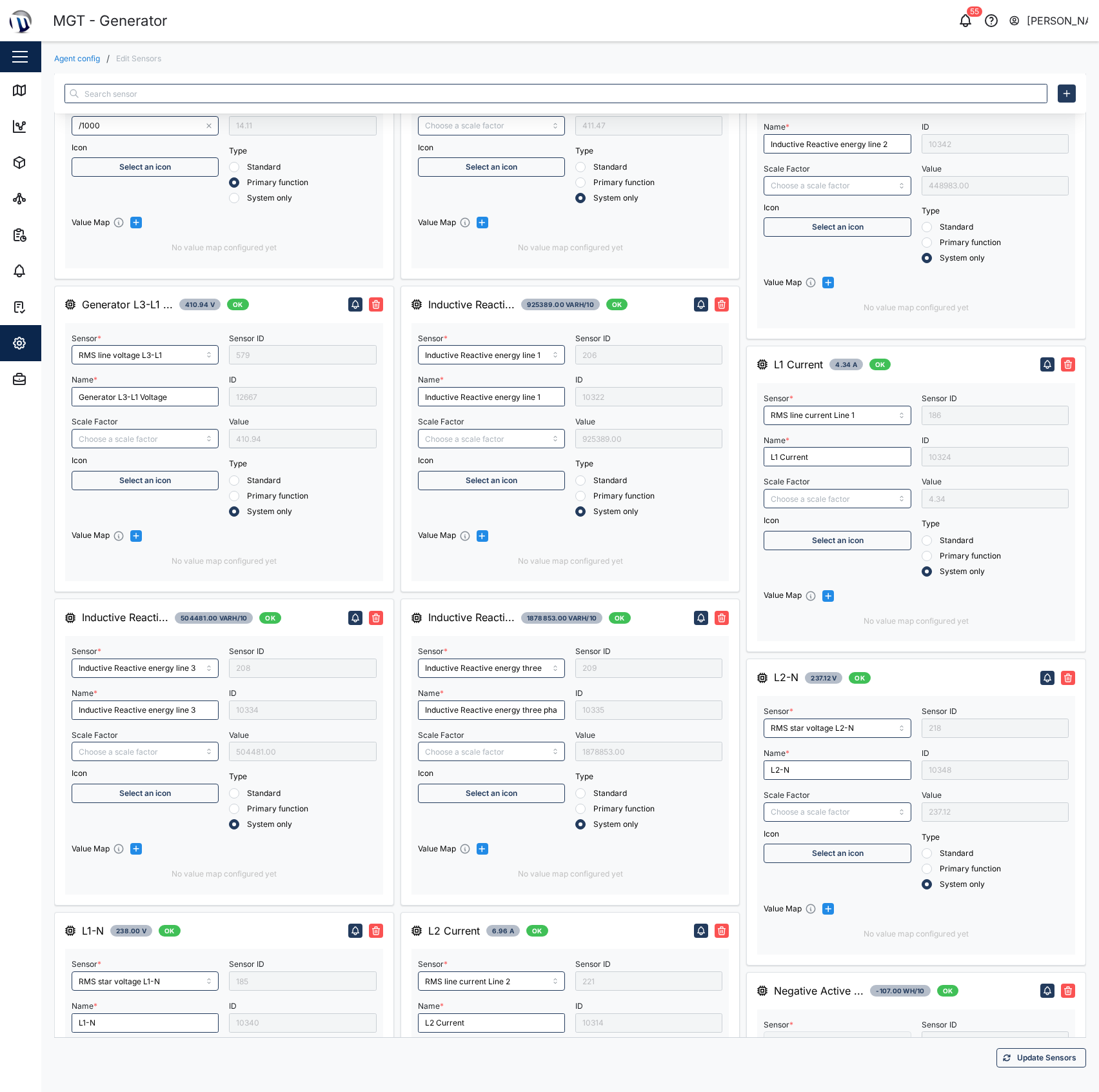
type input "RMS line current Line 3"
type input "Negative Active Energy Line 2"
type input "Positive Active Energy Line 2"
type input "Negative Active energy 3 phase"
type input "Power Factor Three Phase"
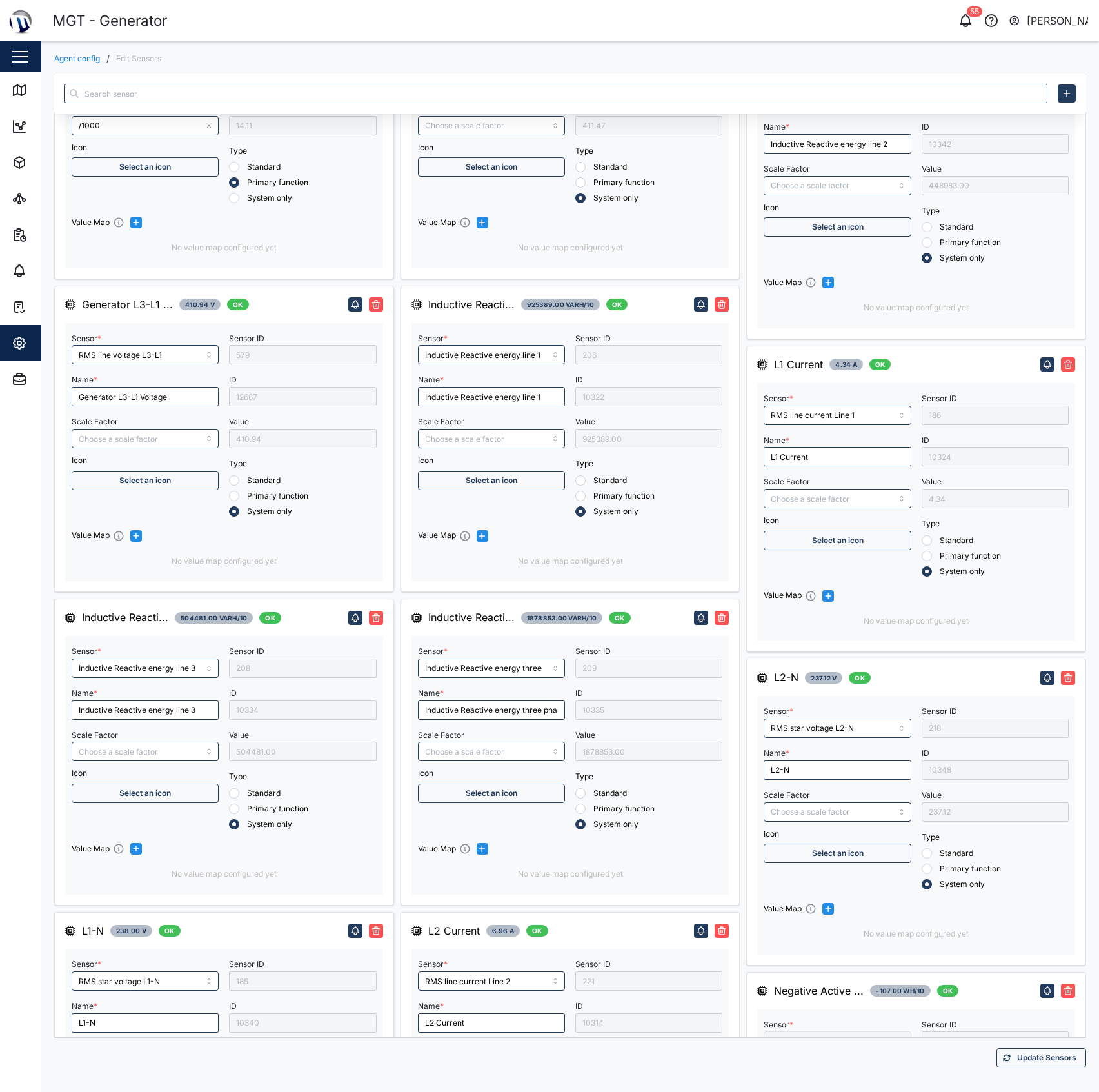
type input "RMS star voltage L3-N"
type input "Power Factor Line 2"
type input "Negative Active Energy Line 1"
type input "Power Factor Line 3"
type input "Negative Active Energy Line 3"
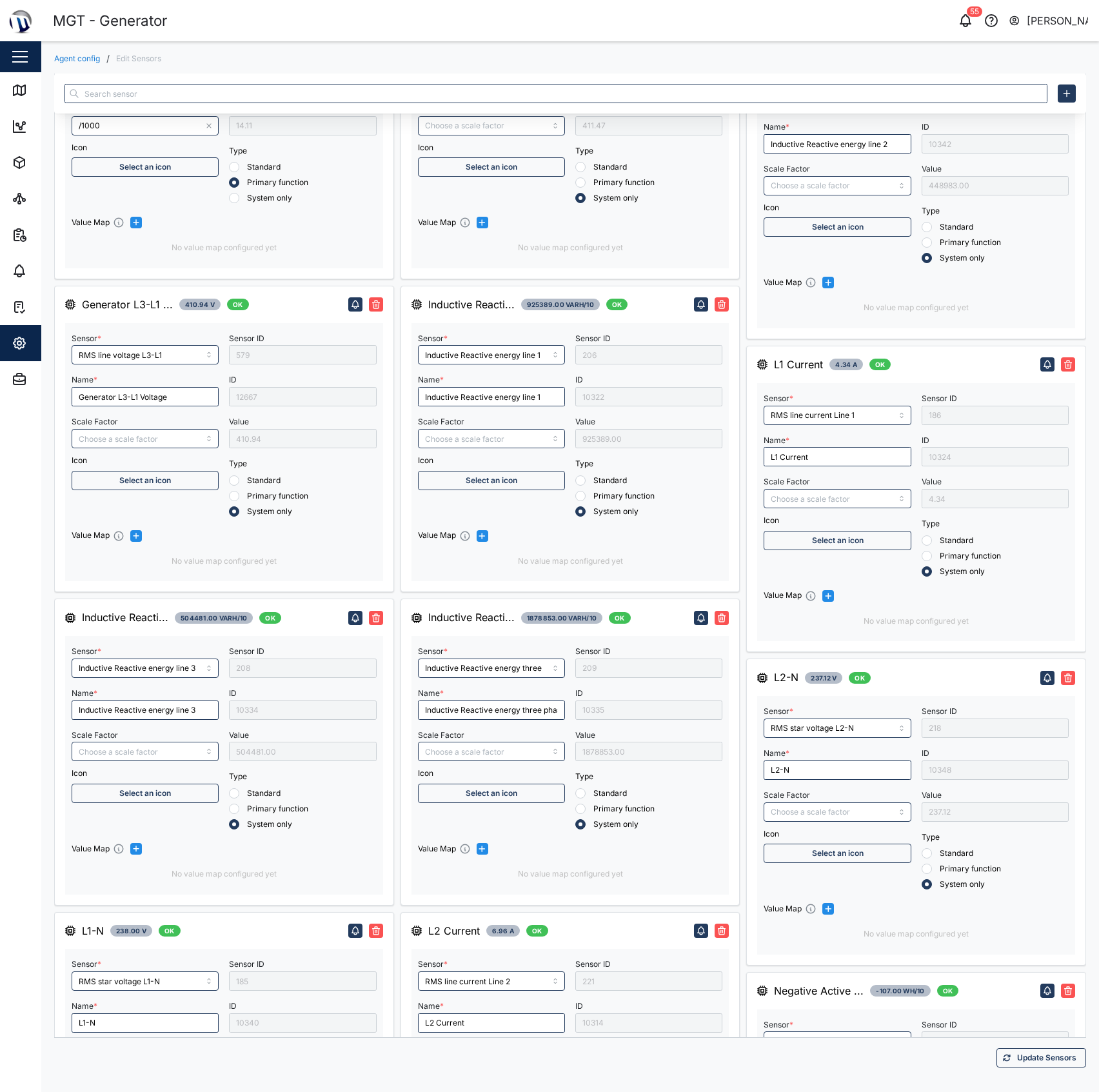
type input "Positive Active Energy Line 1"
type input "Positive Active energy three phase"
type input "Positive Active Energy Line 3"
type input "RMS line current Line N"
type input "Power Factor Line 1"
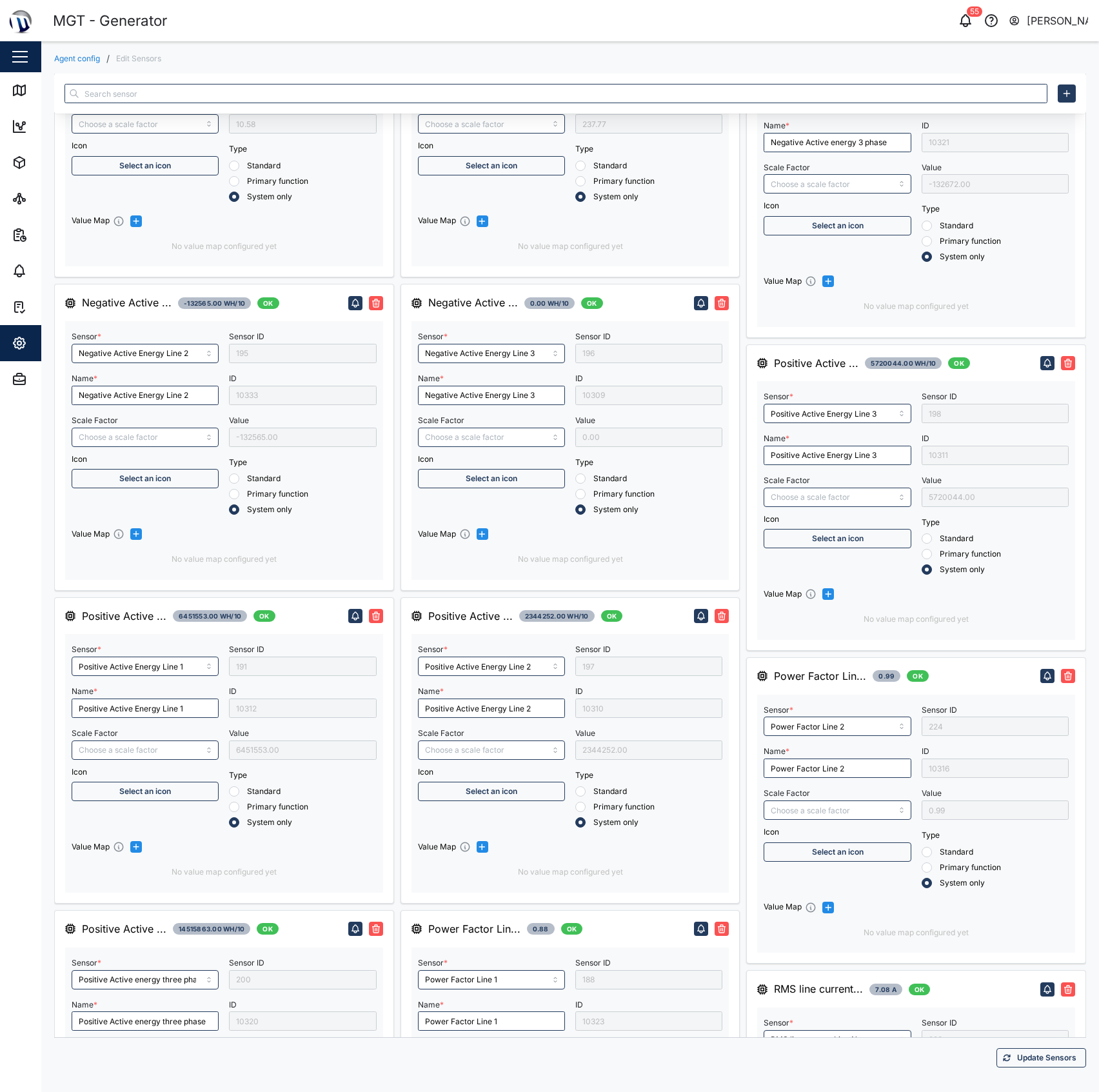
type input "RMS star avg value voltage"
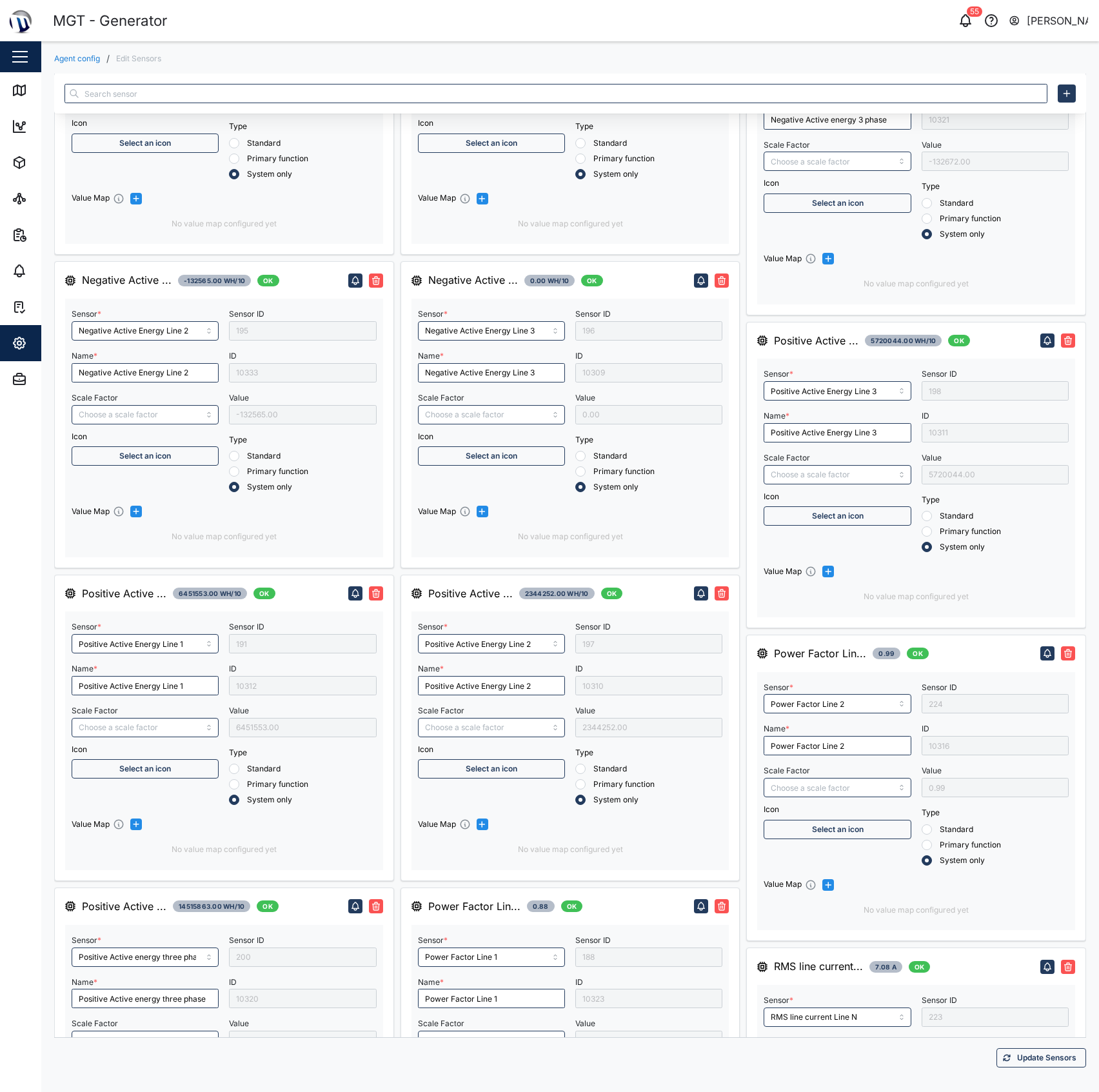
type input "Three Phase Total Active Power"
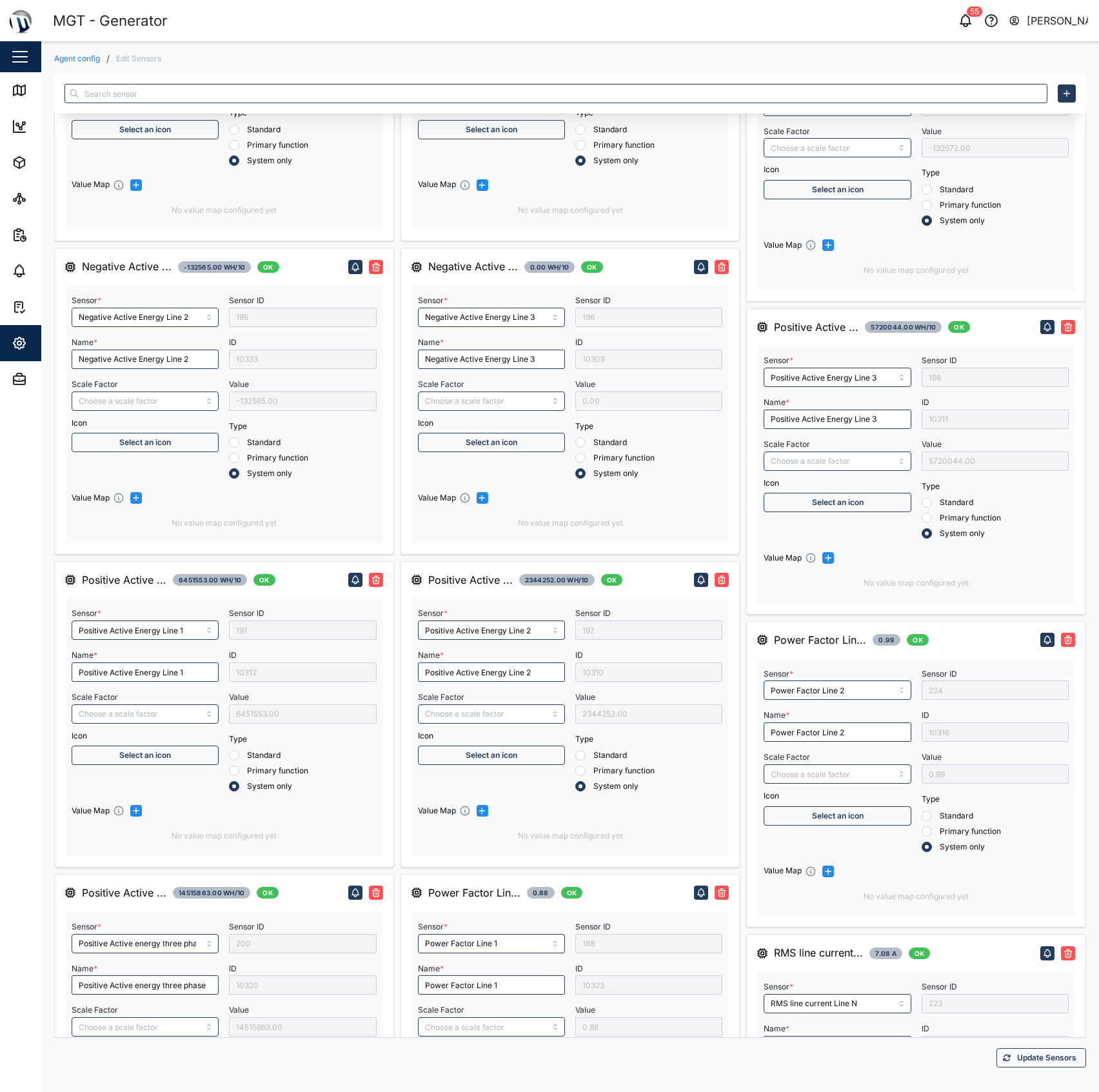
type input "Reactive energy line 3"
type input "Three Phase Total Apparent Power"
type input "Reactive energy three phase"
type input "Reactive energy line 2"
type input "/1000"
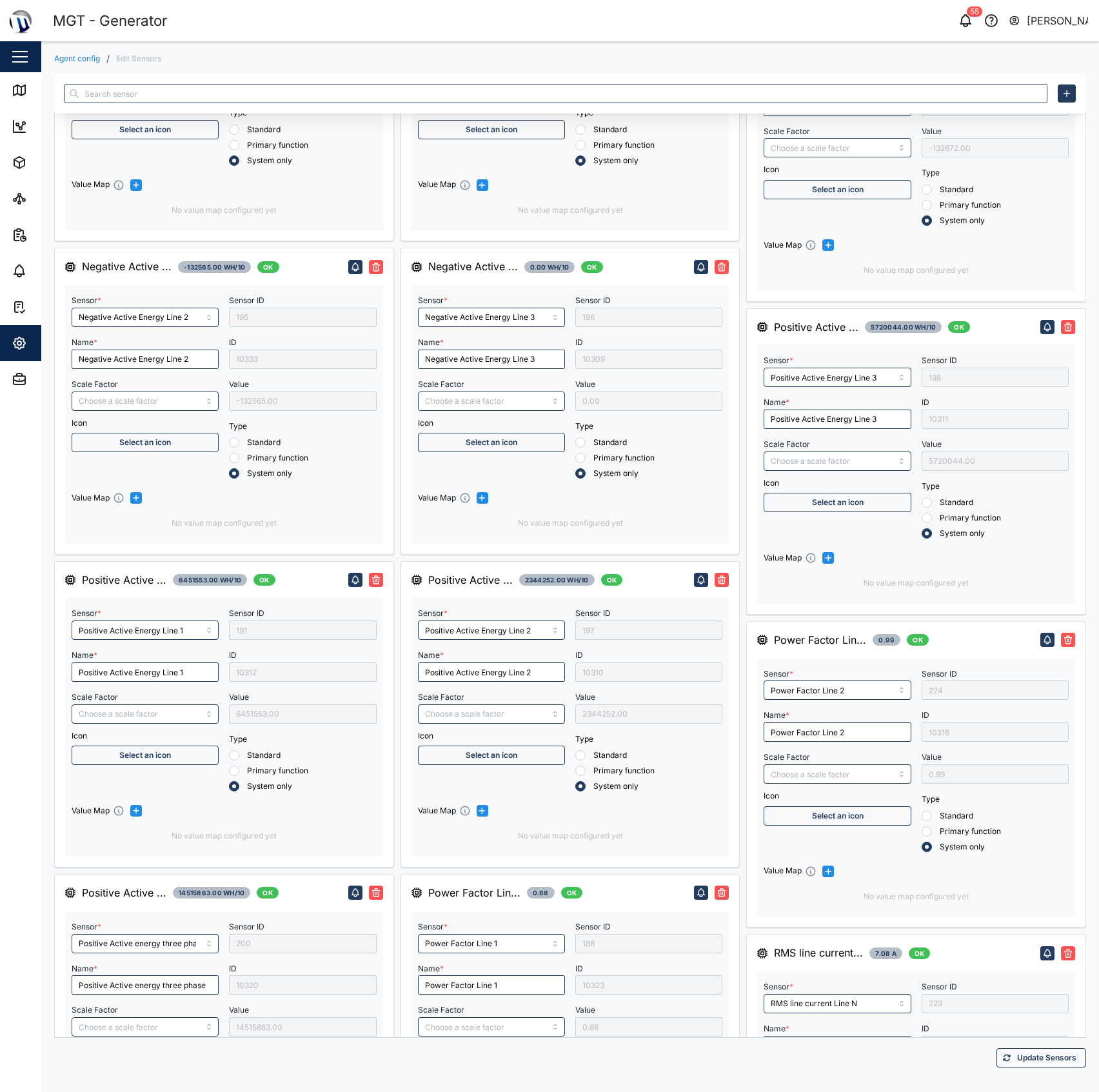
type input "/1000"
type input "Reactive energy line 1"
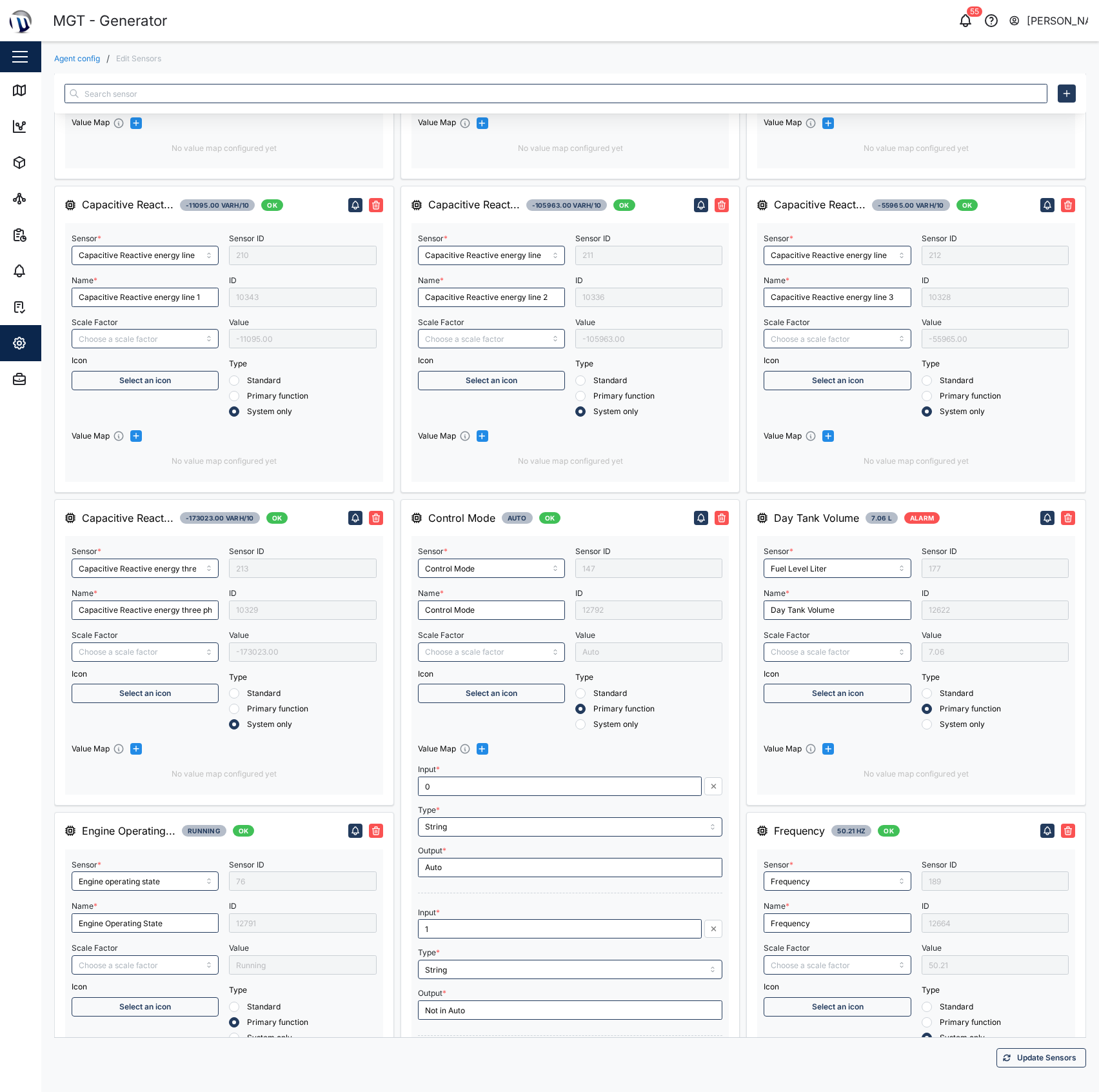
scroll to position [850, 0]
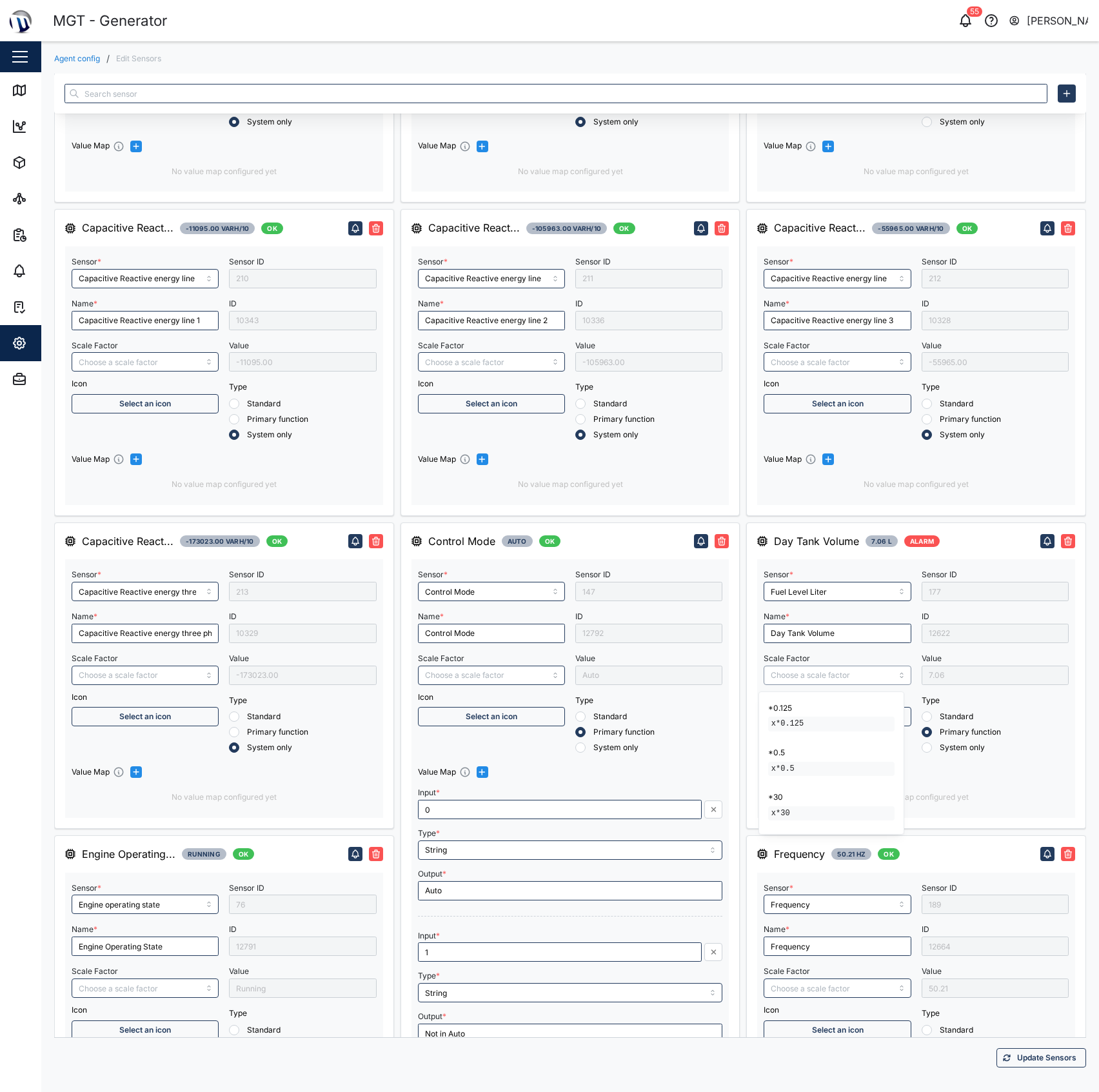
click at [844, 678] on input "Scale Factor" at bounding box center [837, 675] width 147 height 20
type input "MGT GEN Day Tank V2"
click at [1076, 765] on div "Day Tank Volume 7.06 L ALARM Sensor * Fuel Level Liter Name * Day Tank Volume S…" at bounding box center [916, 675] width 340 height 306
click at [1047, 1051] on span "Update Sensors" at bounding box center [1047, 1058] width 60 height 18
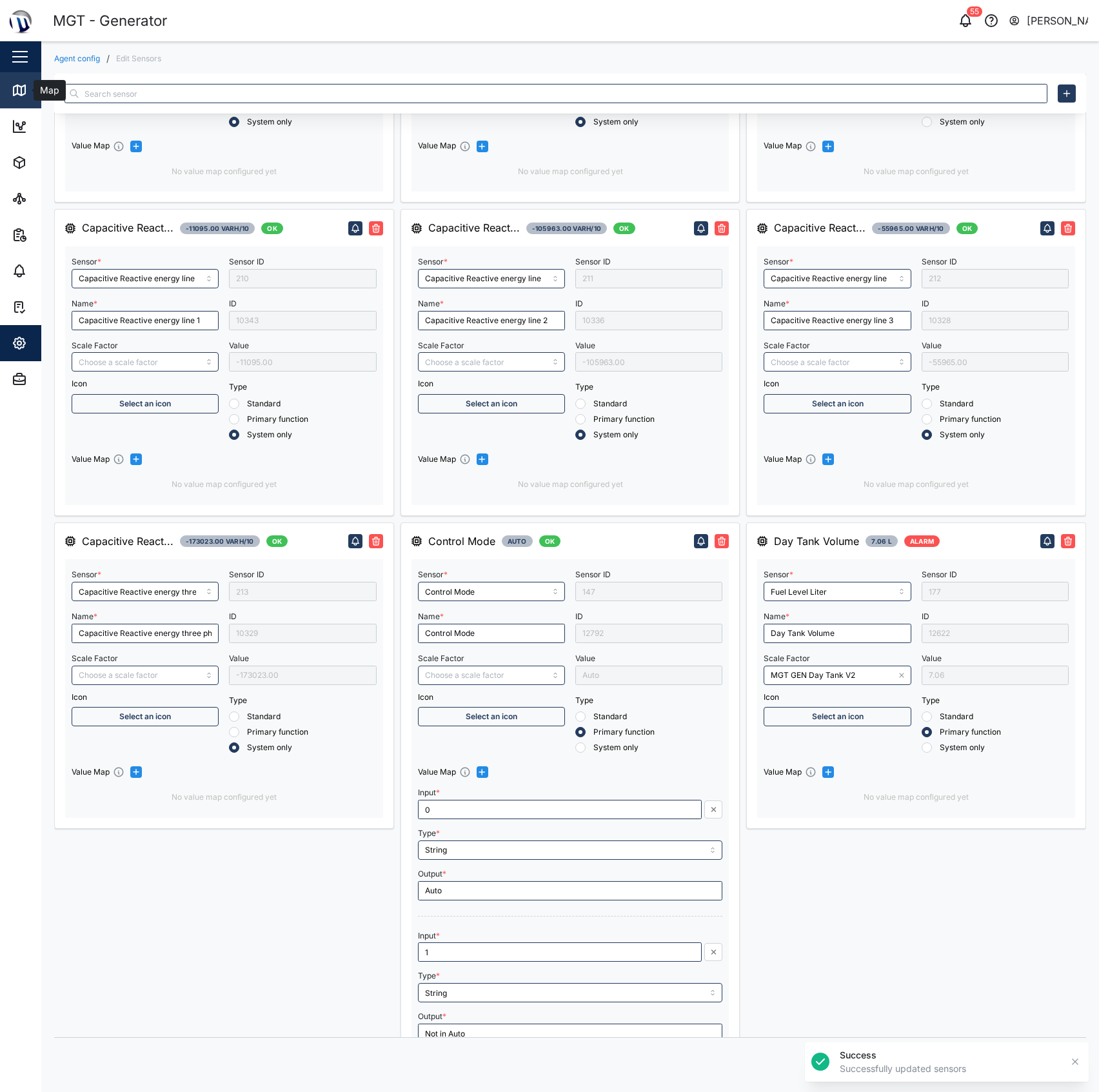
click at [34, 96] on div "Map" at bounding box center [48, 90] width 29 height 14
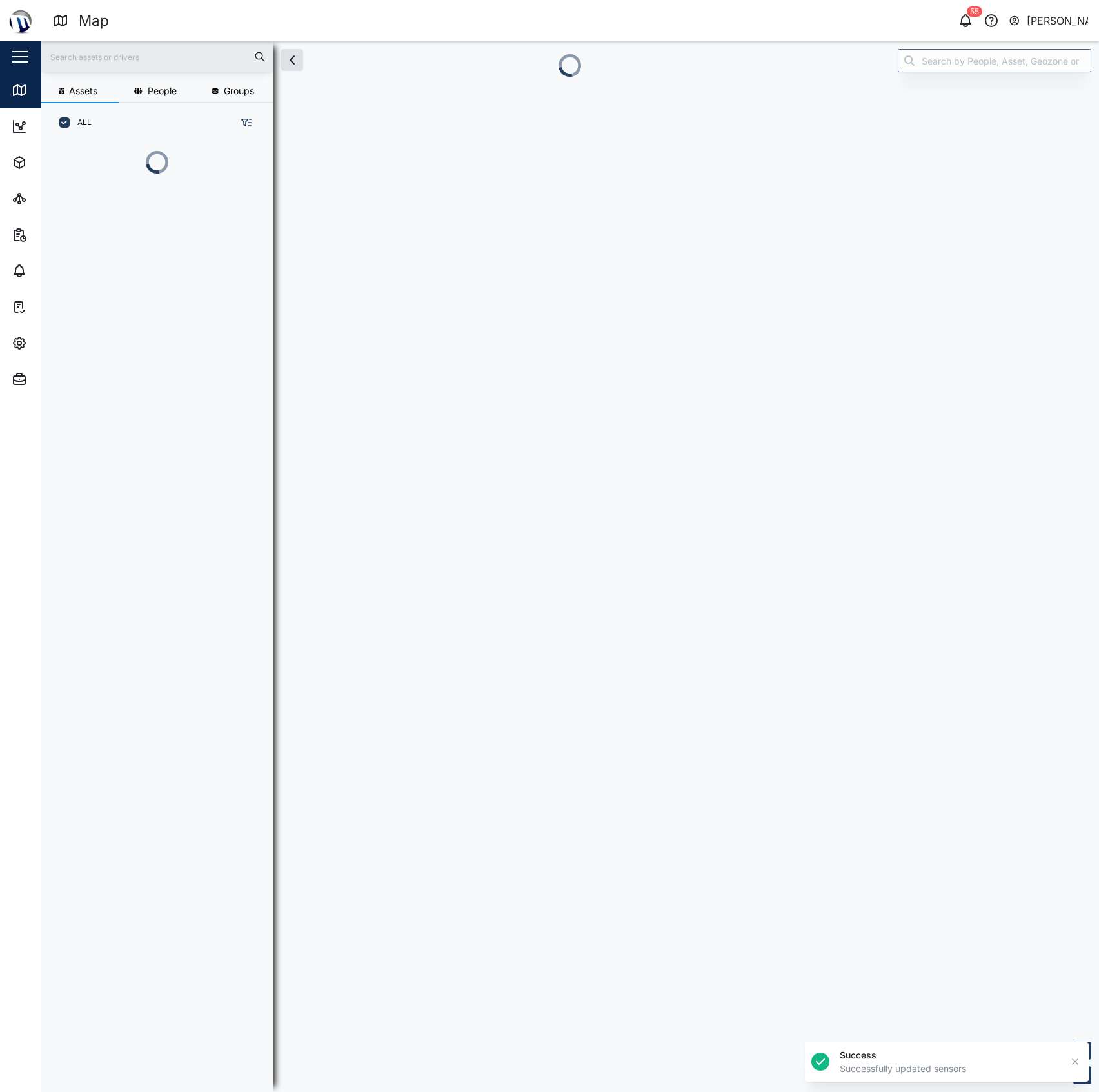
scroll to position [13, 14]
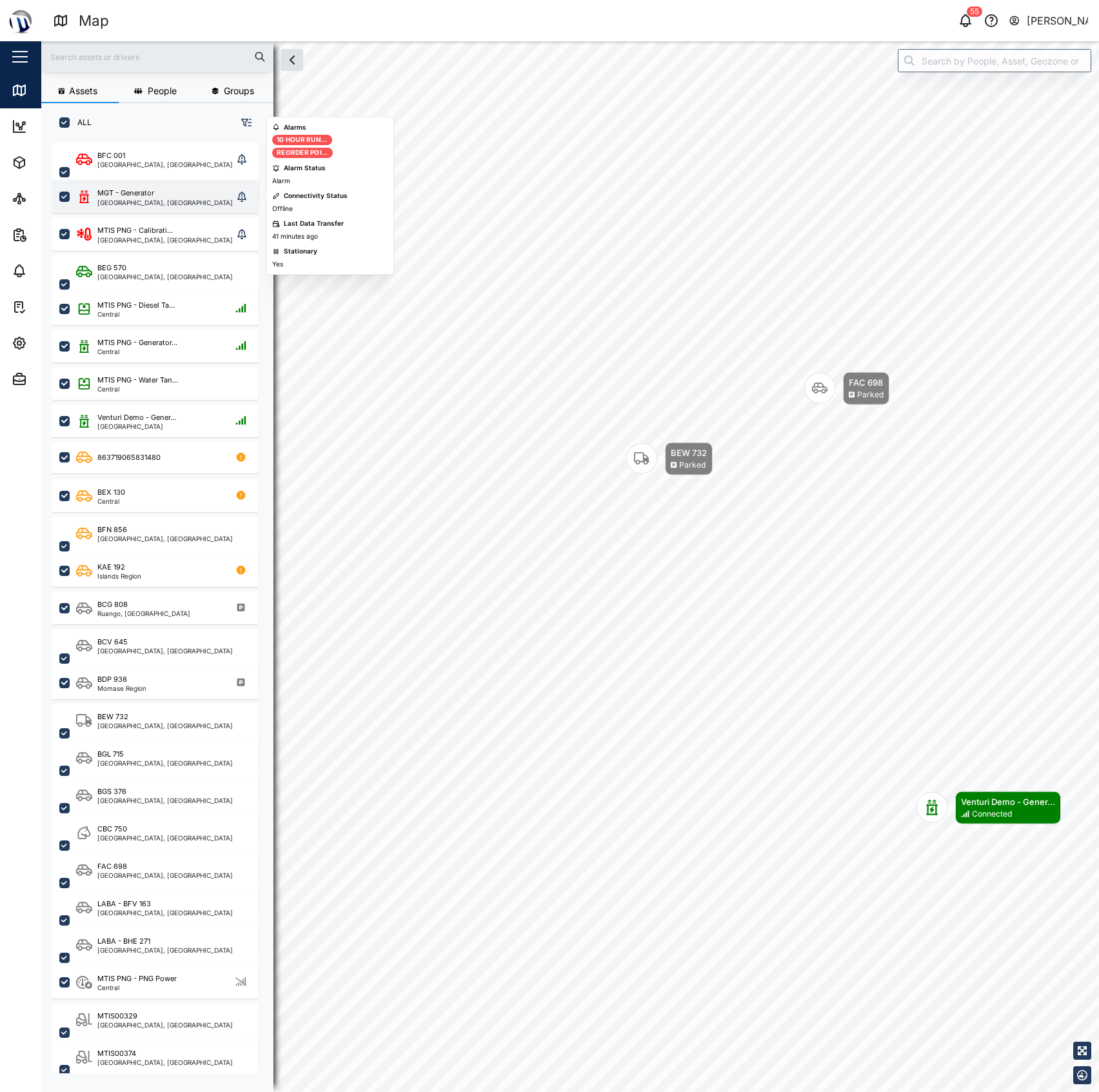
click at [148, 197] on div "MGT - Generator" at bounding box center [126, 193] width 57 height 11
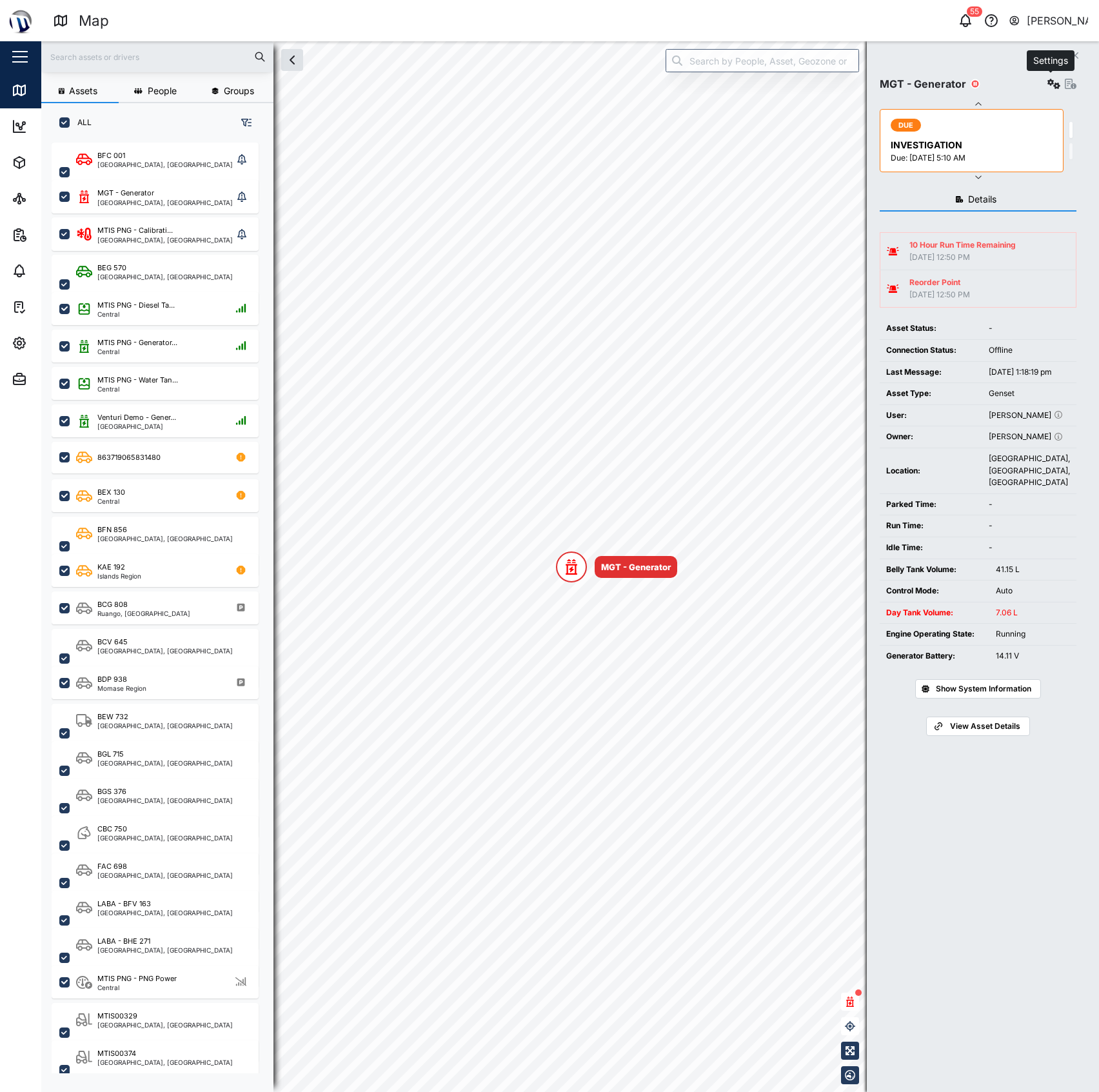
click at [1049, 81] on icon "button" at bounding box center [1054, 84] width 13 height 10
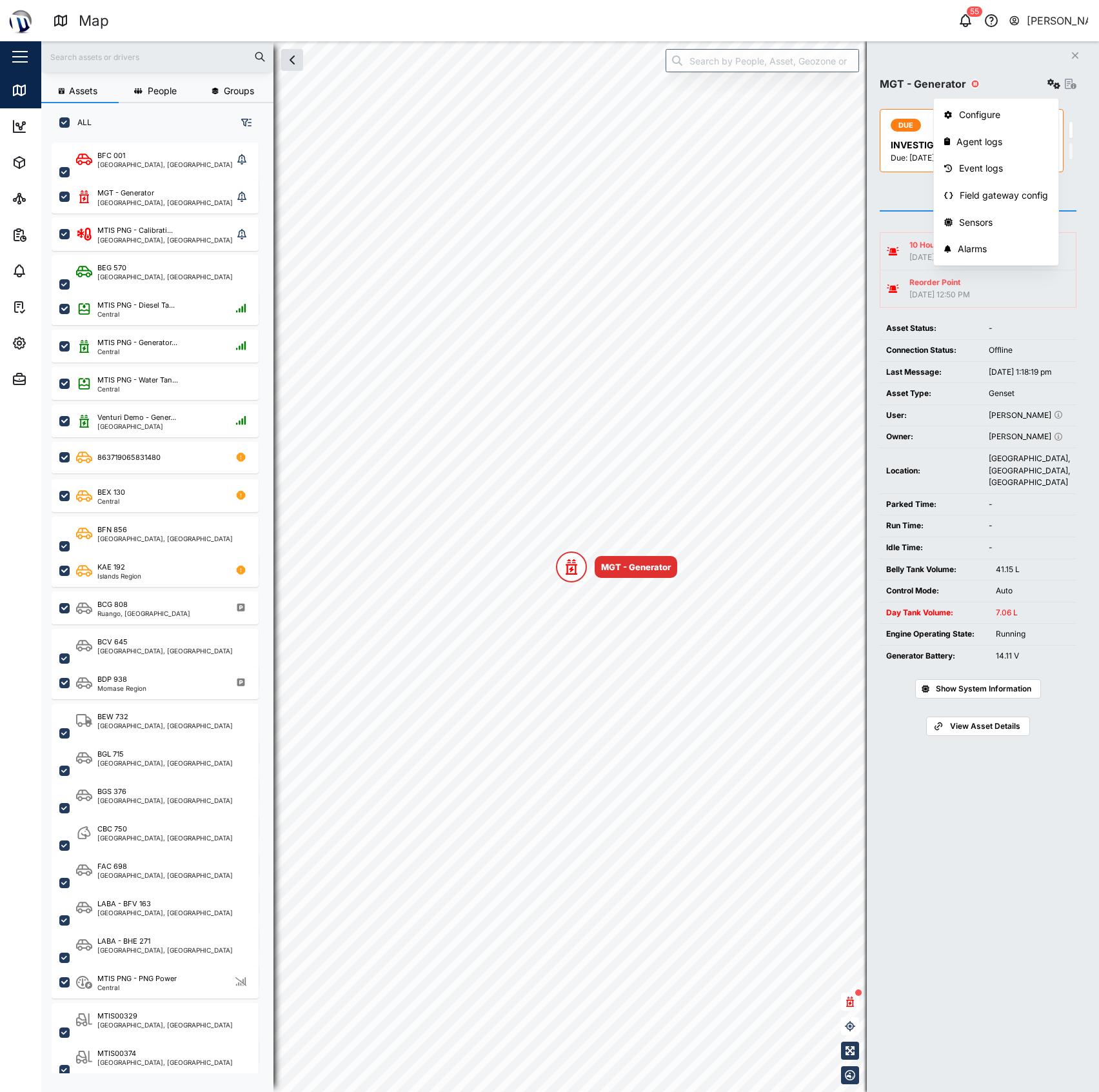
drag, startPoint x: 995, startPoint y: 68, endPoint x: 906, endPoint y: 62, distance: 89.2
click at [993, 68] on div "MGT - Generator Configure Agent logs Event logs Field gateway config Sensors Al…" at bounding box center [978, 124] width 197 height 115
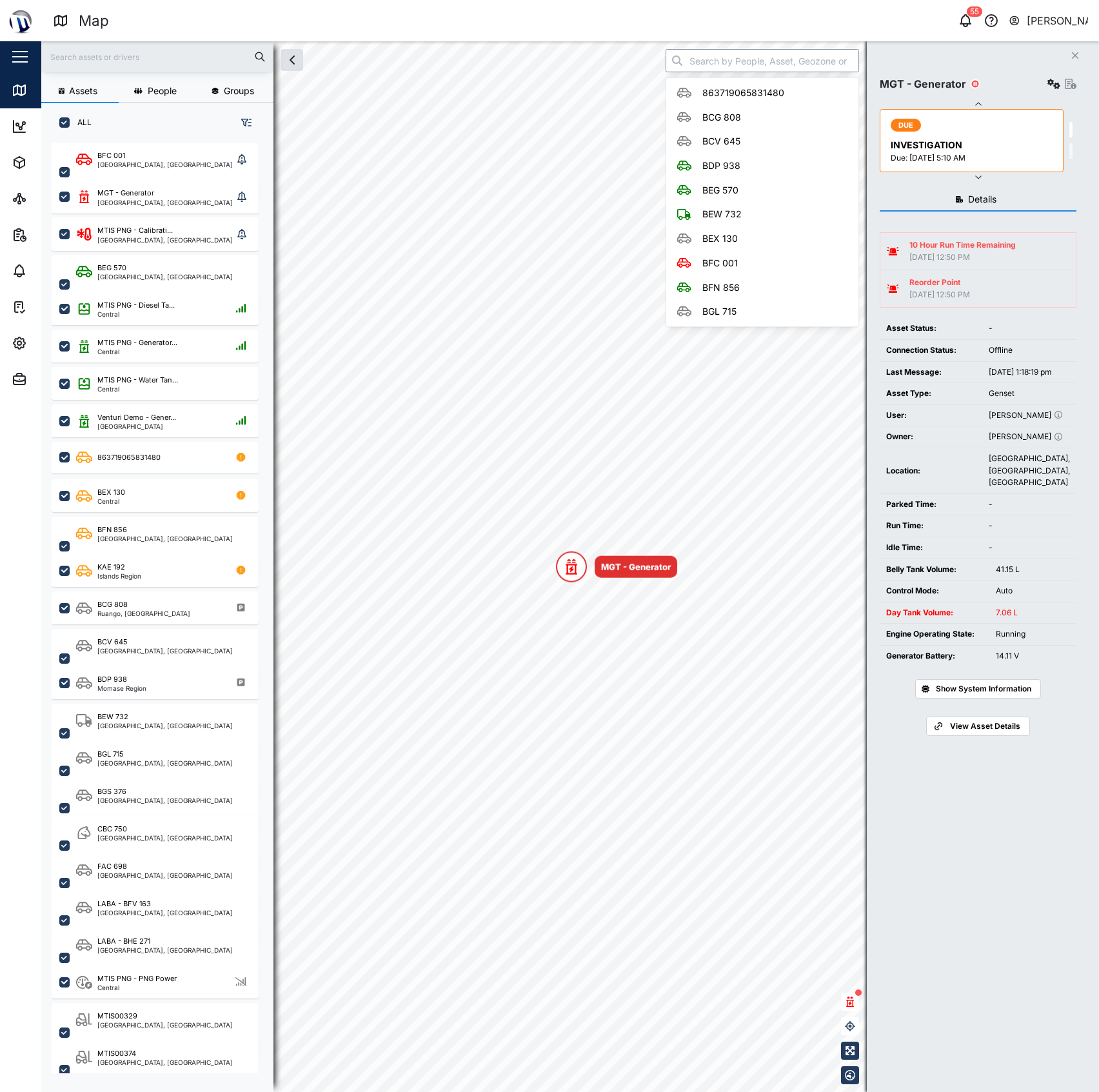
click at [754, 64] on input "search" at bounding box center [762, 60] width 193 height 23
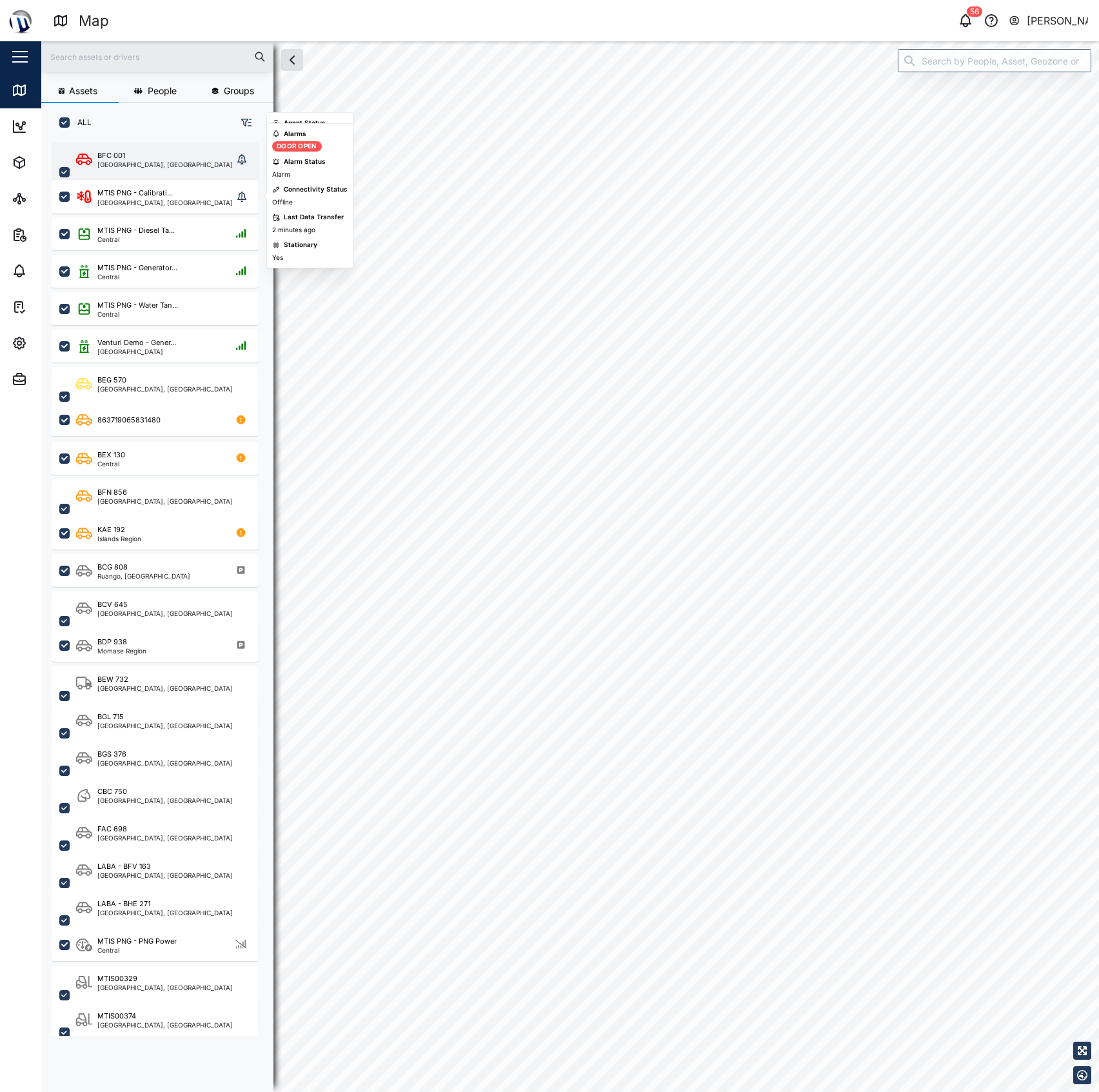
click at [152, 161] on div "[GEOGRAPHIC_DATA], [GEOGRAPHIC_DATA]" at bounding box center [165, 165] width 136 height 7
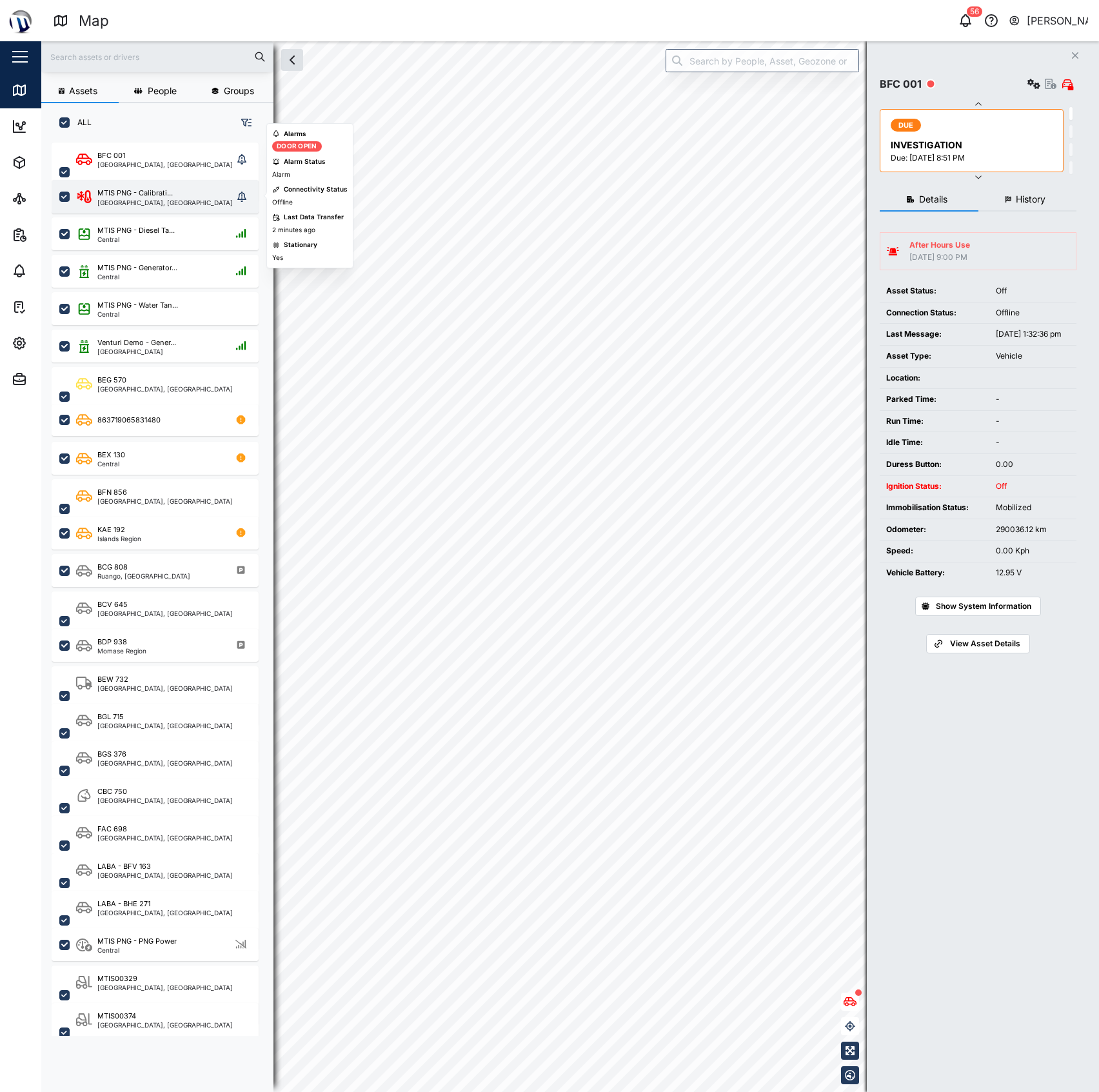
click at [148, 199] on div "[GEOGRAPHIC_DATA], [GEOGRAPHIC_DATA]" at bounding box center [165, 203] width 136 height 7
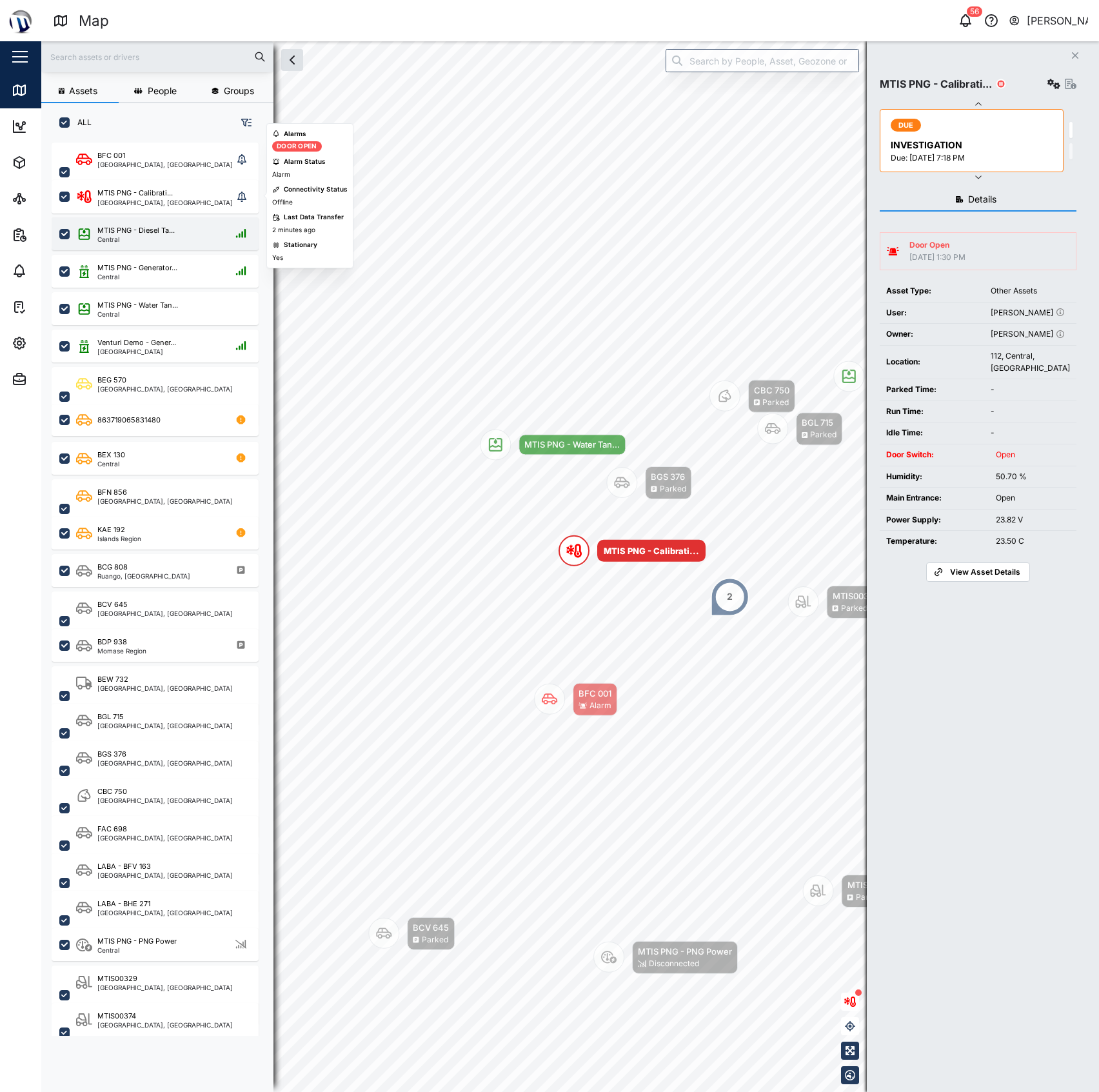
click at [138, 238] on div "Central" at bounding box center [136, 239] width 77 height 7
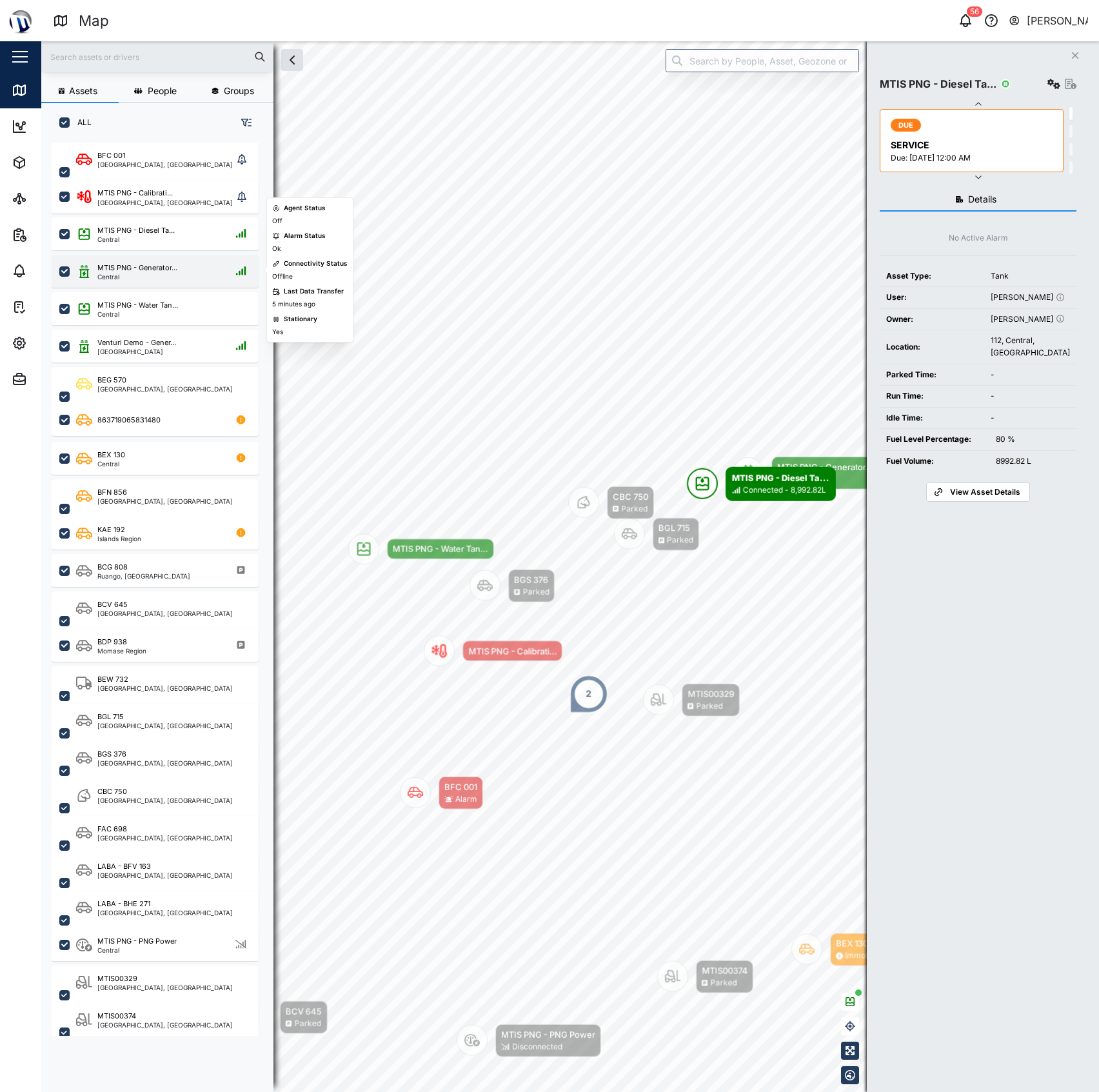
click at [146, 274] on div "Central" at bounding box center [138, 277] width 80 height 7
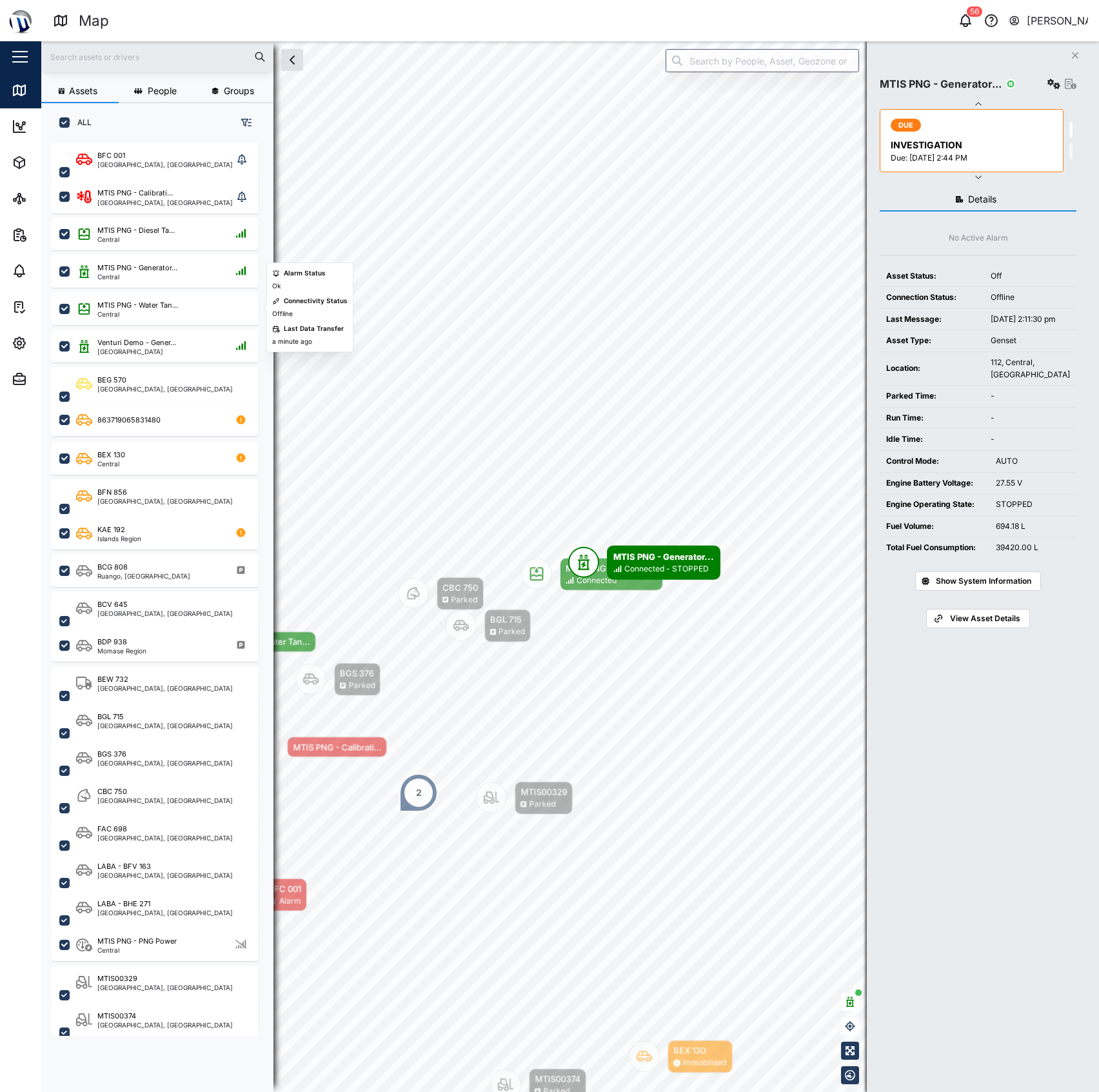
click at [132, 328] on div "Venturi Demo - Gener... Port Moresby" at bounding box center [155, 343] width 207 height 37
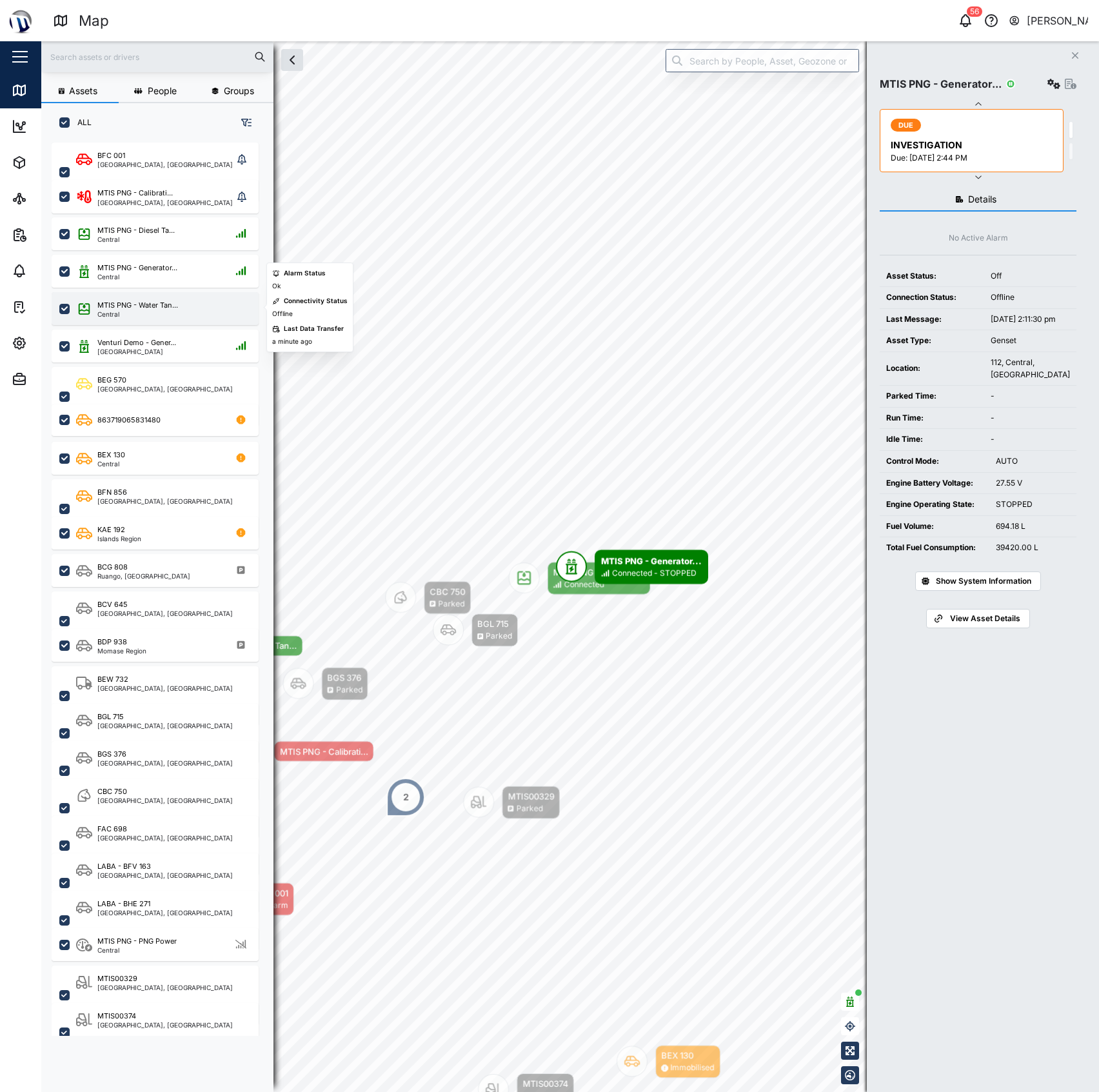
click at [140, 311] on div "Central" at bounding box center [138, 314] width 81 height 7
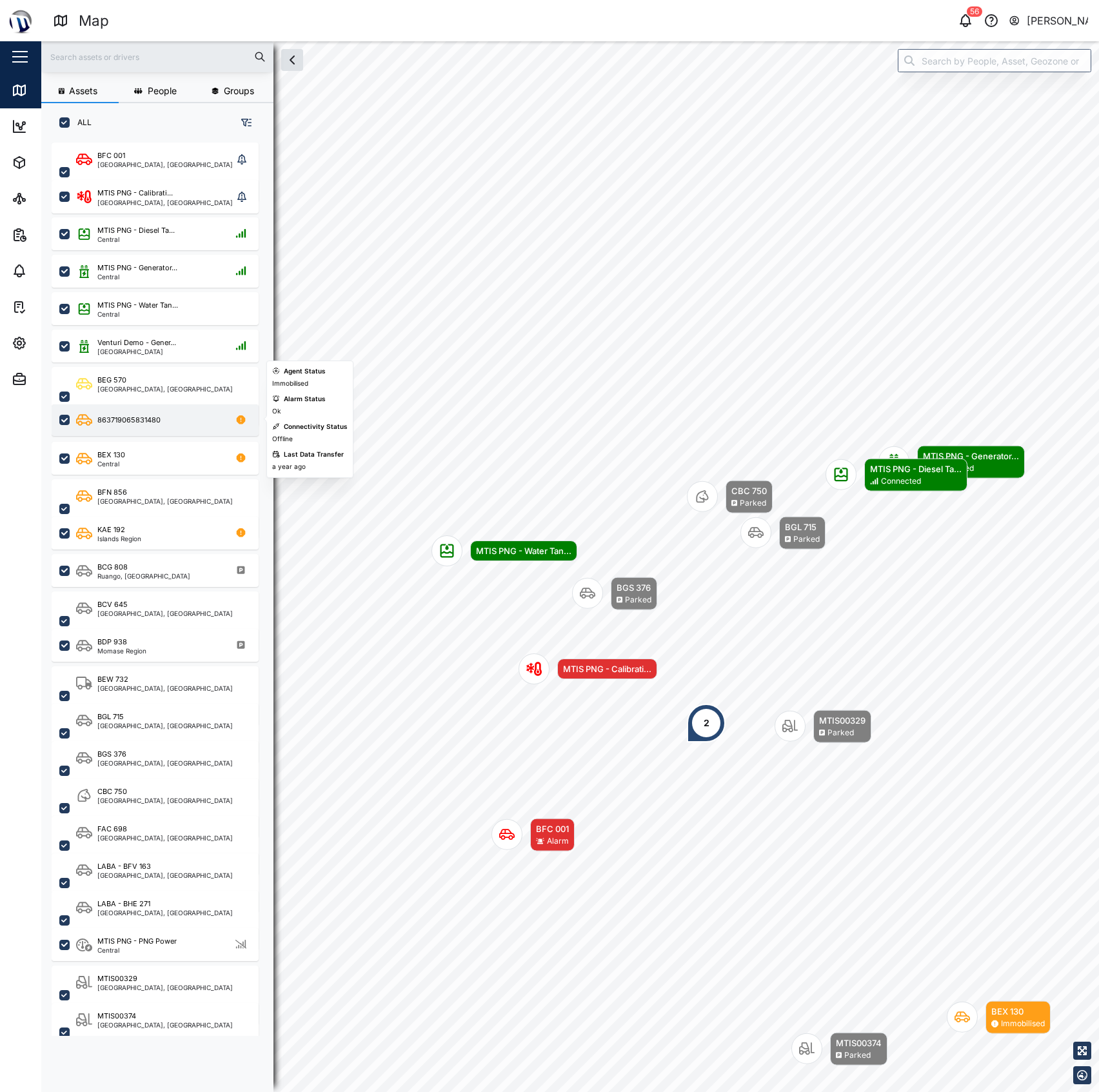
click at [182, 412] on div "863719065831480" at bounding box center [163, 420] width 175 height 16
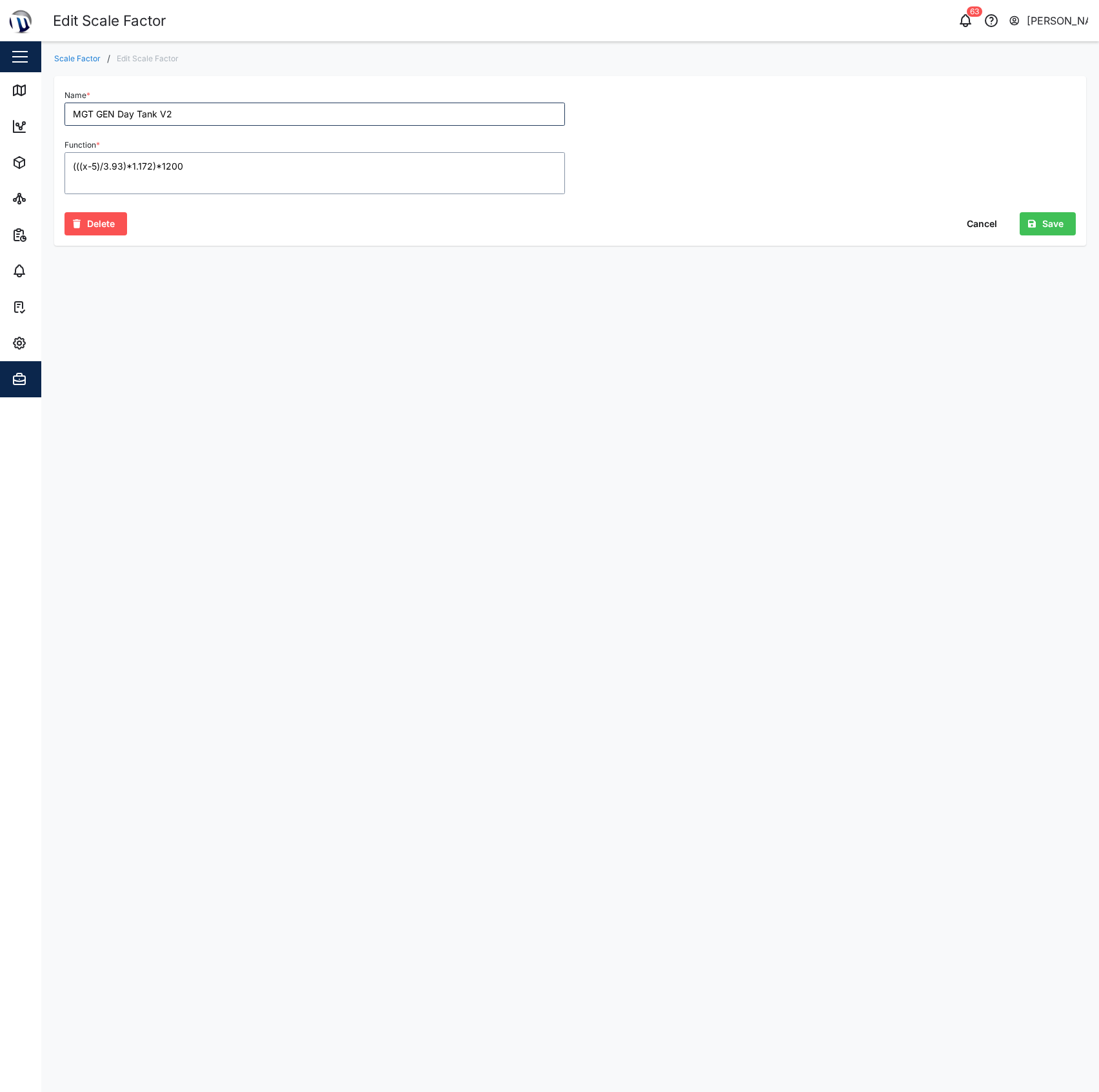
click at [122, 168] on textarea "(((x-5)/3.93)*1.172)*1200" at bounding box center [314, 173] width 500 height 42
click at [589, 313] on main "Scale Factor / Edit Scale Factor Name * MGT GEN Day Tank V2 Function * (((x-5)/…" at bounding box center [570, 566] width 1058 height 1051
click at [424, 184] on textarea "(((x-5)/3.66)*1.172)*1200" at bounding box center [314, 173] width 500 height 42
click at [70, 166] on textarea "(((x-5)/3.66)*1.172)*1200)" at bounding box center [314, 173] width 500 height 42
click at [313, 176] on textarea "((((x-5)/3.66)*1.172)*1200)" at bounding box center [314, 173] width 500 height 42
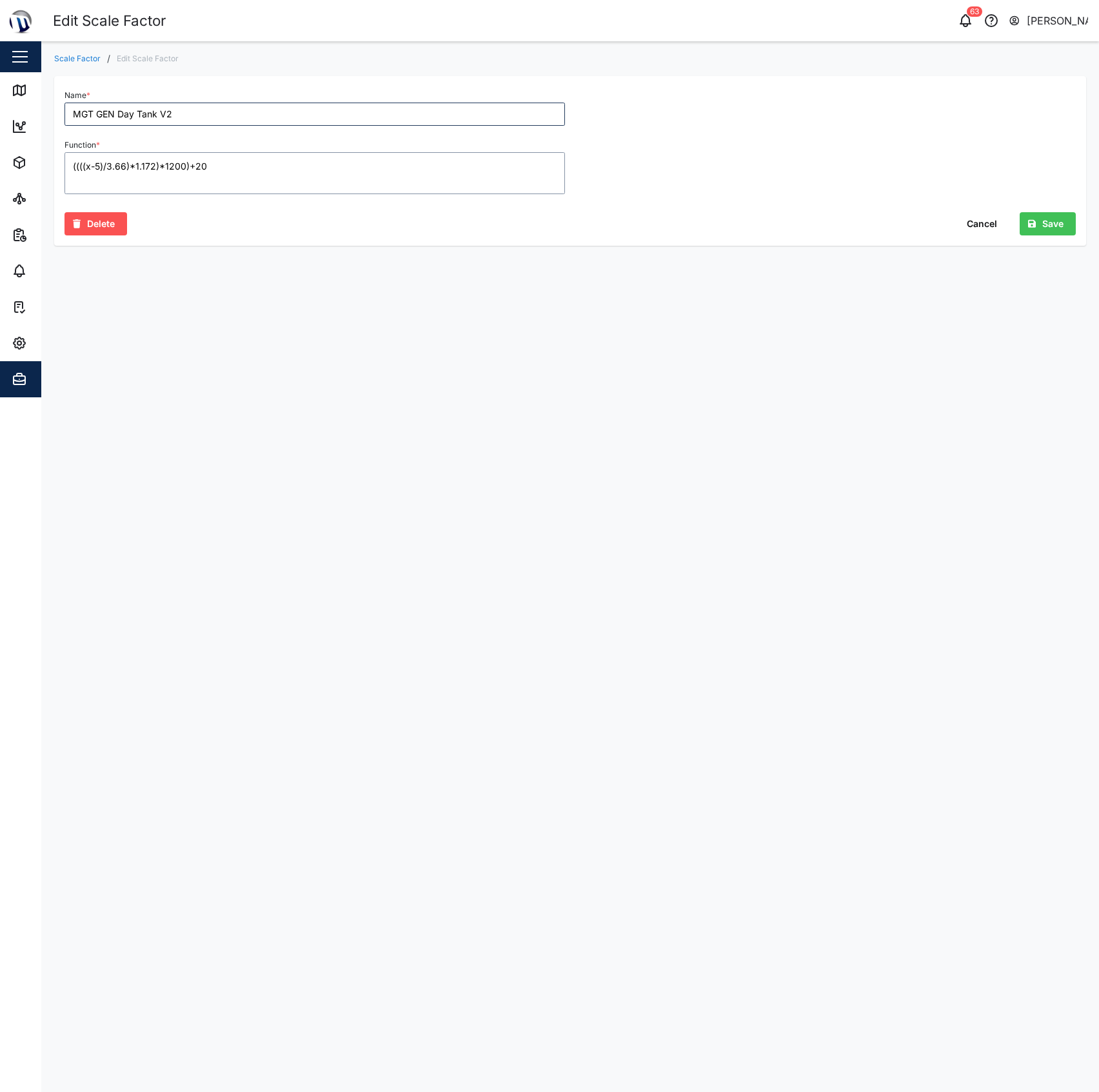
type textarea "((((x-5)/3.66)*1.172)*1200)+20"
click at [378, 231] on div "Delete Cancel Save" at bounding box center [570, 220] width 1012 height 31
click at [1049, 218] on span "Save" at bounding box center [1053, 224] width 21 height 22
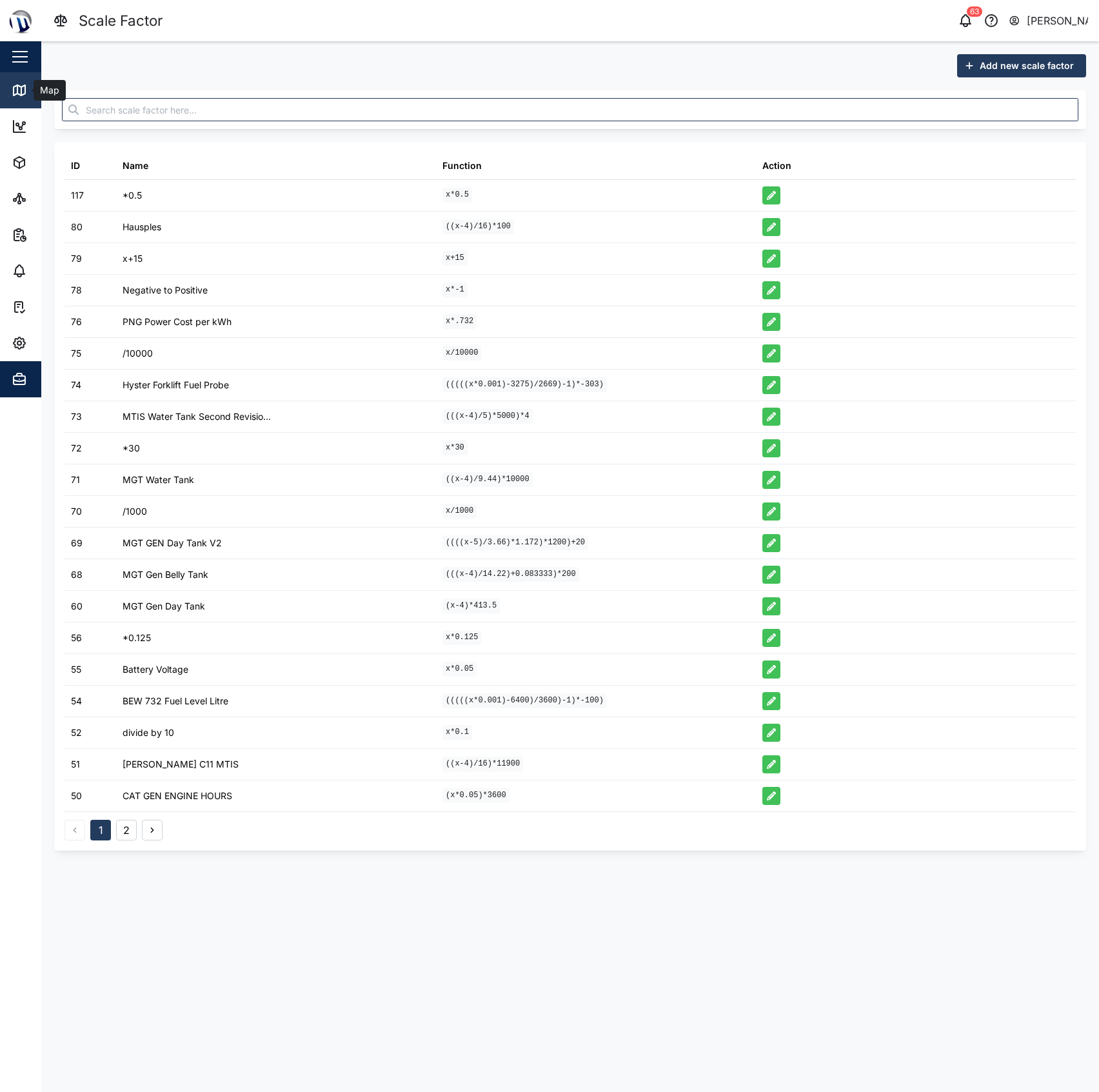
click at [29, 93] on div "Map" at bounding box center [37, 90] width 51 height 16
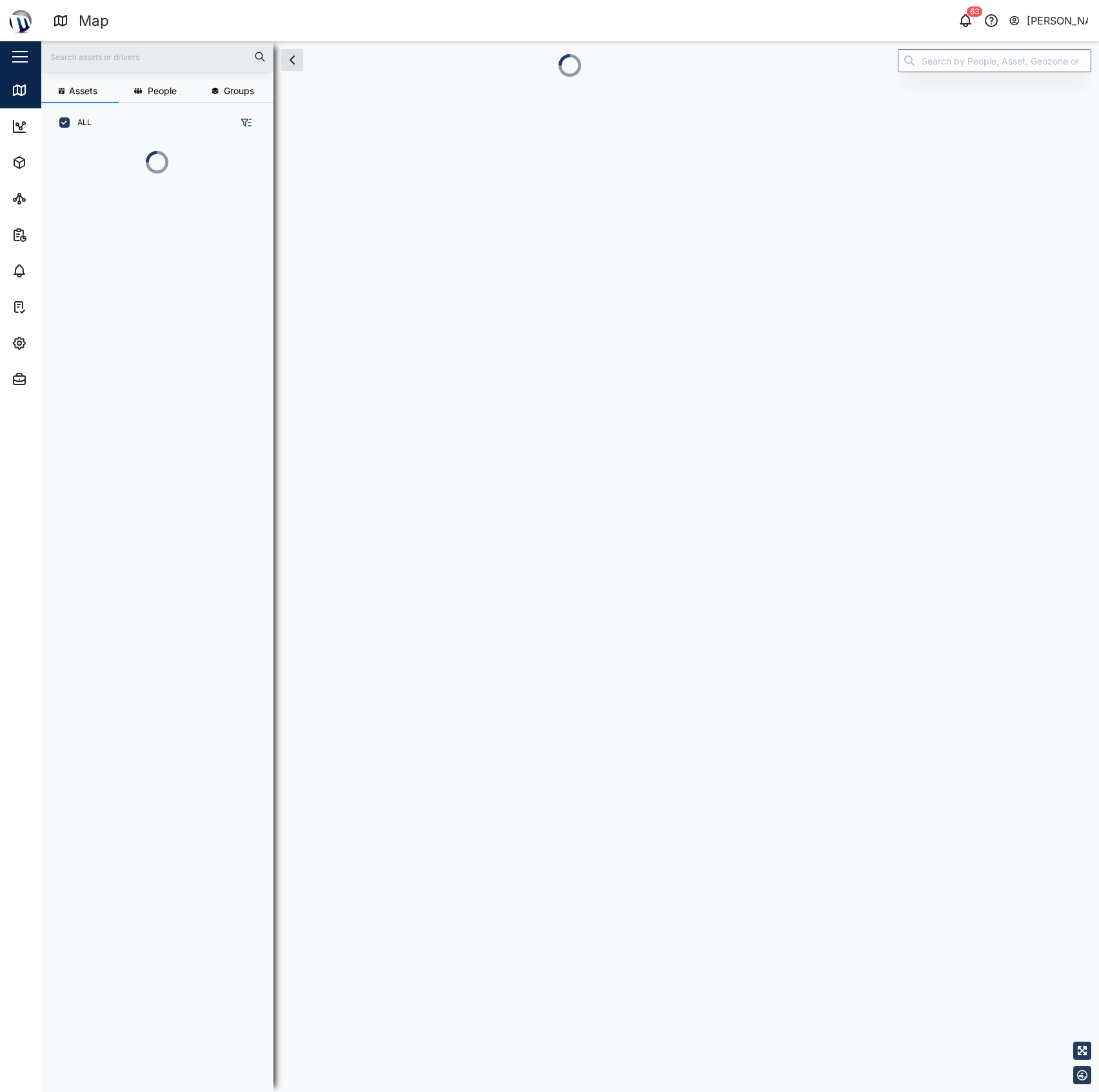
scroll to position [13, 14]
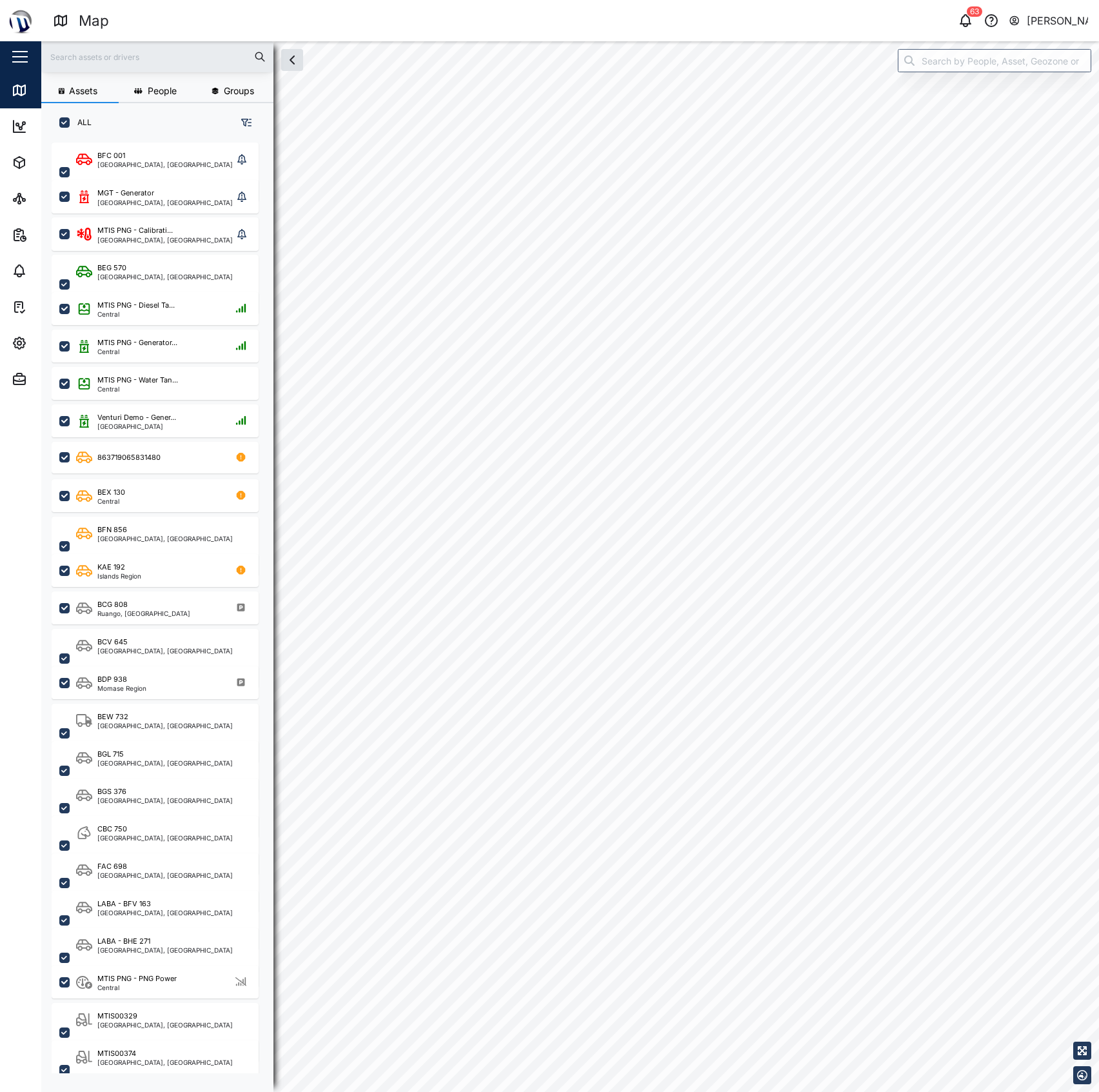
checkbox input "true"
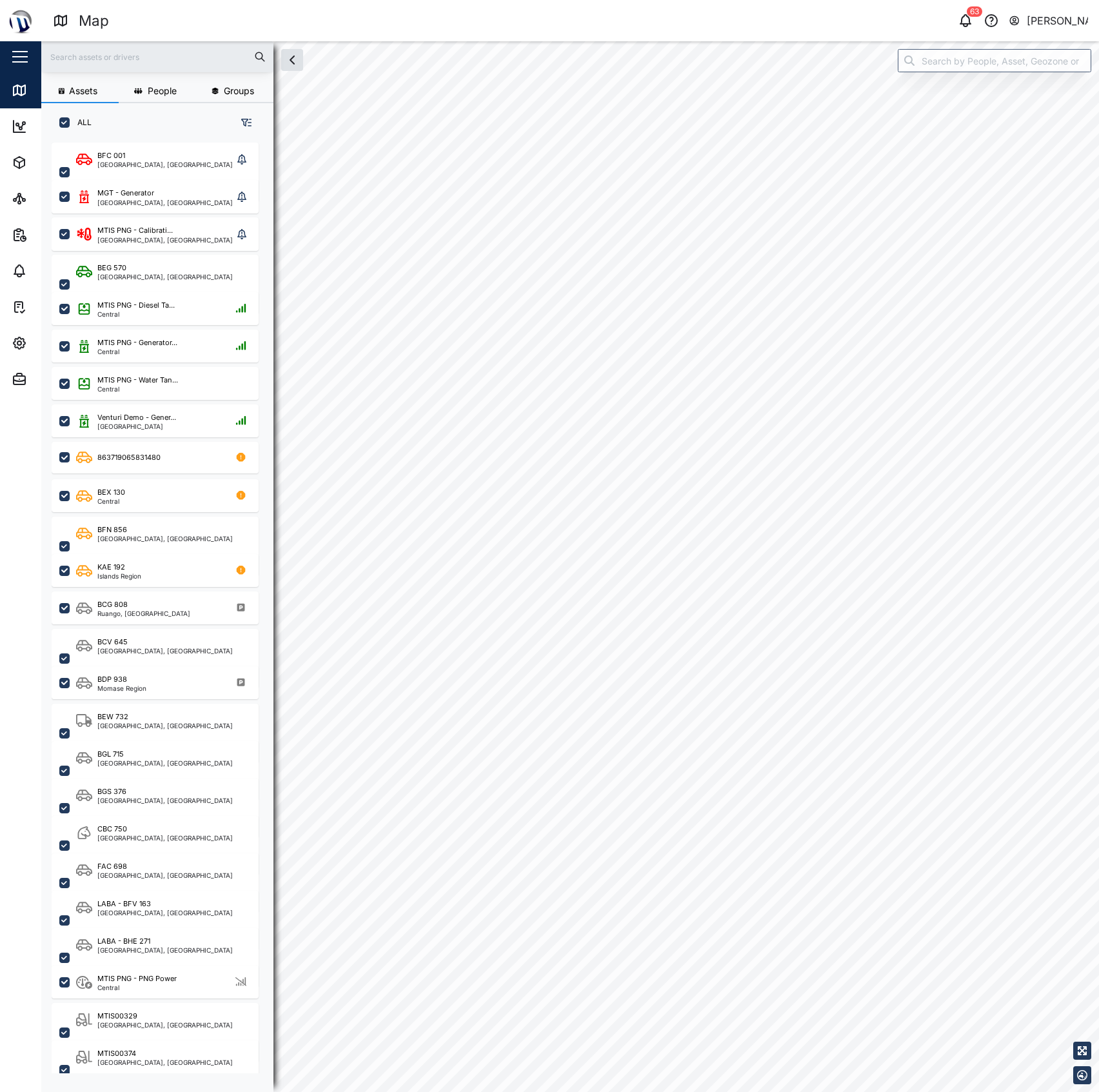
checkbox input "true"
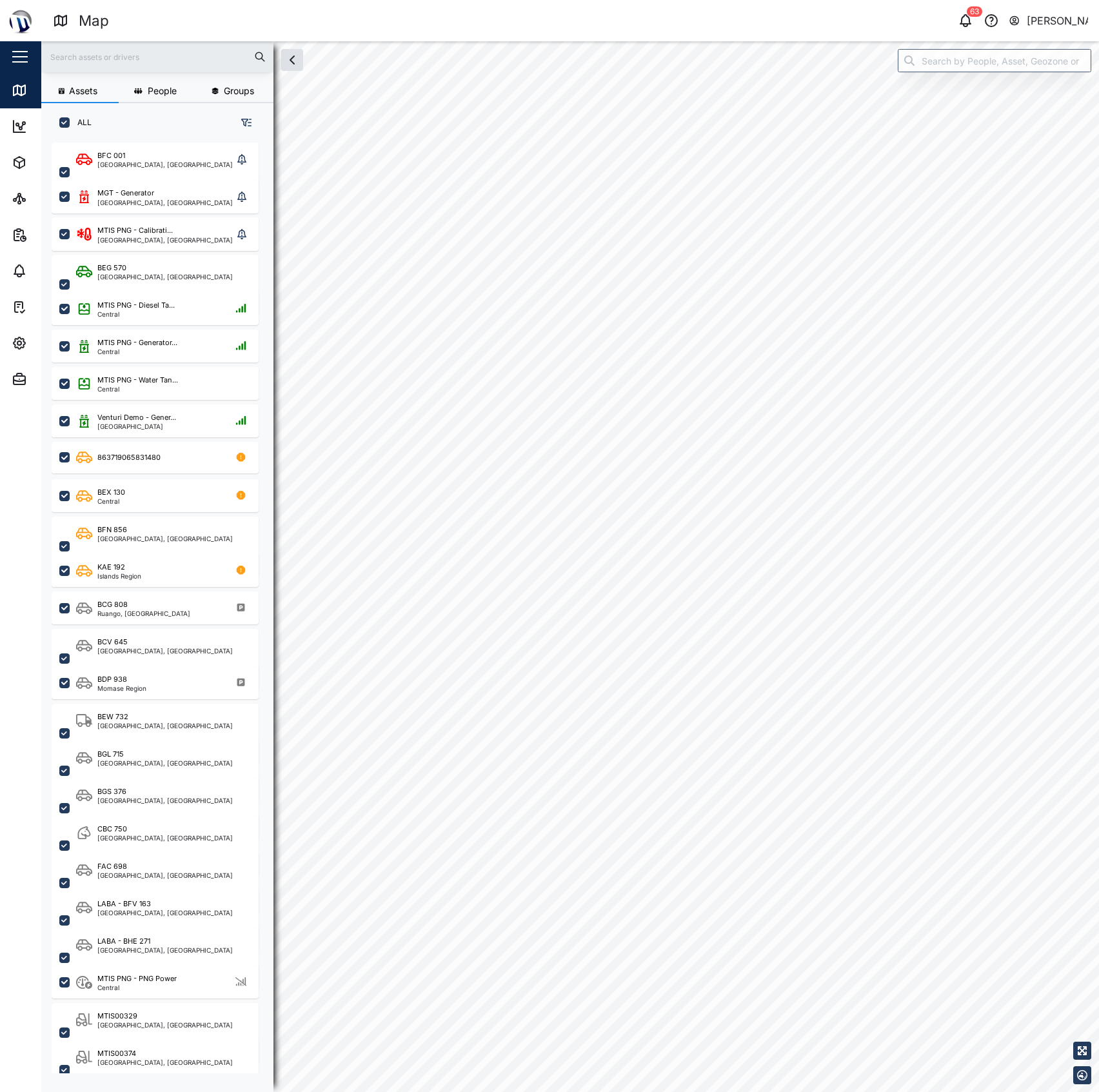
checkbox input "true"
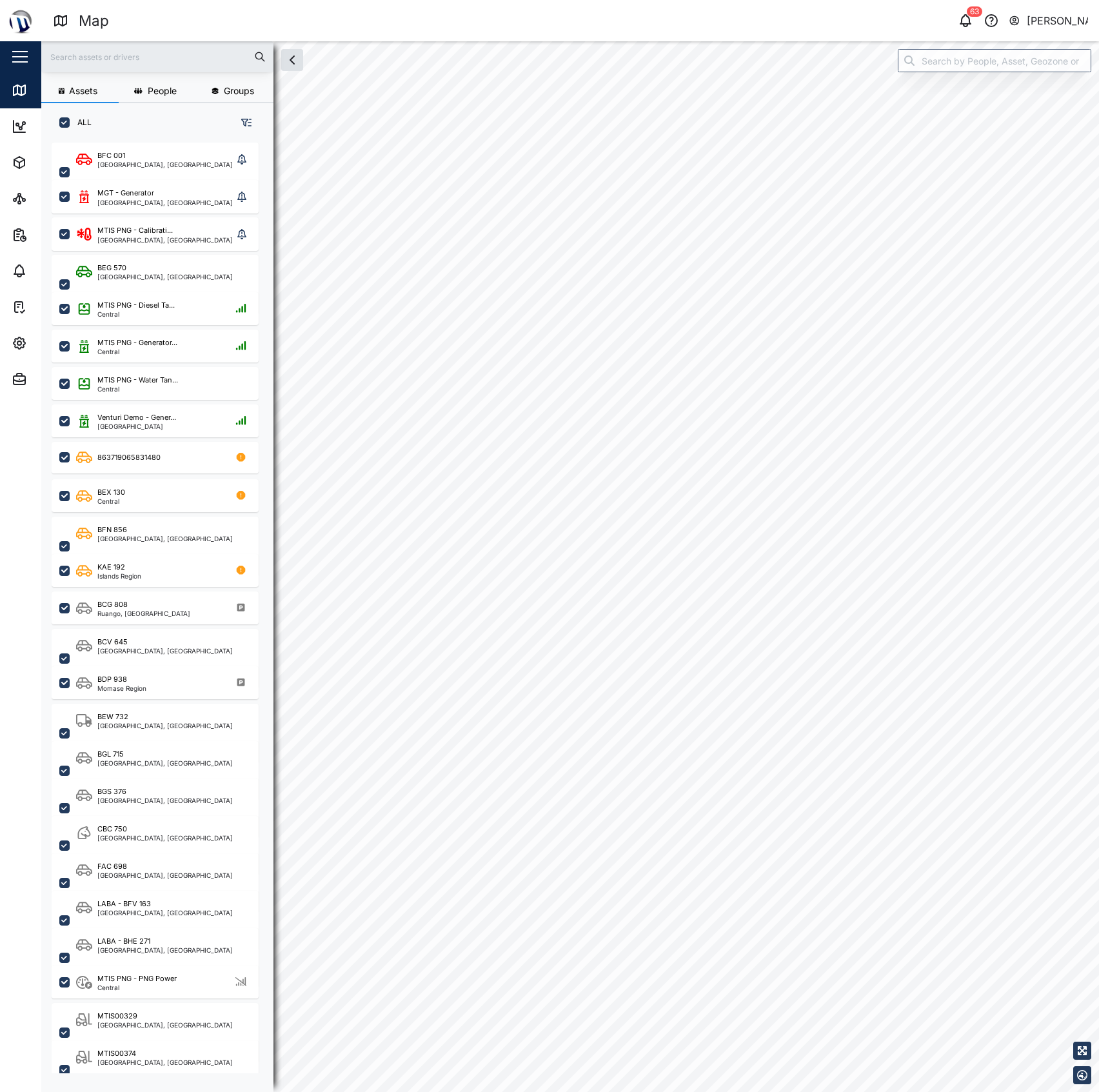
checkbox input "true"
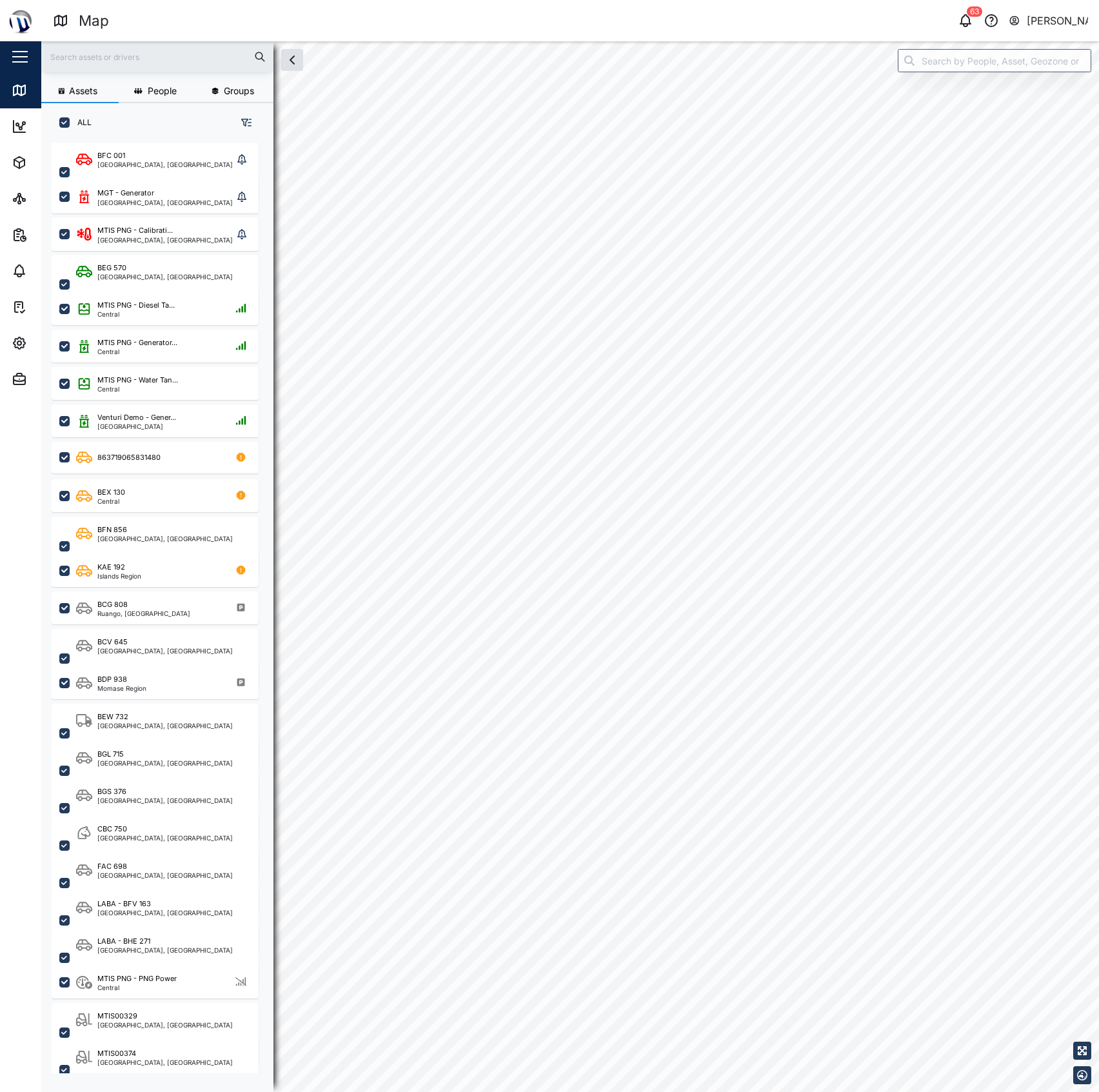
checkbox input "true"
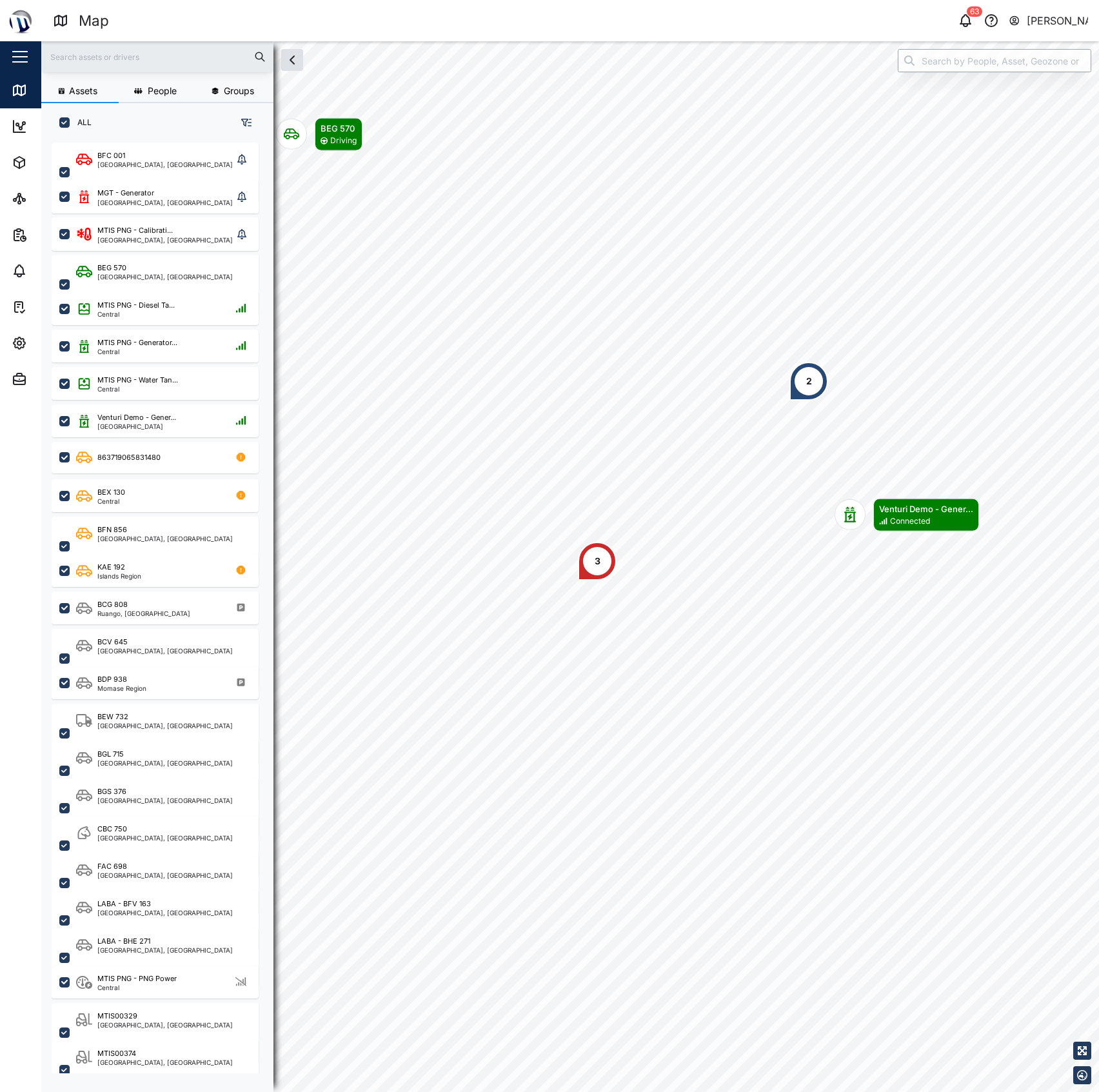
click at [971, 52] on input "search" at bounding box center [994, 60] width 193 height 23
